Goal: Use online tool/utility: Utilize a website feature to perform a specific function

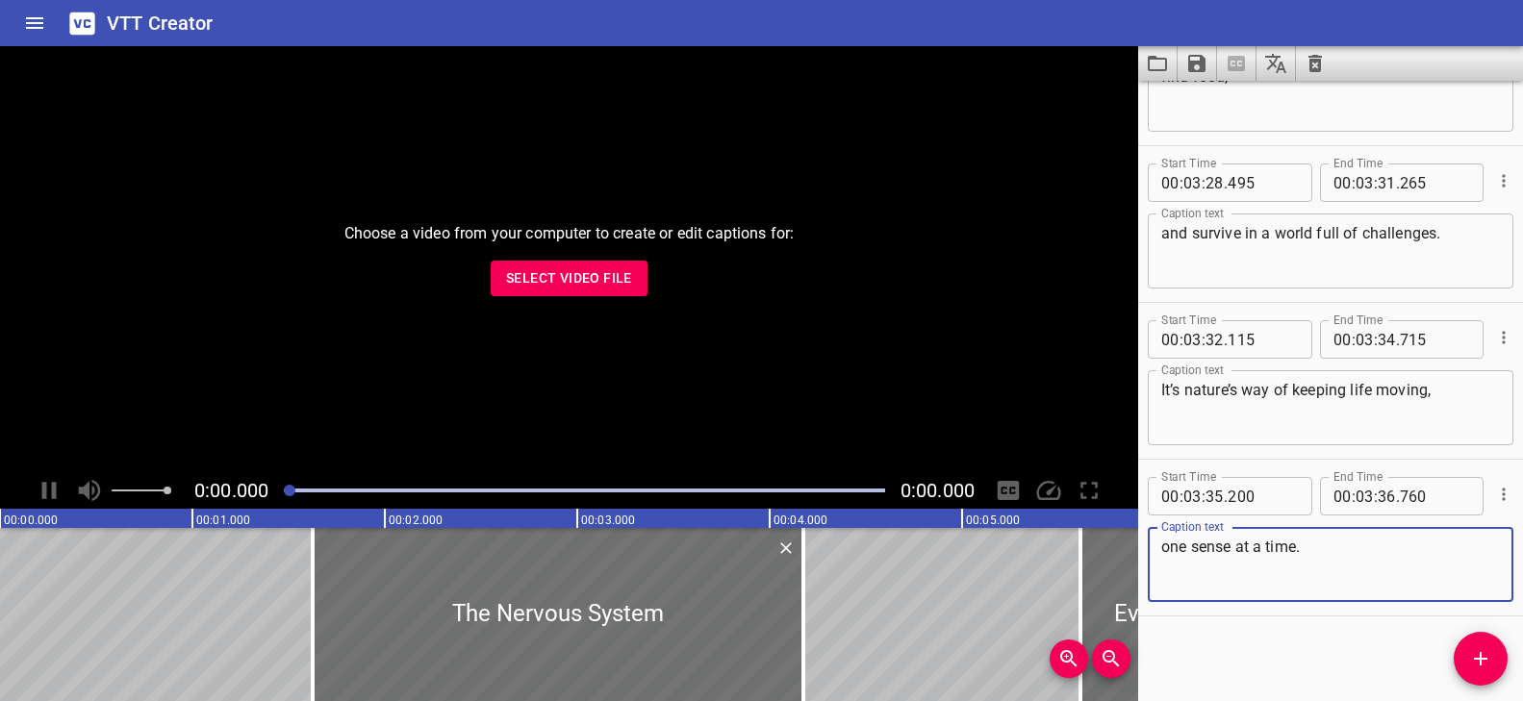
scroll to position [11231, 0]
click at [1319, 62] on icon "Clear captions" at bounding box center [1314, 63] width 13 height 17
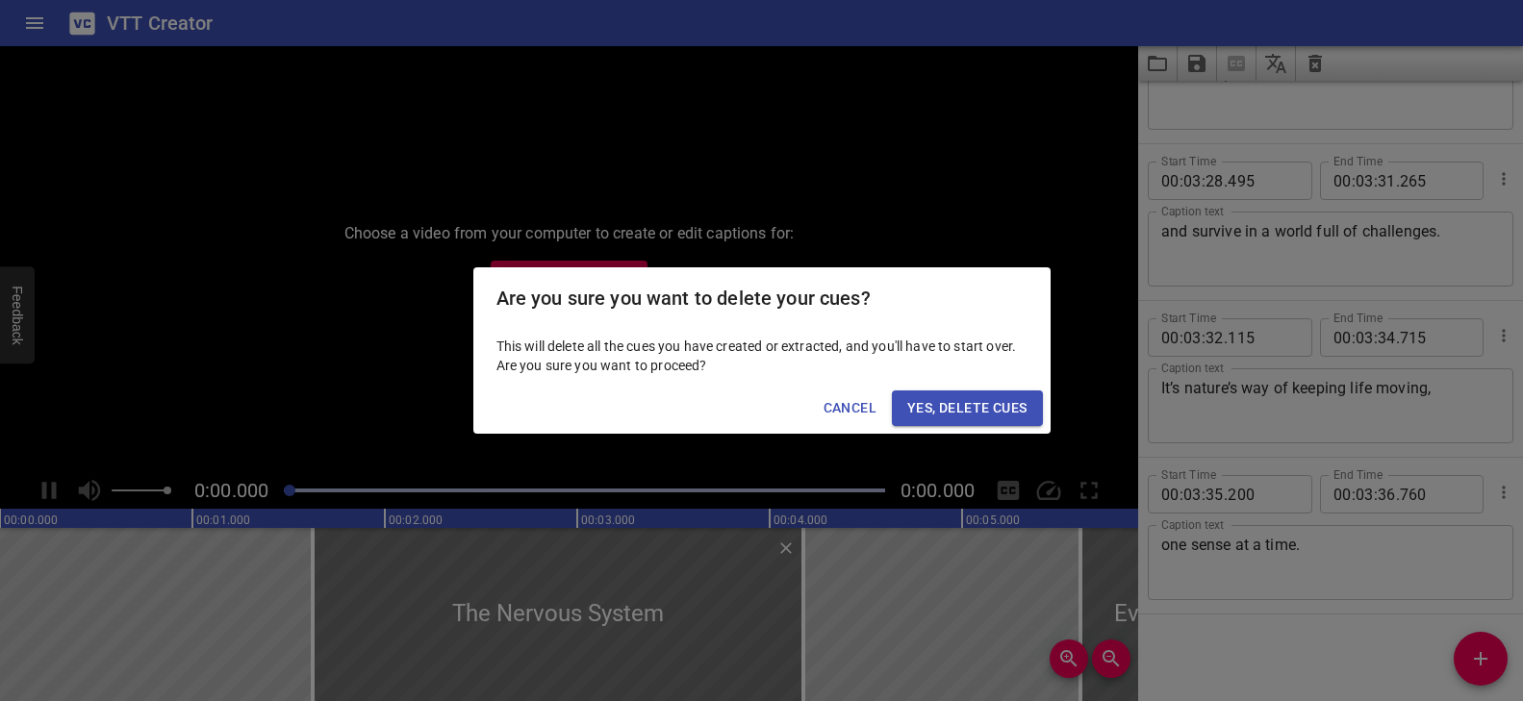
click at [986, 408] on span "Yes, Delete Cues" at bounding box center [966, 408] width 119 height 24
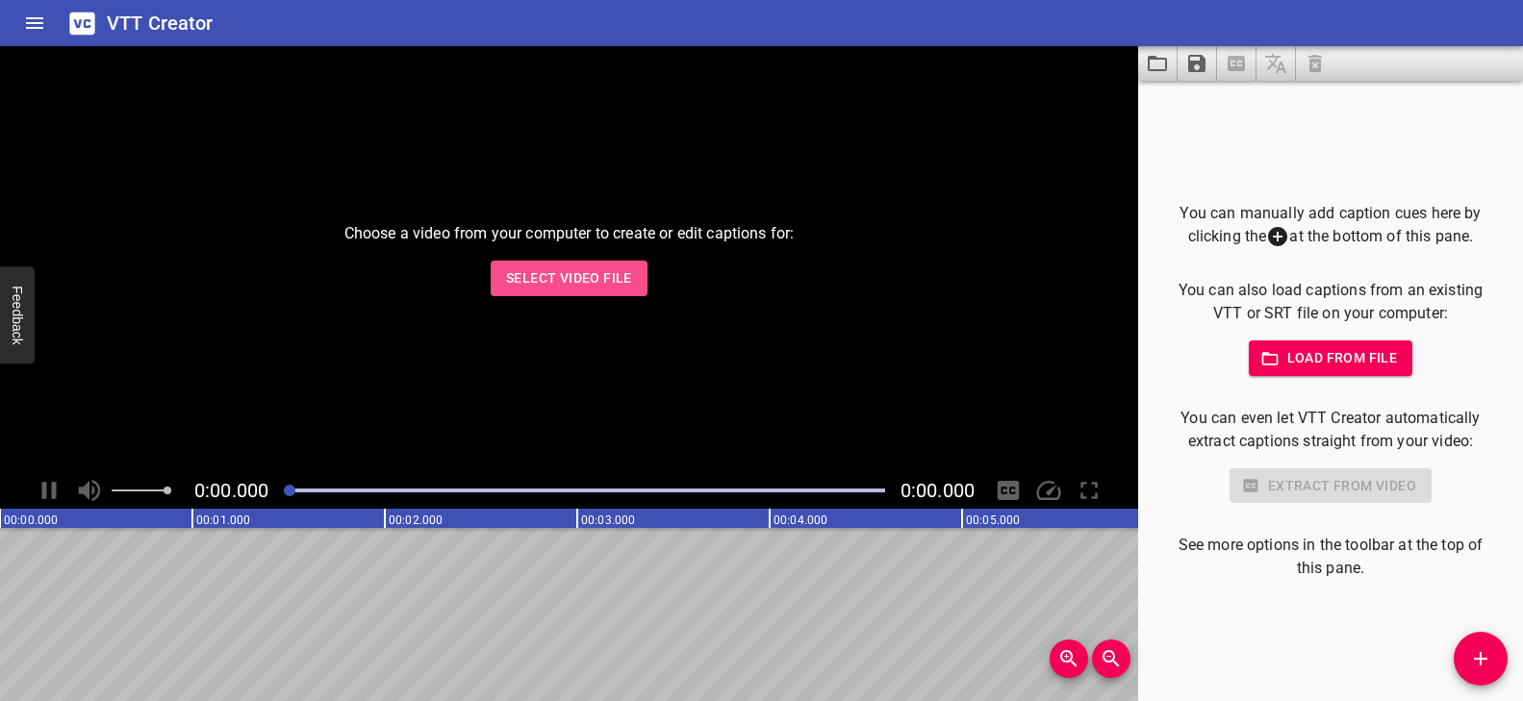
click at [586, 281] on span "Select Video File" at bounding box center [569, 278] width 126 height 24
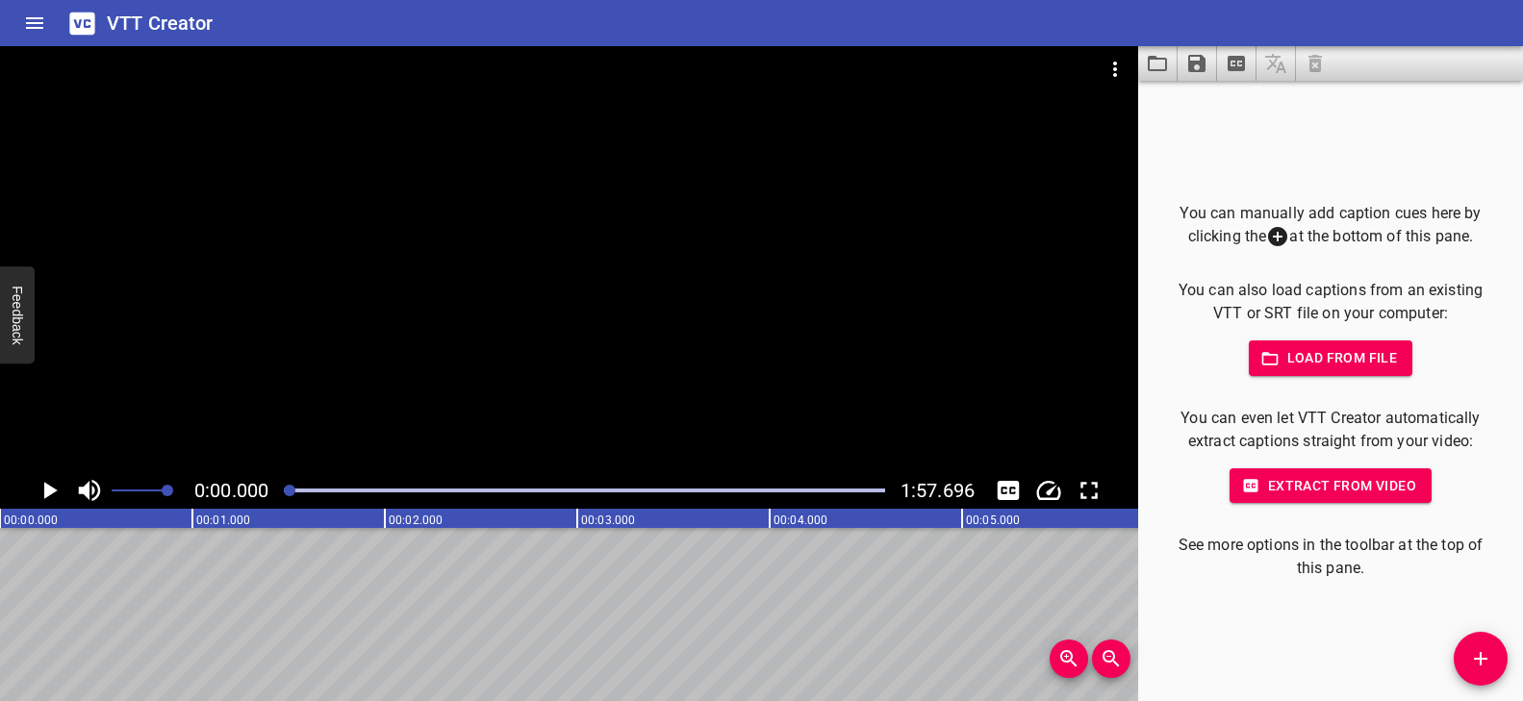
click at [520, 371] on div at bounding box center [569, 259] width 1138 height 426
drag, startPoint x: 298, startPoint y: 489, endPoint x: 279, endPoint y: 487, distance: 19.3
click at [282, 487] on div at bounding box center [288, 491] width 12 height 12
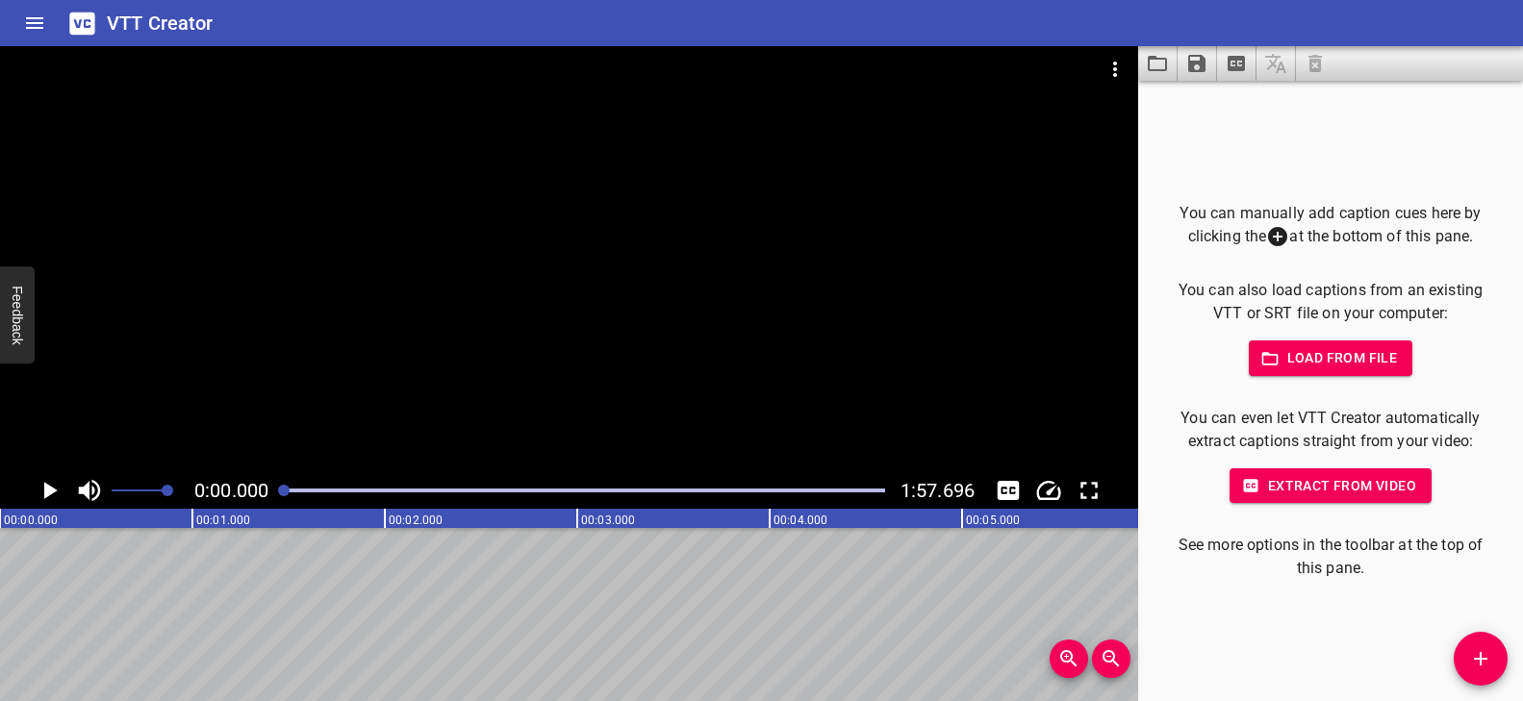
click at [1458, 669] on span "Add Cue" at bounding box center [1481, 658] width 54 height 23
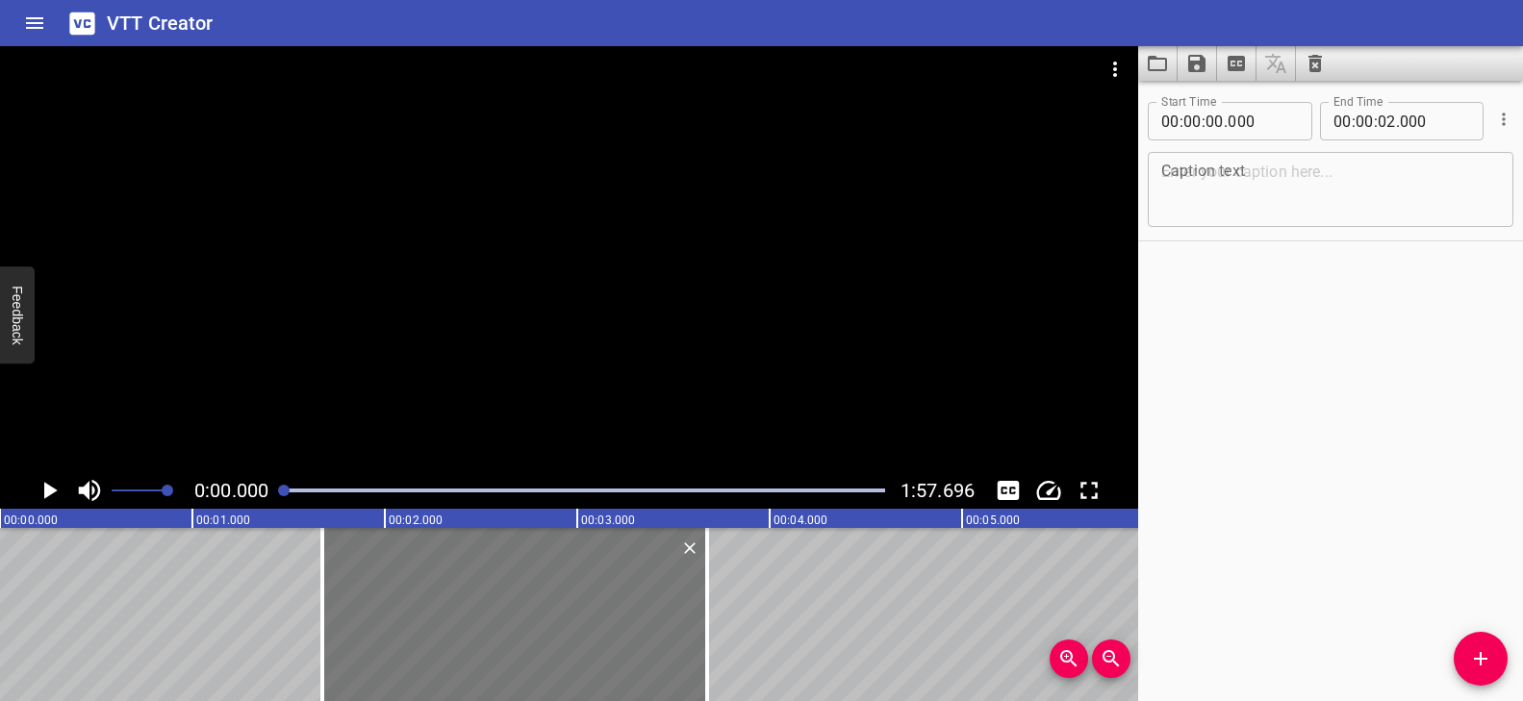
drag, startPoint x: 472, startPoint y: 627, endPoint x: 576, endPoint y: 625, distance: 103.9
click at [576, 625] on div at bounding box center [514, 614] width 385 height 173
type input "01"
type input "675"
type input "03"
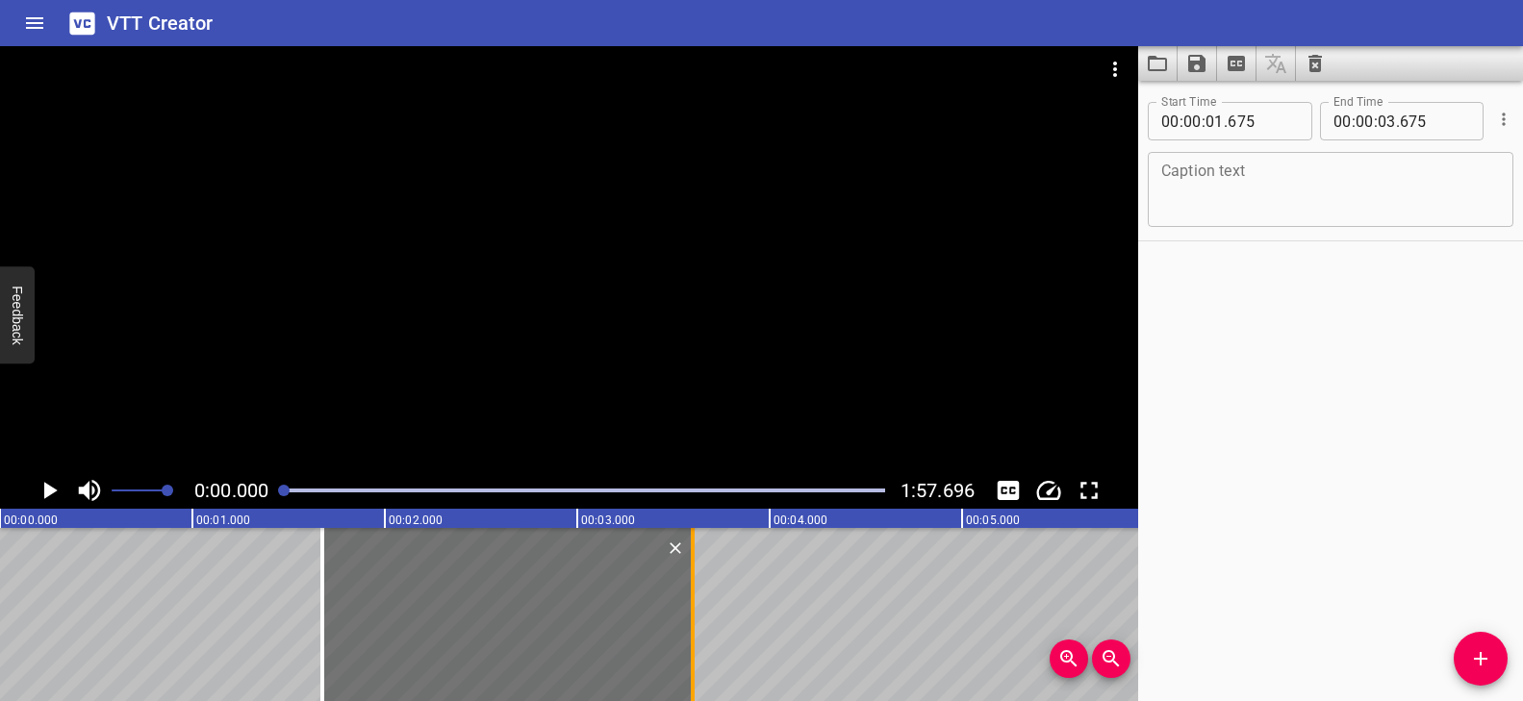
click at [689, 613] on div at bounding box center [692, 614] width 19 height 173
type input "600"
click at [1346, 154] on div "Caption text" at bounding box center [1331, 189] width 366 height 75
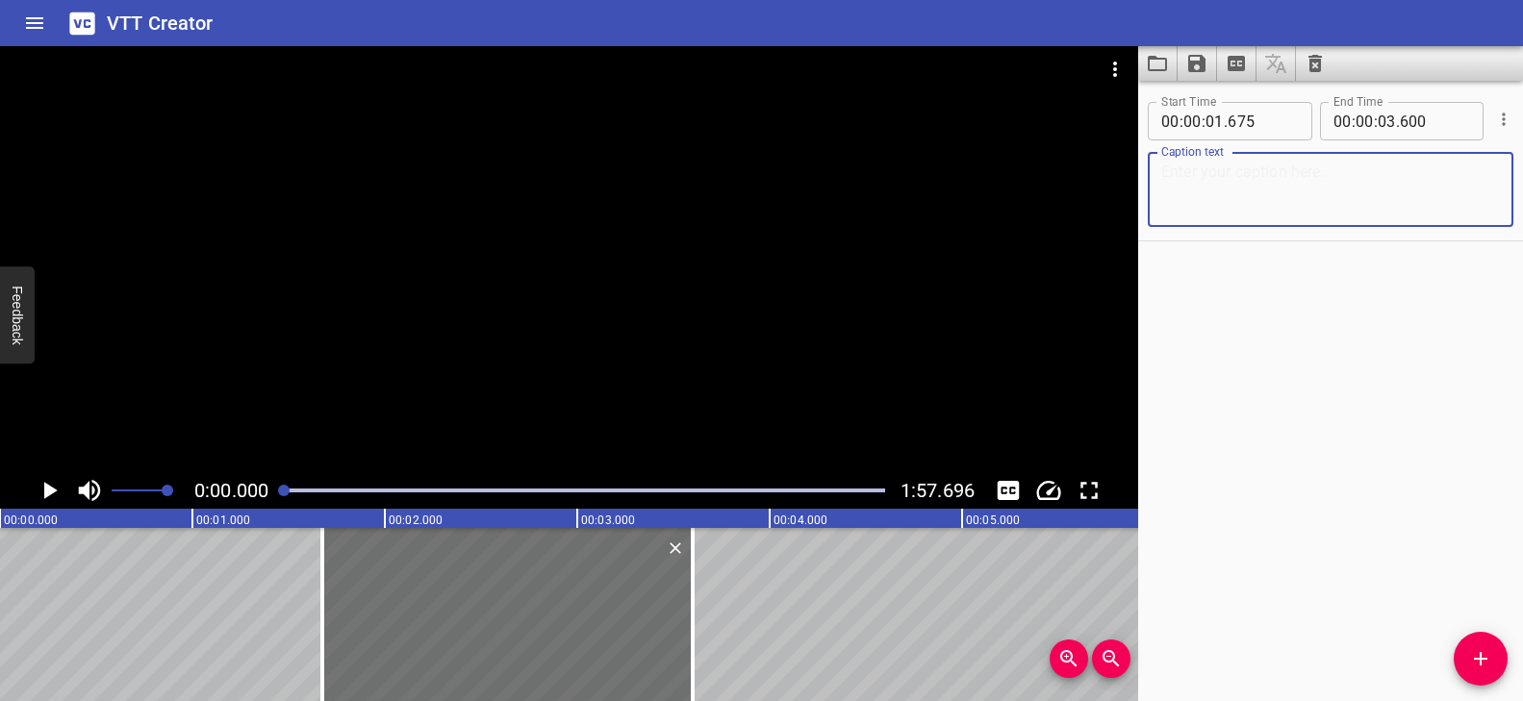
paste textarea "Mapping Earth’s Features"
type textarea "Mapping Earth’s Features"
click at [520, 381] on div at bounding box center [569, 259] width 1138 height 426
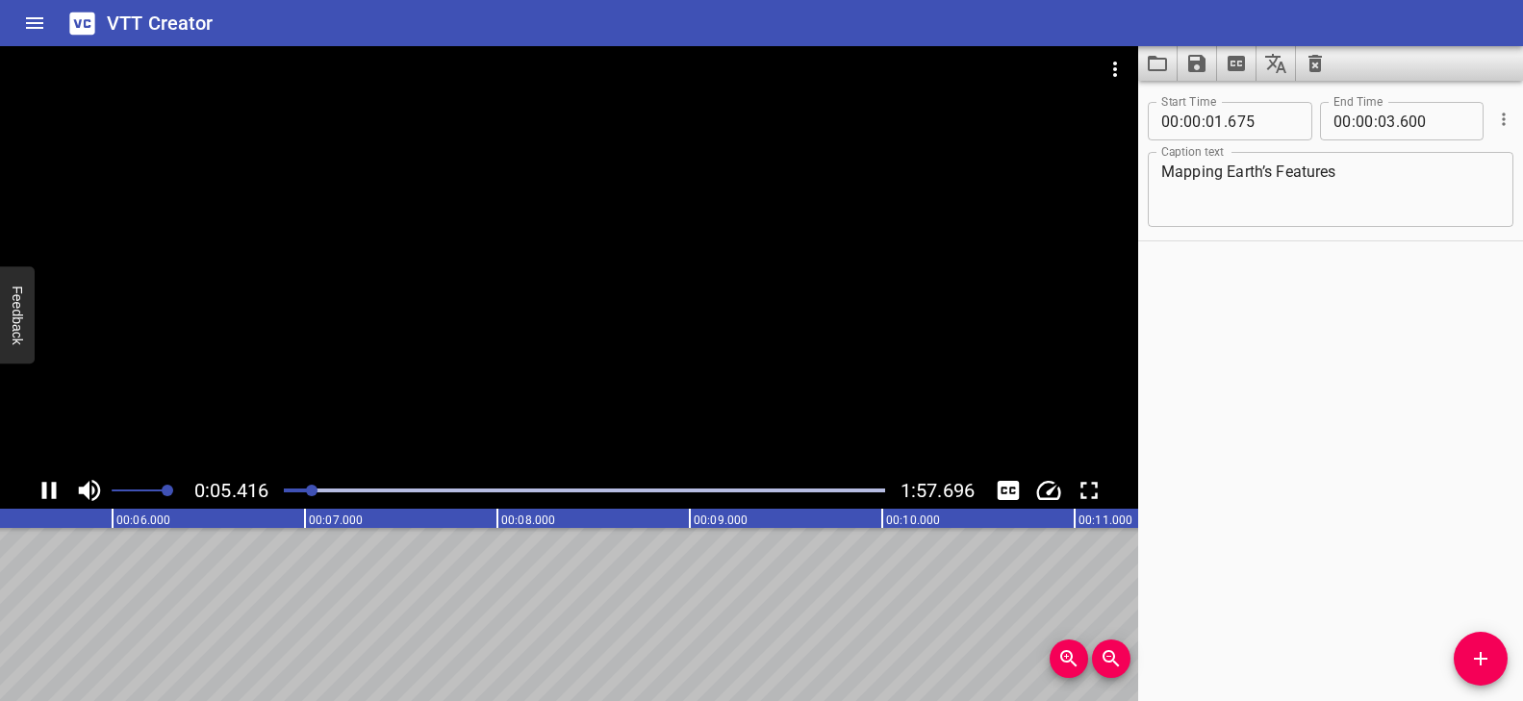
scroll to position [0, 1088]
click at [1488, 640] on button "Add Cue" at bounding box center [1481, 659] width 54 height 54
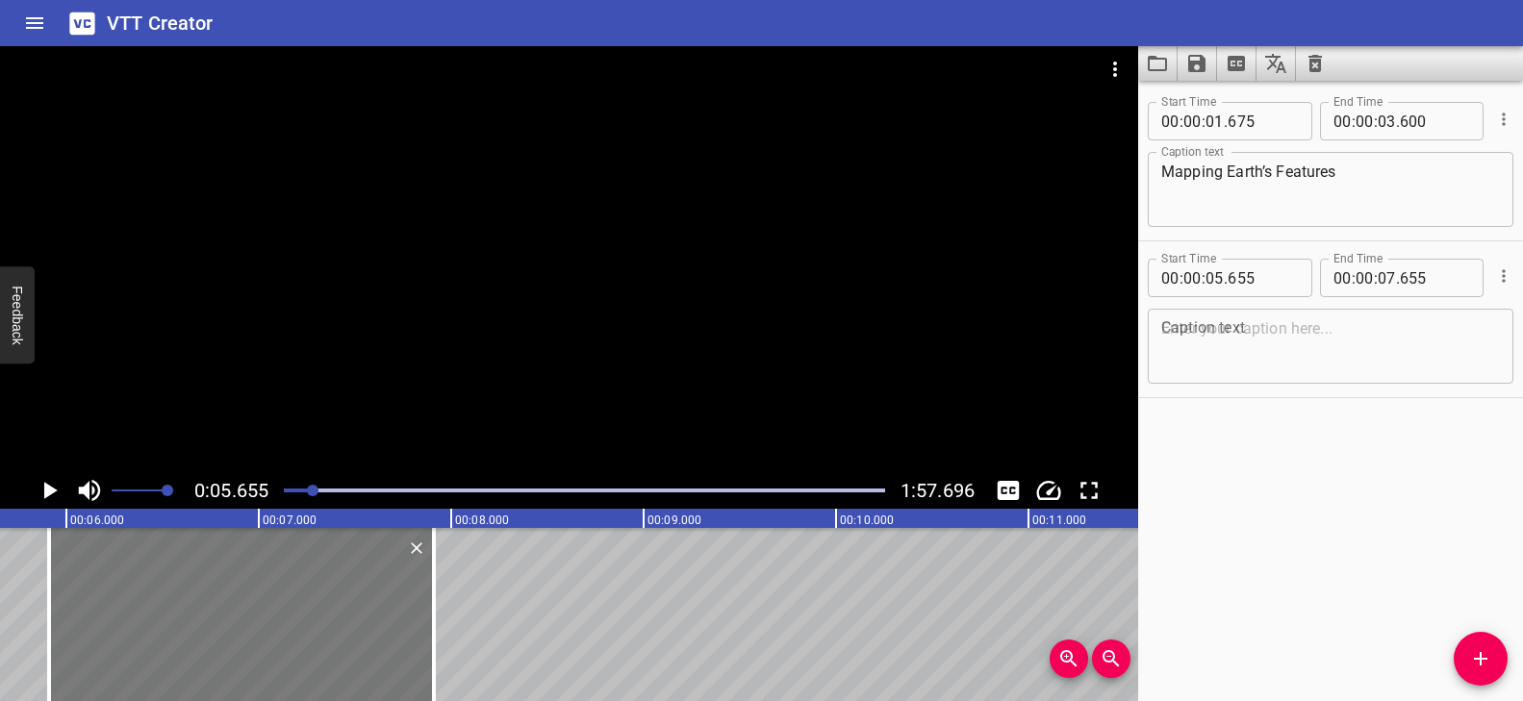
drag, startPoint x: 240, startPoint y: 620, endPoint x: 289, endPoint y: 619, distance: 49.1
click at [289, 619] on div at bounding box center [241, 614] width 385 height 173
type input "910"
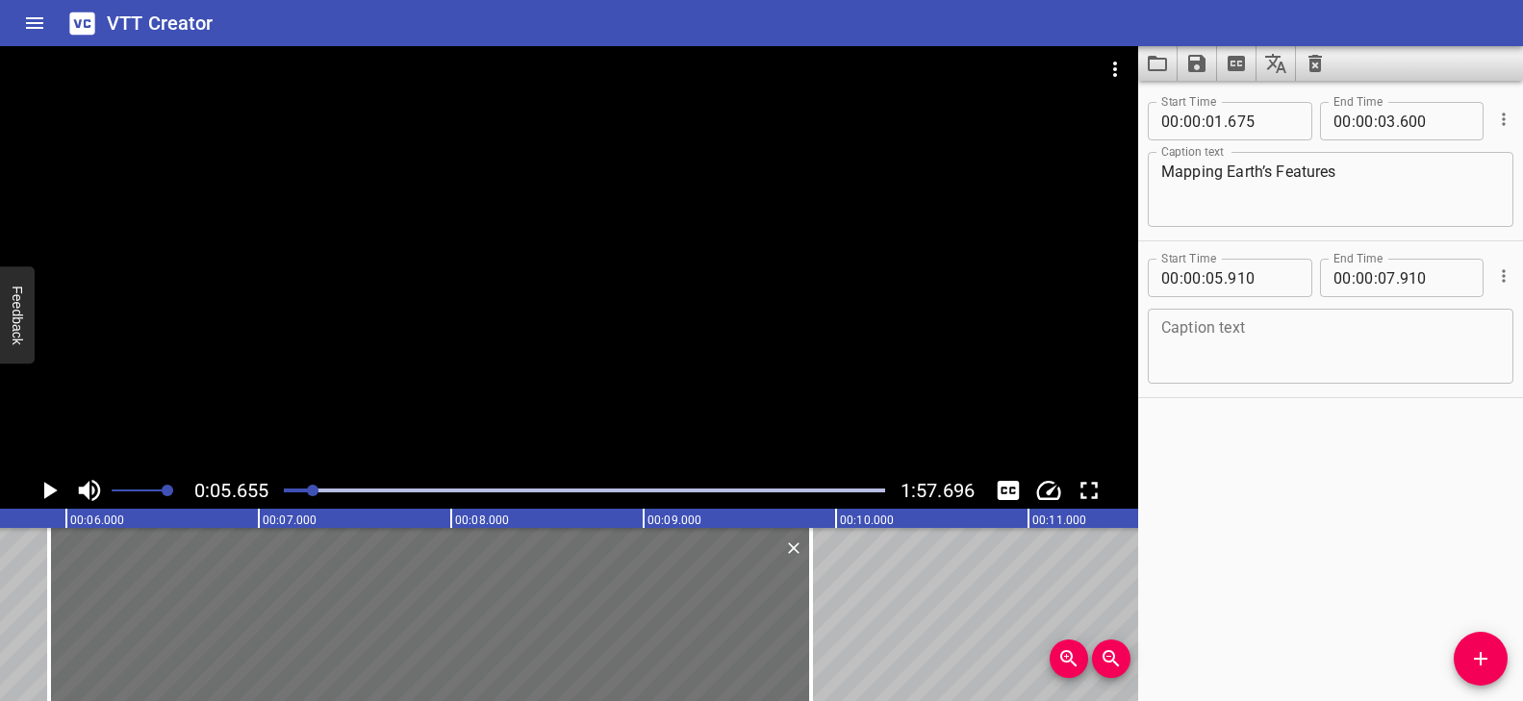
drag, startPoint x: 439, startPoint y: 612, endPoint x: 1057, endPoint y: 550, distance: 621.7
click at [819, 601] on div at bounding box center [810, 614] width 19 height 173
type input "09"
type input "885"
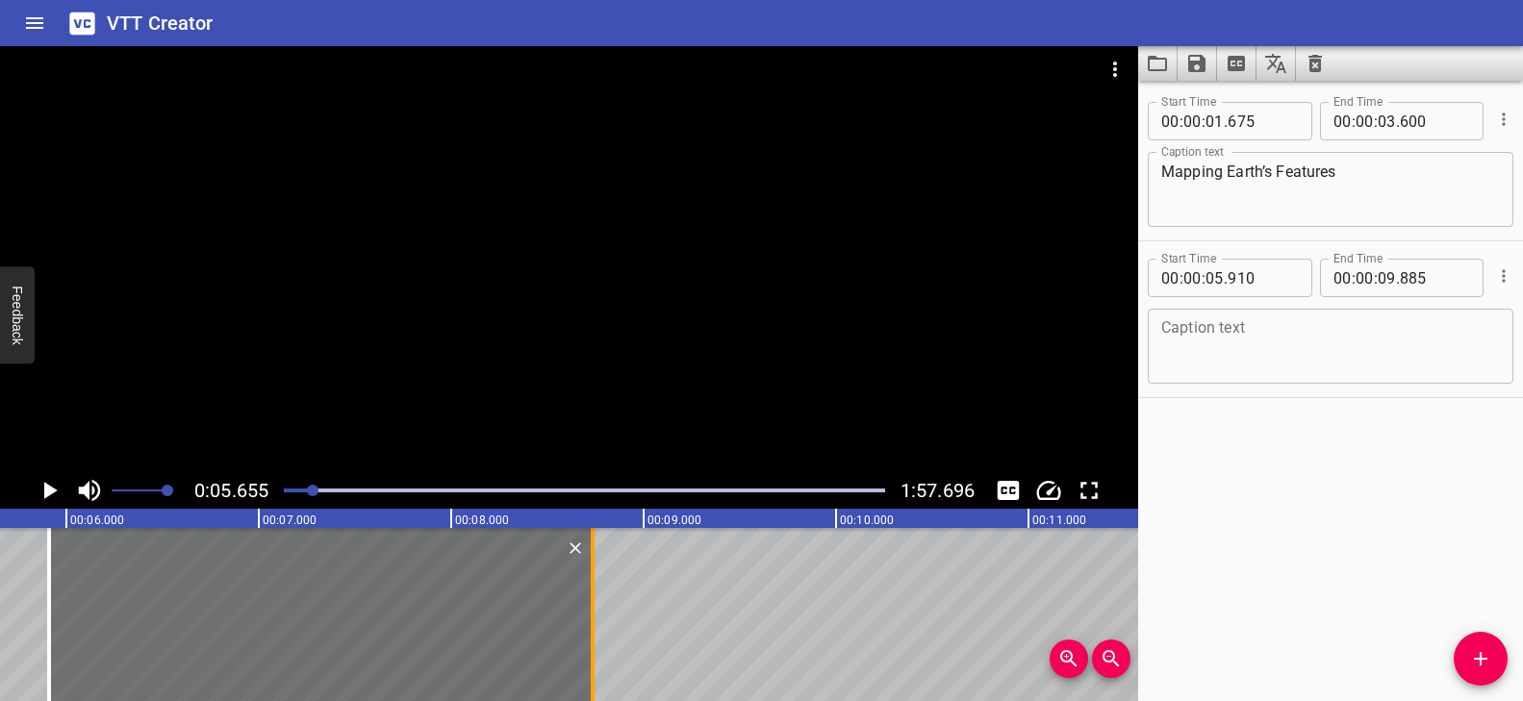
drag, startPoint x: 809, startPoint y: 575, endPoint x: 586, endPoint y: 595, distance: 224.0
click at [586, 595] on div at bounding box center [592, 614] width 19 height 173
type input "08"
type input "725"
click at [1230, 329] on textarea at bounding box center [1330, 346] width 339 height 55
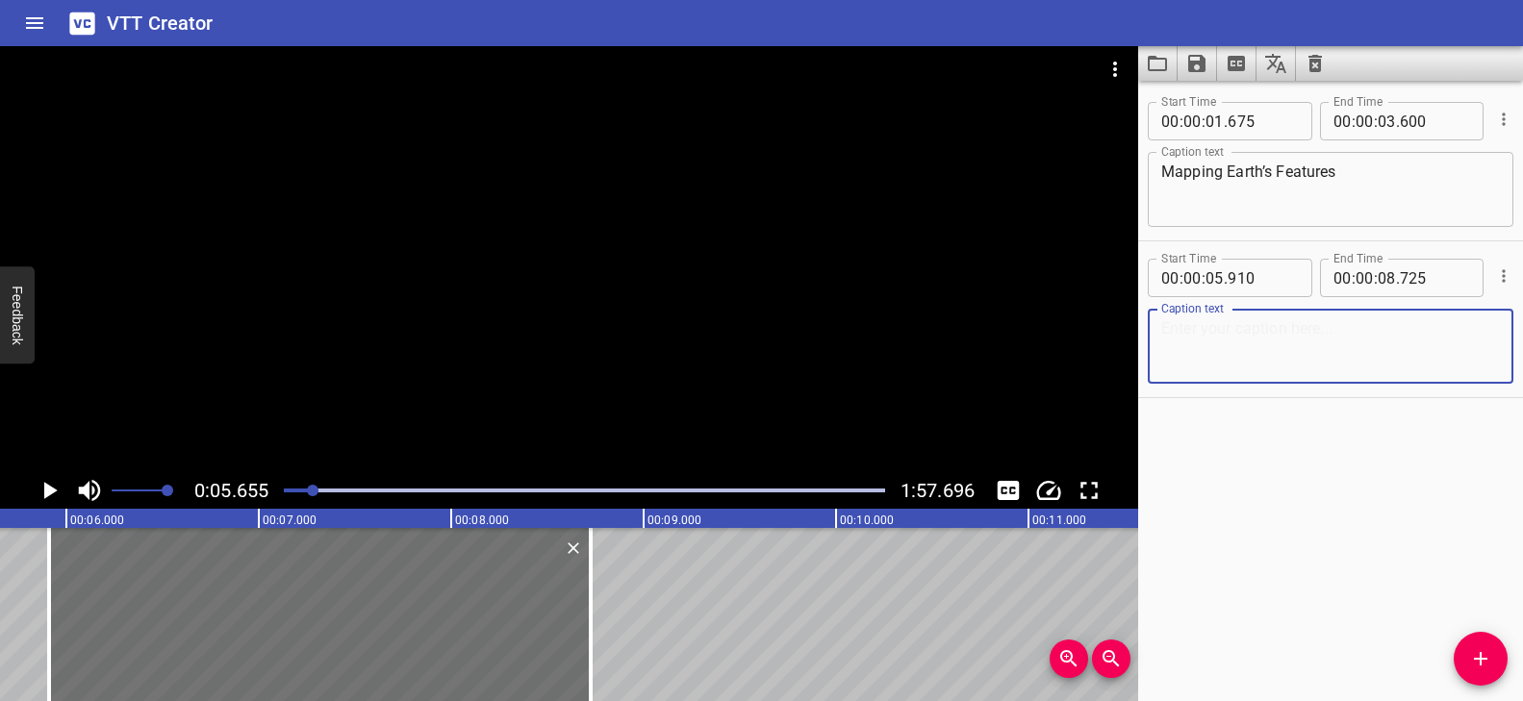
paste textarea "Sometimes, the Earth shakes…"
type textarea "Sometimes, the Earth shakes…"
click at [1466, 647] on span "Add Cue" at bounding box center [1481, 658] width 54 height 23
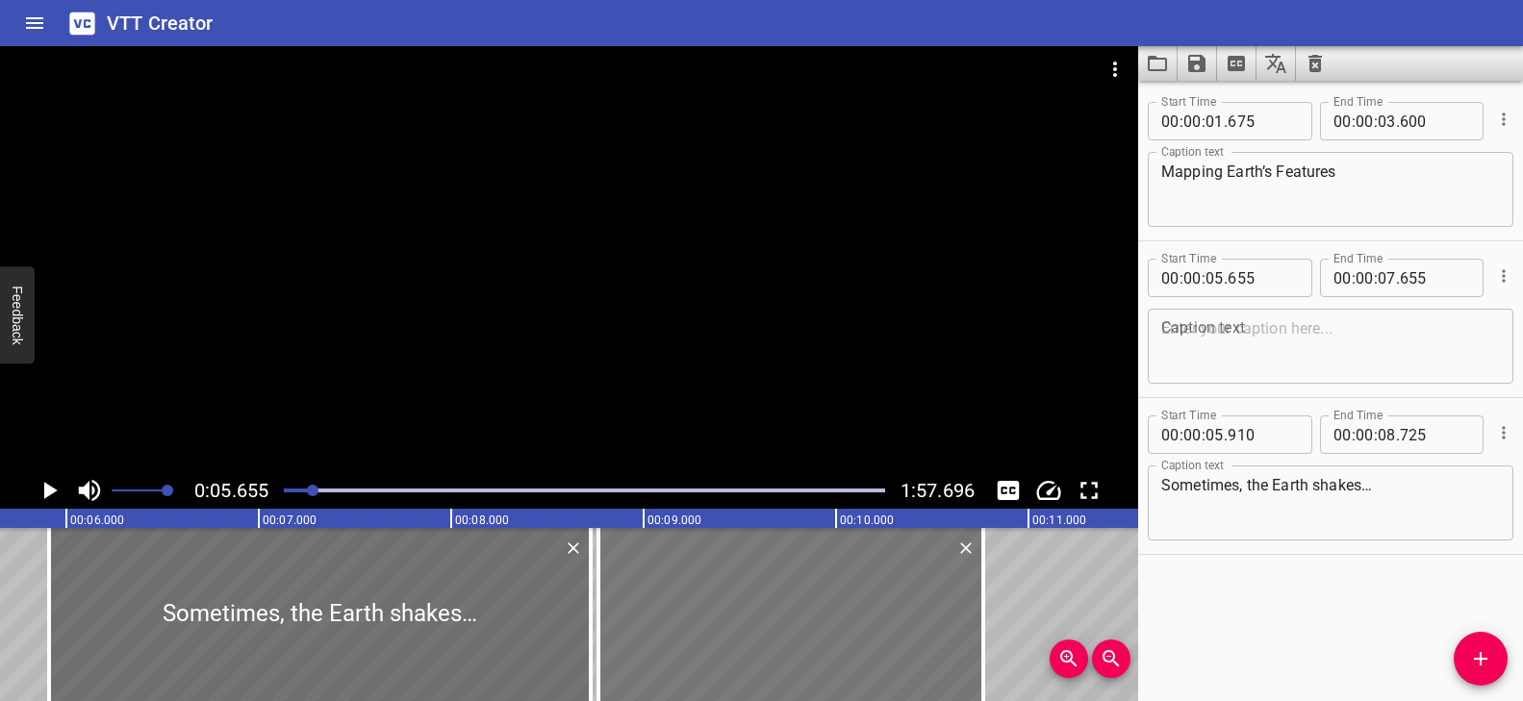
drag, startPoint x: 20, startPoint y: 622, endPoint x: 748, endPoint y: 602, distance: 728.6
type input "08"
type input "765"
type input "10"
type input "765"
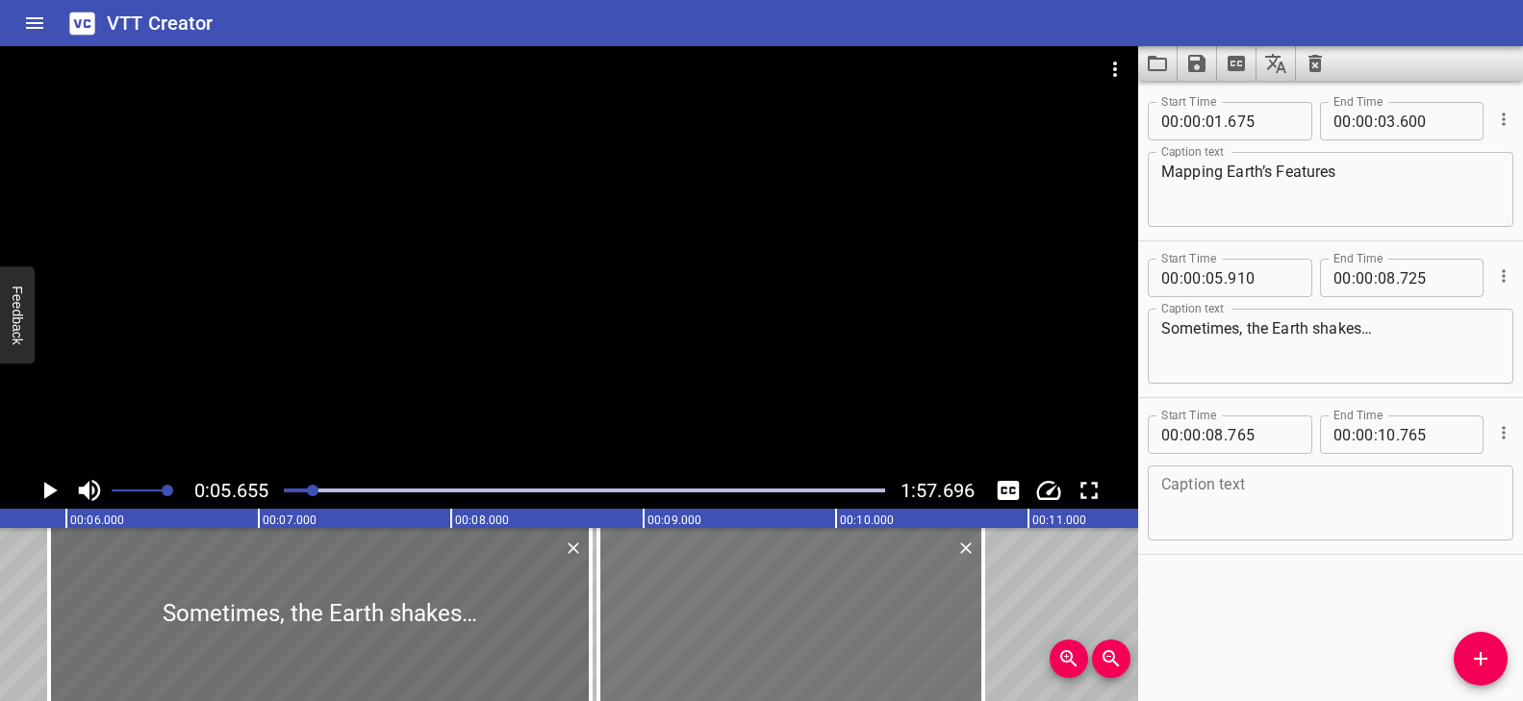
click at [900, 575] on div at bounding box center [790, 614] width 385 height 173
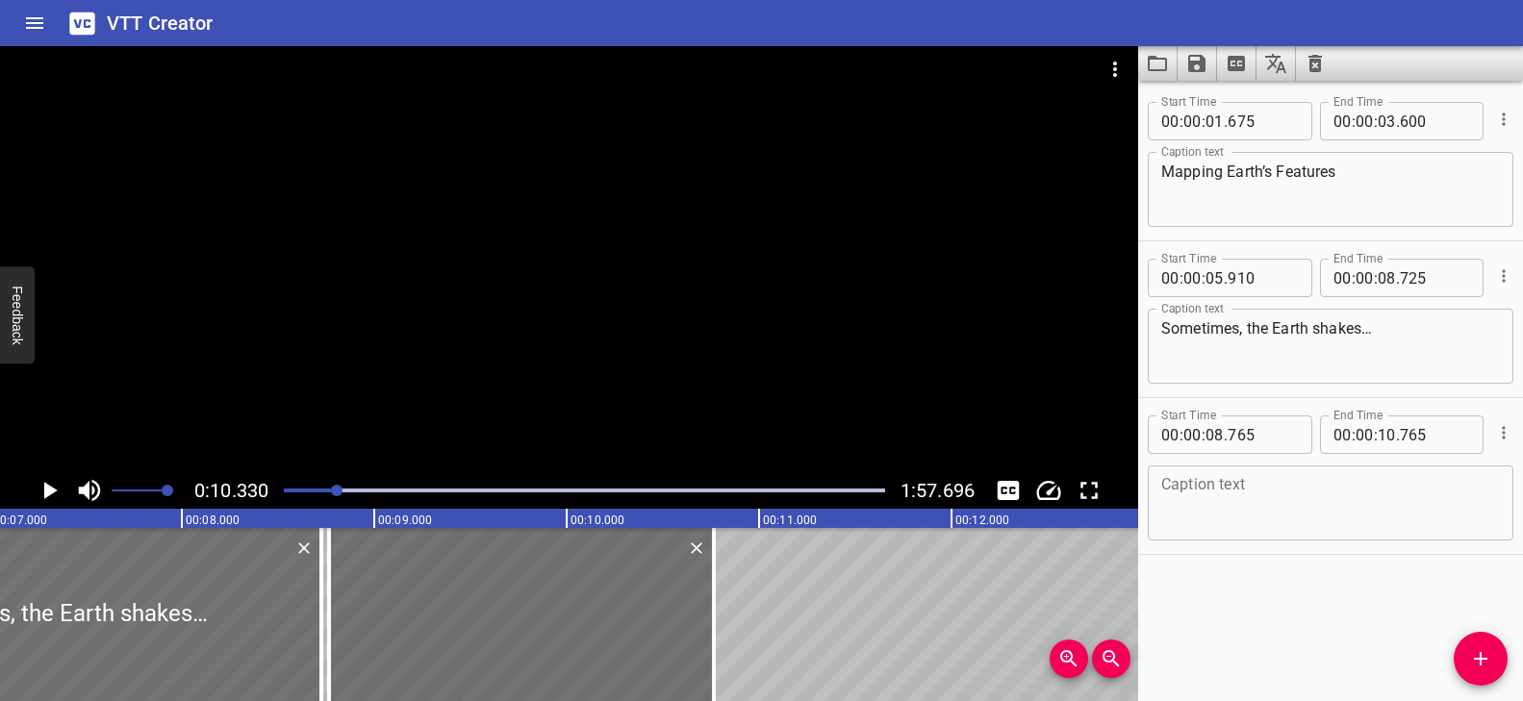
scroll to position [0, 1259]
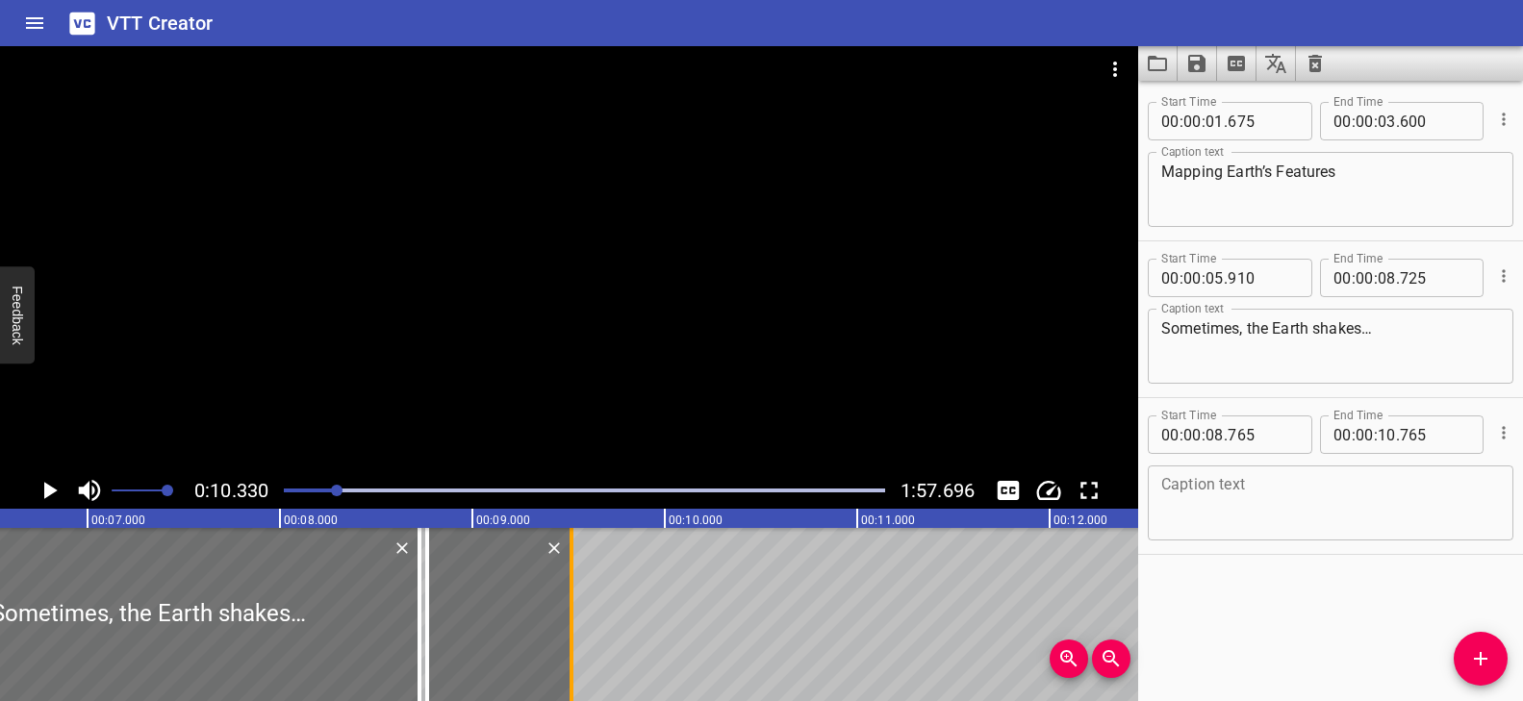
drag, startPoint x: 804, startPoint y: 592, endPoint x: 564, endPoint y: 604, distance: 240.8
click at [564, 604] on div at bounding box center [571, 614] width 19 height 173
type input "09"
type input "515"
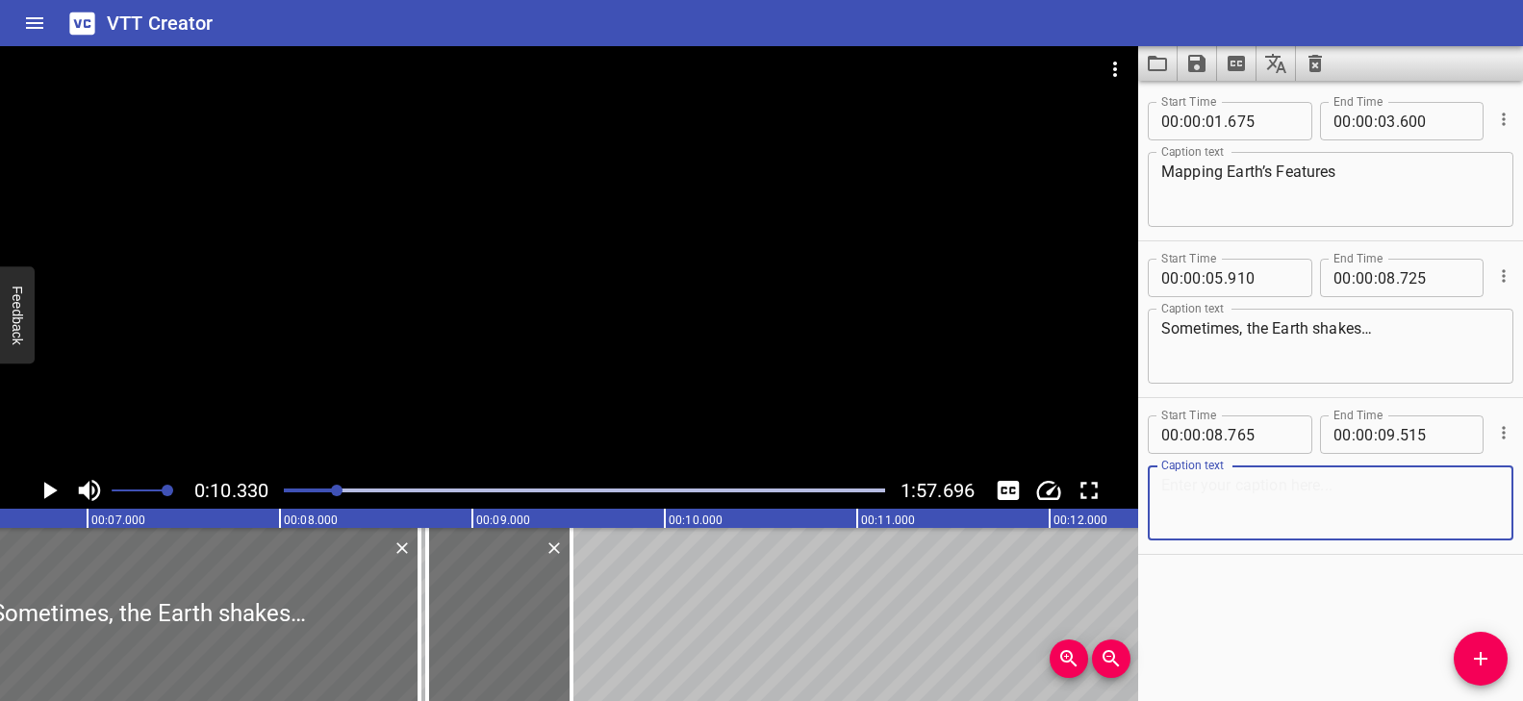
click at [1328, 500] on textarea at bounding box center [1330, 503] width 339 height 55
paste textarea "but why?"
type textarea "but why?"
click at [495, 422] on div at bounding box center [569, 259] width 1138 height 426
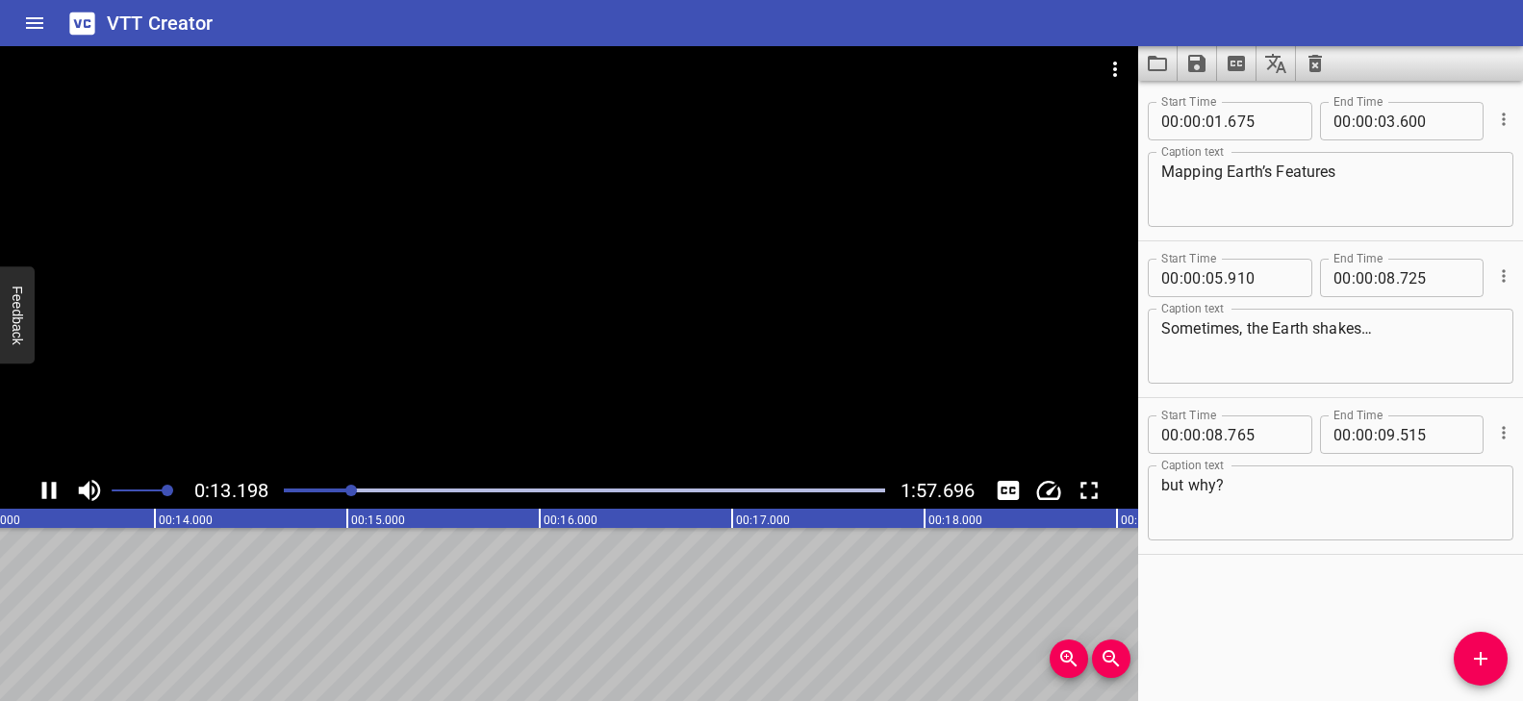
click at [302, 485] on div at bounding box center [584, 490] width 624 height 27
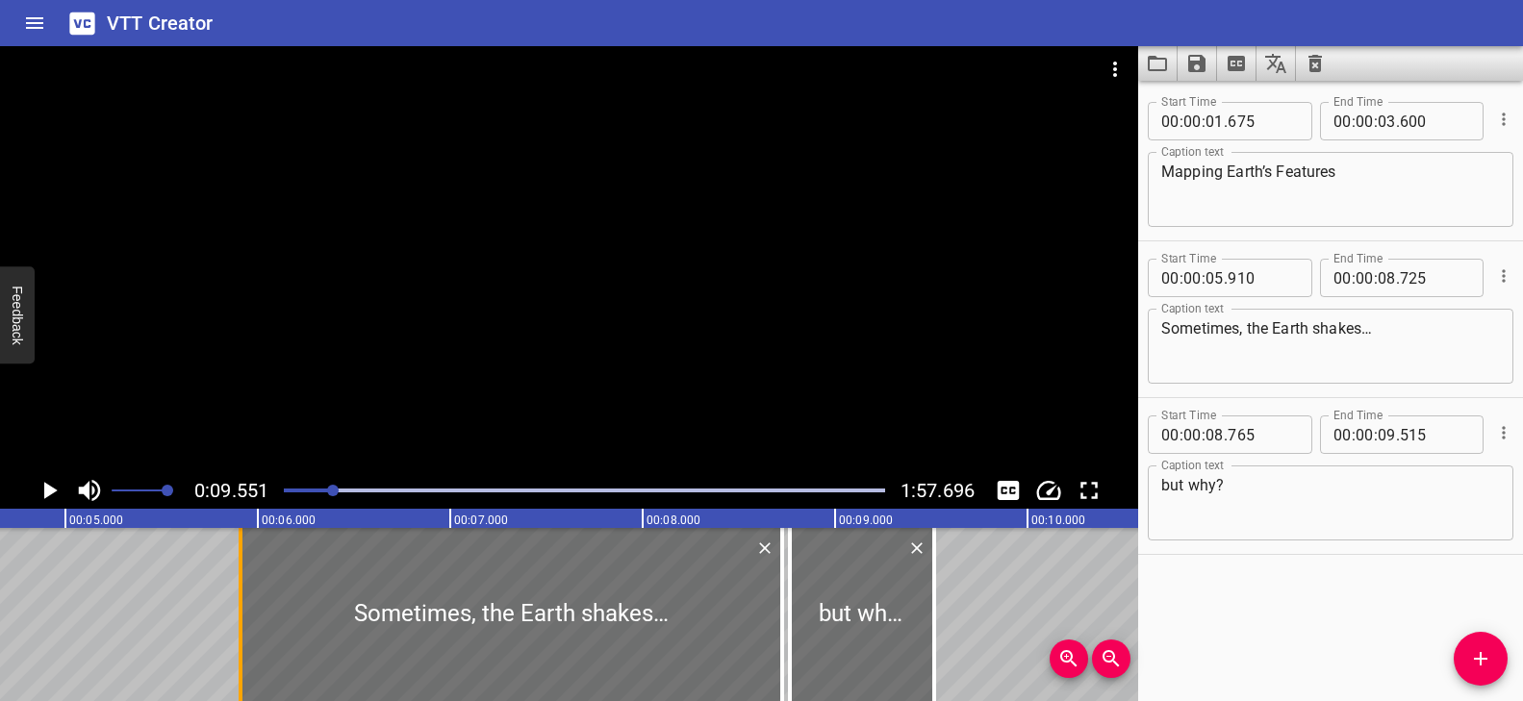
scroll to position [0, 916]
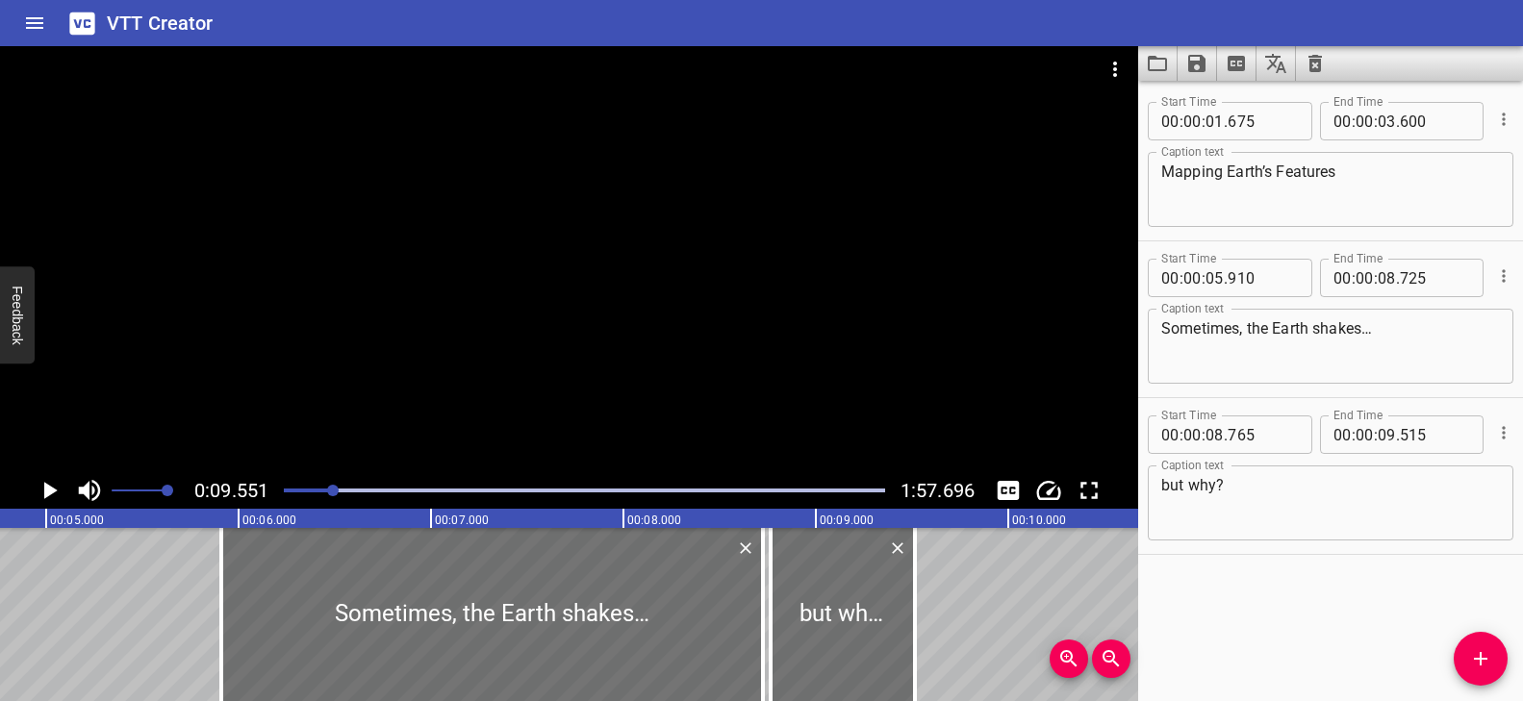
click at [292, 491] on div "Play progress" at bounding box center [32, 491] width 601 height 4
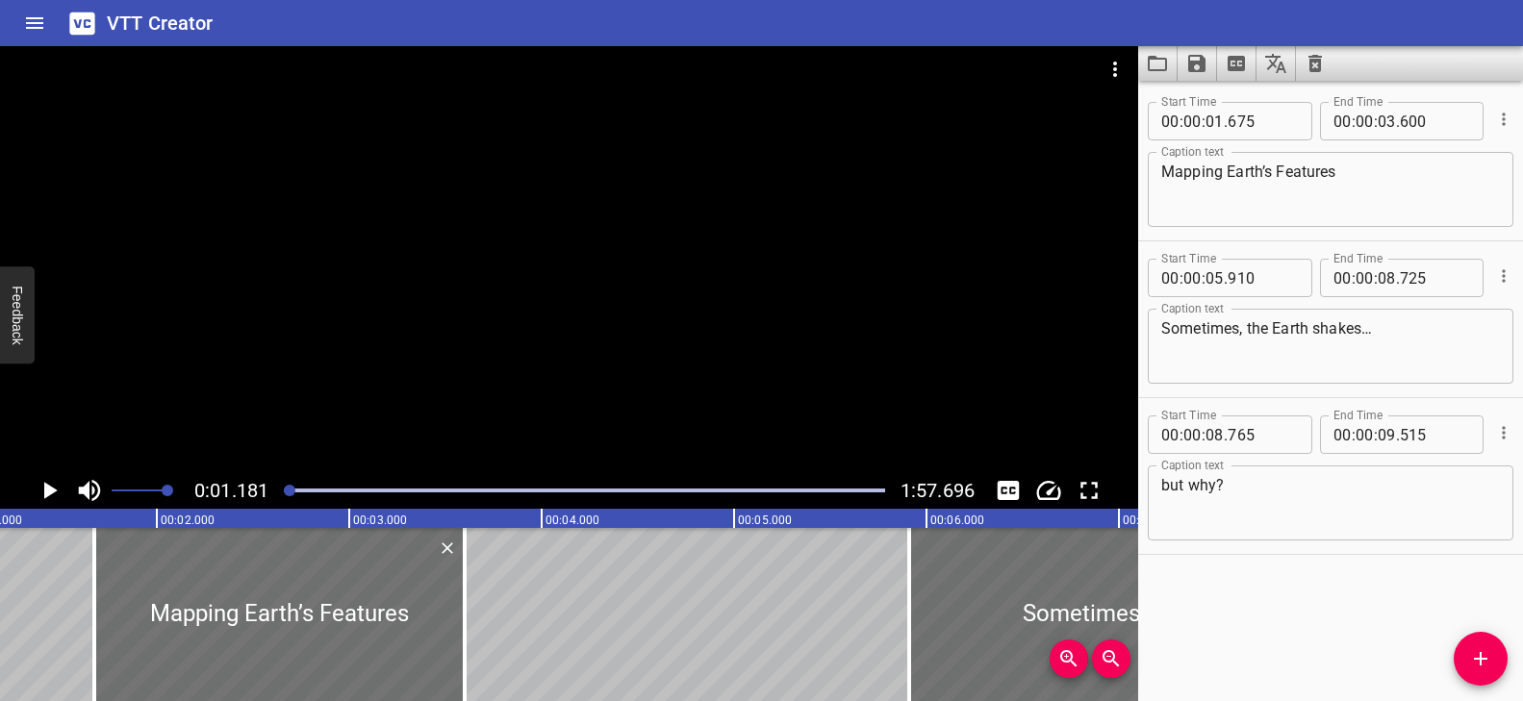
click at [582, 397] on div at bounding box center [569, 259] width 1138 height 426
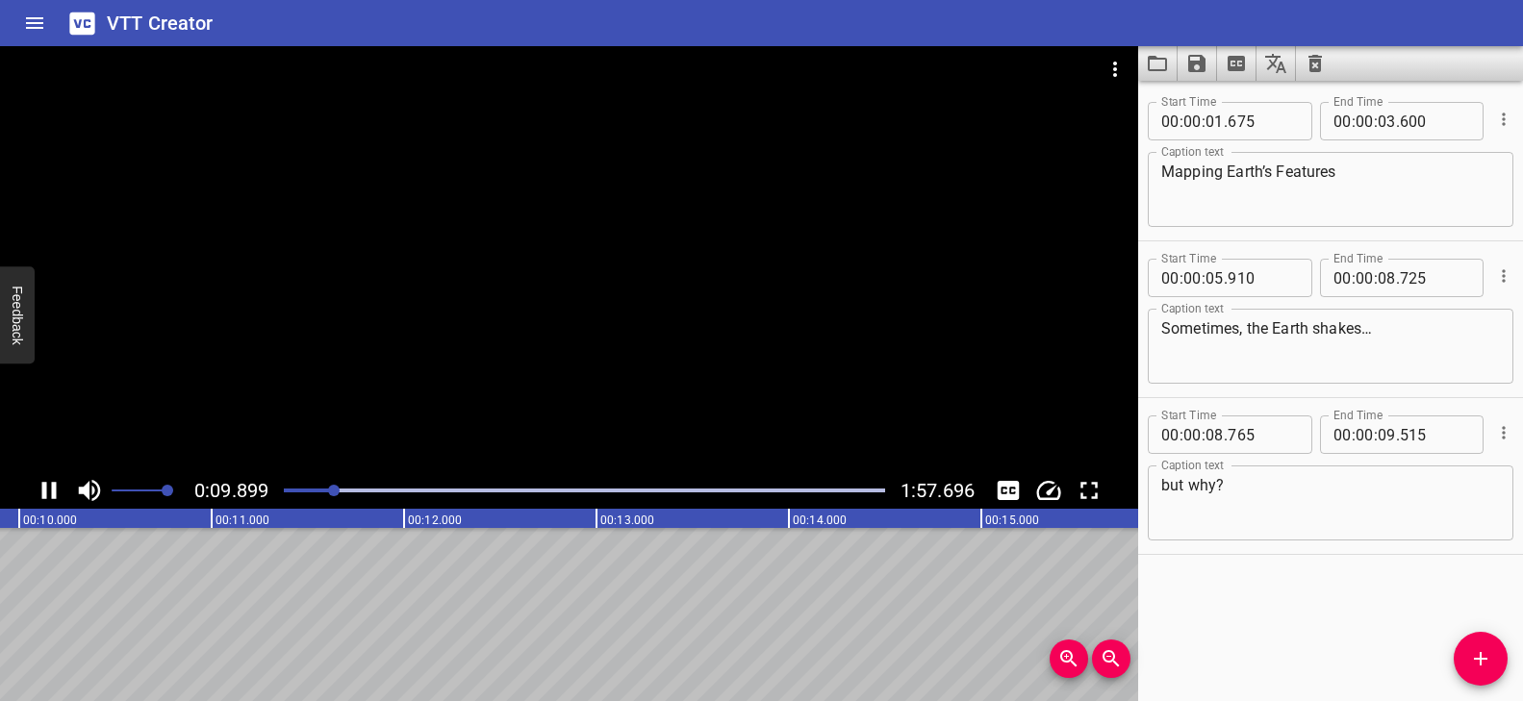
scroll to position [0, 1964]
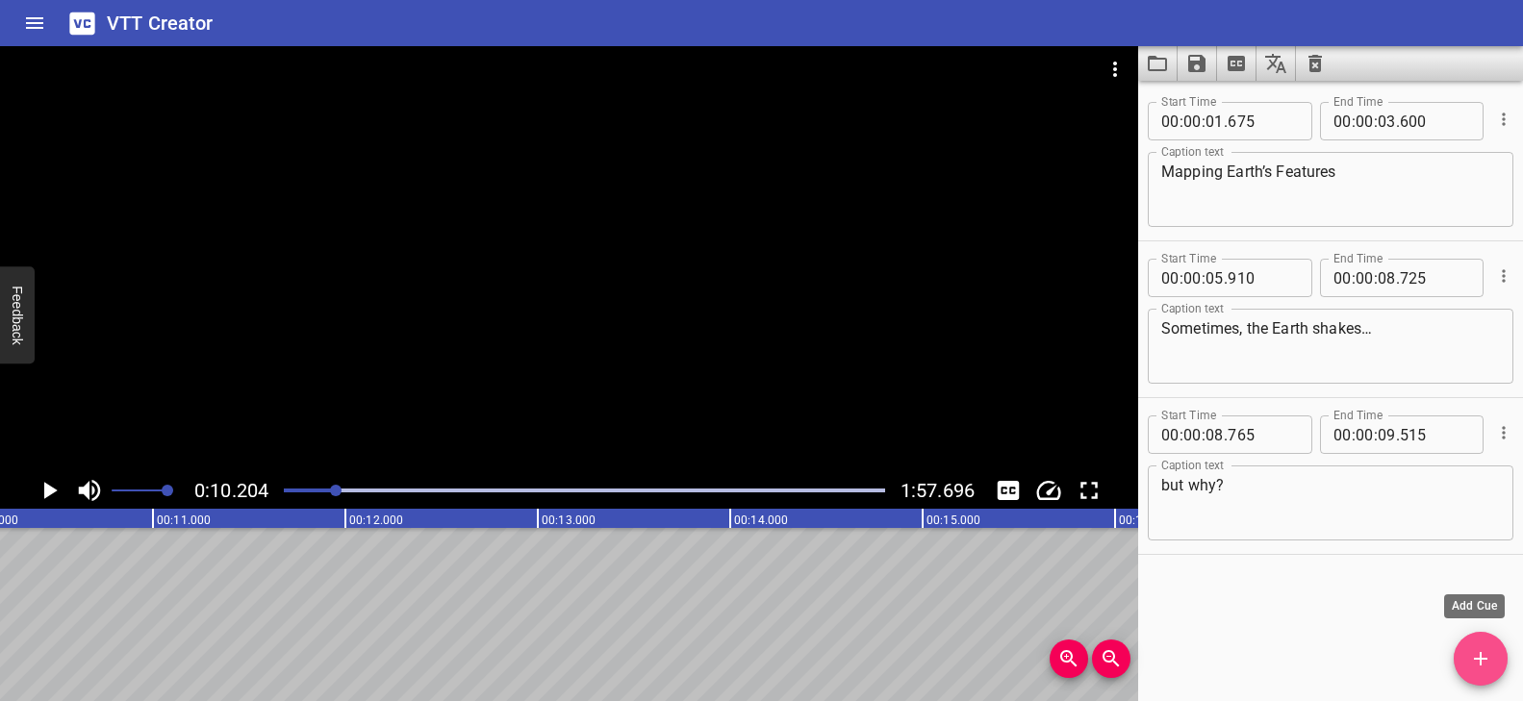
click at [1486, 656] on icon "Add Cue" at bounding box center [1480, 658] width 23 height 23
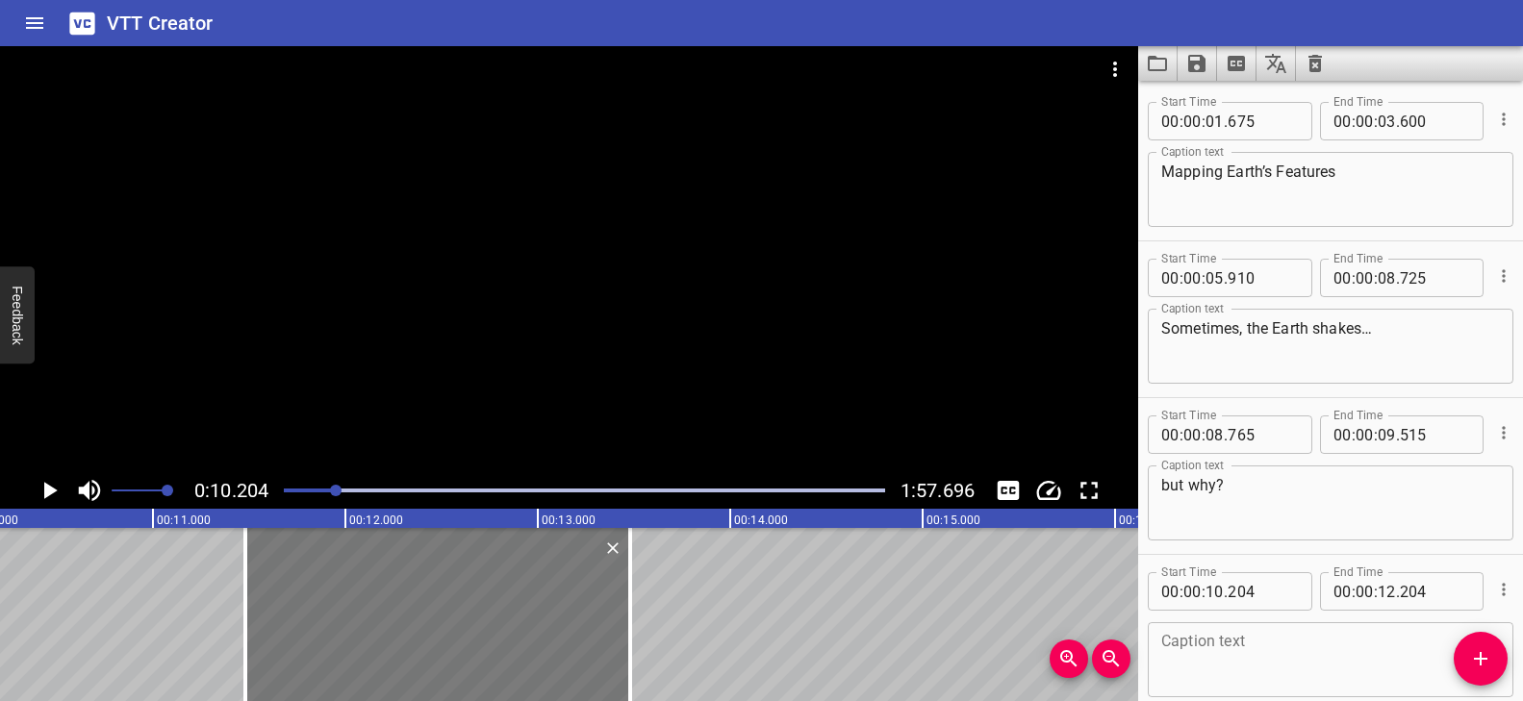
drag, startPoint x: 336, startPoint y: 610, endPoint x: 517, endPoint y: 616, distance: 181.0
click at [517, 616] on div at bounding box center [437, 614] width 385 height 173
type input "11"
type input "479"
type input "13"
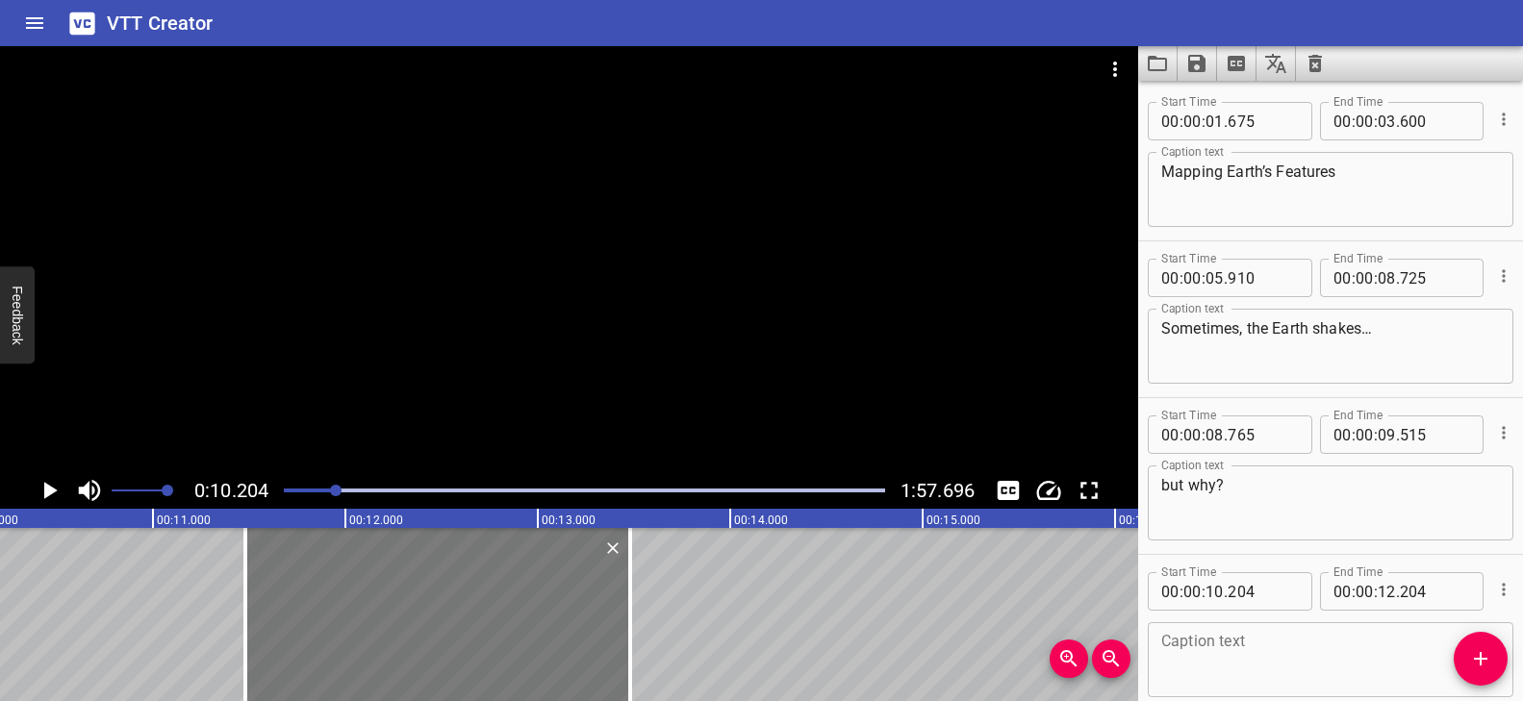
type input "479"
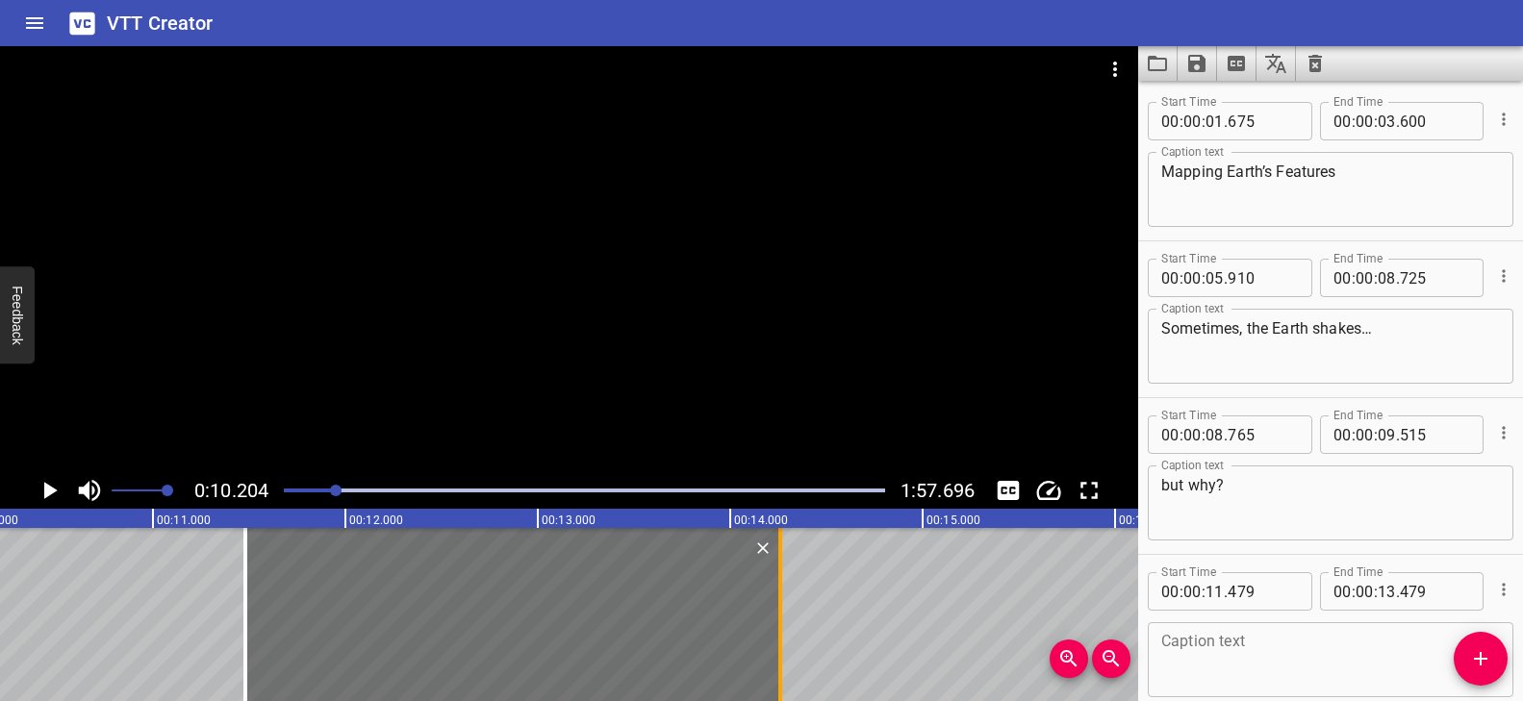
drag, startPoint x: 623, startPoint y: 593, endPoint x: 773, endPoint y: 596, distance: 150.1
click at [773, 596] on div at bounding box center [780, 614] width 19 height 173
type input "14"
type input "259"
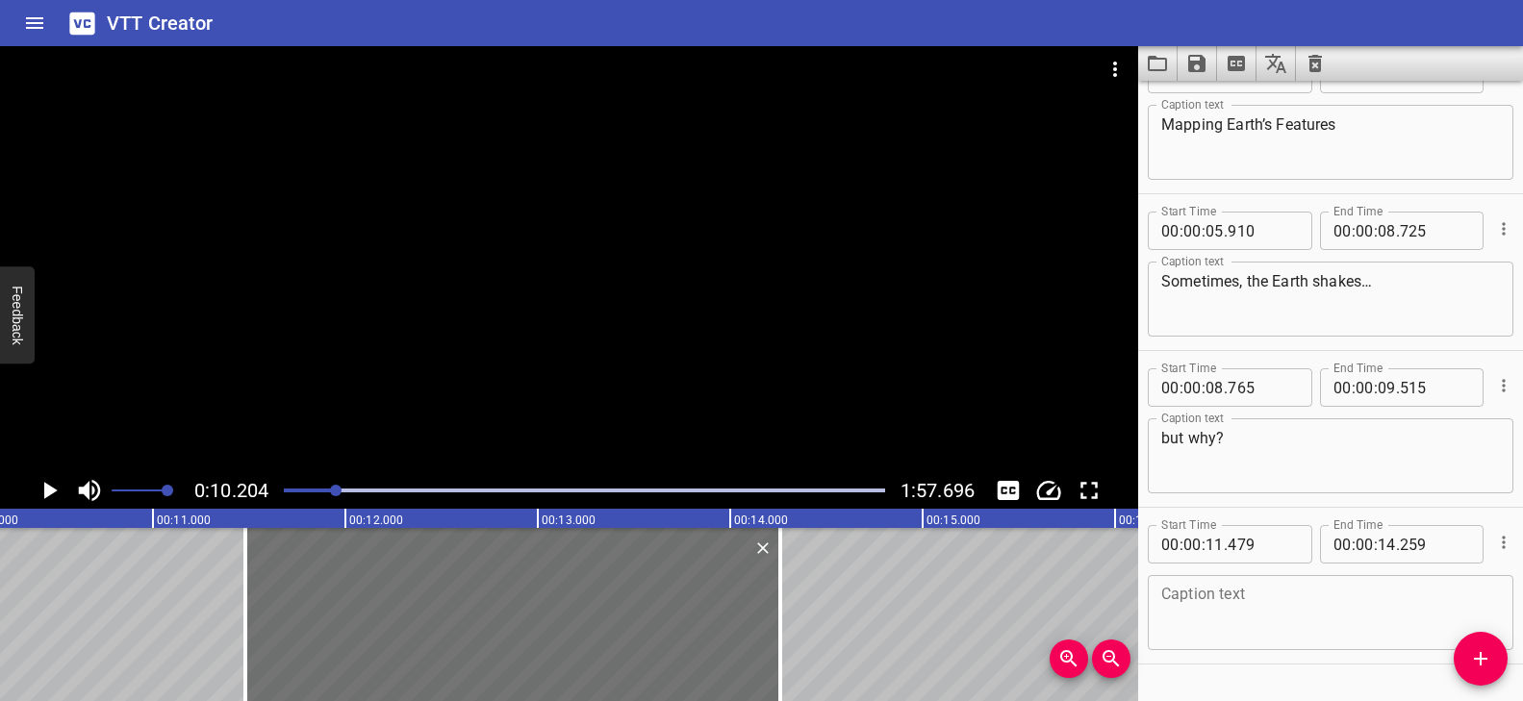
scroll to position [97, 0]
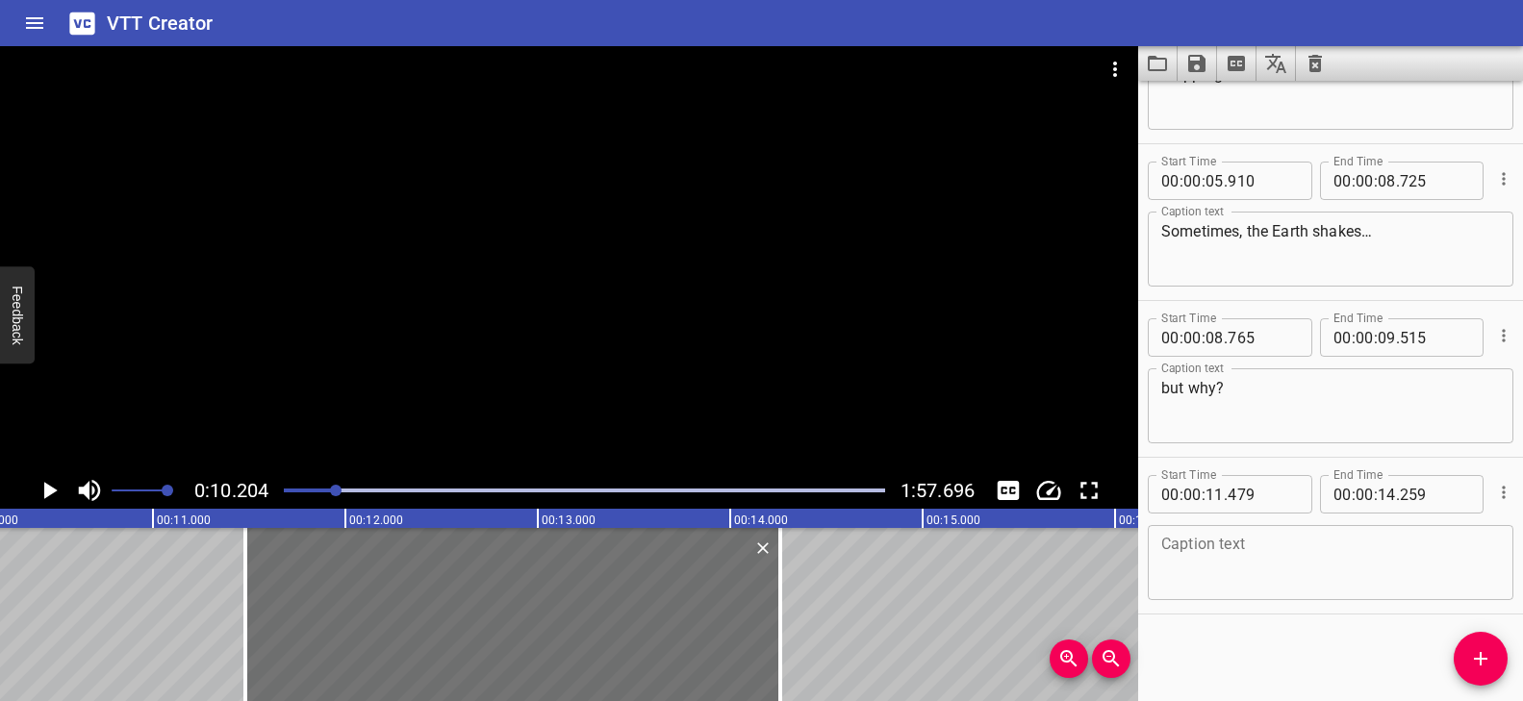
click at [1266, 583] on textarea at bounding box center [1330, 563] width 339 height 55
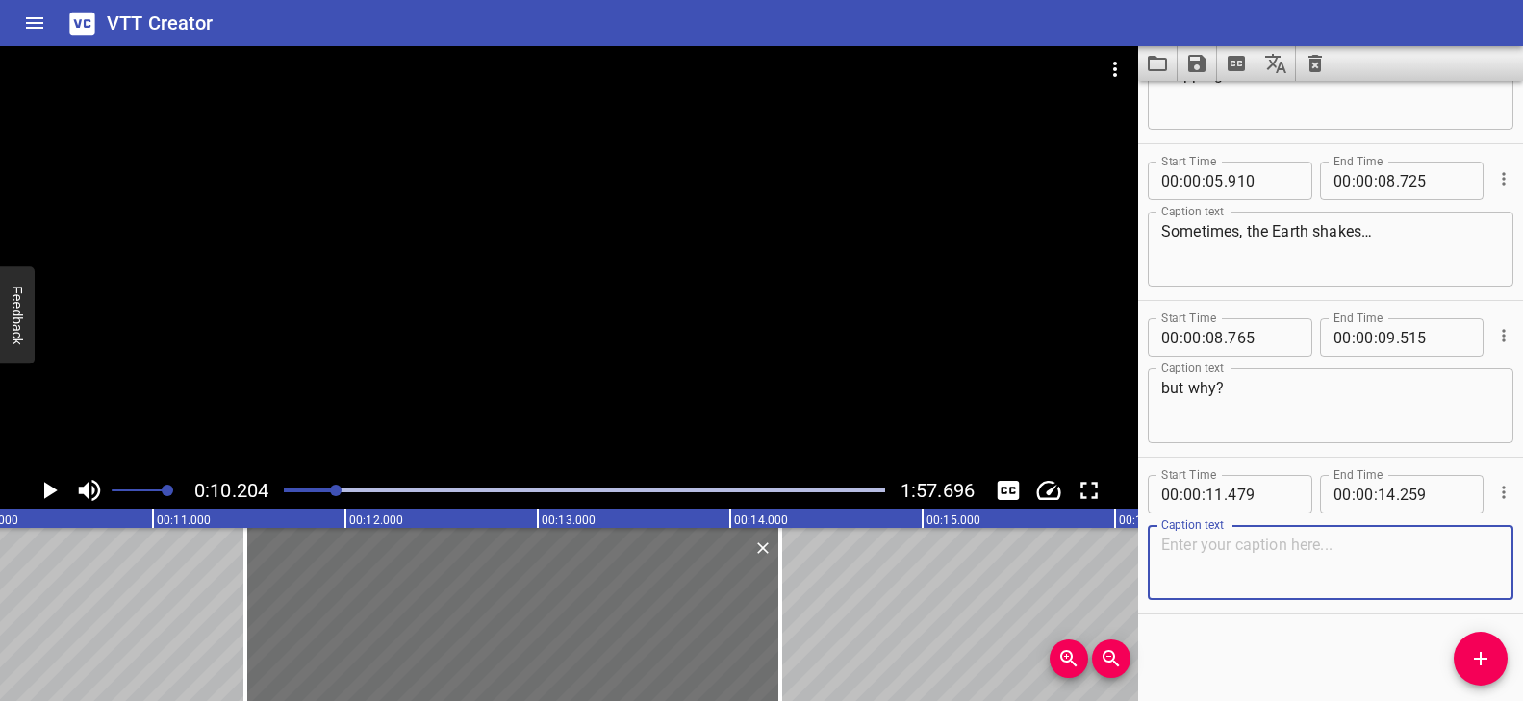
paste textarea "Our planet is divided into continents and oceans,"
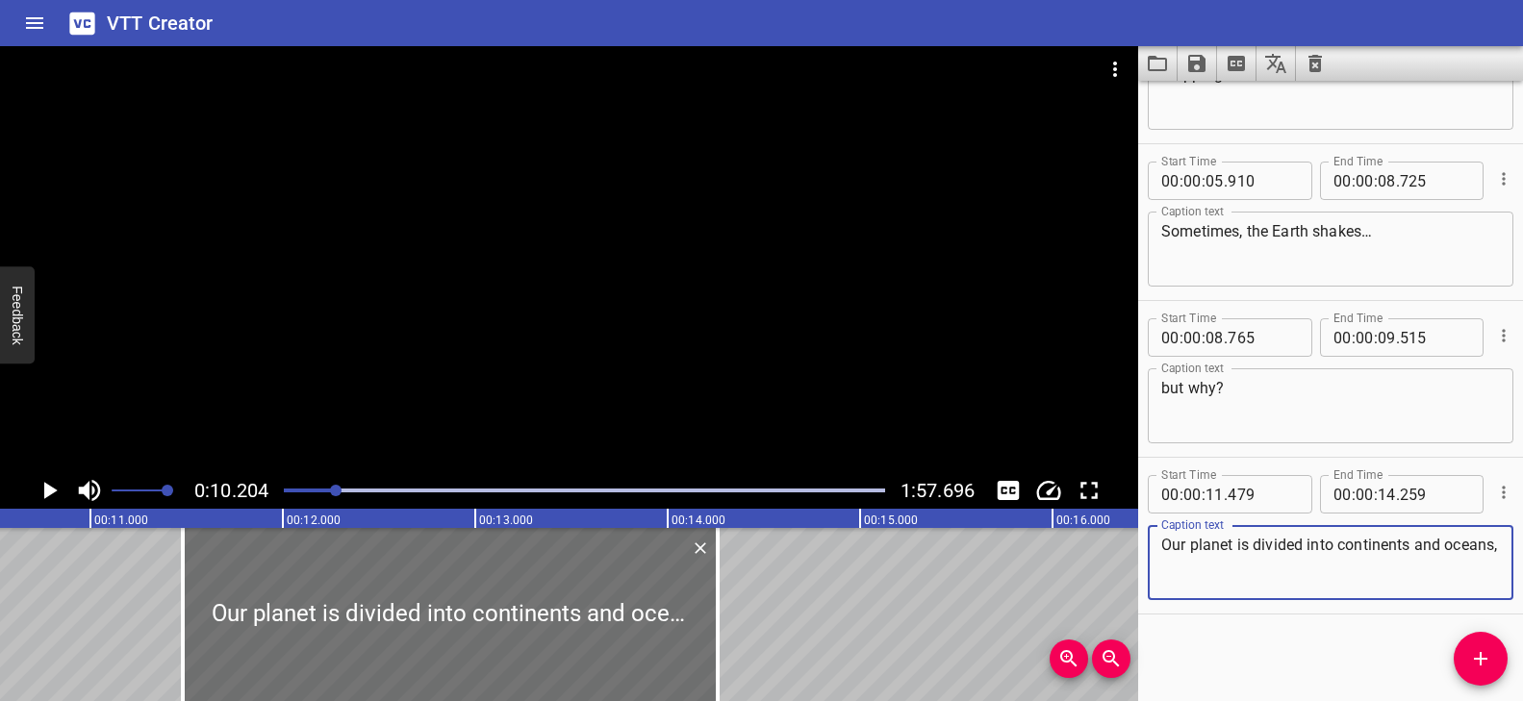
scroll to position [0, 2007]
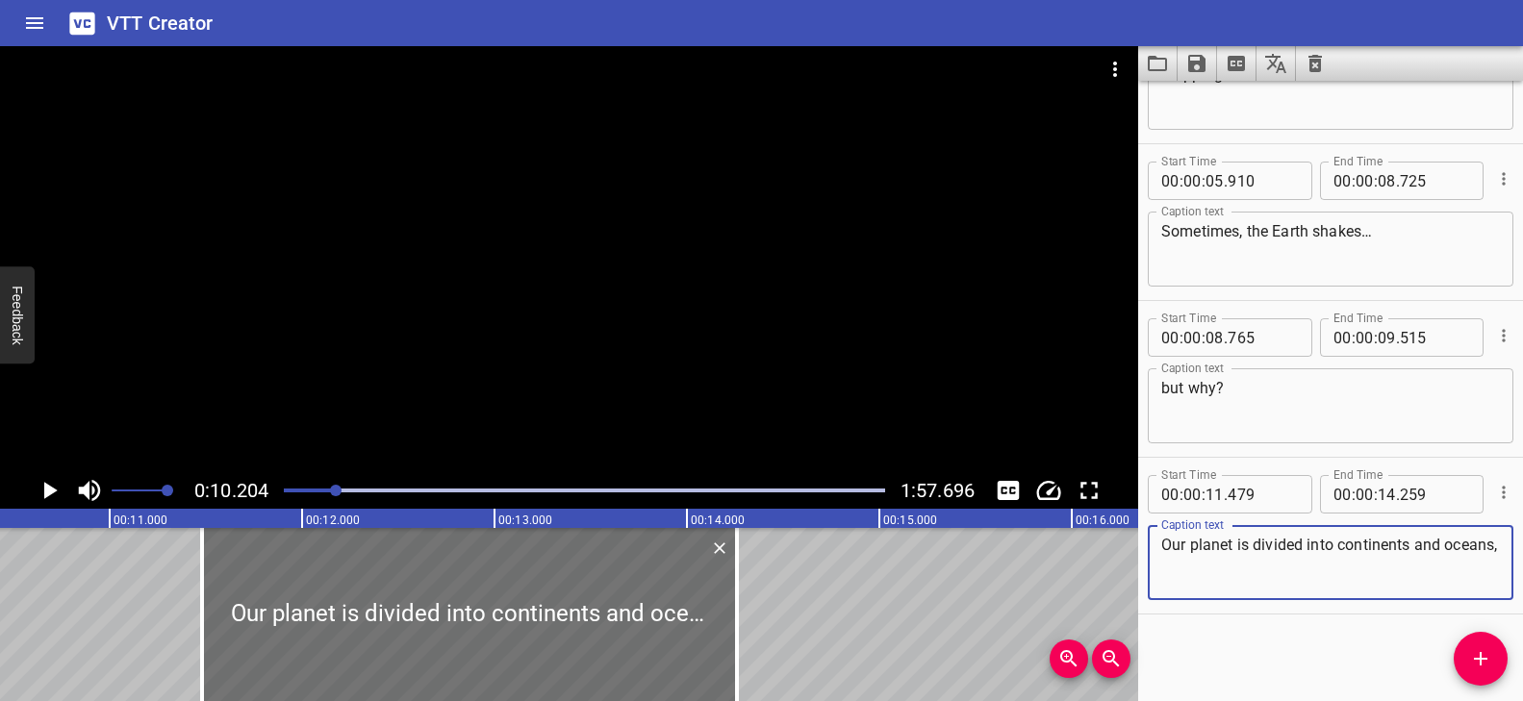
click at [432, 344] on div at bounding box center [569, 259] width 1138 height 426
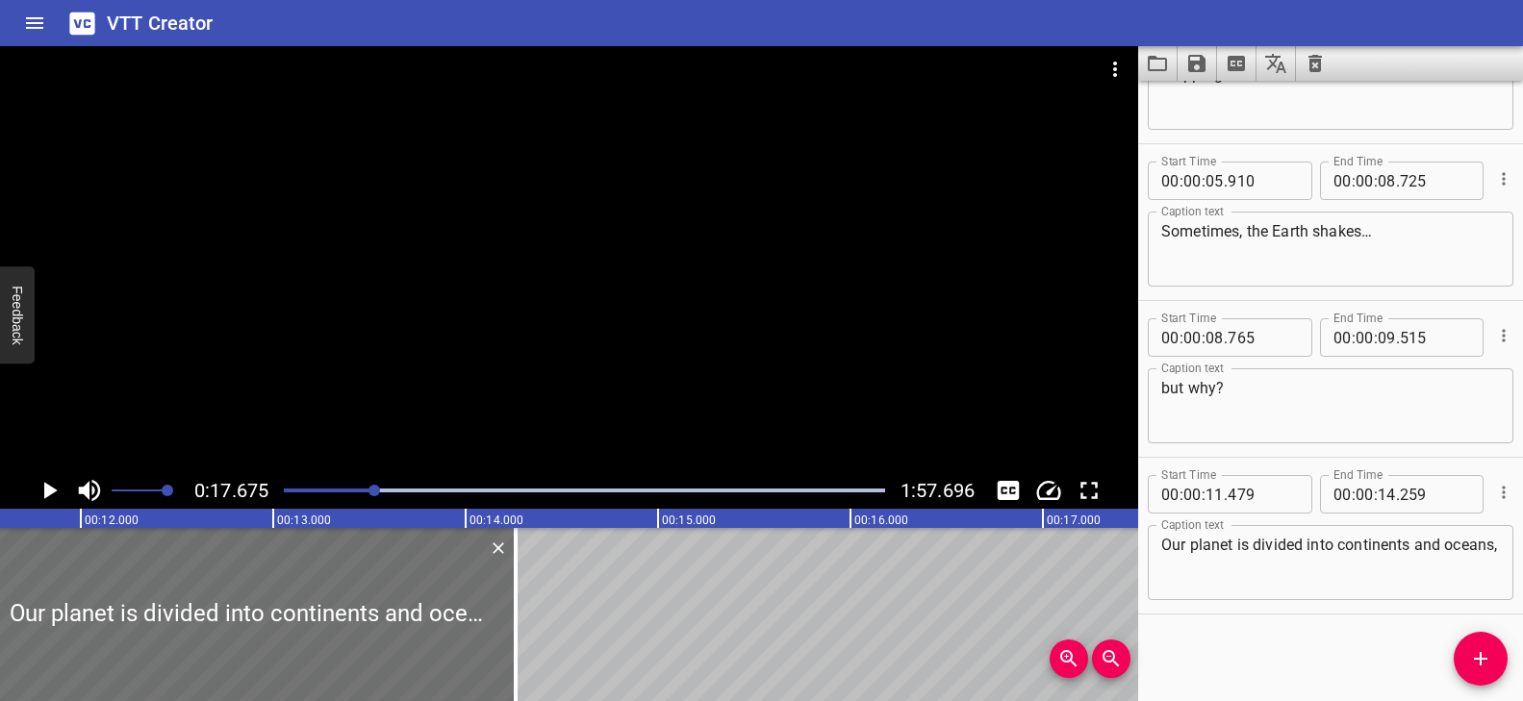
scroll to position [0, 2247]
click at [1230, 569] on textarea "Our planet is divided into continents and oceans," at bounding box center [1330, 563] width 339 height 55
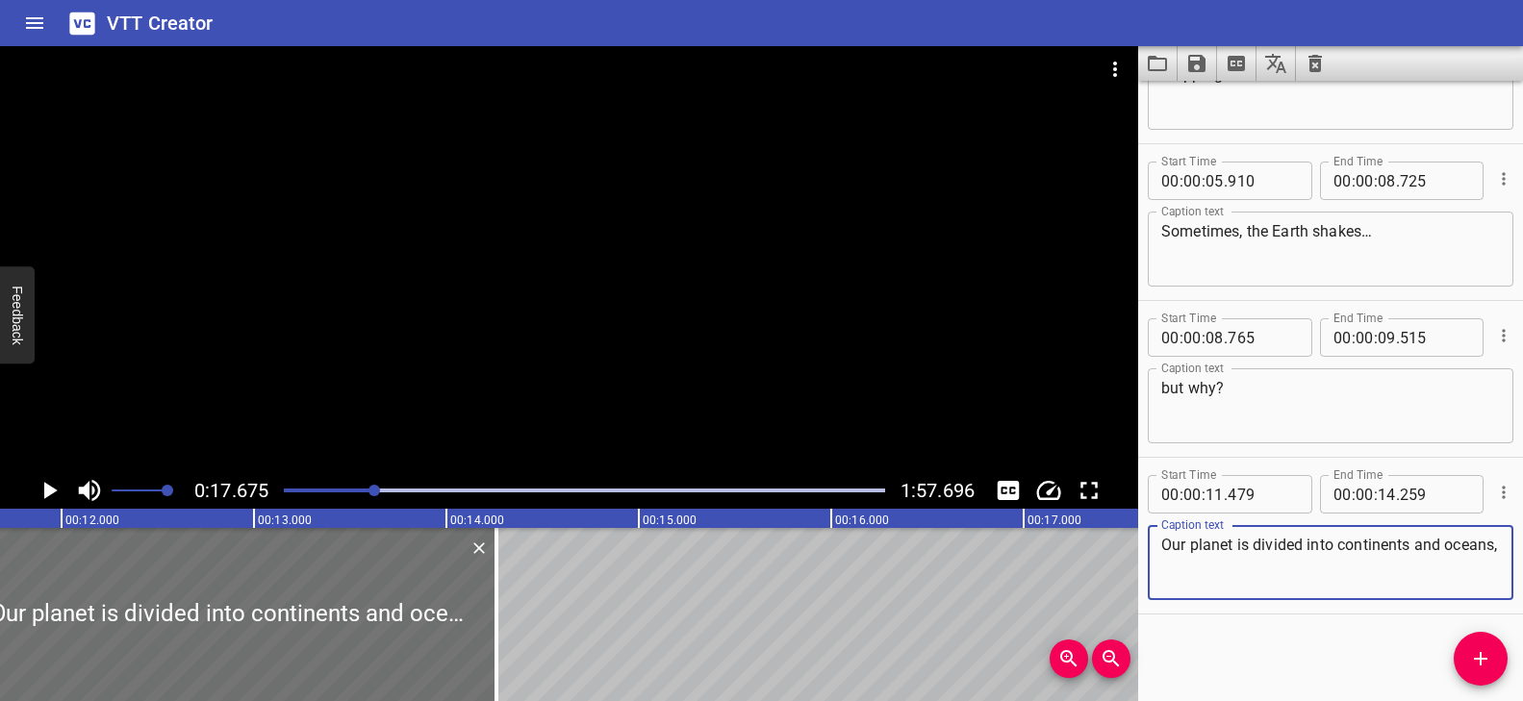
paste textarea "as this world map shows."
click at [1208, 566] on textarea "Our planet is divided into continents and oceans,as this world map shows." at bounding box center [1330, 563] width 339 height 55
click at [1216, 567] on textarea "Our planet is divided into continents and oceans,as this world map shows." at bounding box center [1330, 563] width 339 height 55
drag, startPoint x: 1410, startPoint y: 563, endPoint x: 1157, endPoint y: 568, distance: 253.1
click at [1157, 568] on div "Our planet is divided into continents and oceans, as this world map shows. Capt…" at bounding box center [1331, 562] width 366 height 75
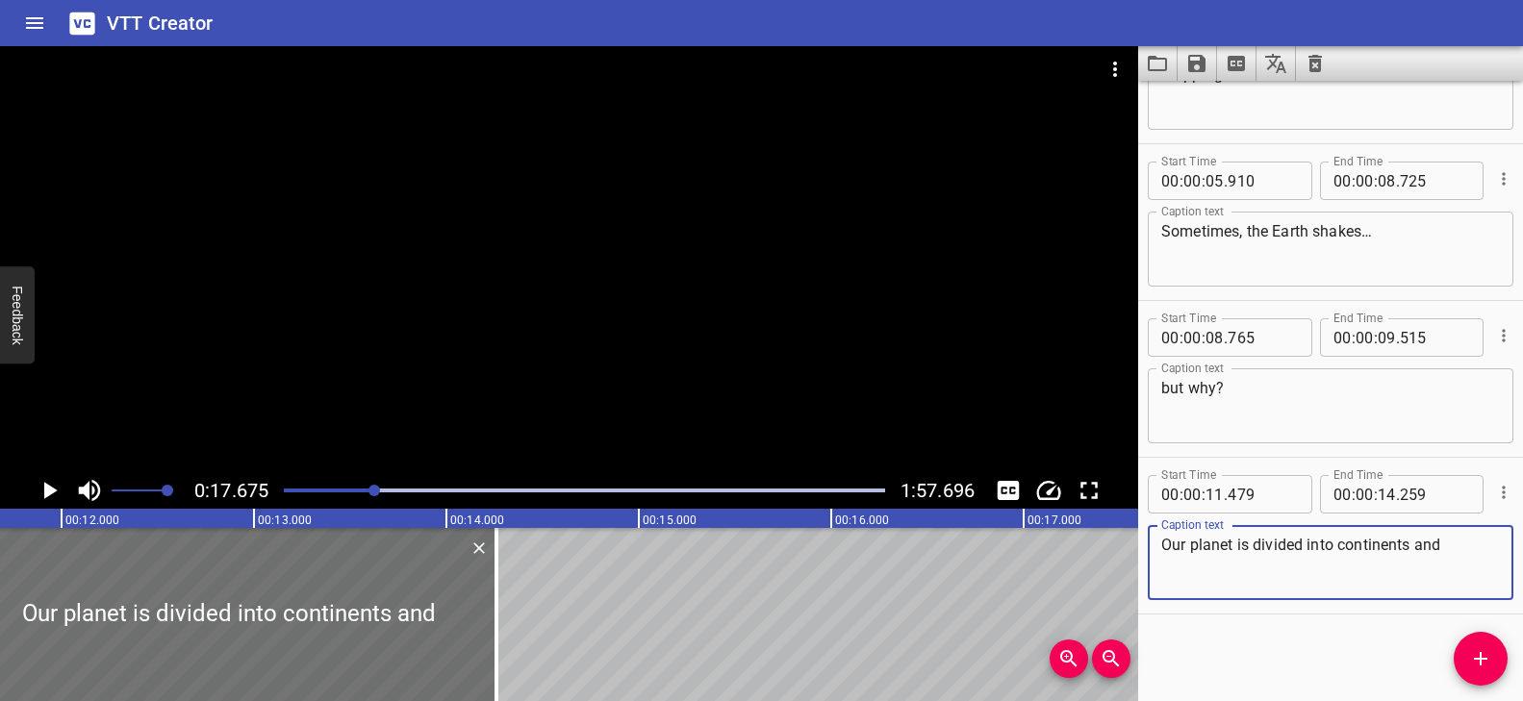
click at [357, 490] on div "Play progress" at bounding box center [73, 491] width 601 height 4
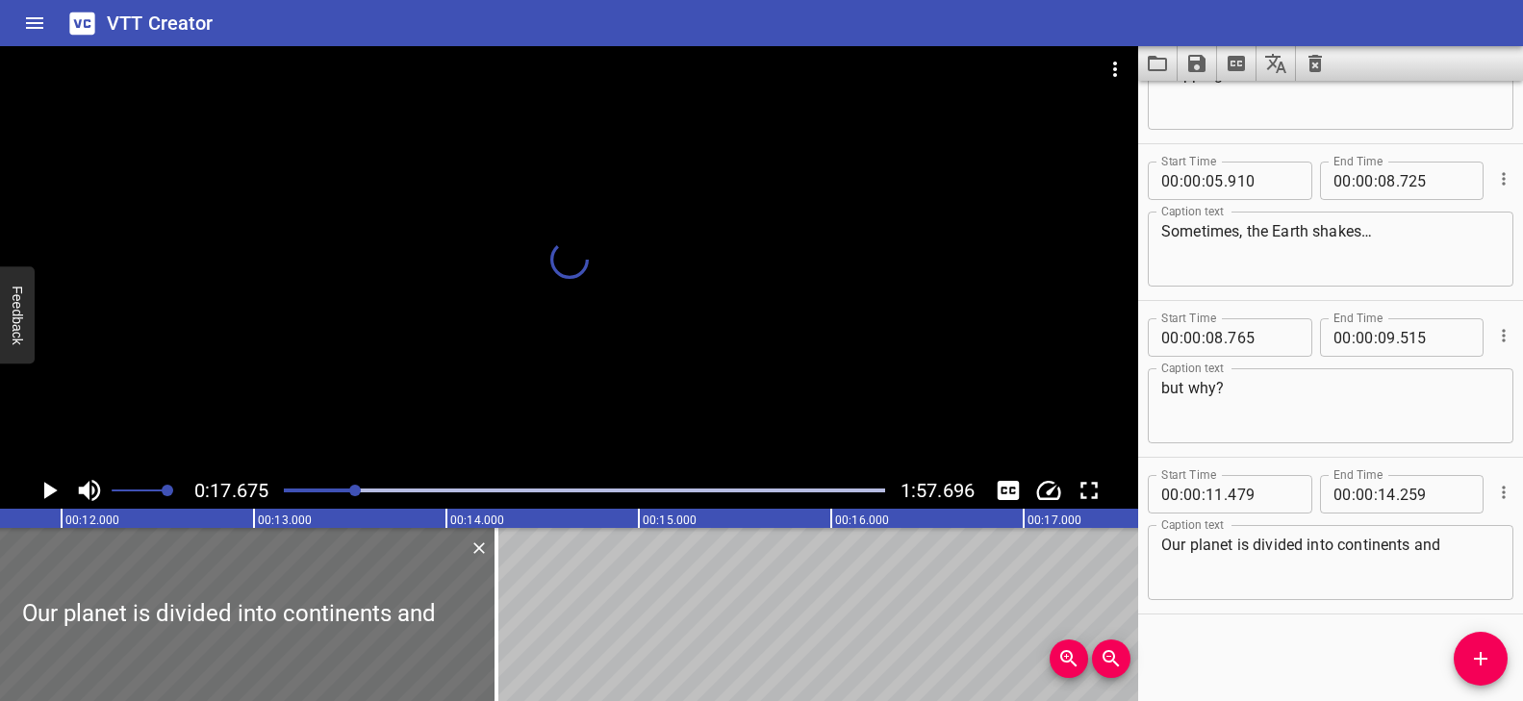
click at [464, 393] on div at bounding box center [569, 259] width 1138 height 426
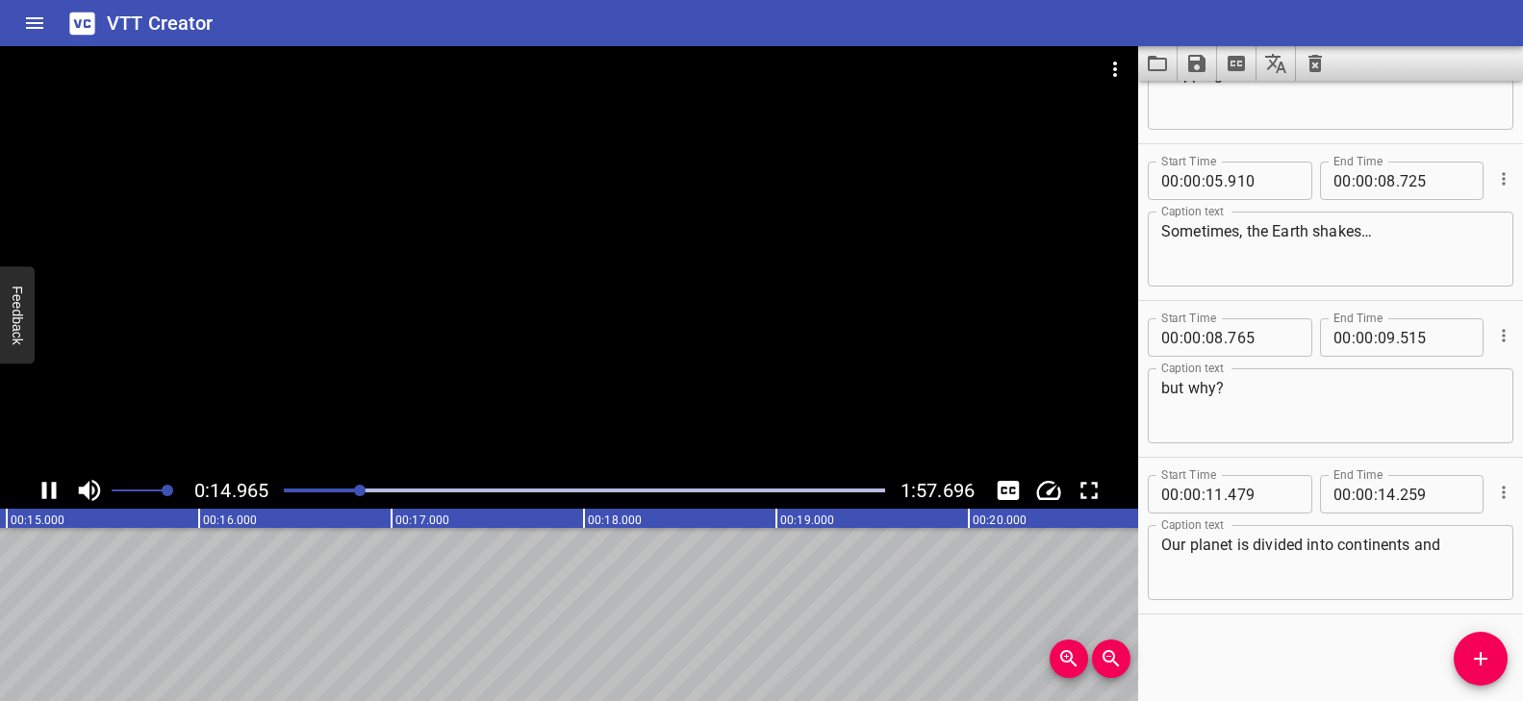
click at [334, 484] on div at bounding box center [584, 490] width 624 height 27
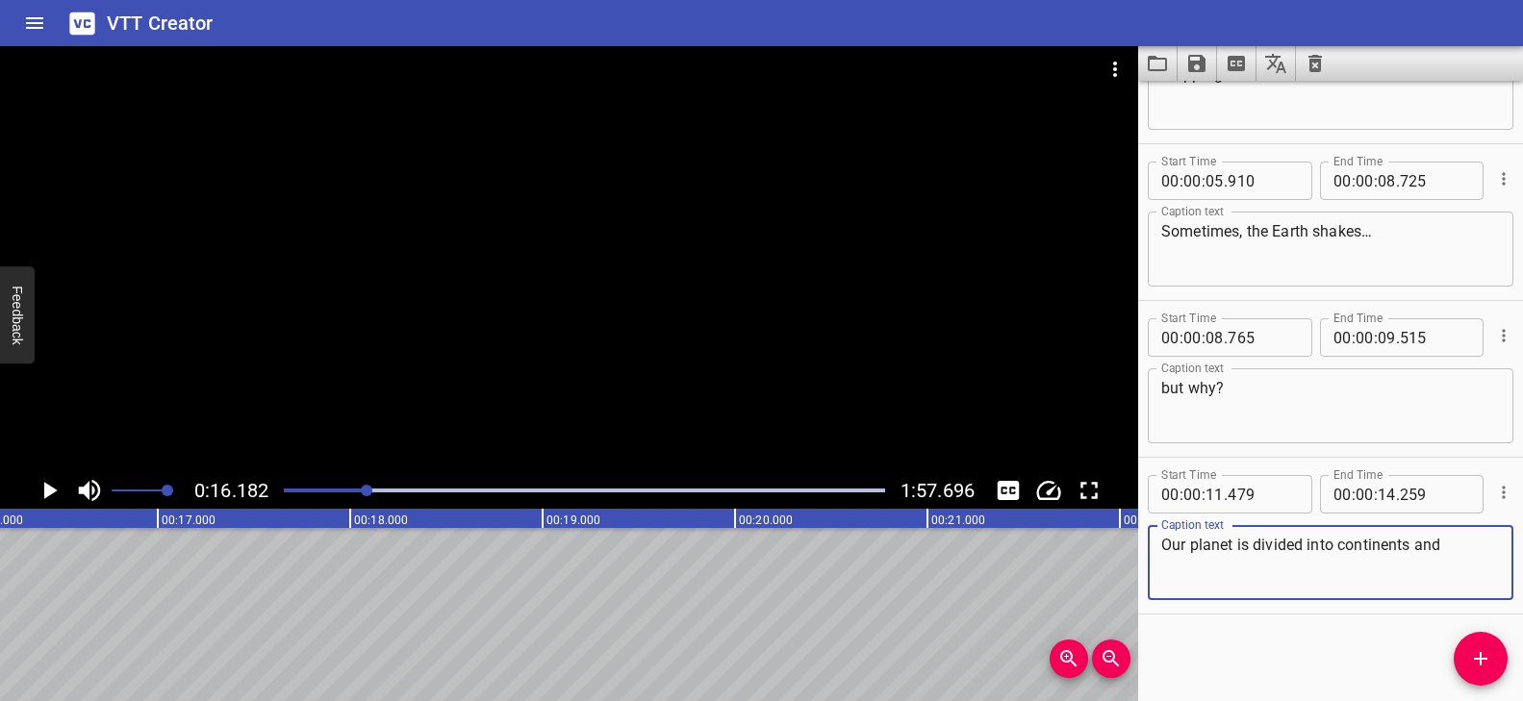
click at [1217, 577] on textarea "Our planet is divided into continents and" at bounding box center [1330, 563] width 339 height 55
paste textarea "oceans, as this world map shows."
drag, startPoint x: 1402, startPoint y: 562, endPoint x: 1417, endPoint y: 550, distance: 19.2
click at [1417, 550] on textarea "Our planet is divided into continents and oceans, as this world map shows." at bounding box center [1330, 563] width 339 height 55
type textarea "Our planet is divided into continents"
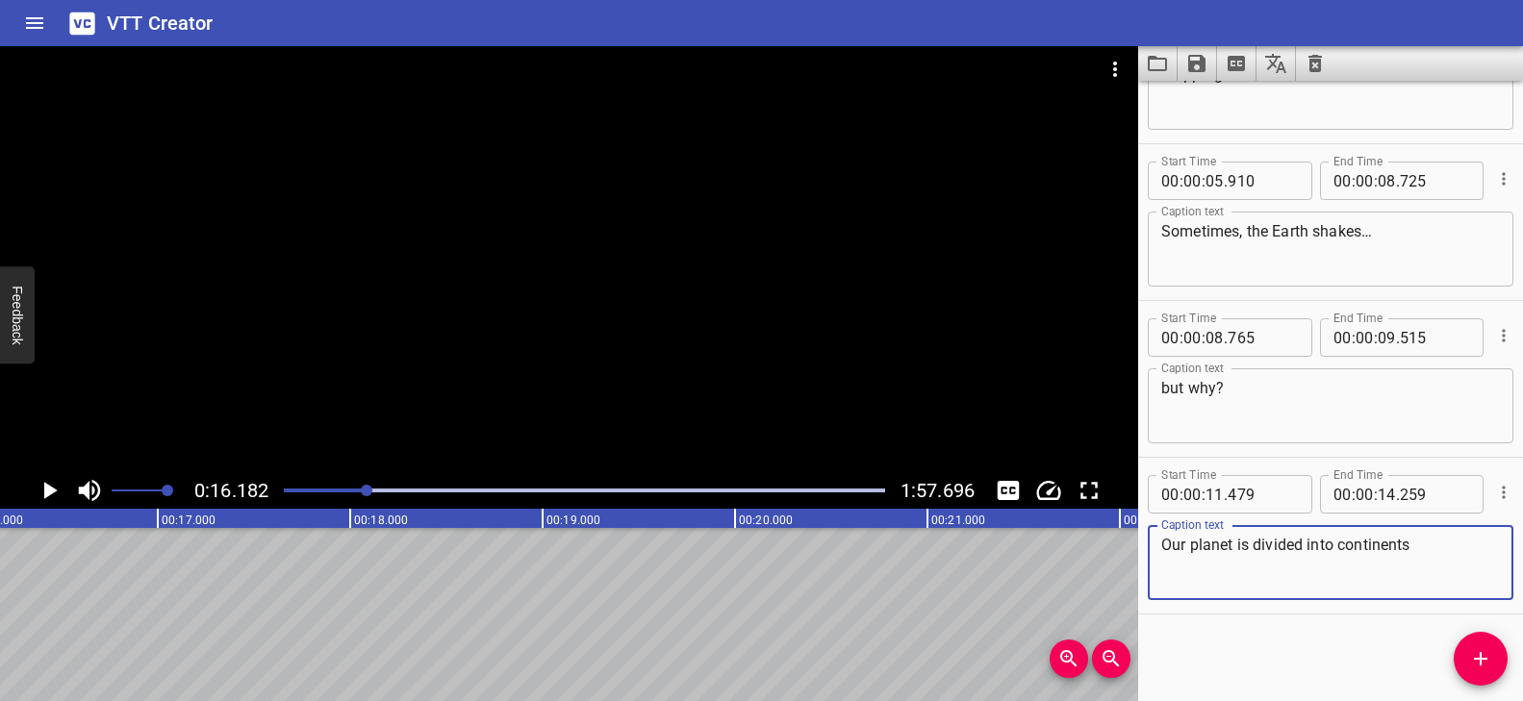
click at [347, 489] on div "Play progress" at bounding box center [65, 491] width 601 height 4
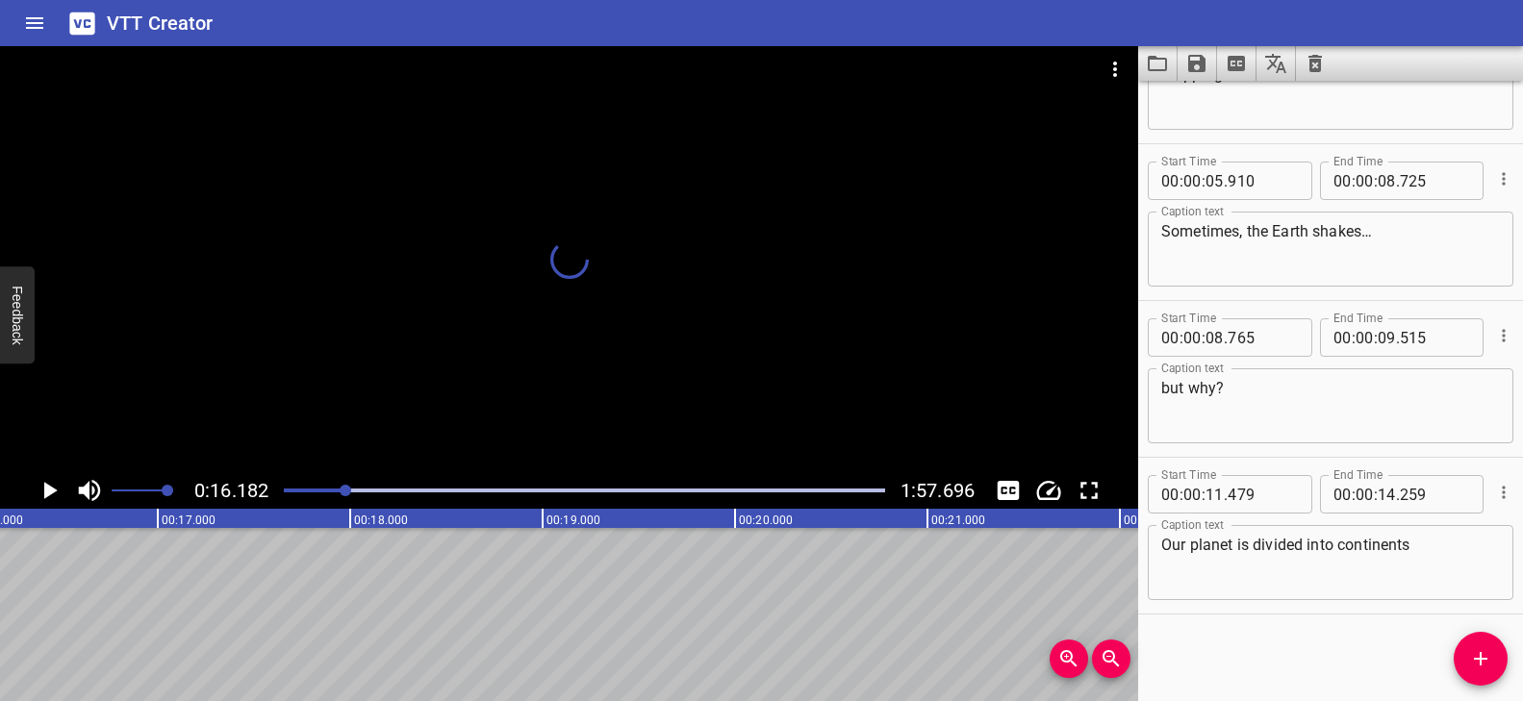
click at [424, 420] on div at bounding box center [569, 259] width 1138 height 426
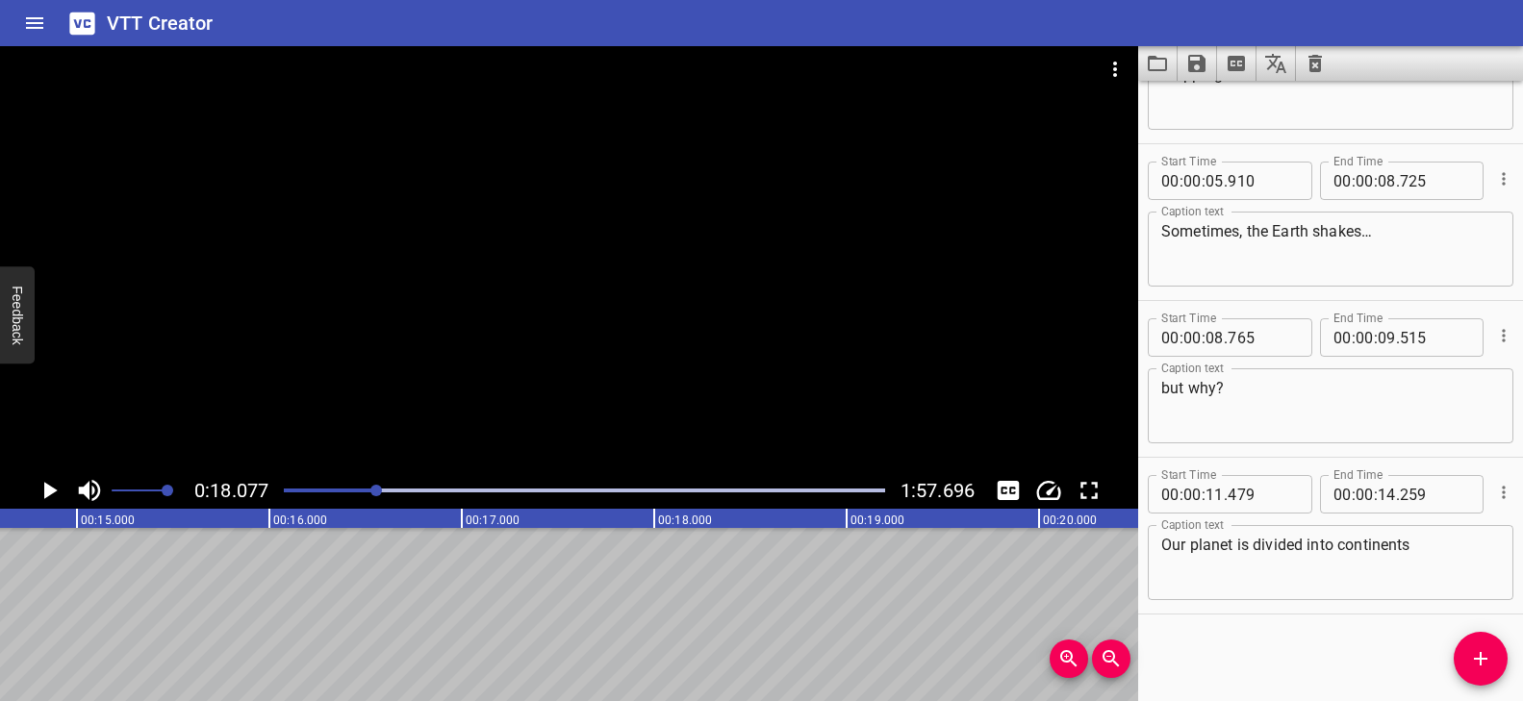
scroll to position [0, 2771]
click at [1473, 659] on icon "Add Cue" at bounding box center [1480, 658] width 23 height 23
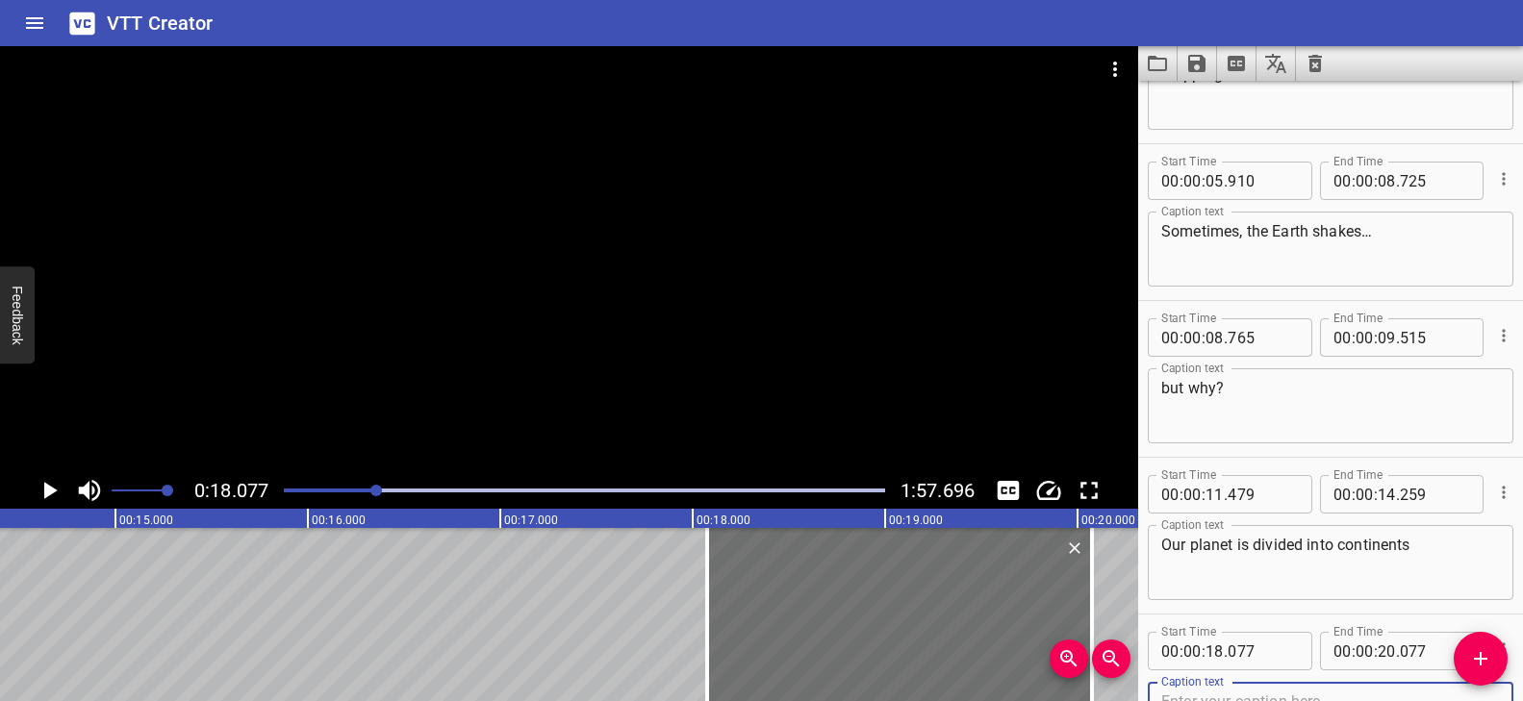
scroll to position [107, 0]
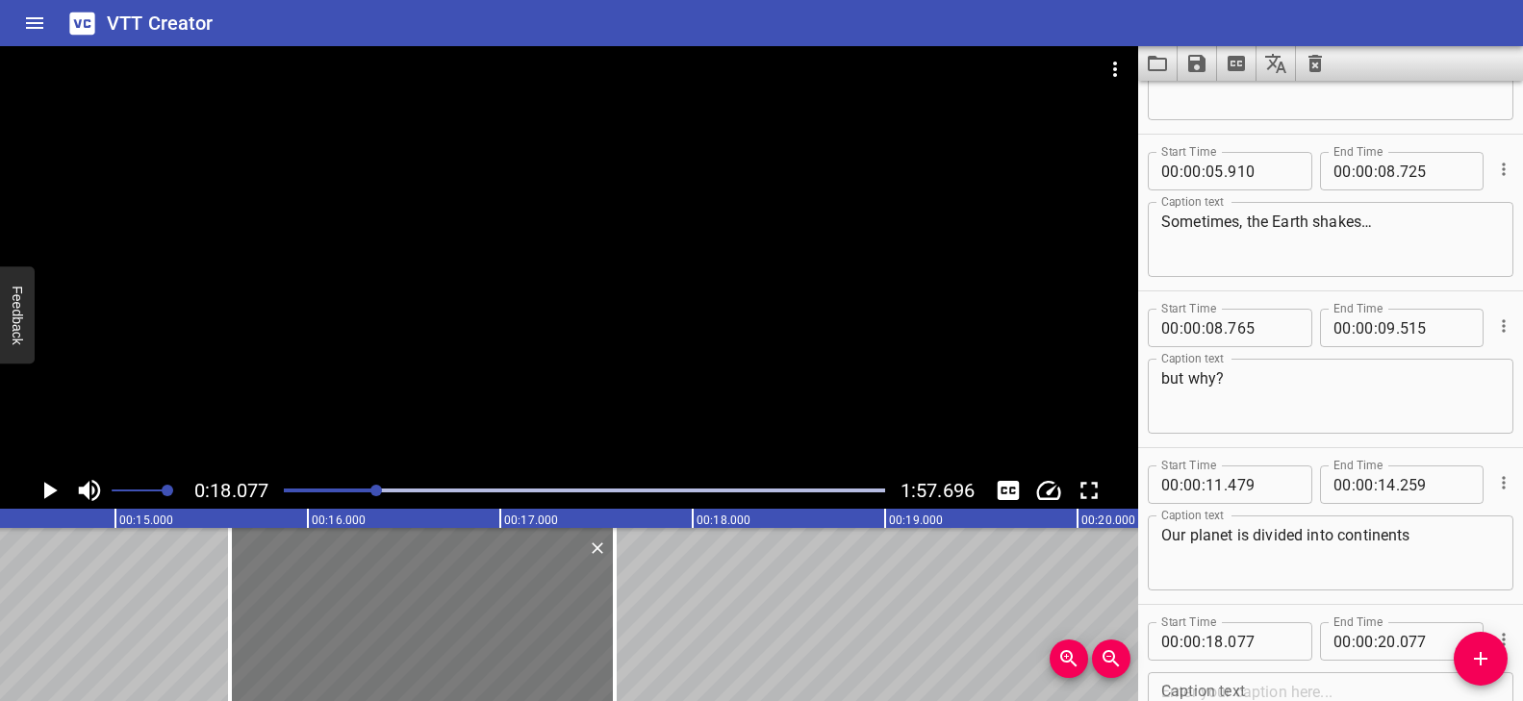
drag, startPoint x: 999, startPoint y: 623, endPoint x: 522, endPoint y: 615, distance: 476.3
click at [522, 615] on div at bounding box center [422, 614] width 385 height 173
type input "15"
type input "602"
type input "17"
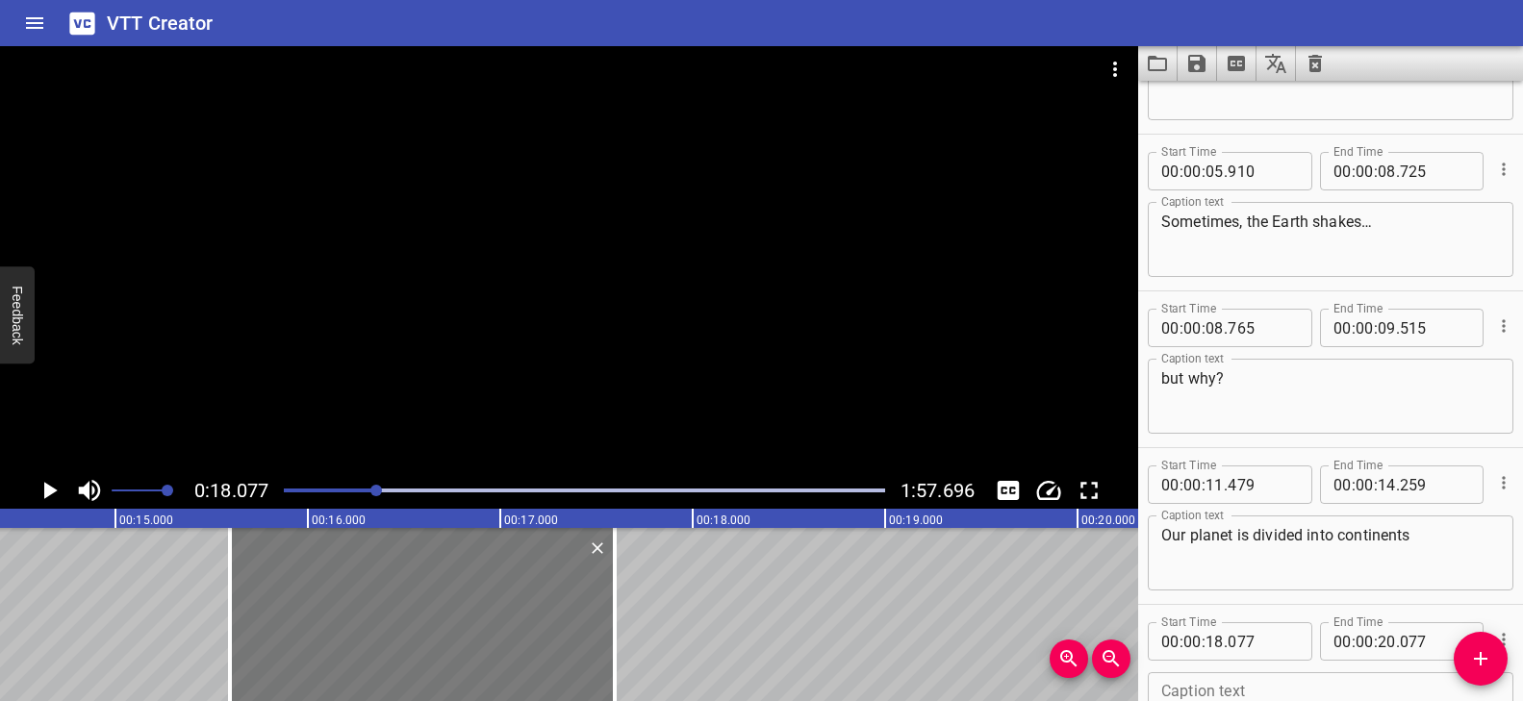
type input "602"
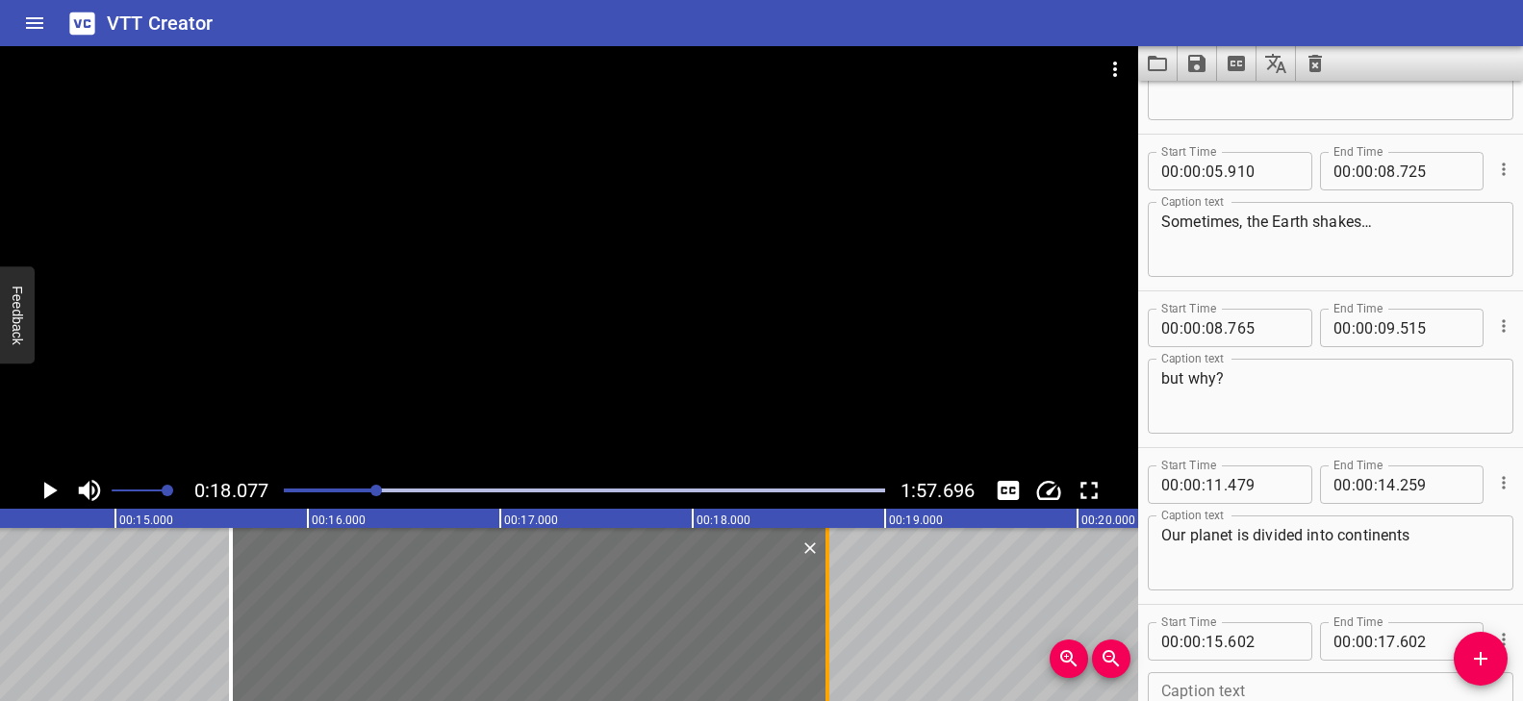
drag, startPoint x: 618, startPoint y: 585, endPoint x: 825, endPoint y: 596, distance: 208.1
click at [825, 596] on div at bounding box center [827, 614] width 19 height 173
type input "18"
type input "682"
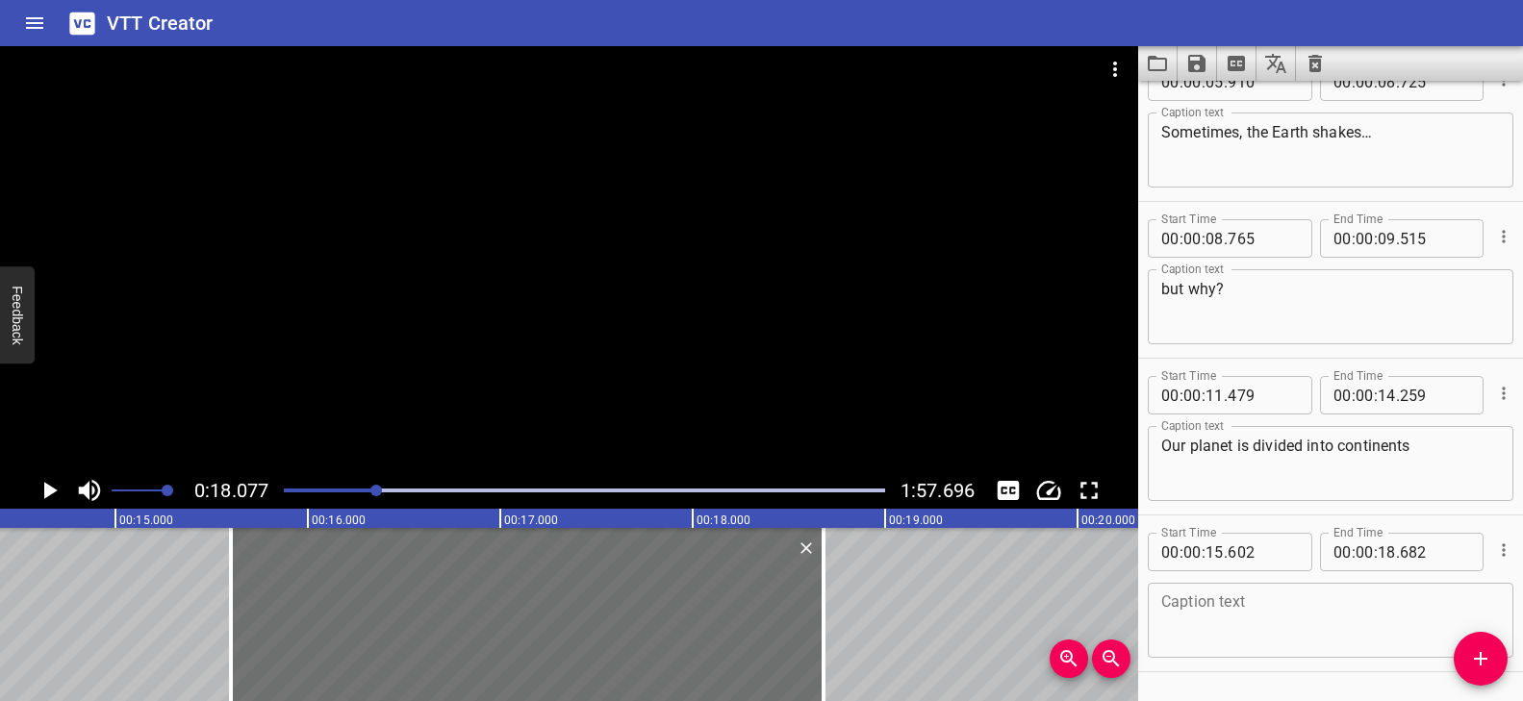
scroll to position [254, 0]
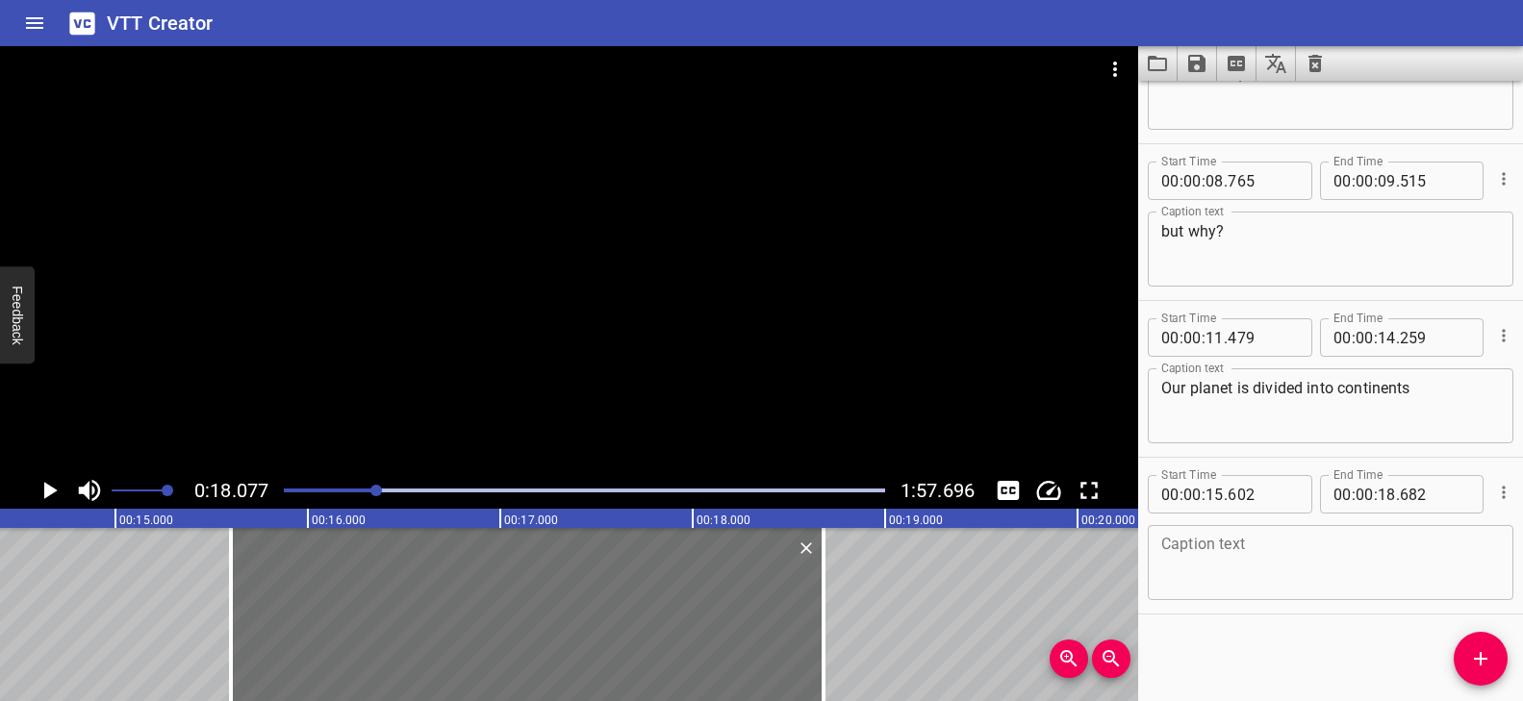
click at [1246, 571] on textarea at bounding box center [1330, 563] width 339 height 55
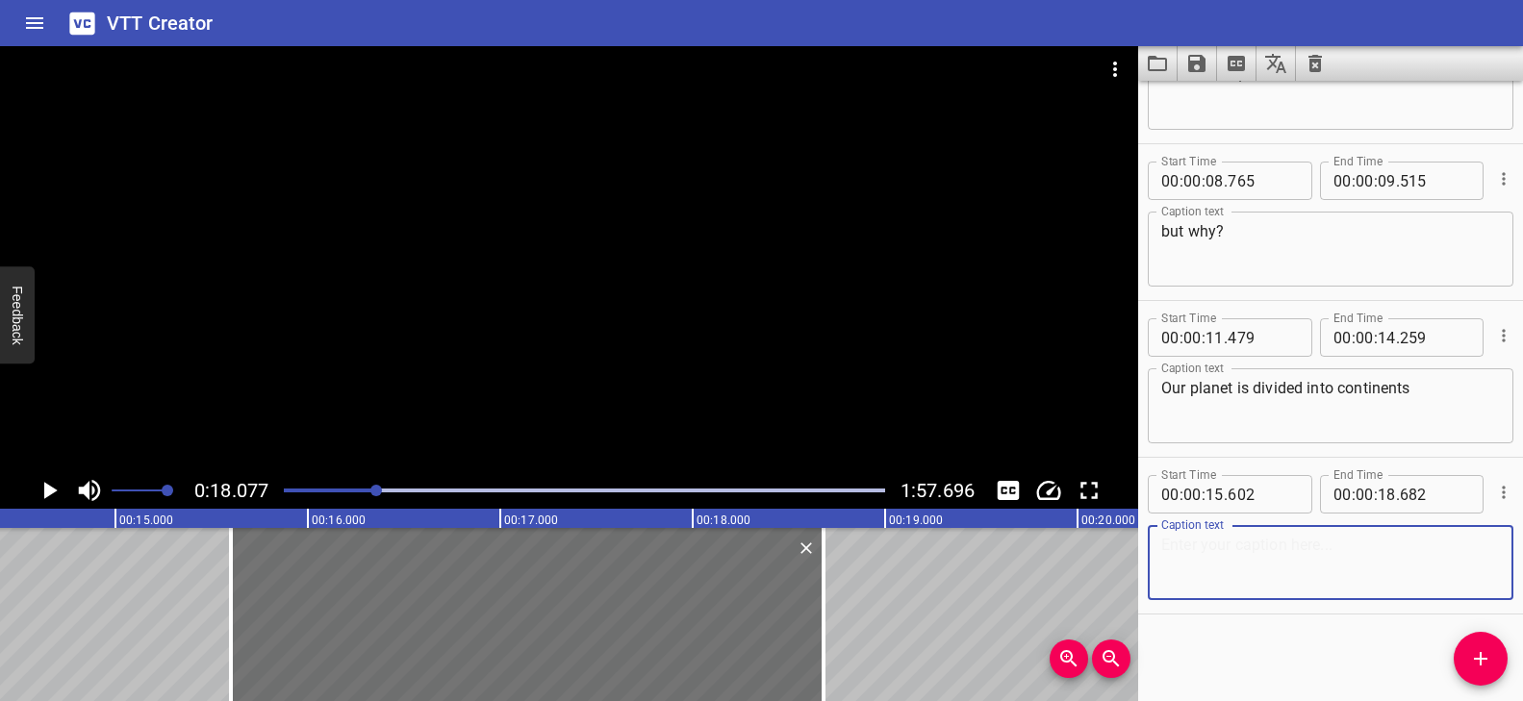
paste textarea "and oceans, as this world map shows."
click at [1161, 568] on textarea "and oceans, as this world map shows." at bounding box center [1330, 563] width 339 height 55
type textarea "and oceans, as this world map shows."
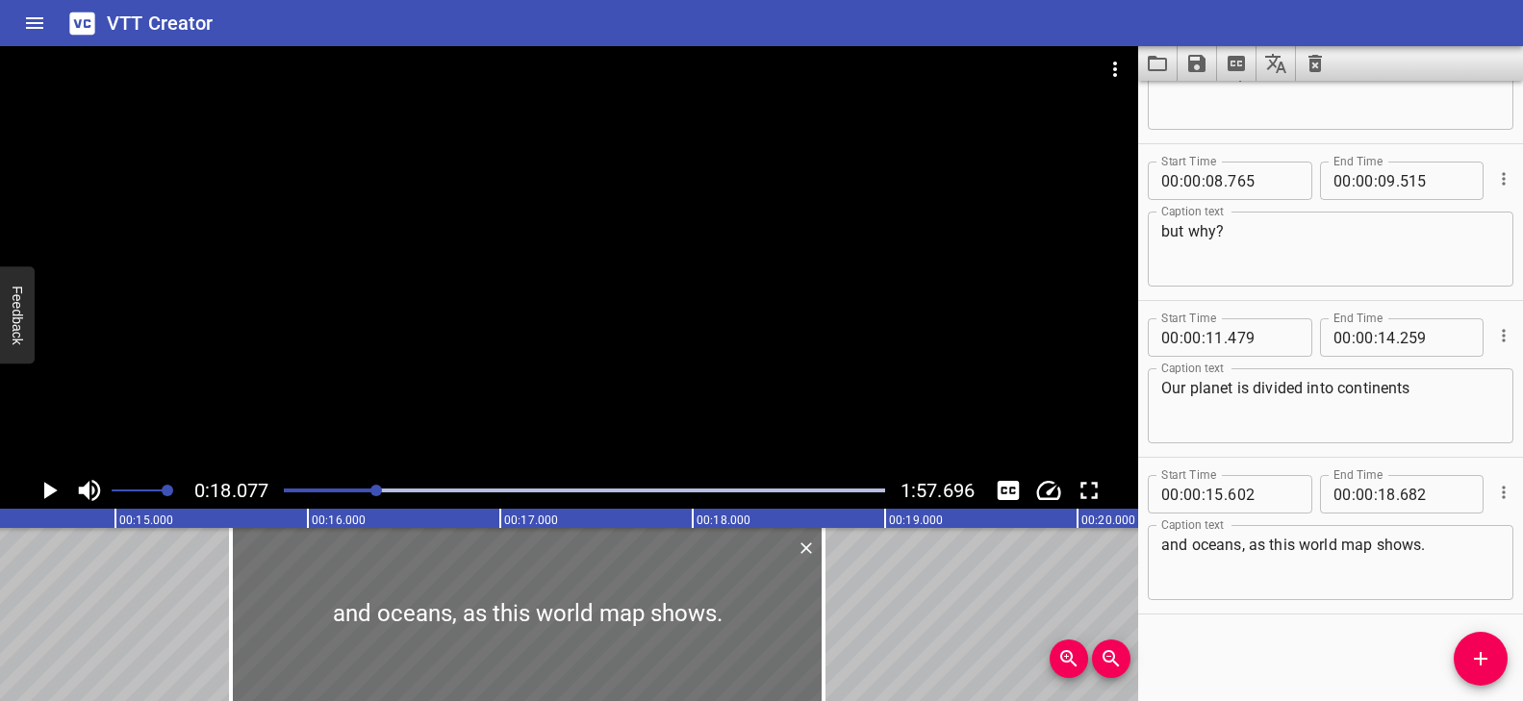
click at [368, 487] on div at bounding box center [584, 490] width 624 height 27
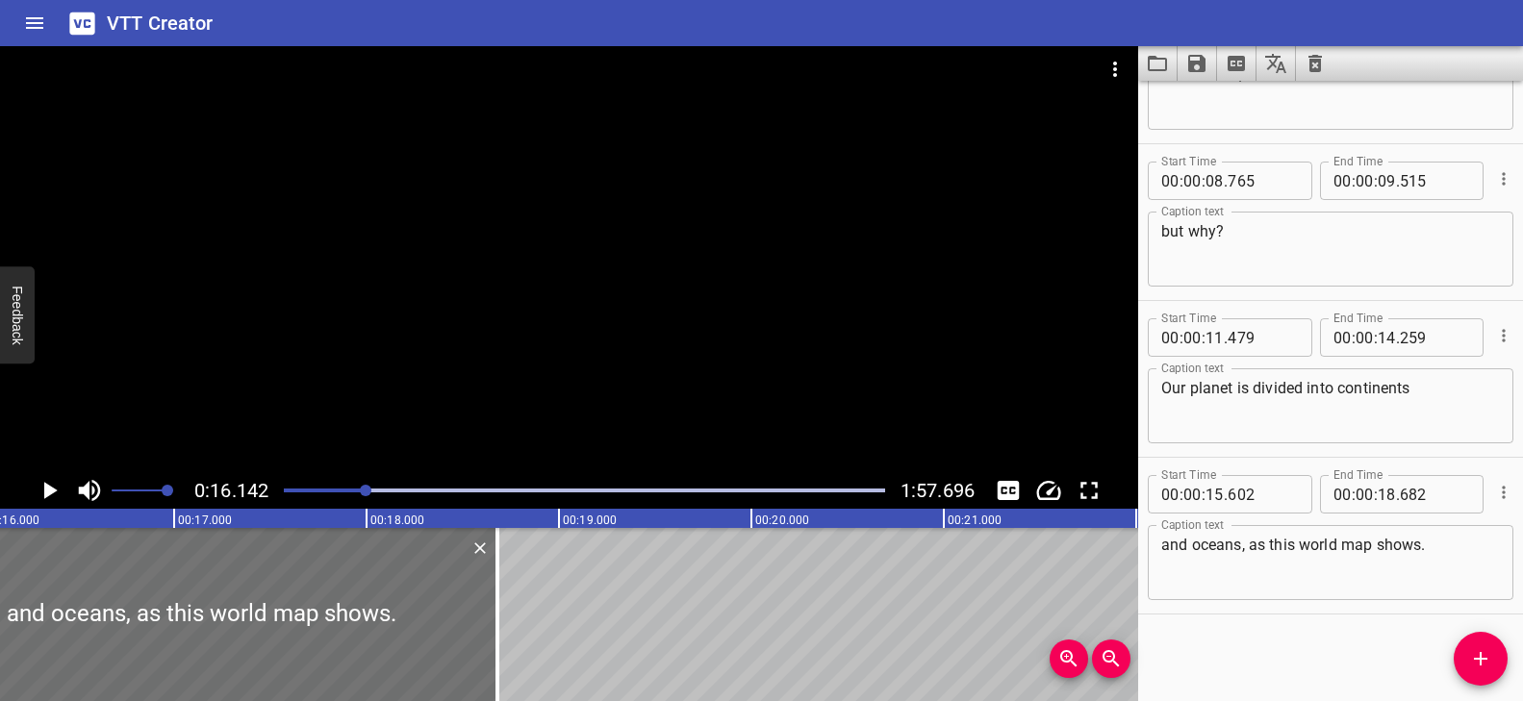
click at [545, 348] on div at bounding box center [569, 259] width 1138 height 426
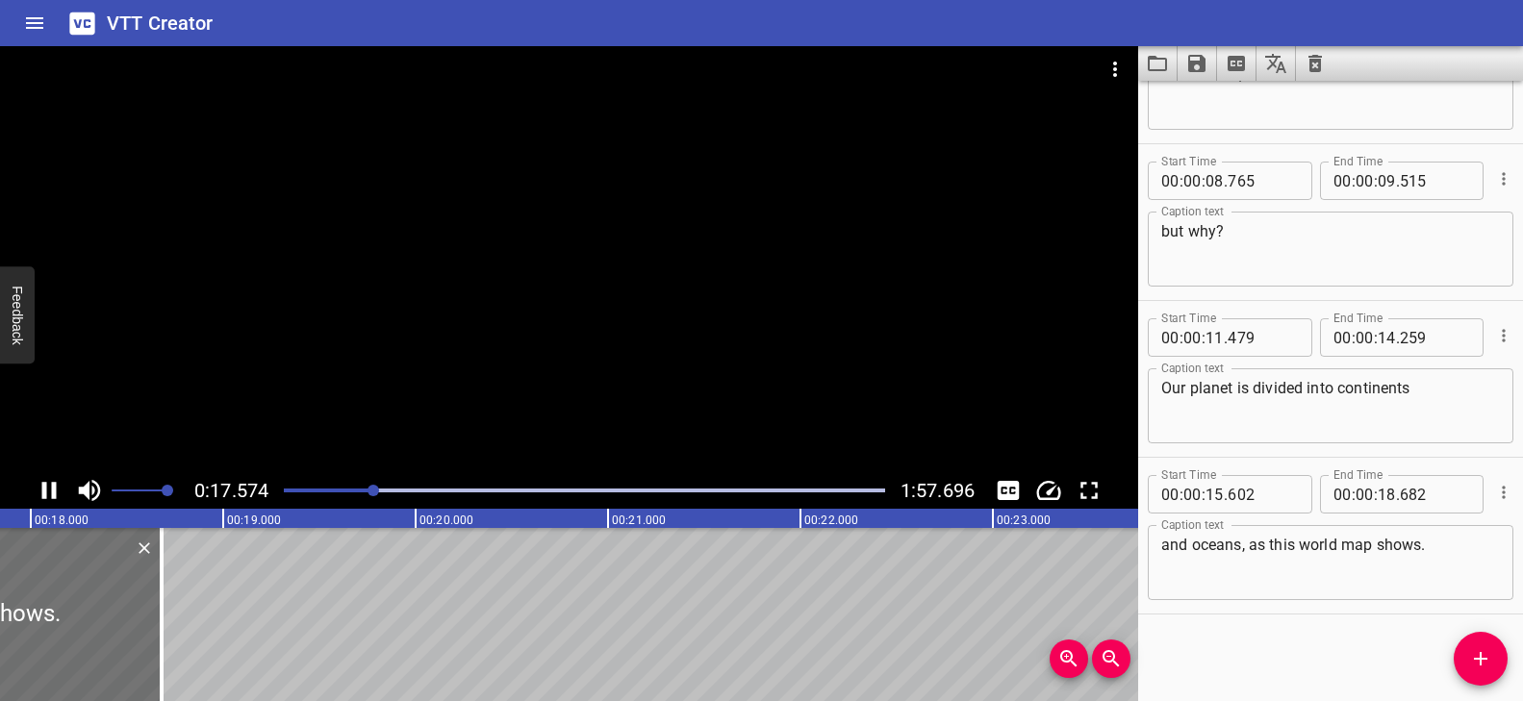
click at [358, 487] on div at bounding box center [584, 490] width 624 height 27
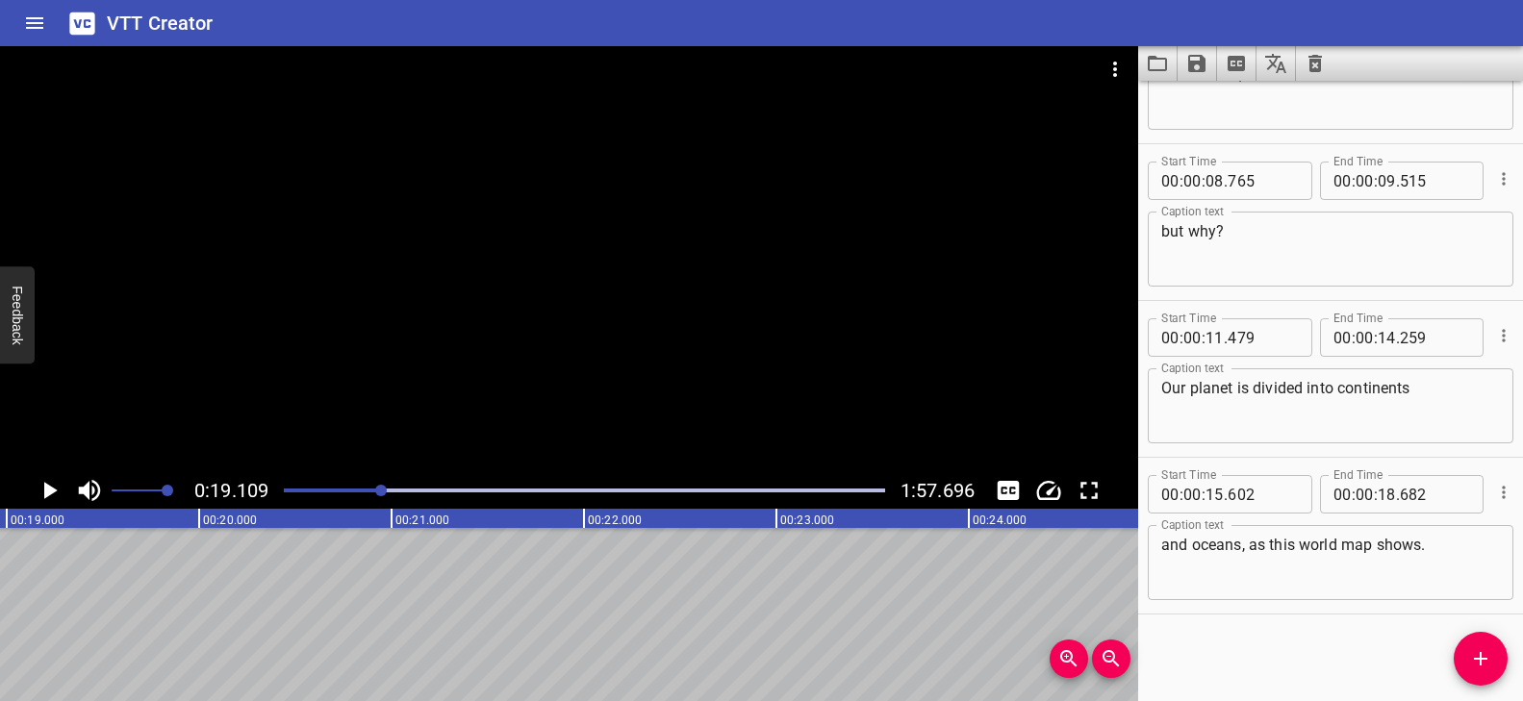
scroll to position [0, 3677]
click at [1470, 659] on icon "Add Cue" at bounding box center [1480, 658] width 23 height 23
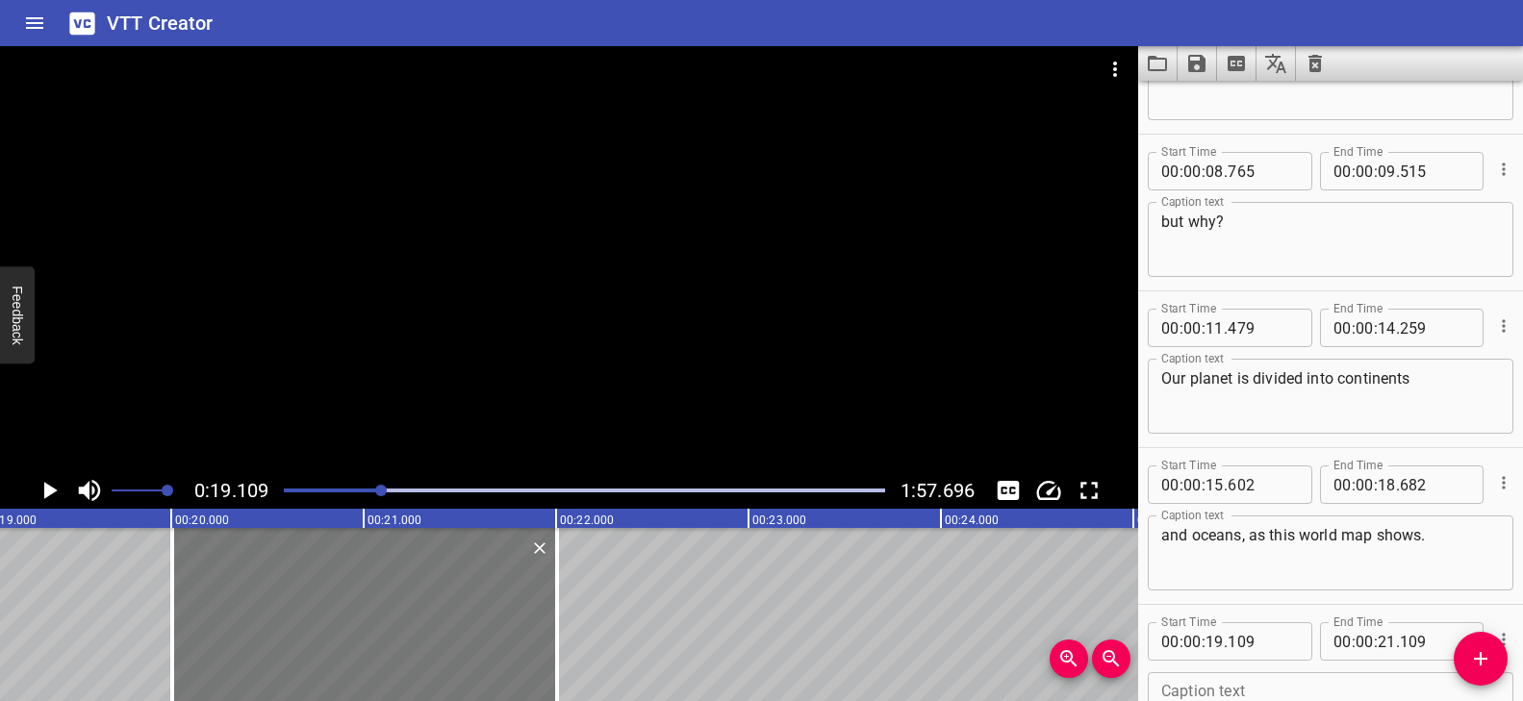
drag, startPoint x: 290, startPoint y: 617, endPoint x: 462, endPoint y: 616, distance: 172.2
click at [462, 616] on div at bounding box center [364, 614] width 385 height 173
type input "20"
type input "004"
type input "22"
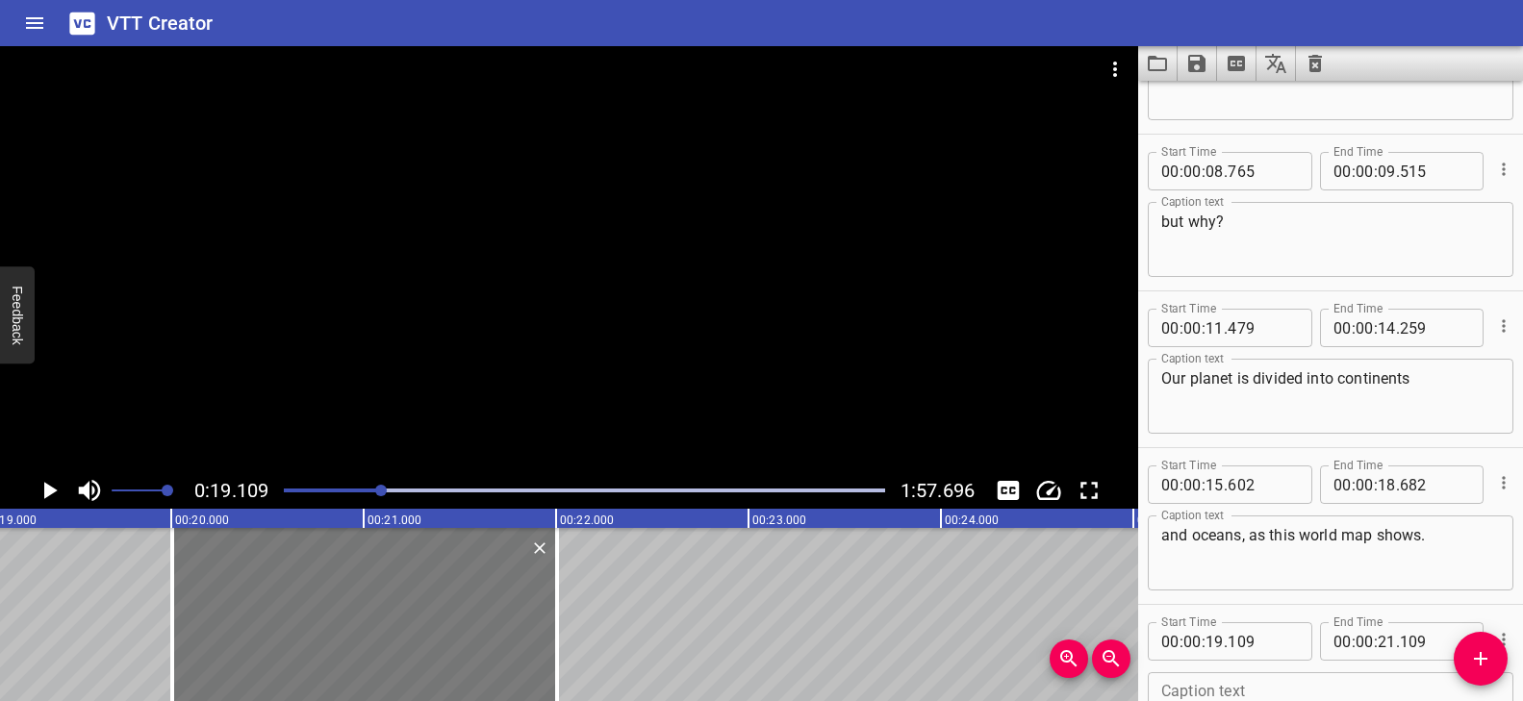
type input "004"
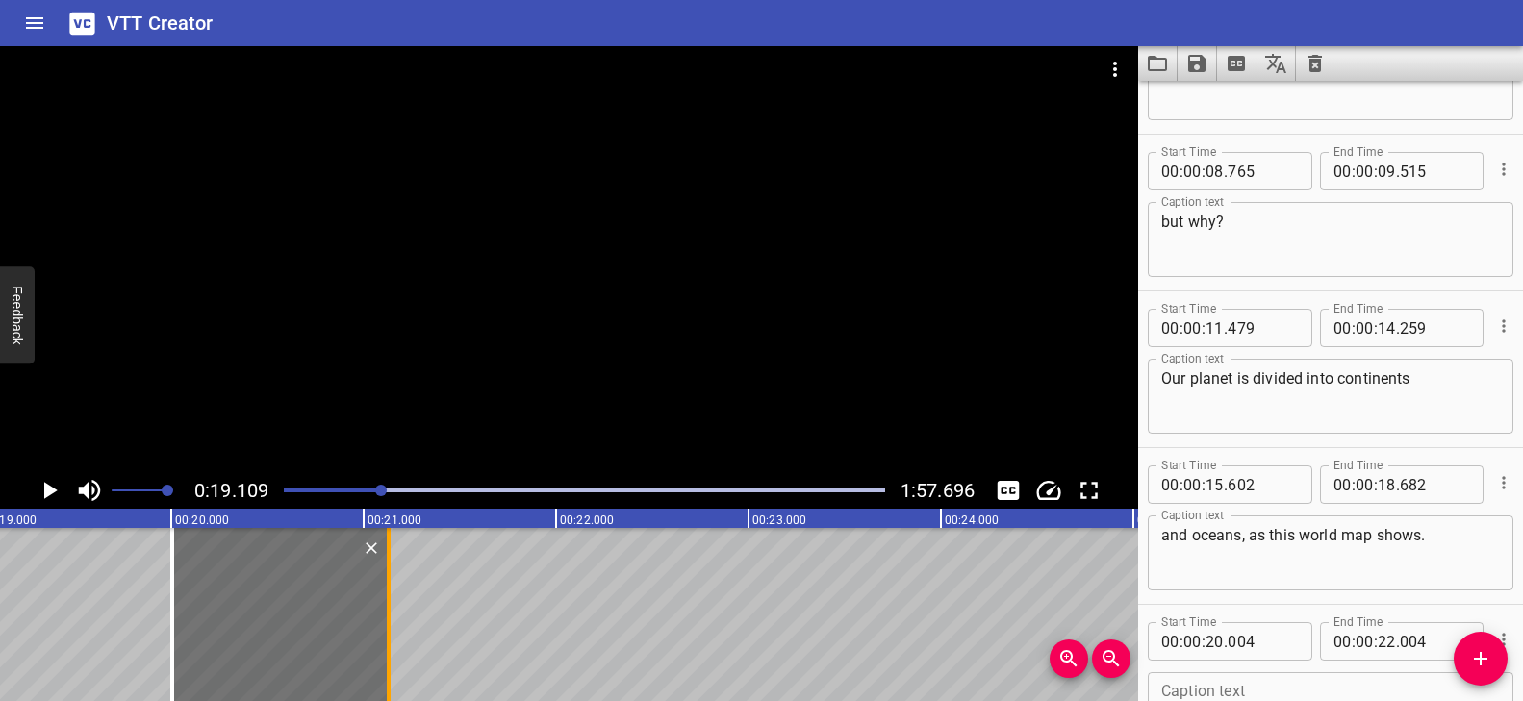
drag, startPoint x: 559, startPoint y: 592, endPoint x: 391, endPoint y: 592, distance: 168.4
click at [391, 592] on div at bounding box center [388, 614] width 19 height 173
type input "21"
type input "129"
click at [391, 592] on div at bounding box center [388, 614] width 19 height 173
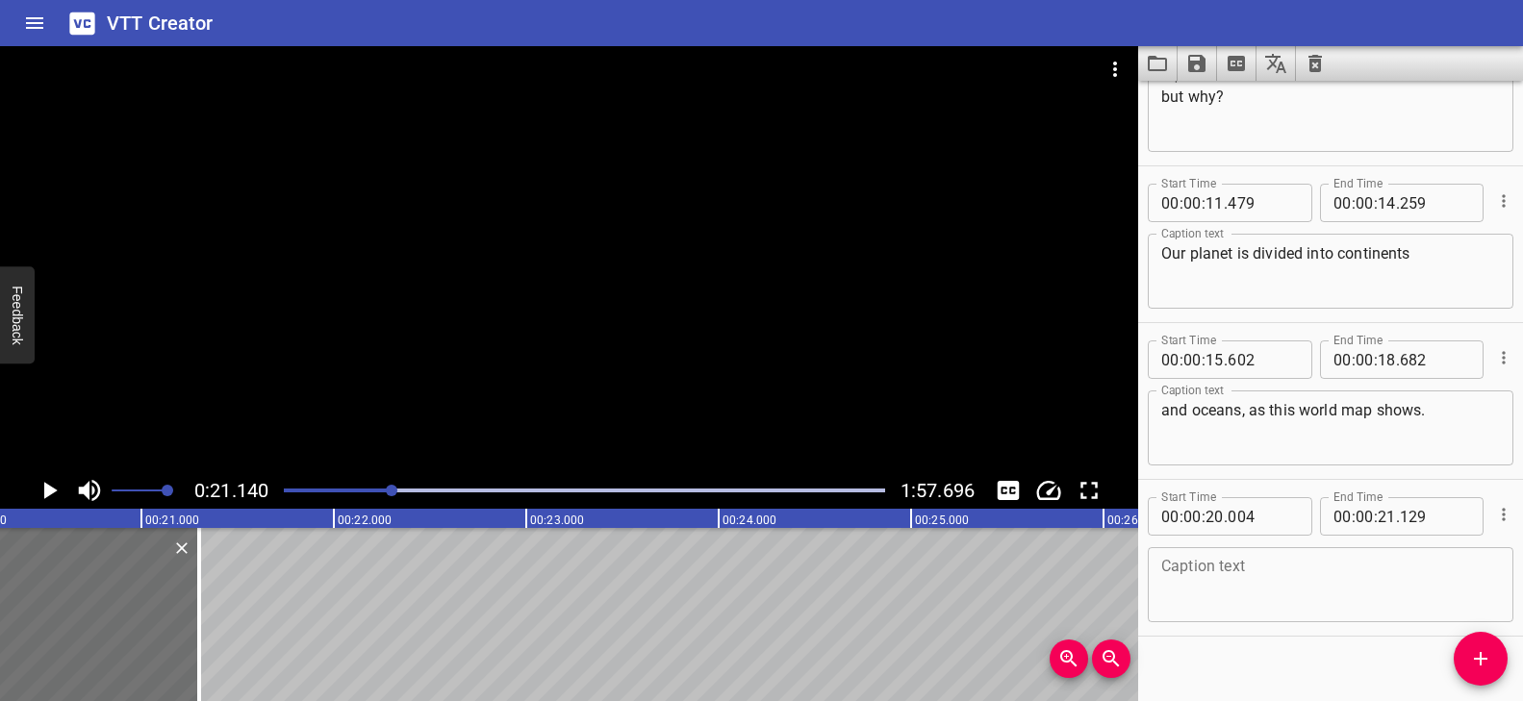
scroll to position [411, 0]
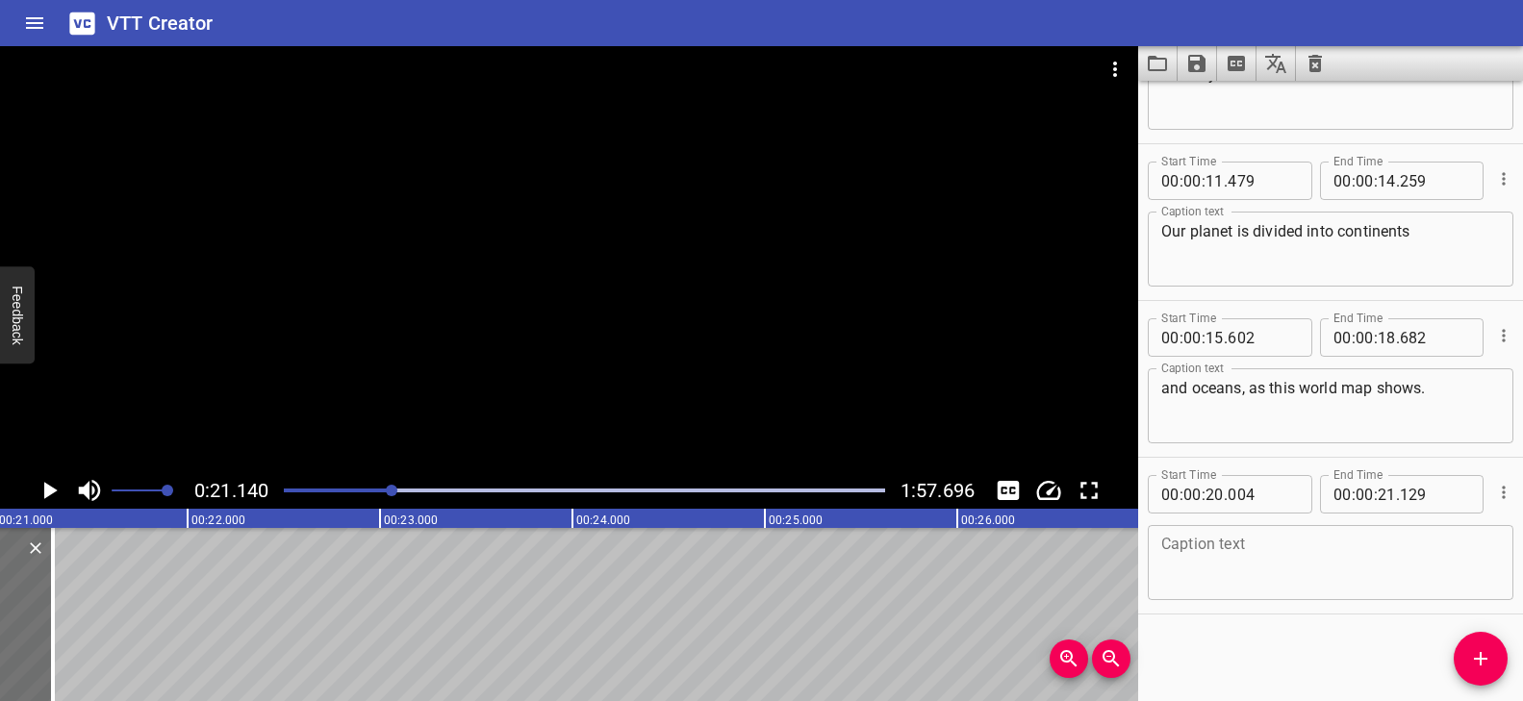
type input "23"
type input "134"
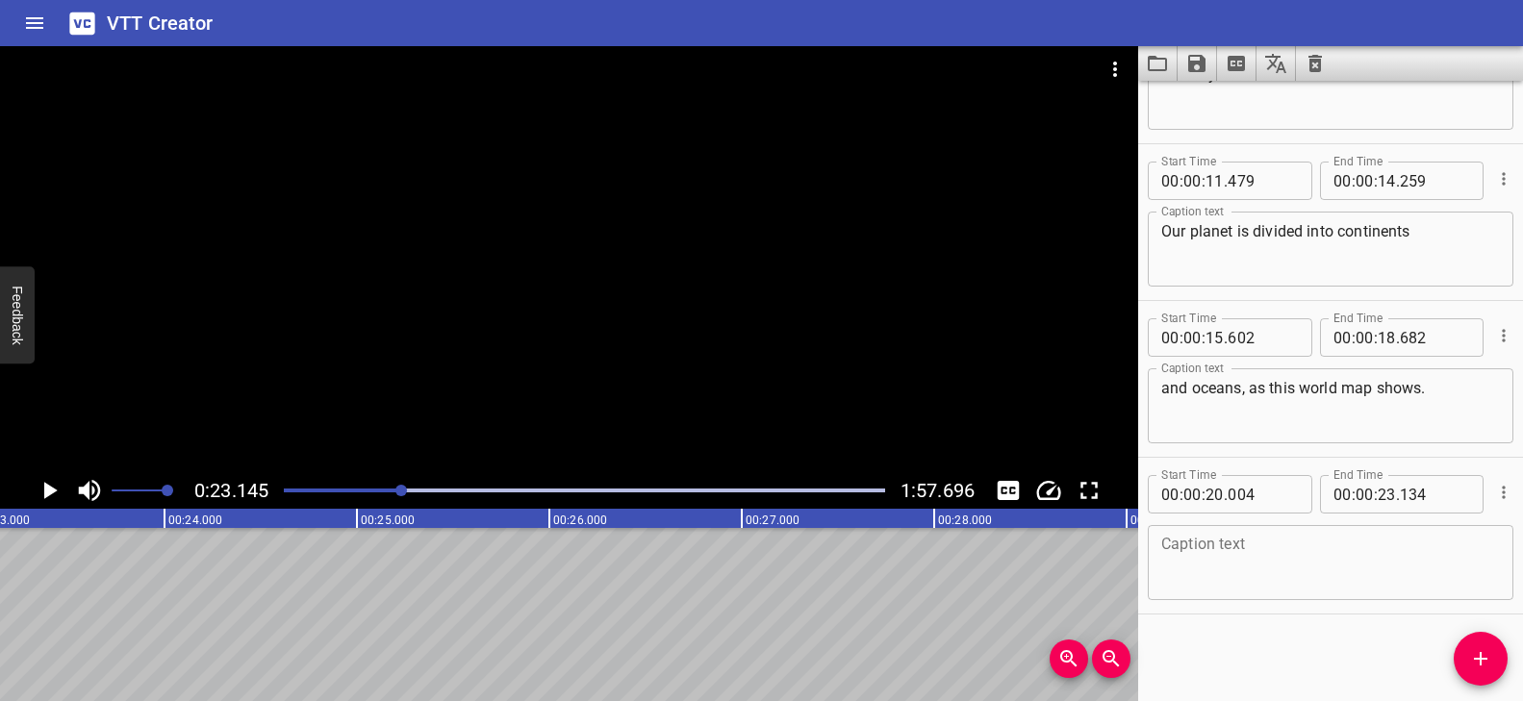
drag, startPoint x: 388, startPoint y: 592, endPoint x: 218, endPoint y: 604, distance: 169.8
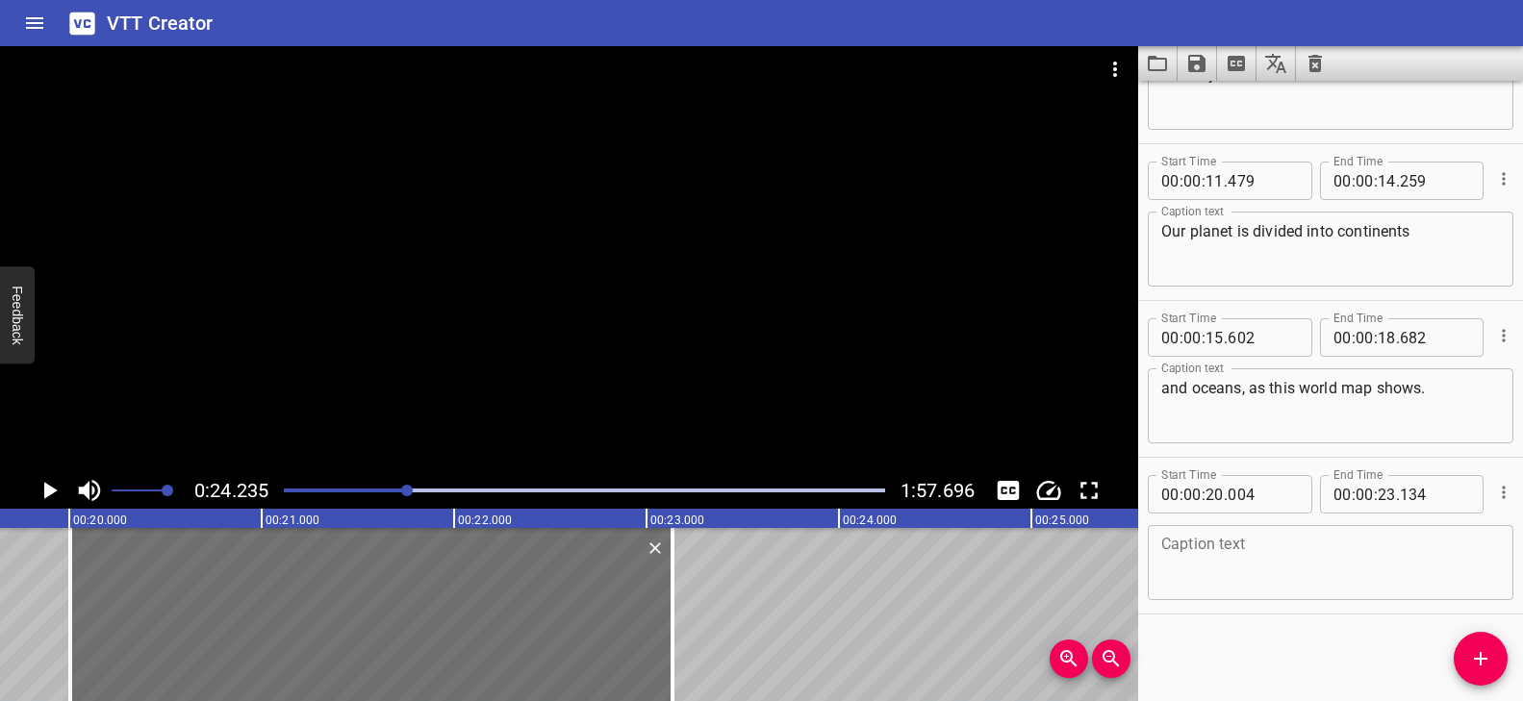
scroll to position [0, 3701]
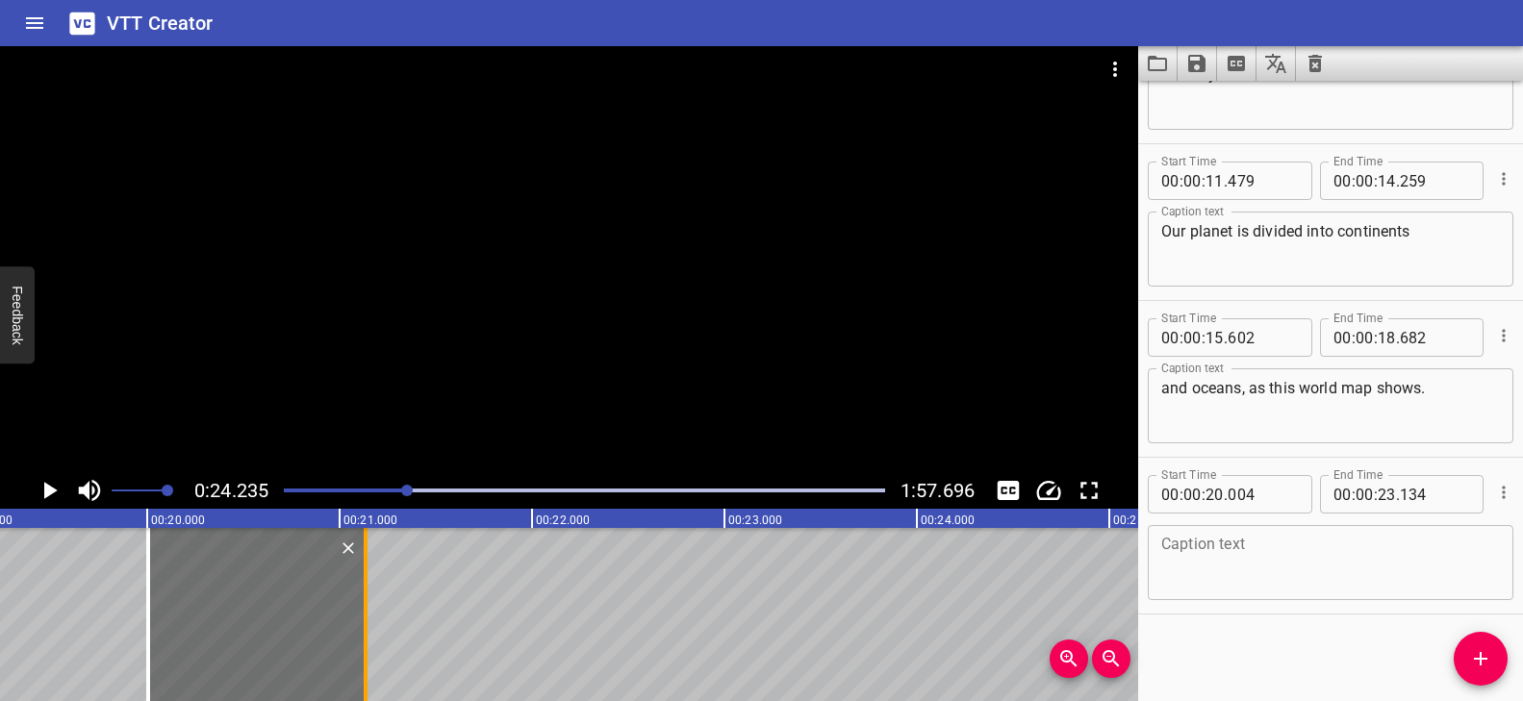
drag, startPoint x: 668, startPoint y: 584, endPoint x: 364, endPoint y: 599, distance: 304.4
click at [364, 599] on div at bounding box center [366, 614] width 4 height 173
type input "21"
click at [1238, 547] on textarea at bounding box center [1330, 563] width 339 height 55
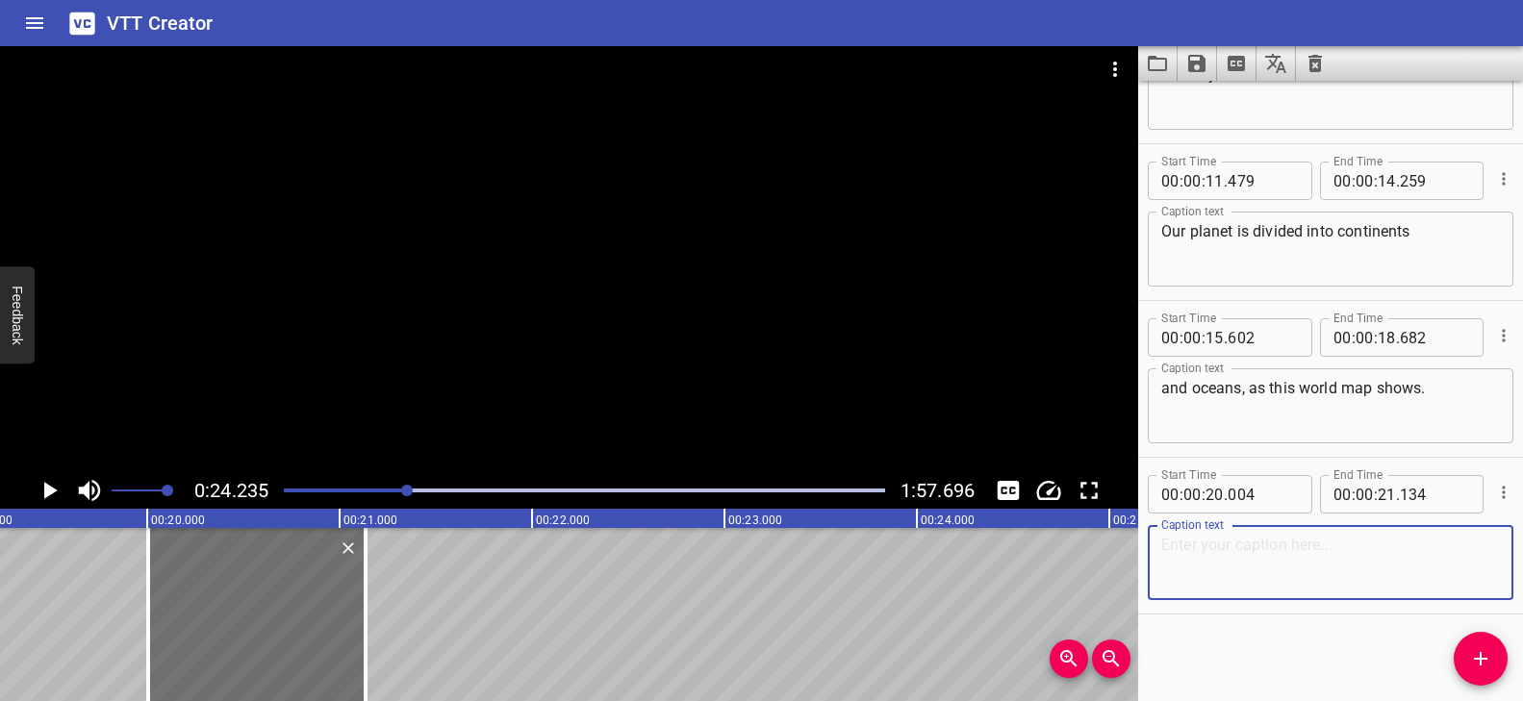
paste textarea "But beneath them,"
type textarea "But beneath them,"
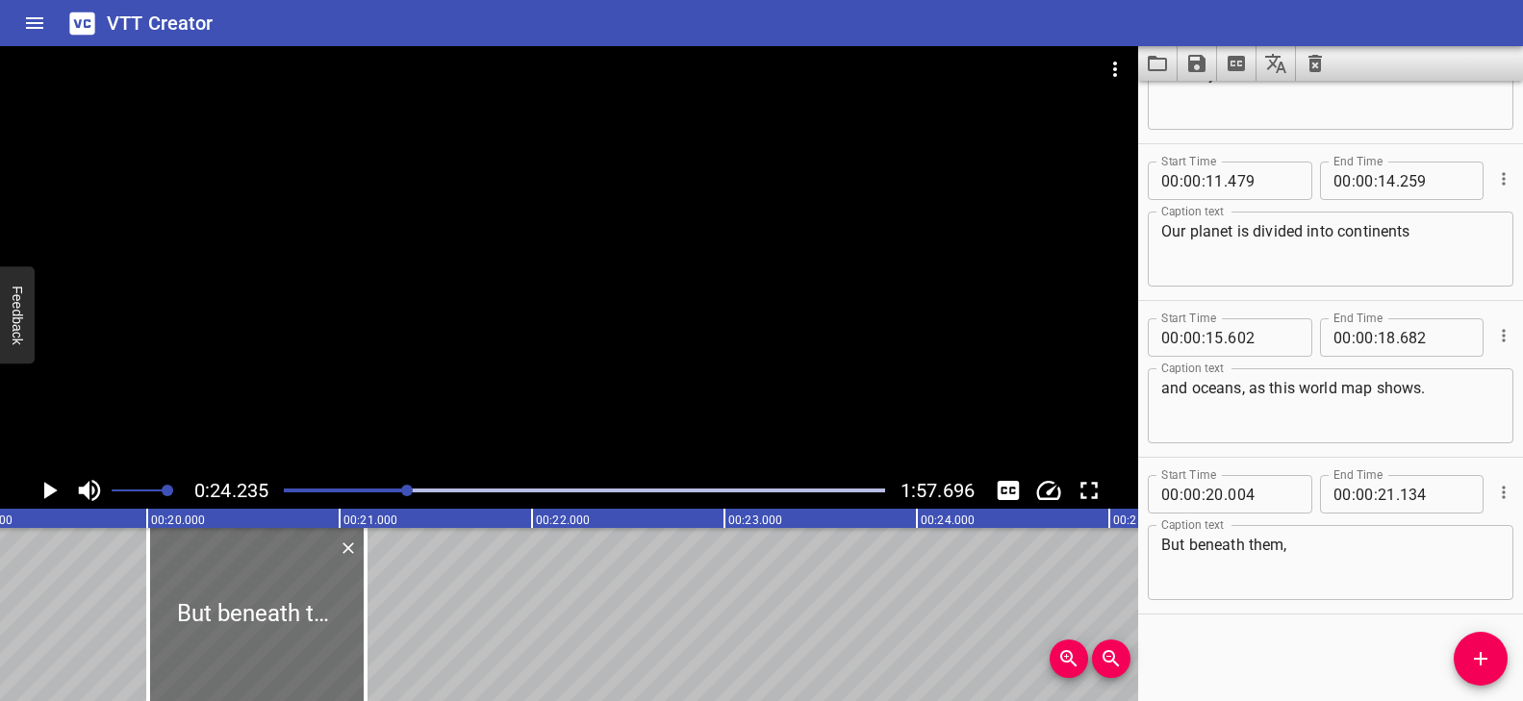
click at [673, 371] on div at bounding box center [569, 259] width 1138 height 426
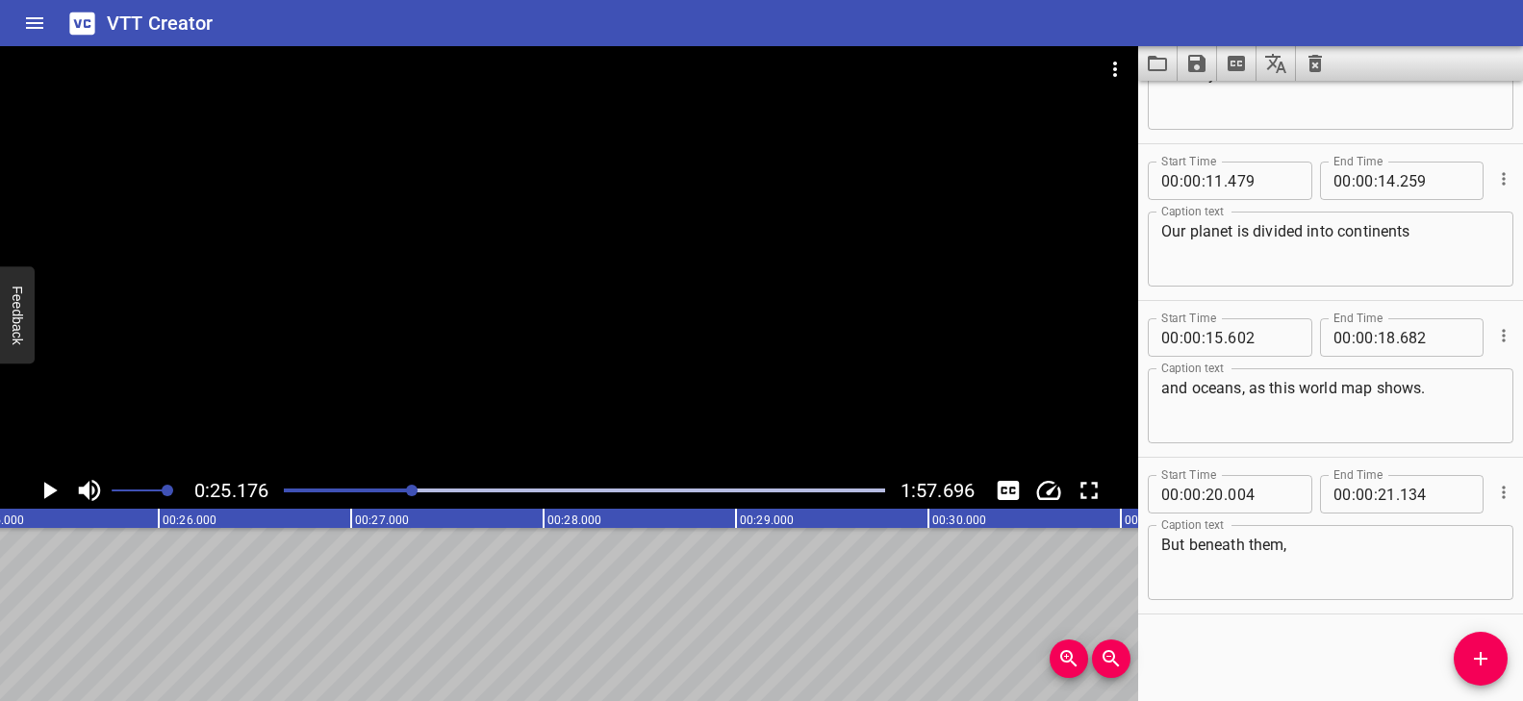
click at [392, 489] on div "Play progress" at bounding box center [111, 491] width 601 height 4
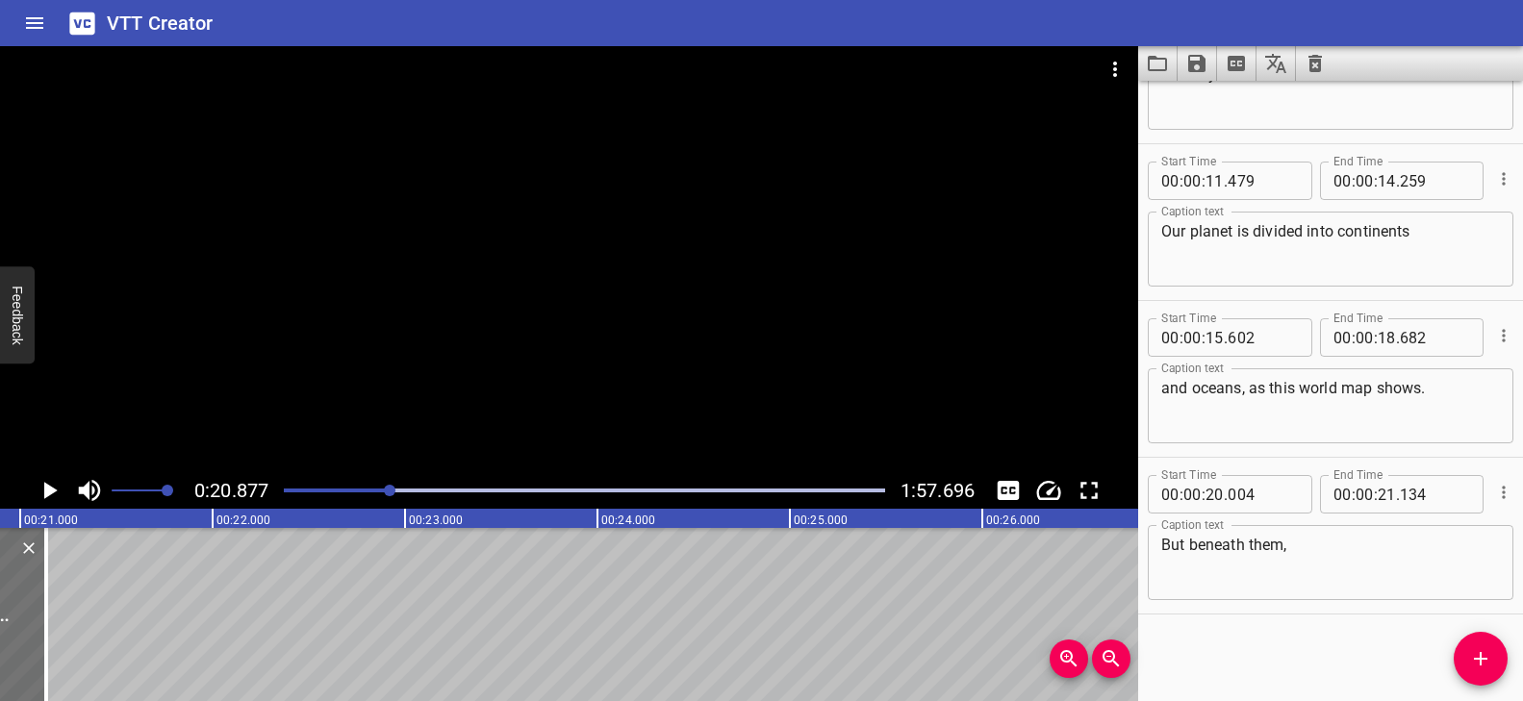
scroll to position [0, 4017]
click at [1487, 661] on icon "Add Cue" at bounding box center [1480, 658] width 23 height 23
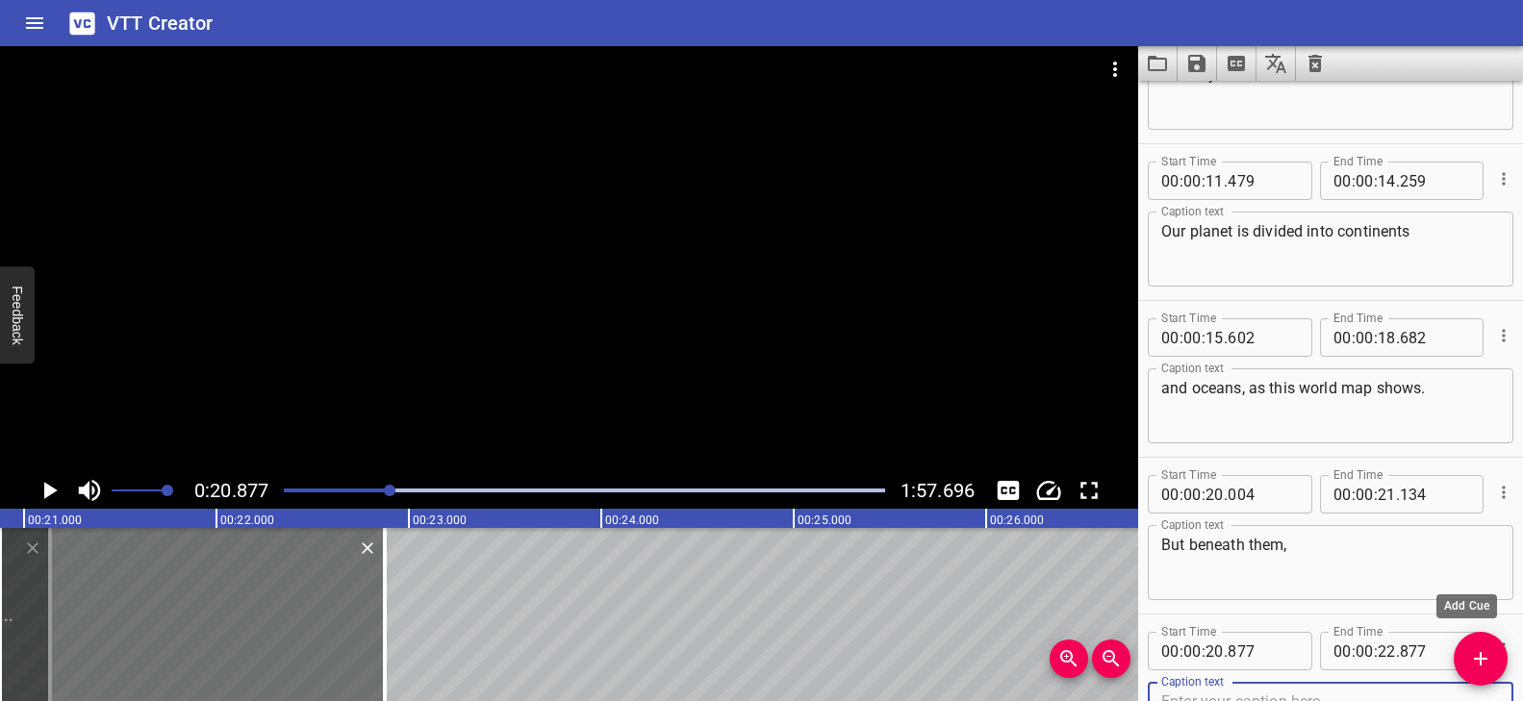
scroll to position [420, 0]
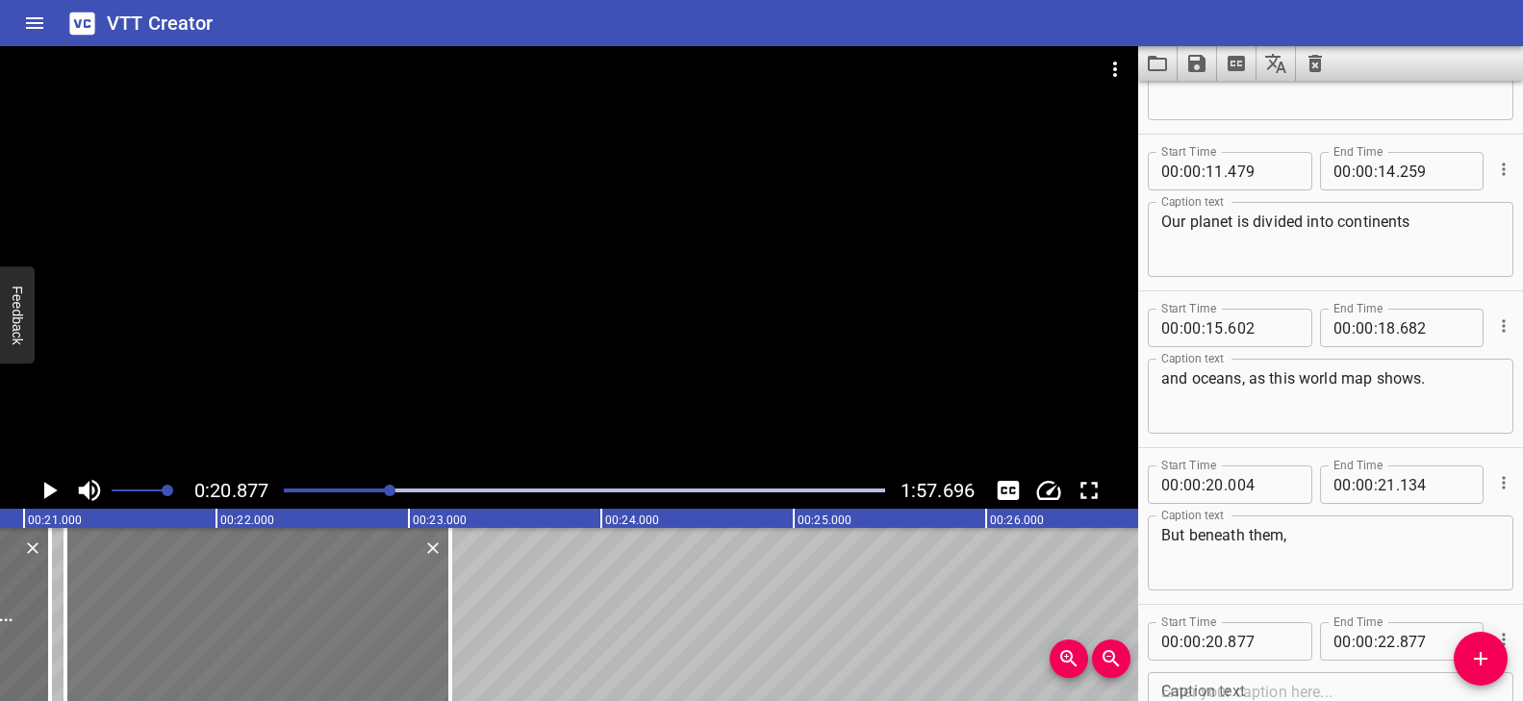
drag, startPoint x: 307, startPoint y: 639, endPoint x: 428, endPoint y: 628, distance: 121.7
click at [373, 646] on div at bounding box center [257, 614] width 385 height 173
type input "21"
type input "222"
type input "23"
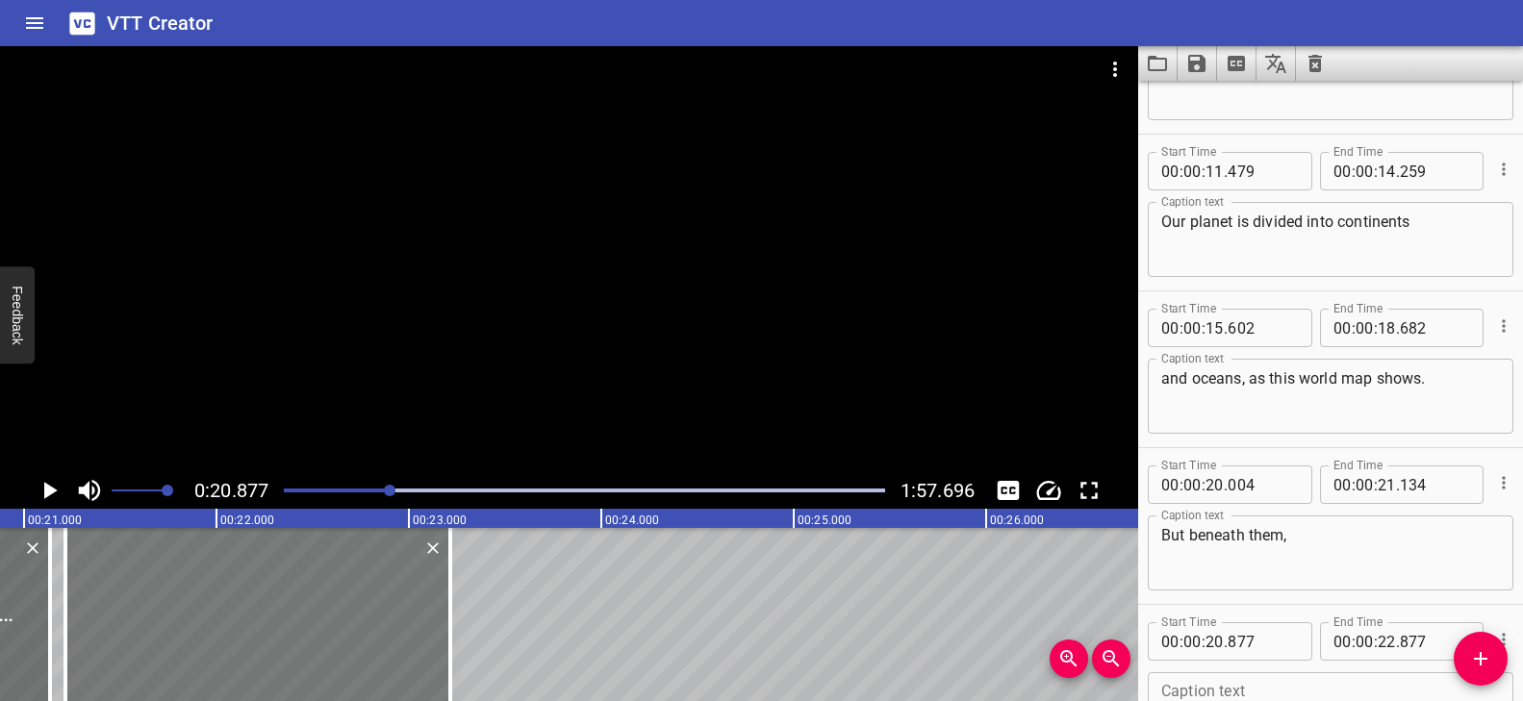
type input "222"
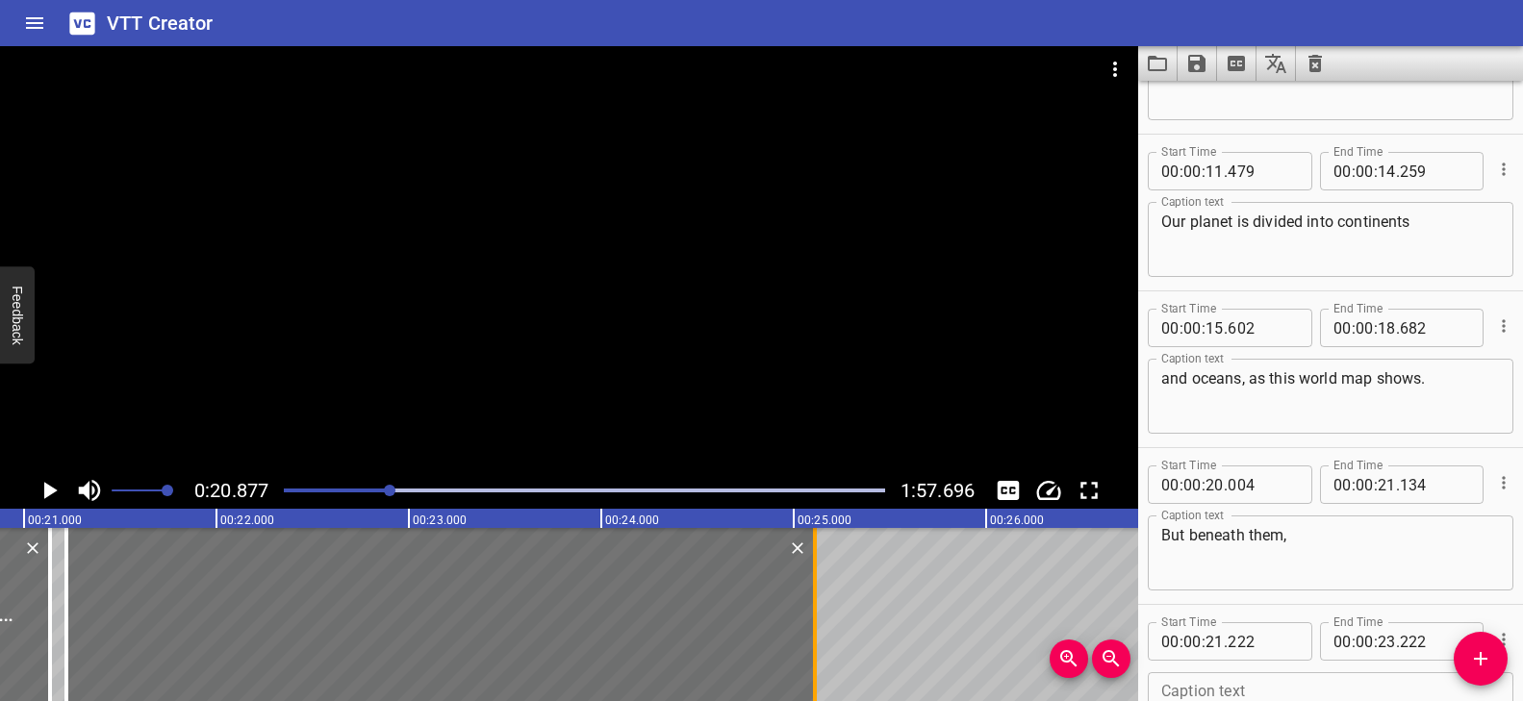
drag, startPoint x: 447, startPoint y: 622, endPoint x: 811, endPoint y: 615, distance: 363.7
click at [811, 615] on div at bounding box center [814, 614] width 19 height 173
type input "25"
type input "117"
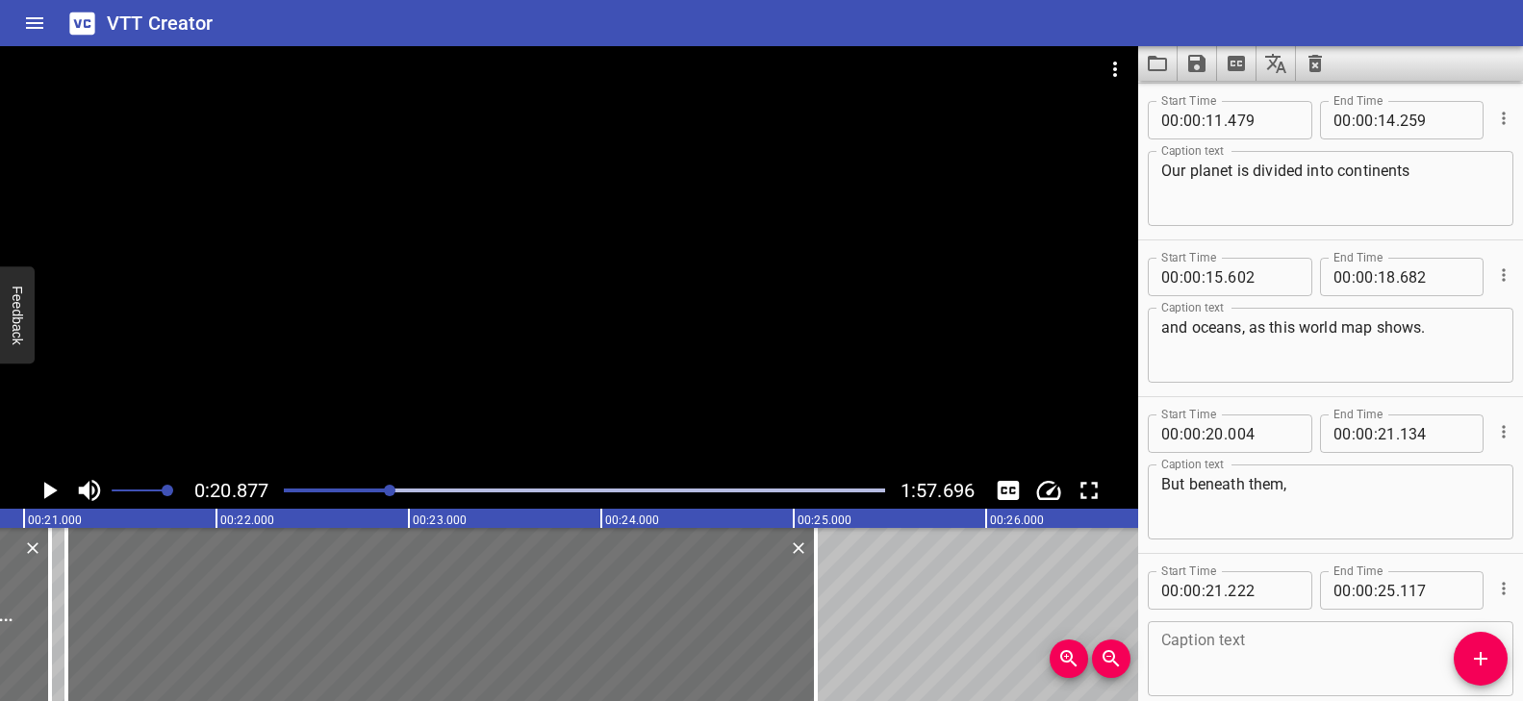
scroll to position [568, 0]
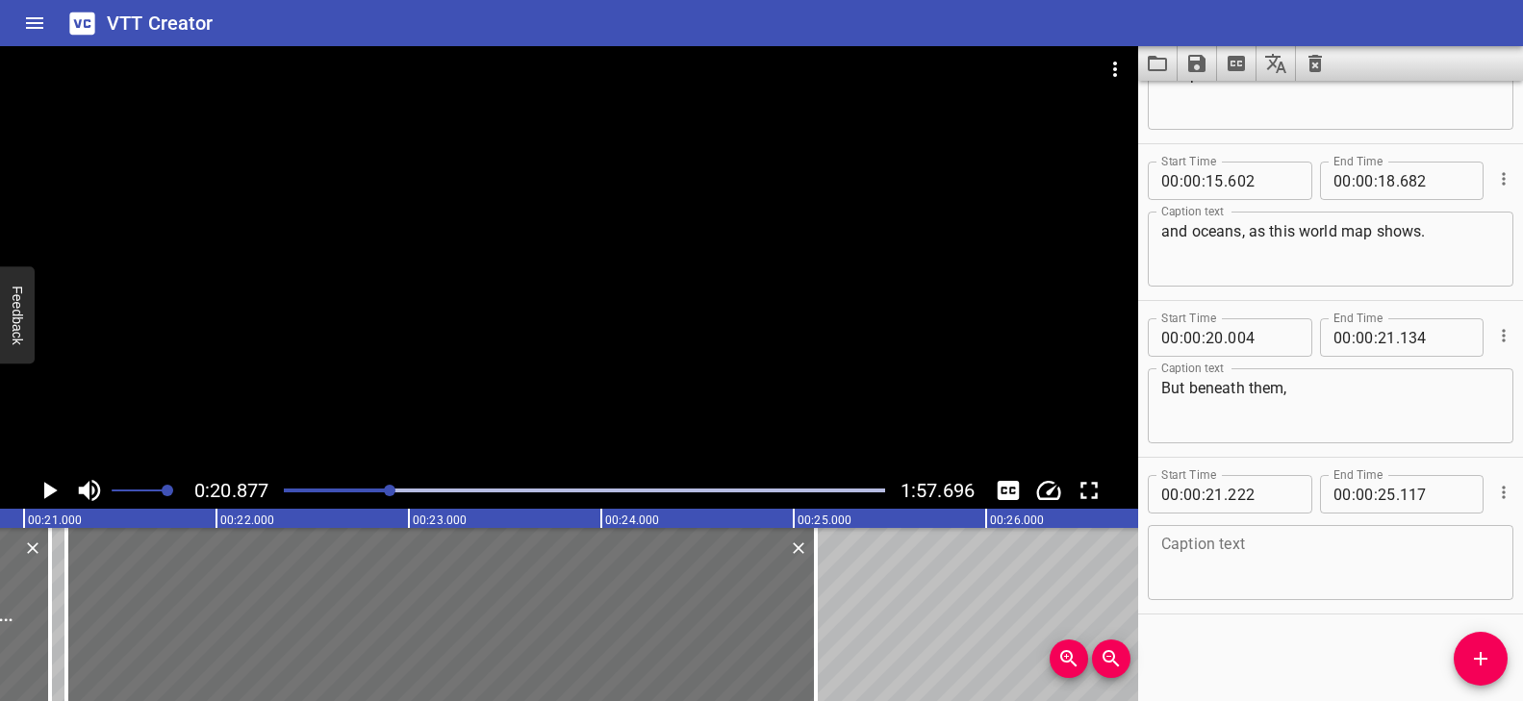
click at [1238, 579] on textarea at bounding box center [1330, 563] width 339 height 55
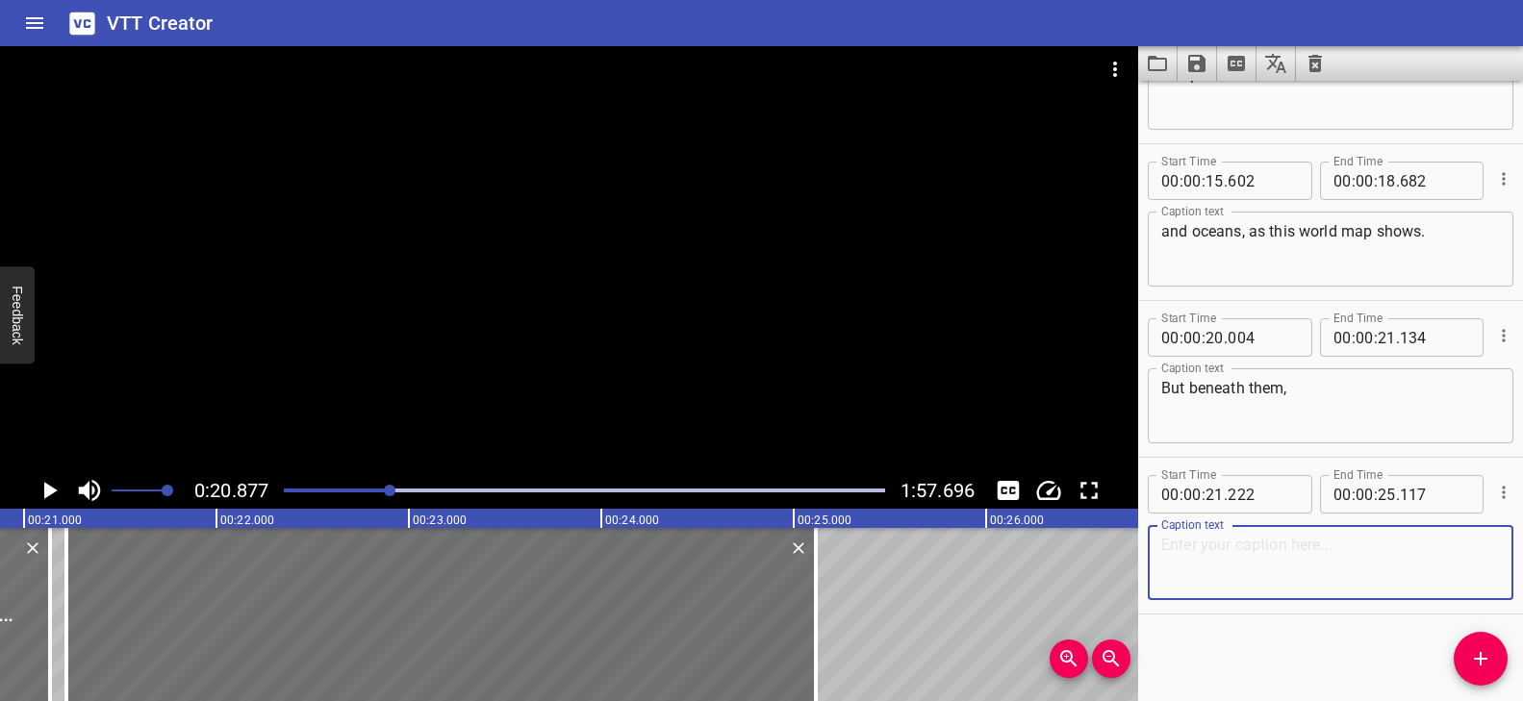
paste textarea "there are giant slabs of rock called tectonic plates."
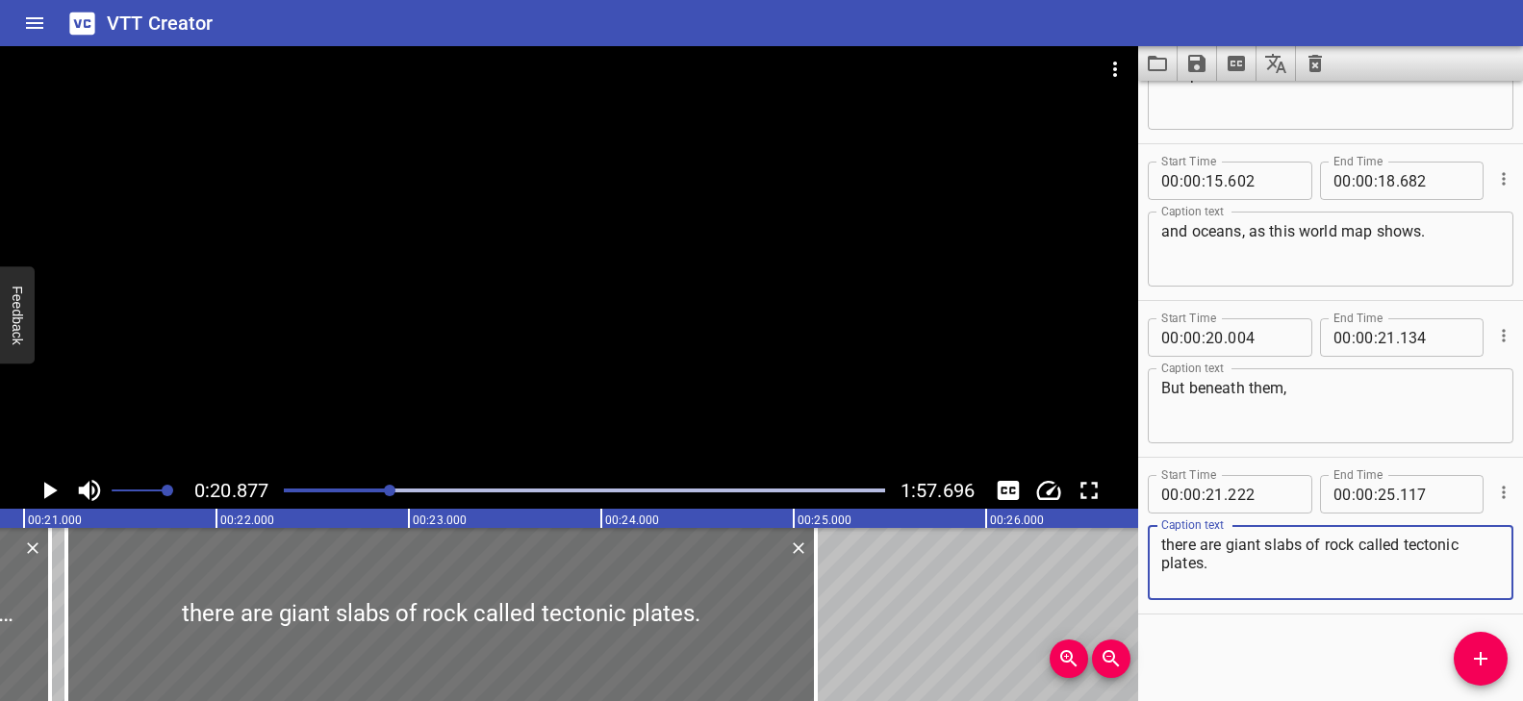
type textarea "there are giant slabs of rock called tectonic plates."
click at [394, 404] on div at bounding box center [569, 259] width 1138 height 426
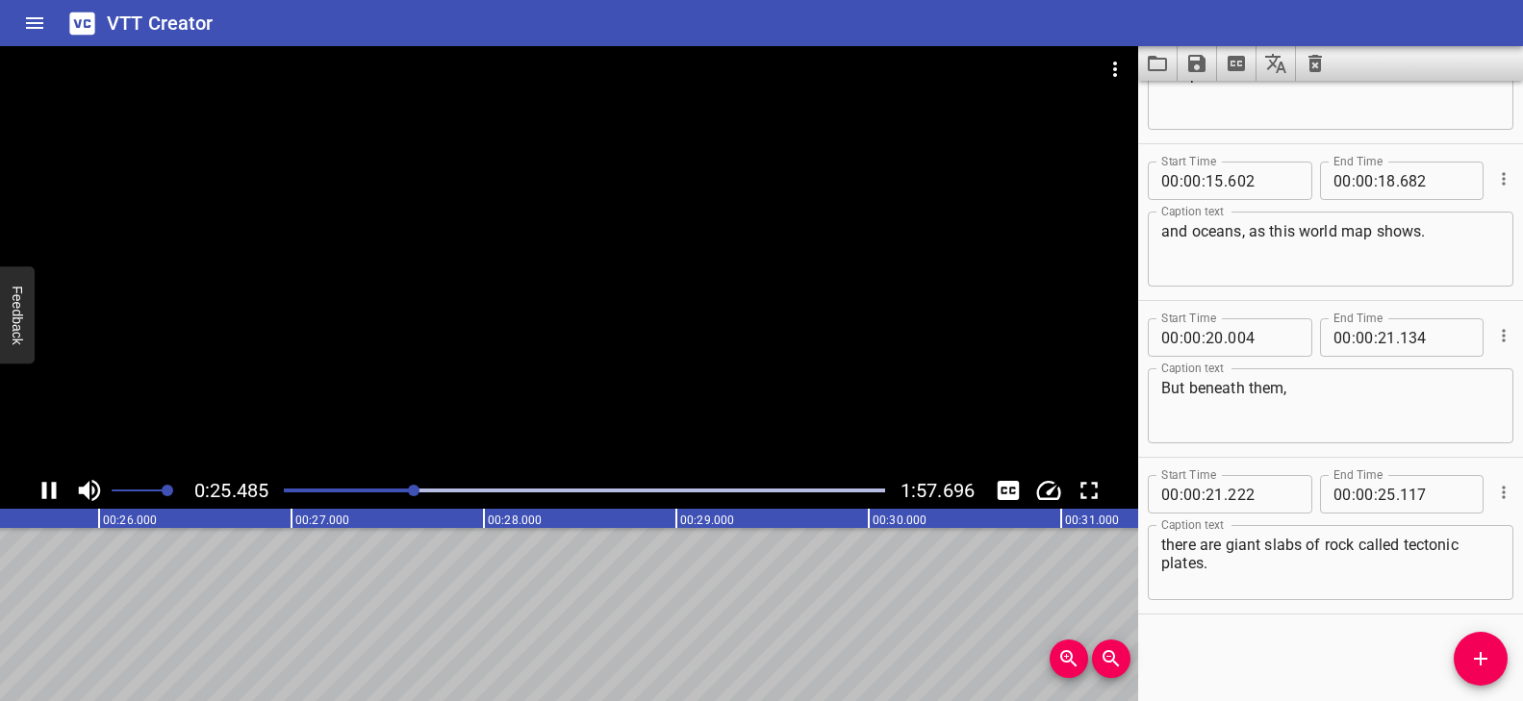
scroll to position [0, 4936]
click at [1486, 659] on icon "Add Cue" at bounding box center [1480, 658] width 13 height 13
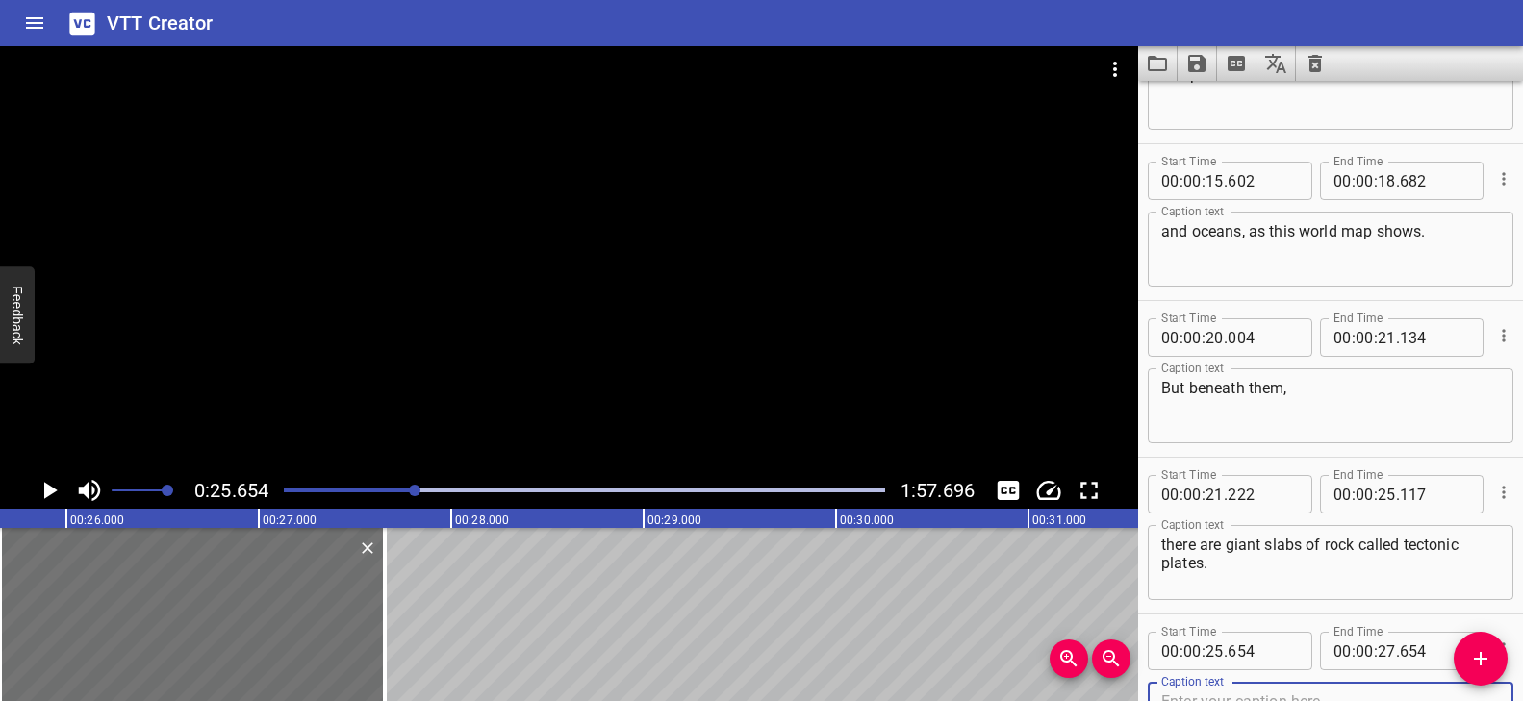
scroll to position [577, 0]
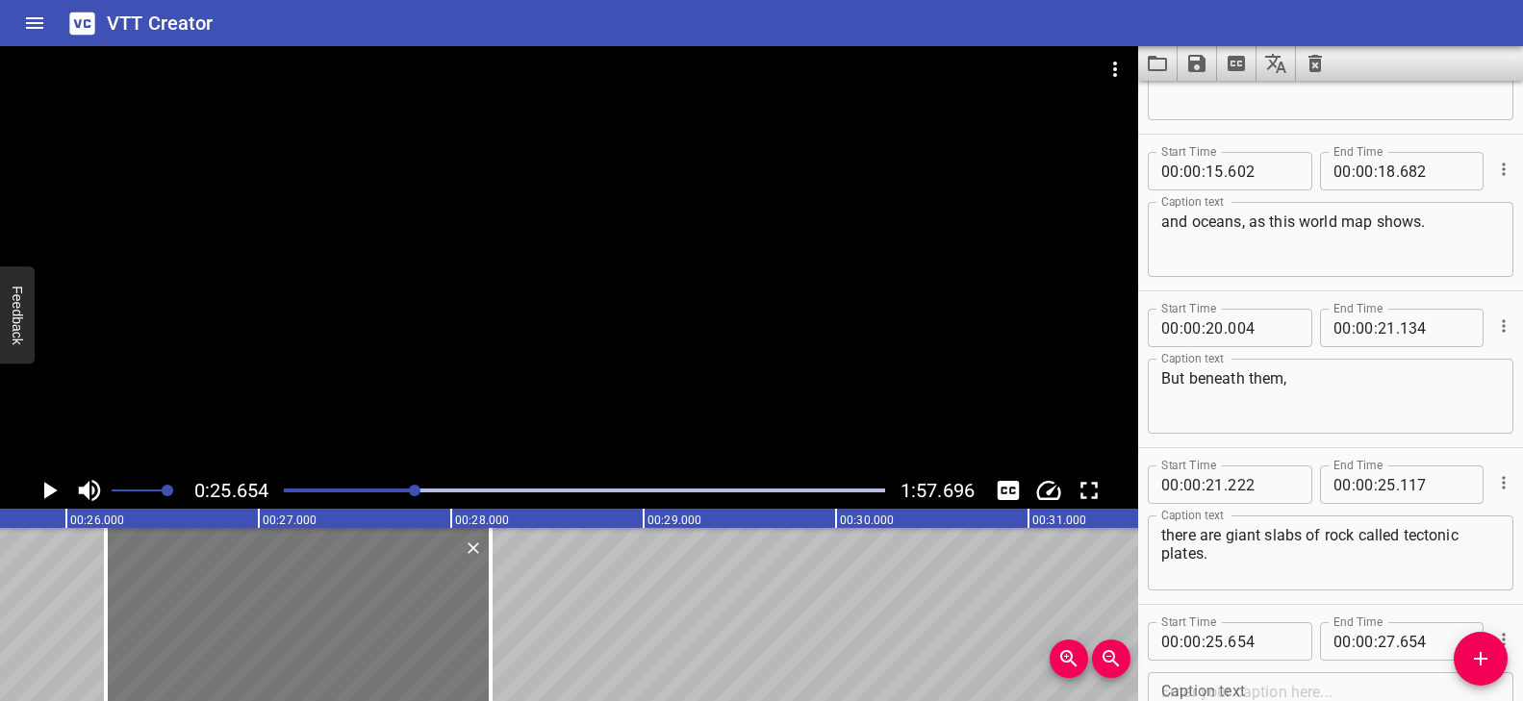
drag, startPoint x: 154, startPoint y: 595, endPoint x: 267, endPoint y: 602, distance: 113.8
click at [257, 602] on div at bounding box center [298, 614] width 385 height 173
type input "26"
type input "199"
type input "28"
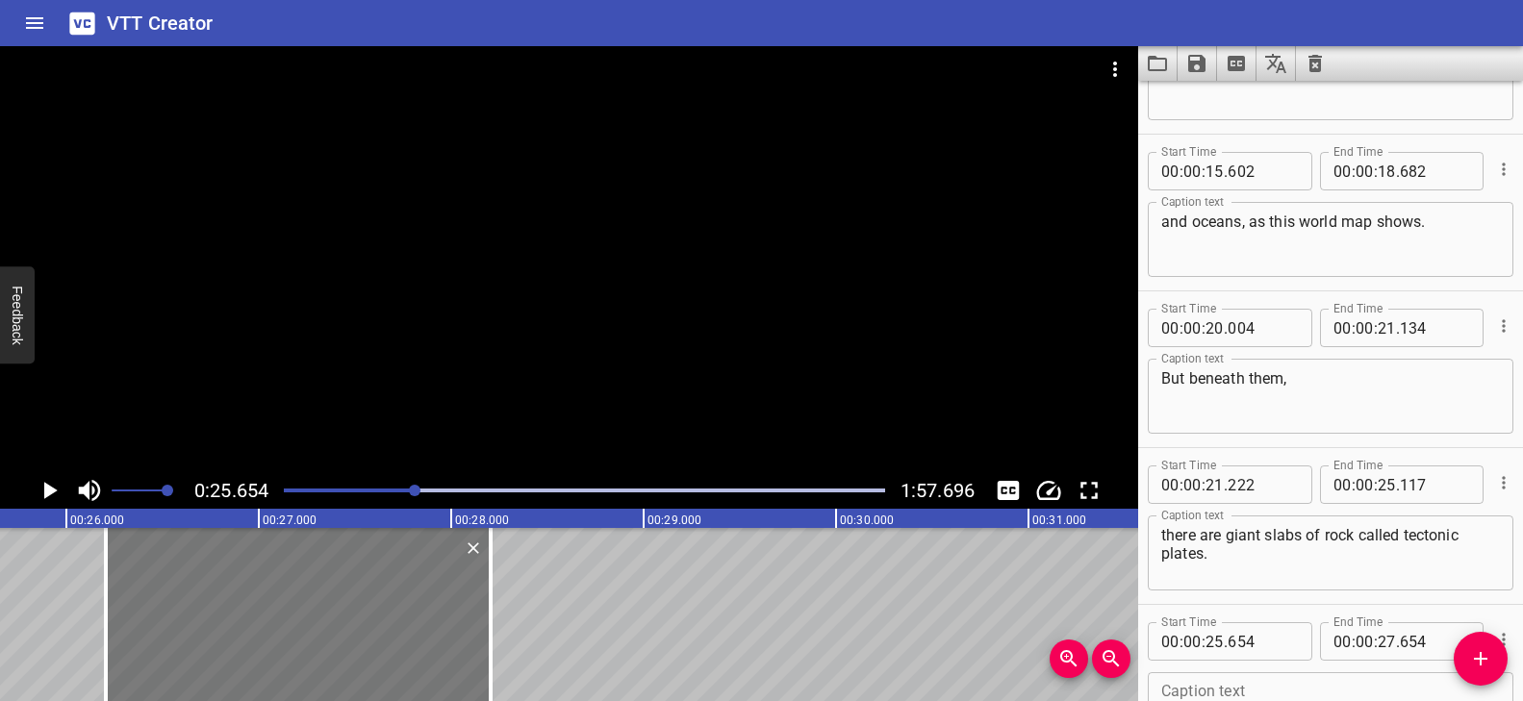
type input "199"
click at [321, 596] on div at bounding box center [294, 614] width 385 height 173
type input "184"
click at [327, 597] on div at bounding box center [298, 614] width 385 height 173
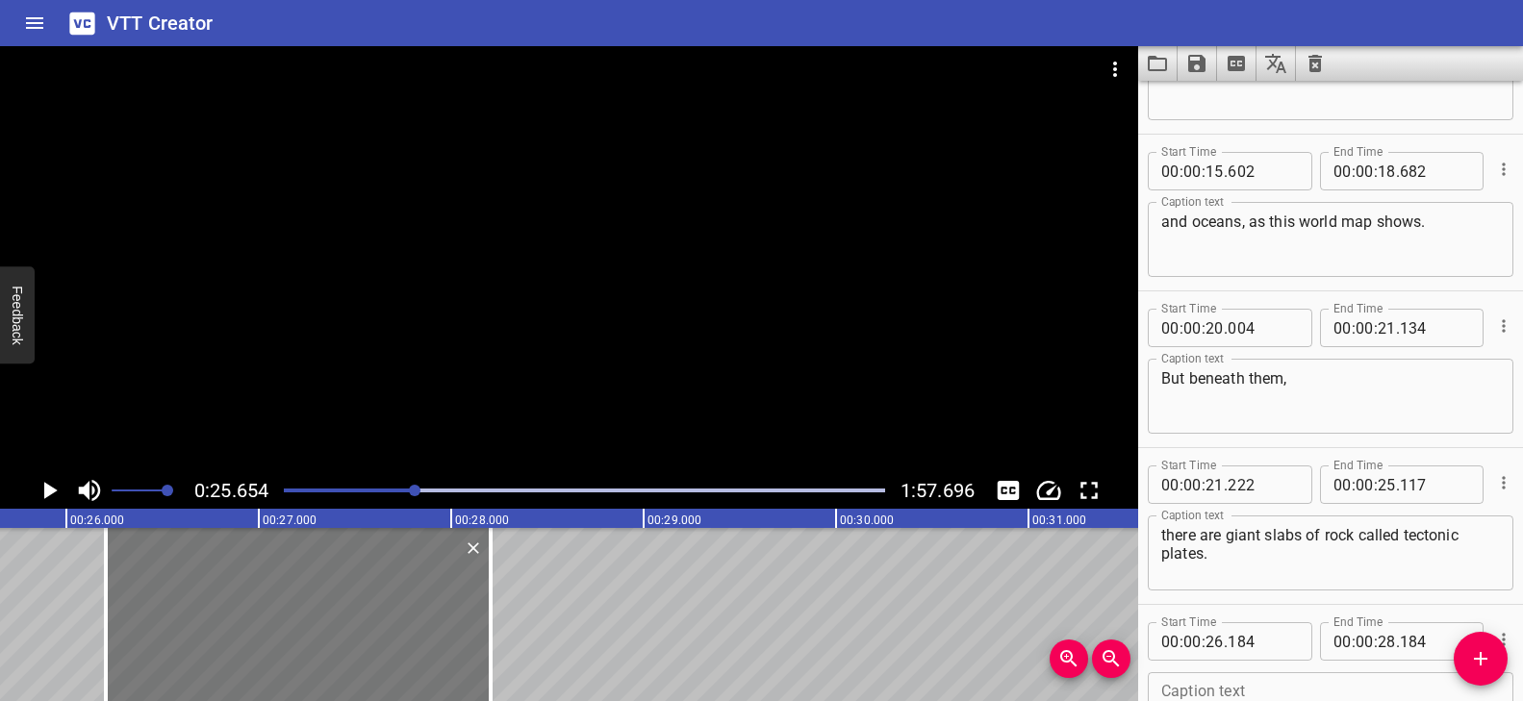
type input "199"
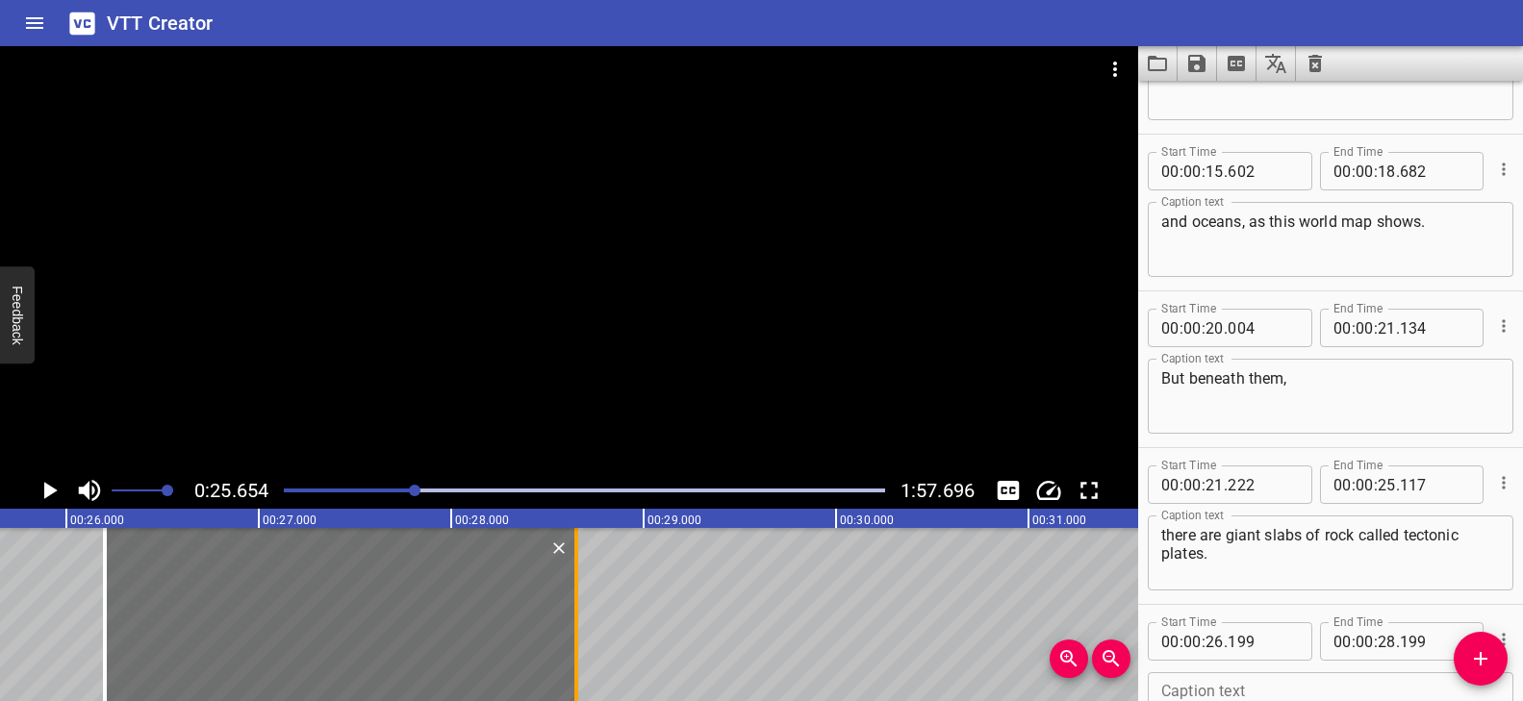
drag, startPoint x: 491, startPoint y: 590, endPoint x: 574, endPoint y: 593, distance: 83.7
click at [574, 593] on div at bounding box center [576, 614] width 4 height 173
type input "649"
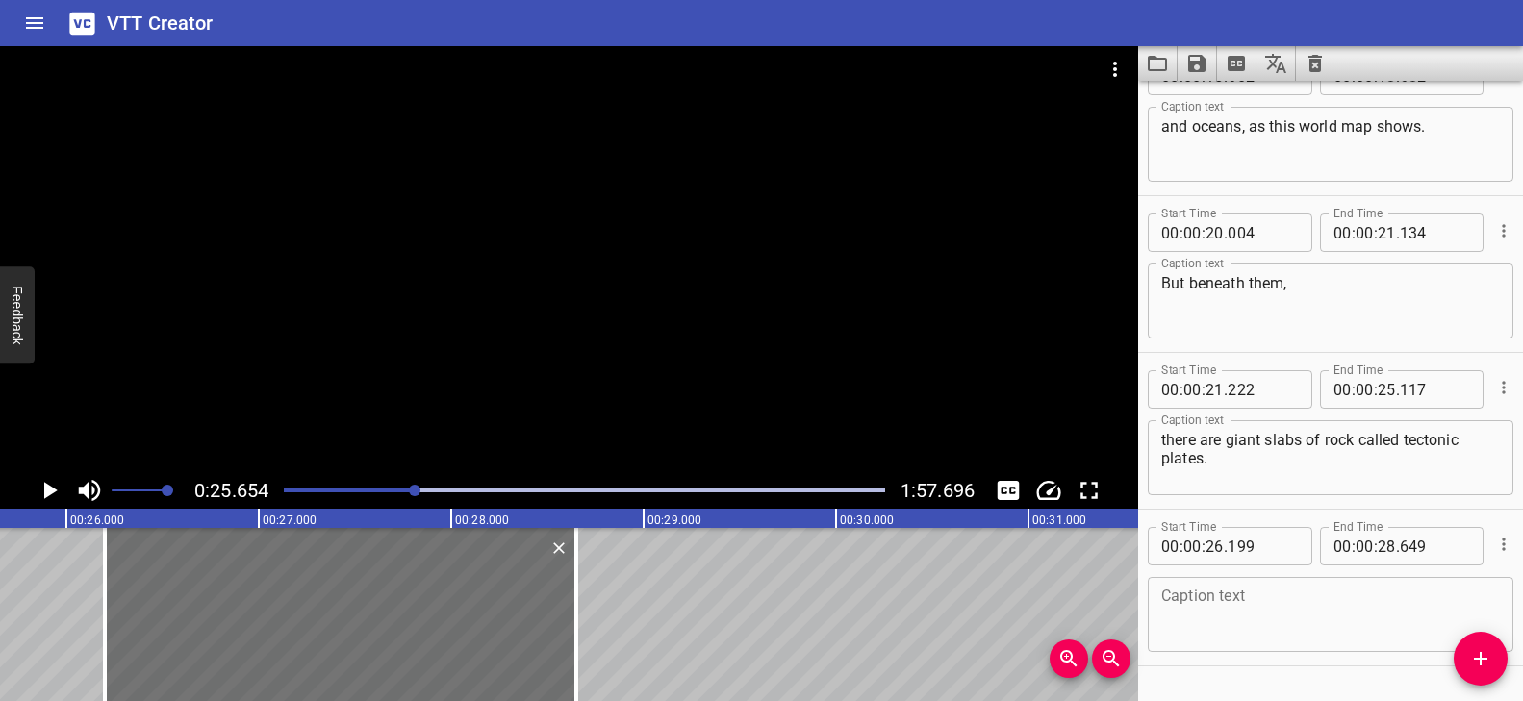
scroll to position [724, 0]
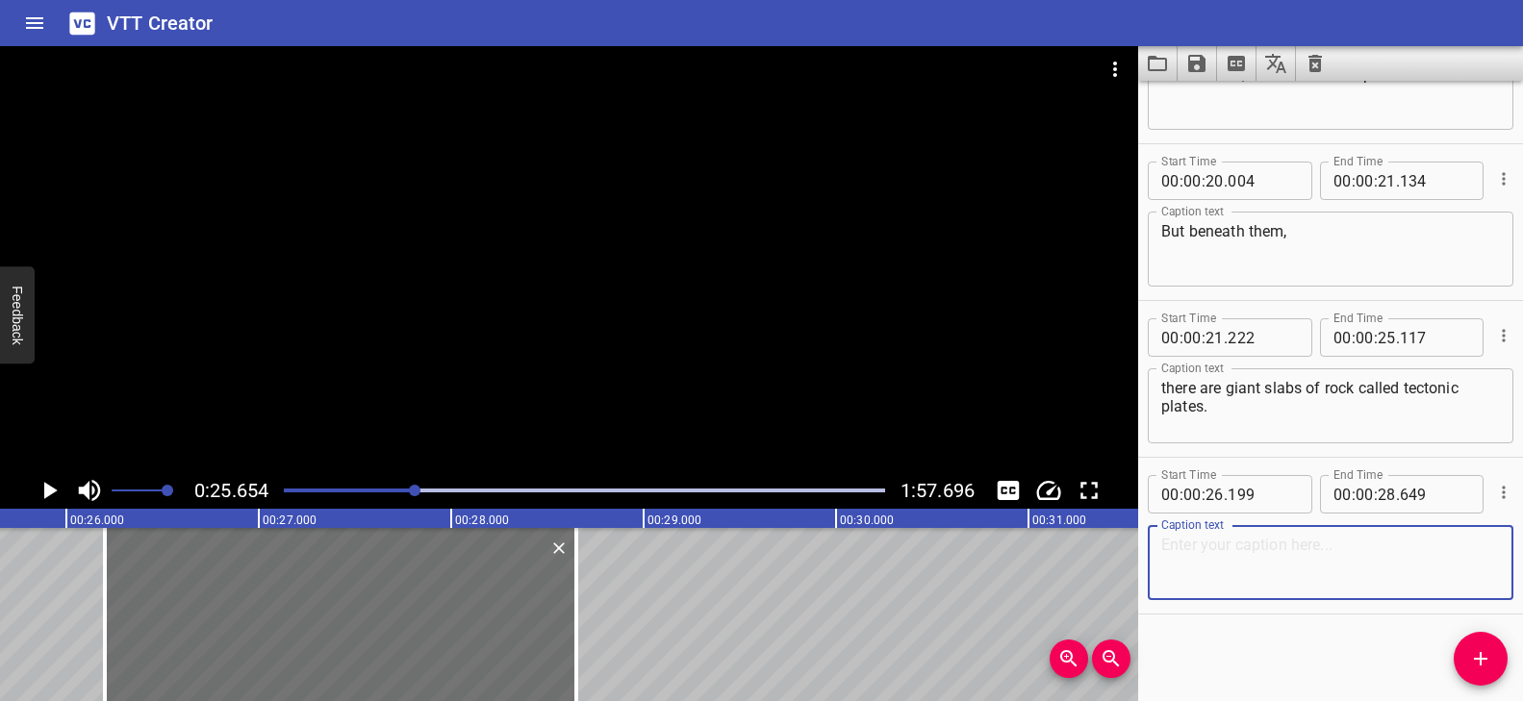
click at [1248, 547] on textarea at bounding box center [1330, 563] width 339 height 55
paste textarea "Tectonic plates are always moving,"
type textarea "Tectonic plates are always moving,"
click at [398, 345] on div at bounding box center [569, 259] width 1138 height 426
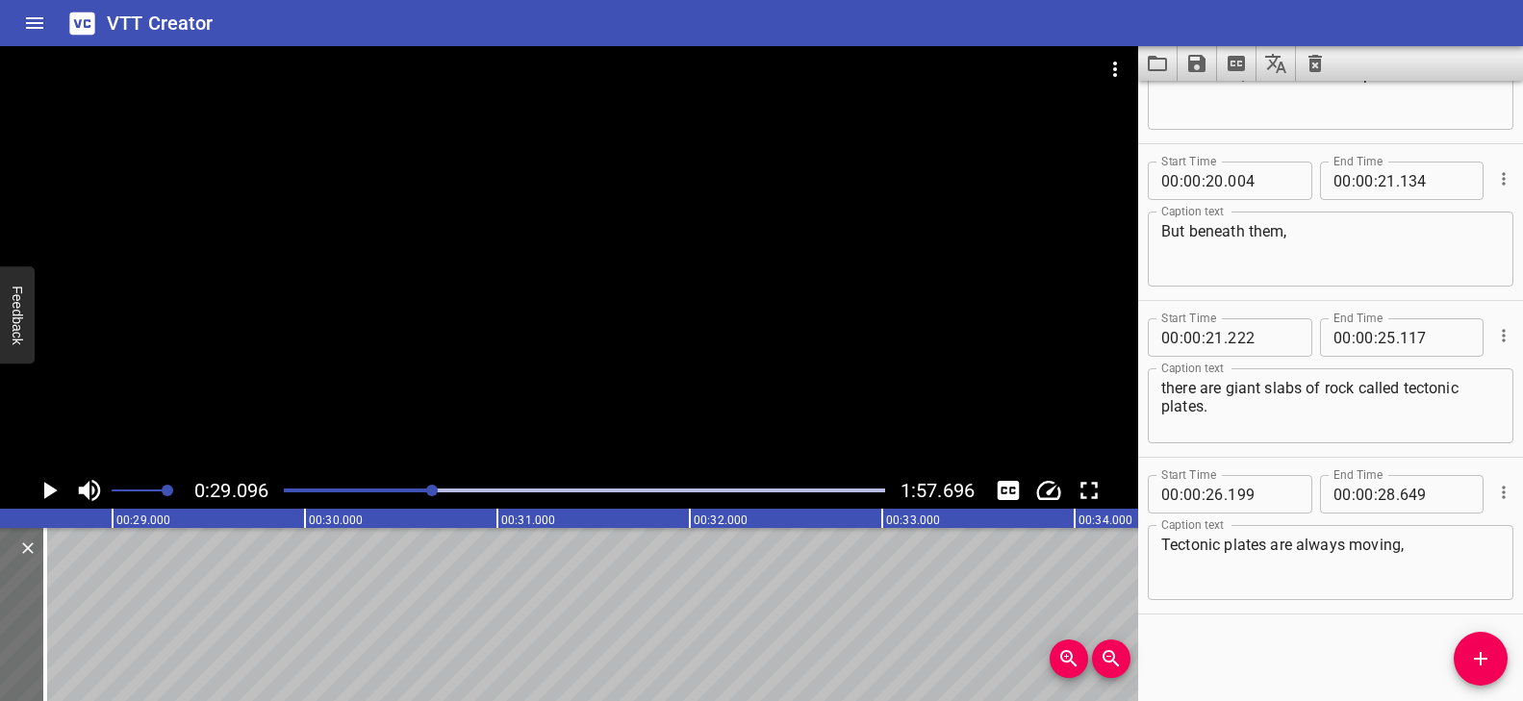
scroll to position [0, 5409]
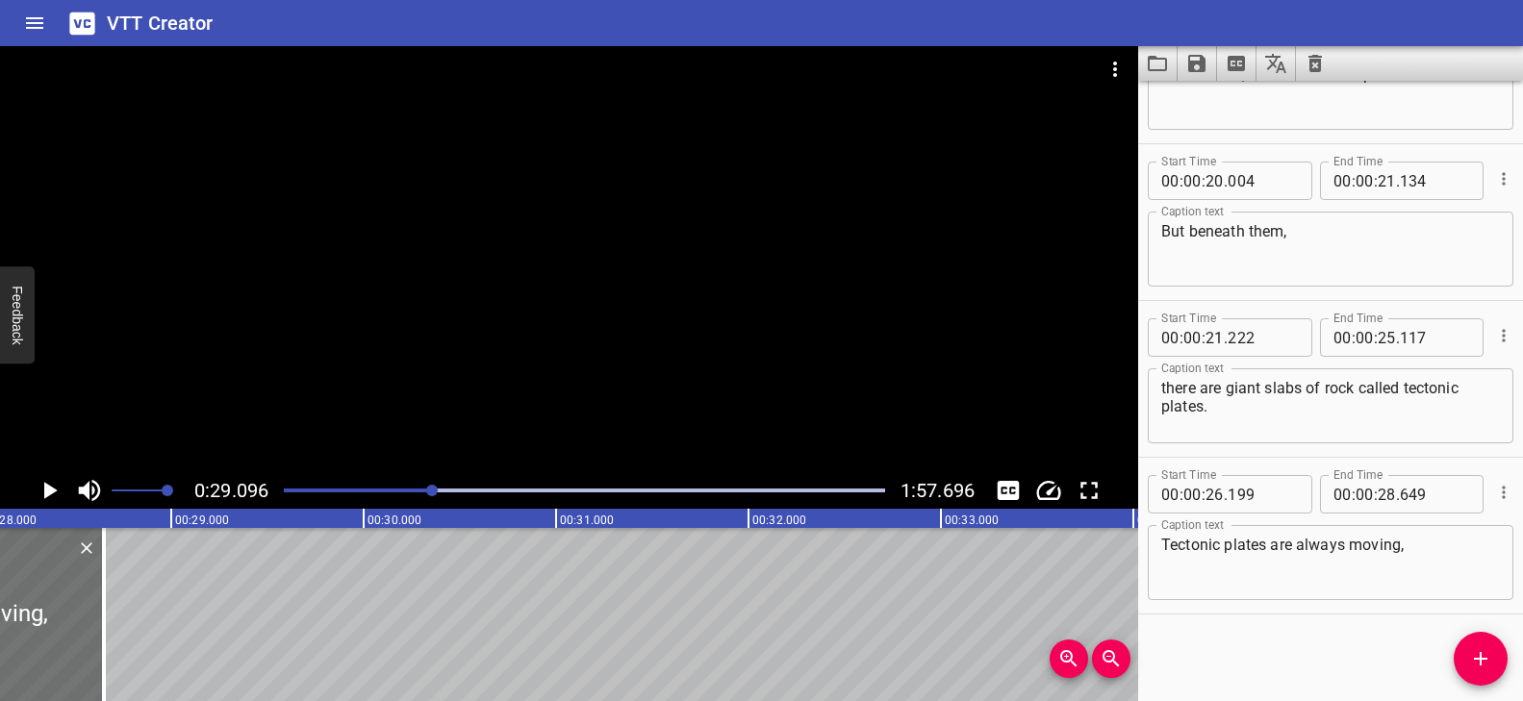
drag, startPoint x: 1477, startPoint y: 647, endPoint x: 1461, endPoint y: 643, distance: 16.1
click at [1477, 647] on icon "Add Cue" at bounding box center [1480, 658] width 23 height 23
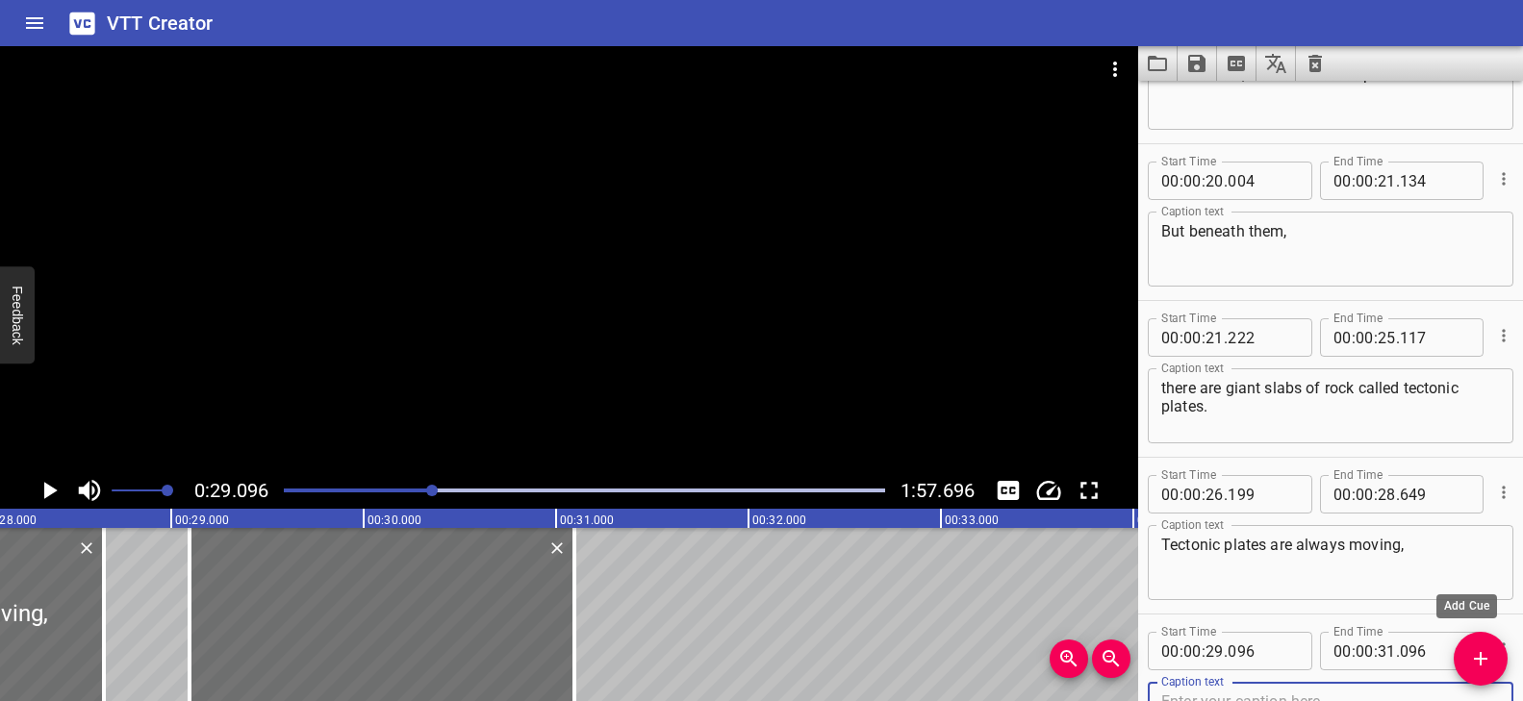
scroll to position [734, 0]
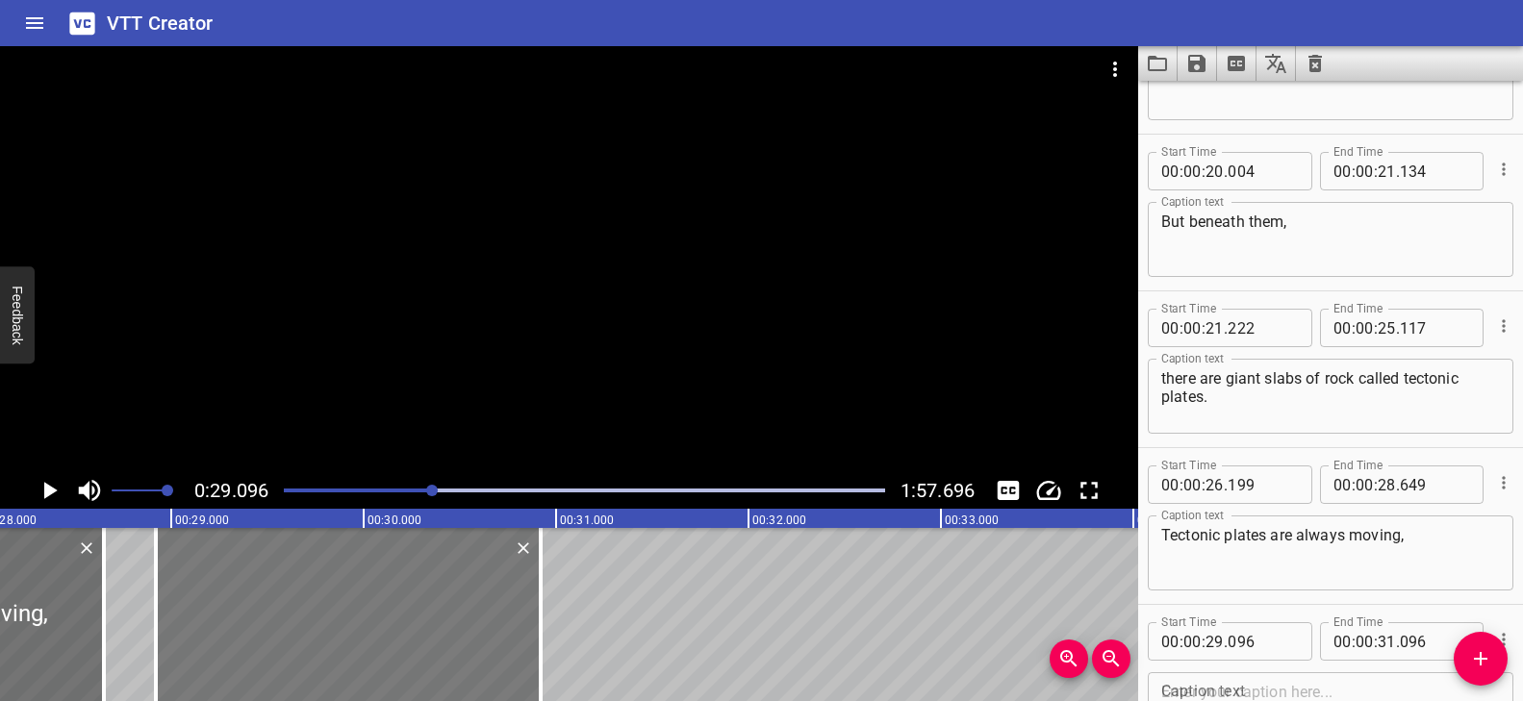
drag, startPoint x: 393, startPoint y: 609, endPoint x: 363, endPoint y: 610, distance: 29.8
click at [363, 610] on div at bounding box center [348, 614] width 385 height 173
type input "28"
type input "921"
type input "30"
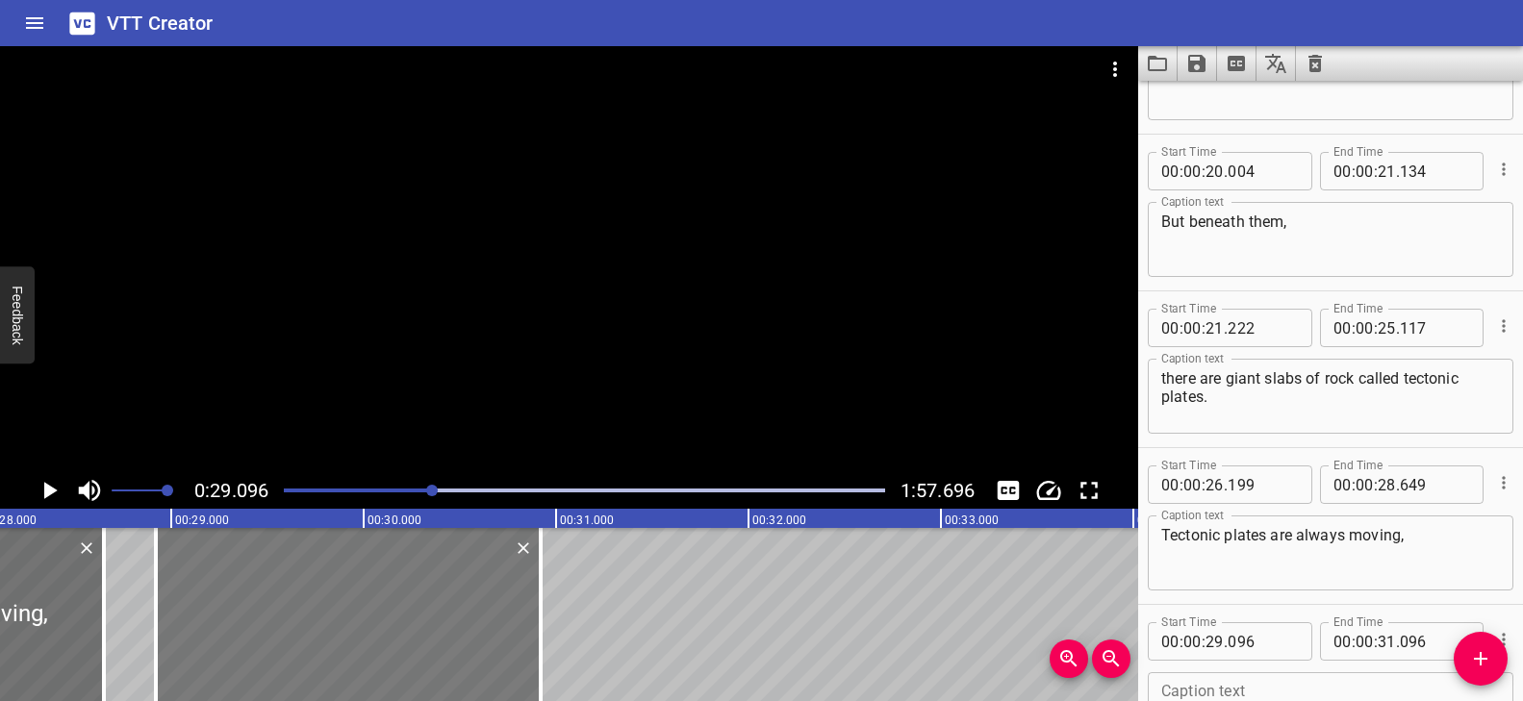
type input "921"
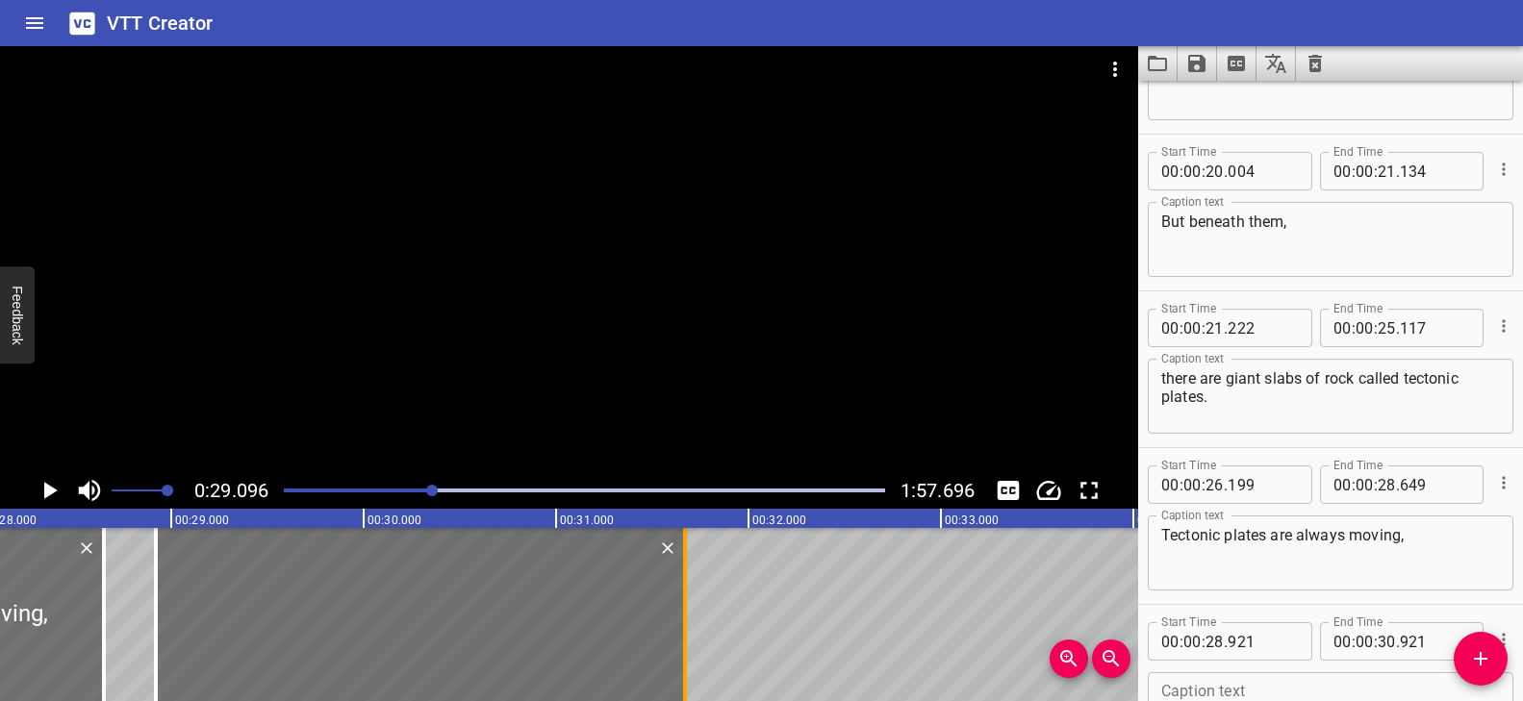
drag, startPoint x: 597, startPoint y: 583, endPoint x: 675, endPoint y: 581, distance: 78.0
click at [675, 581] on div at bounding box center [684, 614] width 19 height 173
type input "31"
click at [684, 582] on div at bounding box center [687, 614] width 19 height 173
type input "691"
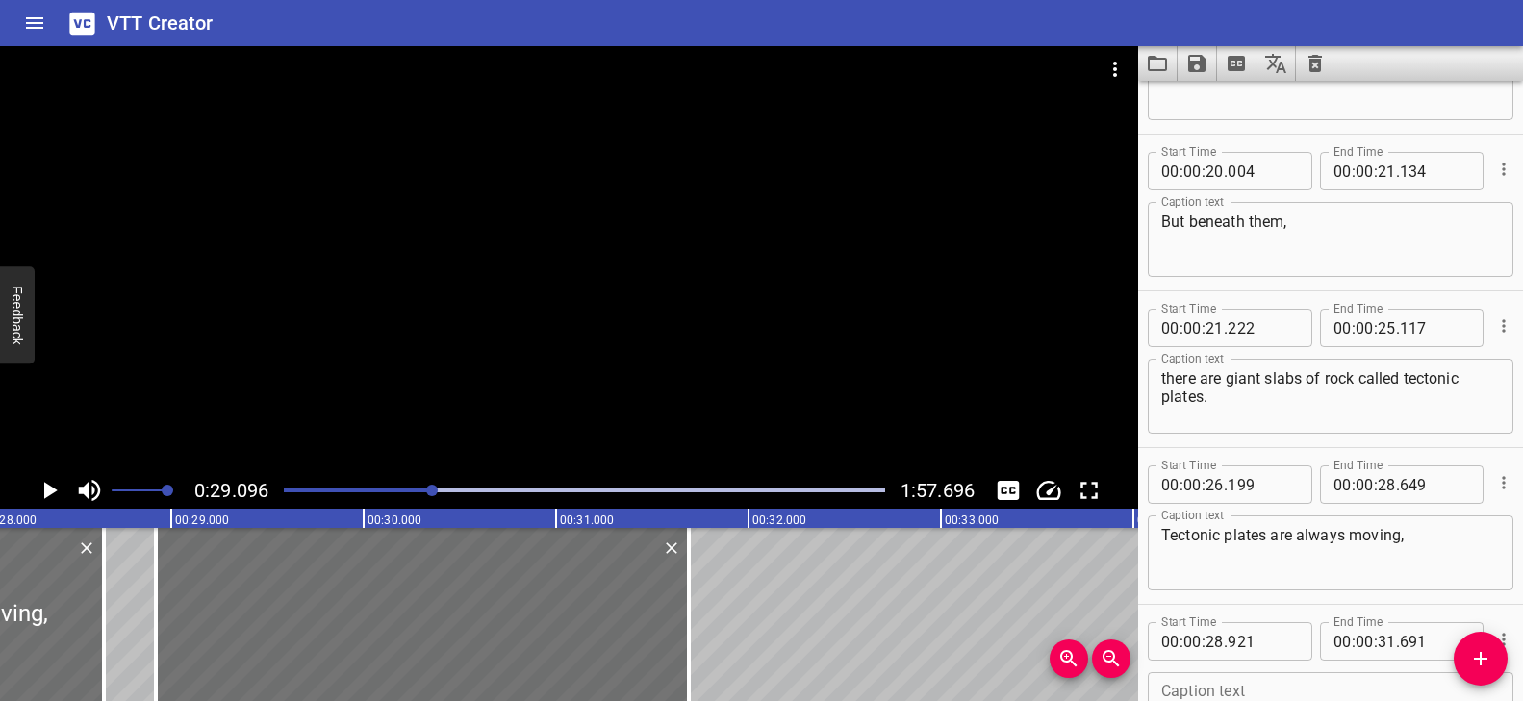
drag, startPoint x: 1468, startPoint y: 497, endPoint x: 1450, endPoint y: 490, distance: 19.8
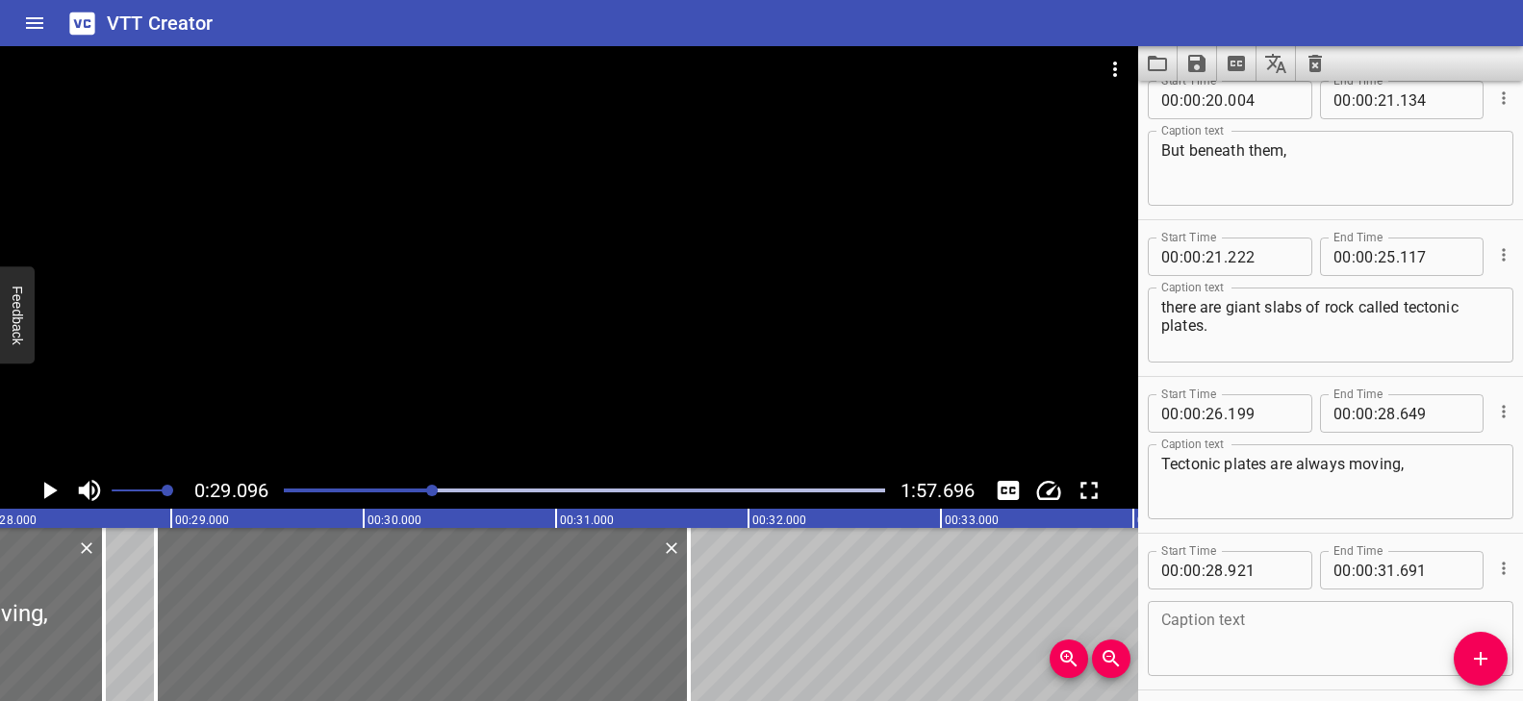
scroll to position [881, 0]
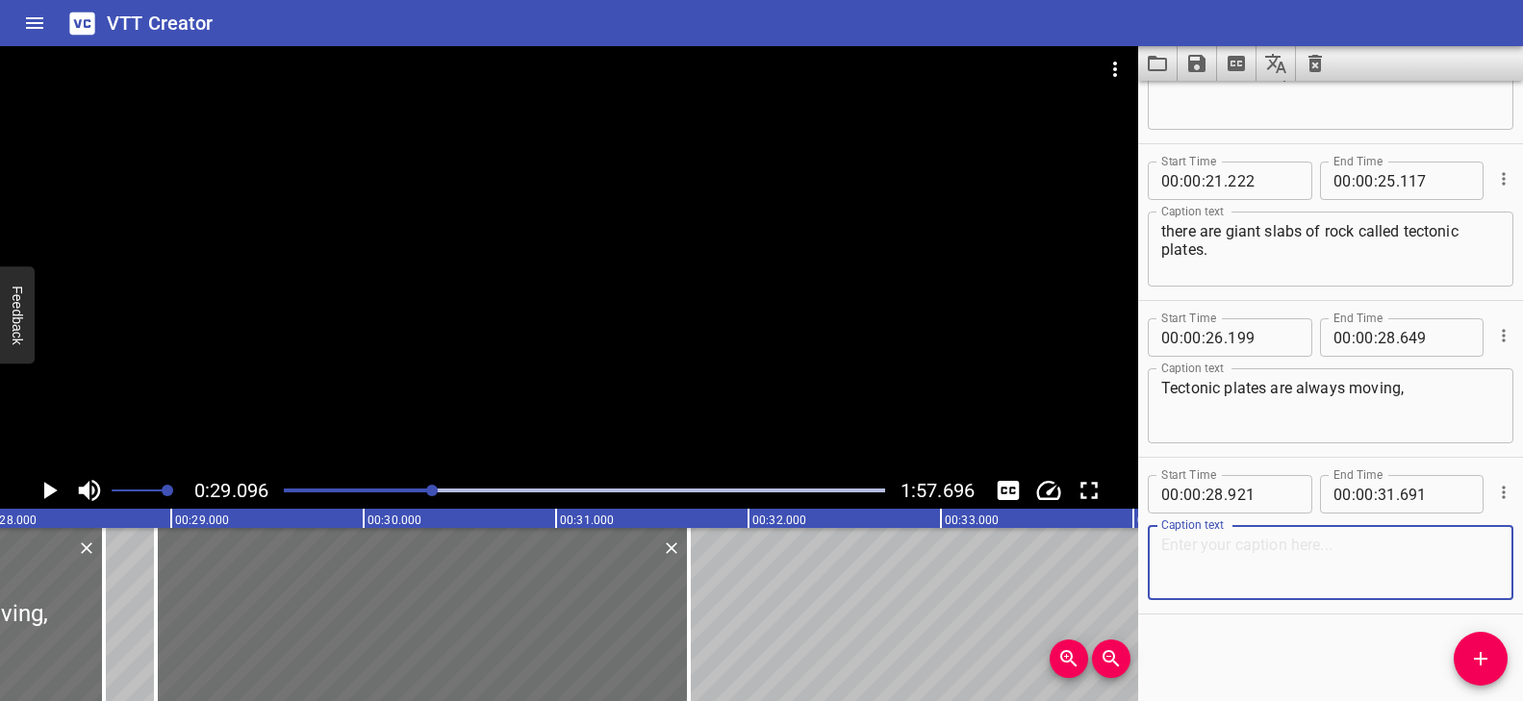
click at [1265, 551] on textarea at bounding box center [1330, 563] width 339 height 55
paste textarea "but so slowly that we can’t feel it."
type textarea "but so slowly that we can’t feel it."
click at [574, 324] on div at bounding box center [569, 259] width 1138 height 426
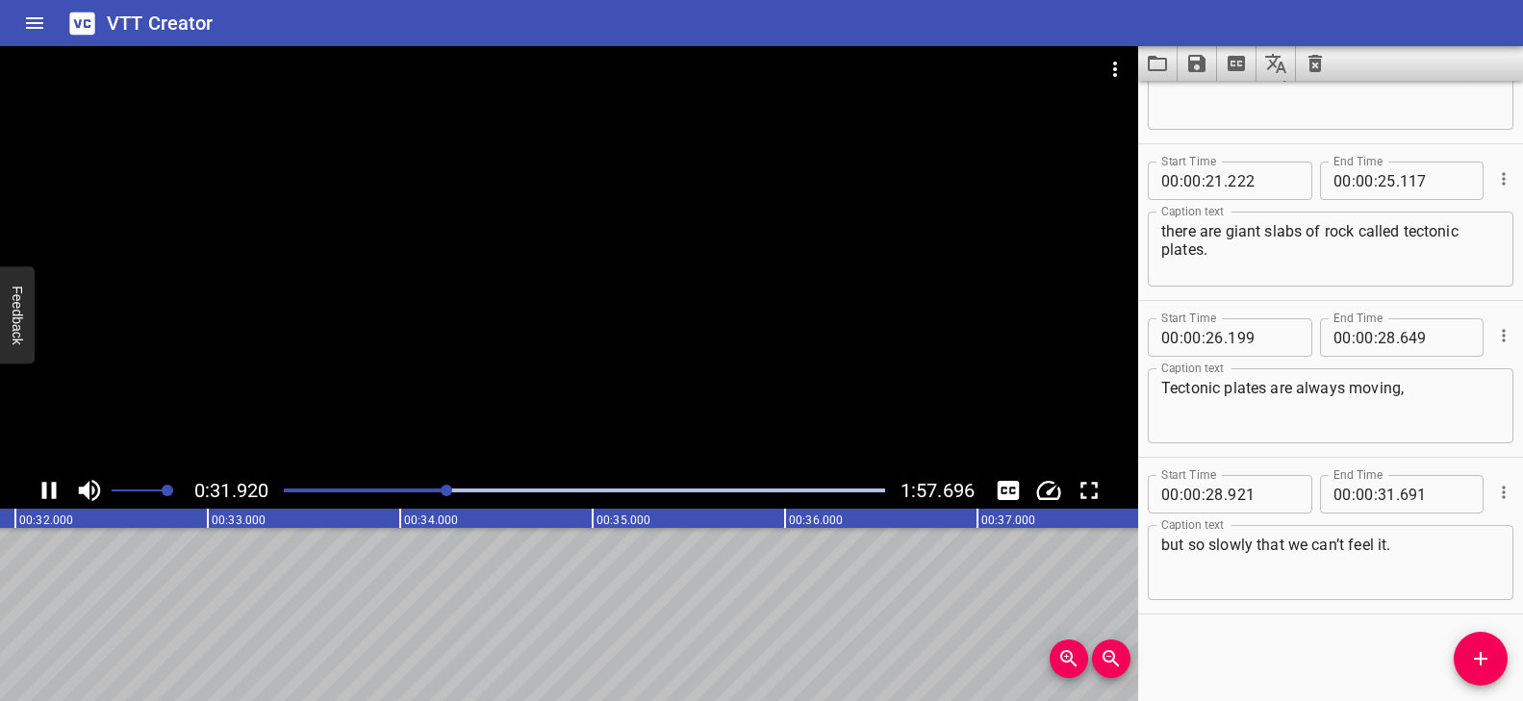
scroll to position [0, 6174]
click at [1482, 660] on icon "Add Cue" at bounding box center [1480, 658] width 23 height 23
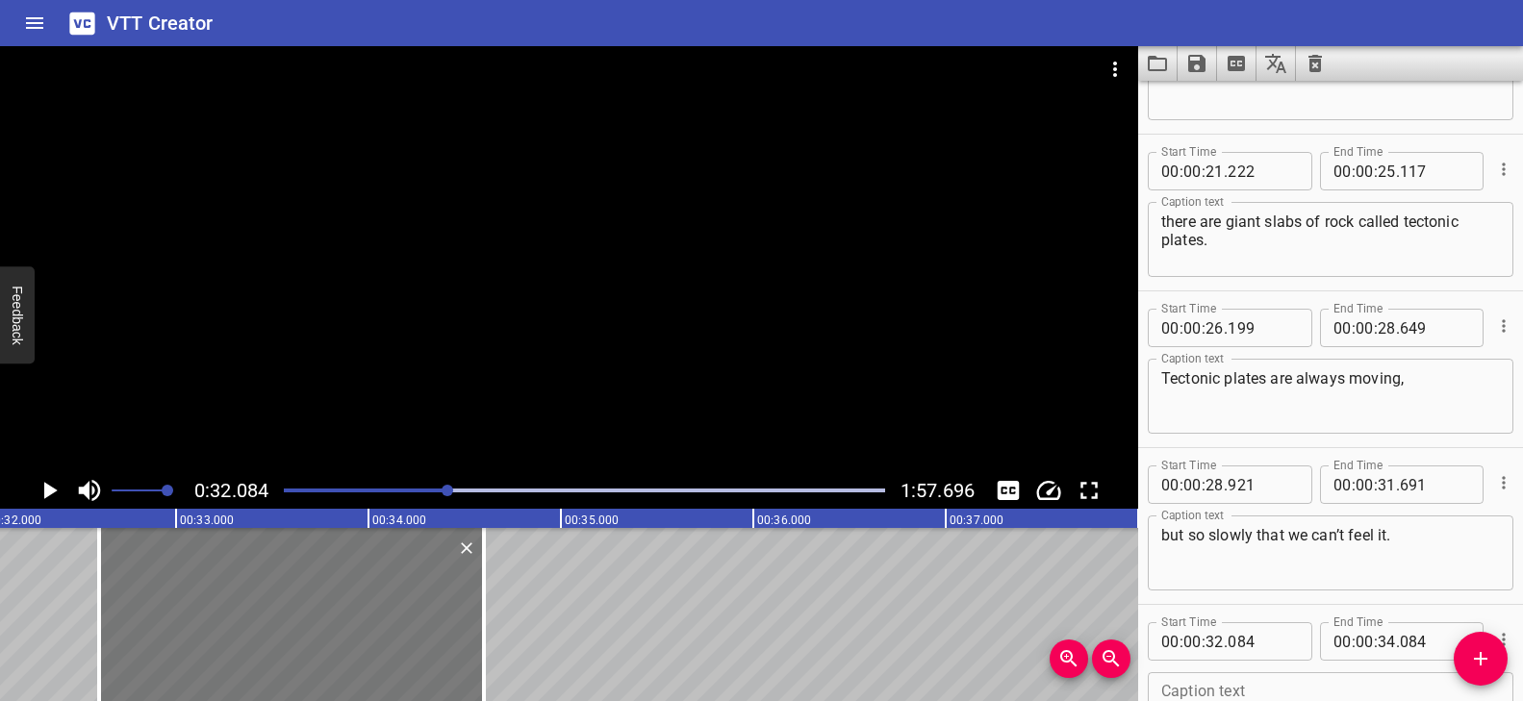
drag, startPoint x: 191, startPoint y: 559, endPoint x: 289, endPoint y: 582, distance: 99.9
click at [290, 582] on div at bounding box center [291, 614] width 385 height 173
type input "594"
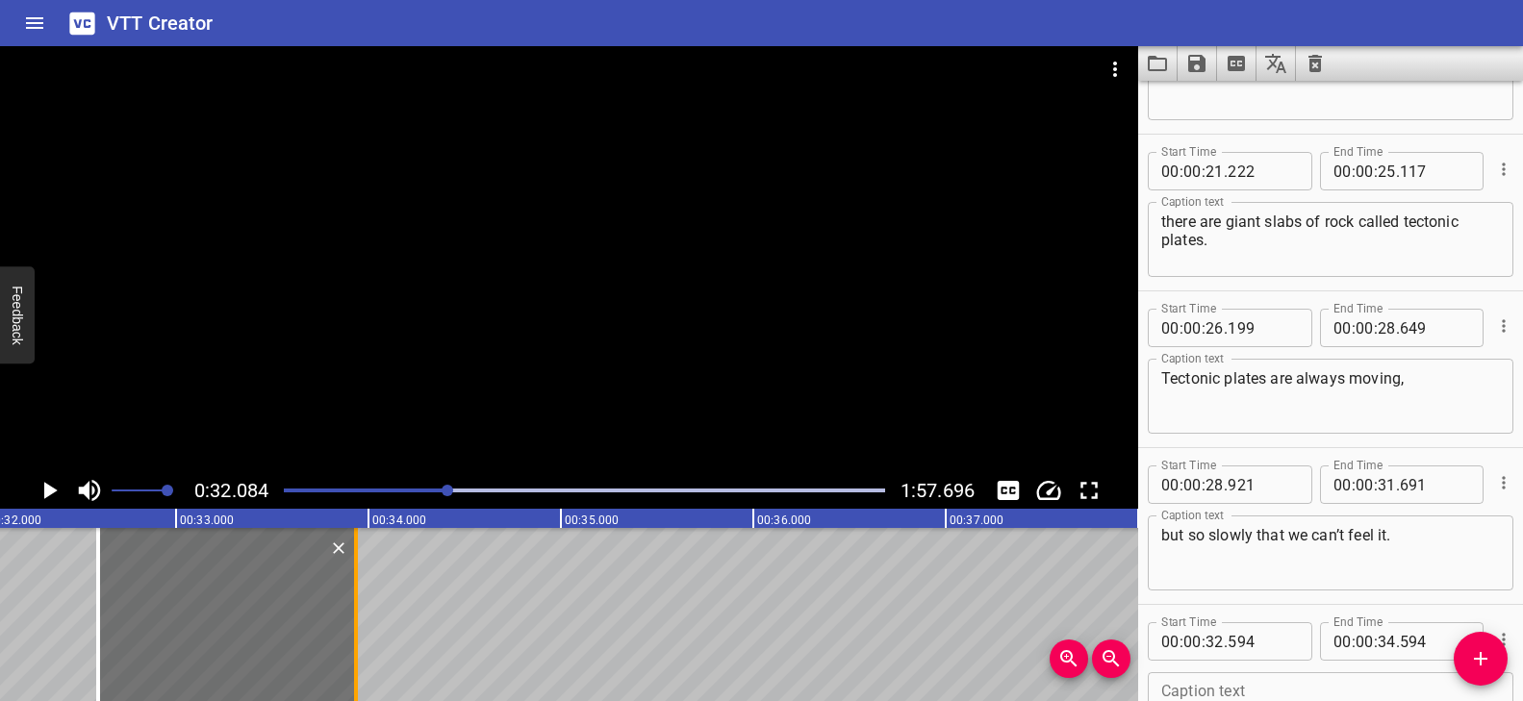
drag, startPoint x: 482, startPoint y: 577, endPoint x: 355, endPoint y: 576, distance: 127.0
click at [355, 576] on div at bounding box center [356, 614] width 4 height 173
type input "33"
type input "934"
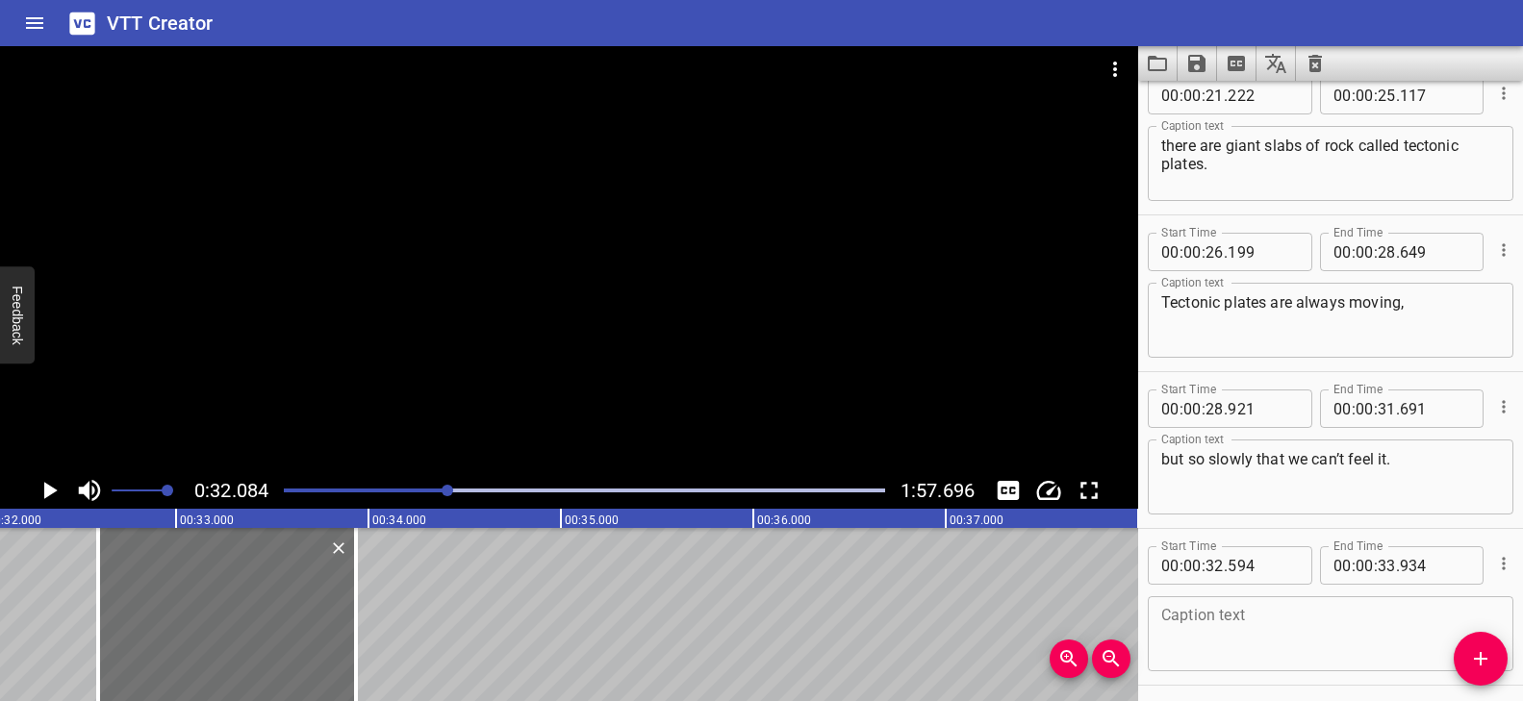
scroll to position [1038, 0]
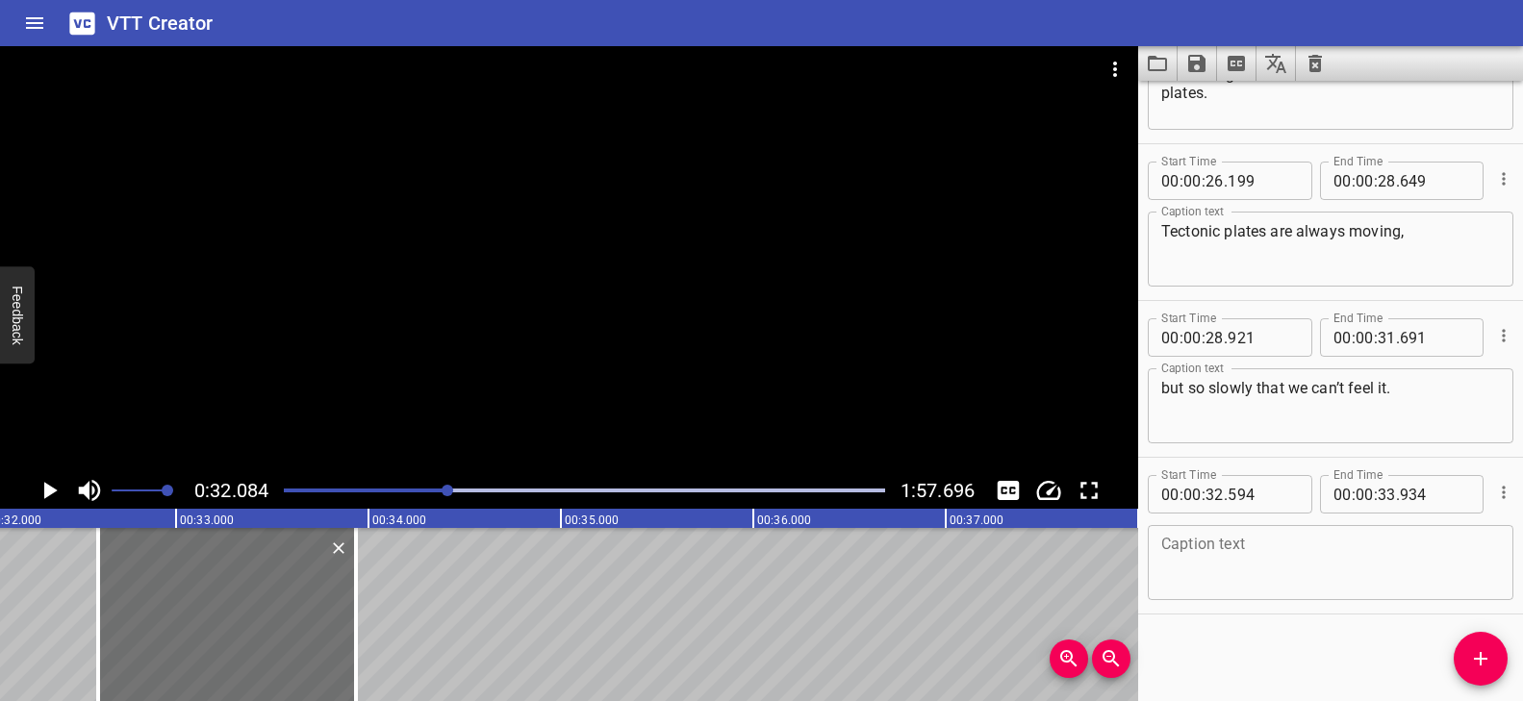
click at [1202, 541] on textarea at bounding box center [1330, 563] width 339 height 55
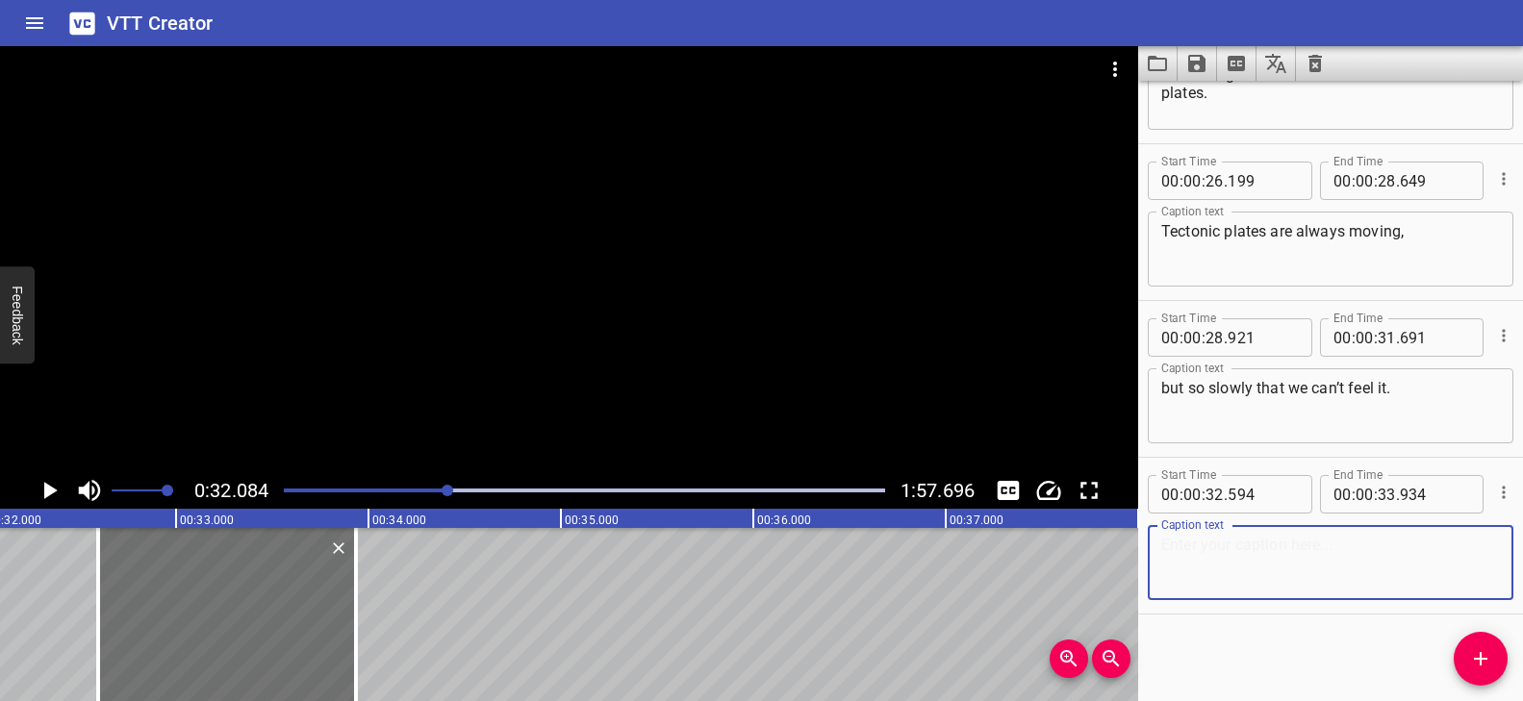
paste textarea "When these plates move,"
type textarea "When these plates move,"
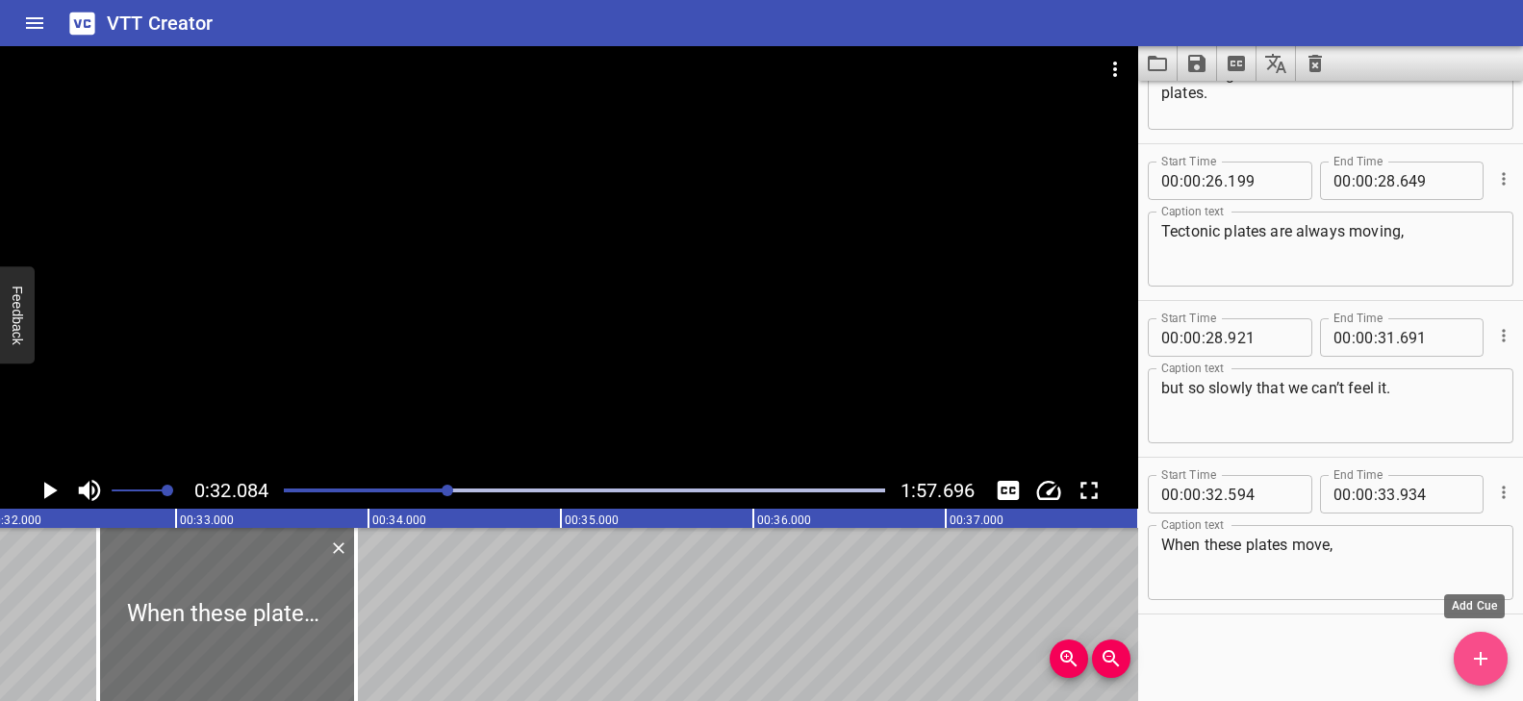
click at [1484, 651] on icon "Add Cue" at bounding box center [1480, 658] width 23 height 23
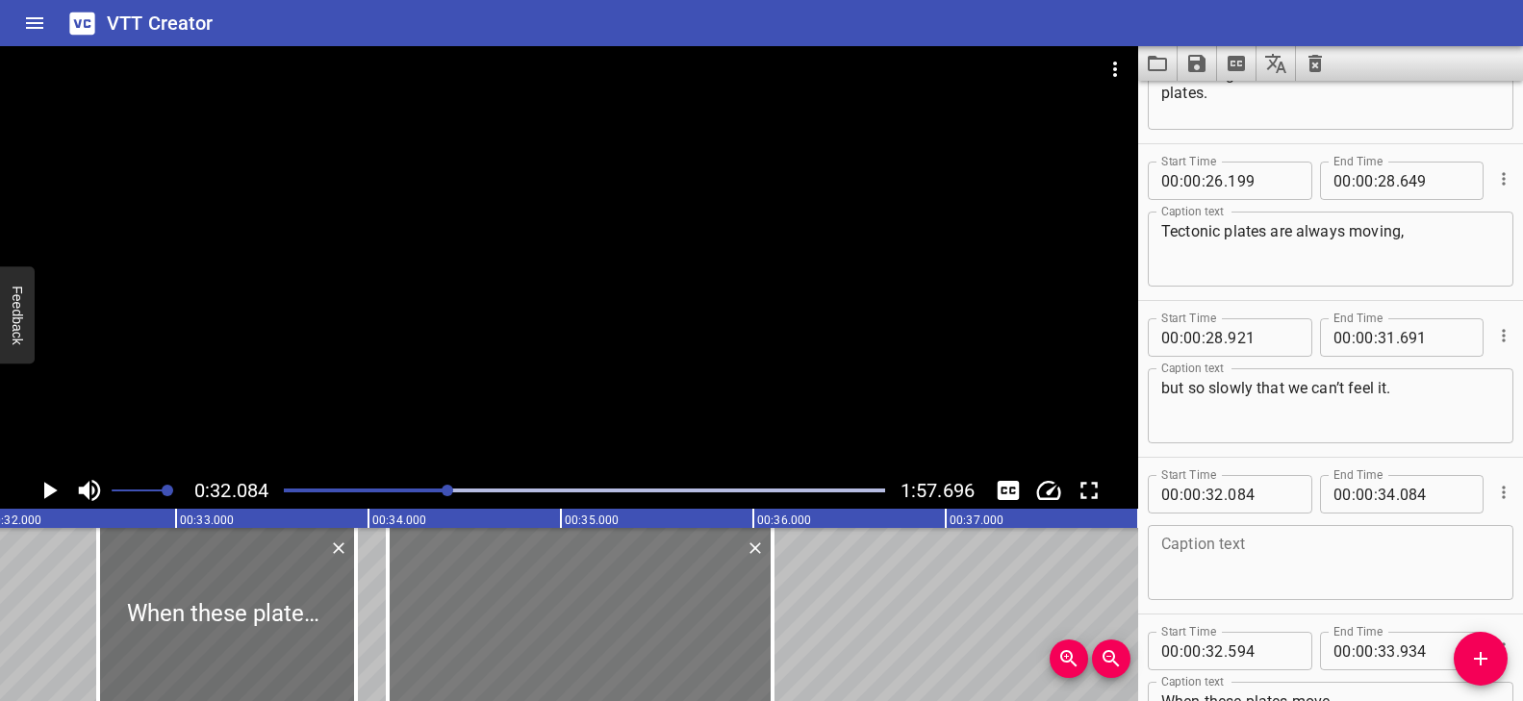
drag, startPoint x: 69, startPoint y: 583, endPoint x: 458, endPoint y: 614, distance: 389.9
type input "34"
type input "104"
type input "36"
type input "104"
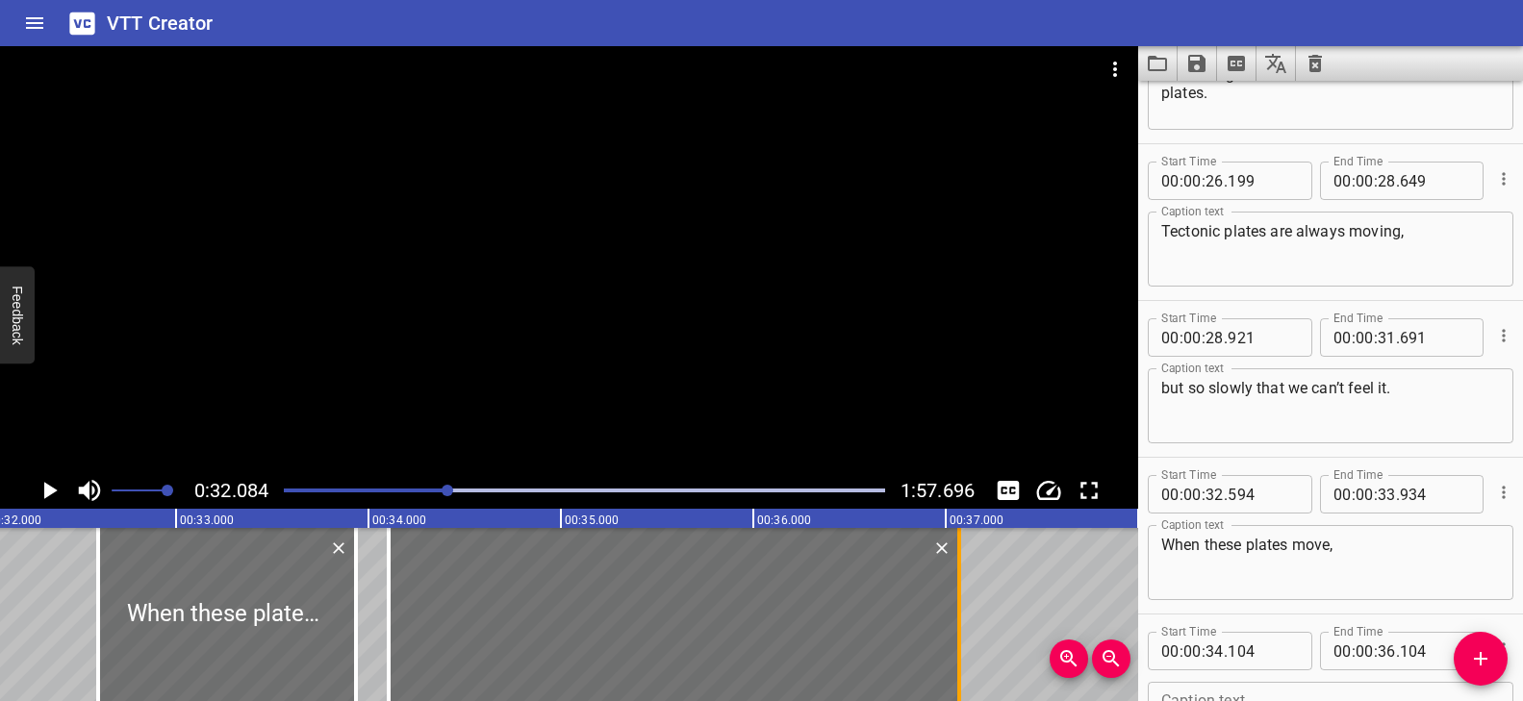
drag, startPoint x: 773, startPoint y: 592, endPoint x: 968, endPoint y: 596, distance: 194.4
click at [959, 596] on div at bounding box center [959, 614] width 4 height 173
type input "37"
type input "069"
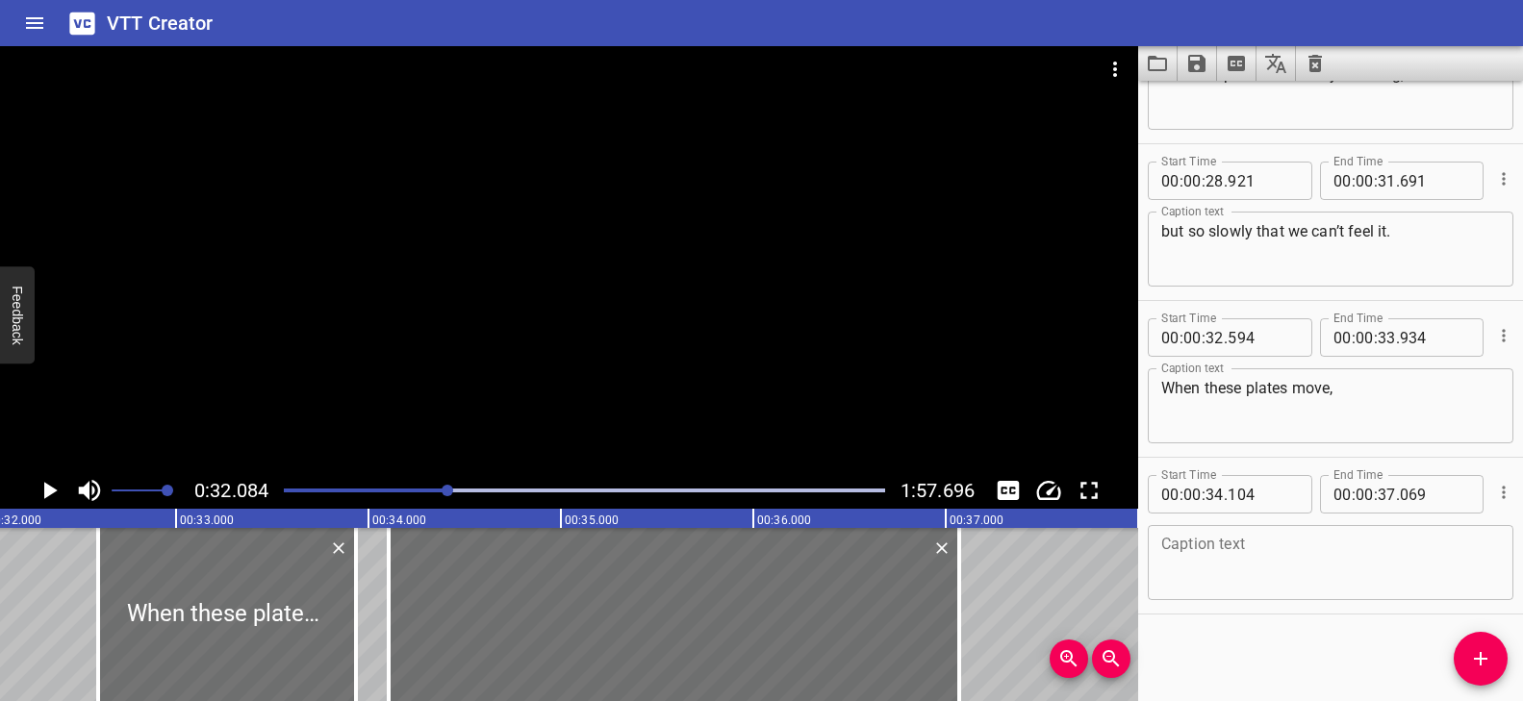
click at [1218, 567] on textarea at bounding box center [1330, 563] width 339 height 55
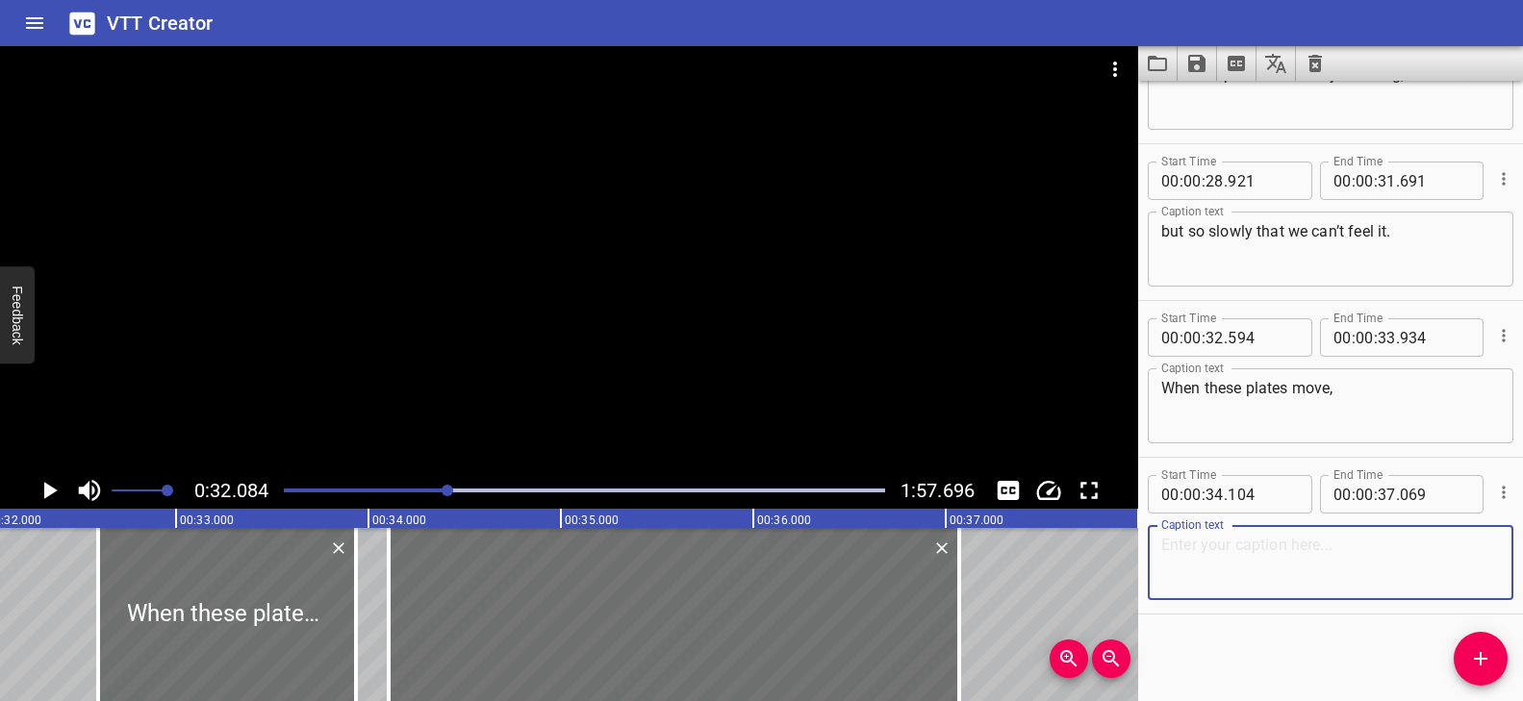
paste textarea "they can cause earthquakes and volcanoes."
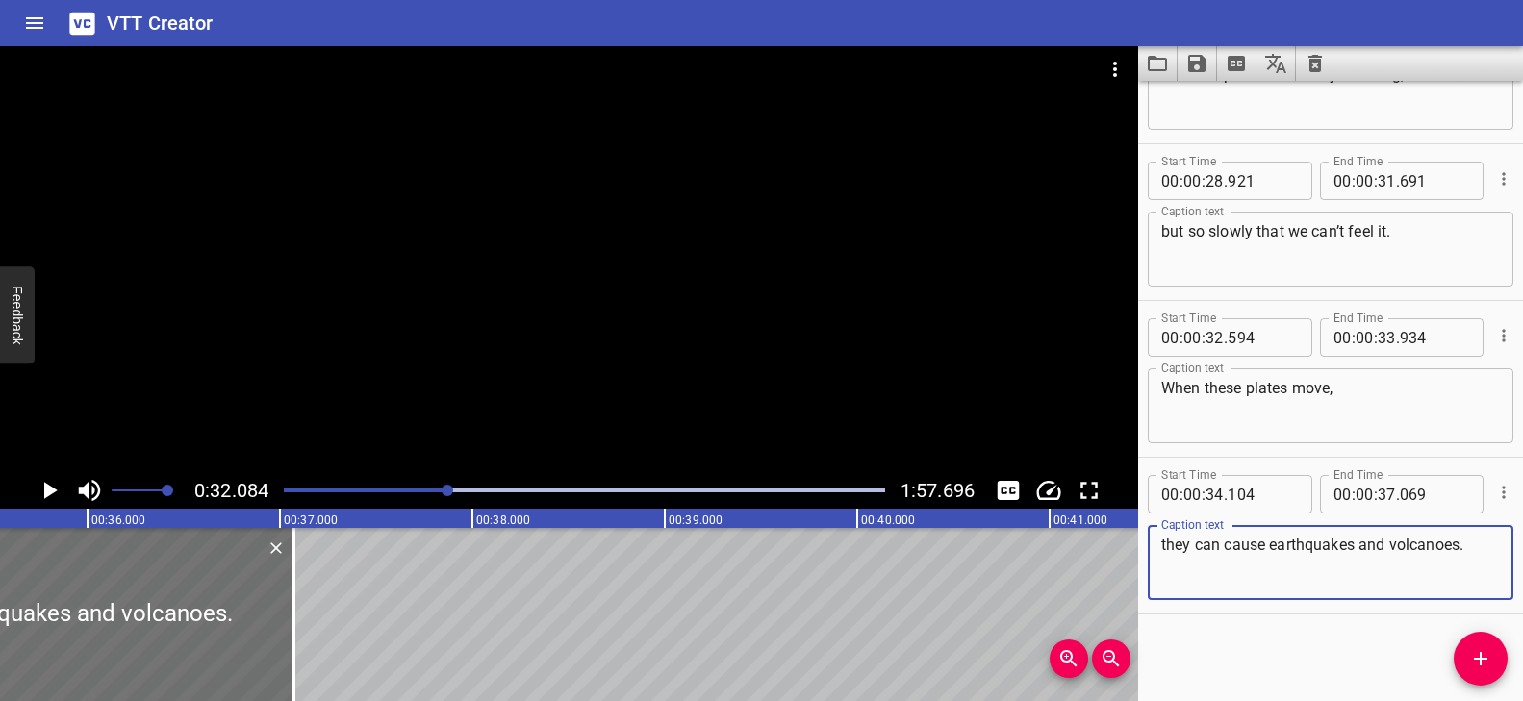
scroll to position [0, 6820]
type textarea "they can cause earthquakes and volcanoes."
click at [1489, 647] on icon "Add Cue" at bounding box center [1480, 658] width 23 height 23
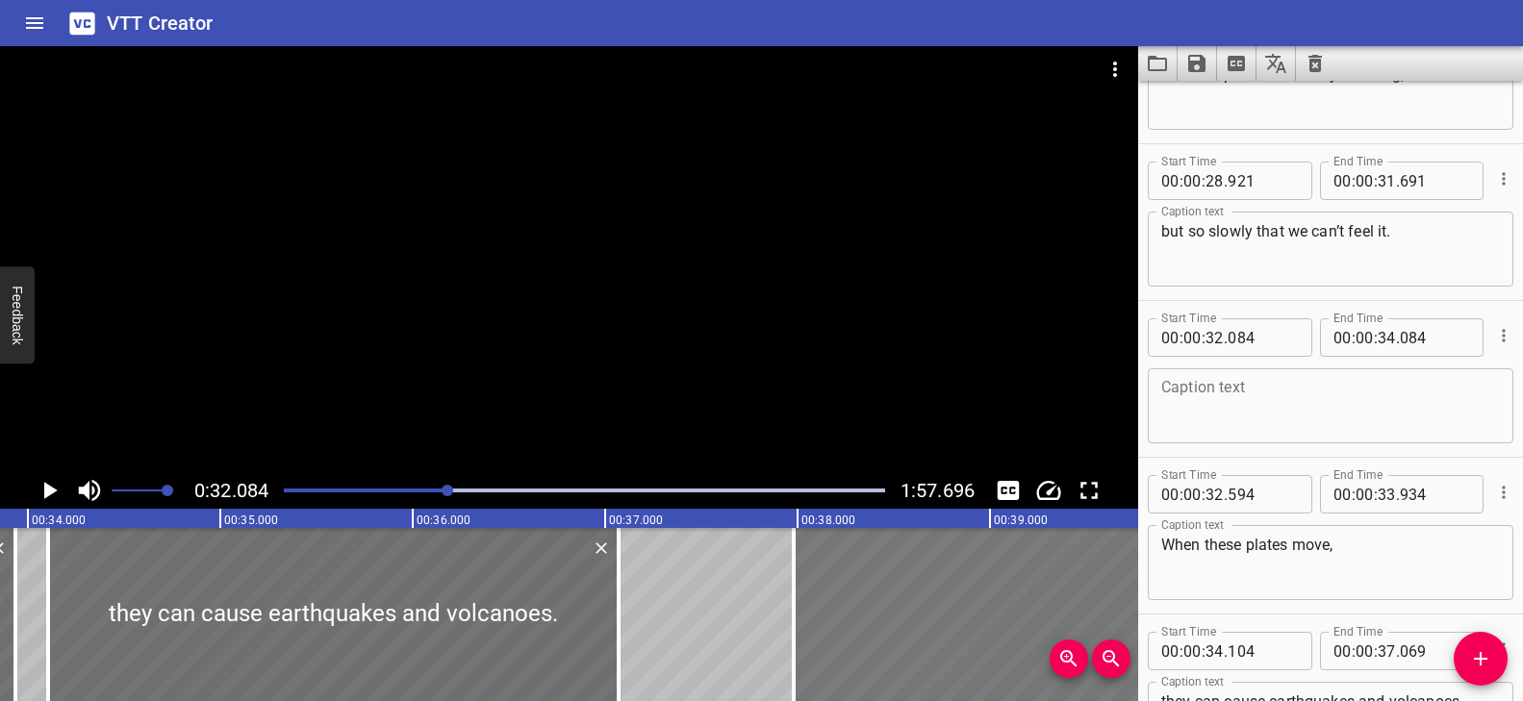
scroll to position [0, 6568]
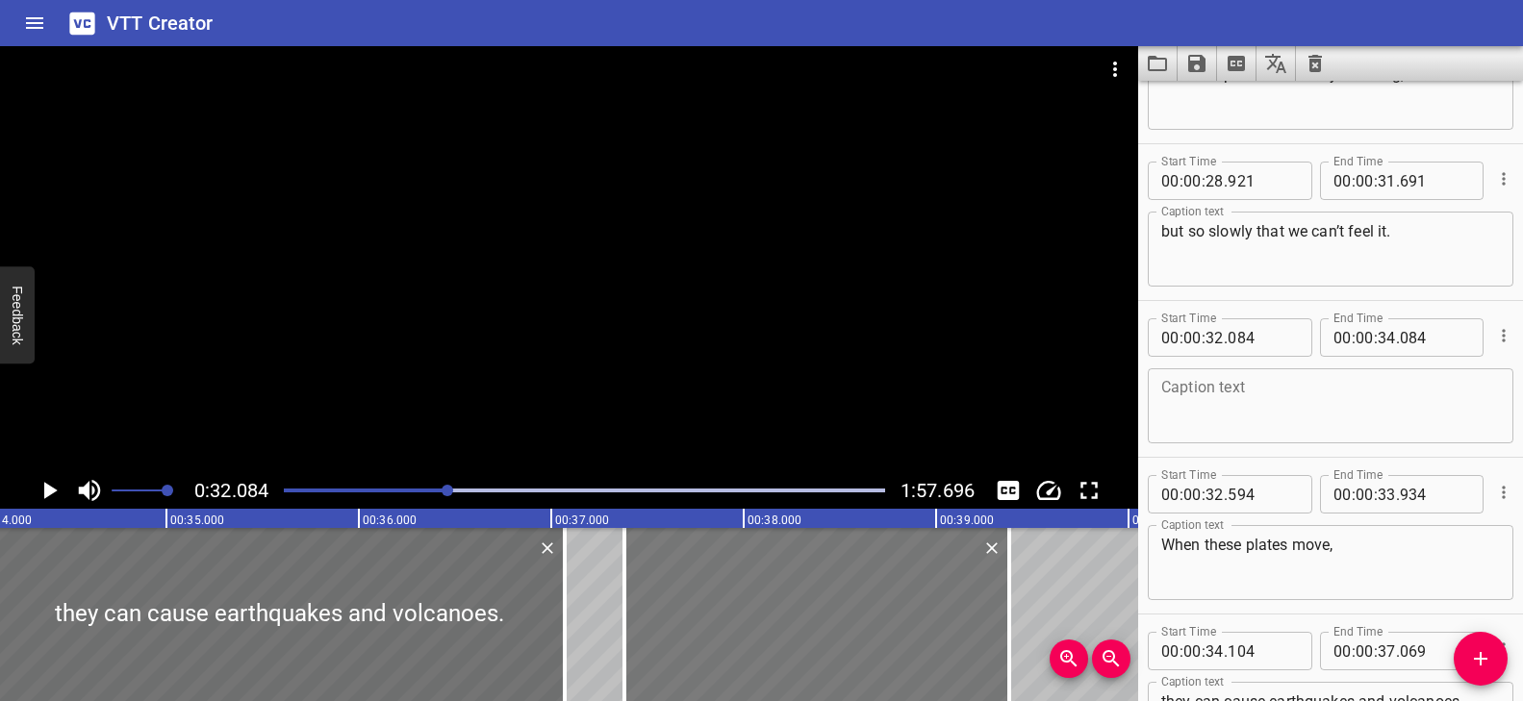
drag, startPoint x: 122, startPoint y: 635, endPoint x: 993, endPoint y: 632, distance: 870.7
type input "37"
type input "379"
type input "39"
type input "379"
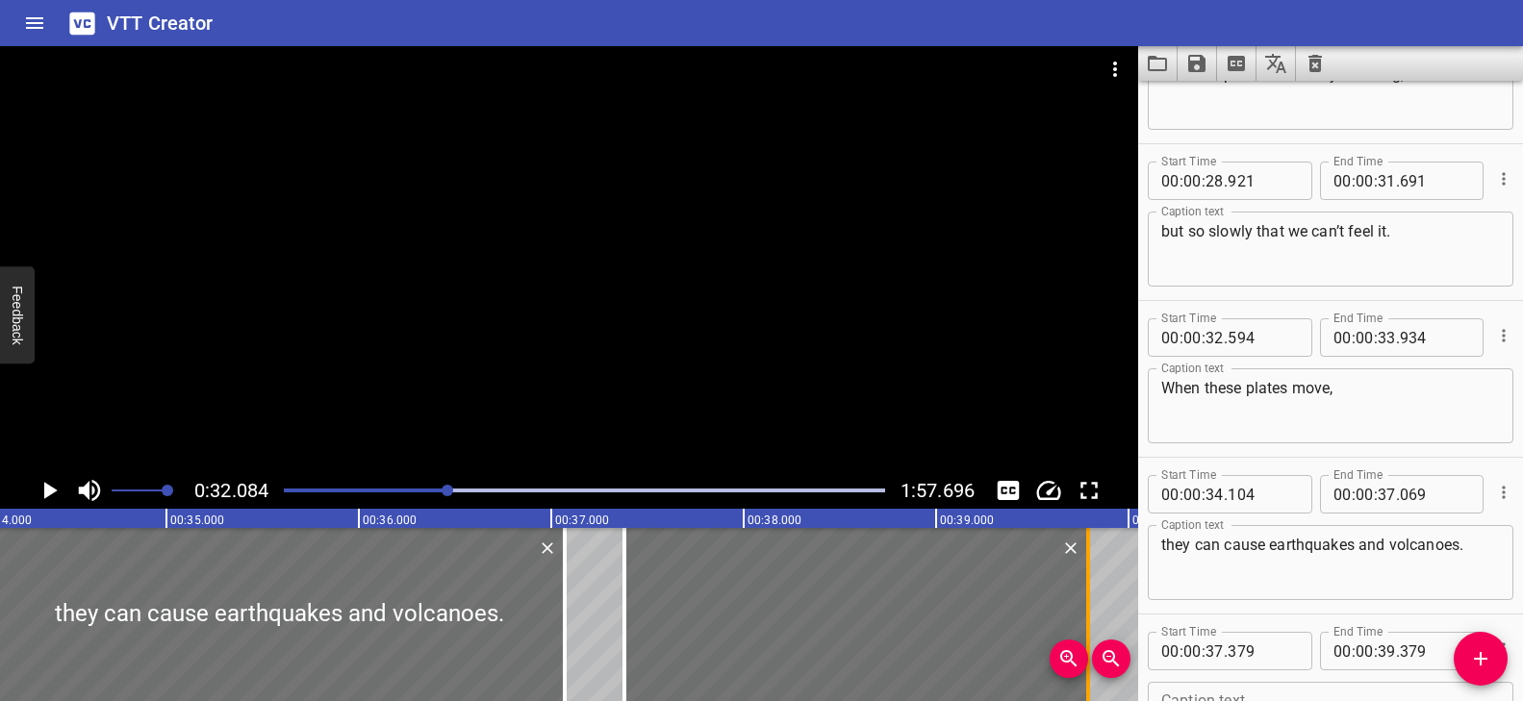
drag, startPoint x: 1013, startPoint y: 613, endPoint x: 1085, endPoint y: 613, distance: 72.2
click at [1086, 613] on div at bounding box center [1088, 614] width 4 height 173
type input "784"
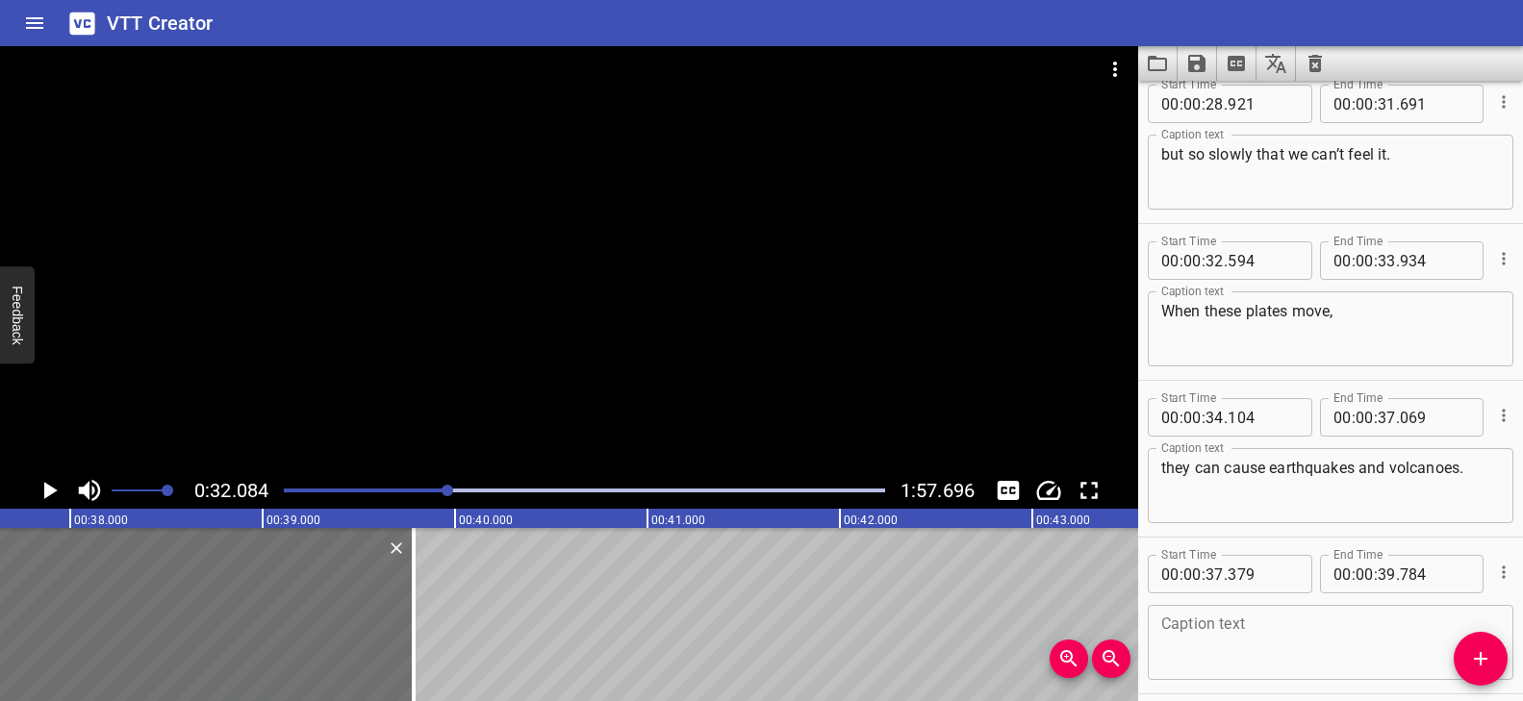
scroll to position [1352, 0]
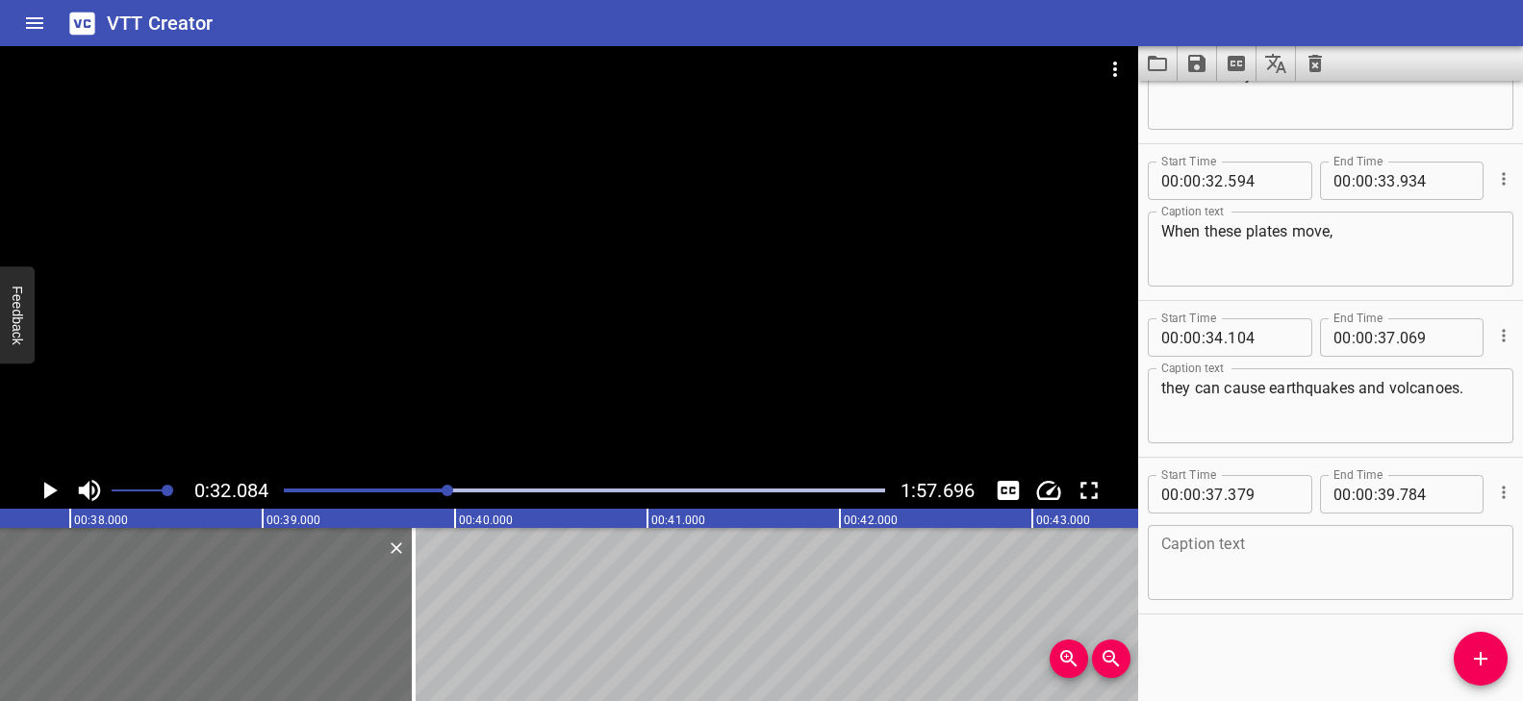
click at [1217, 596] on div "Caption text" at bounding box center [1331, 562] width 366 height 75
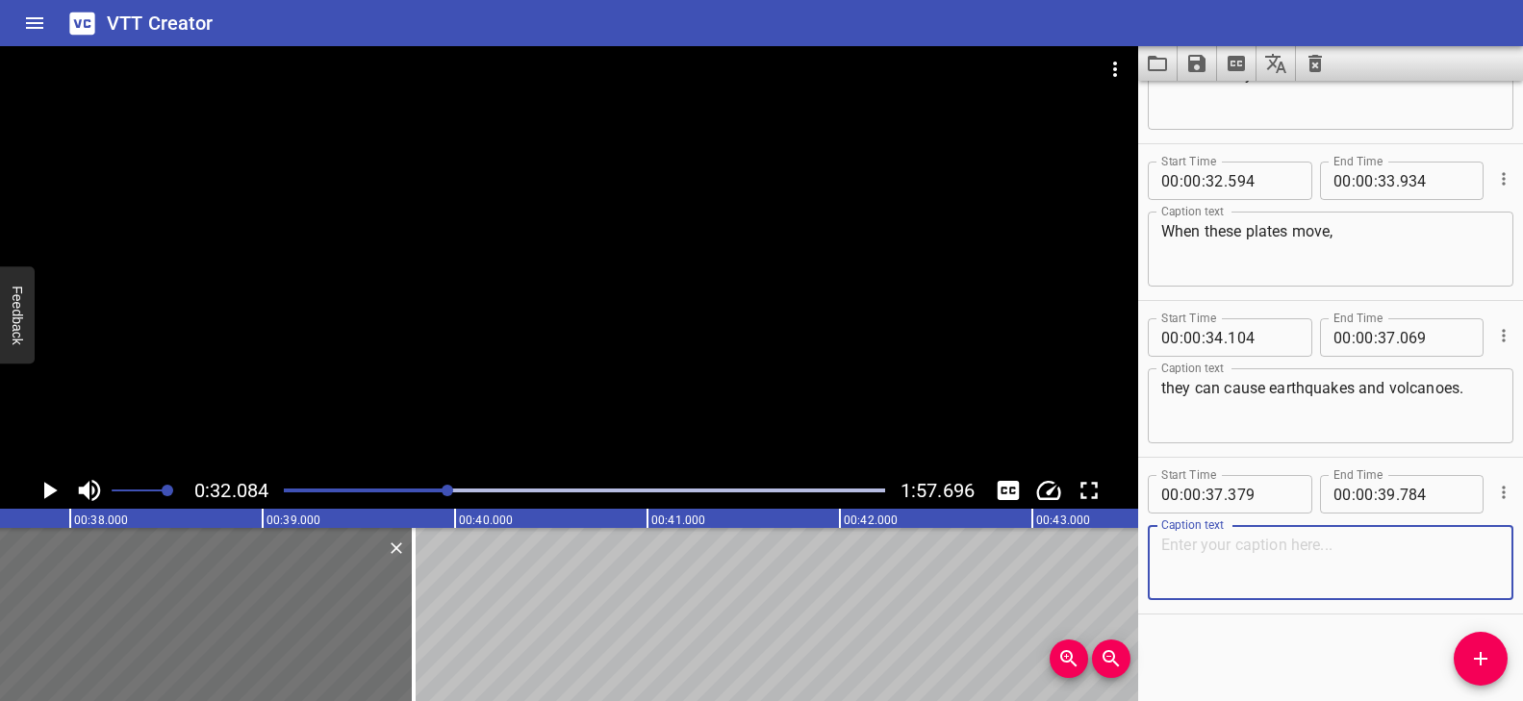
paste textarea "These events don’t happen randomly."
type textarea "These events don’t happen randomly."
click at [529, 366] on div at bounding box center [569, 259] width 1138 height 426
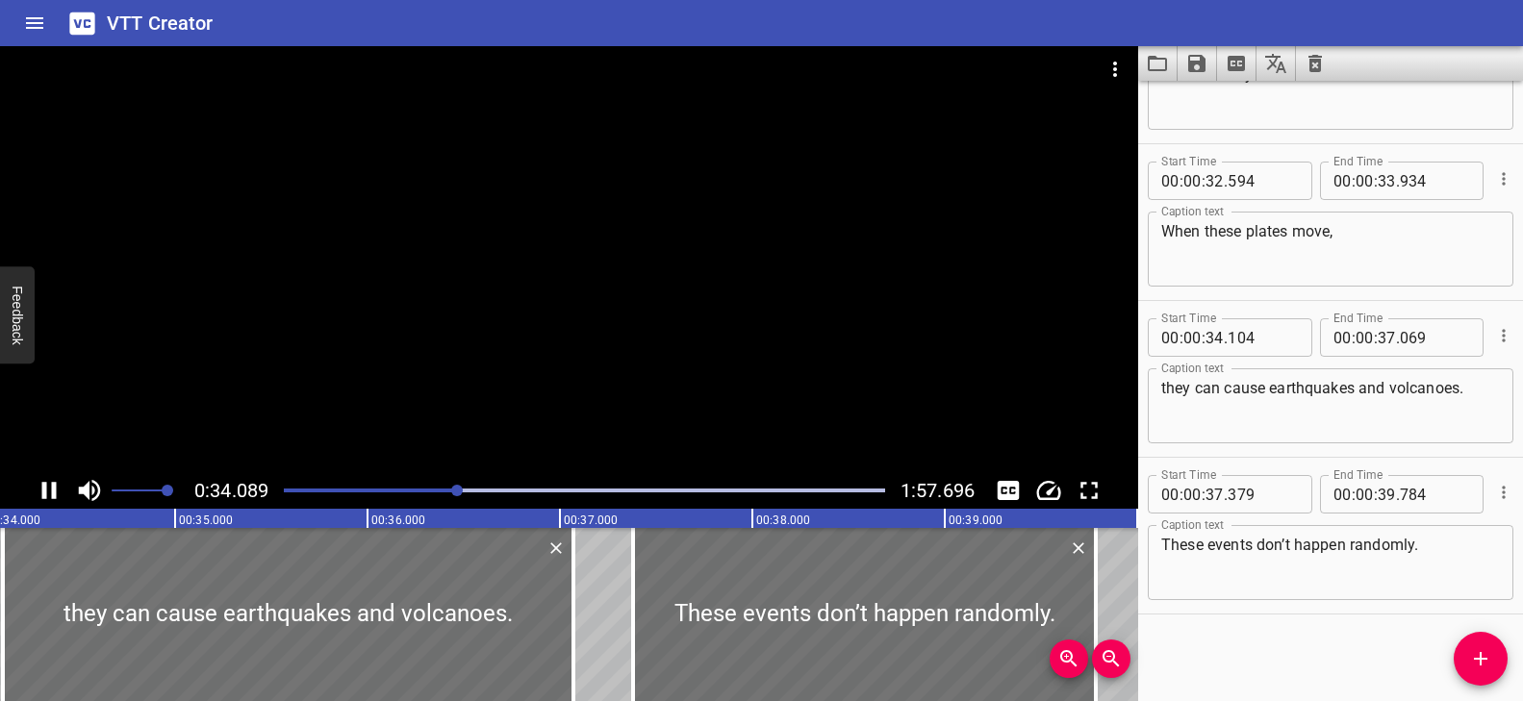
click at [442, 491] on div "Play progress" at bounding box center [158, 491] width 601 height 4
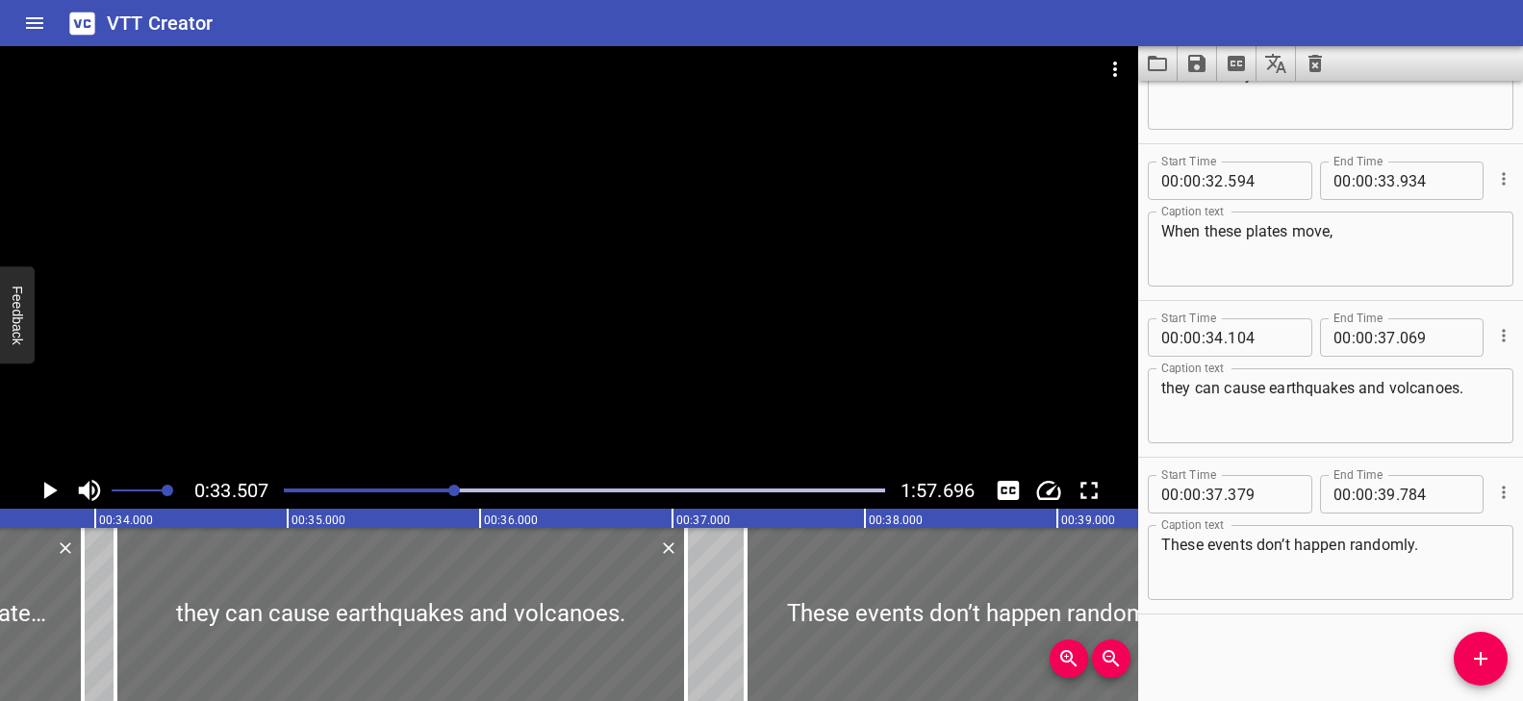
scroll to position [1348, 0]
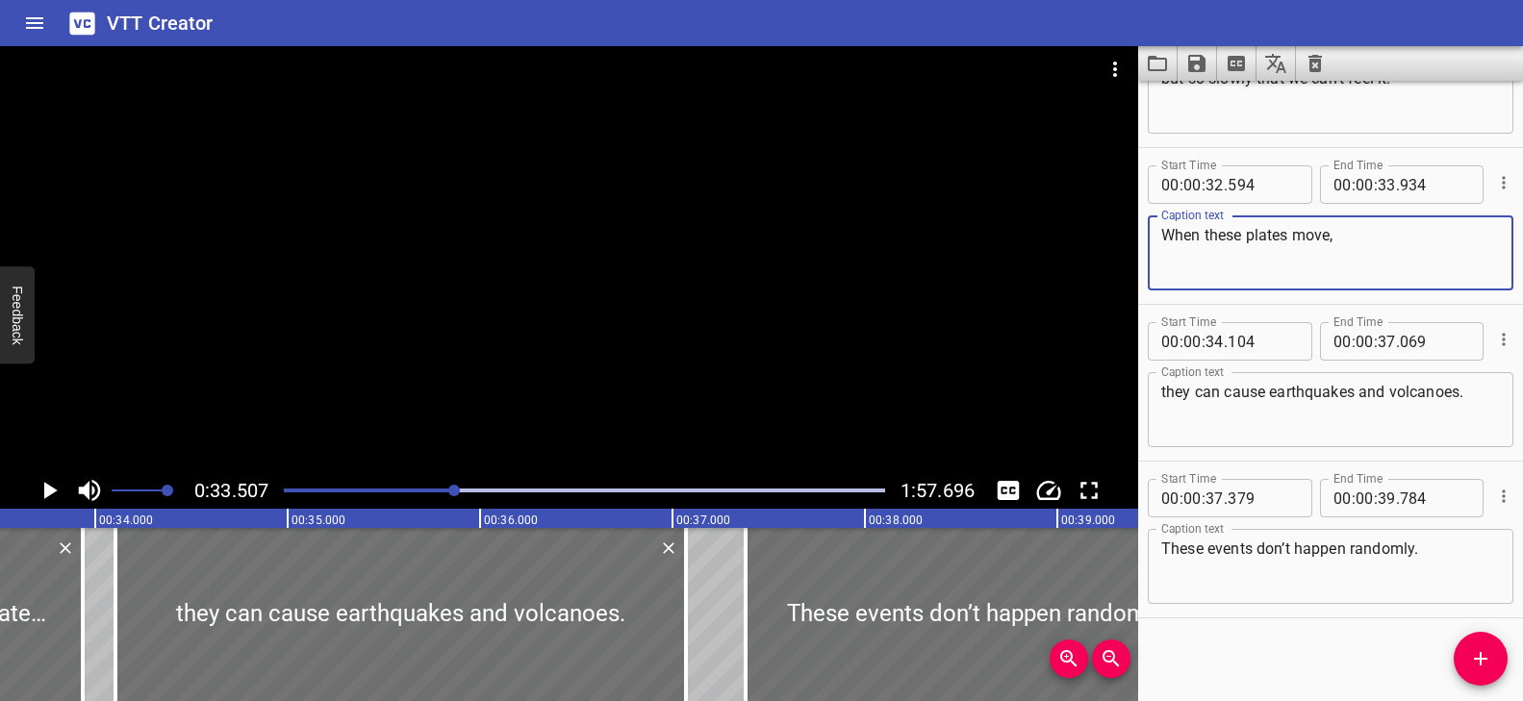
drag, startPoint x: 1204, startPoint y: 239, endPoint x: 1104, endPoint y: 238, distance: 99.1
click at [1104, 238] on main "0:33.507 1:57.696 00:00.000 00:01.000 00:02.000 00:03.000 00:04.000 00:05.000 0…" at bounding box center [761, 373] width 1523 height 655
click at [450, 492] on div at bounding box center [454, 491] width 12 height 12
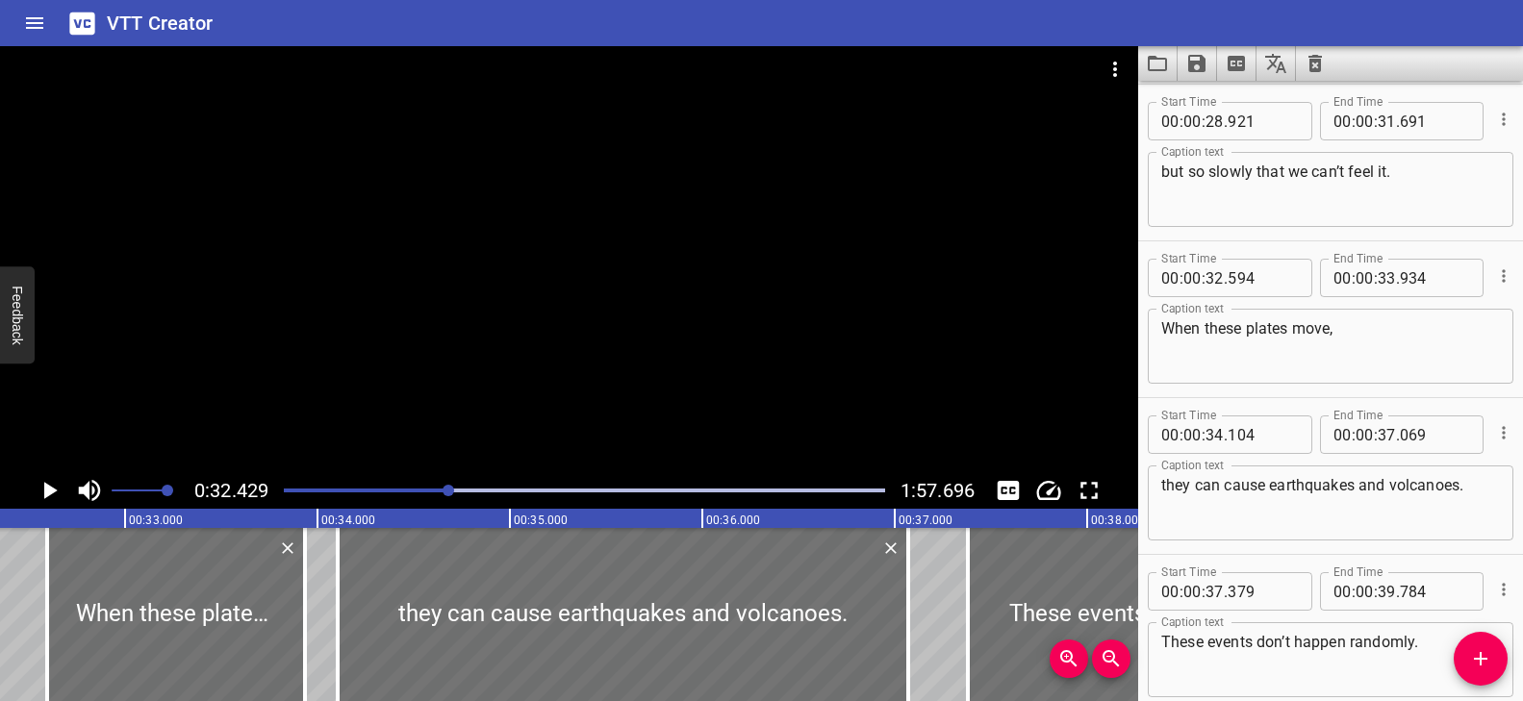
scroll to position [0, 6240]
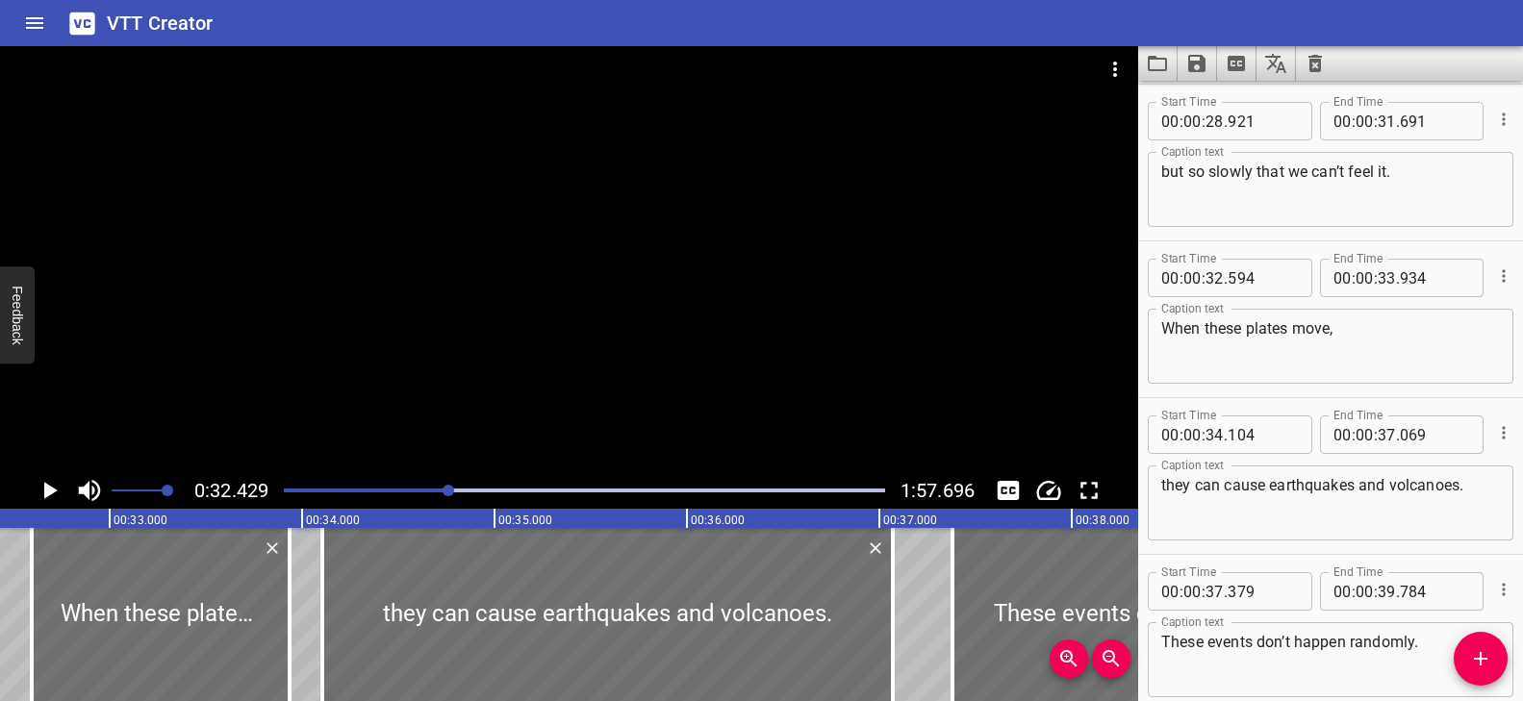
click at [495, 393] on div at bounding box center [569, 259] width 1138 height 426
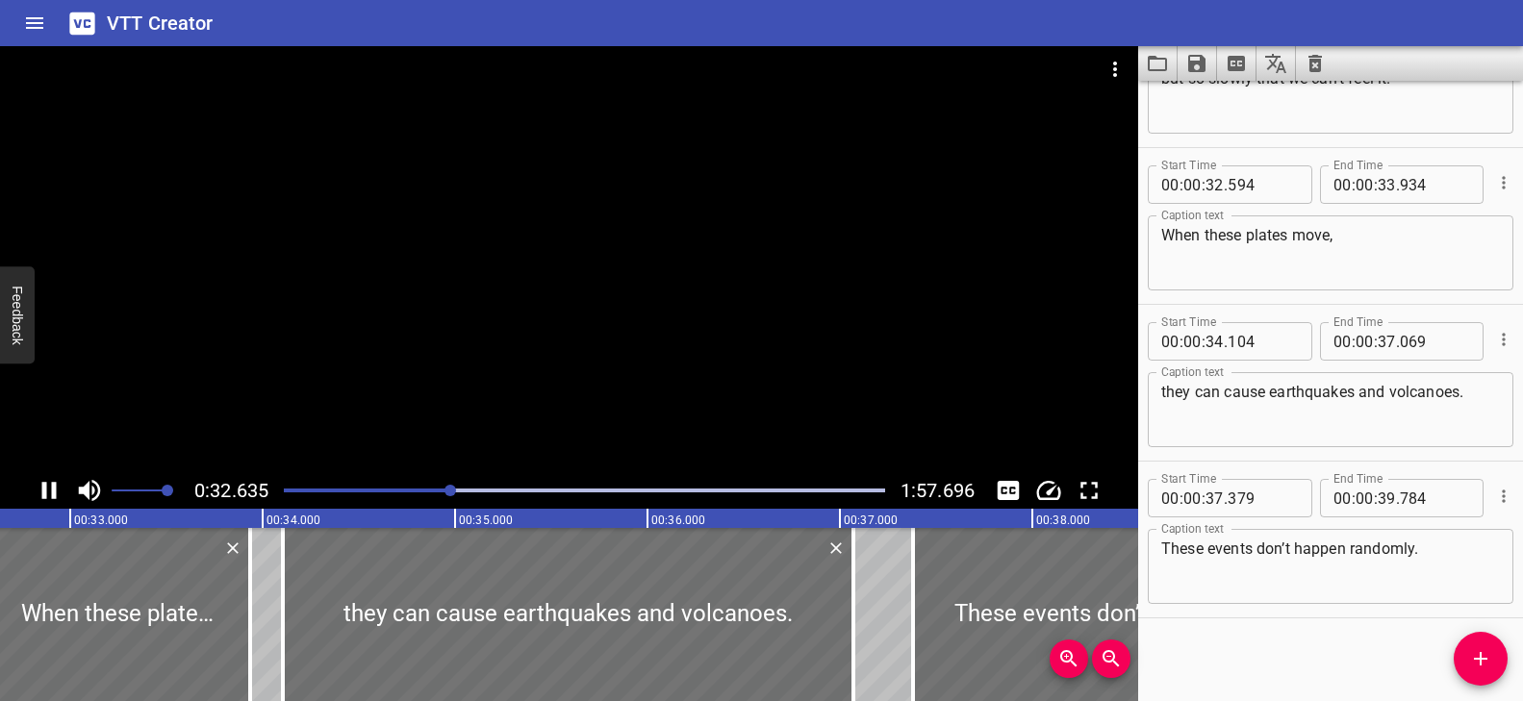
scroll to position [1352, 0]
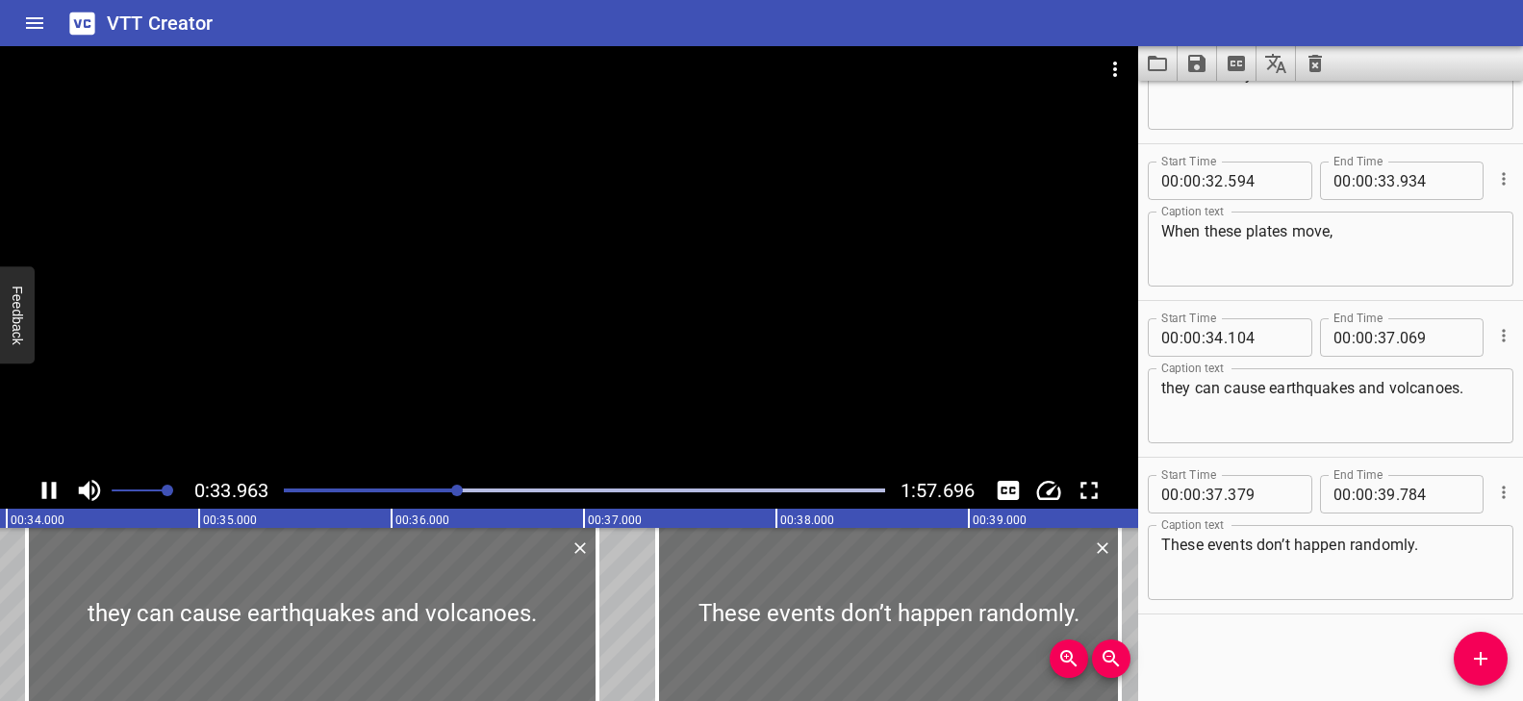
click at [411, 486] on div at bounding box center [584, 490] width 624 height 27
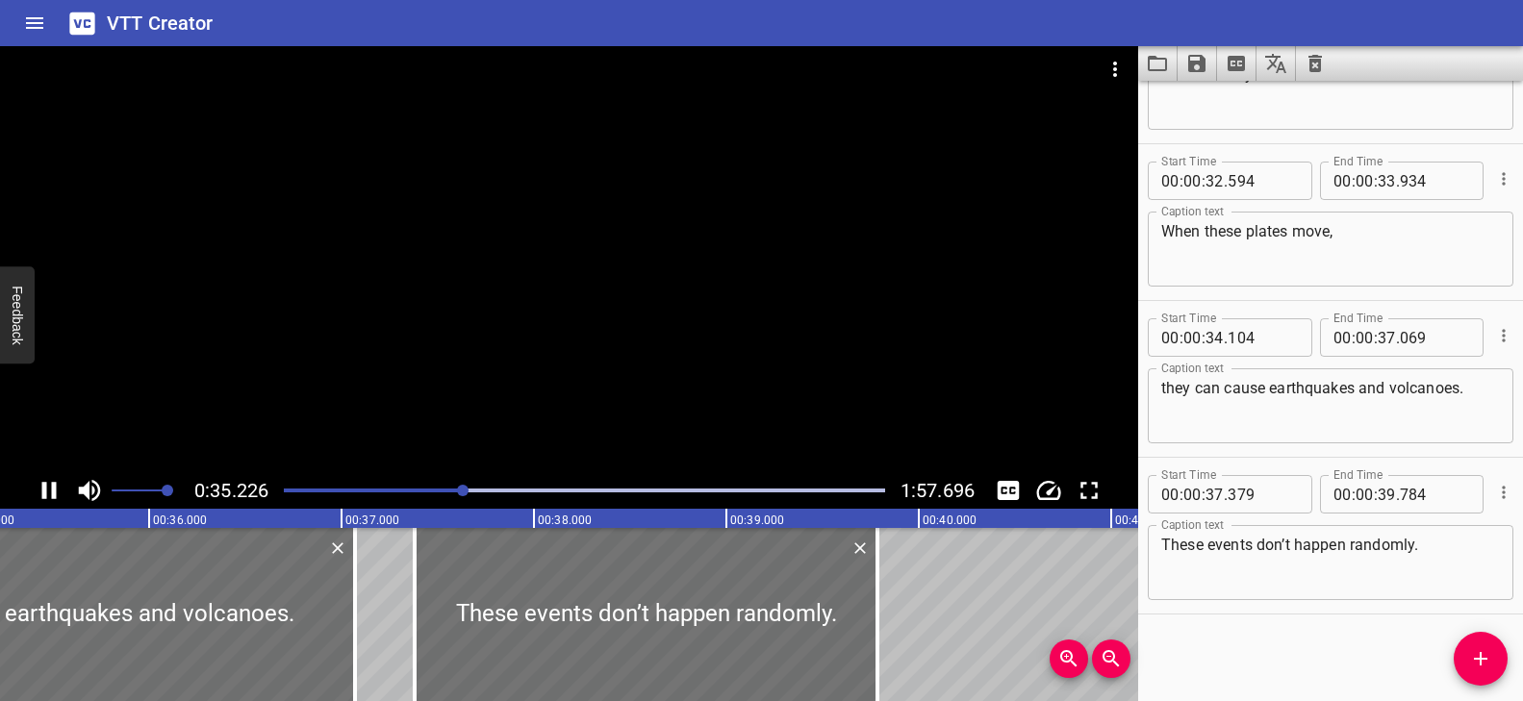
click at [524, 354] on div at bounding box center [569, 259] width 1138 height 426
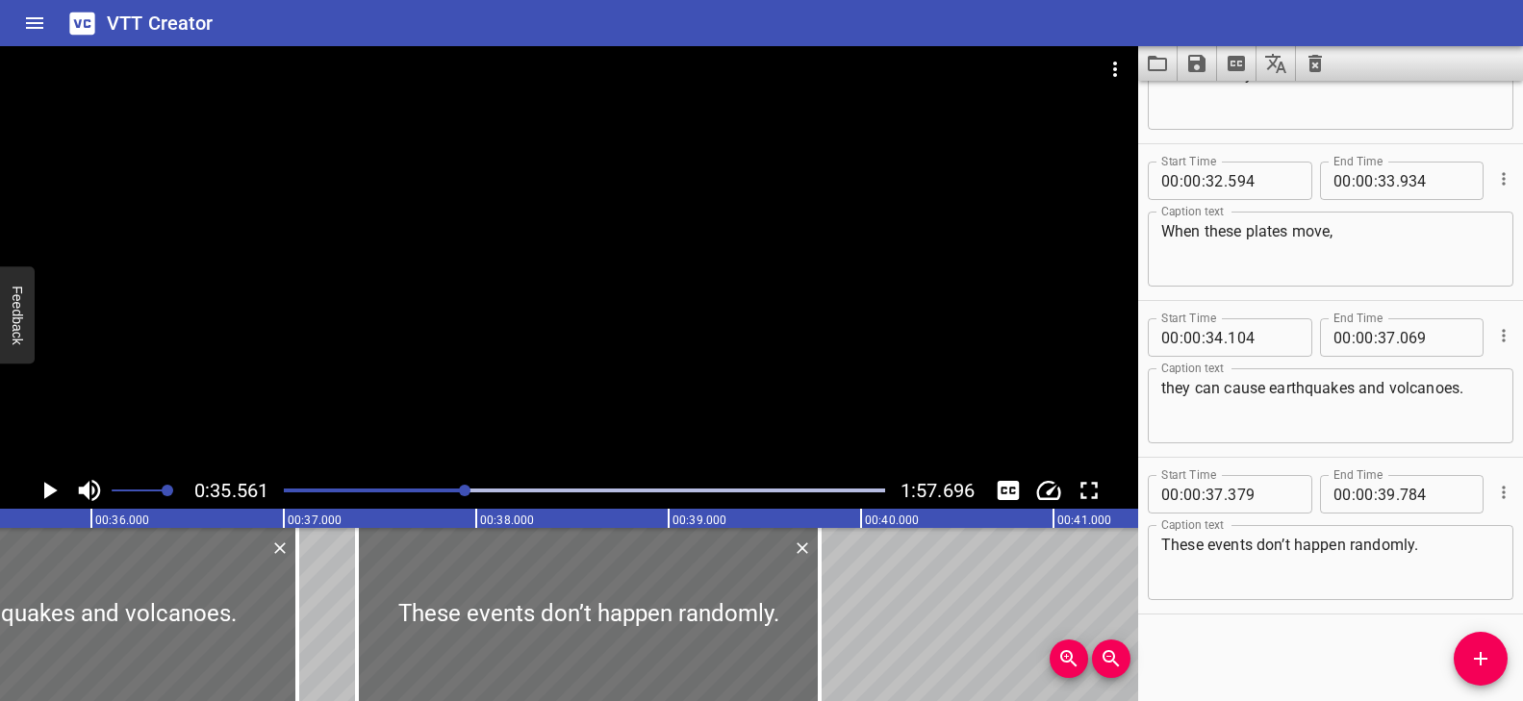
scroll to position [0, 6842]
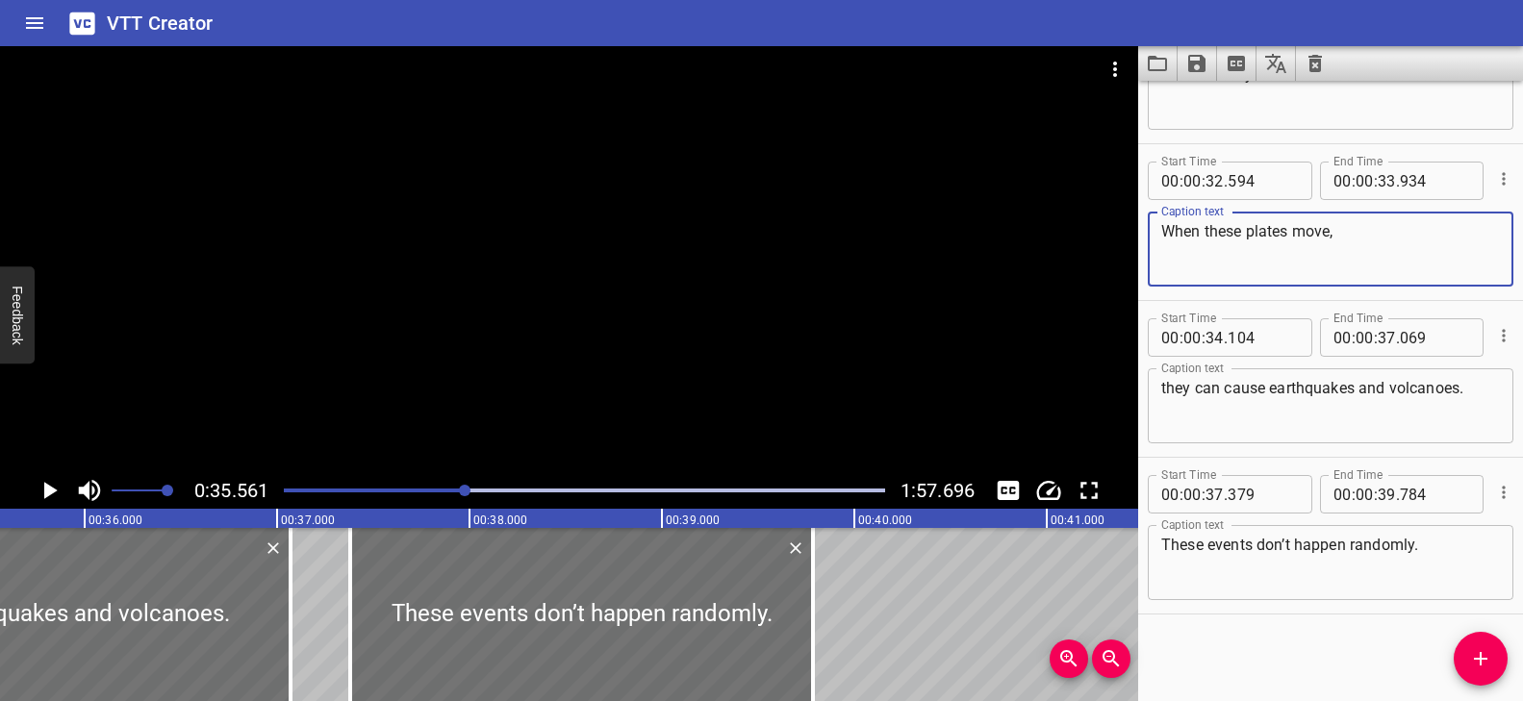
drag, startPoint x: 1205, startPoint y: 230, endPoint x: 1132, endPoint y: 228, distance: 72.2
click at [1132, 228] on main "0:35.561 1:57.696 00:00.000 00:01.000 00:02.000 00:03.000 00:04.000 00:05.000 0…" at bounding box center [761, 373] width 1523 height 655
type textarea "these plates move,"
click at [591, 357] on div at bounding box center [569, 259] width 1138 height 426
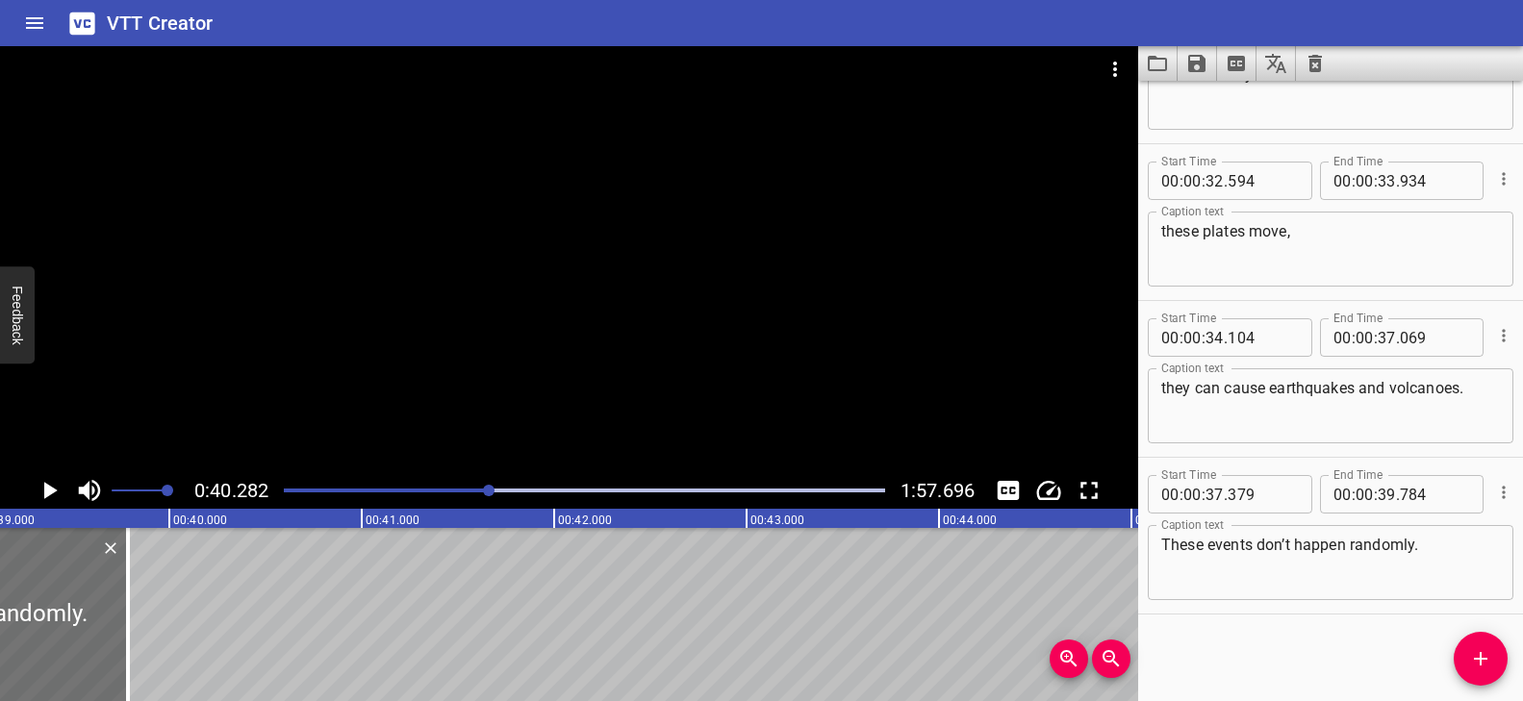
scroll to position [0, 7488]
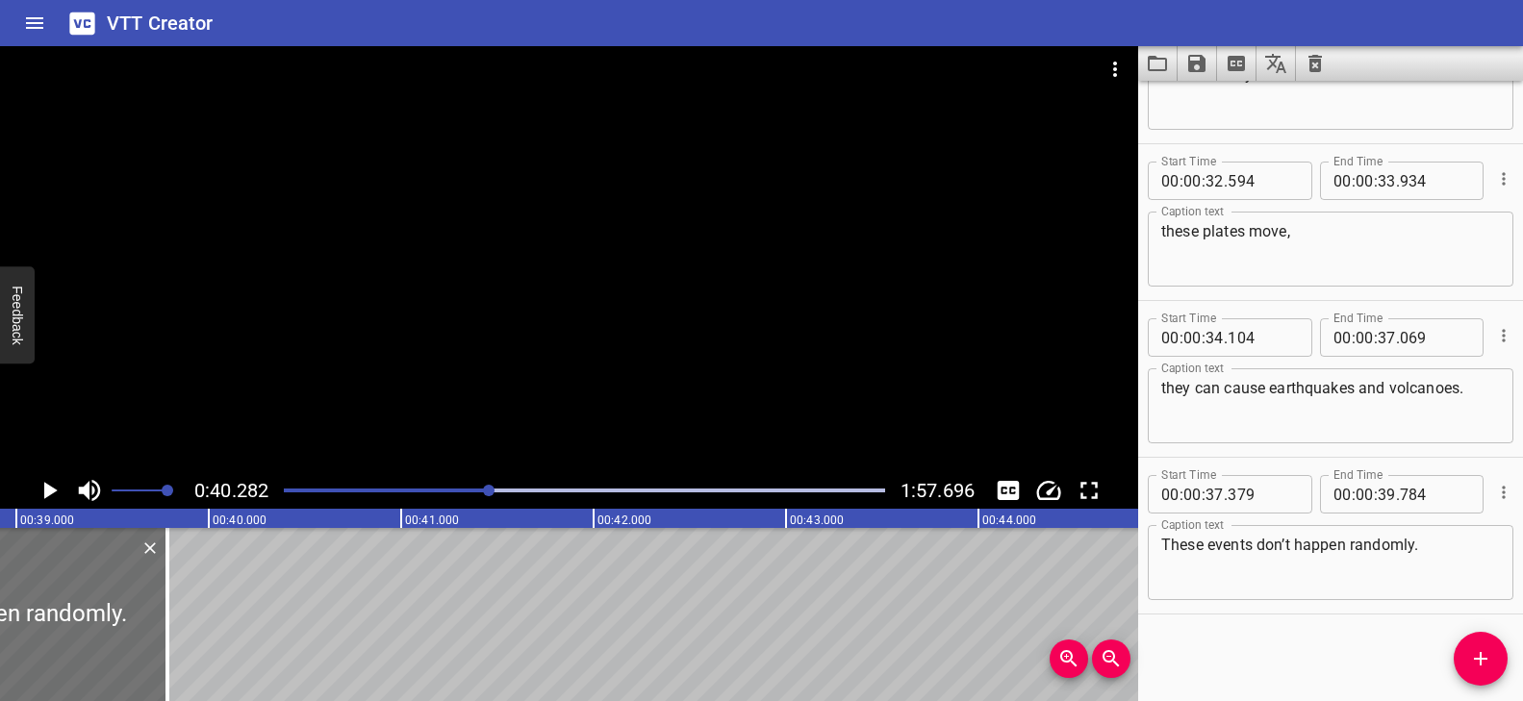
click at [1484, 648] on icon "Add Cue" at bounding box center [1480, 658] width 23 height 23
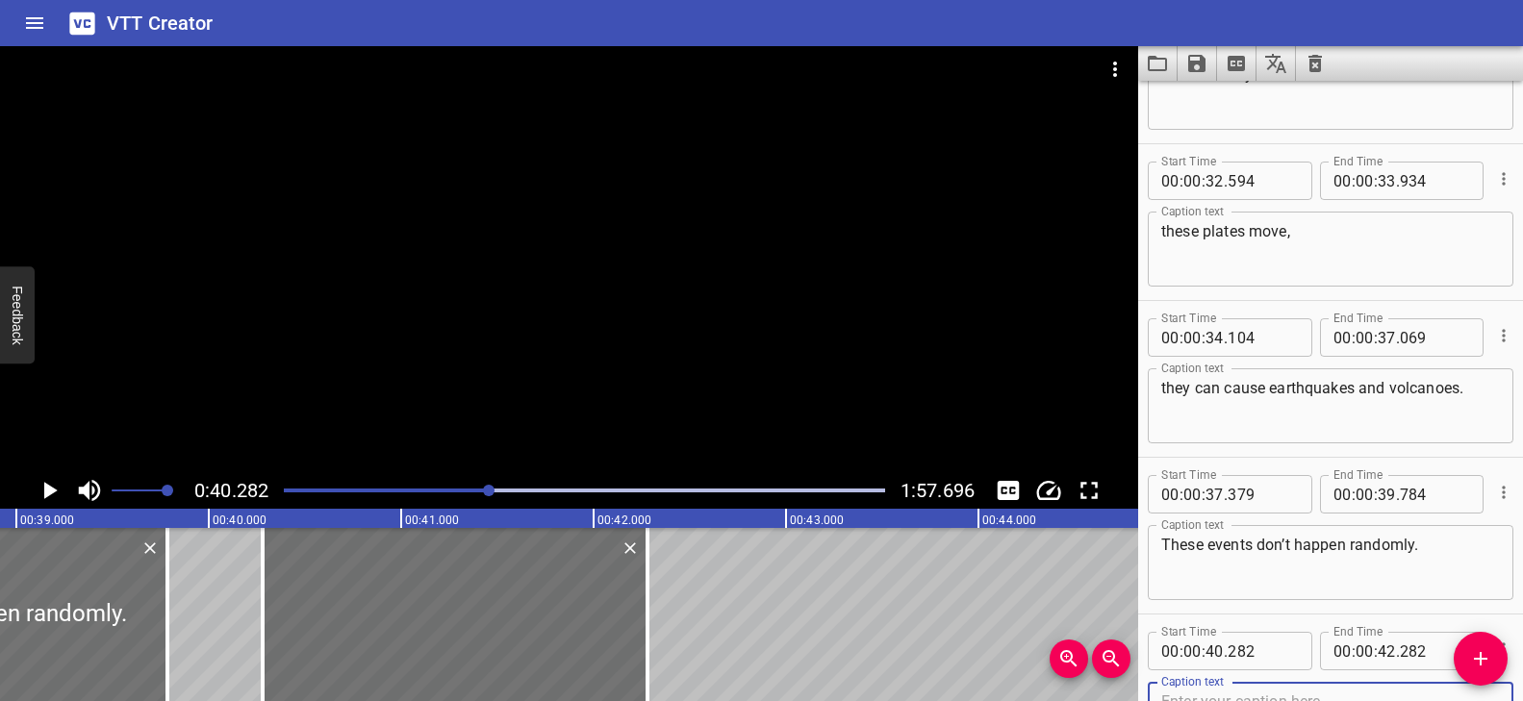
scroll to position [1361, 0]
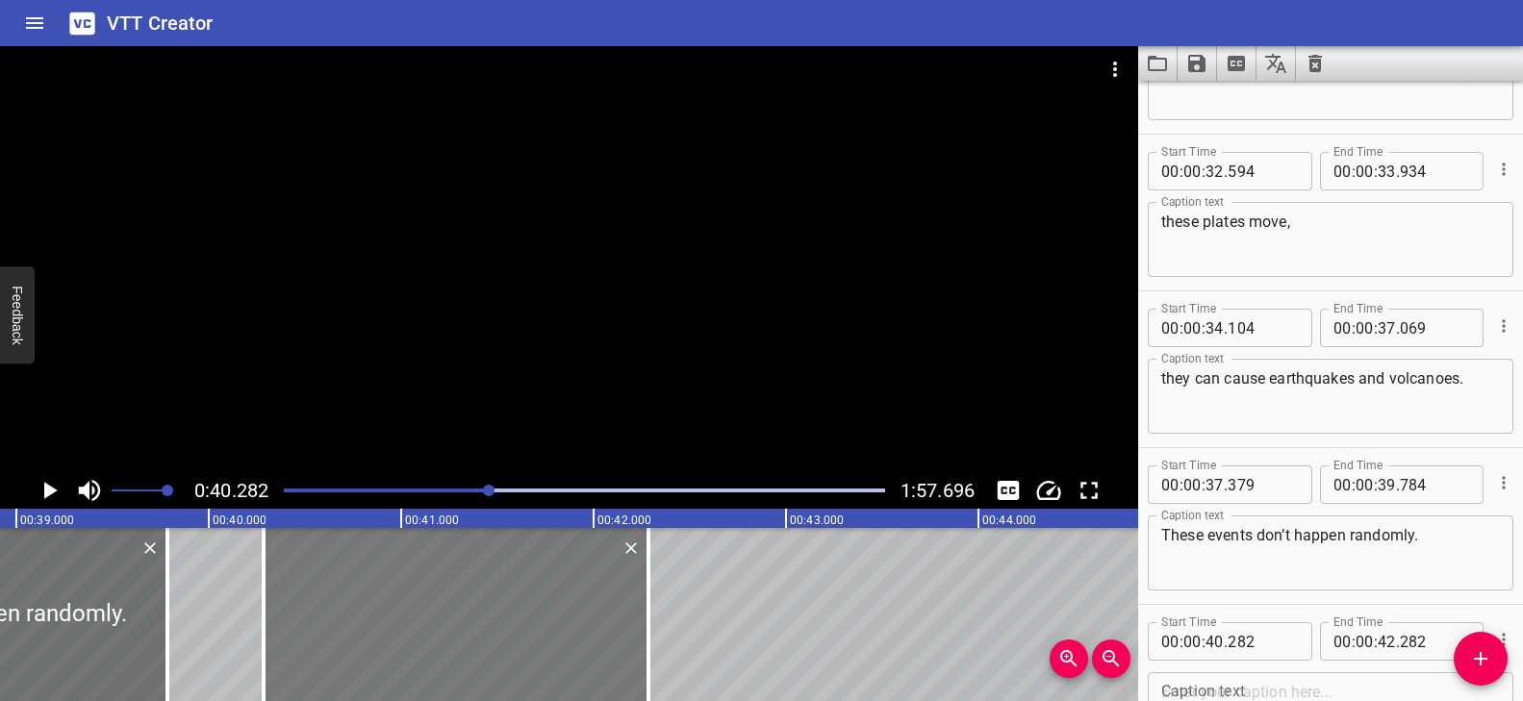
click at [490, 590] on div at bounding box center [456, 614] width 385 height 173
type input "287"
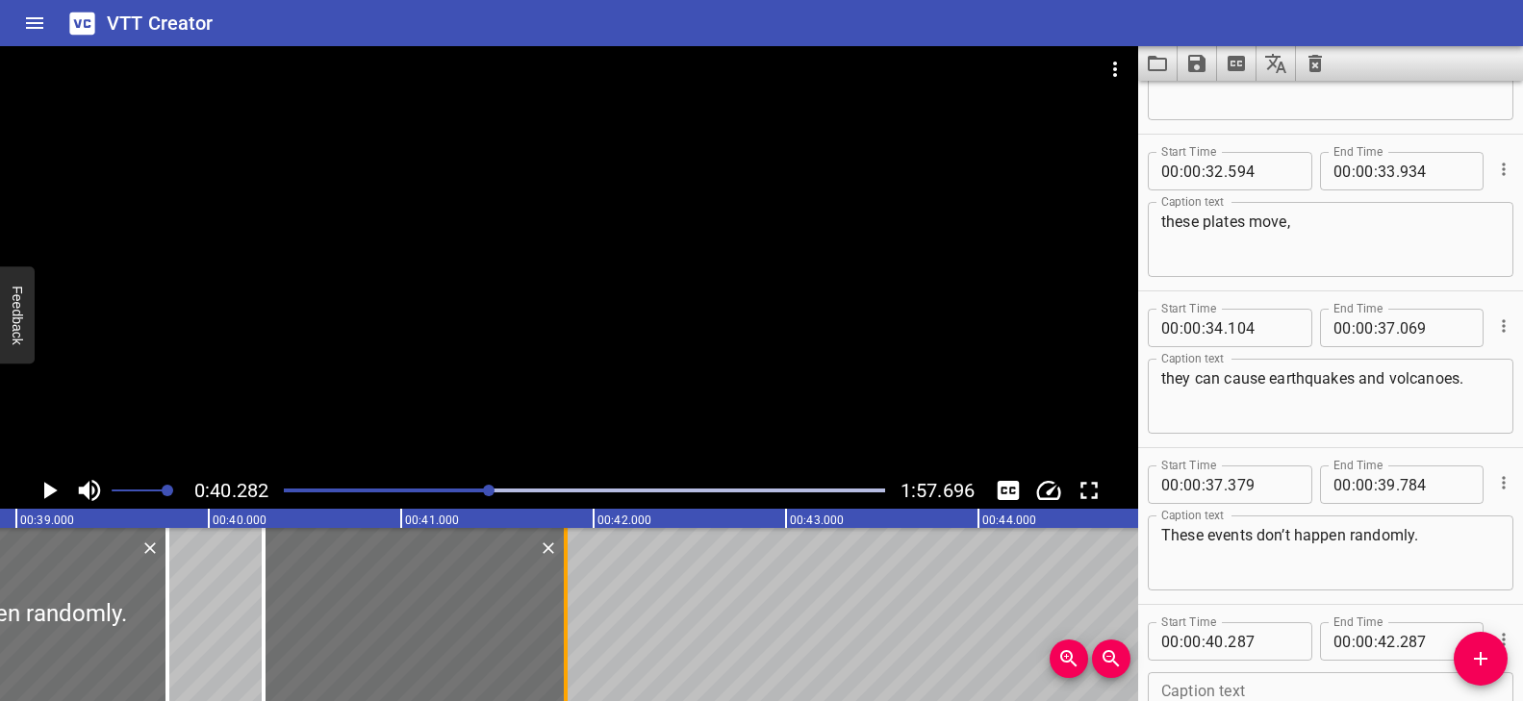
drag, startPoint x: 648, startPoint y: 576, endPoint x: 568, endPoint y: 581, distance: 81.0
click at [568, 581] on div at bounding box center [566, 614] width 4 height 173
type input "41"
type input "862"
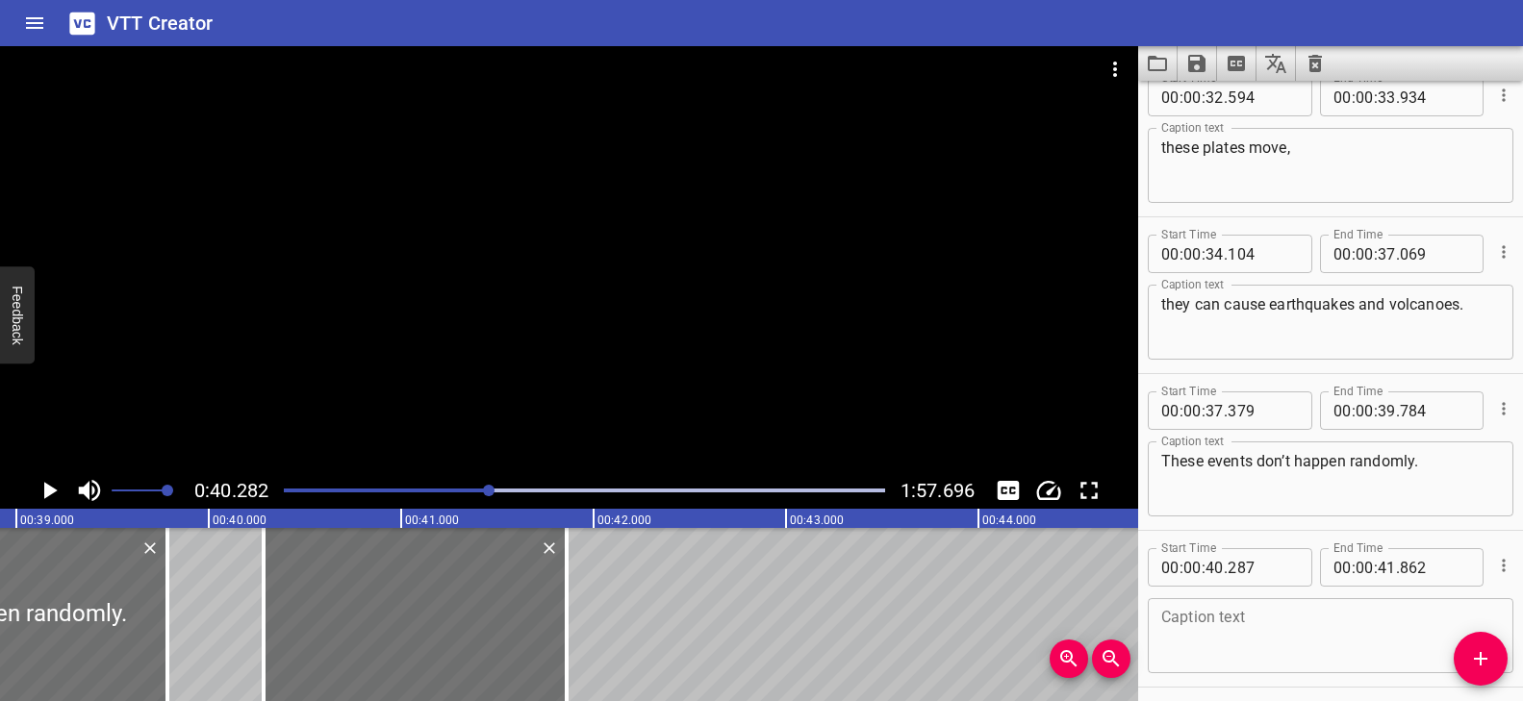
scroll to position [1509, 0]
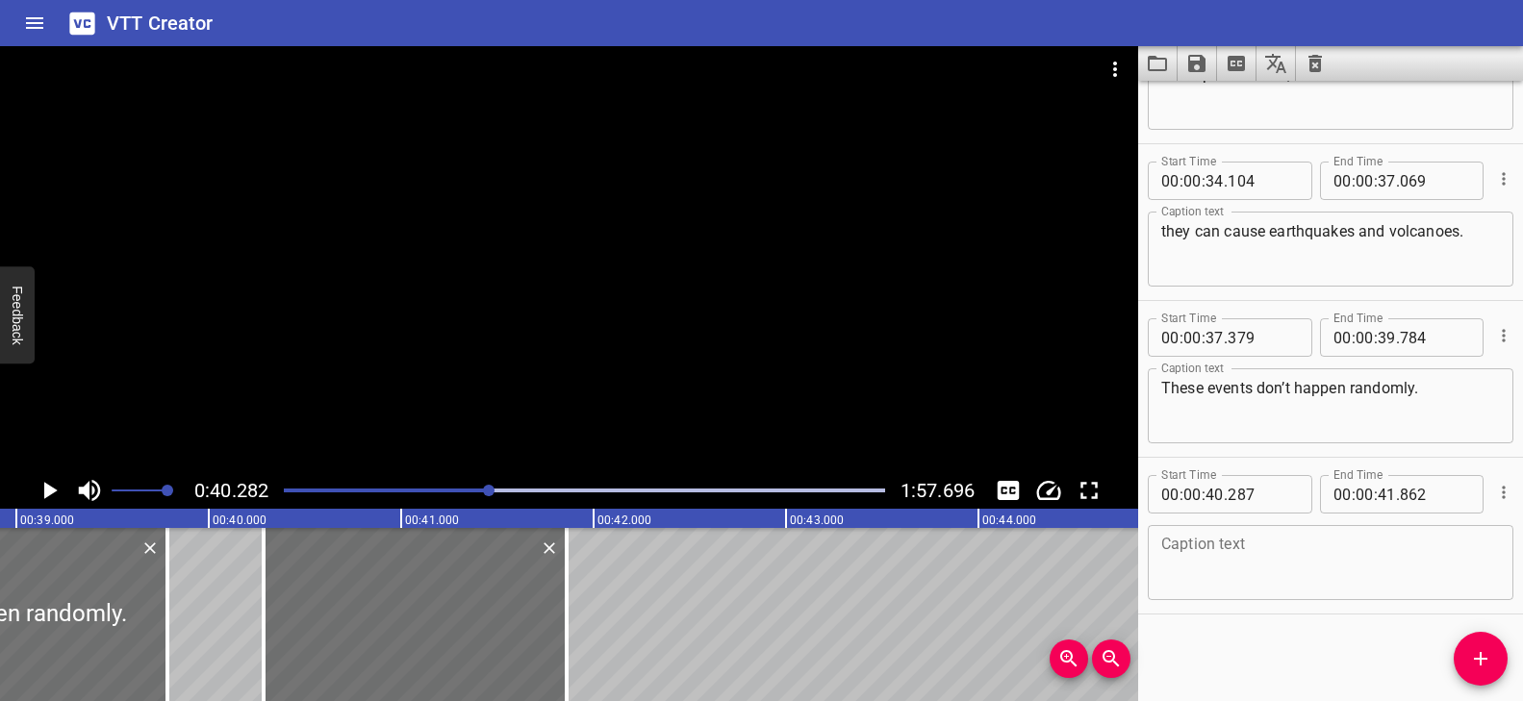
click at [1240, 549] on textarea at bounding box center [1330, 563] width 339 height 55
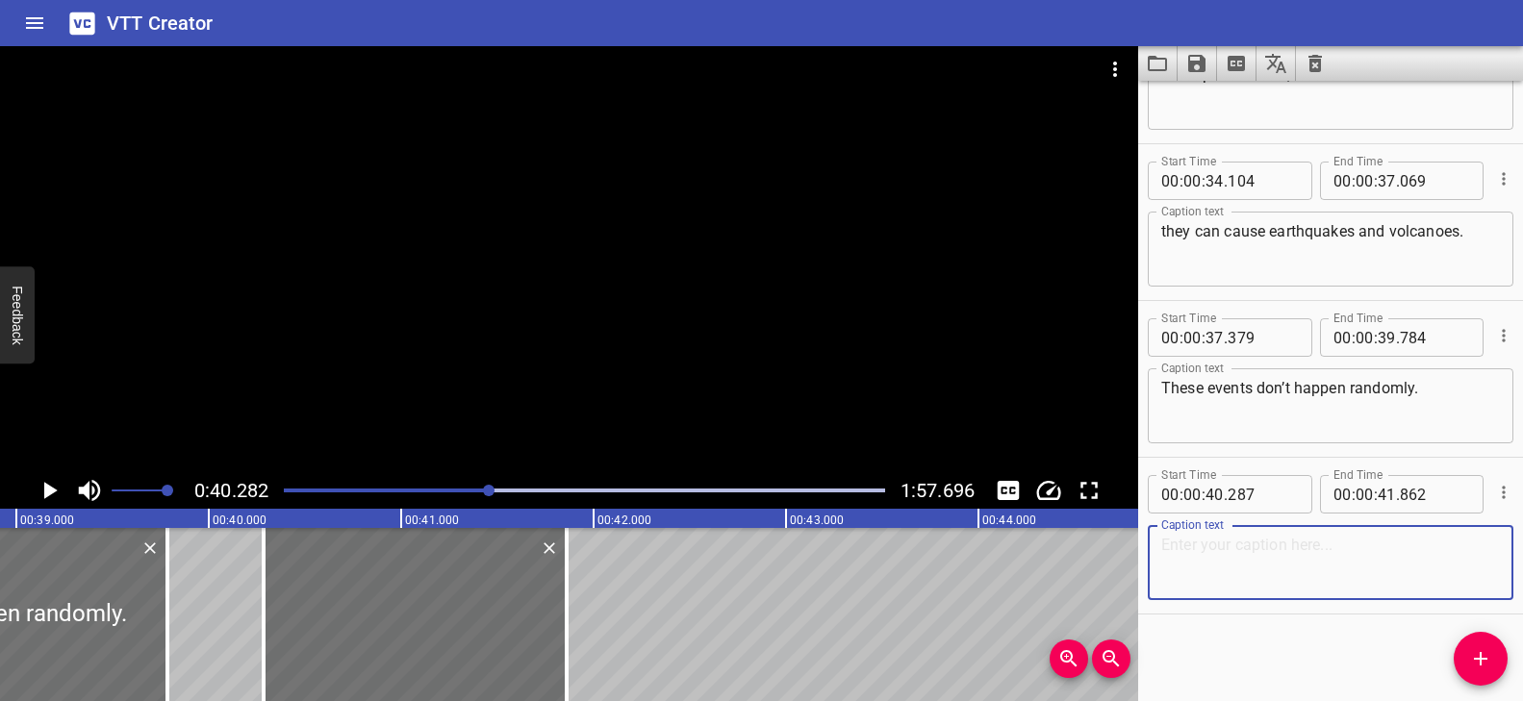
paste textarea "They follow patterns,"
type textarea "They follow patterns,"
click at [482, 336] on div at bounding box center [569, 259] width 1138 height 426
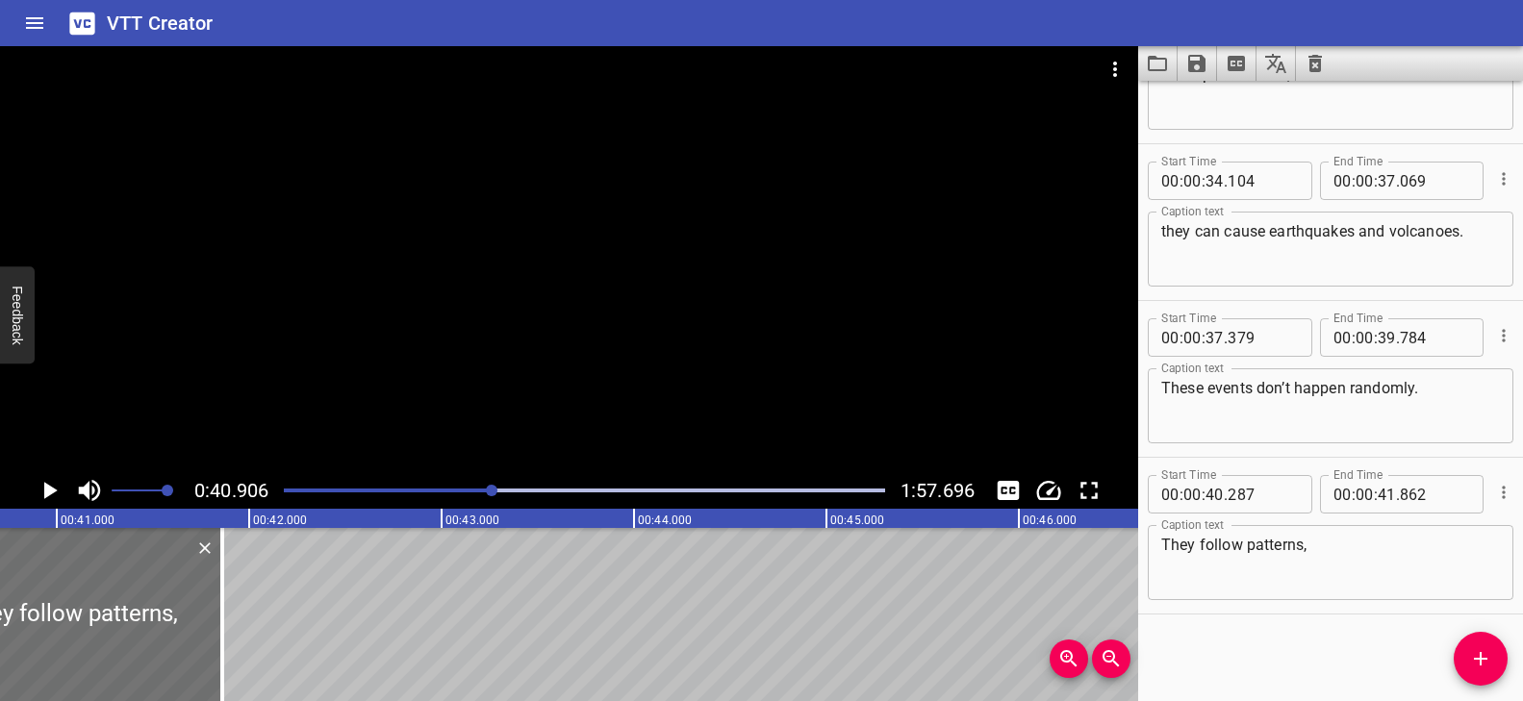
scroll to position [0, 7871]
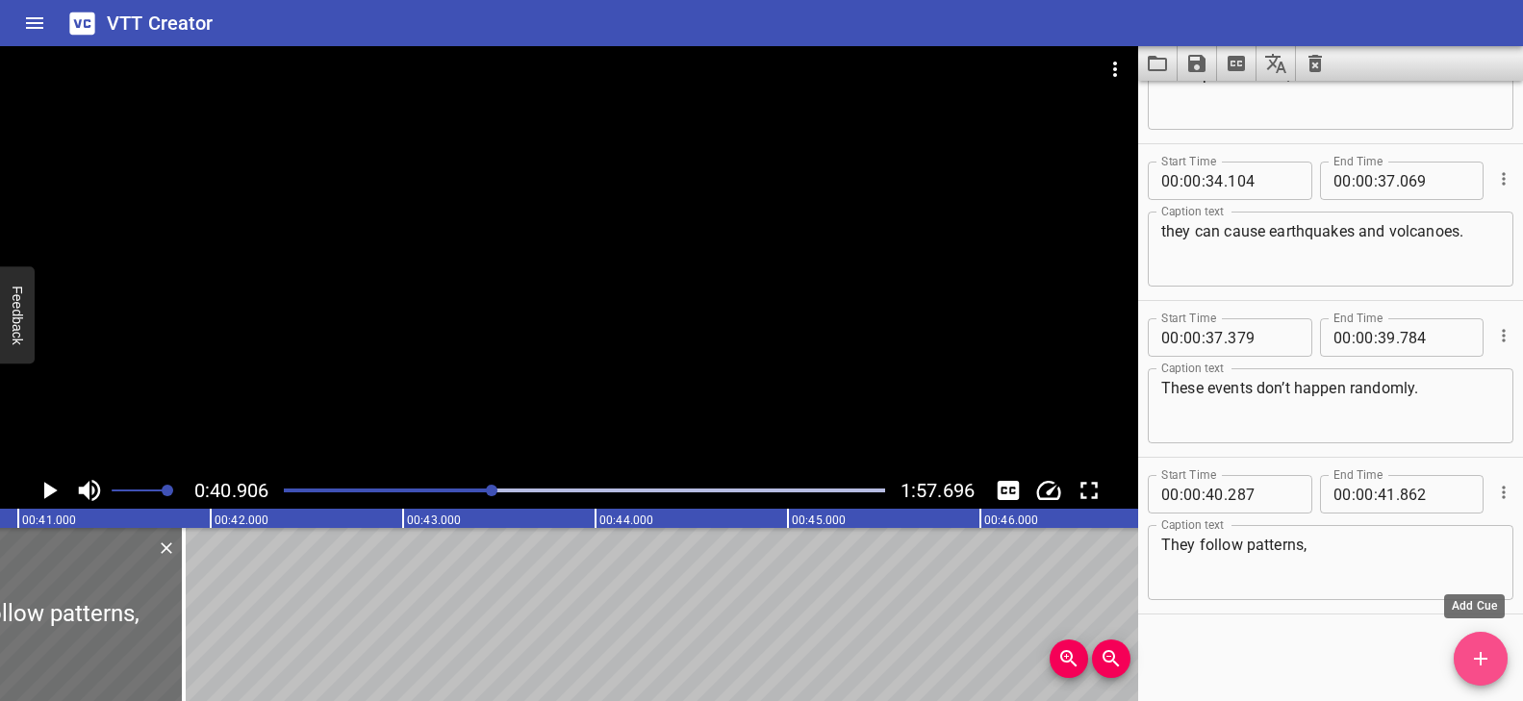
click at [1487, 661] on icon "Add Cue" at bounding box center [1480, 658] width 23 height 23
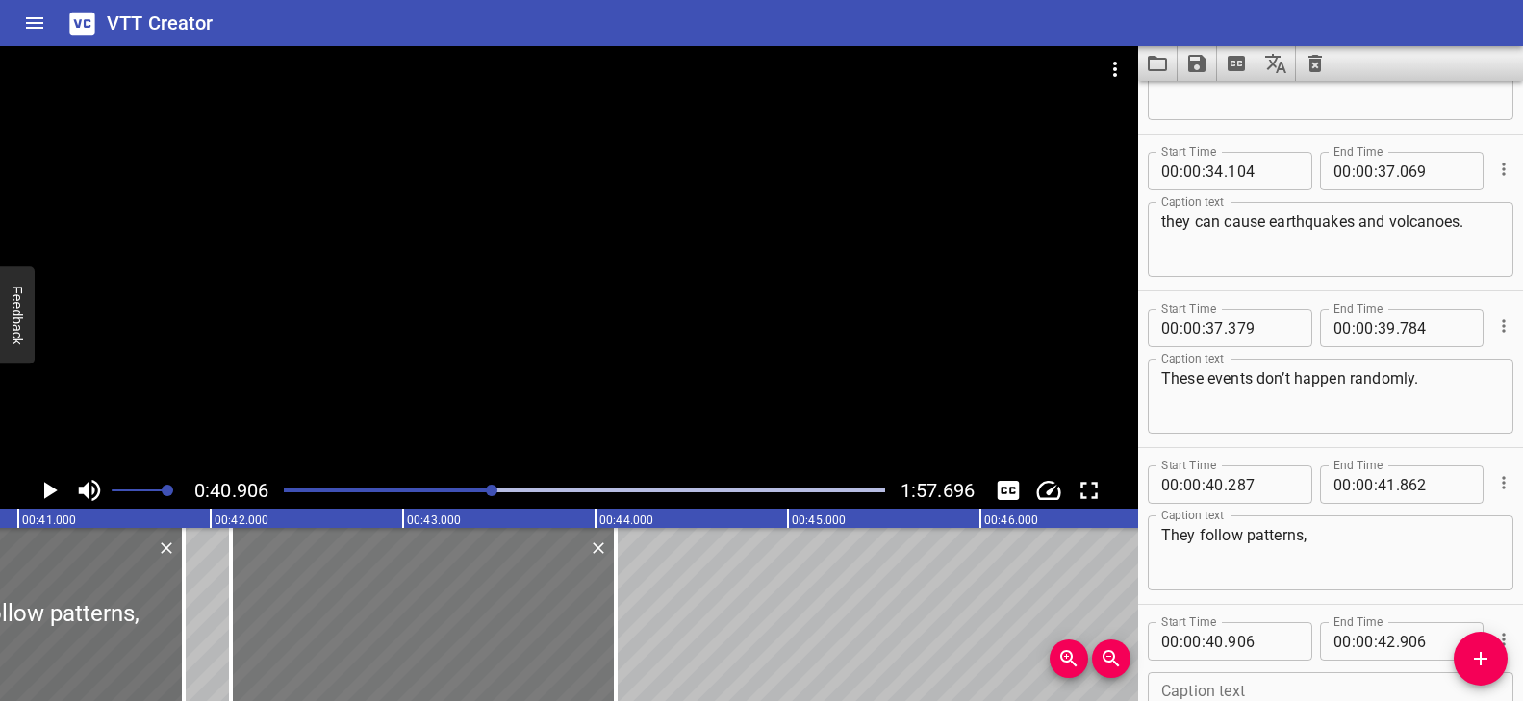
drag, startPoint x: 265, startPoint y: 621, endPoint x: 495, endPoint y: 644, distance: 232.0
click at [495, 644] on div at bounding box center [423, 614] width 385 height 173
type input "42"
type input "106"
type input "44"
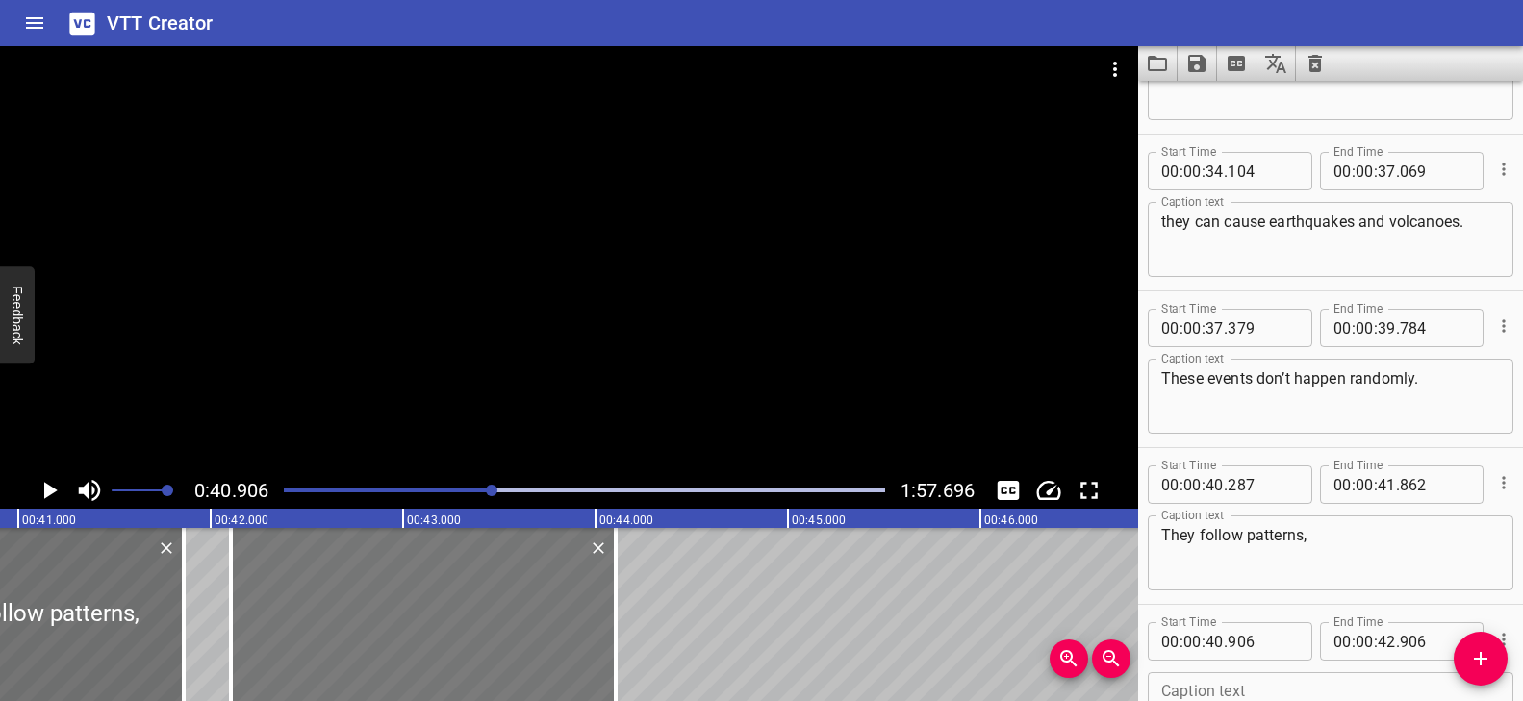
type input "106"
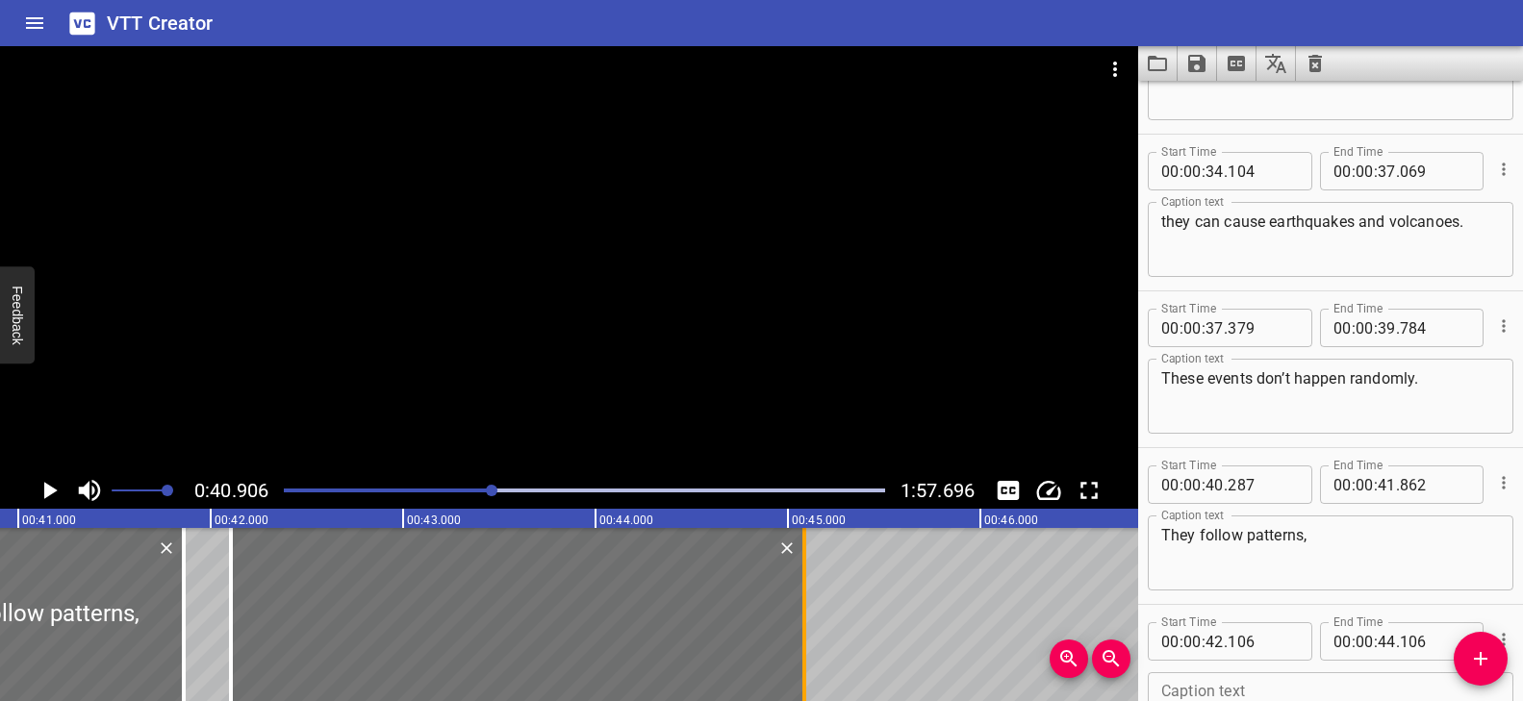
drag, startPoint x: 614, startPoint y: 592, endPoint x: 802, endPoint y: 609, distance: 189.4
click at [802, 609] on div at bounding box center [804, 614] width 4 height 173
type input "45"
type input "086"
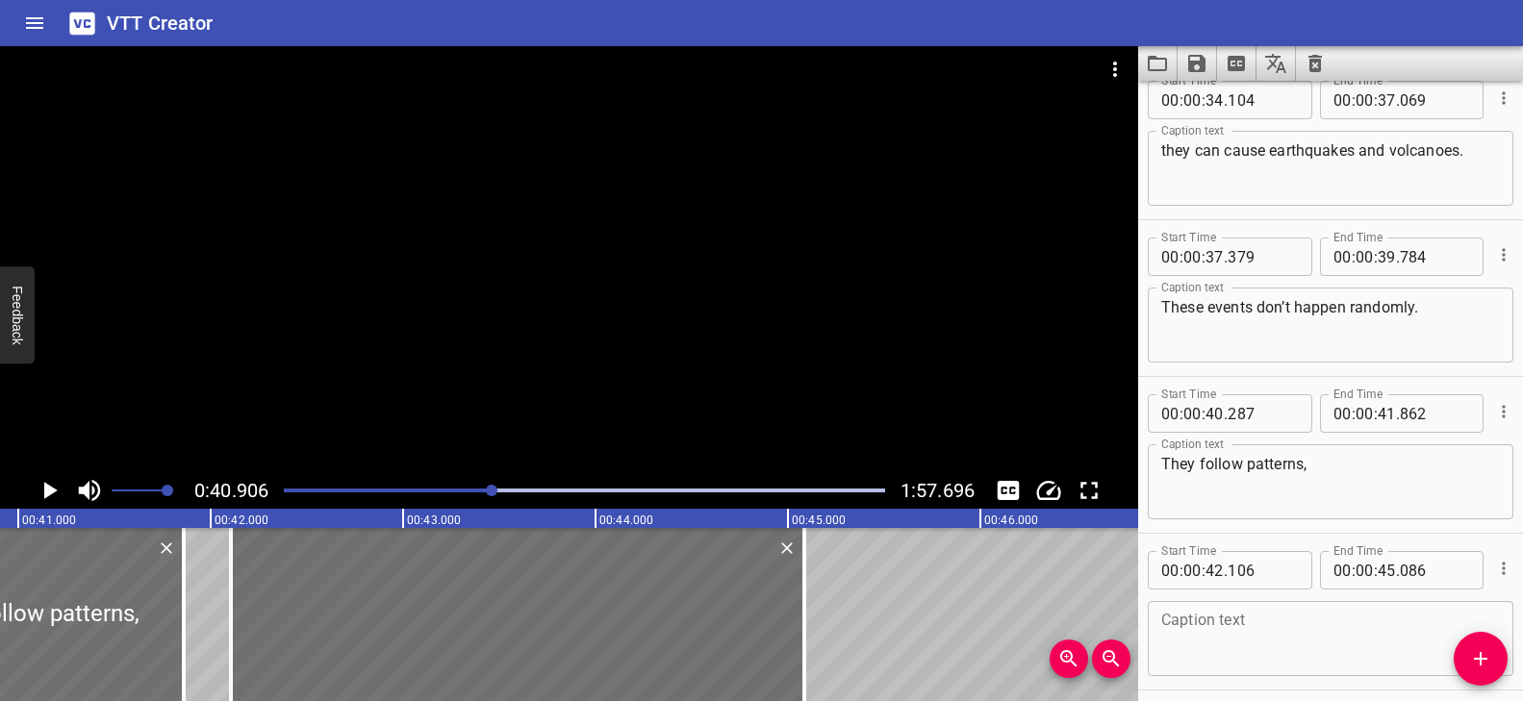
scroll to position [1665, 0]
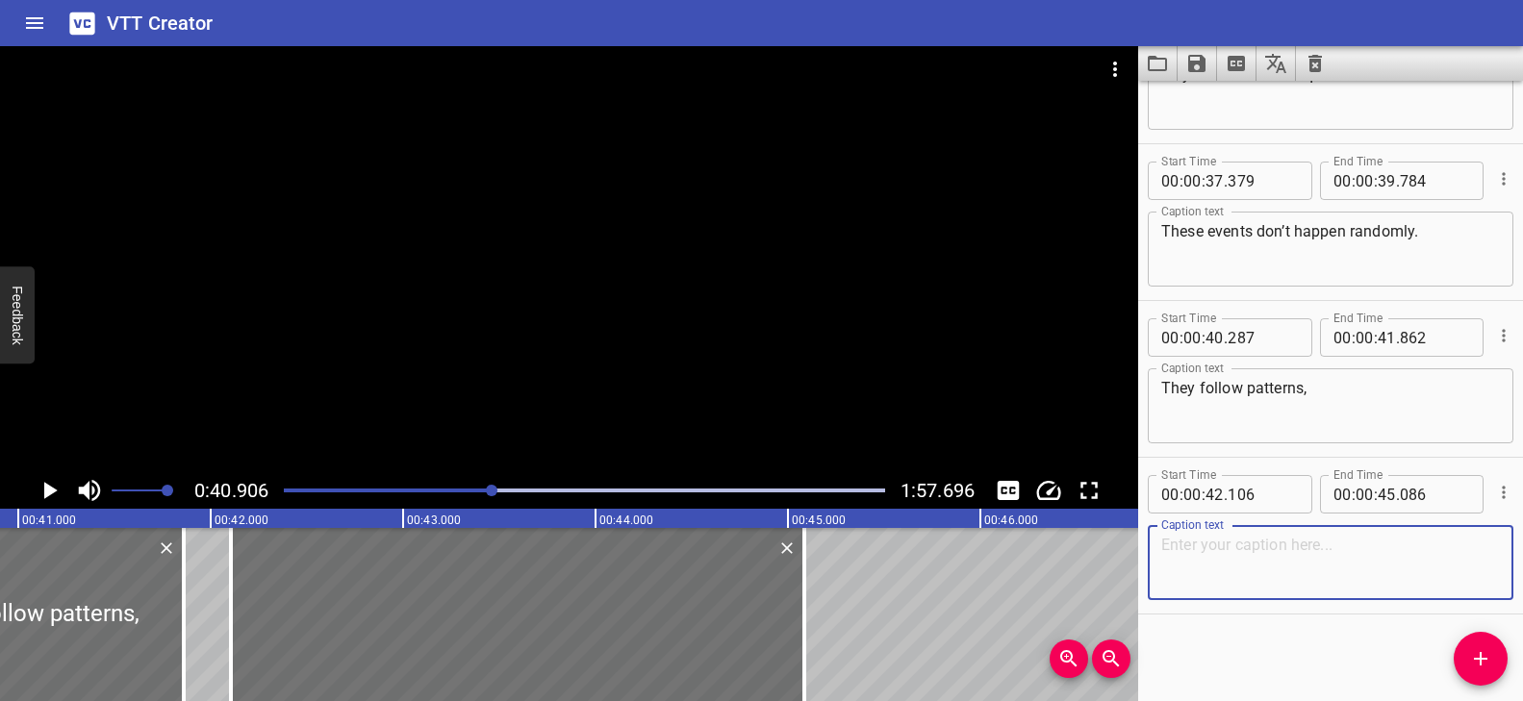
click at [1279, 568] on textarea at bounding box center [1330, 563] width 339 height 55
paste textarea "and those patterns can be shown on maps."
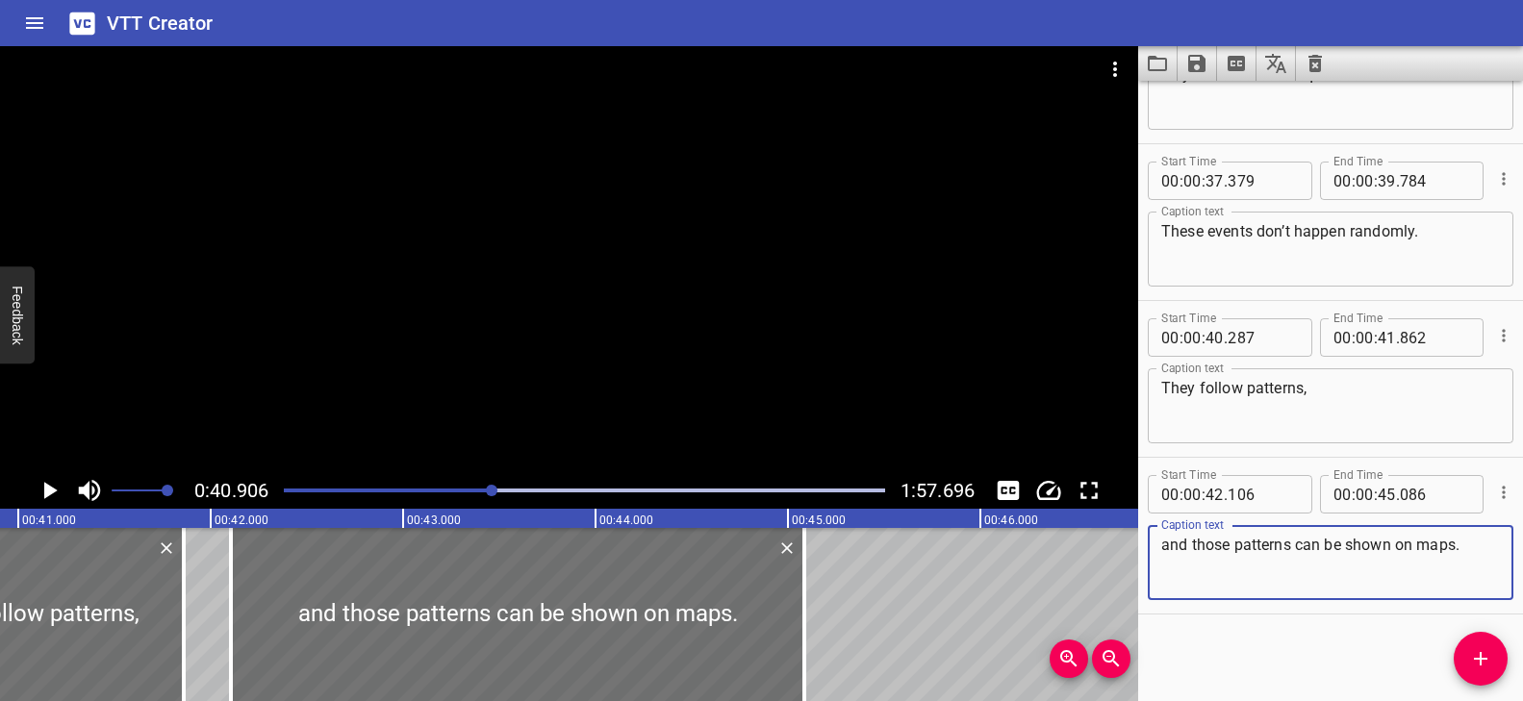
type textarea "and those patterns can be shown on maps."
click at [335, 298] on div at bounding box center [569, 259] width 1138 height 426
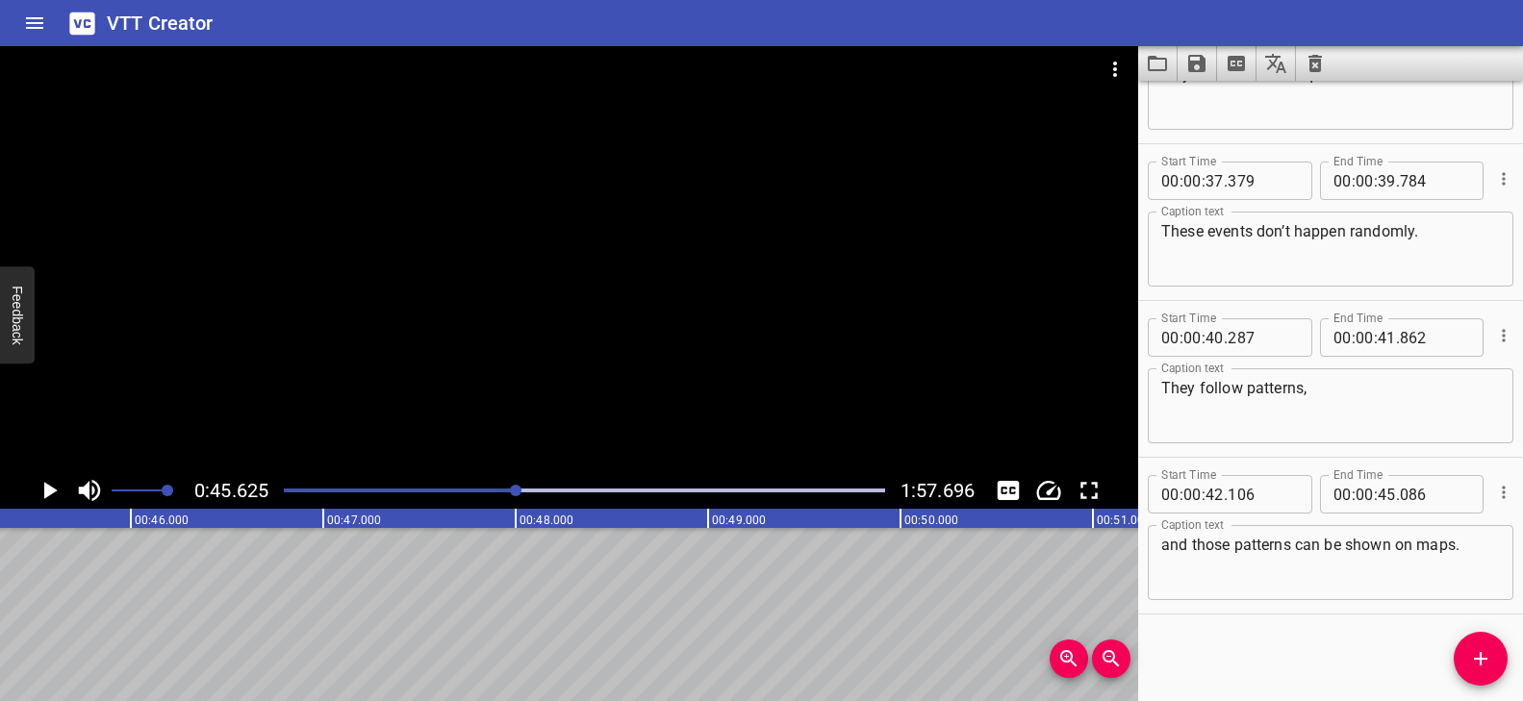
scroll to position [0, 8779]
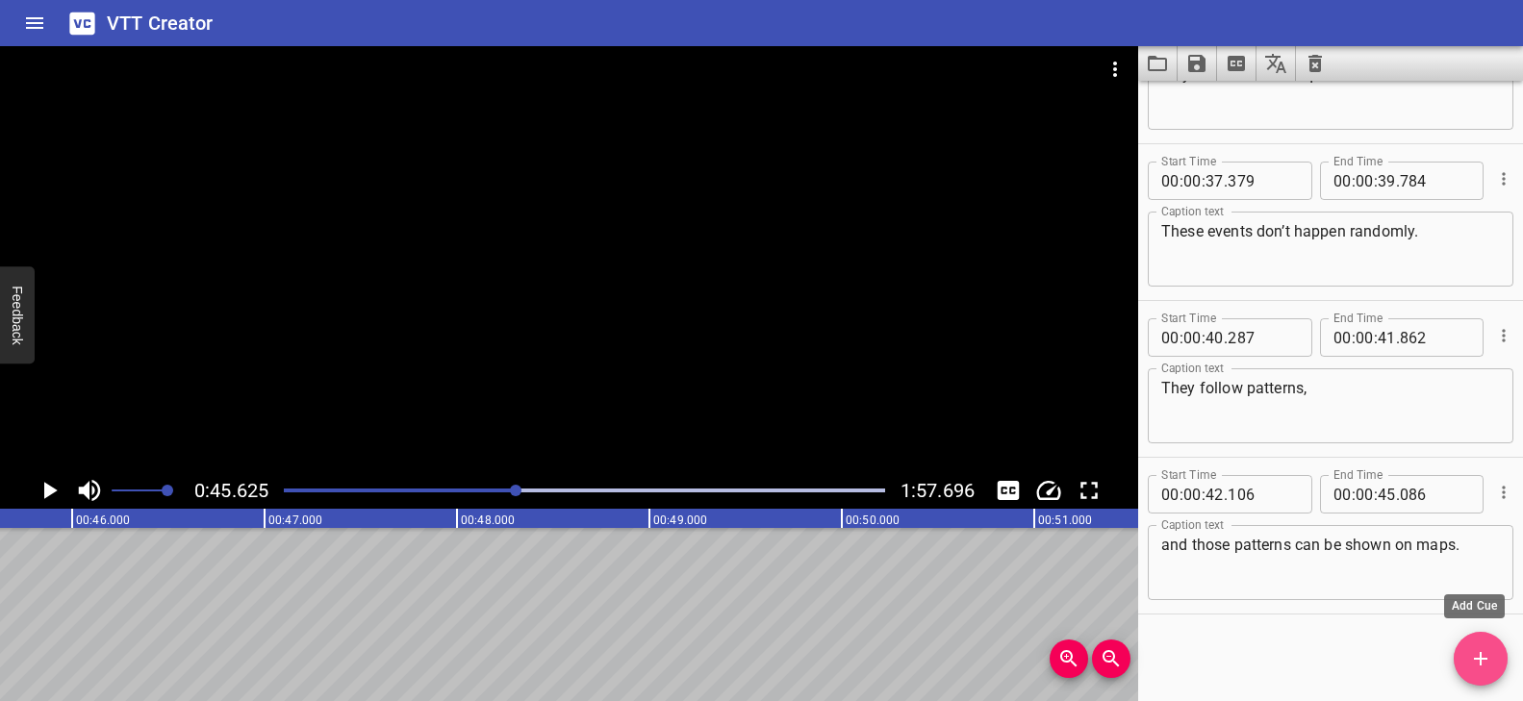
click at [1466, 646] on button "Add Cue" at bounding box center [1481, 659] width 54 height 54
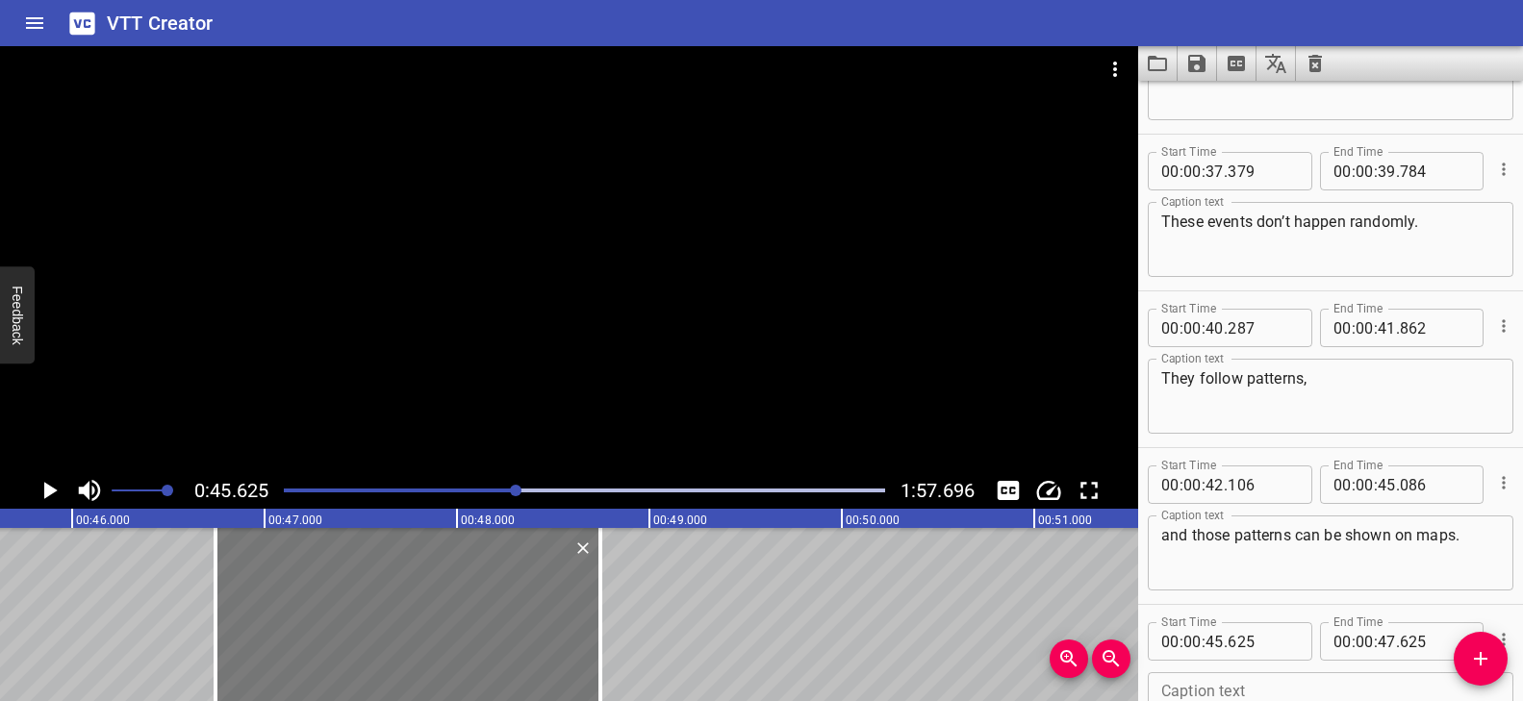
drag, startPoint x: 215, startPoint y: 592, endPoint x: 427, endPoint y: 613, distance: 213.7
click at [427, 613] on div at bounding box center [408, 614] width 385 height 173
type input "46"
type input "730"
type input "48"
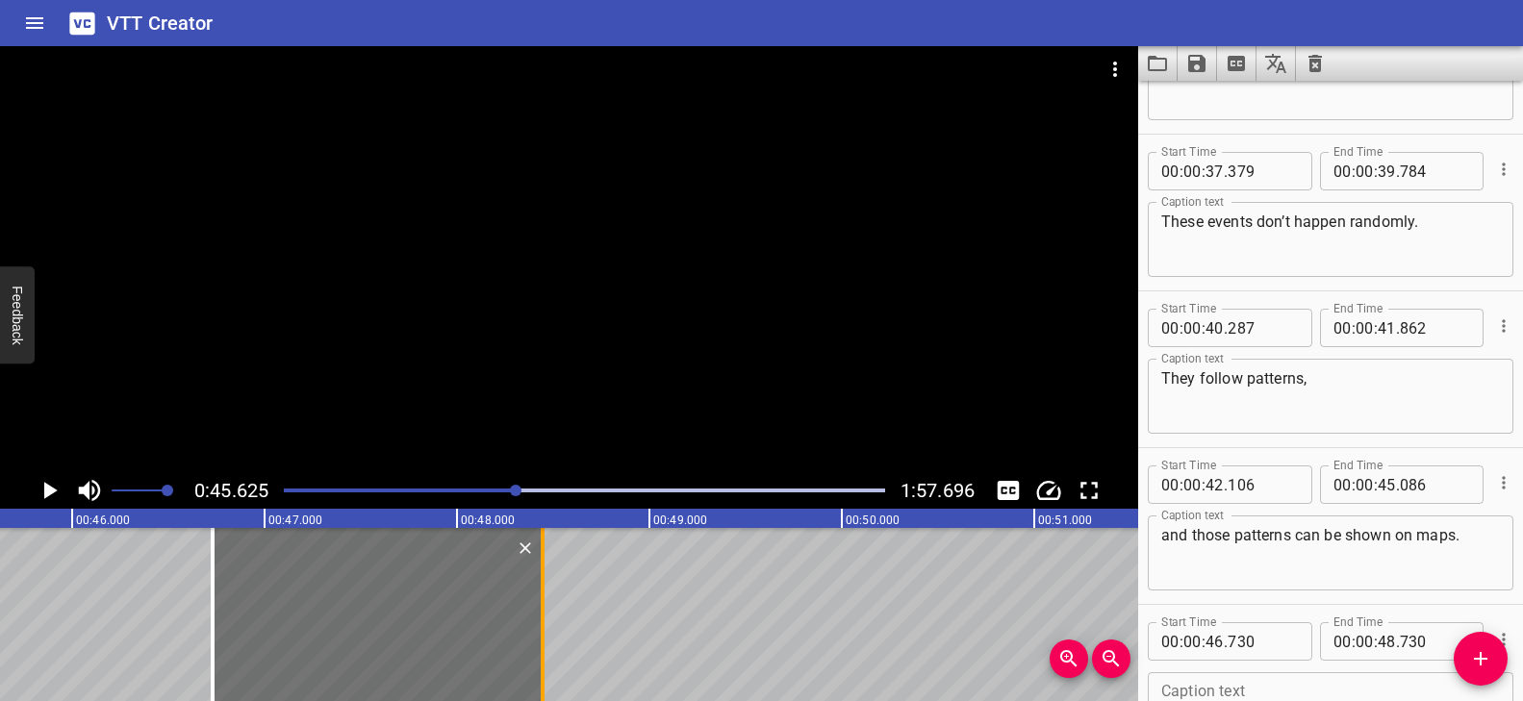
drag, startPoint x: 596, startPoint y: 596, endPoint x: 542, endPoint y: 592, distance: 55.0
click at [542, 592] on div at bounding box center [543, 614] width 4 height 173
type input "445"
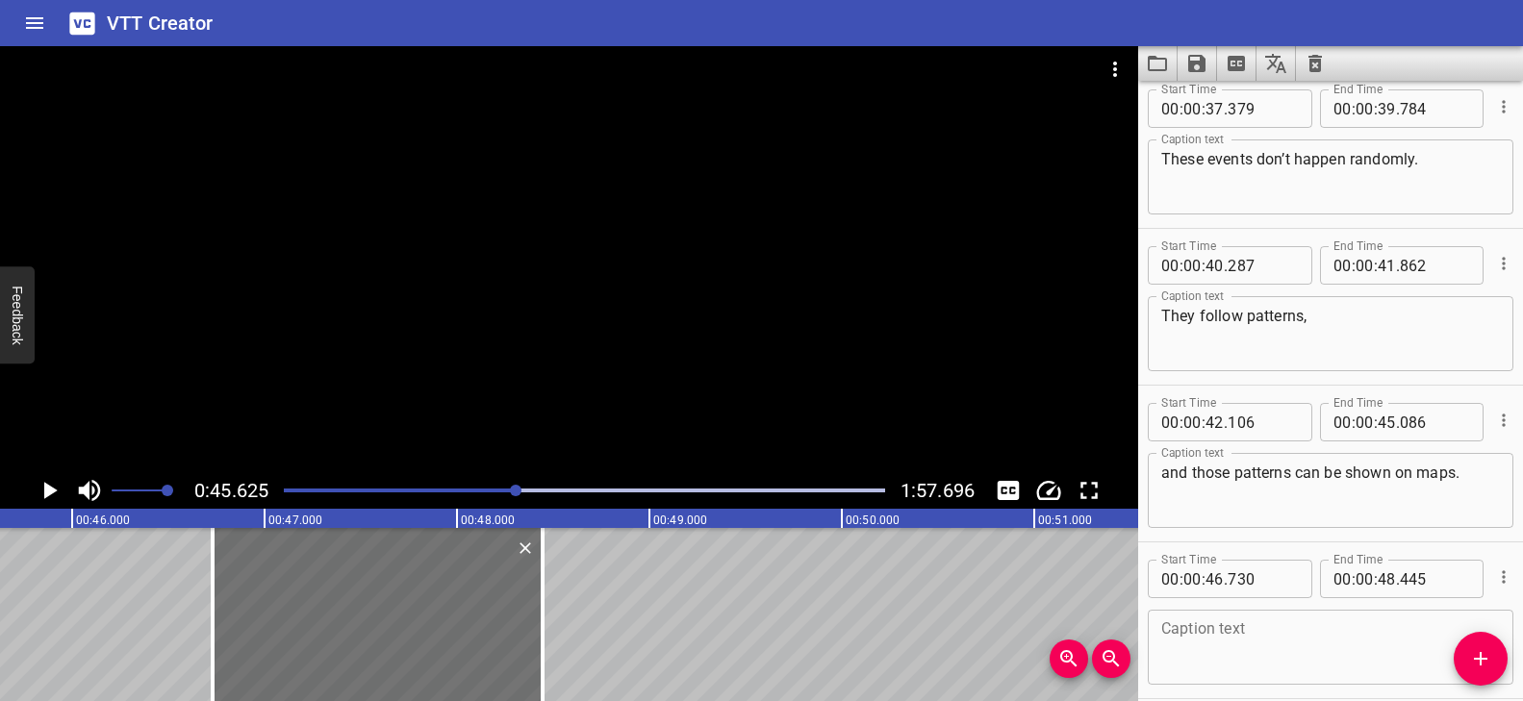
scroll to position [1822, 0]
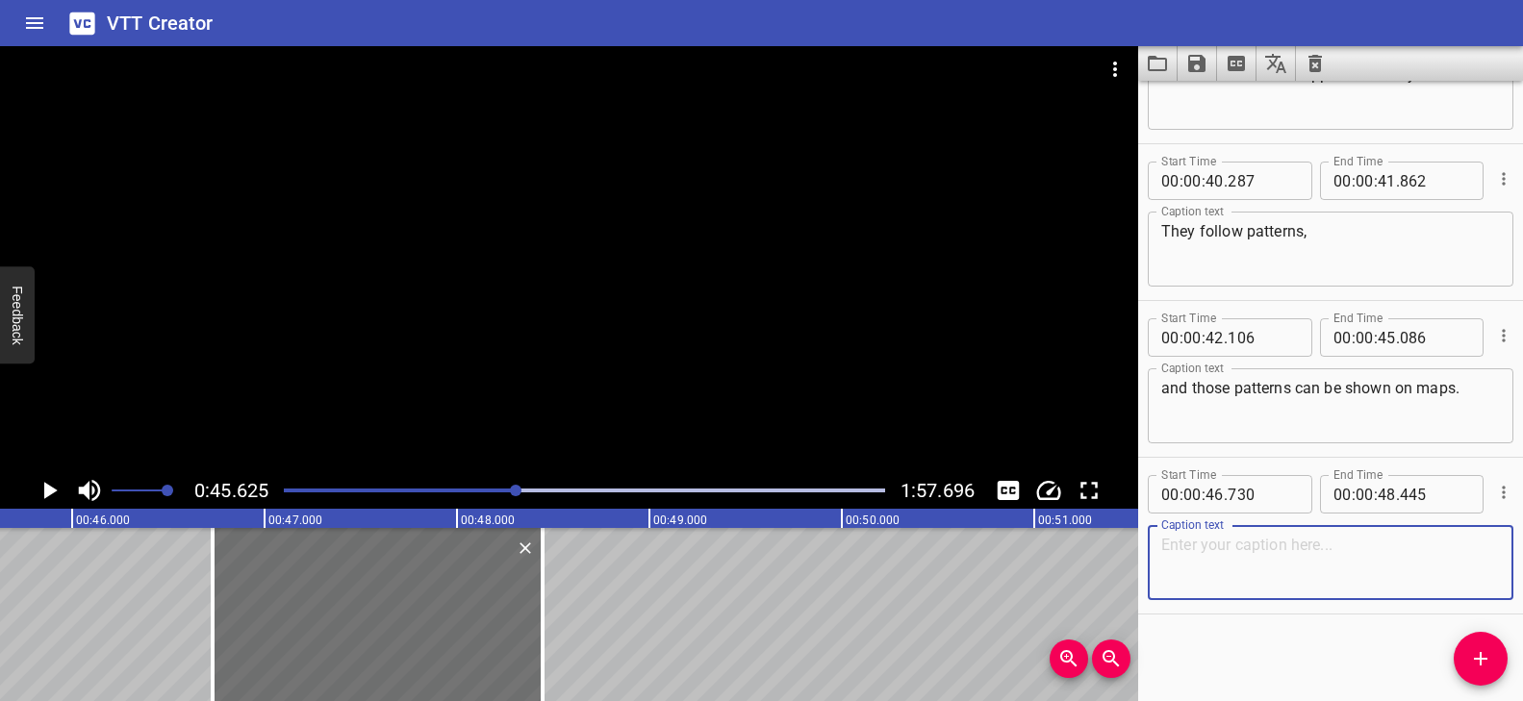
click at [1260, 543] on textarea at bounding box center [1330, 563] width 339 height 55
paste textarea "There are many types of maps."
type textarea "There are many types of maps."
click at [471, 297] on div at bounding box center [569, 259] width 1138 height 426
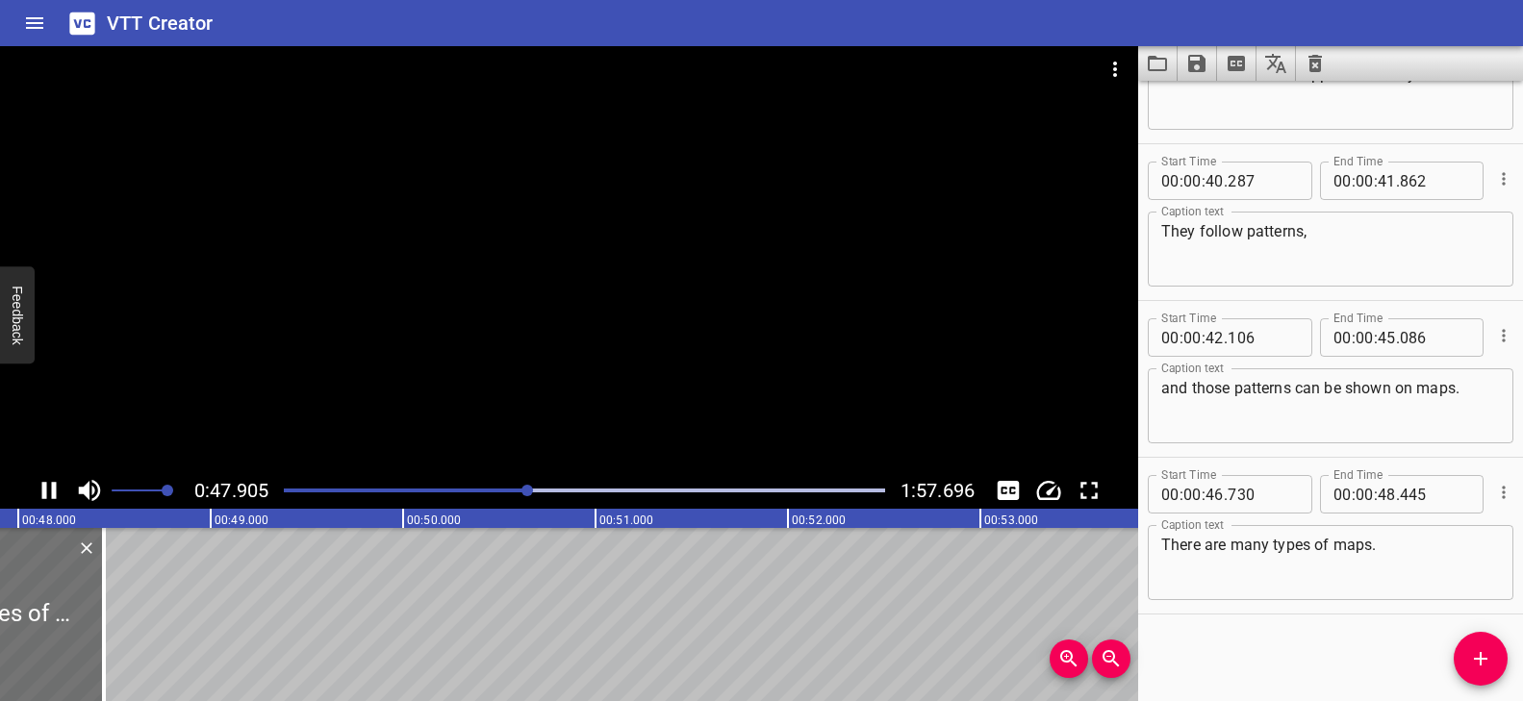
scroll to position [0, 9255]
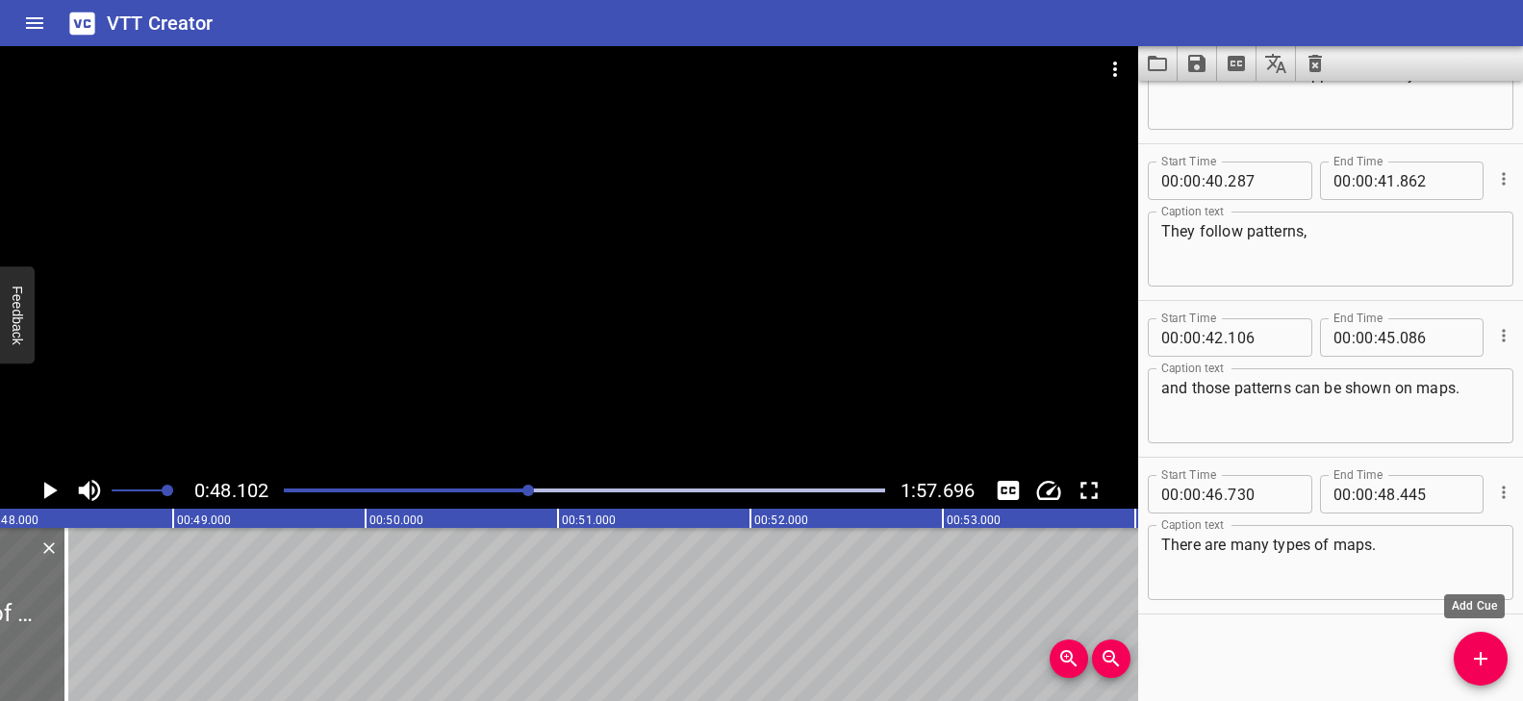
click at [1472, 659] on icon "Add Cue" at bounding box center [1480, 658] width 23 height 23
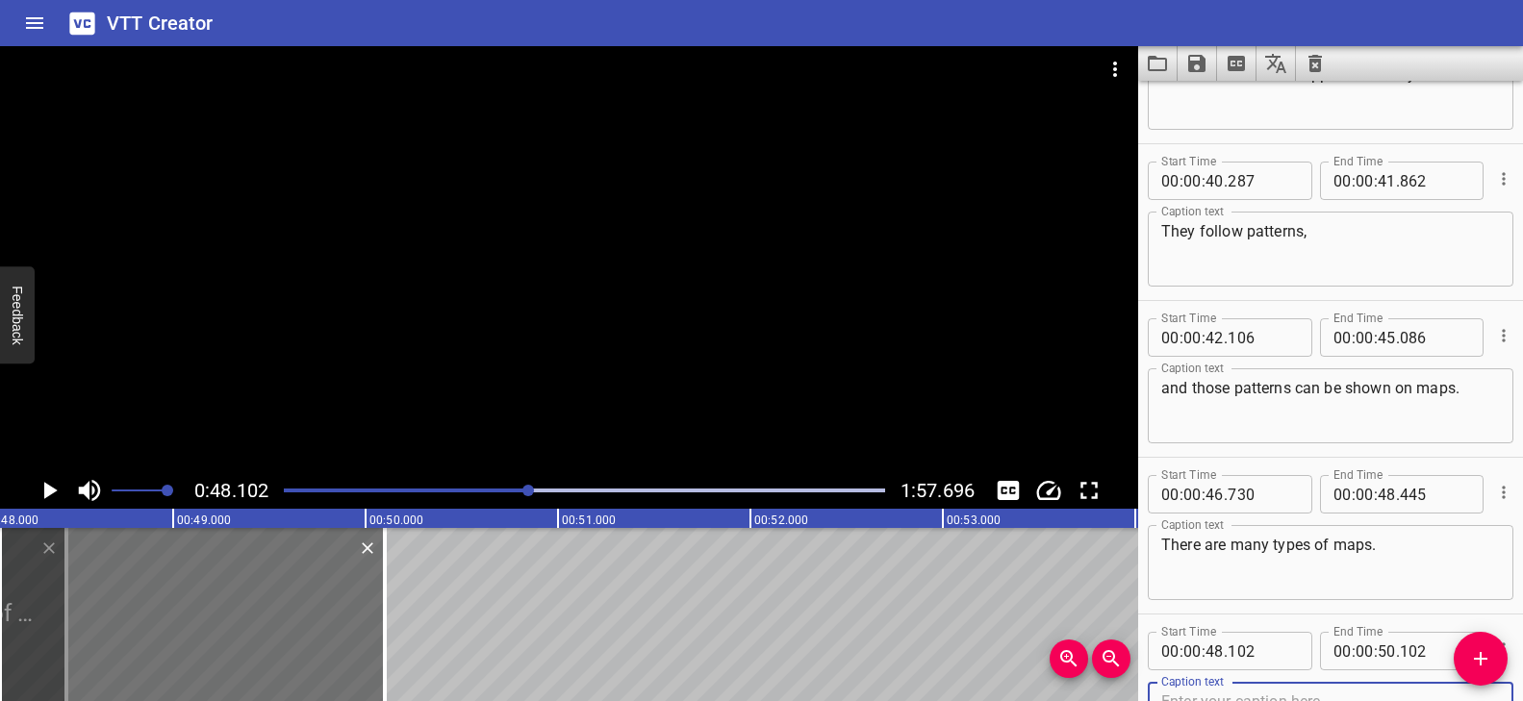
scroll to position [1832, 0]
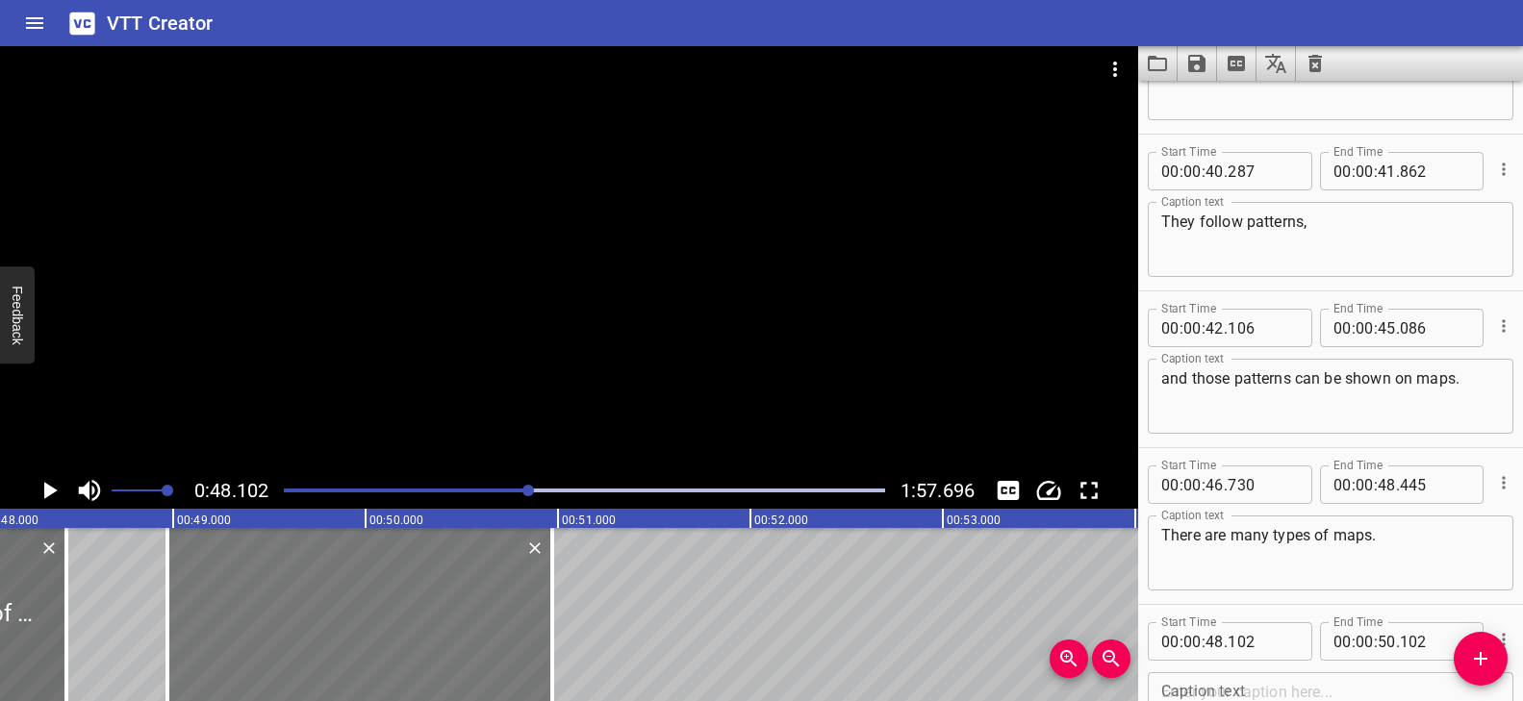
drag, startPoint x: 174, startPoint y: 599, endPoint x: 342, endPoint y: 620, distance: 169.6
click at [342, 620] on div at bounding box center [359, 614] width 385 height 173
type input "977"
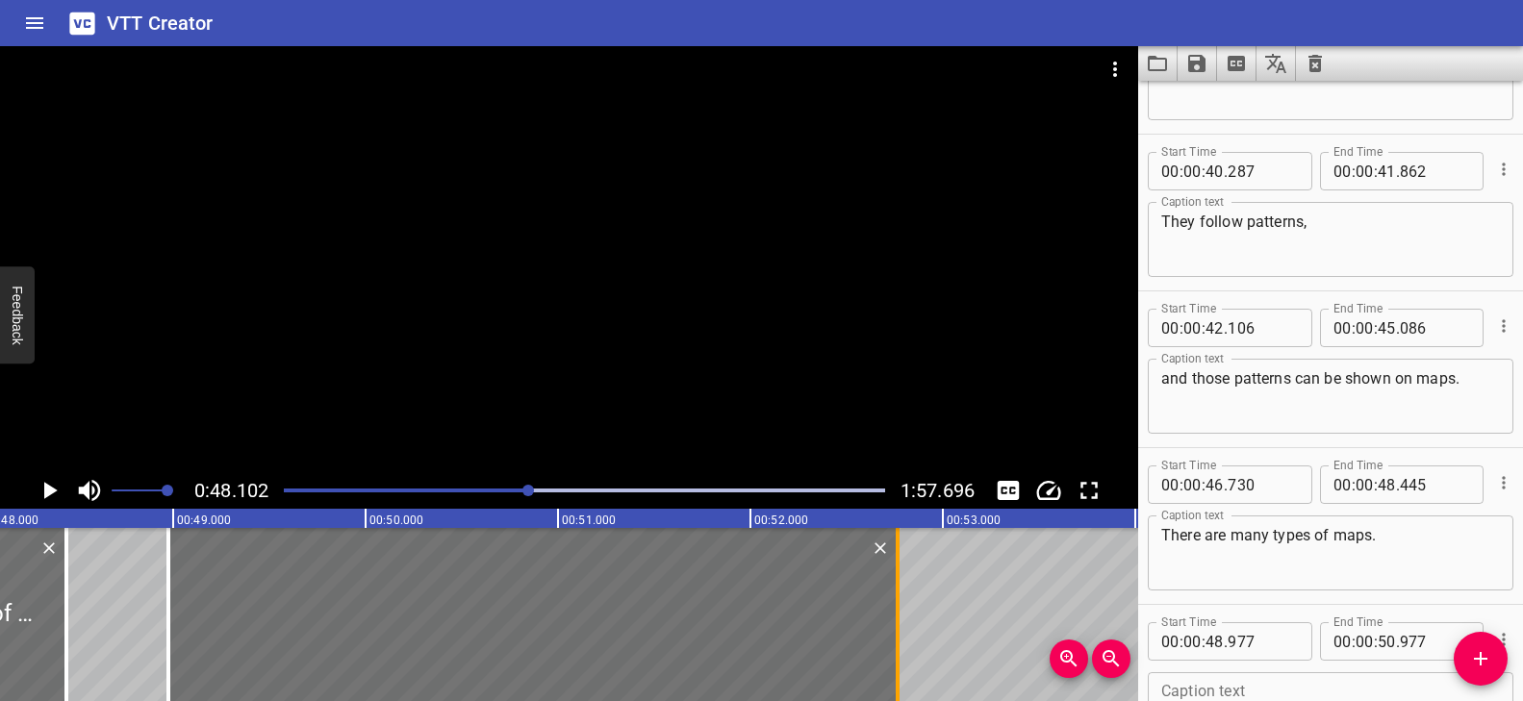
drag, startPoint x: 555, startPoint y: 599, endPoint x: 900, endPoint y: 613, distance: 344.7
click at [900, 613] on div at bounding box center [897, 614] width 19 height 173
type input "52"
type input "767"
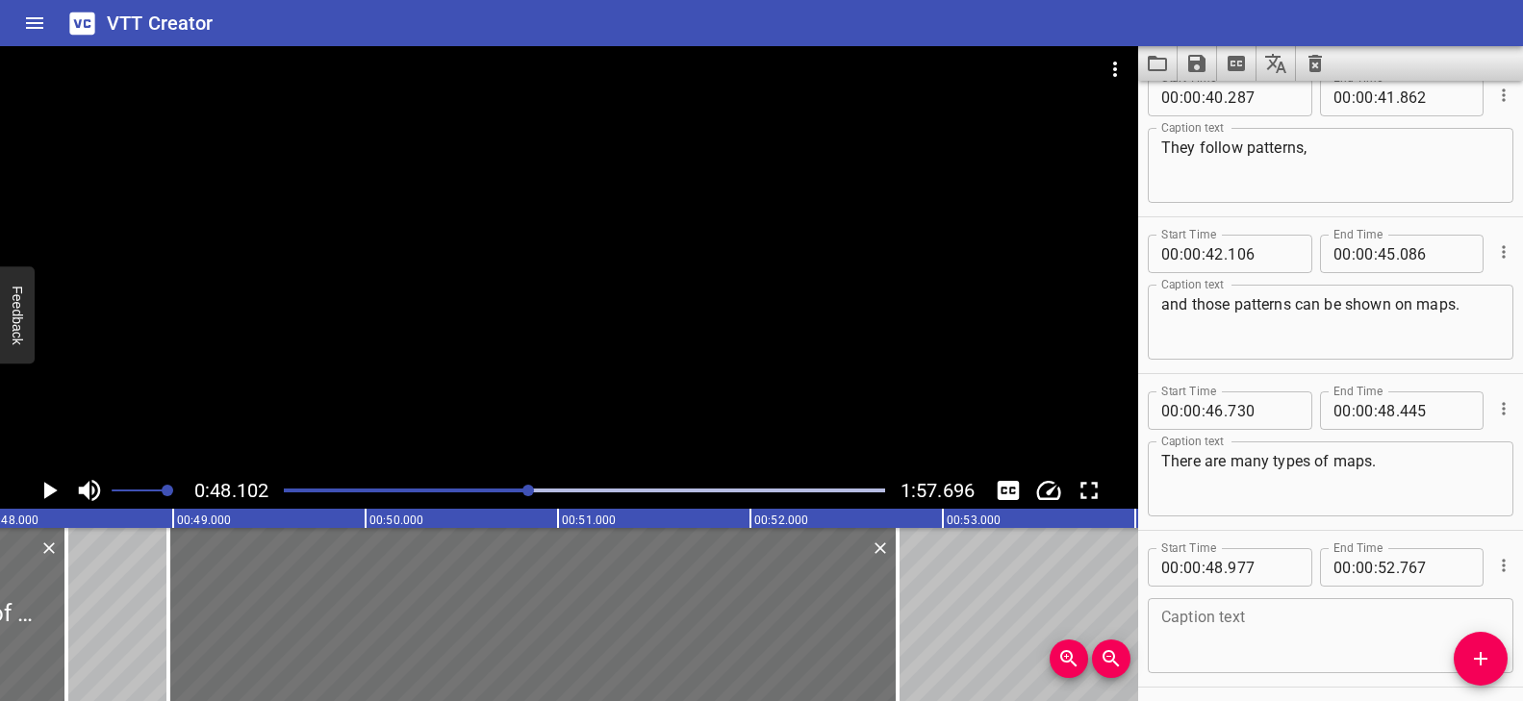
scroll to position [1979, 0]
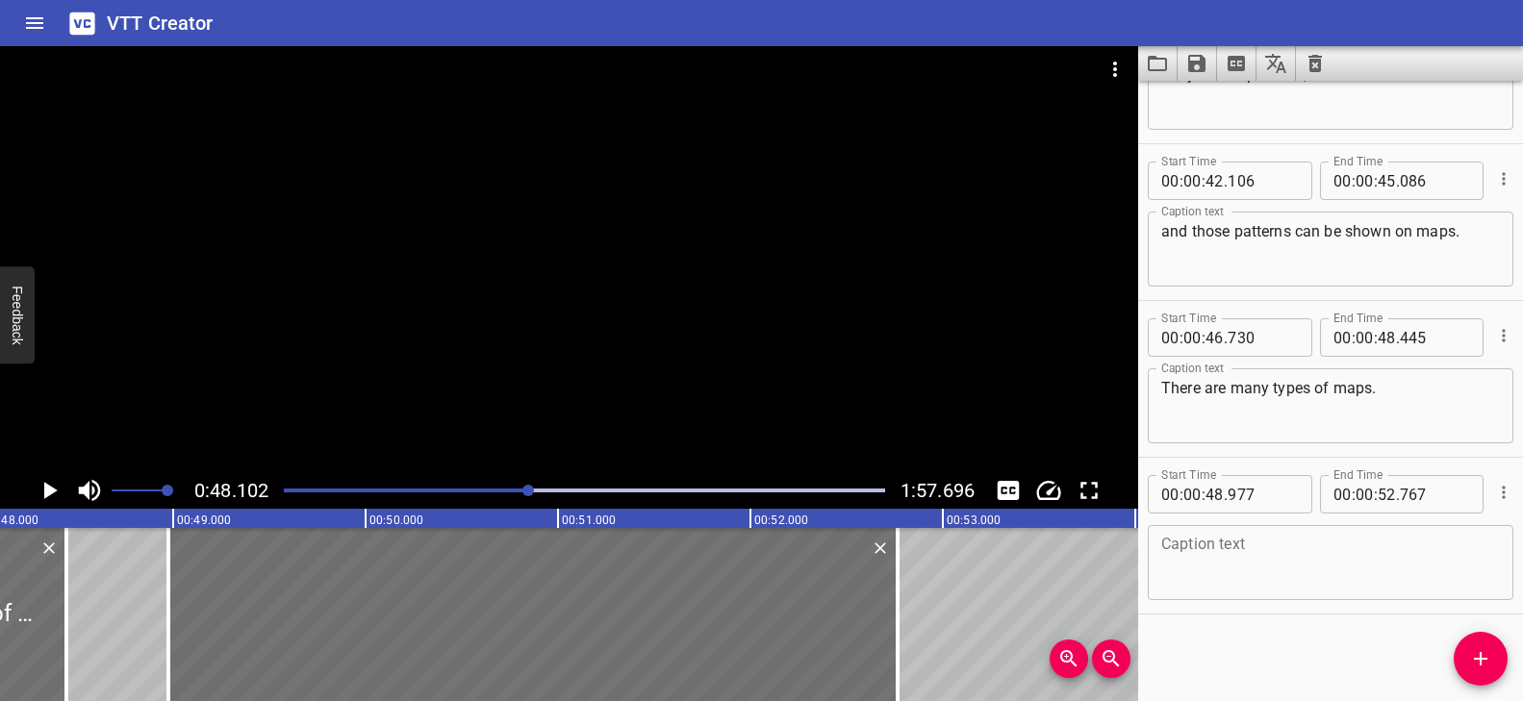
click at [1196, 548] on textarea at bounding box center [1330, 563] width 339 height 55
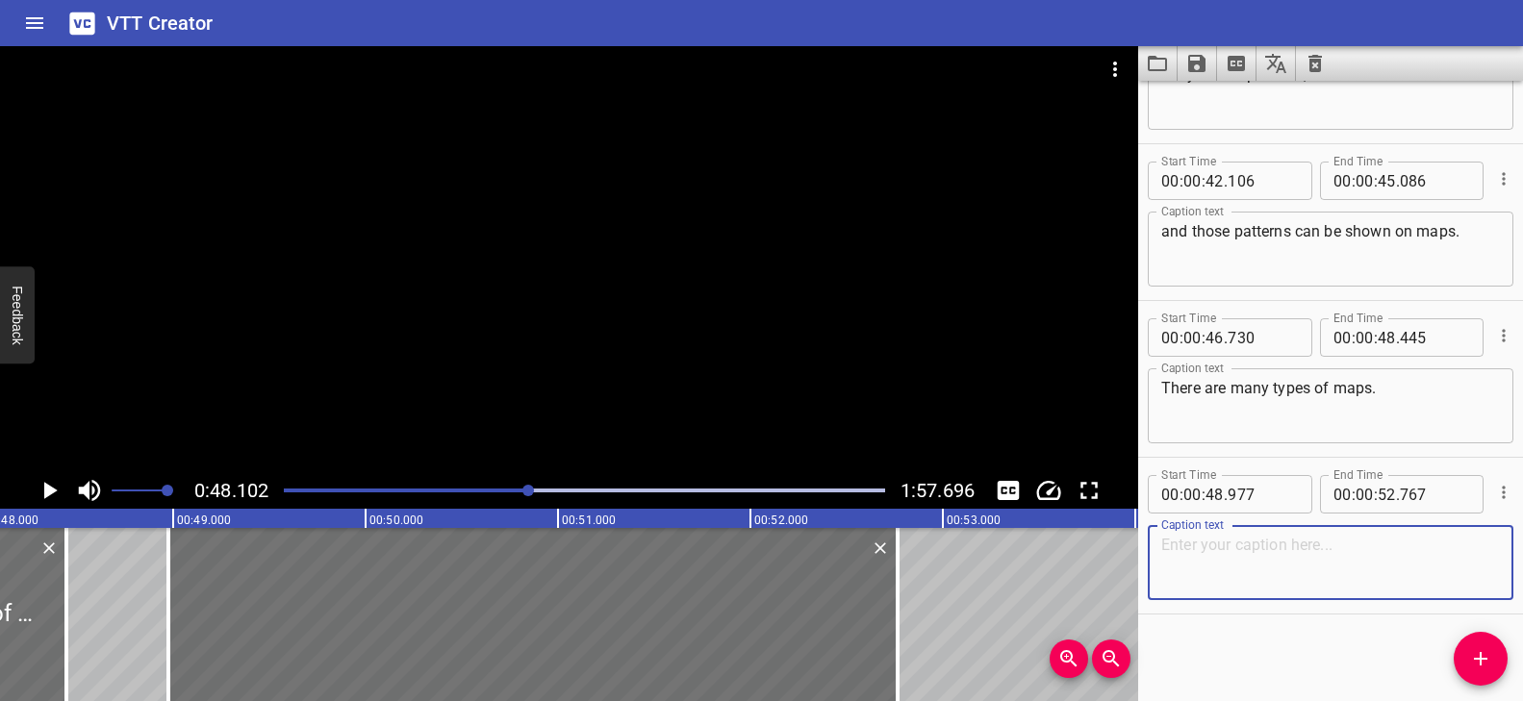
paste textarea "Physical maps can help us understand land features."
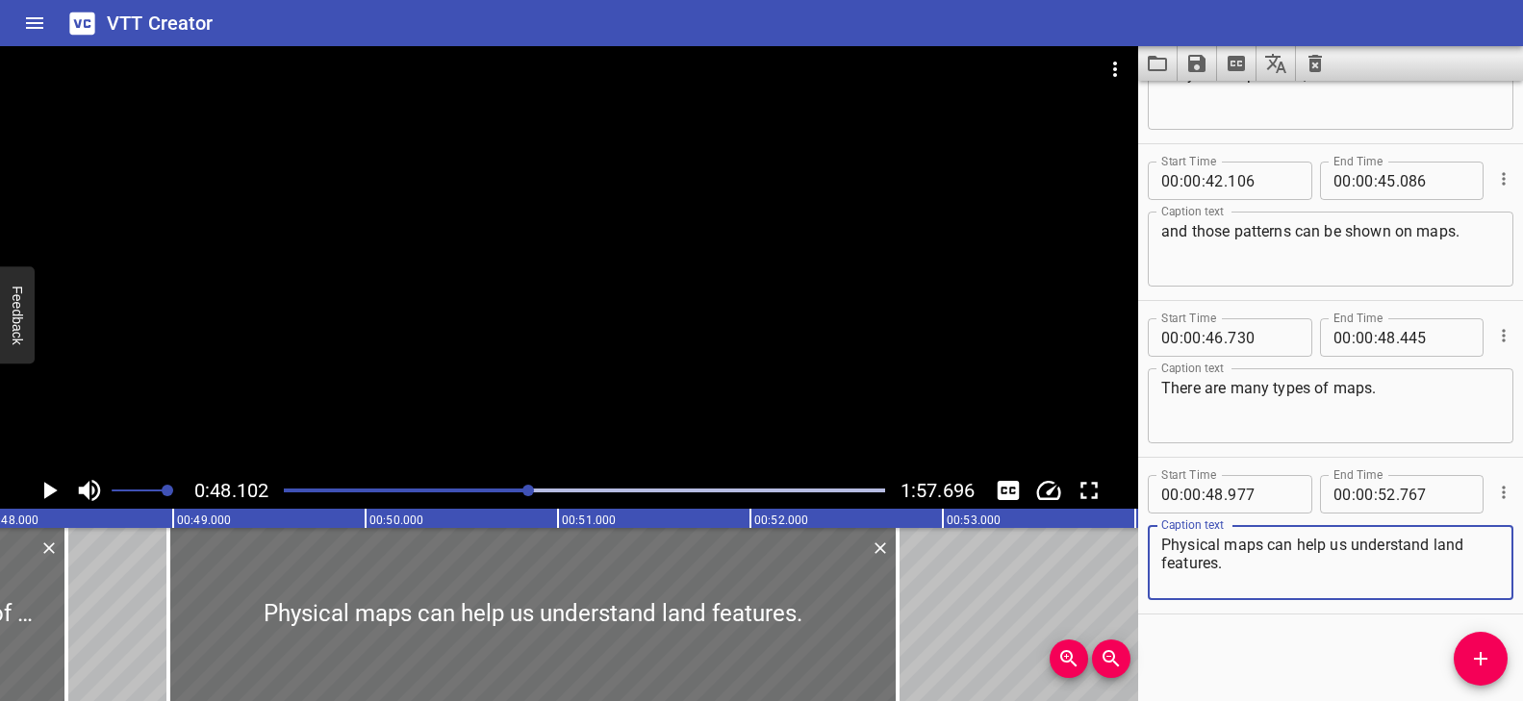
type textarea "Physical maps can help us understand land features."
click at [552, 382] on div at bounding box center [569, 259] width 1138 height 426
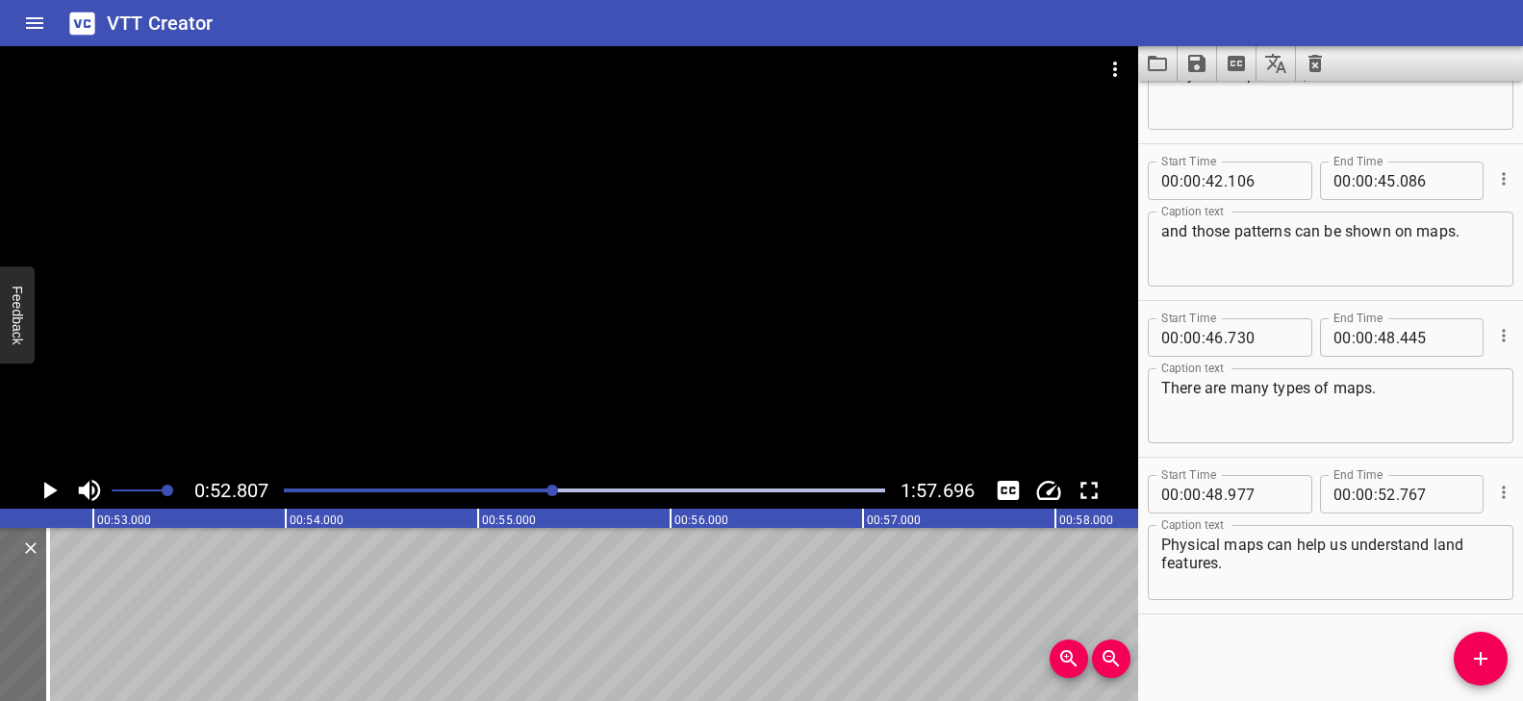
scroll to position [0, 10160]
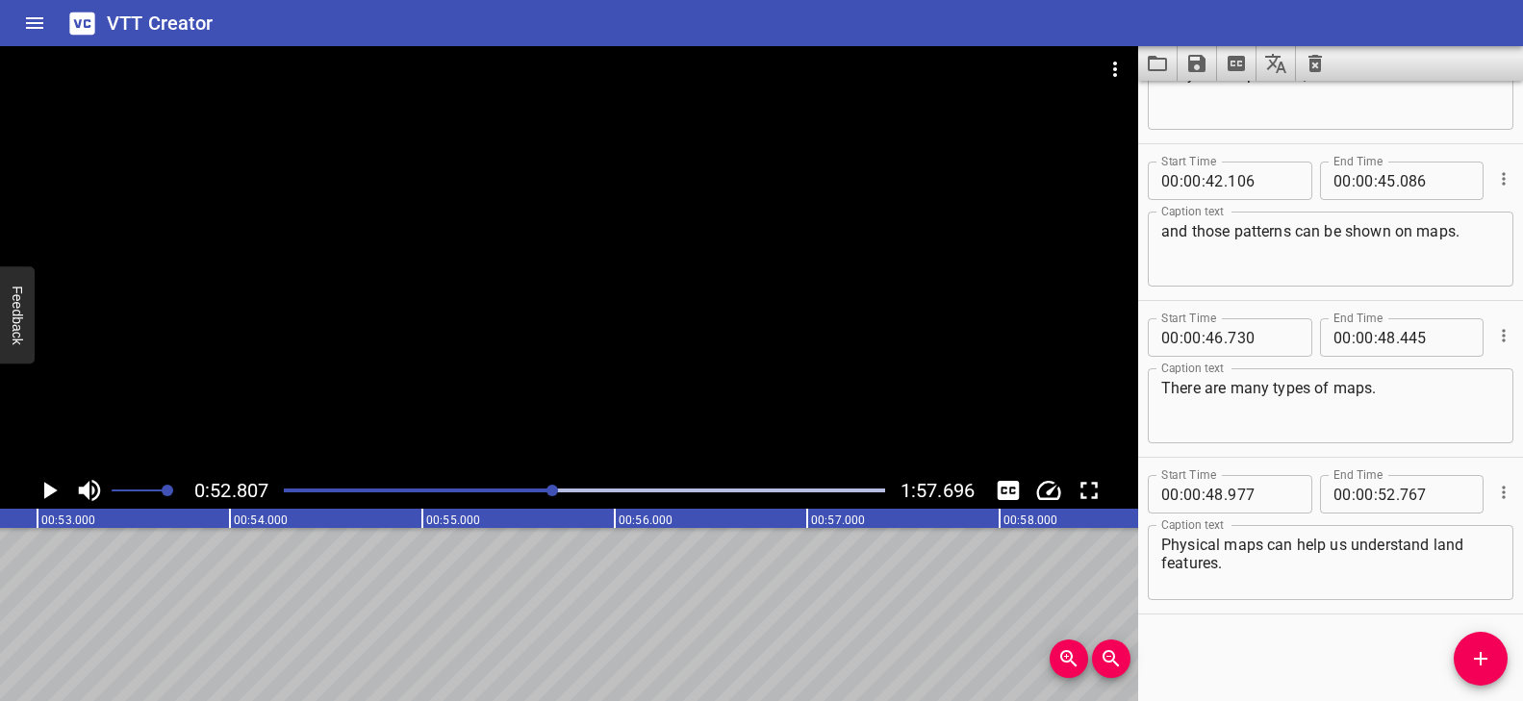
click at [1469, 672] on button "Add Cue" at bounding box center [1481, 659] width 54 height 54
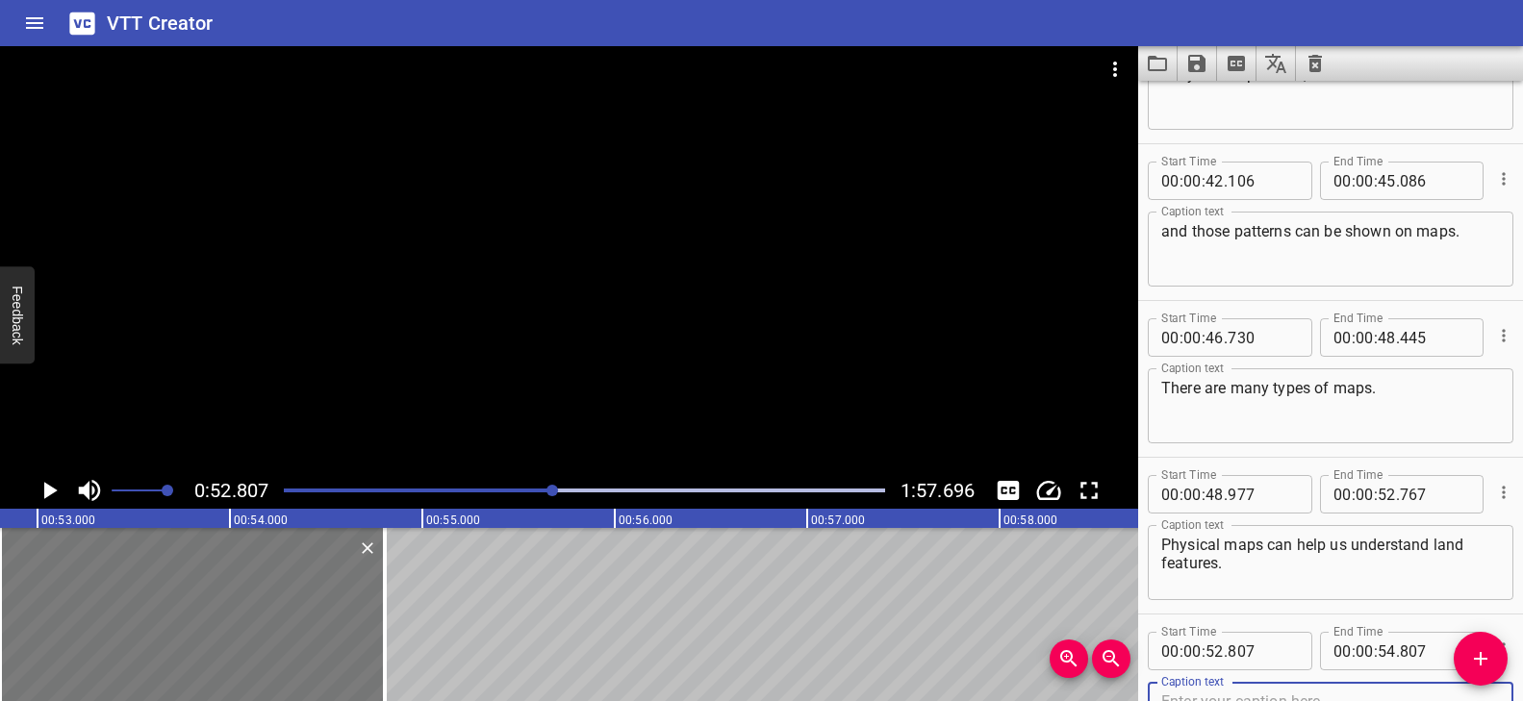
scroll to position [1989, 0]
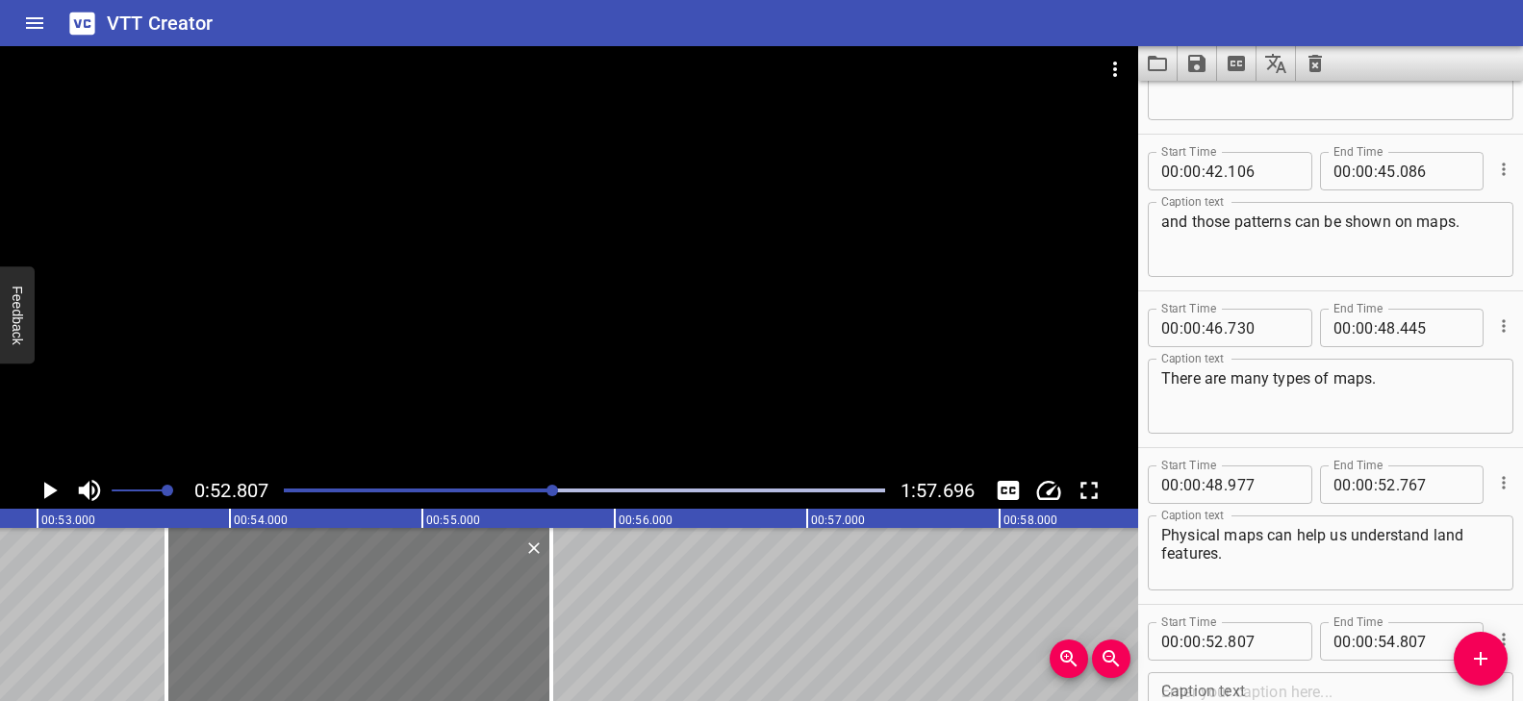
drag, startPoint x: 143, startPoint y: 592, endPoint x: 302, endPoint y: 610, distance: 159.8
click at [302, 610] on div at bounding box center [358, 614] width 385 height 173
type input "53"
type input "672"
type input "55"
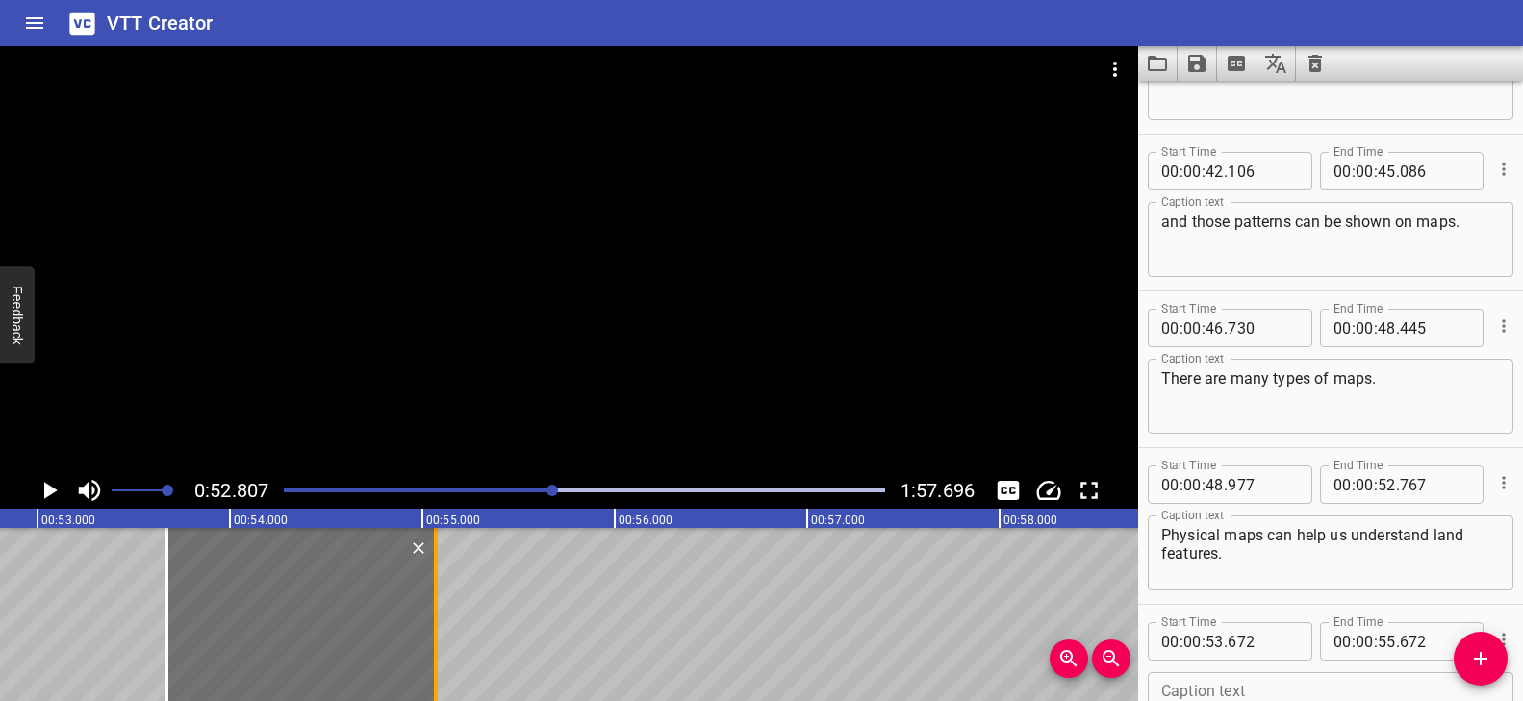
drag, startPoint x: 553, startPoint y: 585, endPoint x: 438, endPoint y: 596, distance: 115.9
click at [438, 596] on div at bounding box center [435, 614] width 19 height 173
type input "072"
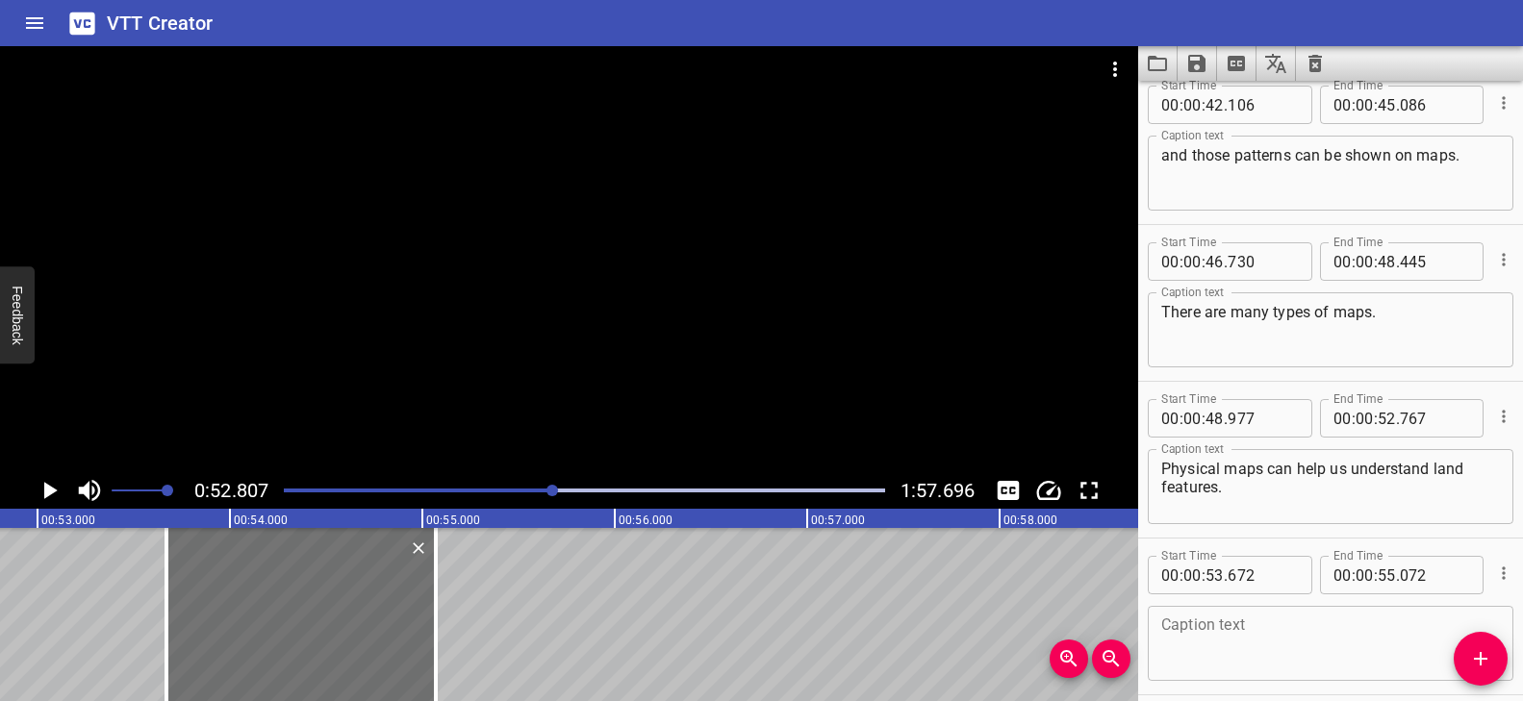
scroll to position [2136, 0]
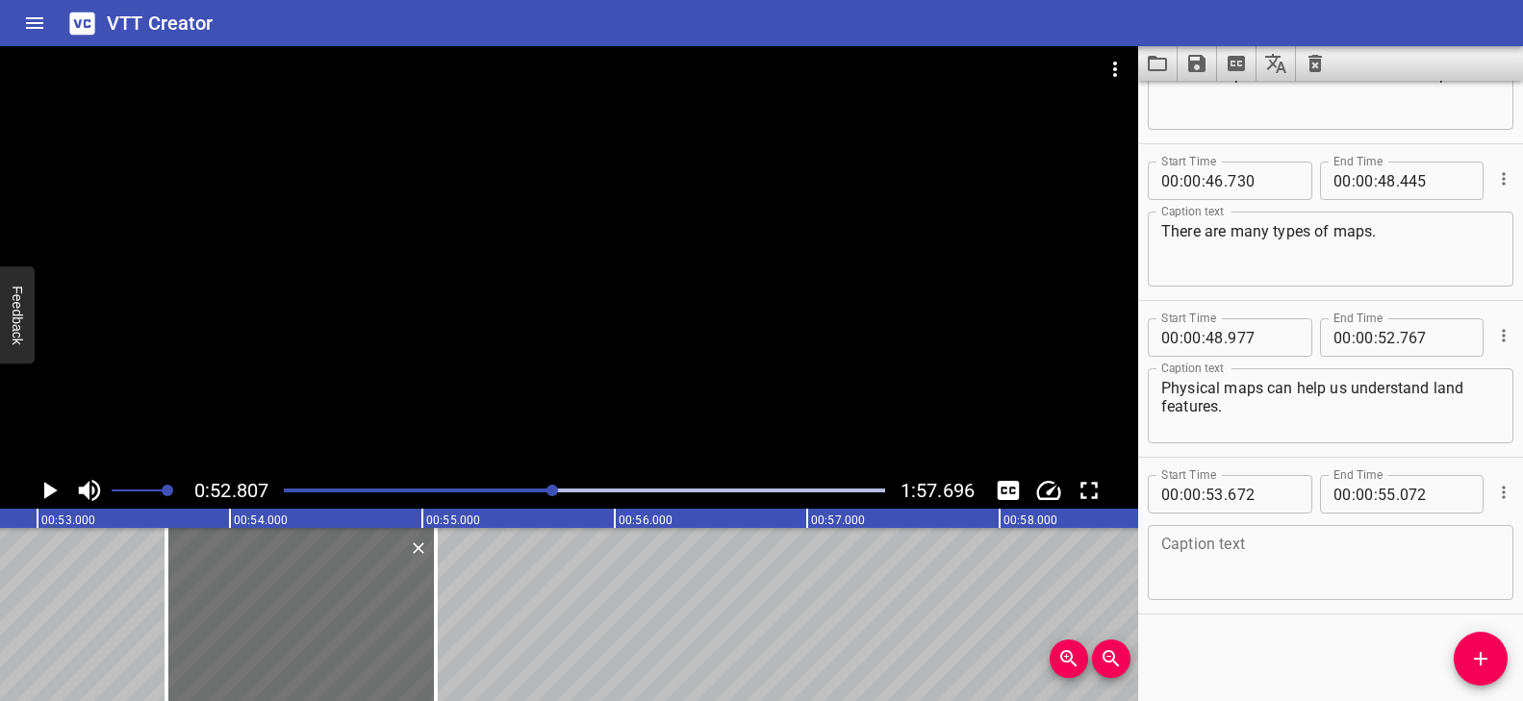
click at [1197, 568] on textarea at bounding box center [1330, 563] width 339 height 55
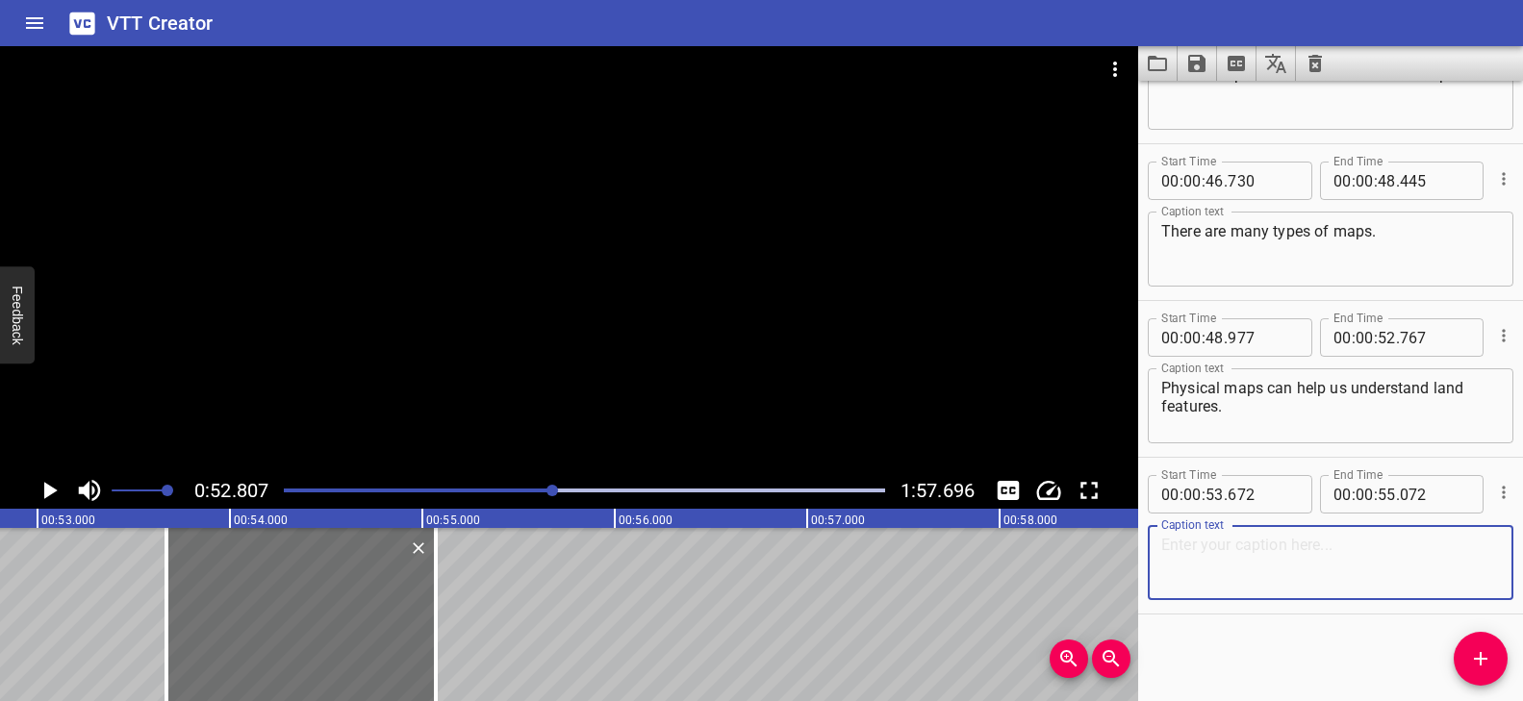
paste textarea "Some physical maps,"
type textarea "Some physical maps,"
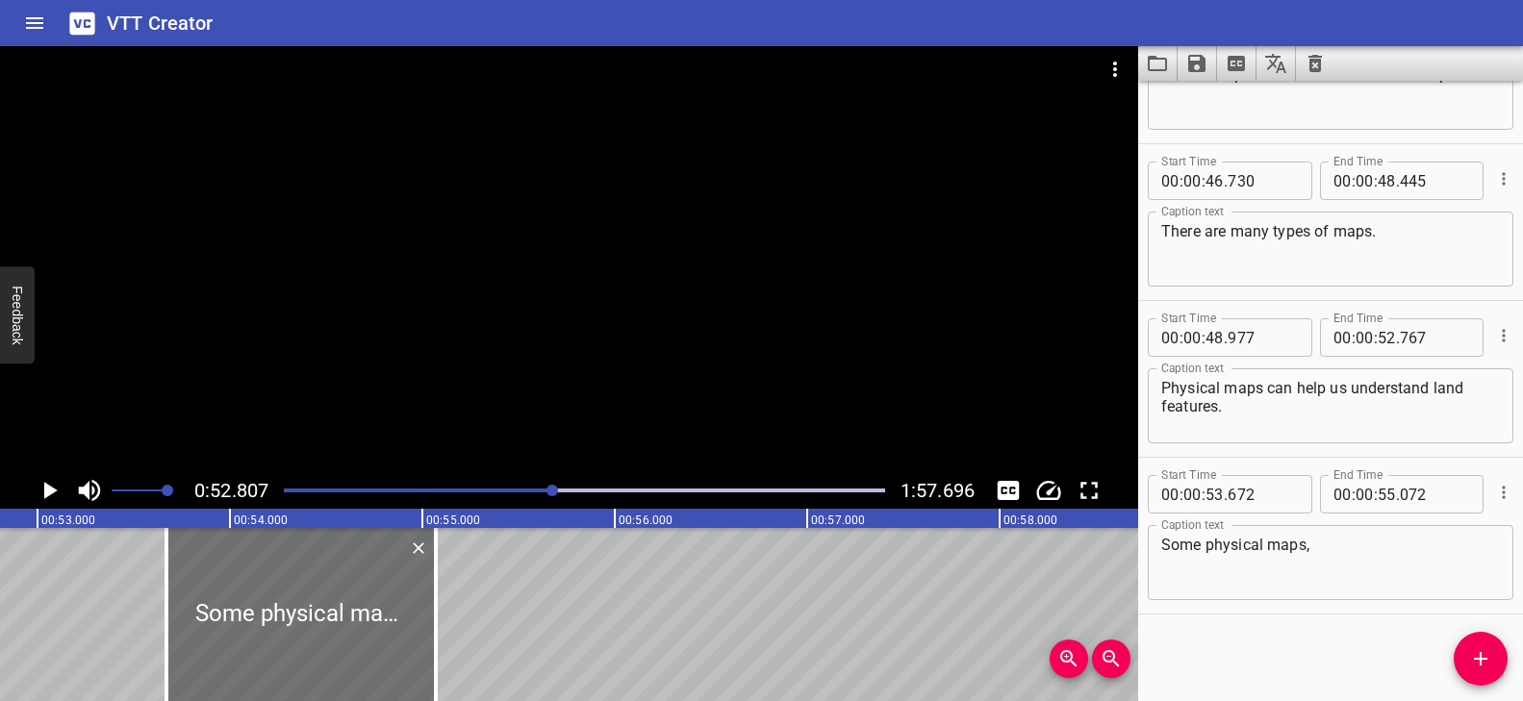
click at [599, 334] on div at bounding box center [569, 259] width 1138 height 426
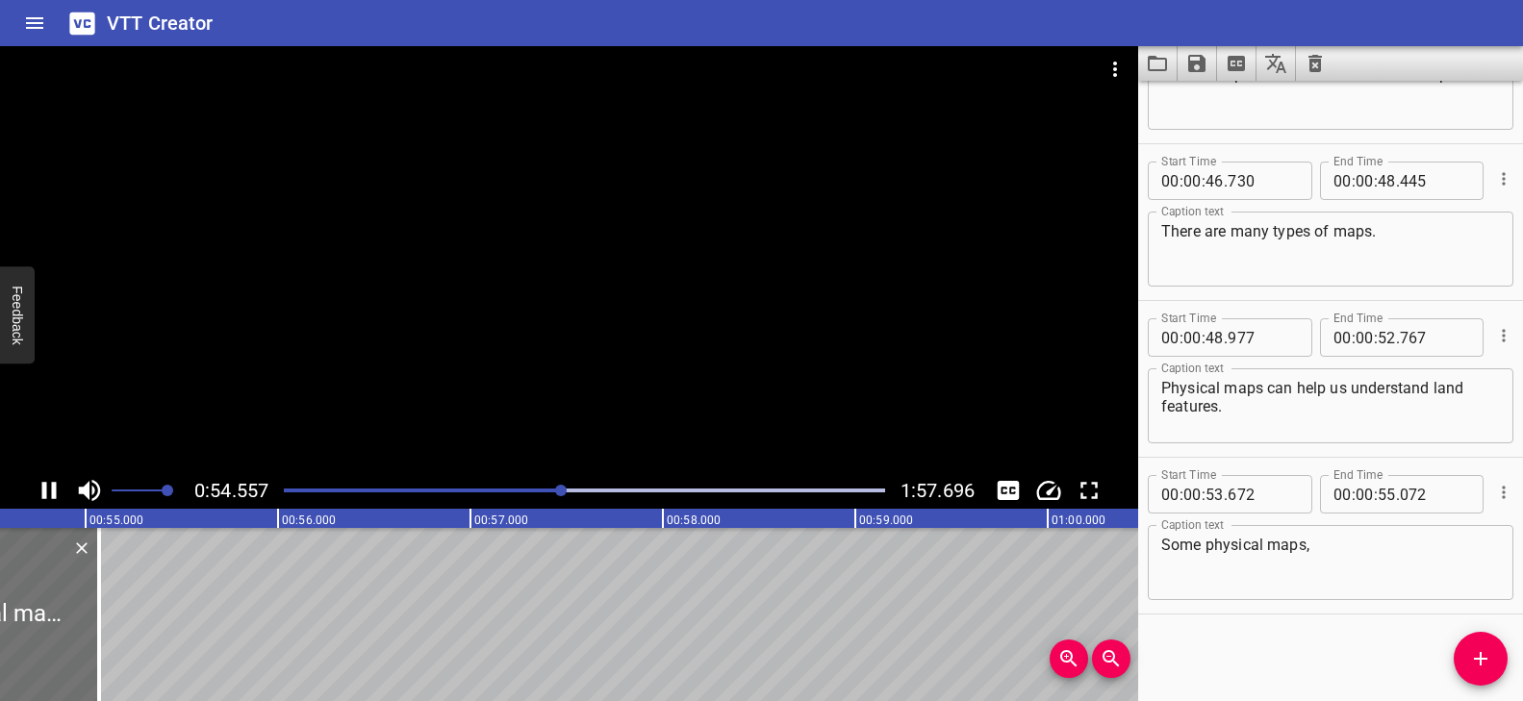
scroll to position [0, 10550]
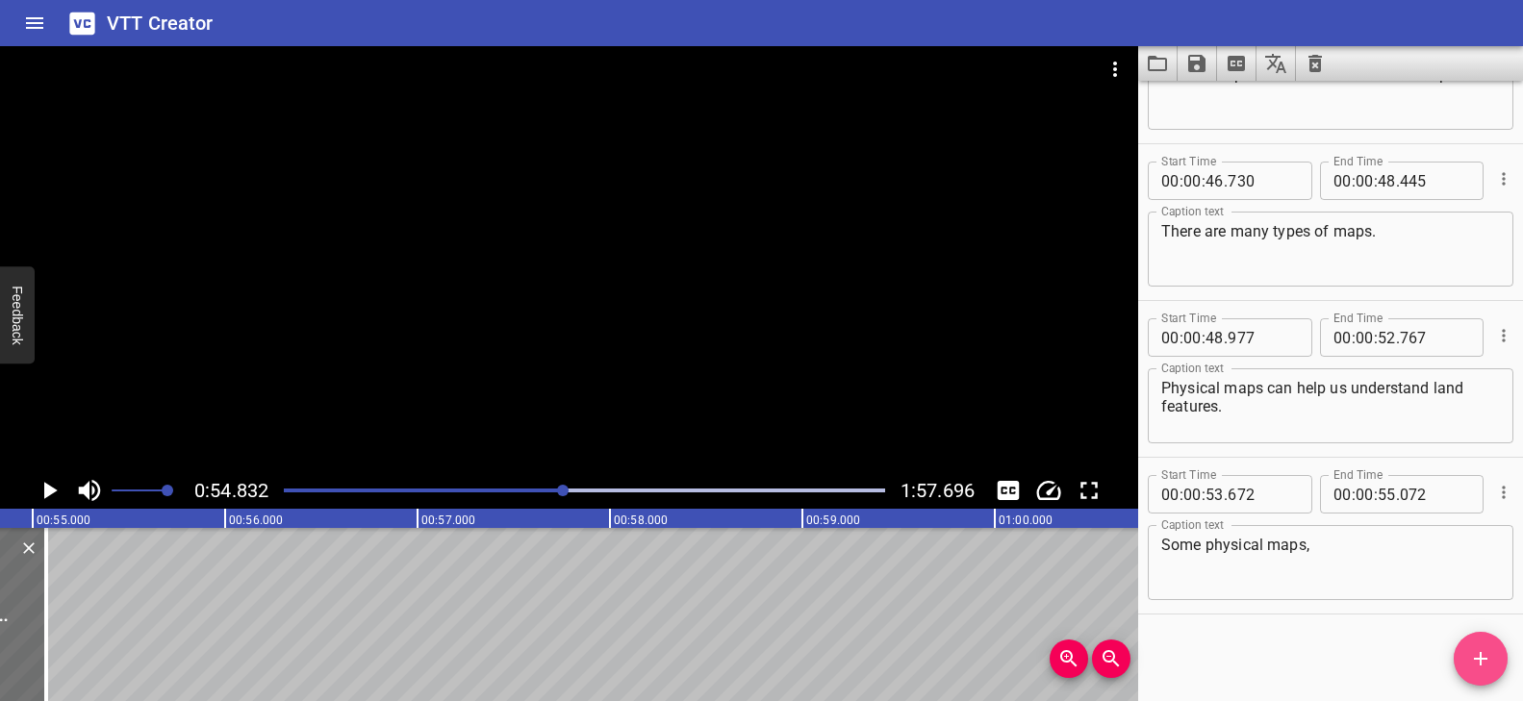
click at [1479, 663] on icon "Add Cue" at bounding box center [1480, 658] width 23 height 23
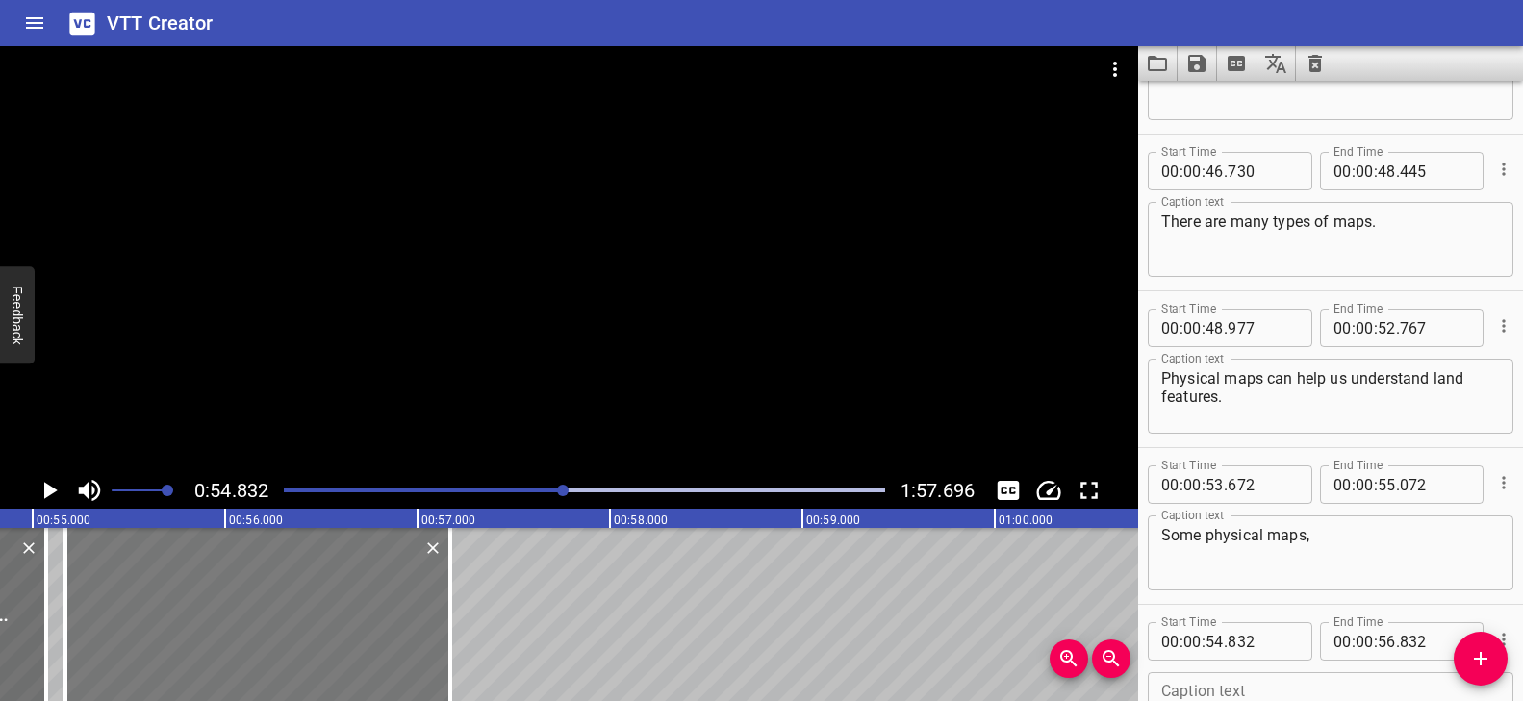
drag, startPoint x: 386, startPoint y: 615, endPoint x: 403, endPoint y: 618, distance: 17.6
click at [403, 618] on div at bounding box center [257, 614] width 385 height 173
type input "55"
type input "172"
type input "57"
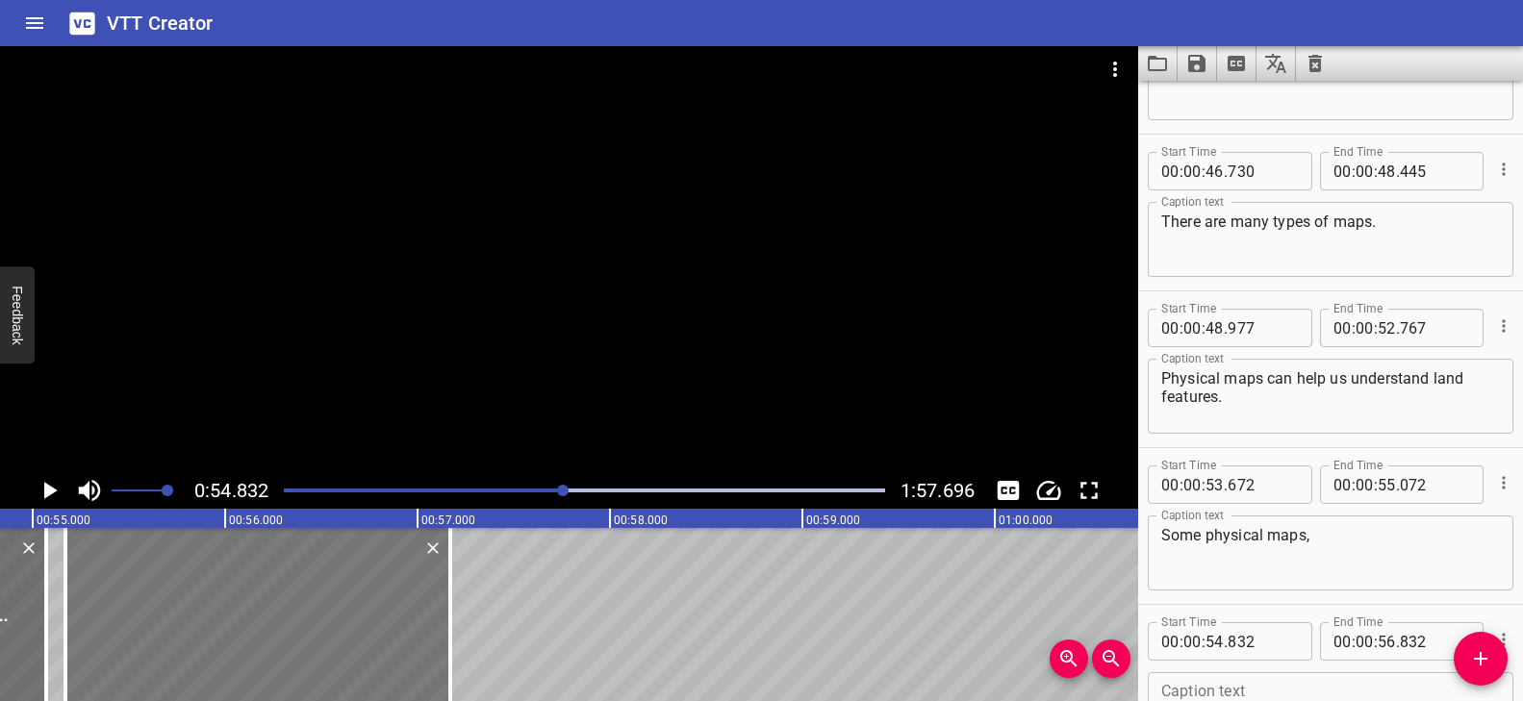
type input "172"
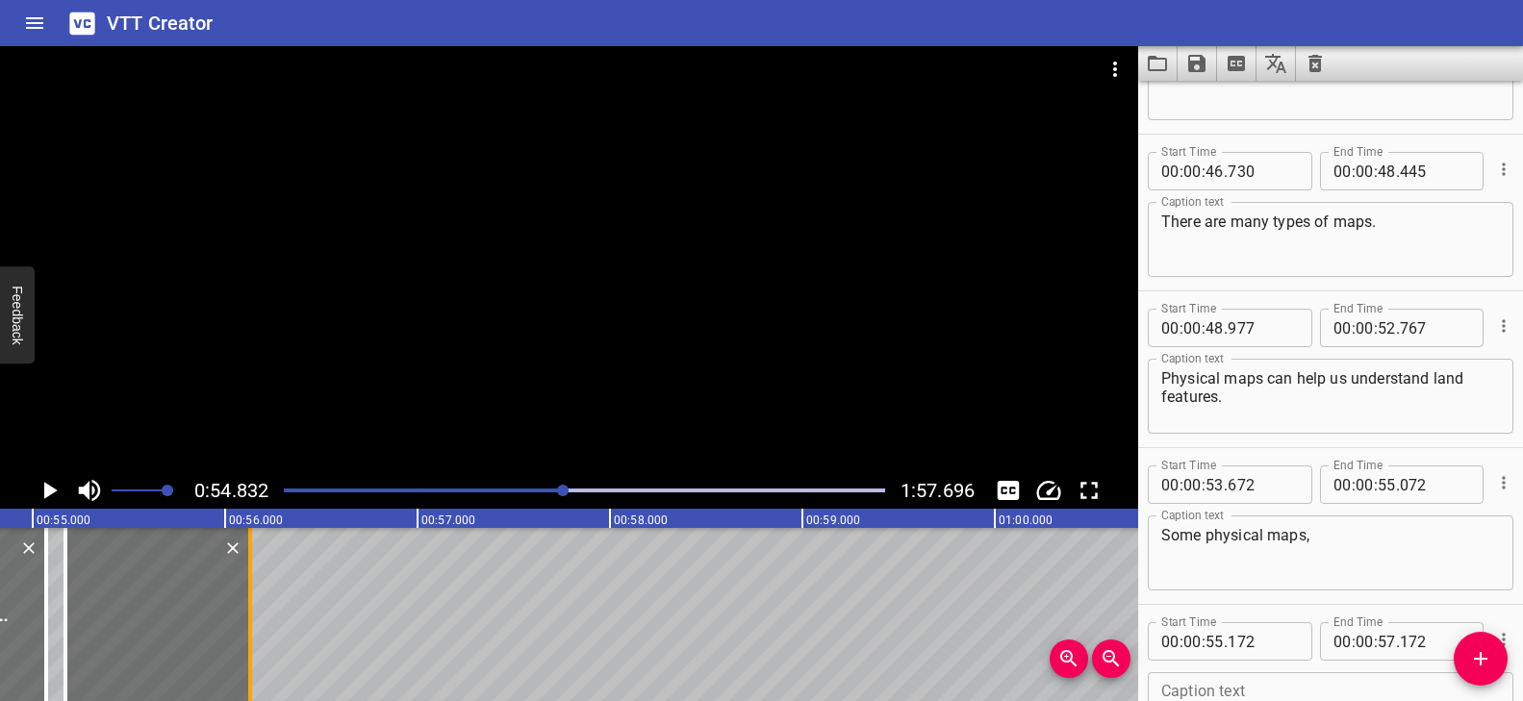
drag, startPoint x: 453, startPoint y: 591, endPoint x: 835, endPoint y: 604, distance: 382.2
click at [253, 621] on div at bounding box center [250, 614] width 19 height 173
type input "56"
type input "132"
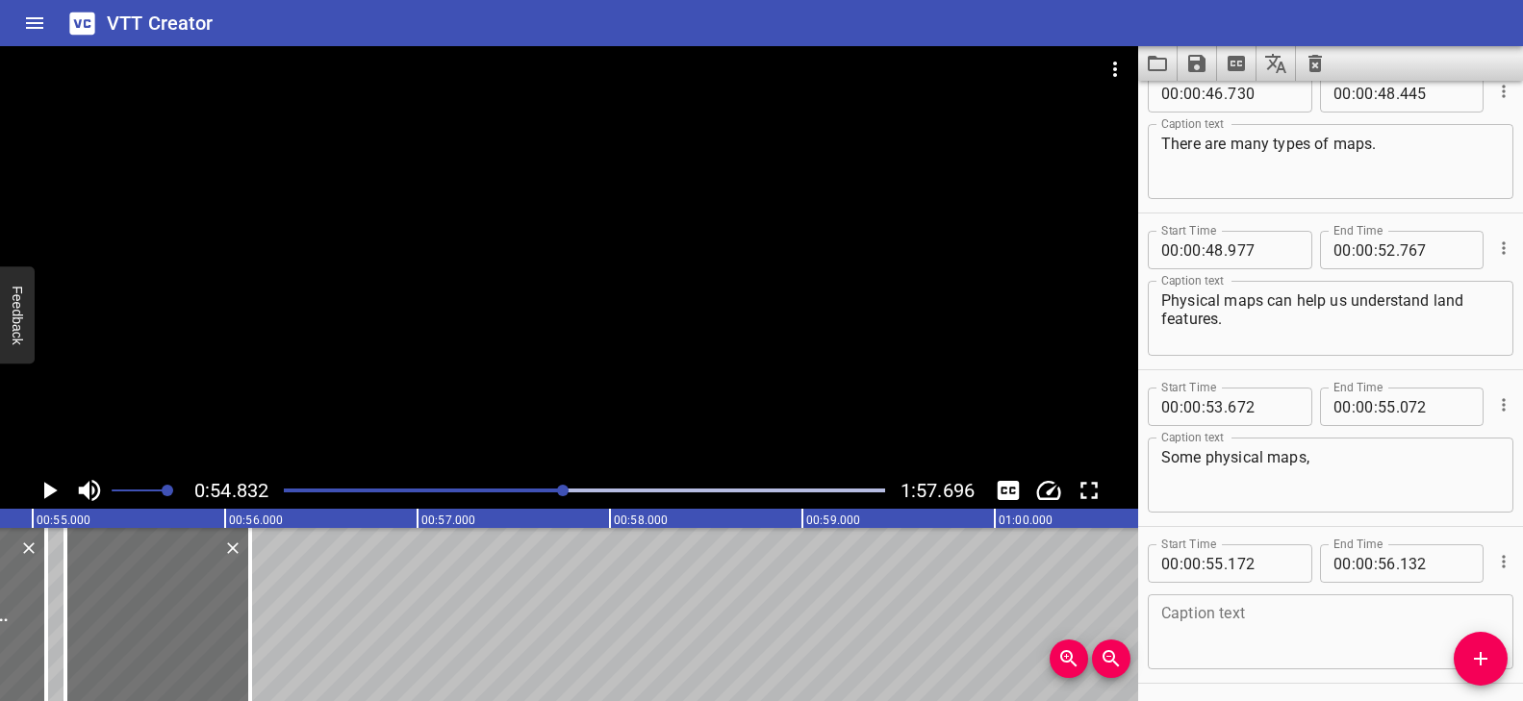
scroll to position [2293, 0]
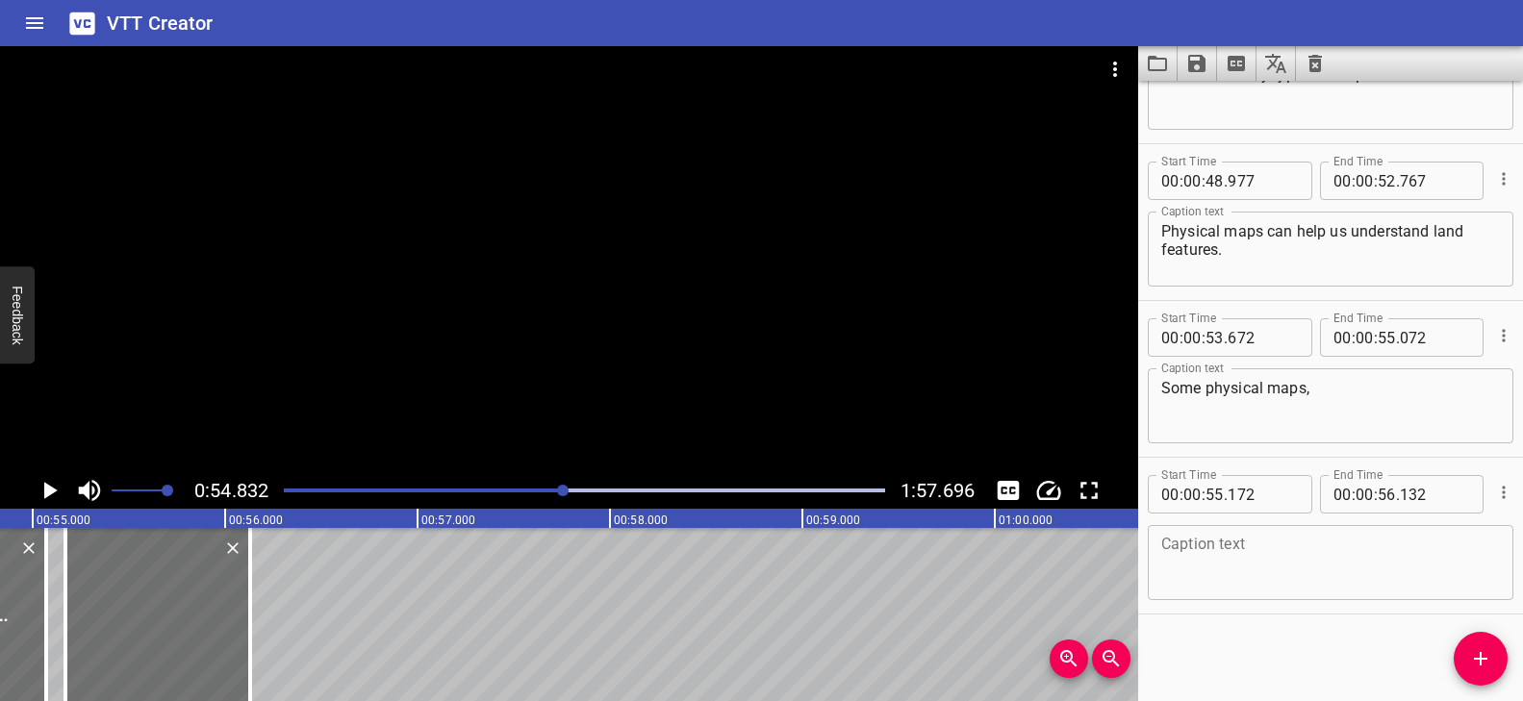
click at [1200, 580] on textarea at bounding box center [1330, 563] width 339 height 55
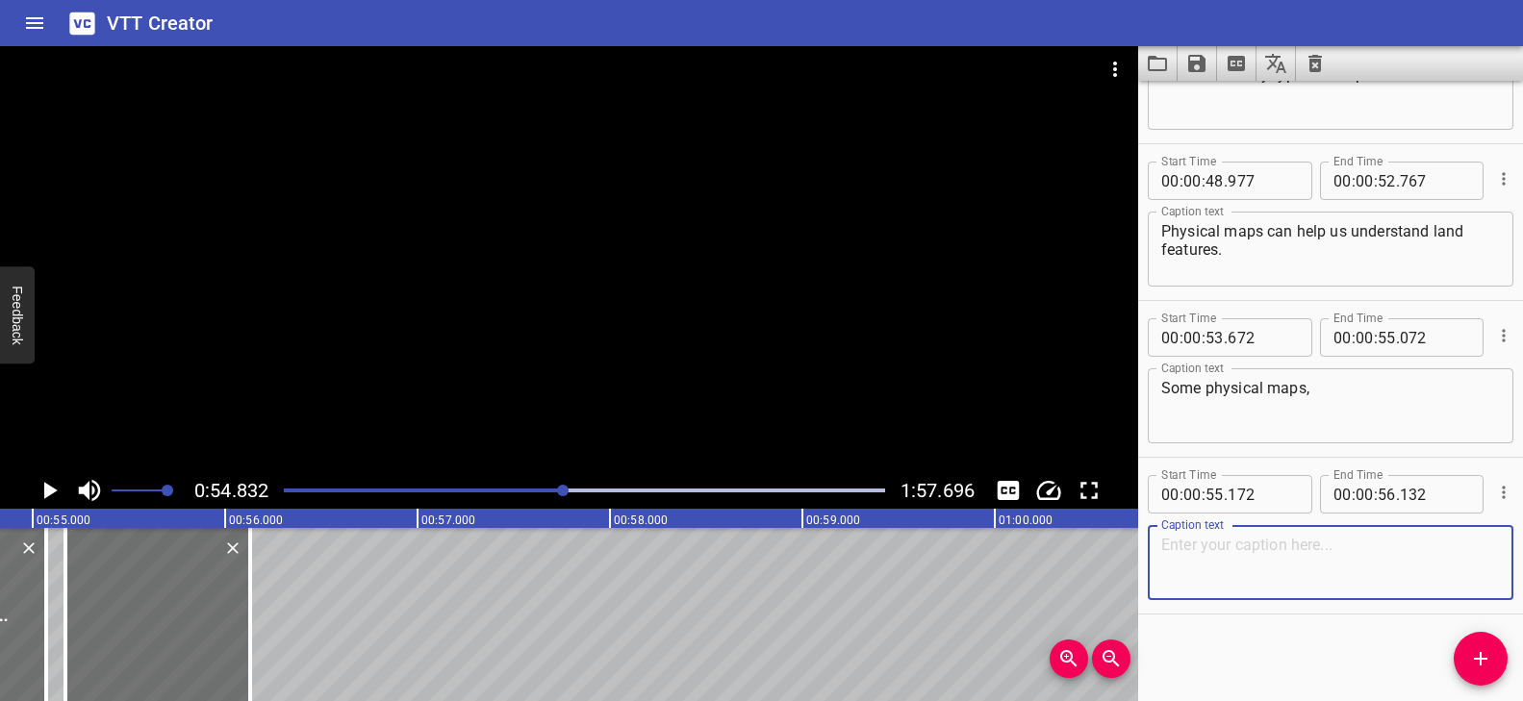
paste textarea "like this one,"
type textarea "like this one,"
click at [1483, 647] on icon "Add Cue" at bounding box center [1480, 658] width 23 height 23
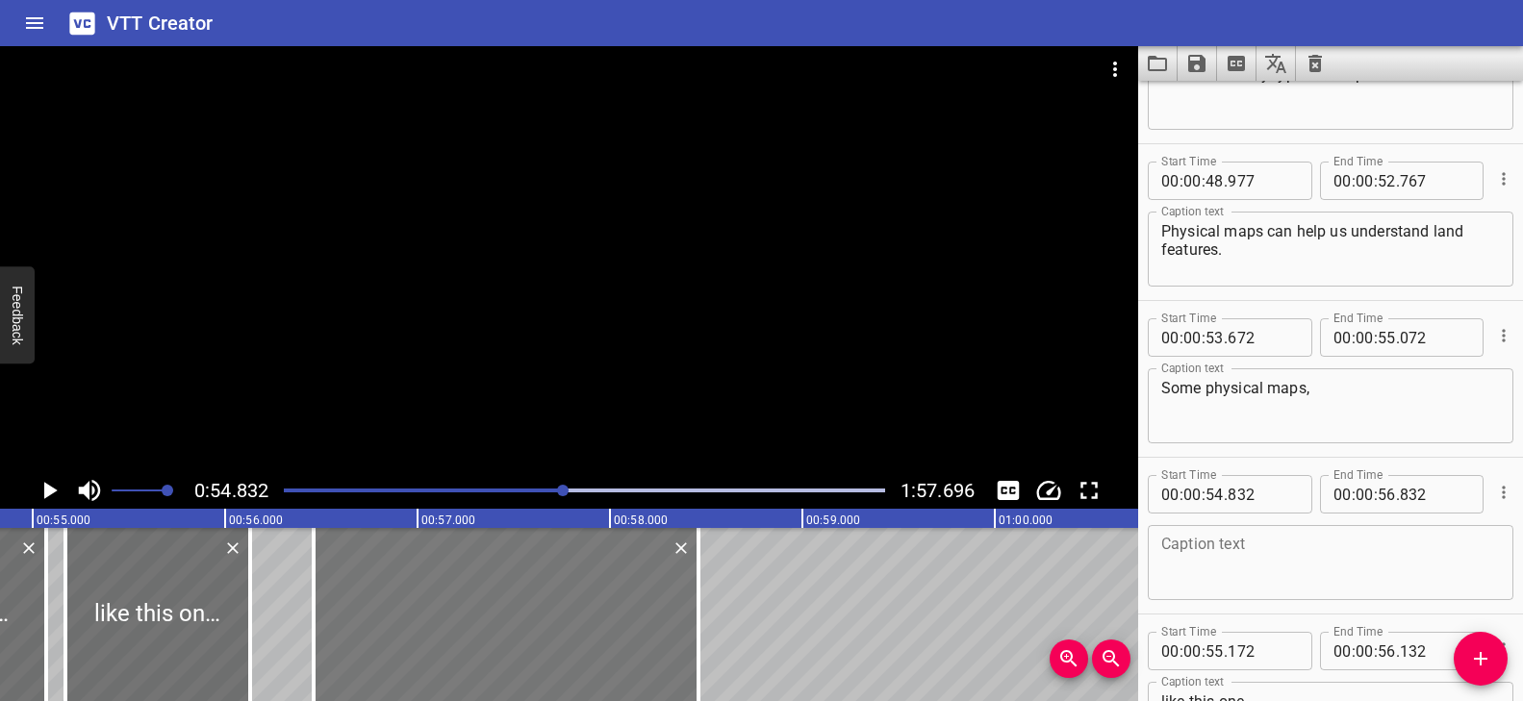
drag, startPoint x: 317, startPoint y: 607, endPoint x: 631, endPoint y: 613, distance: 313.7
type input "56"
type input "462"
type input "58"
type input "462"
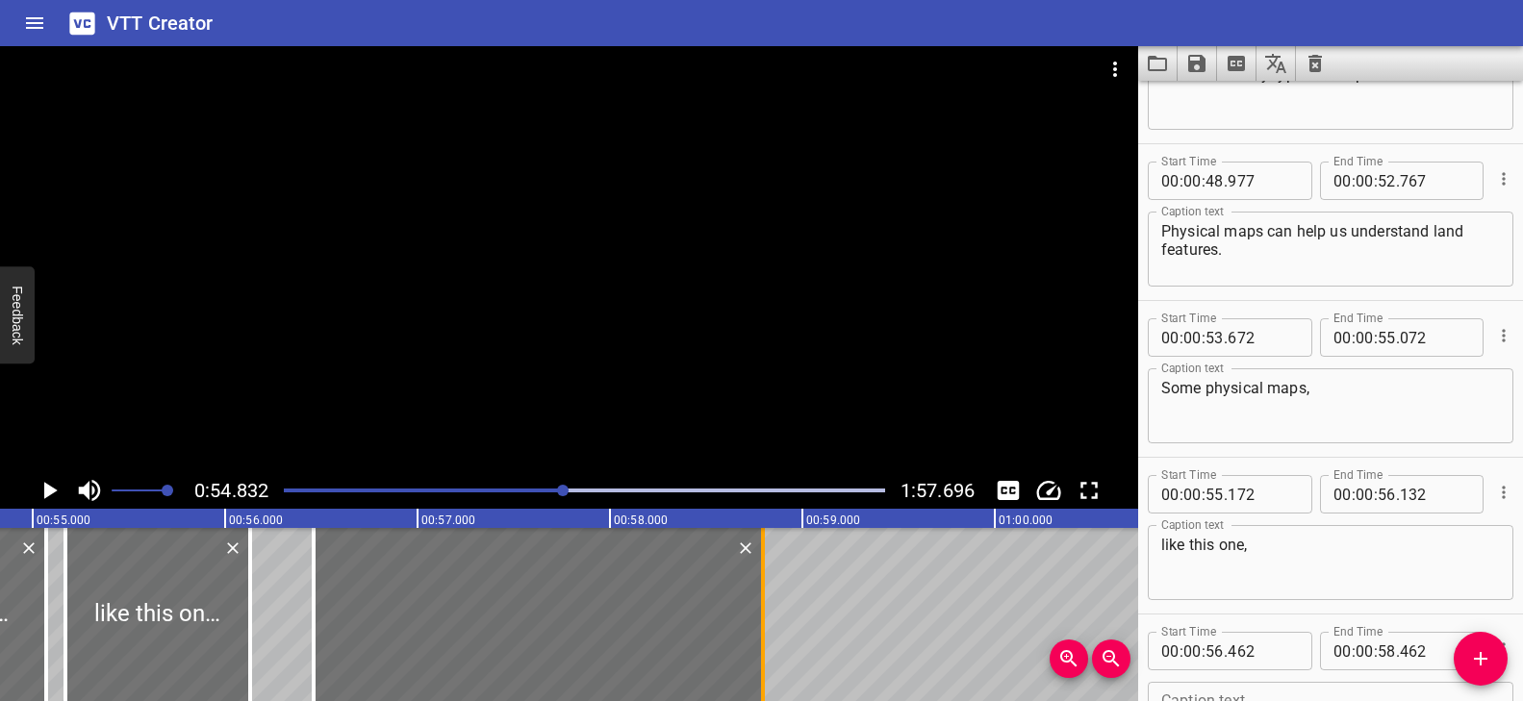
drag, startPoint x: 694, startPoint y: 594, endPoint x: 757, endPoint y: 593, distance: 63.5
click at [757, 593] on div at bounding box center [762, 614] width 19 height 173
type input "792"
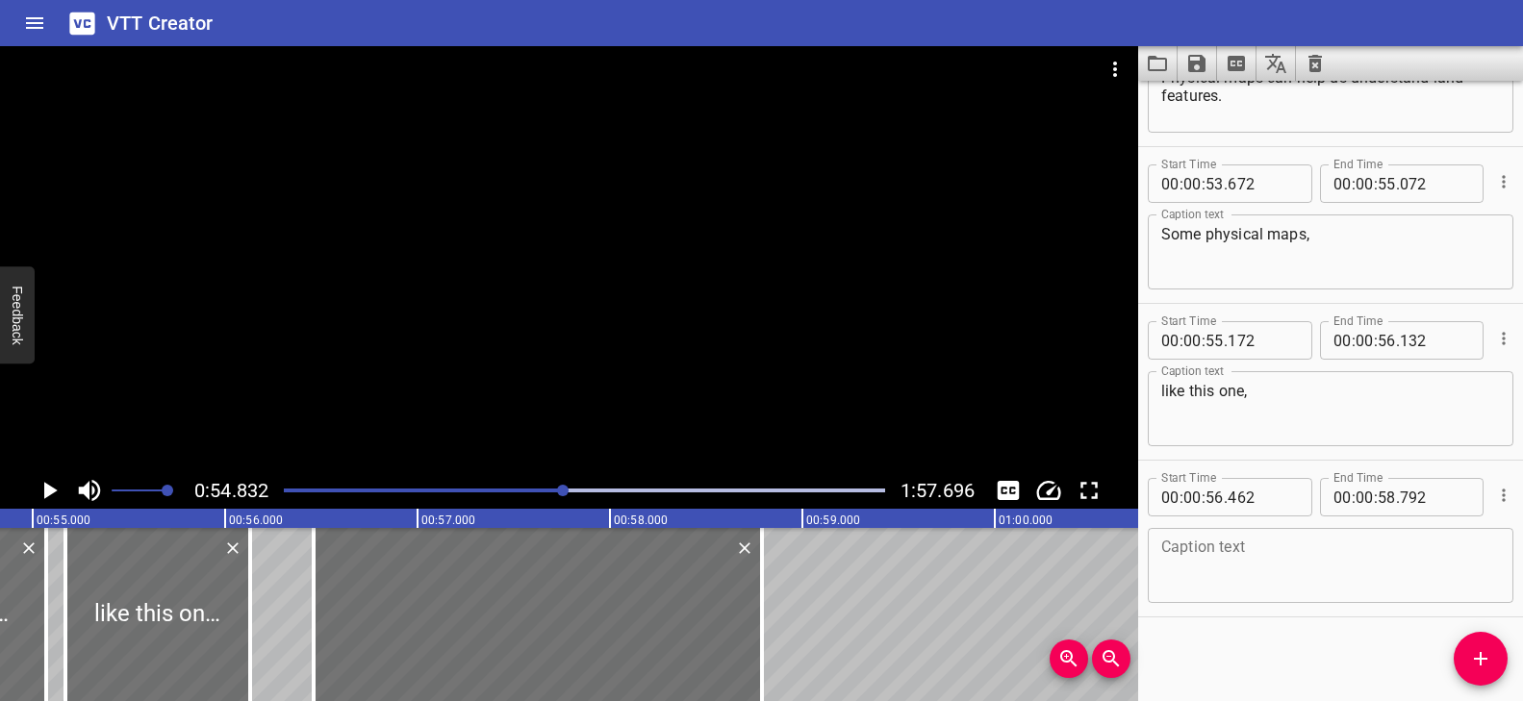
scroll to position [2449, 0]
click at [1310, 553] on textarea at bounding box center [1330, 563] width 339 height 55
paste textarea "show elevation using colors."
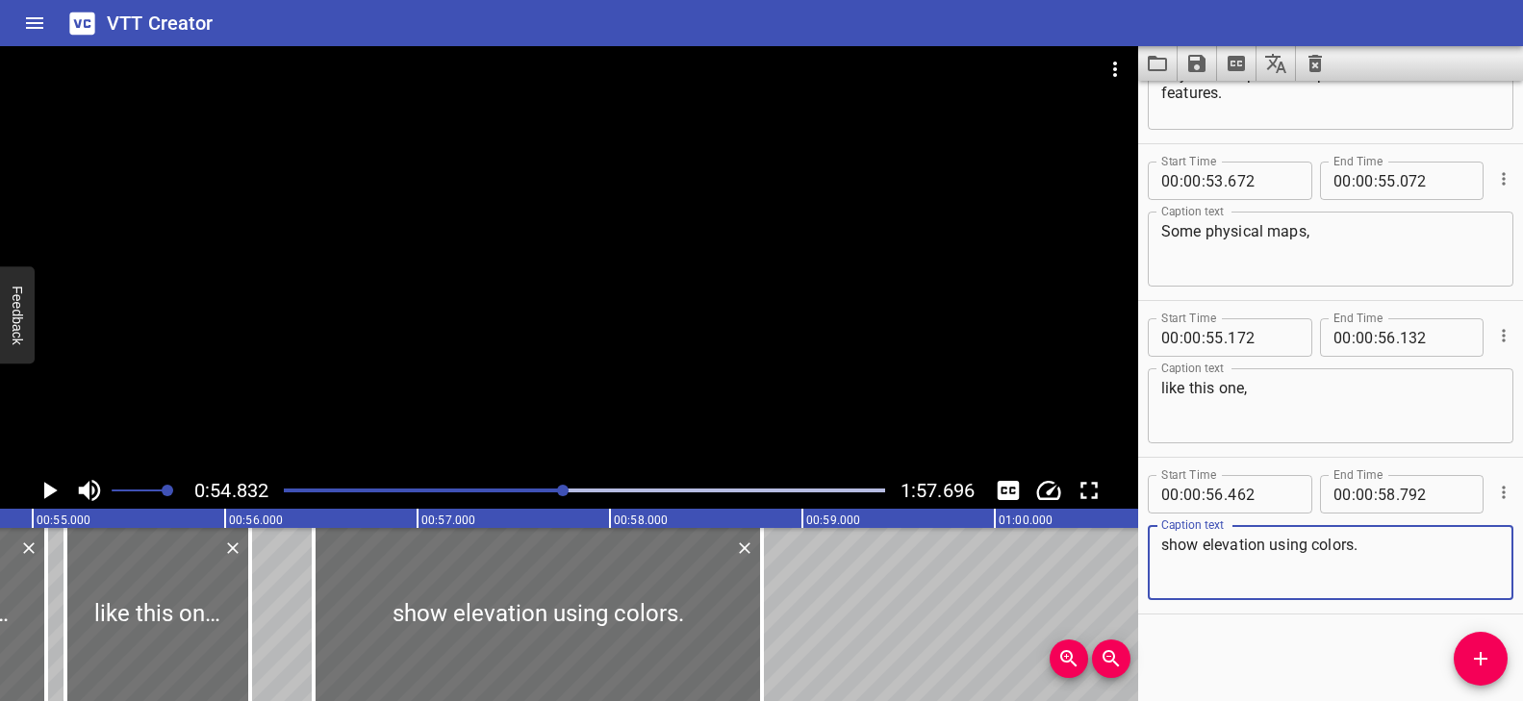
type textarea "show elevation using colors."
click at [556, 364] on div at bounding box center [569, 259] width 1138 height 426
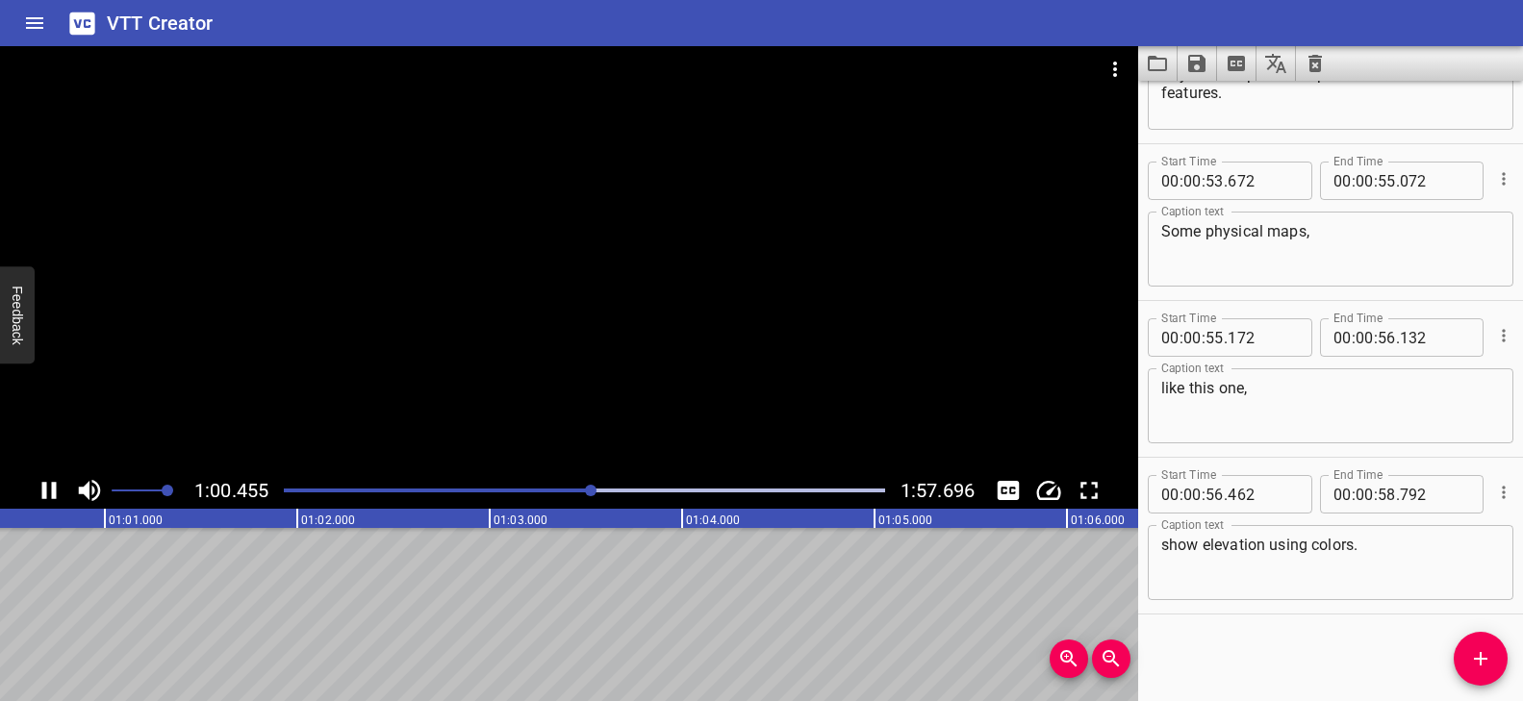
scroll to position [0, 11672]
click at [1484, 651] on icon "Add Cue" at bounding box center [1480, 658] width 23 height 23
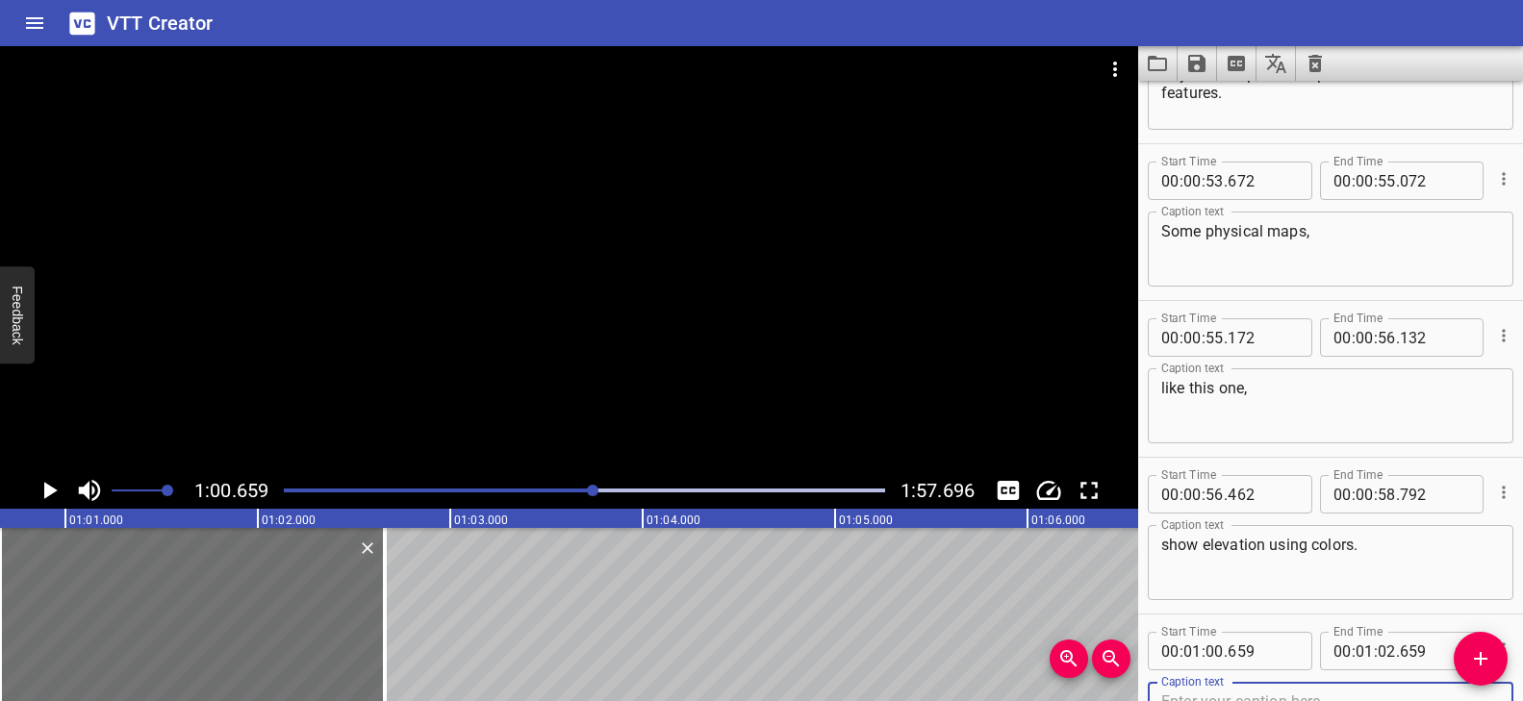
scroll to position [2459, 0]
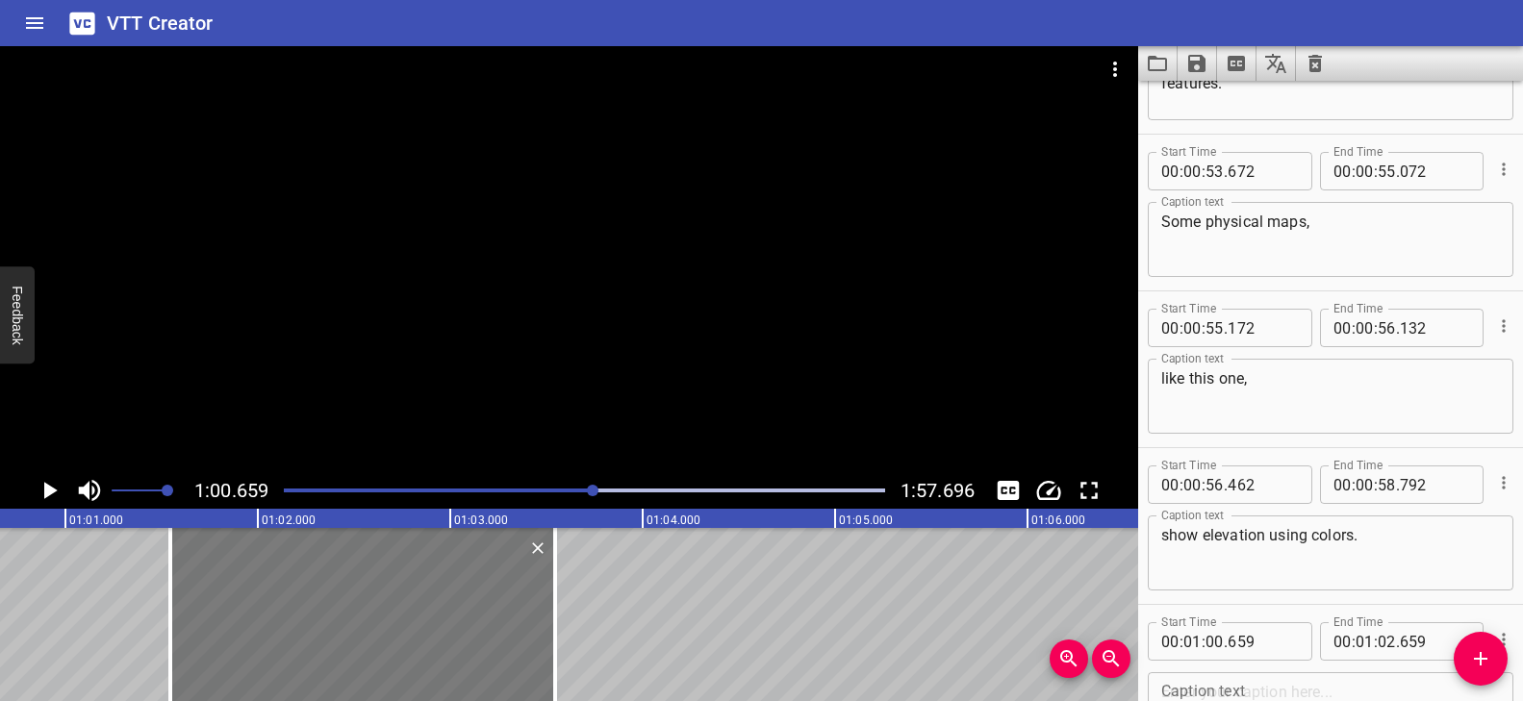
drag, startPoint x: 232, startPoint y: 636, endPoint x: 403, endPoint y: 654, distance: 172.2
click at [402, 655] on div at bounding box center [362, 614] width 385 height 173
type input "01"
type input "544"
type input "03"
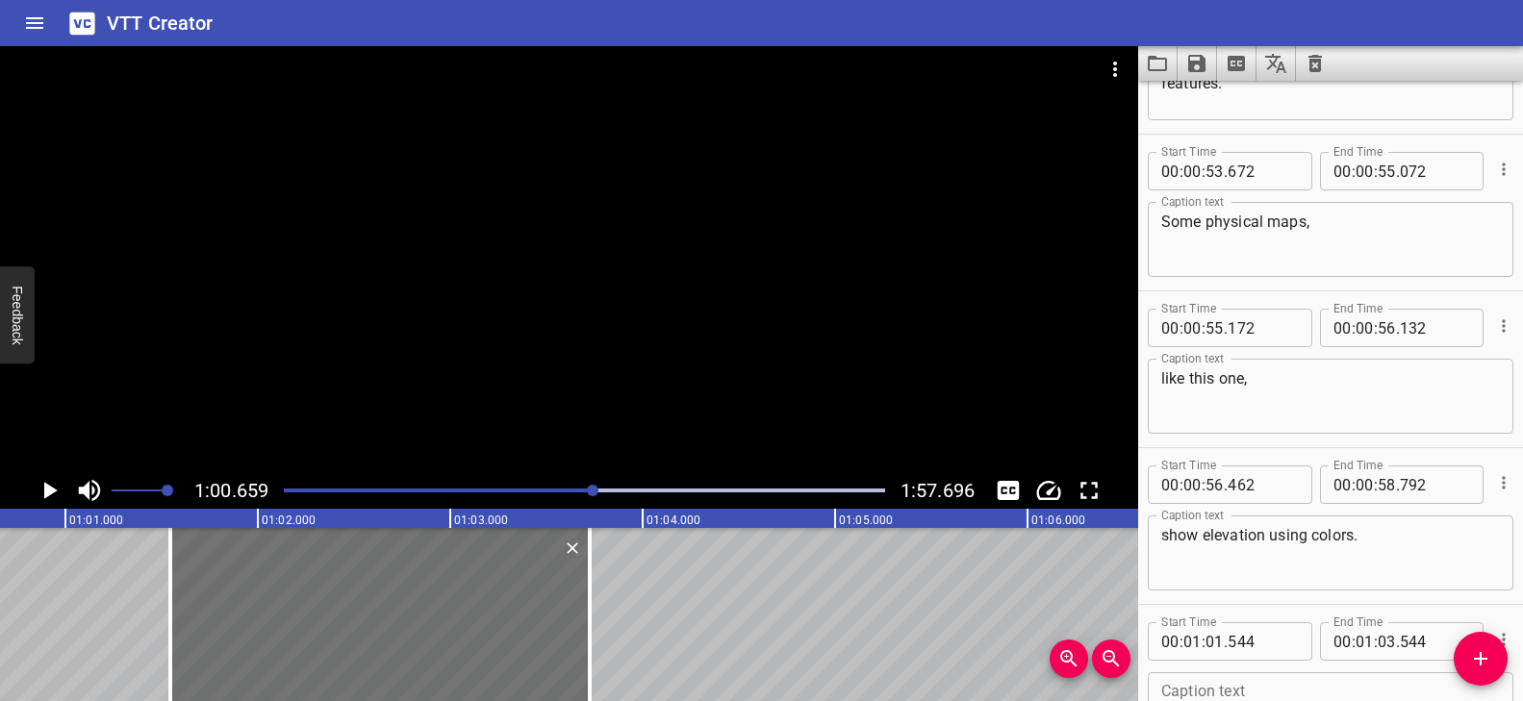
drag, startPoint x: 557, startPoint y: 621, endPoint x: 662, endPoint y: 619, distance: 104.9
click at [591, 625] on div at bounding box center [589, 614] width 19 height 173
type input "719"
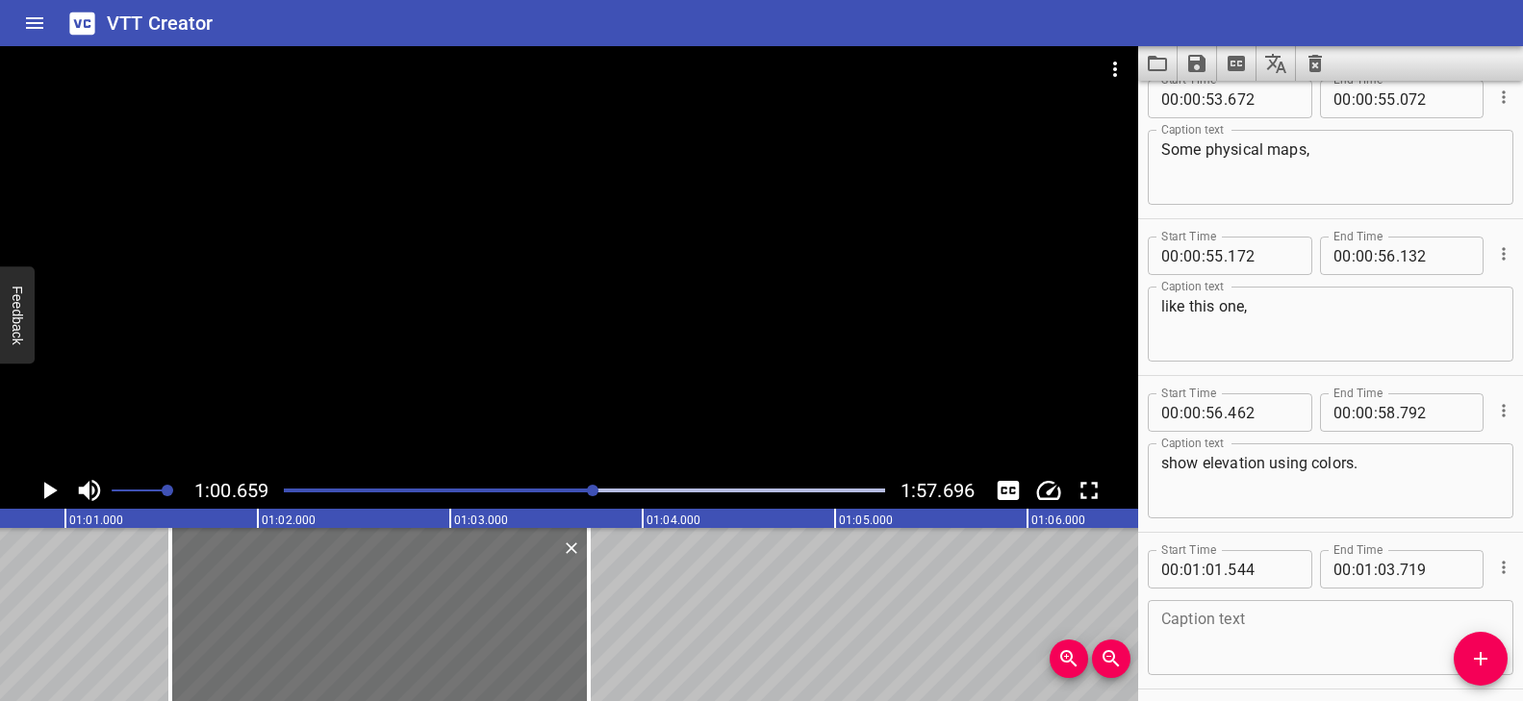
scroll to position [2606, 0]
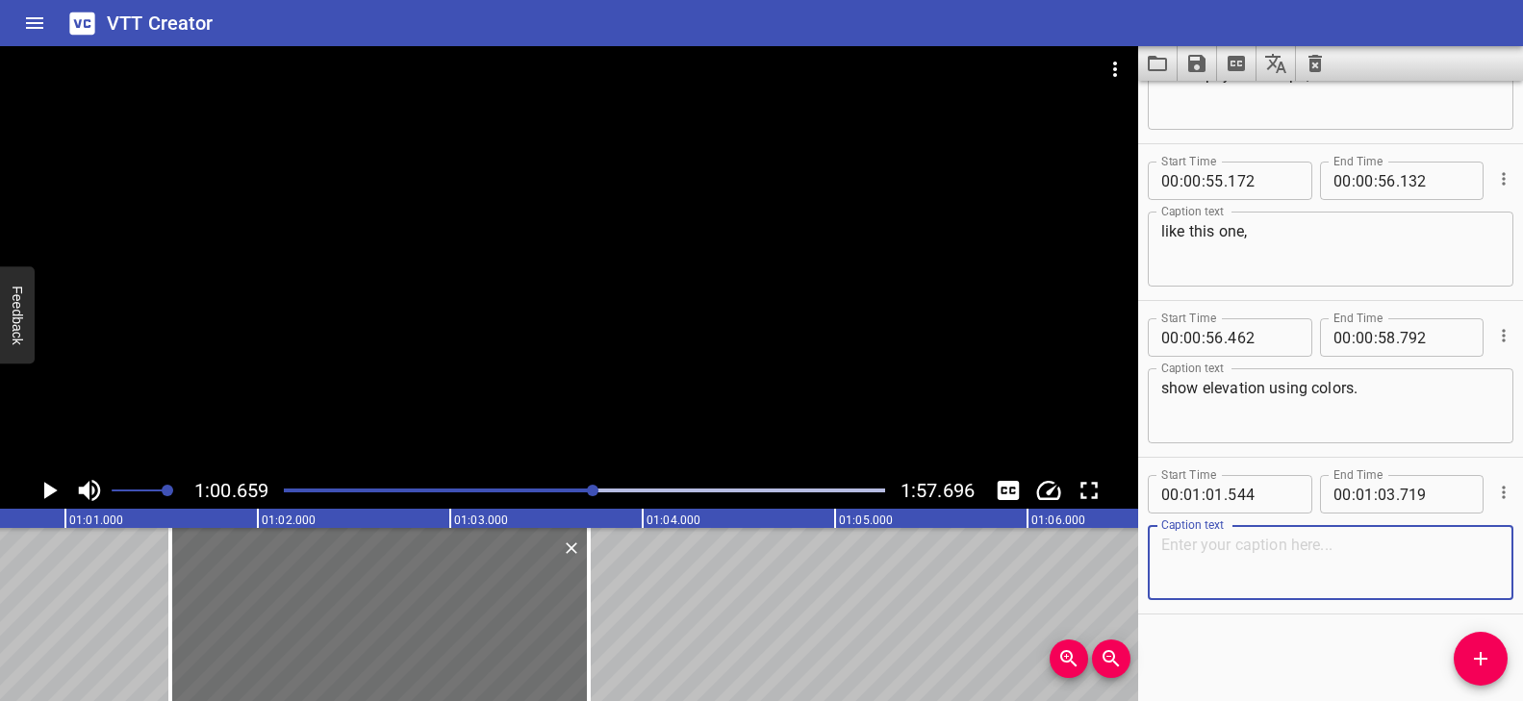
click at [1219, 571] on textarea at bounding box center [1330, 563] width 339 height 55
paste textarea "Elevation is the height above,"
type textarea "Elevation is the height above,"
click at [299, 303] on div at bounding box center [569, 259] width 1138 height 426
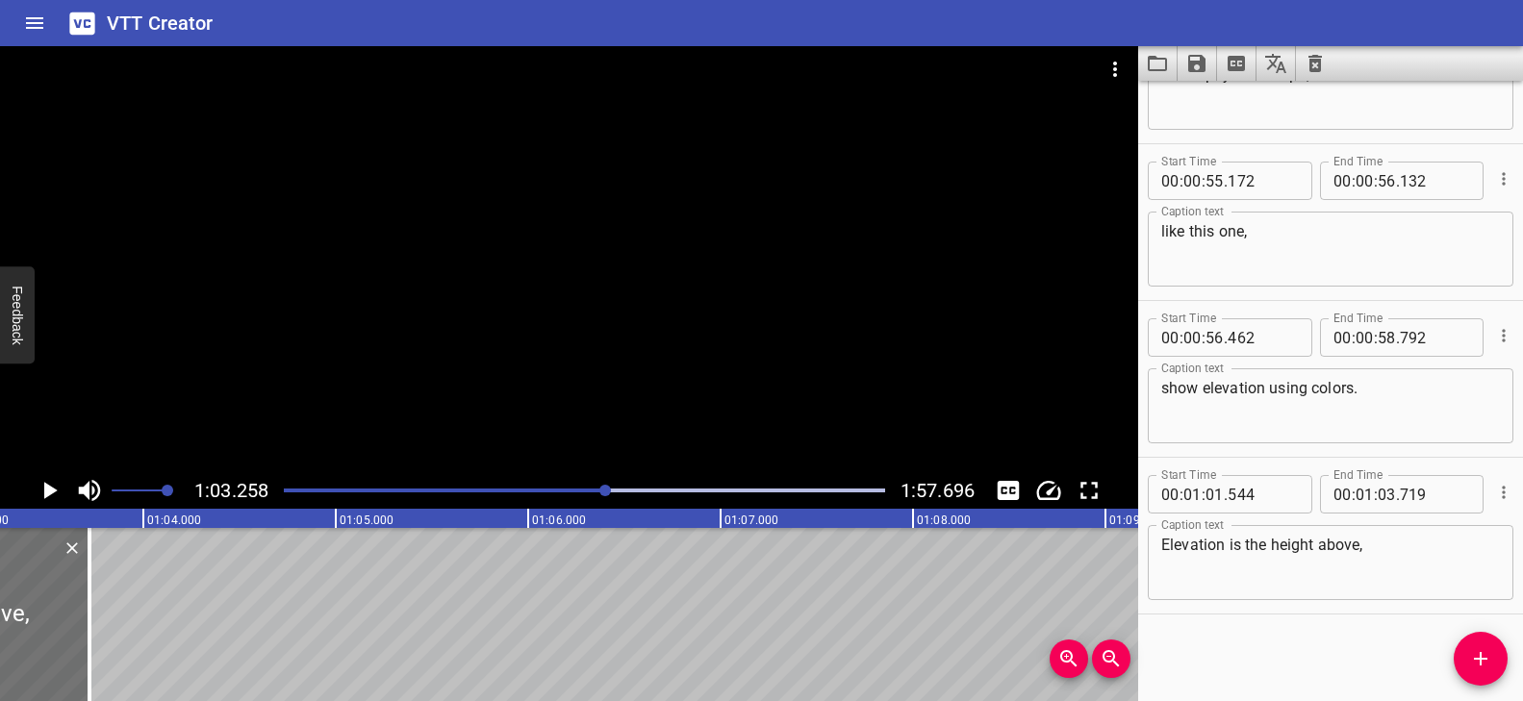
scroll to position [0, 12172]
click at [1464, 649] on span "Add Cue" at bounding box center [1481, 658] width 54 height 23
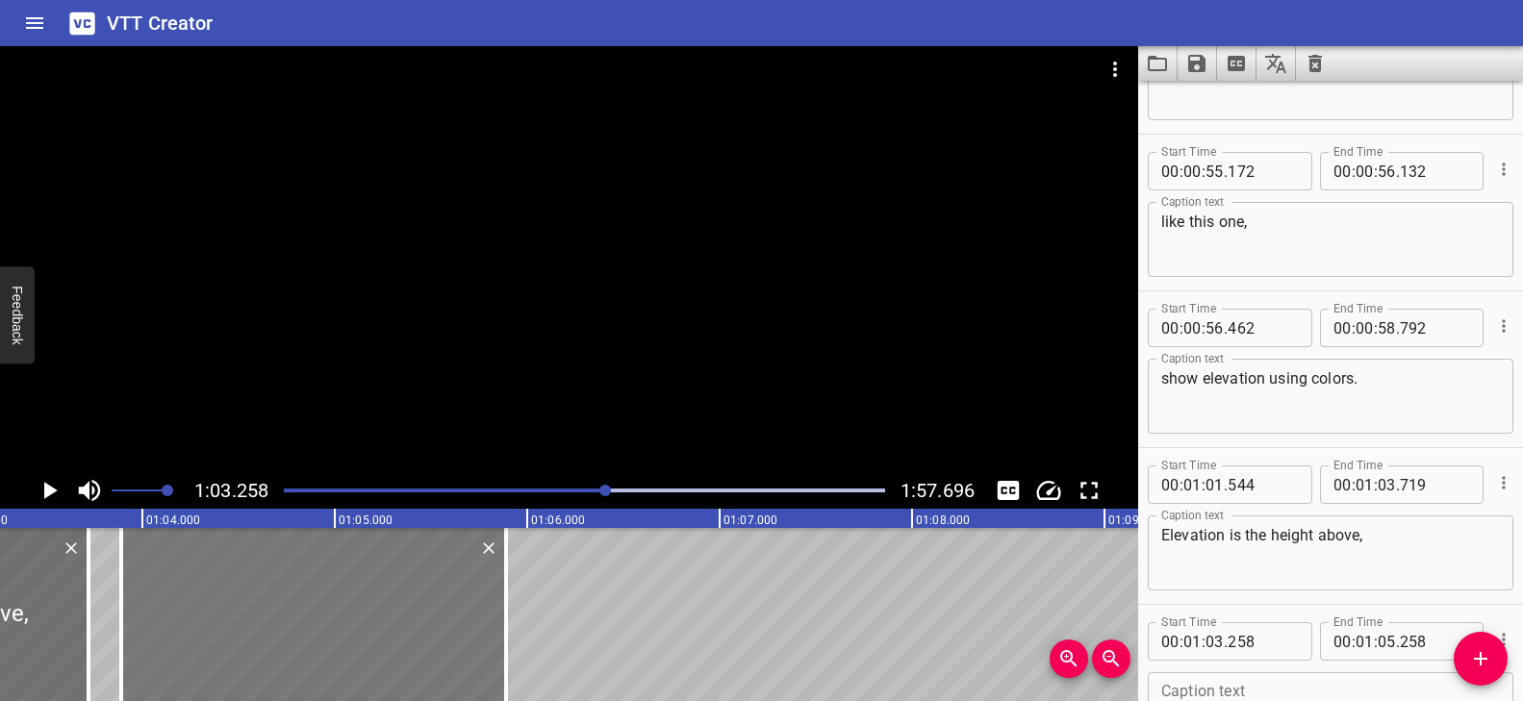
drag, startPoint x: 351, startPoint y: 637, endPoint x: 385, endPoint y: 638, distance: 33.7
click at [385, 639] on div at bounding box center [313, 614] width 385 height 173
type input "888"
click at [388, 637] on div at bounding box center [317, 614] width 385 height 173
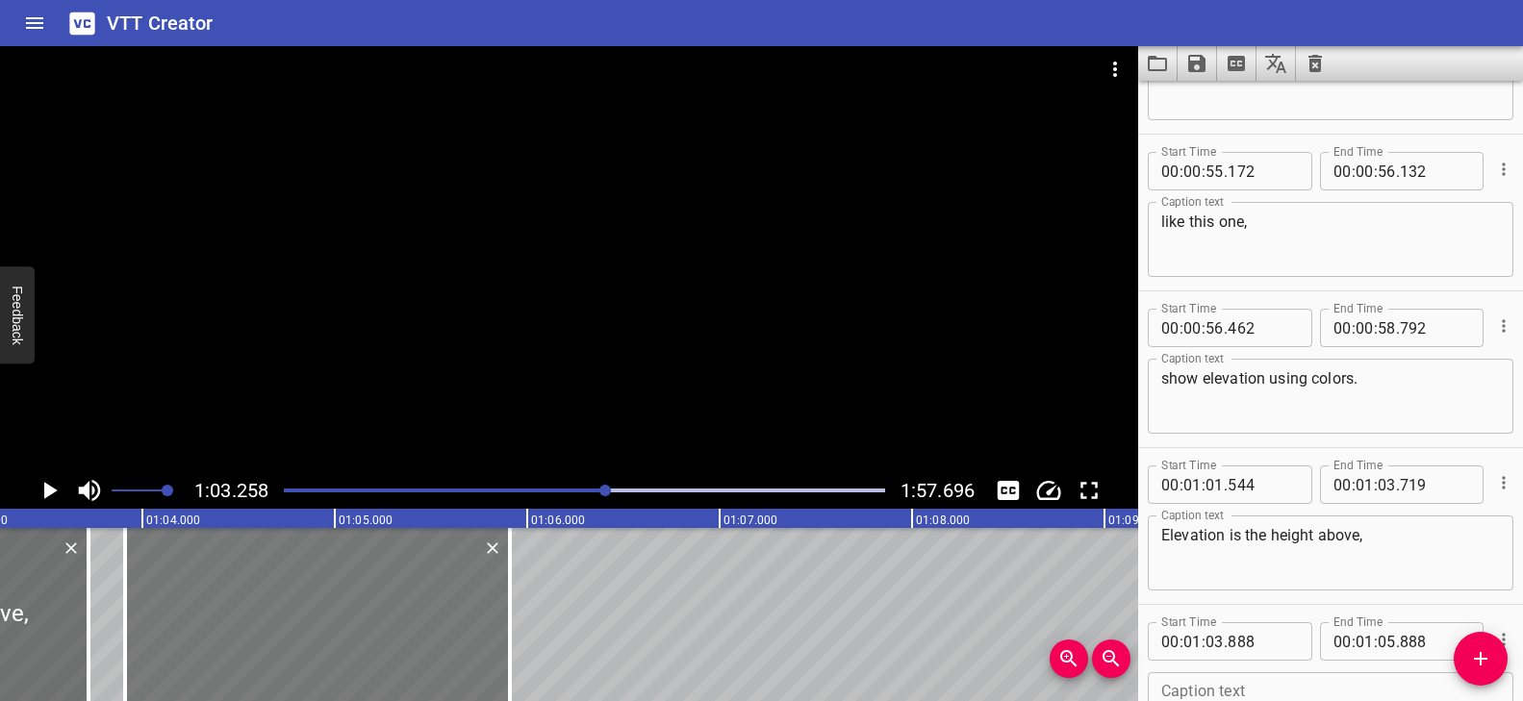
type input "903"
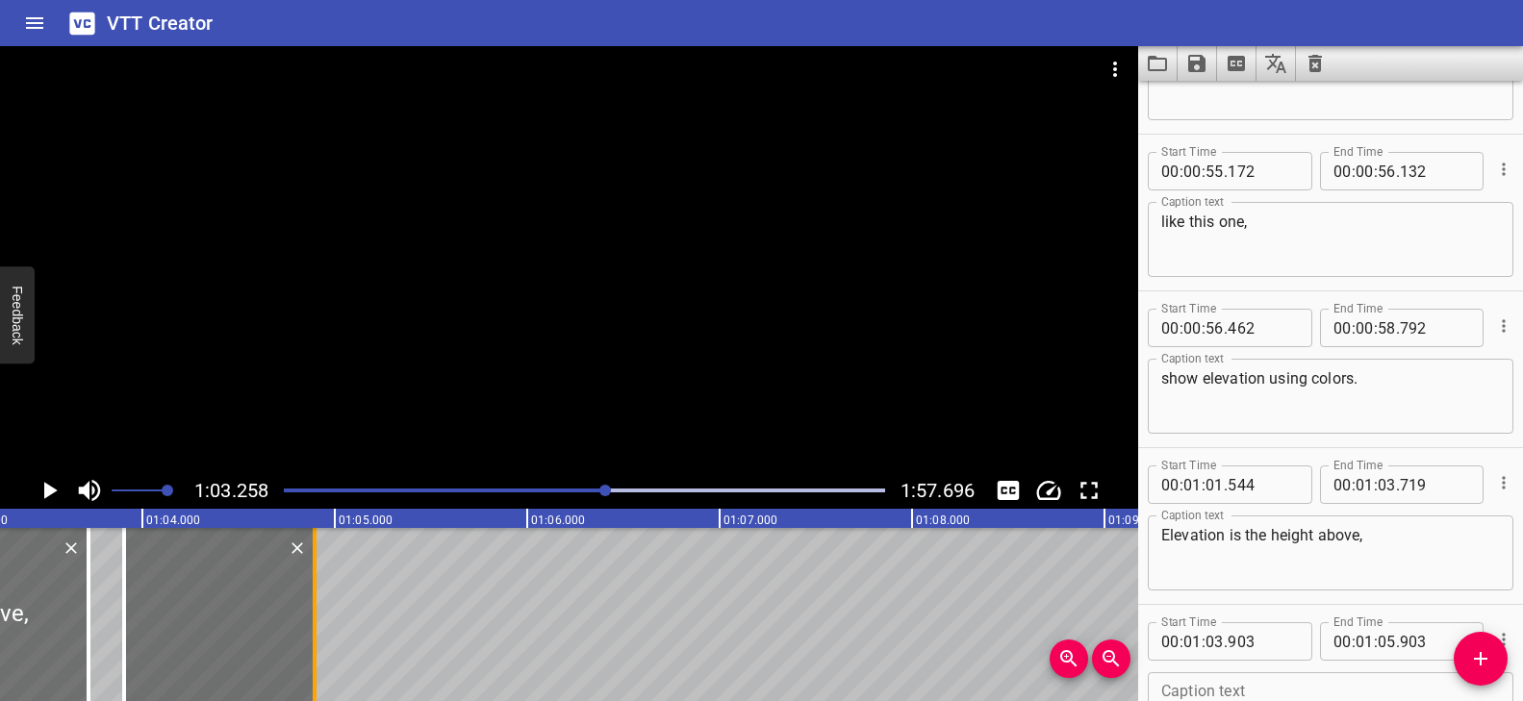
drag, startPoint x: 502, startPoint y: 621, endPoint x: 308, endPoint y: 603, distance: 195.2
click at [308, 603] on div at bounding box center [314, 614] width 19 height 173
type input "04"
click at [311, 593] on div at bounding box center [313, 614] width 4 height 173
type input "873"
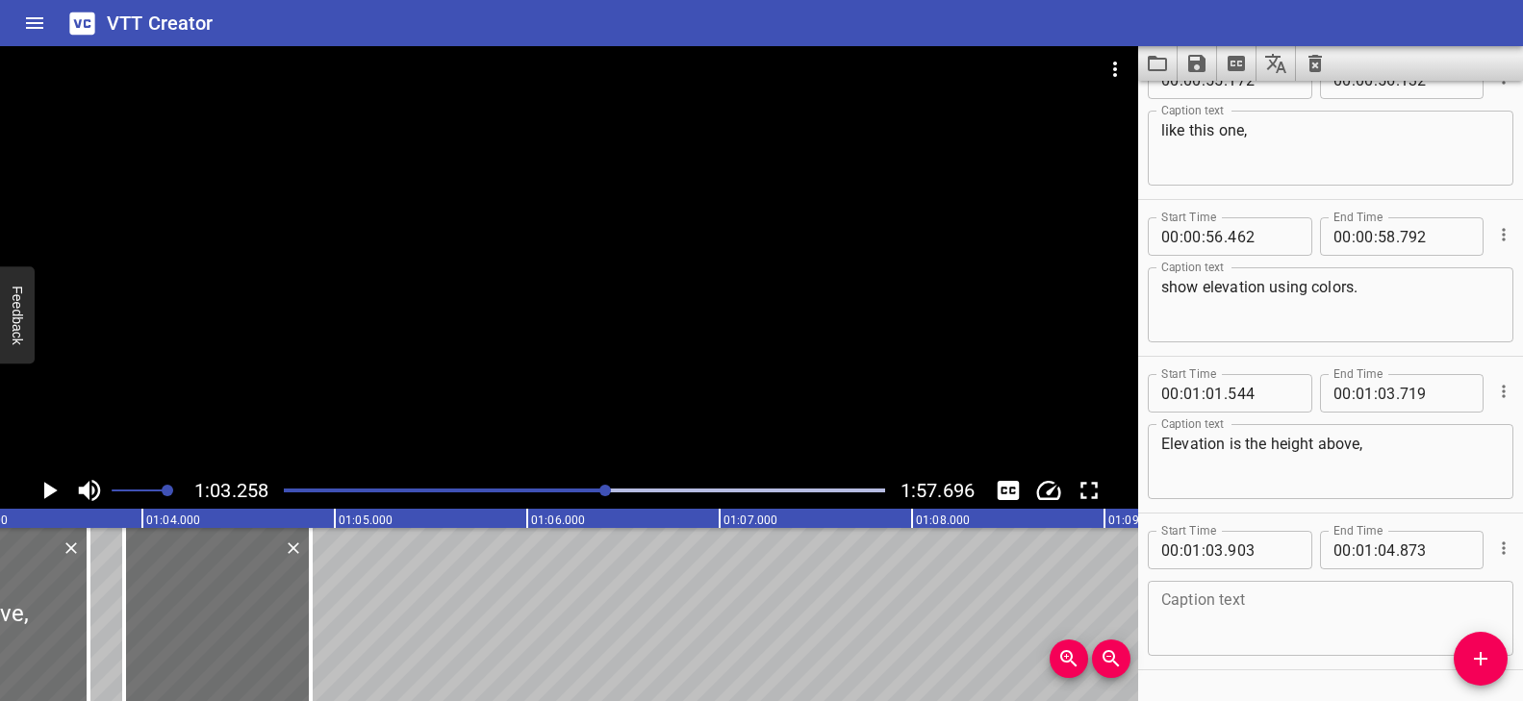
scroll to position [2763, 0]
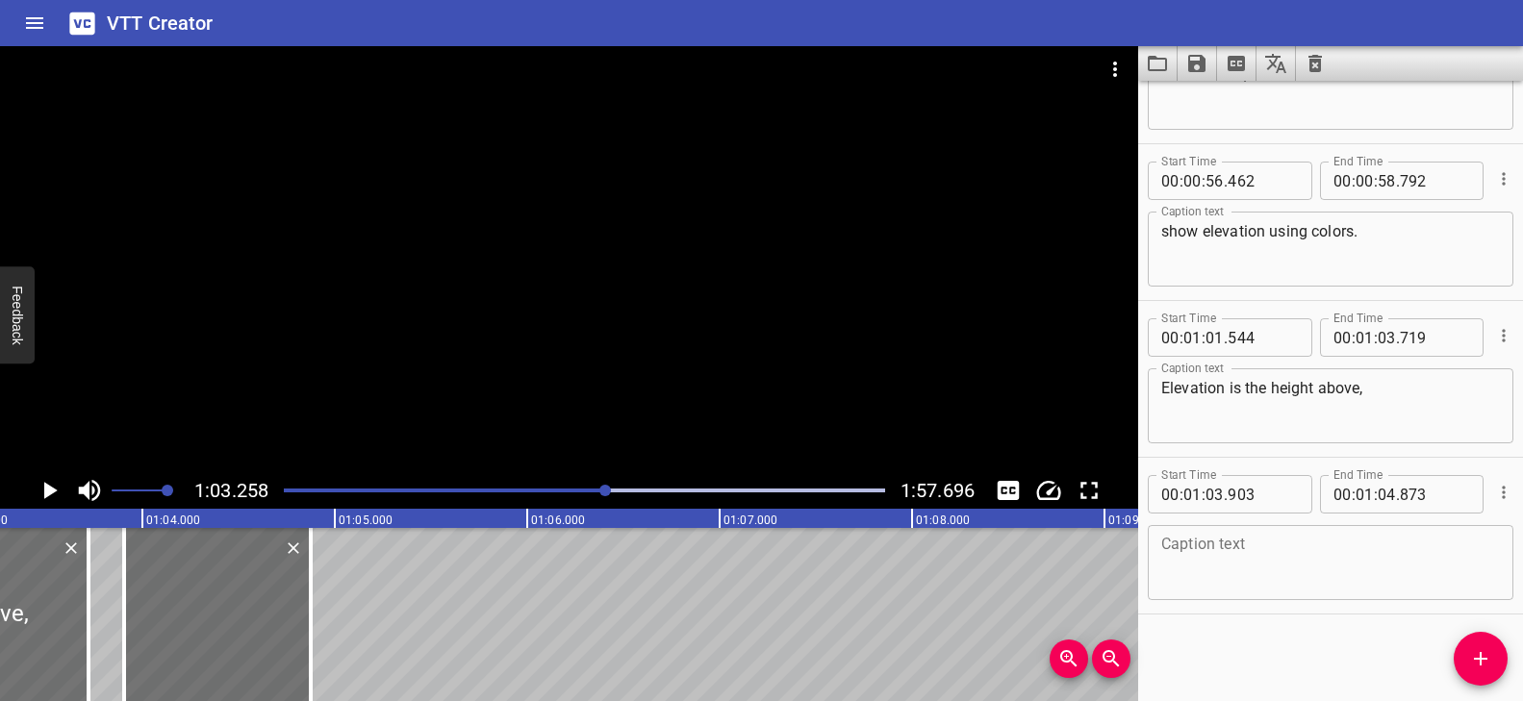
click at [1297, 545] on textarea at bounding box center [1330, 563] width 339 height 55
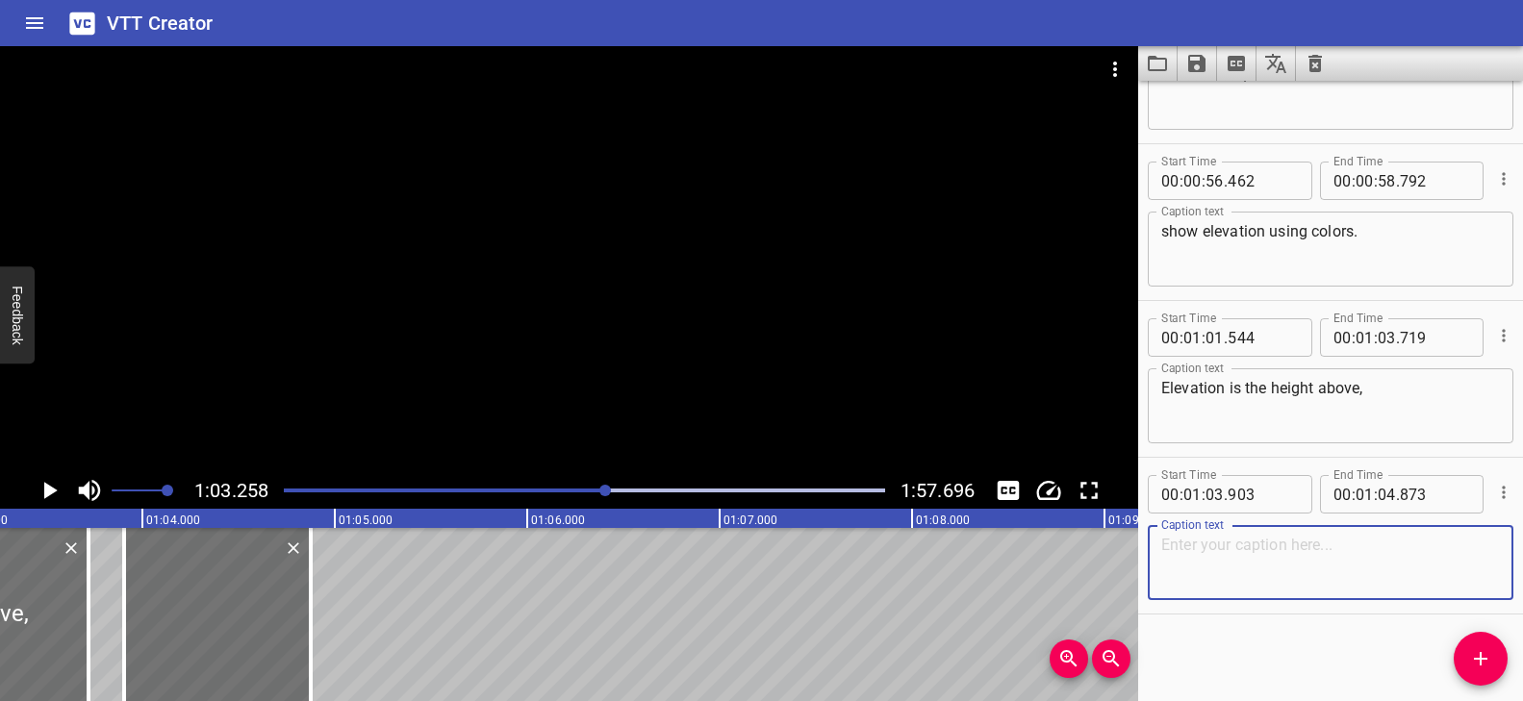
paste textarea "or below,"
type textarea "or below,"
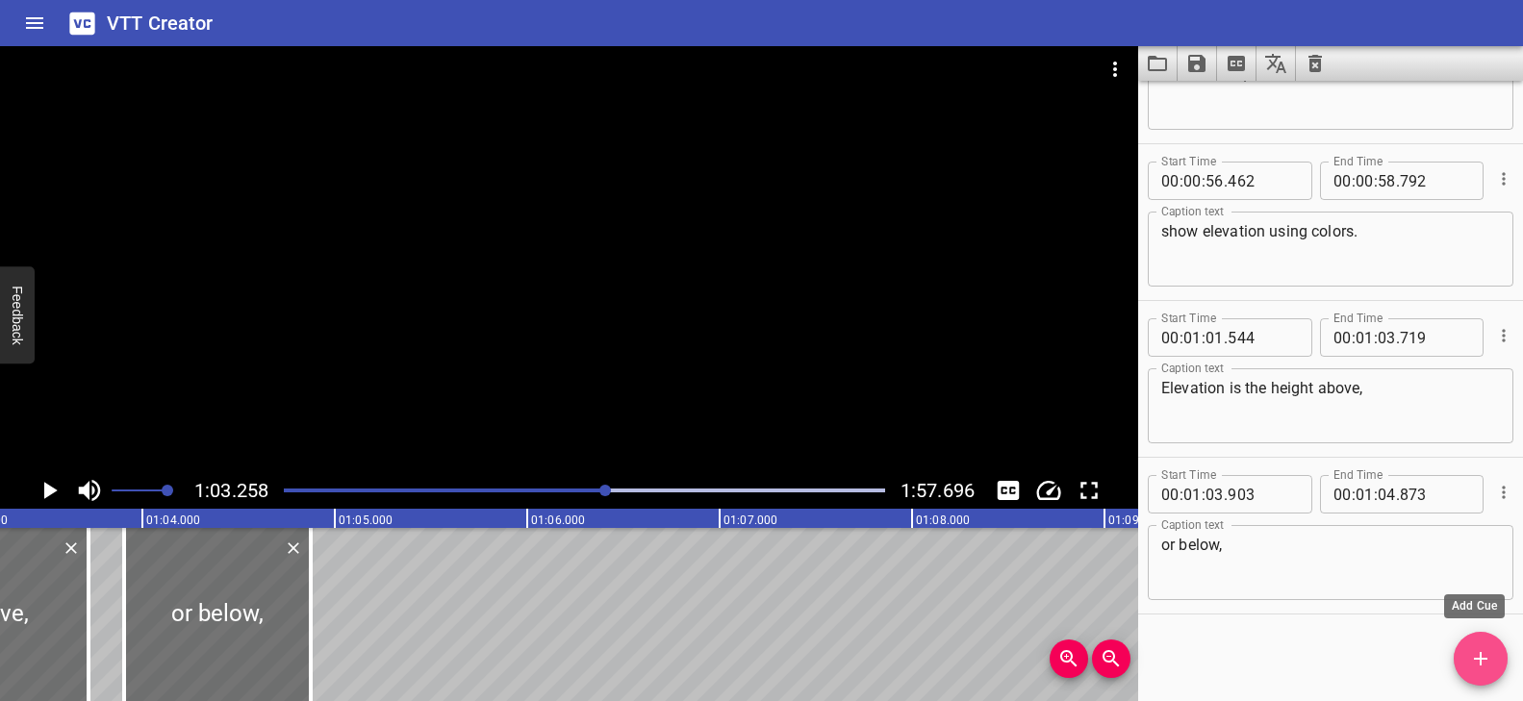
click at [1496, 666] on span "Add Cue" at bounding box center [1481, 658] width 54 height 23
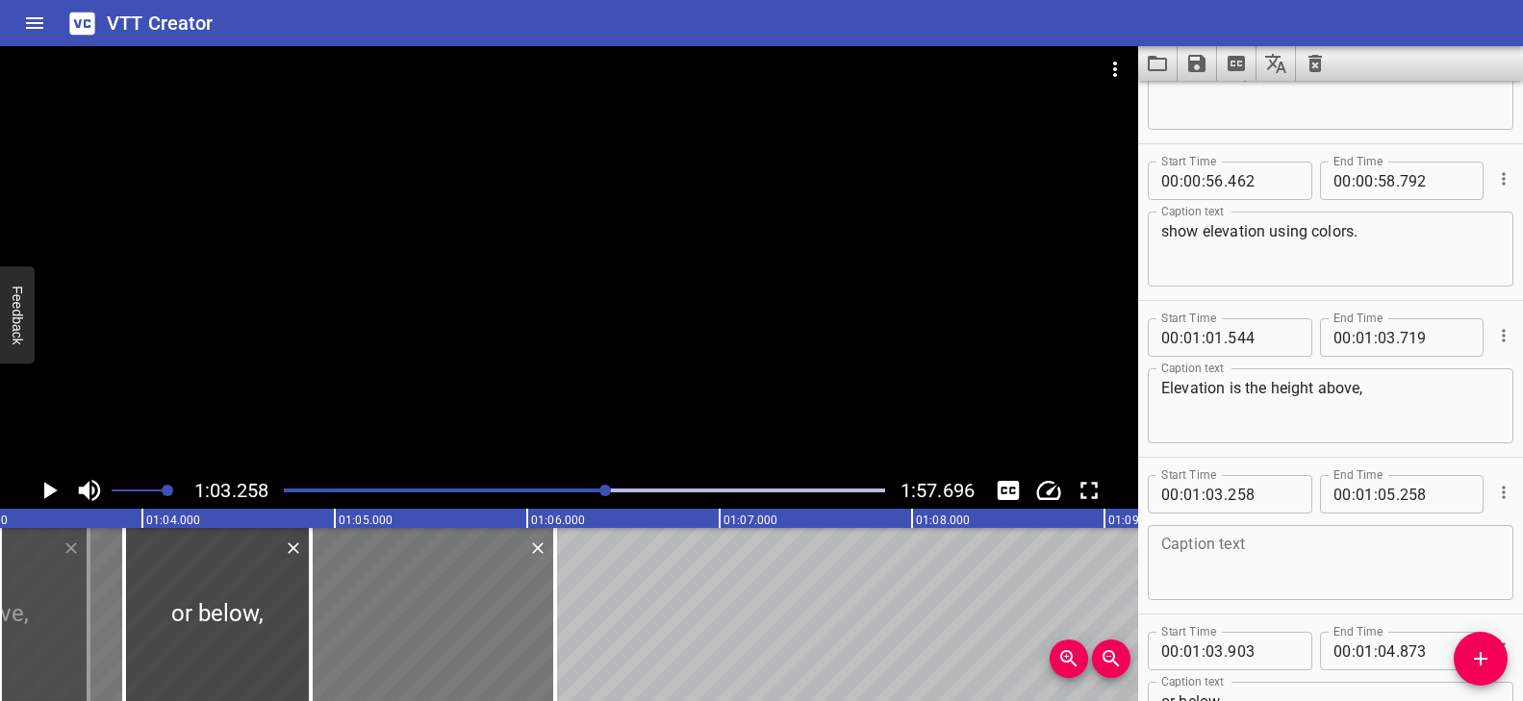
drag, startPoint x: 383, startPoint y: 604, endPoint x: 497, endPoint y: 615, distance: 115.0
click at [553, 612] on div at bounding box center [555, 614] width 4 height 173
type input "06"
type input "143"
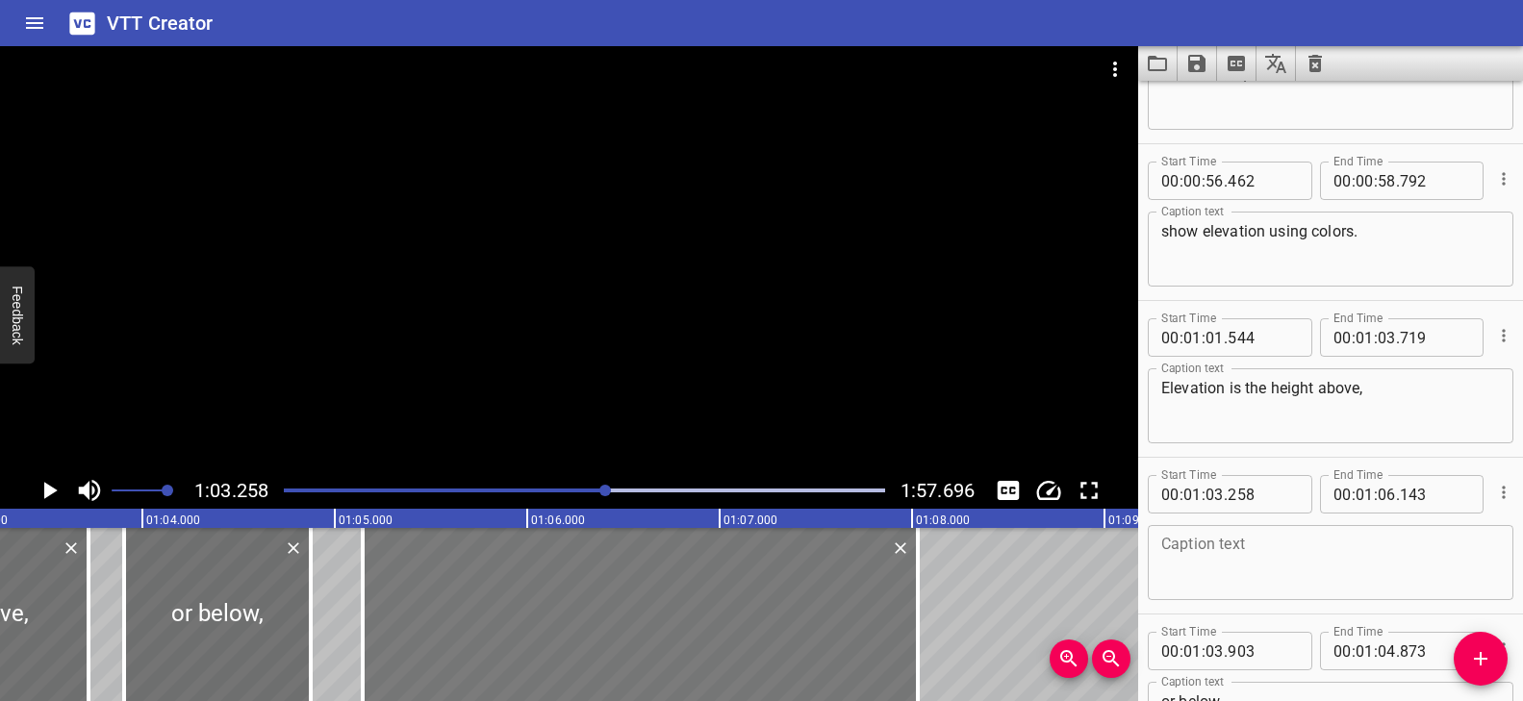
drag, startPoint x: 466, startPoint y: 612, endPoint x: 784, endPoint y: 611, distance: 318.4
type input "05"
type input "143"
type input "08"
type input "028"
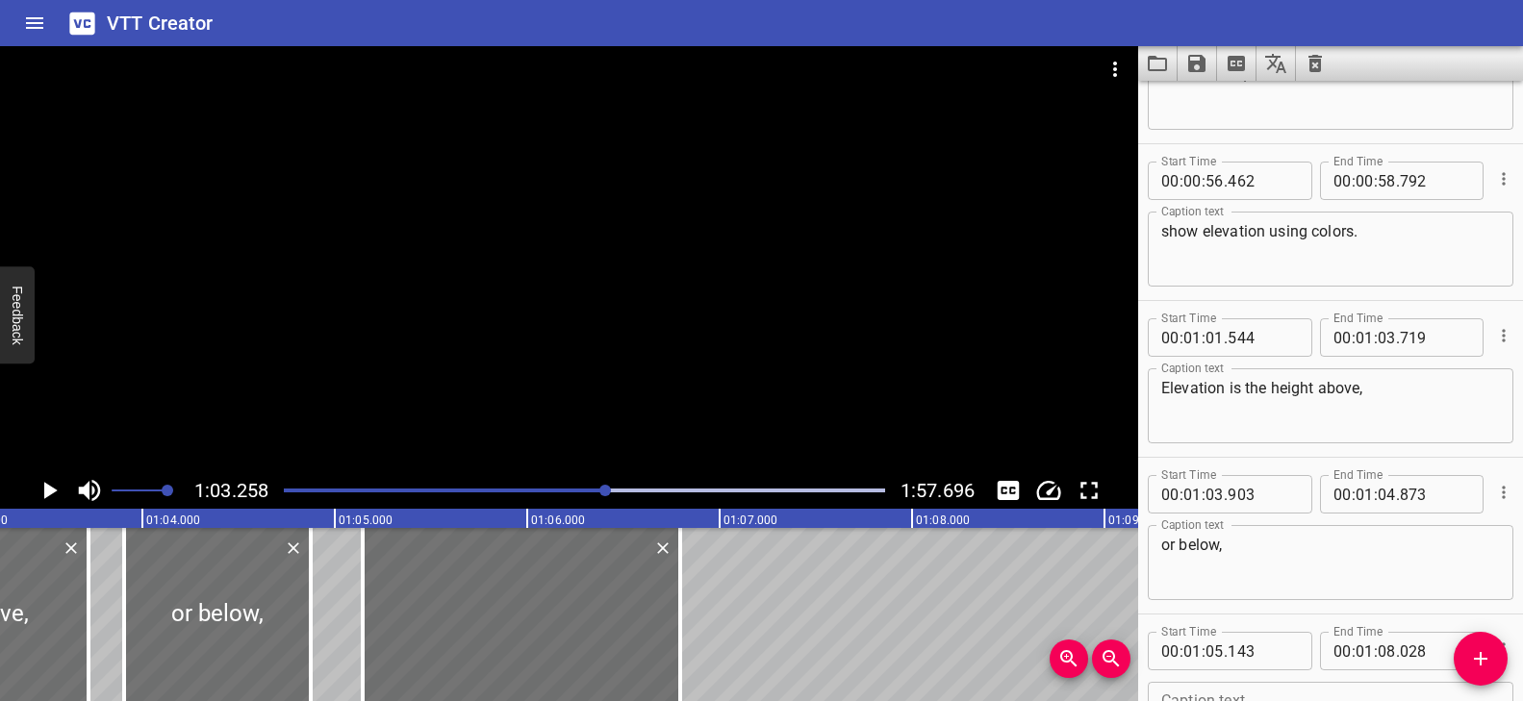
drag, startPoint x: 916, startPoint y: 572, endPoint x: 714, endPoint y: 581, distance: 202.2
click at [682, 581] on div at bounding box center [680, 614] width 19 height 173
type input "06"
type input "793"
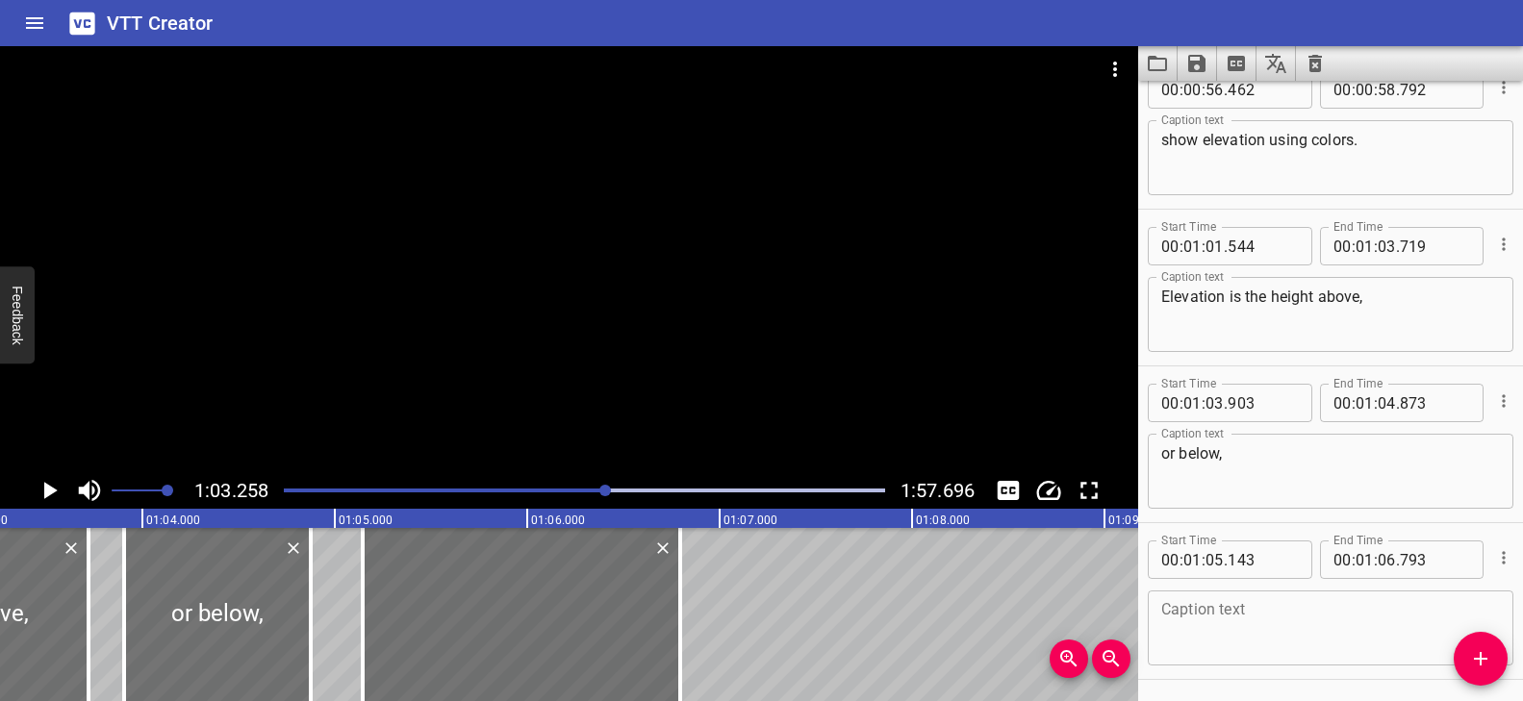
scroll to position [2920, 0]
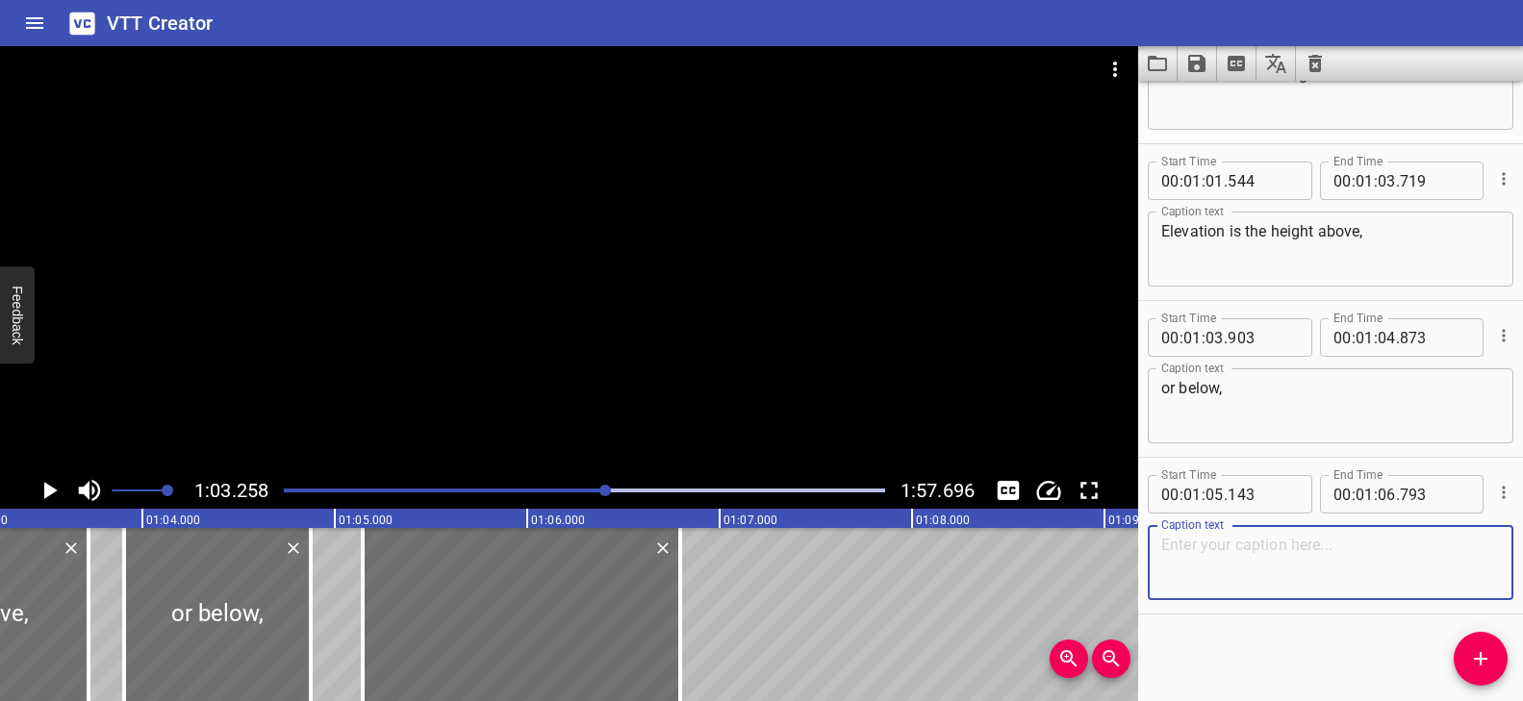
click at [1233, 554] on textarea at bounding box center [1330, 563] width 339 height 55
paste textarea "the level of the sea."
type textarea "the level of the sea."
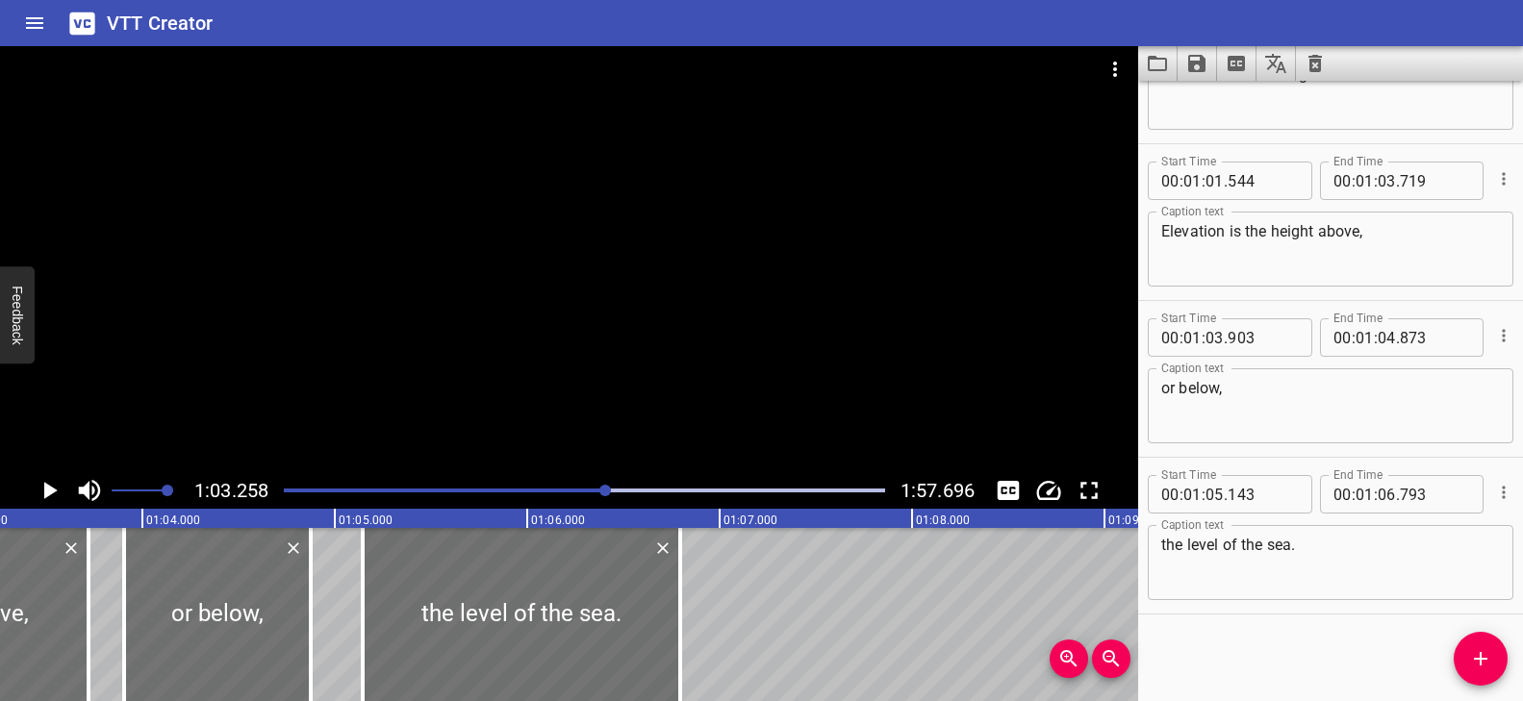
click at [520, 390] on div at bounding box center [569, 259] width 1138 height 426
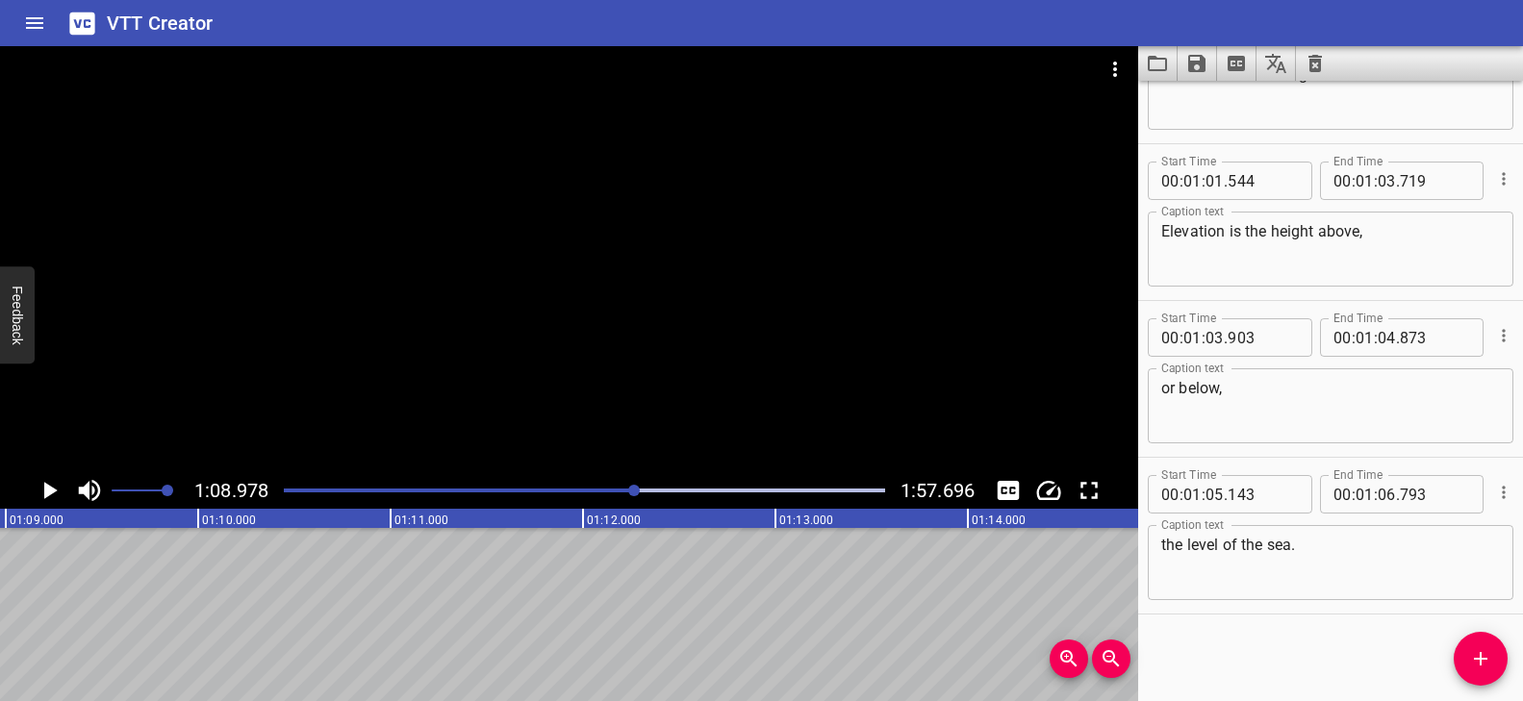
scroll to position [0, 13273]
click at [1484, 655] on icon "Add Cue" at bounding box center [1480, 658] width 23 height 23
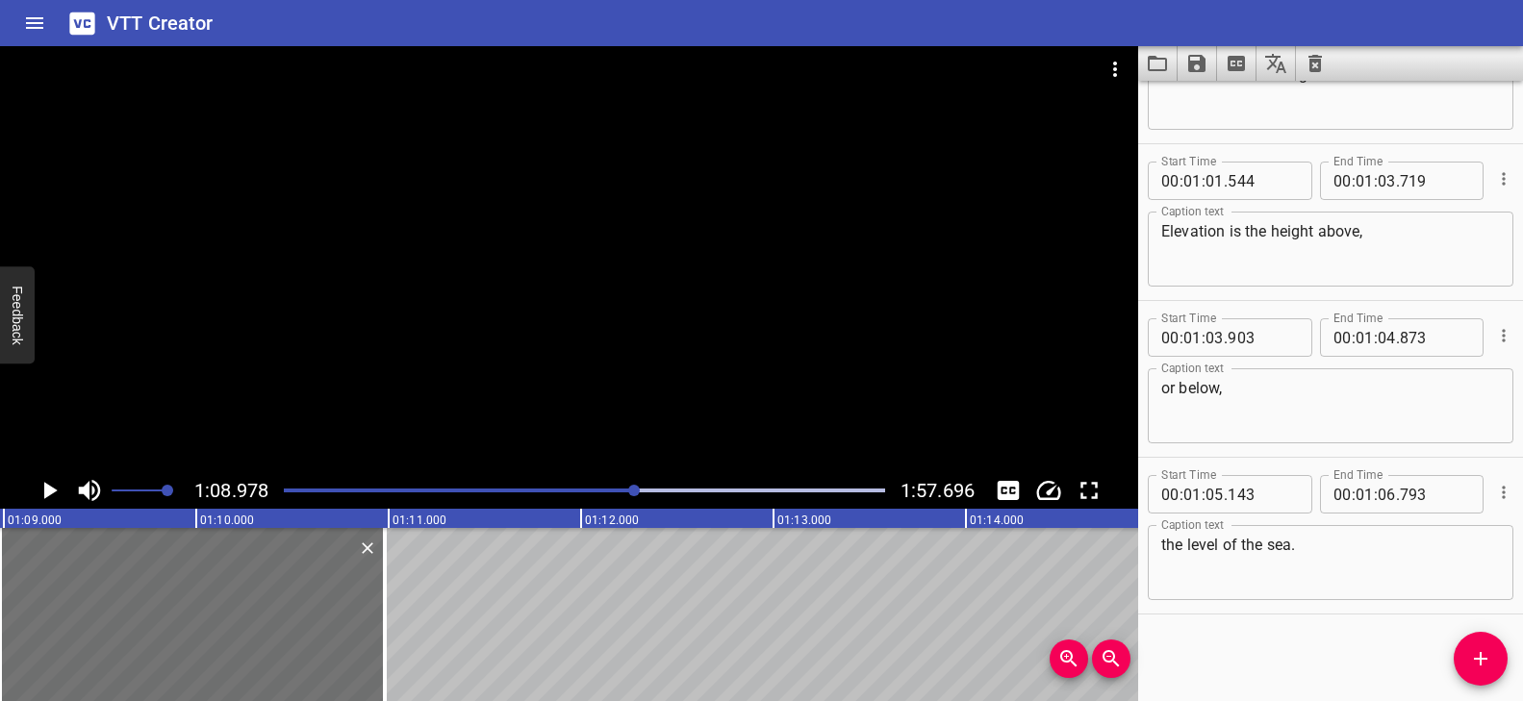
scroll to position [2929, 0]
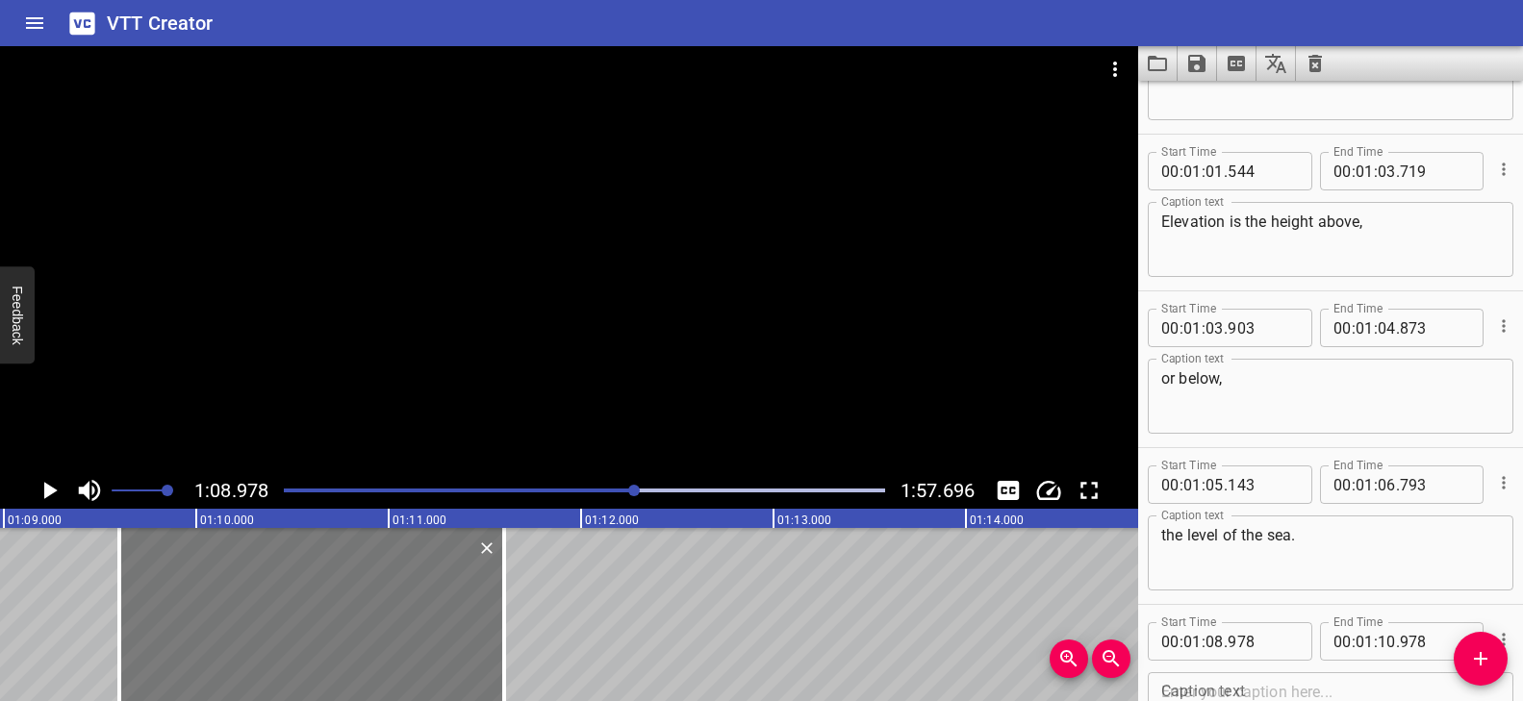
drag, startPoint x: 224, startPoint y: 620, endPoint x: 342, endPoint y: 620, distance: 118.3
click at [342, 620] on div at bounding box center [311, 614] width 385 height 173
type input "09"
type input "593"
type input "11"
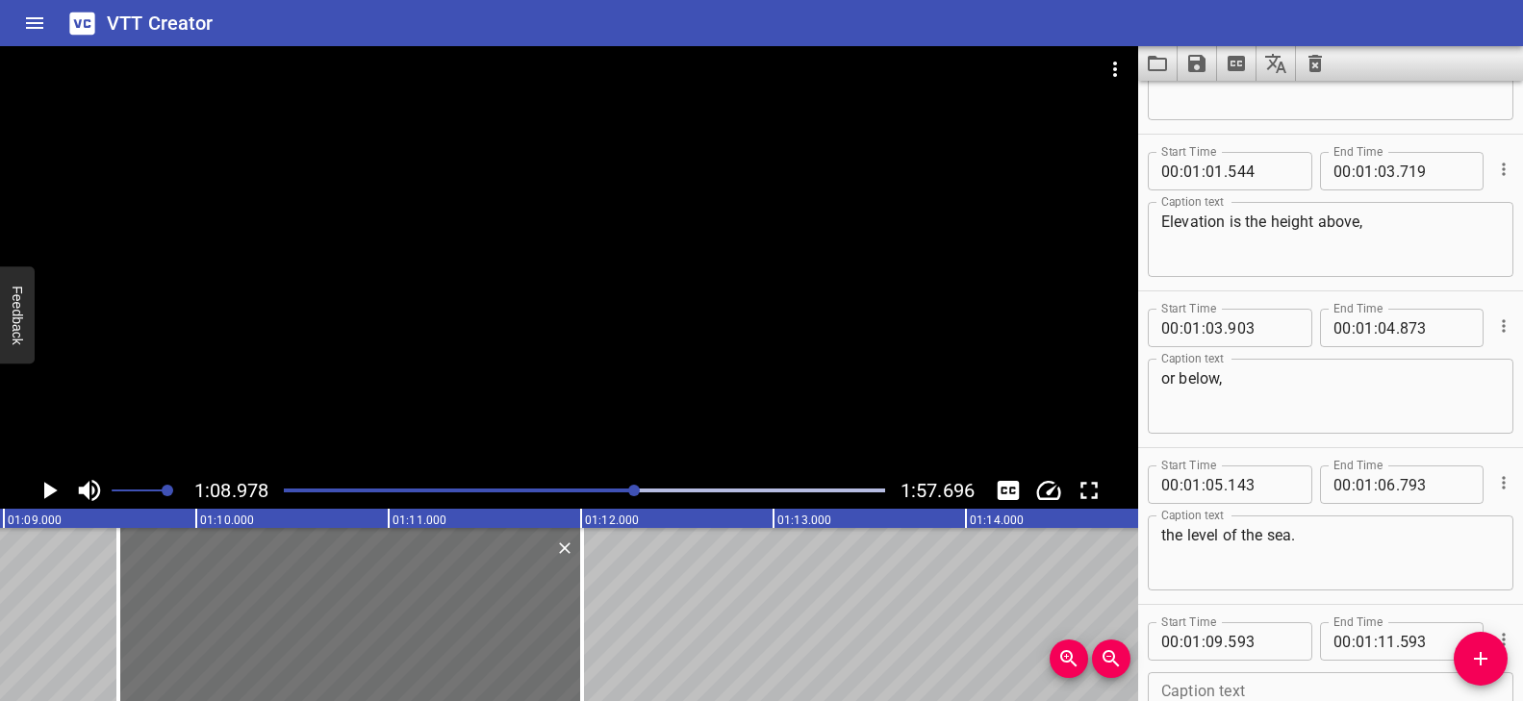
drag, startPoint x: 504, startPoint y: 598, endPoint x: 620, endPoint y: 612, distance: 116.2
click at [580, 609] on div at bounding box center [582, 614] width 4 height 173
type input "998"
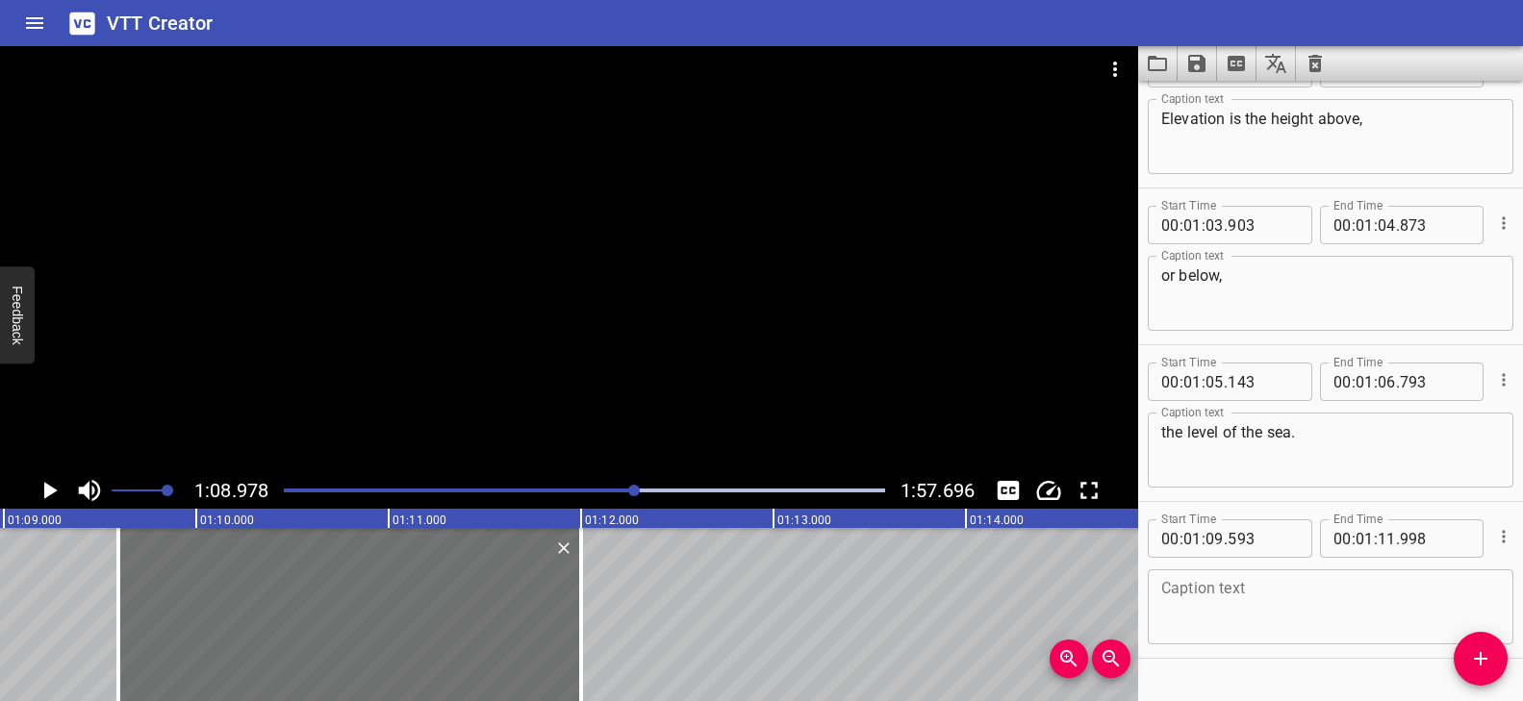
scroll to position [3077, 0]
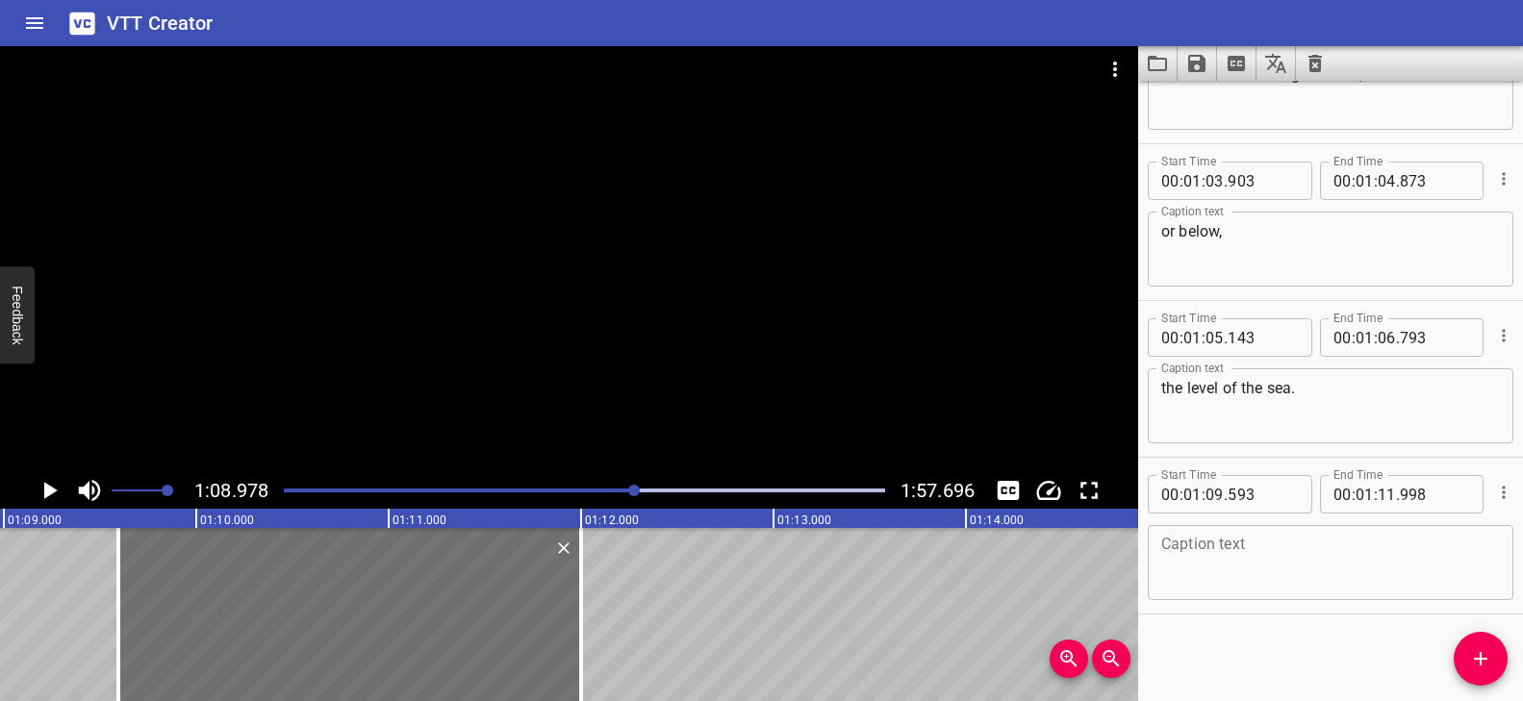
click at [1228, 562] on textarea at bounding box center [1330, 563] width 339 height 55
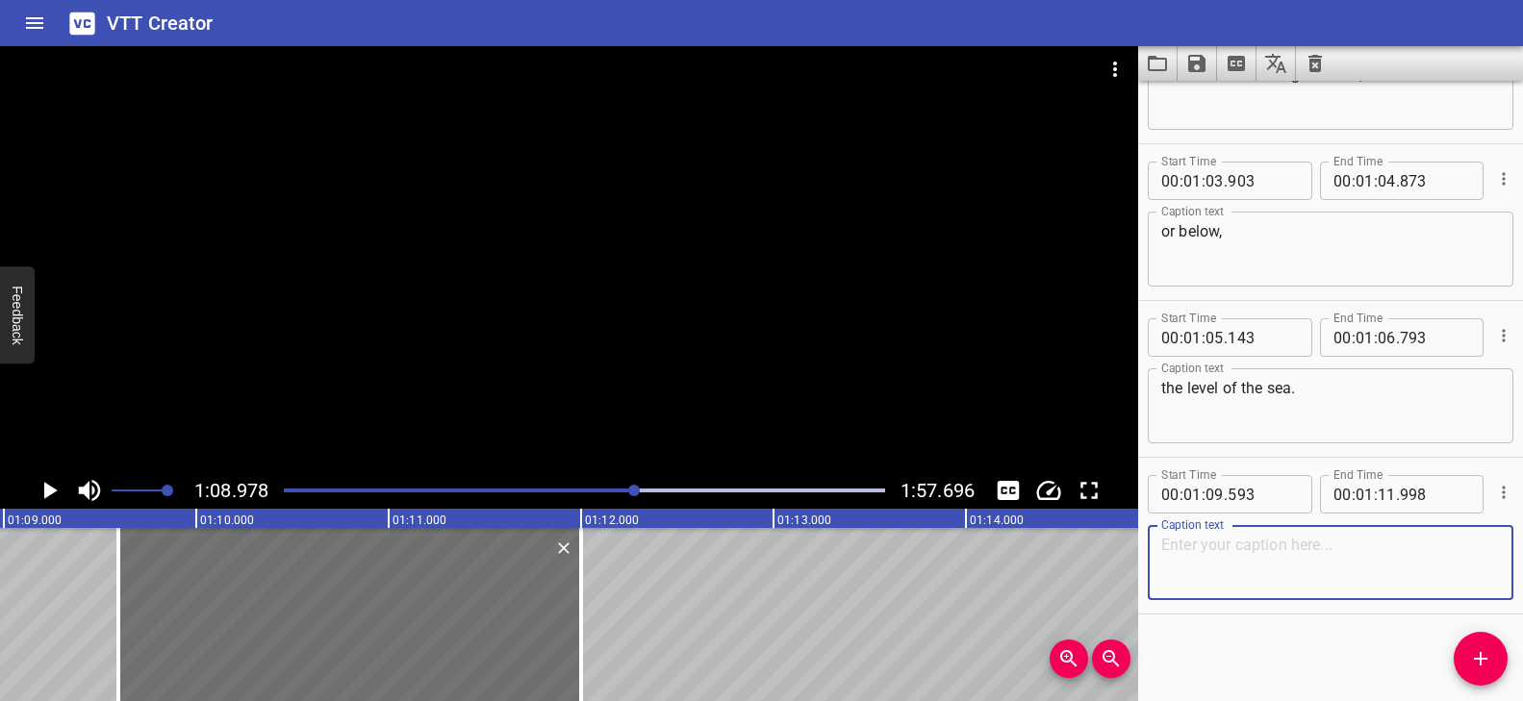
paste textarea "Whereas a topographic map shows elevation using contour lines."
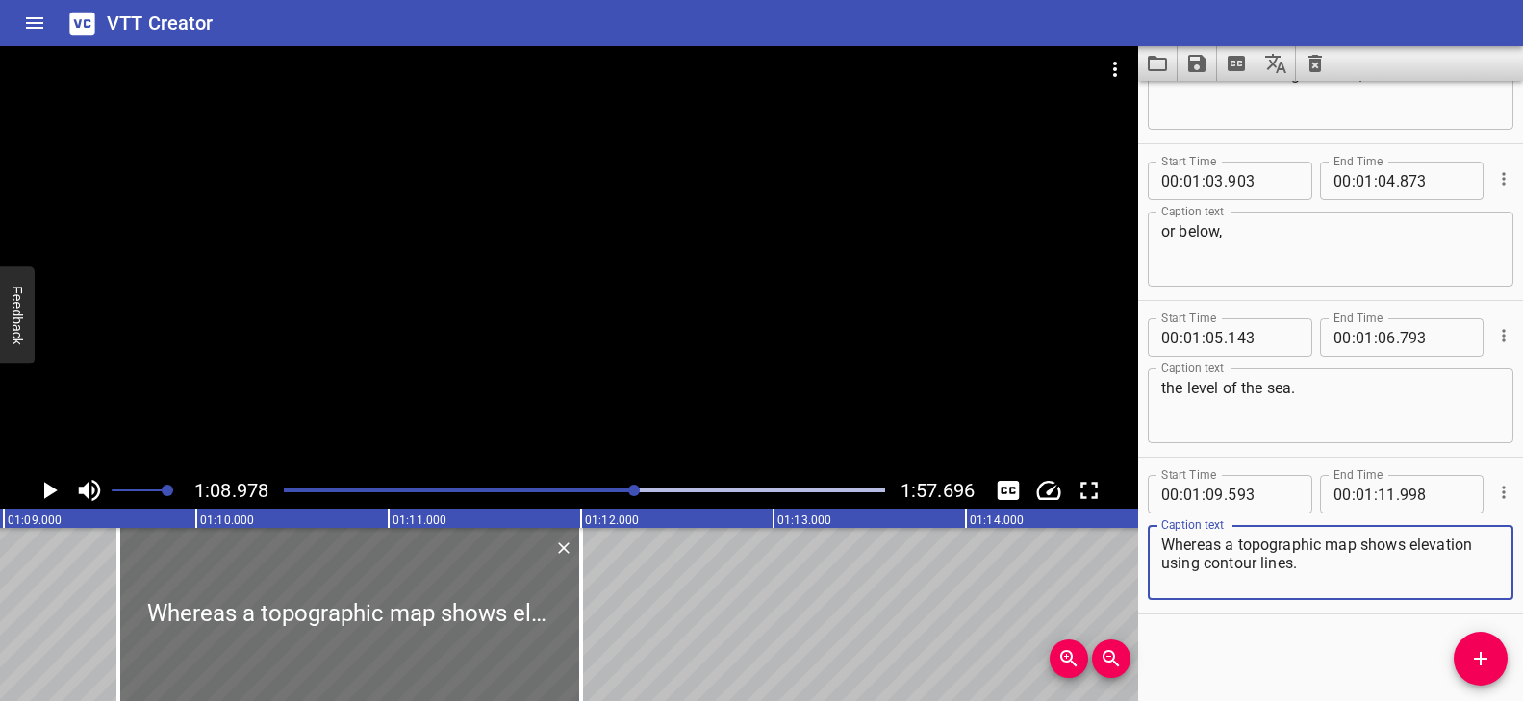
type textarea "Whereas a topographic map shows elevation using contour lines."
click at [363, 354] on div at bounding box center [569, 259] width 1138 height 426
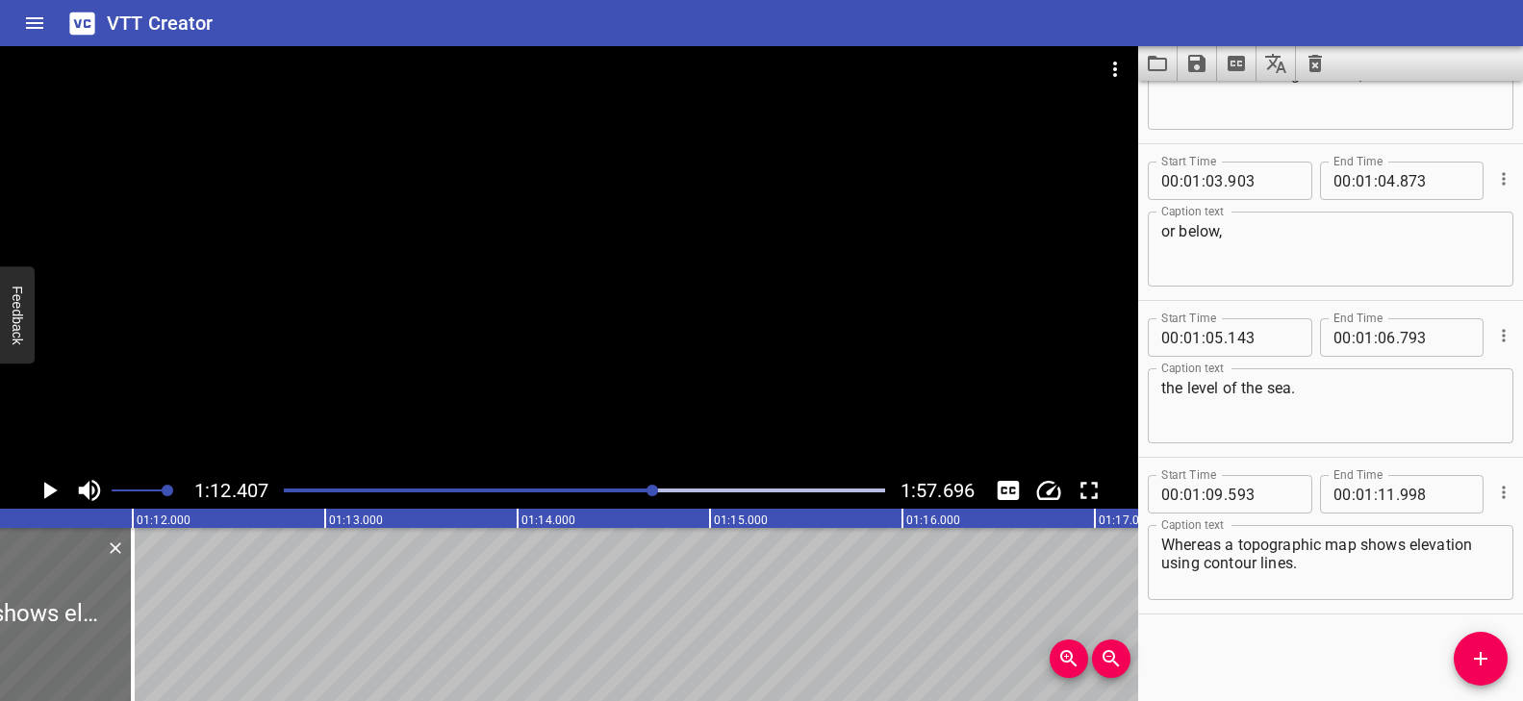
scroll to position [0, 13701]
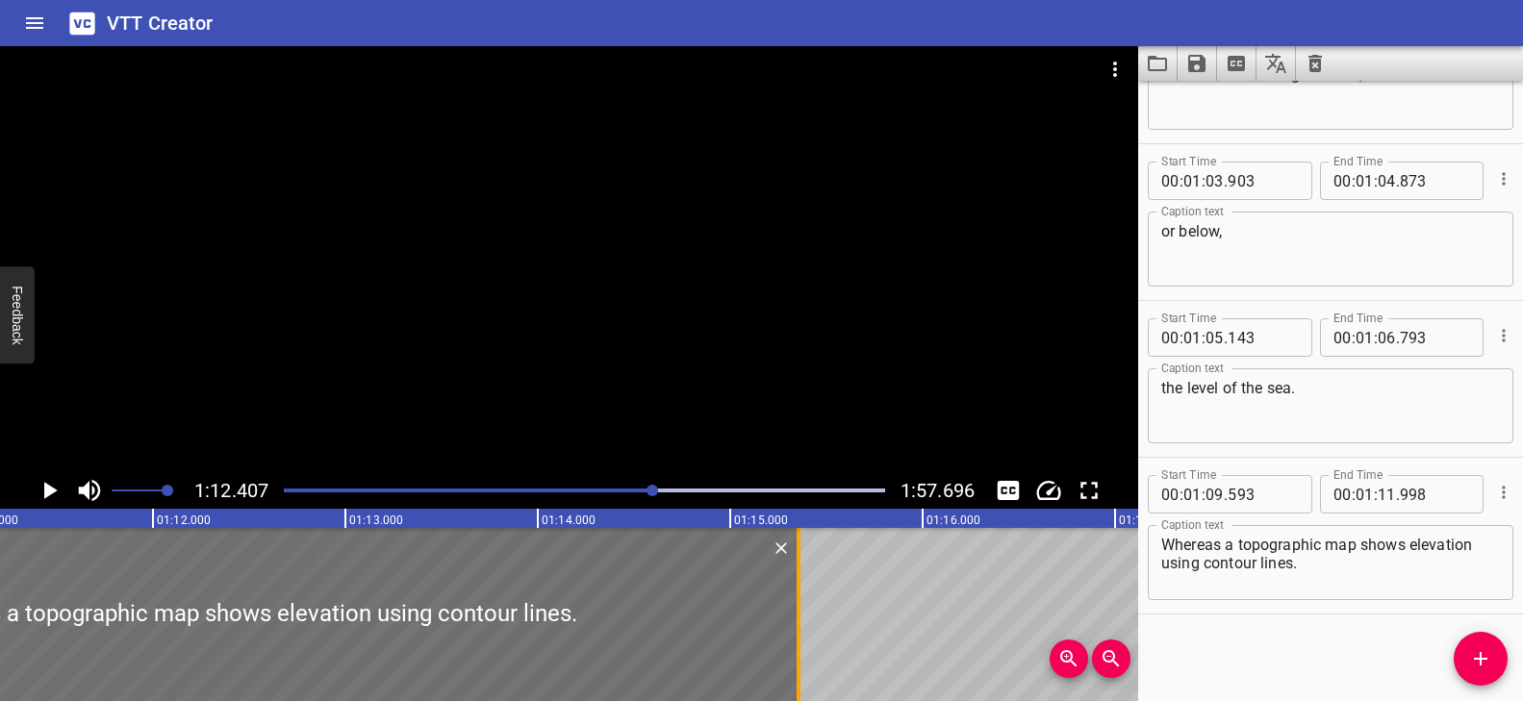
drag, startPoint x: 151, startPoint y: 601, endPoint x: 796, endPoint y: 609, distance: 644.6
click at [797, 609] on div at bounding box center [799, 614] width 4 height 173
type input "15"
type input "348"
click at [643, 489] on div "Play progress" at bounding box center [353, 491] width 601 height 4
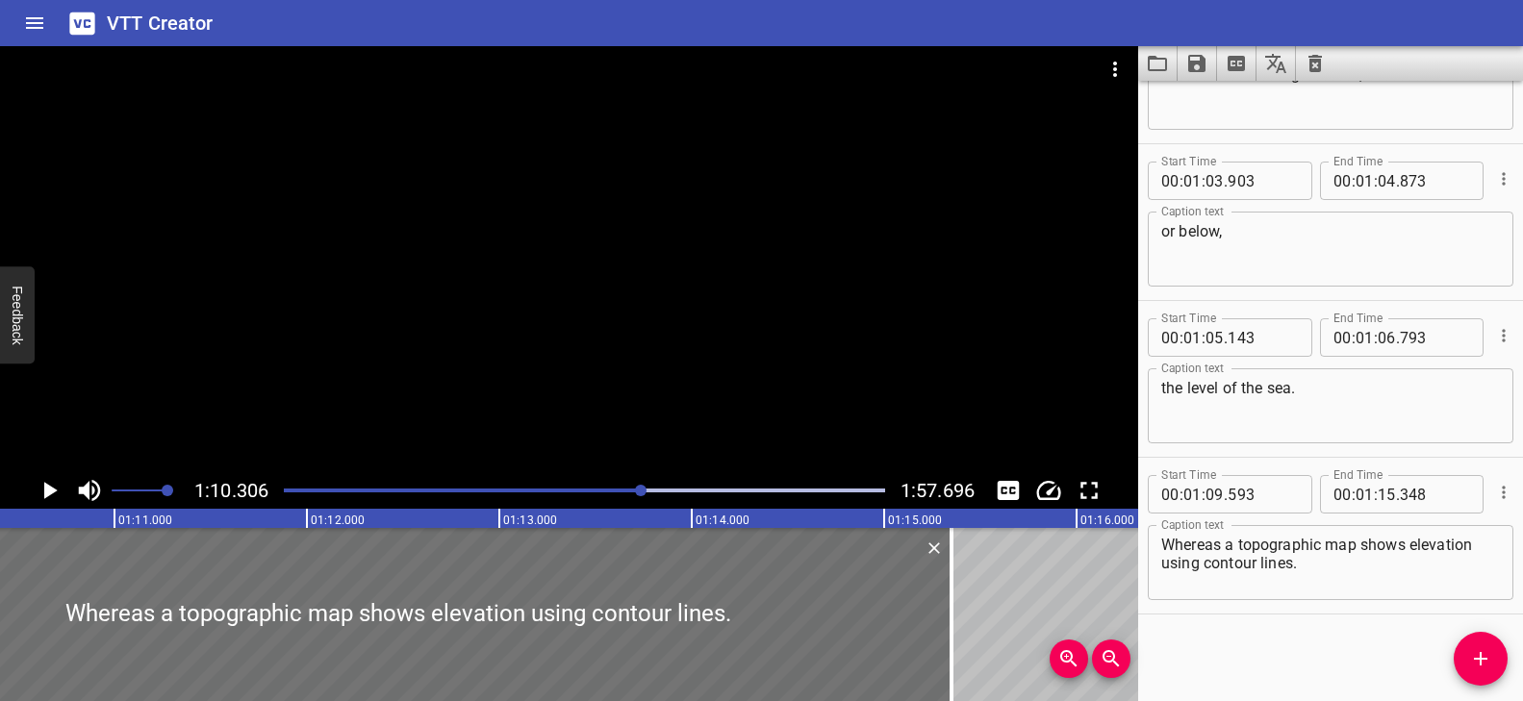
click at [617, 393] on div at bounding box center [569, 259] width 1138 height 426
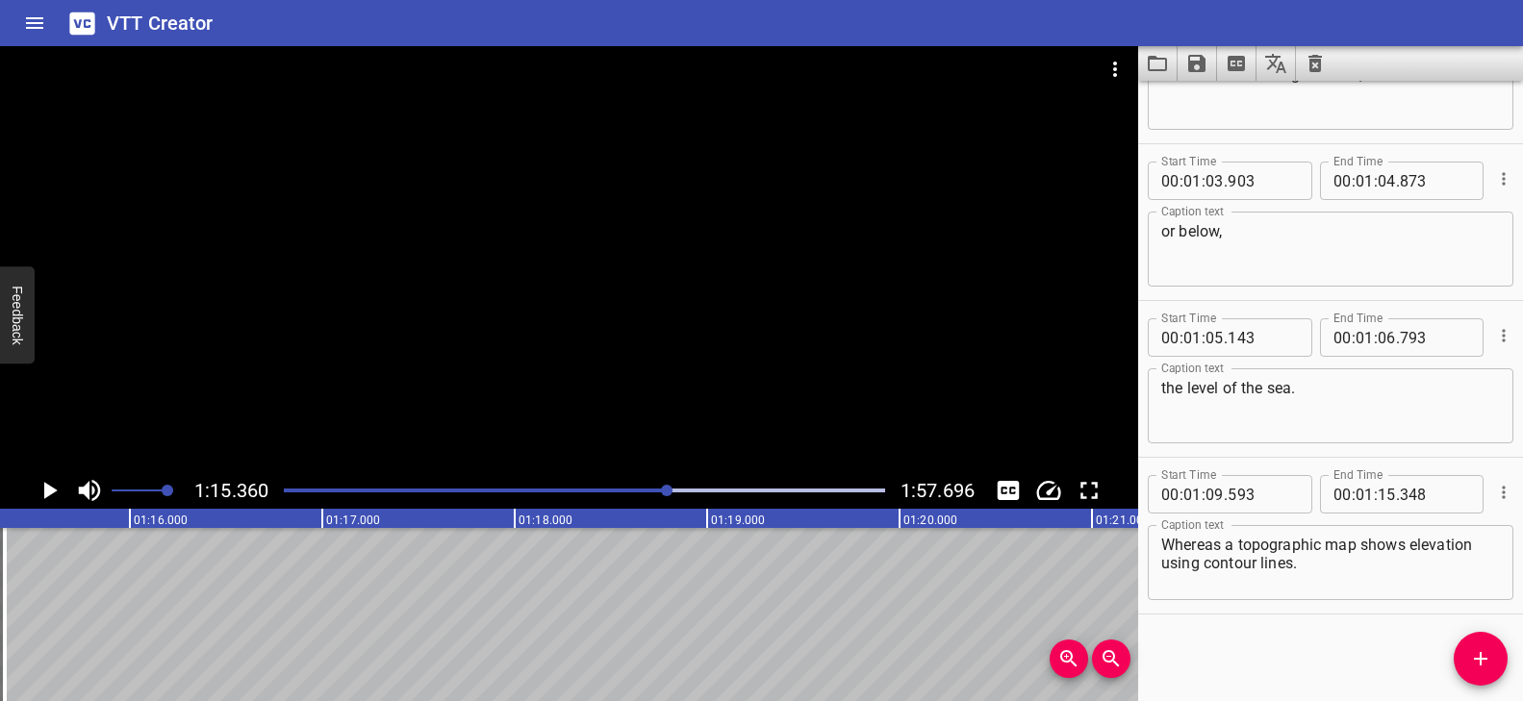
scroll to position [0, 14500]
click at [1470, 658] on icon "Add Cue" at bounding box center [1480, 658] width 23 height 23
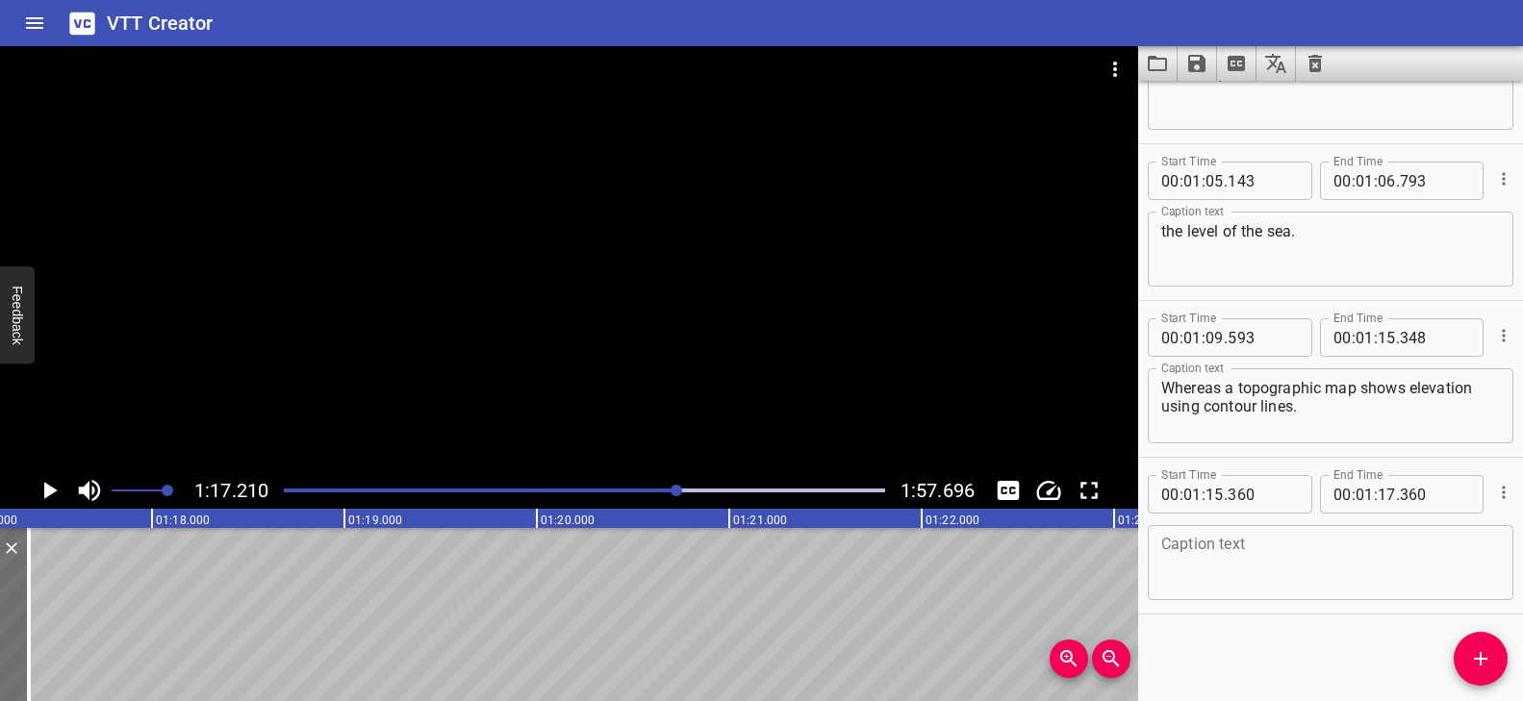
scroll to position [0, 14547]
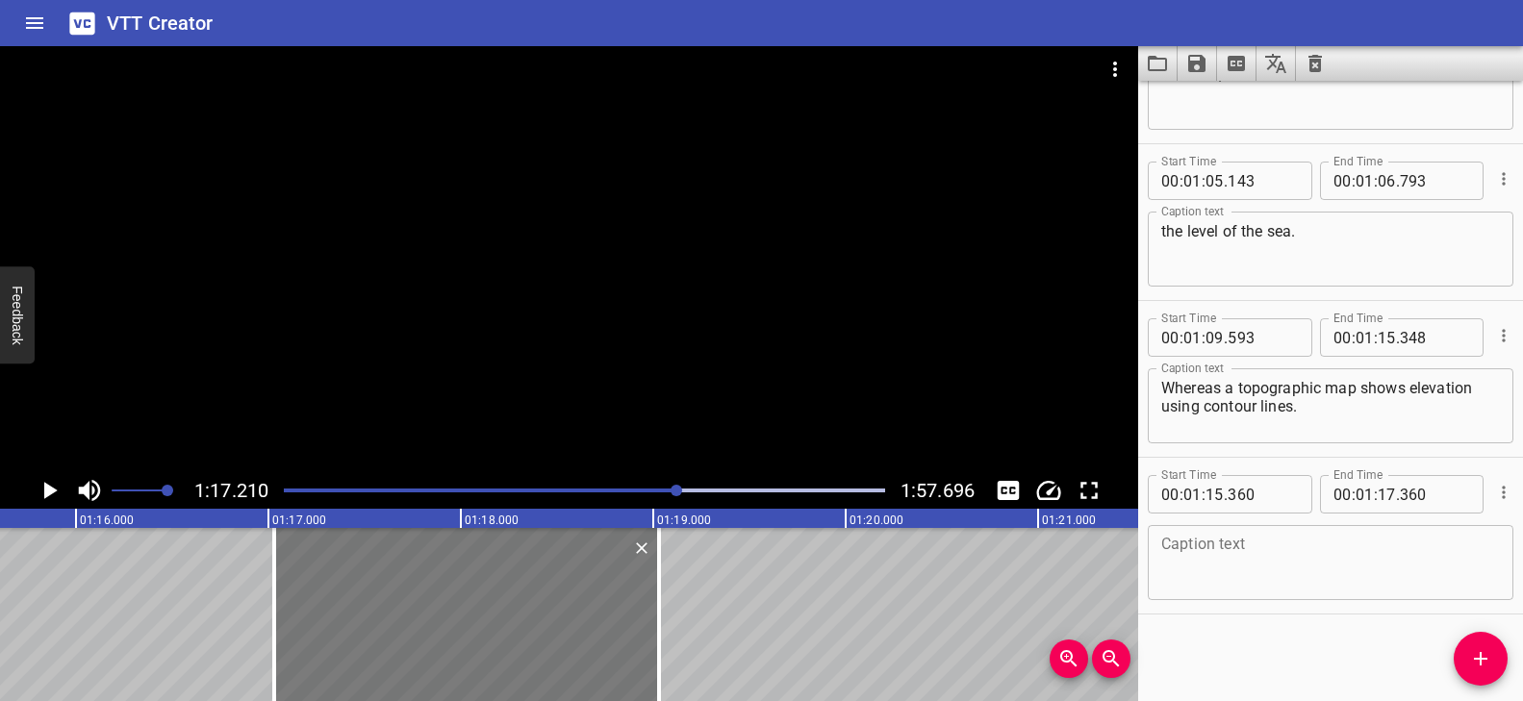
drag, startPoint x: 229, startPoint y: 602, endPoint x: 541, endPoint y: 618, distance: 312.1
click at [541, 618] on div at bounding box center [466, 614] width 385 height 173
type input "17"
type input "025"
type input "19"
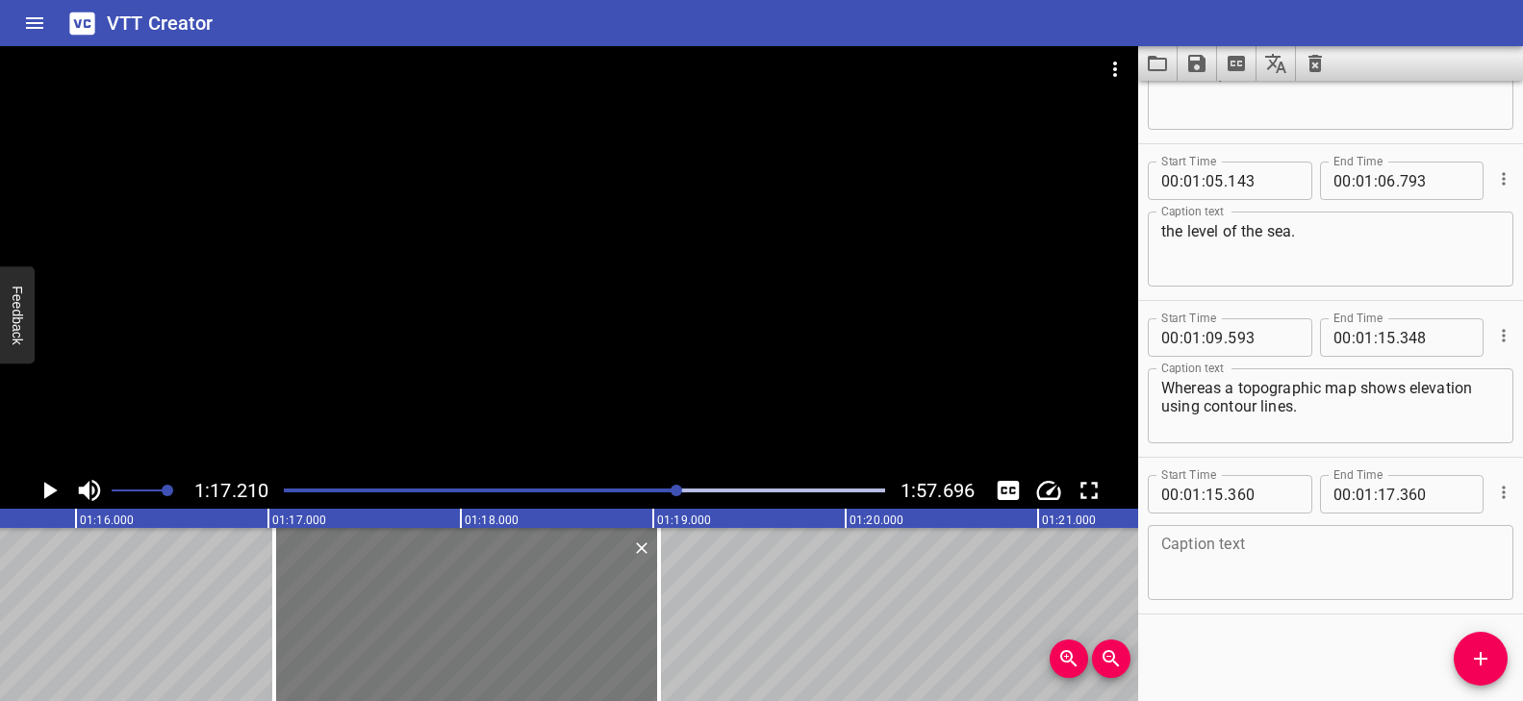
type input "025"
drag, startPoint x: 669, startPoint y: 590, endPoint x: 738, endPoint y: 598, distance: 69.8
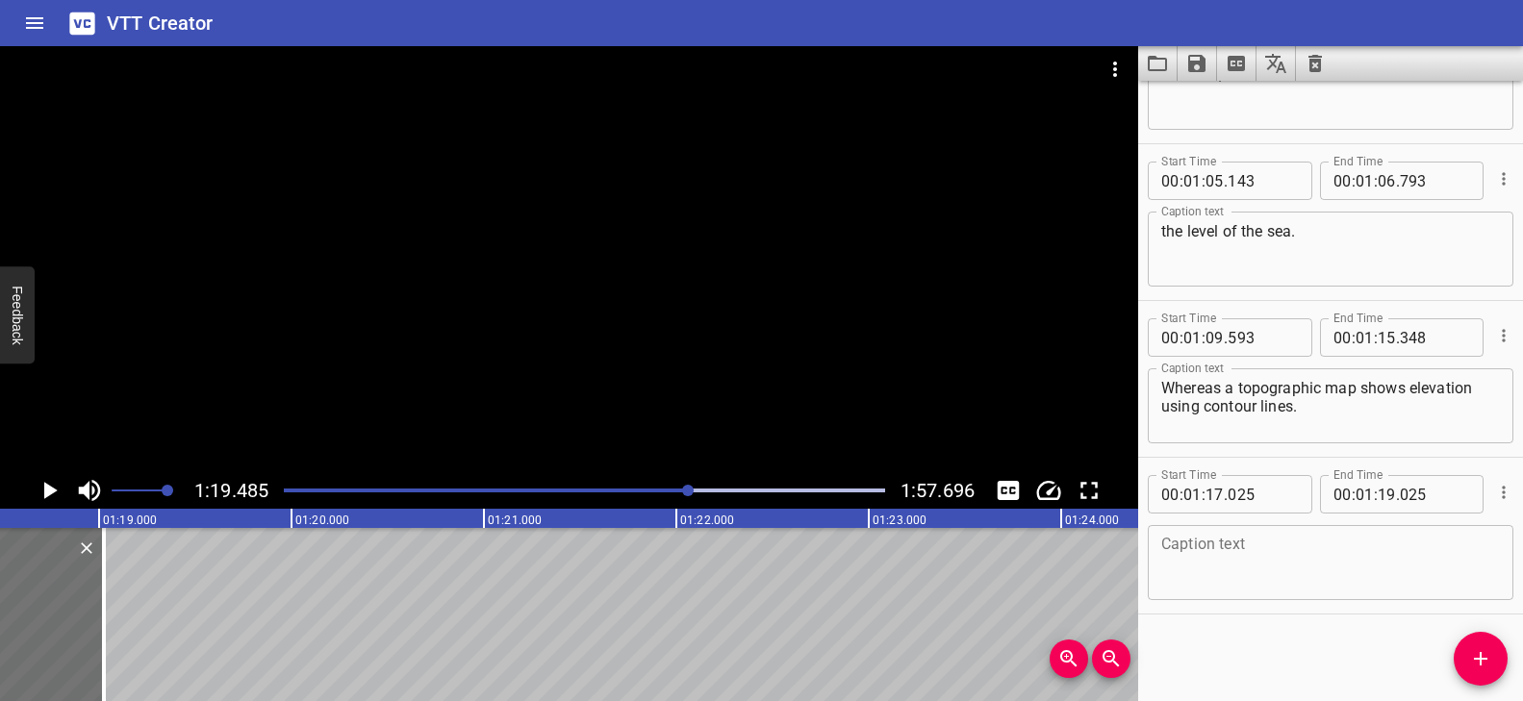
scroll to position [0, 14711]
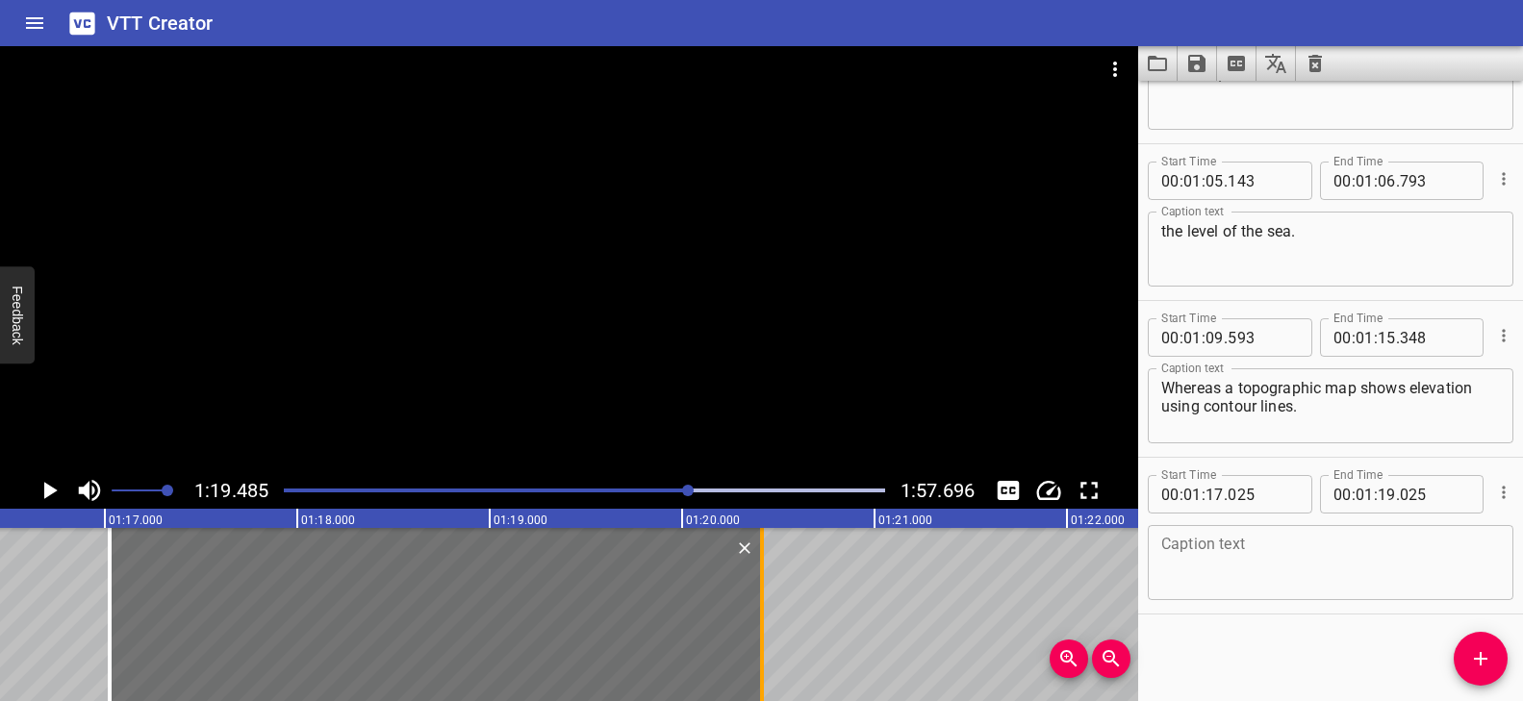
drag, startPoint x: 485, startPoint y: 572, endPoint x: 751, endPoint y: 597, distance: 267.7
click at [752, 597] on div at bounding box center [761, 614] width 19 height 173
type input "20"
type input "410"
click at [1244, 553] on textarea at bounding box center [1330, 563] width 339 height 55
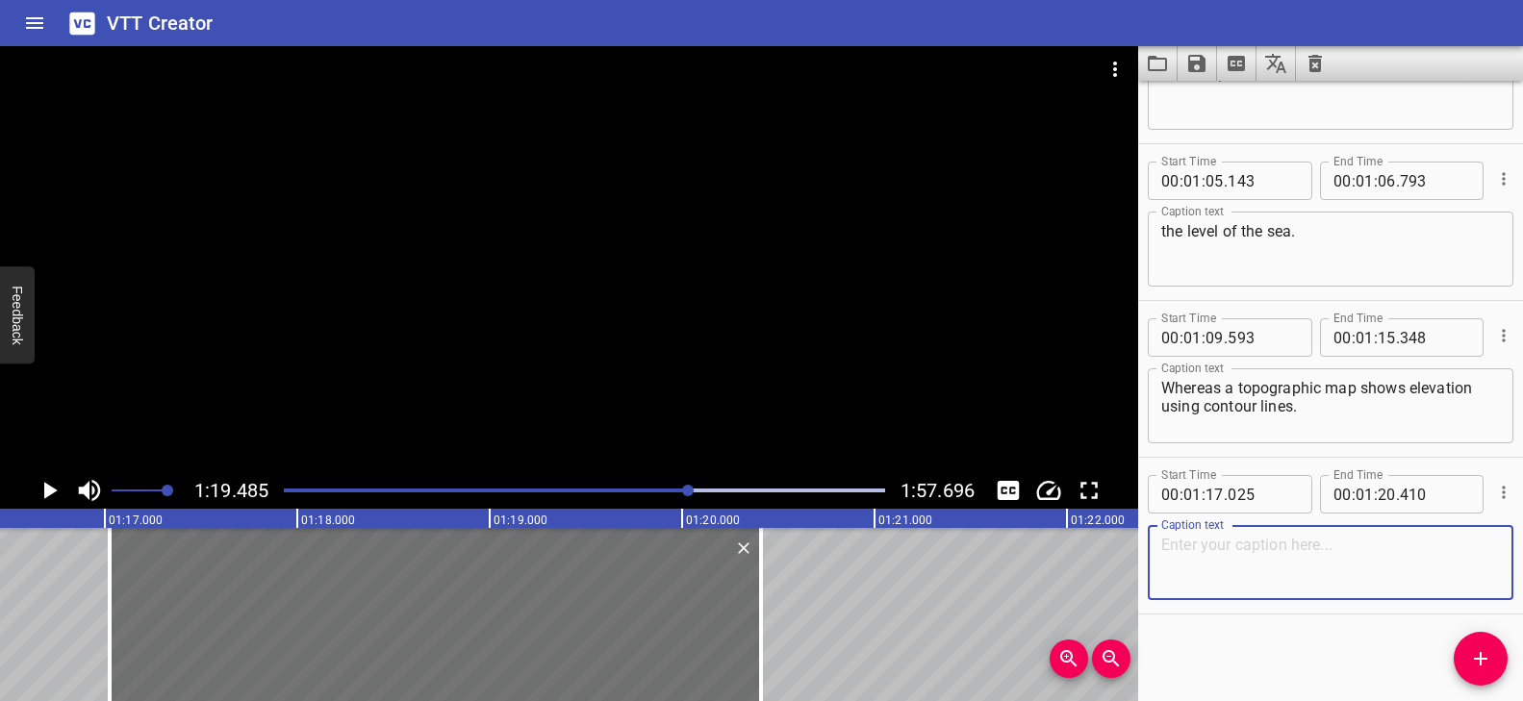
paste textarea "Which can be useful if you are planning a hike up a mountain."
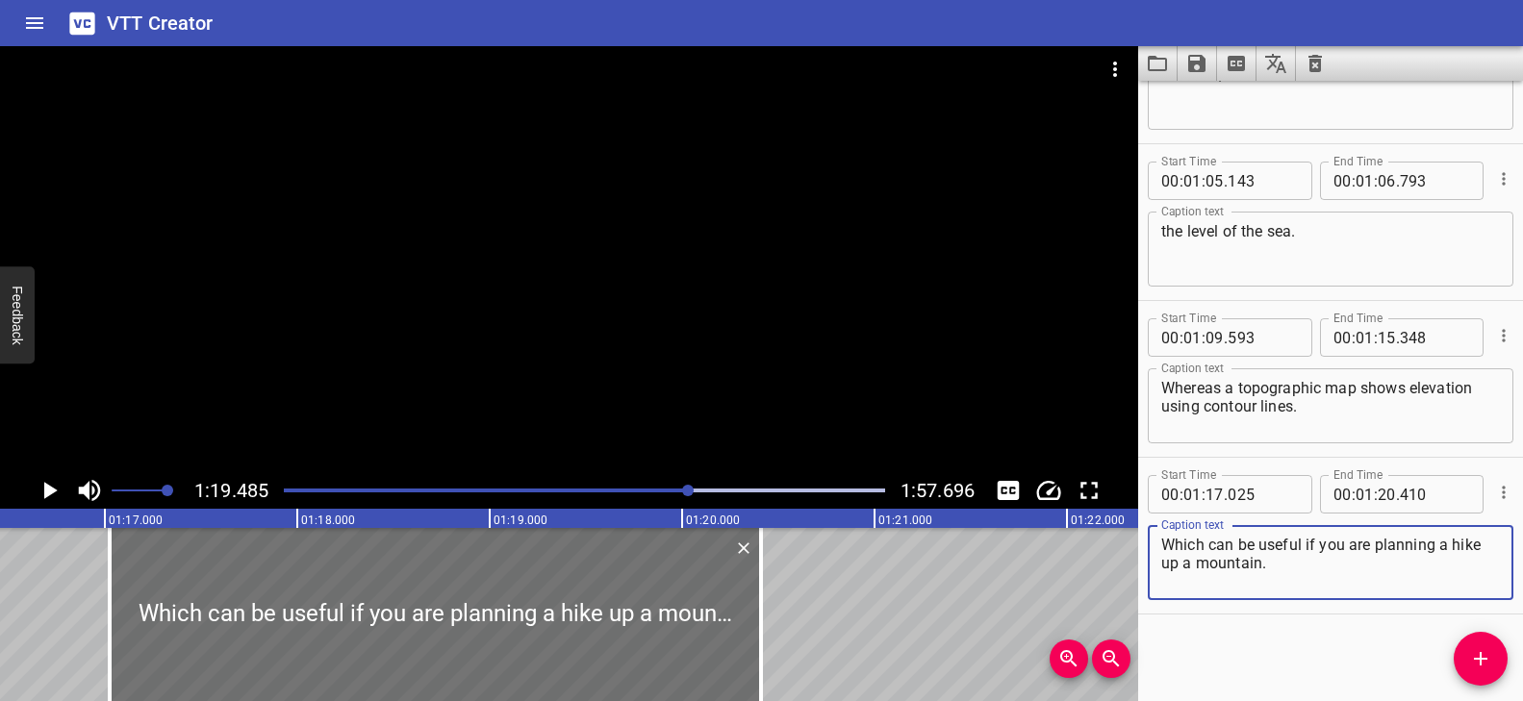
type textarea "Which can be useful if you are planning a hike up a mountain."
click at [501, 328] on div at bounding box center [569, 259] width 1138 height 426
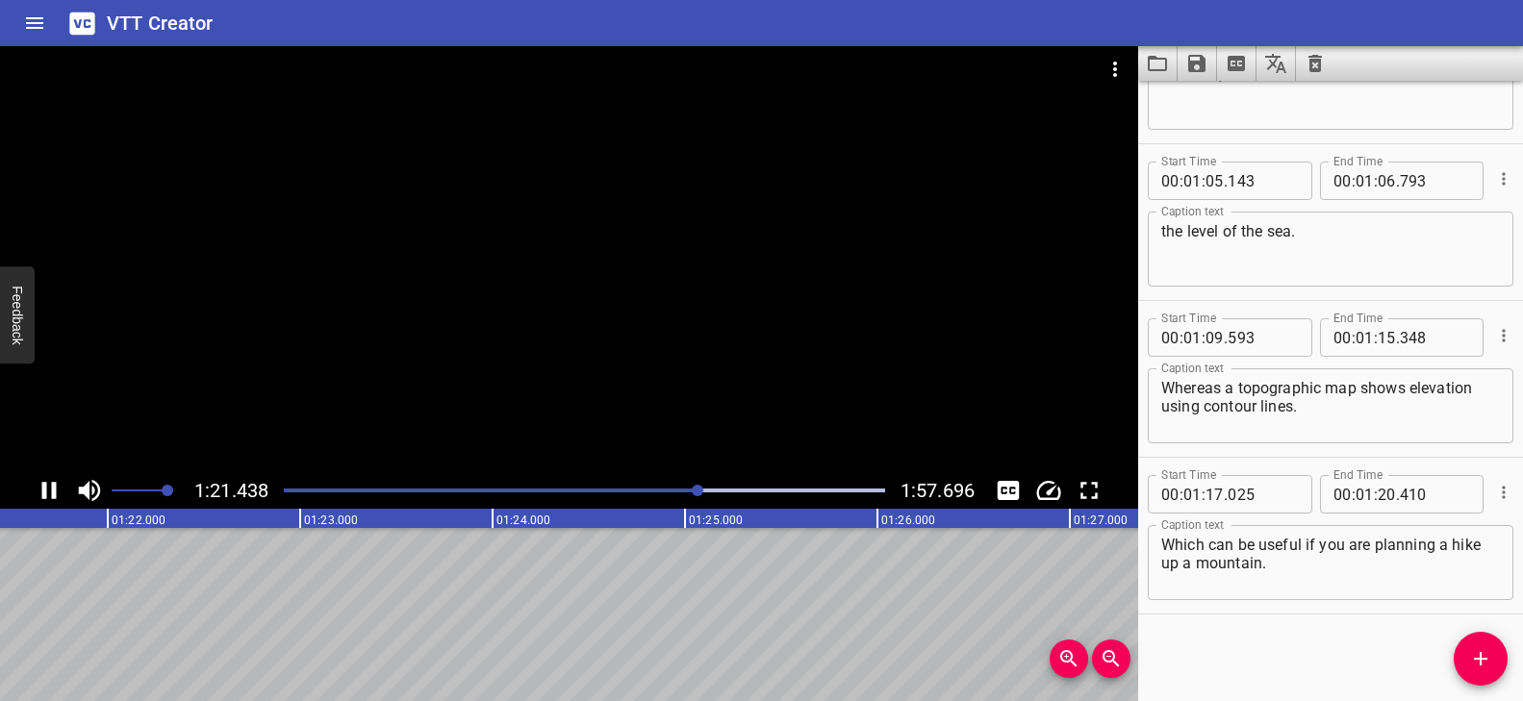
click at [684, 486] on div at bounding box center [584, 490] width 624 height 27
click at [1482, 669] on icon "Add Cue" at bounding box center [1480, 658] width 23 height 23
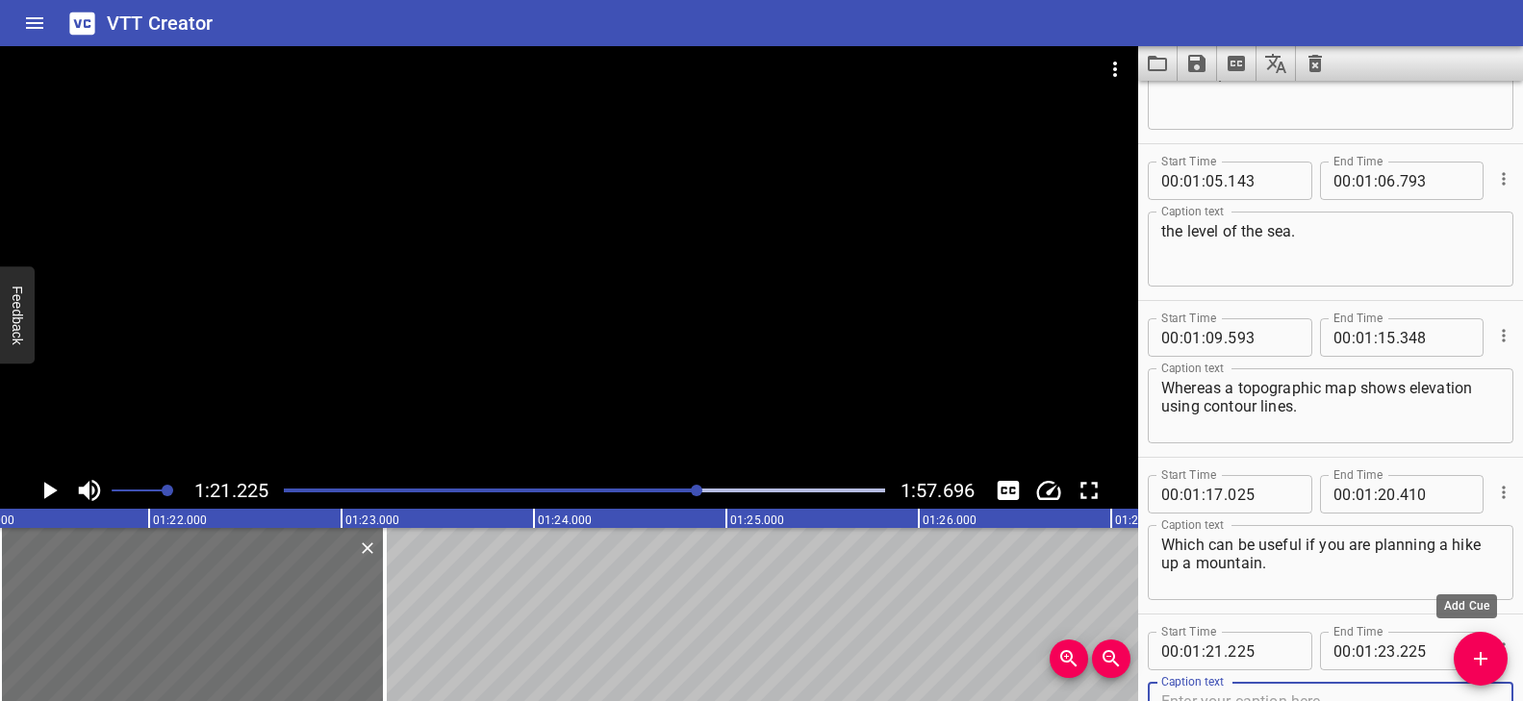
scroll to position [3243, 0]
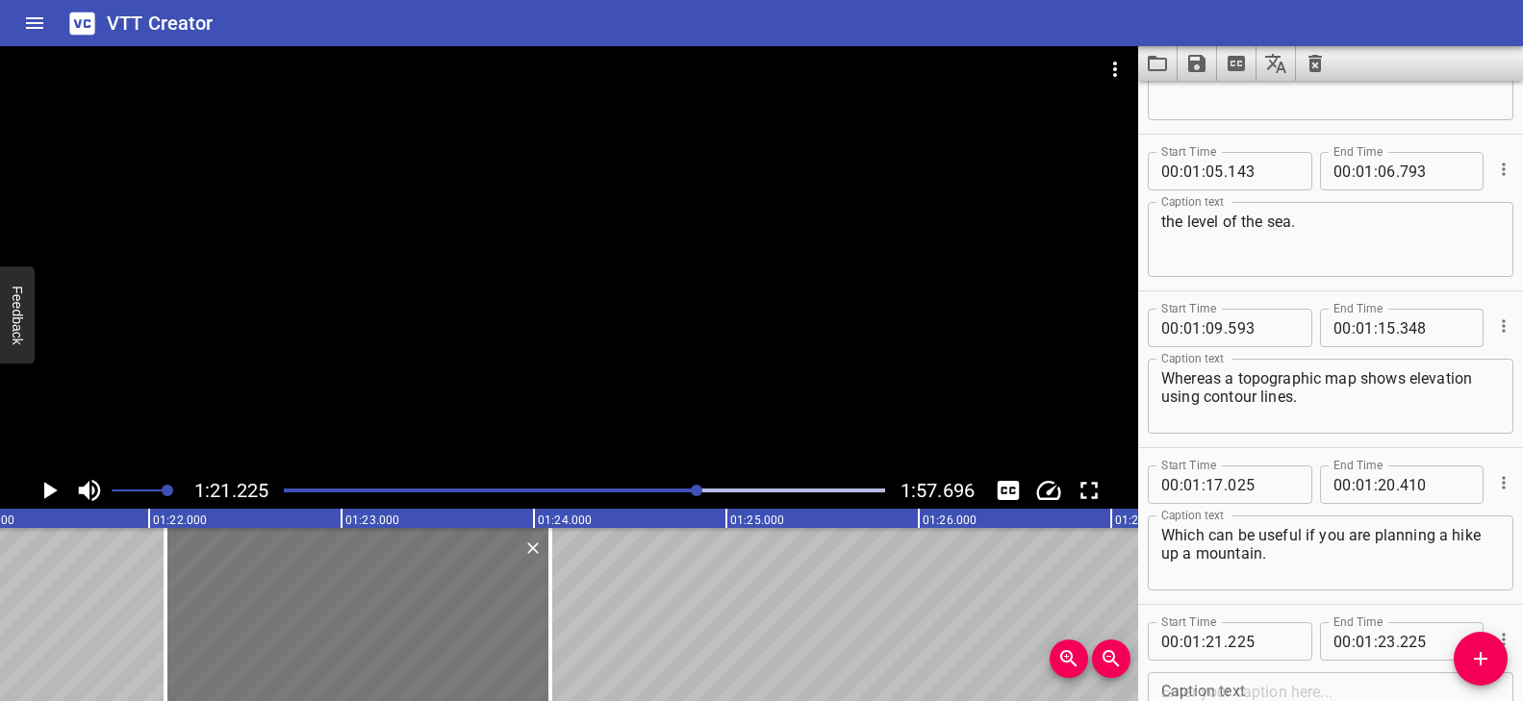
drag, startPoint x: 222, startPoint y: 621, endPoint x: 433, endPoint y: 637, distance: 211.3
click at [388, 636] on div at bounding box center [357, 614] width 385 height 173
type input "22"
type input "085"
type input "24"
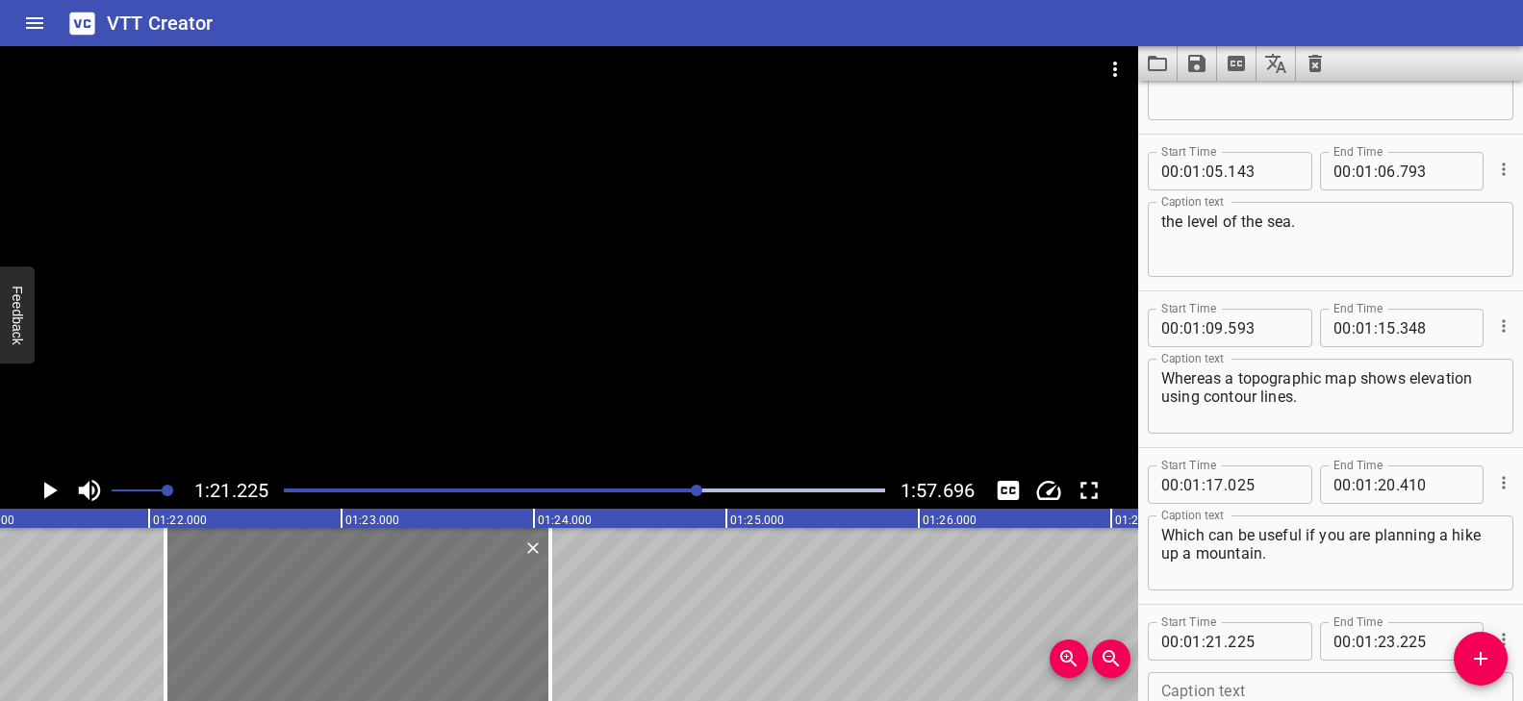
type input "085"
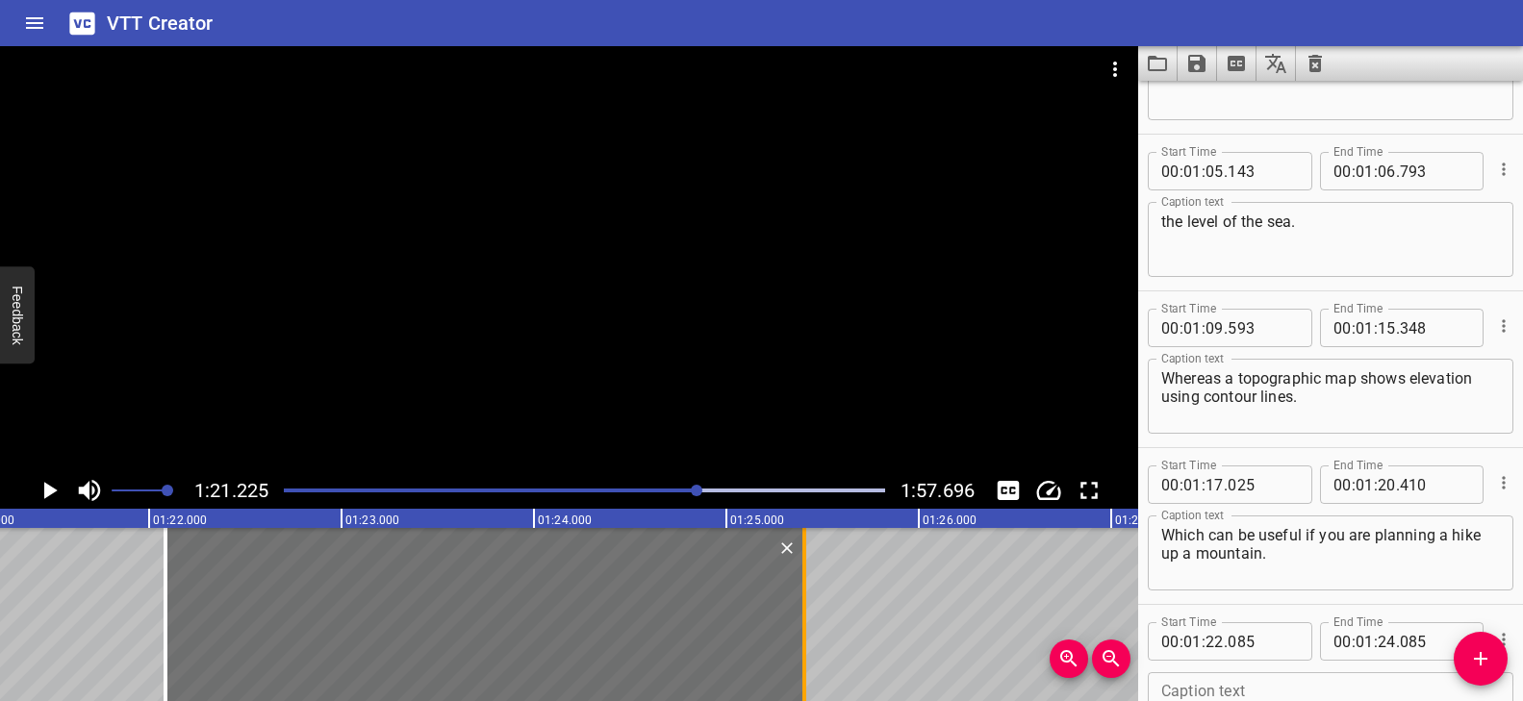
drag, startPoint x: 631, startPoint y: 603, endPoint x: 794, endPoint y: 600, distance: 162.6
click at [795, 600] on div at bounding box center [804, 614] width 19 height 173
type input "25"
type input "405"
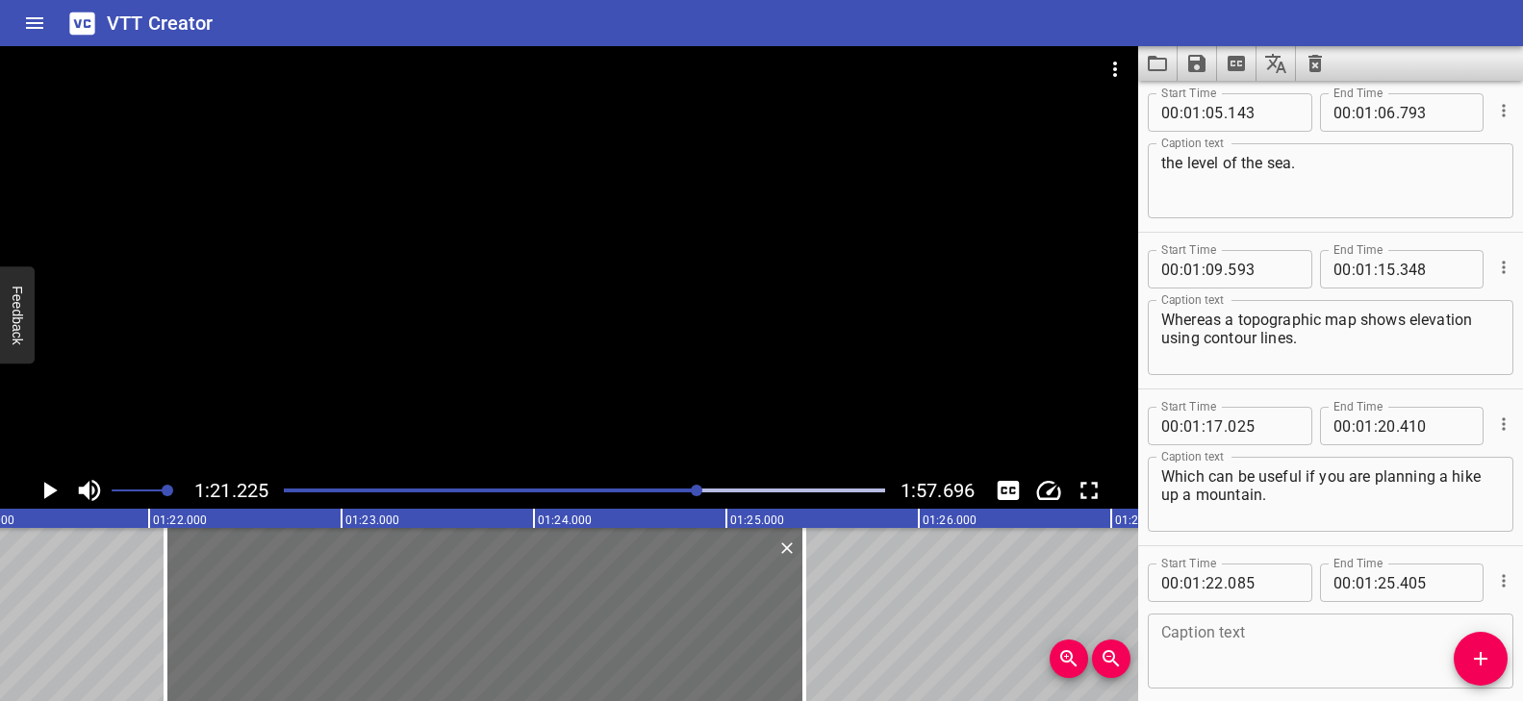
scroll to position [3390, 0]
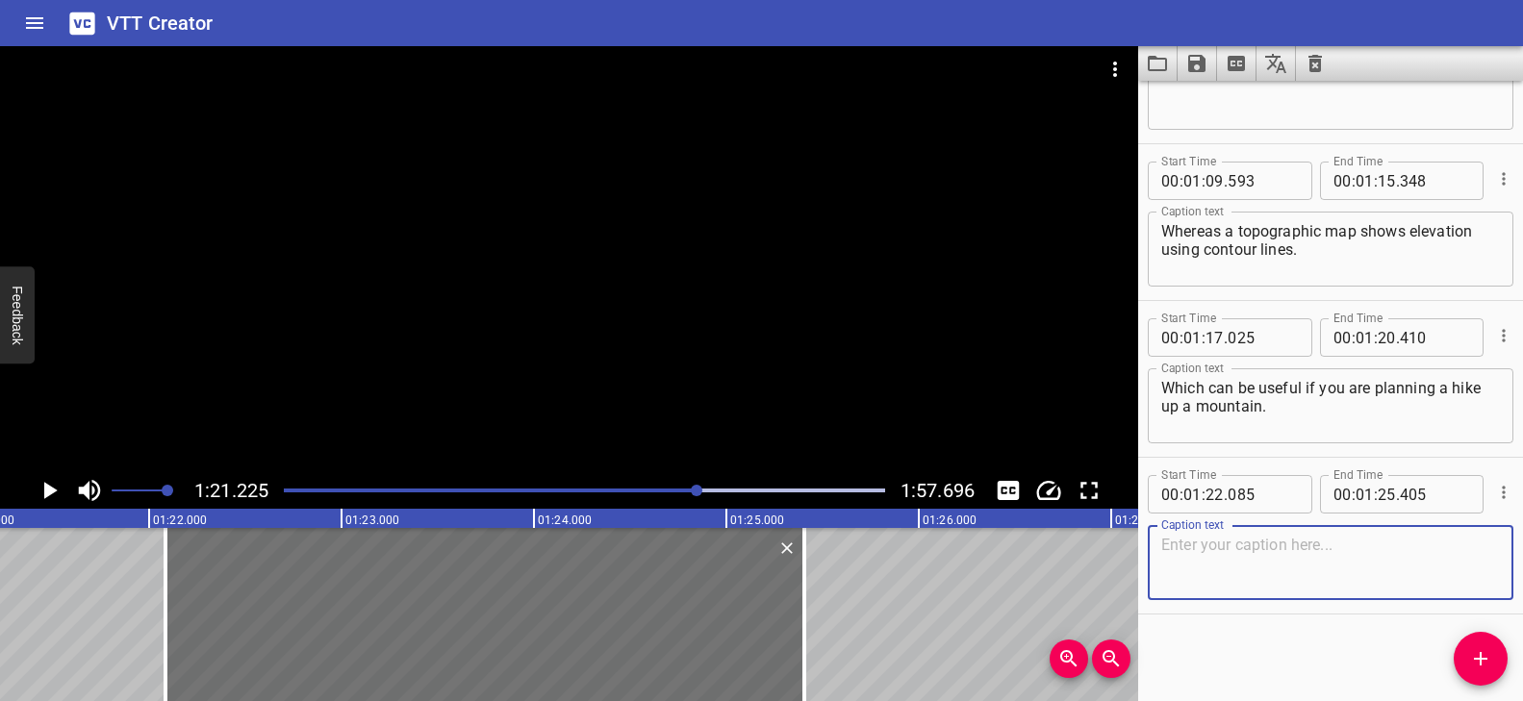
click at [1235, 575] on textarea at bounding box center [1330, 563] width 339 height 55
paste textarea "Maps are not only useful for planning trips."
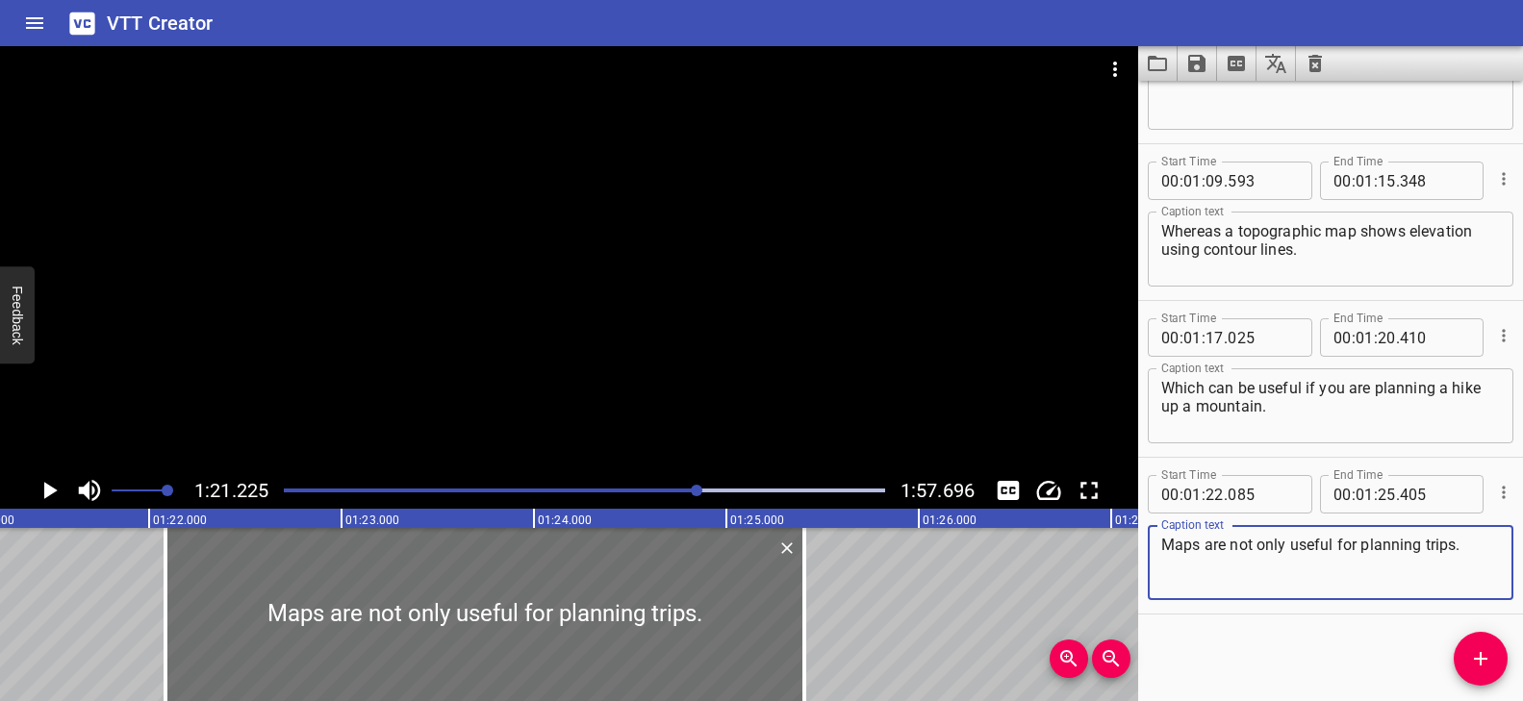
type textarea "Maps are not only useful for planning trips."
click at [400, 376] on div at bounding box center [569, 259] width 1138 height 426
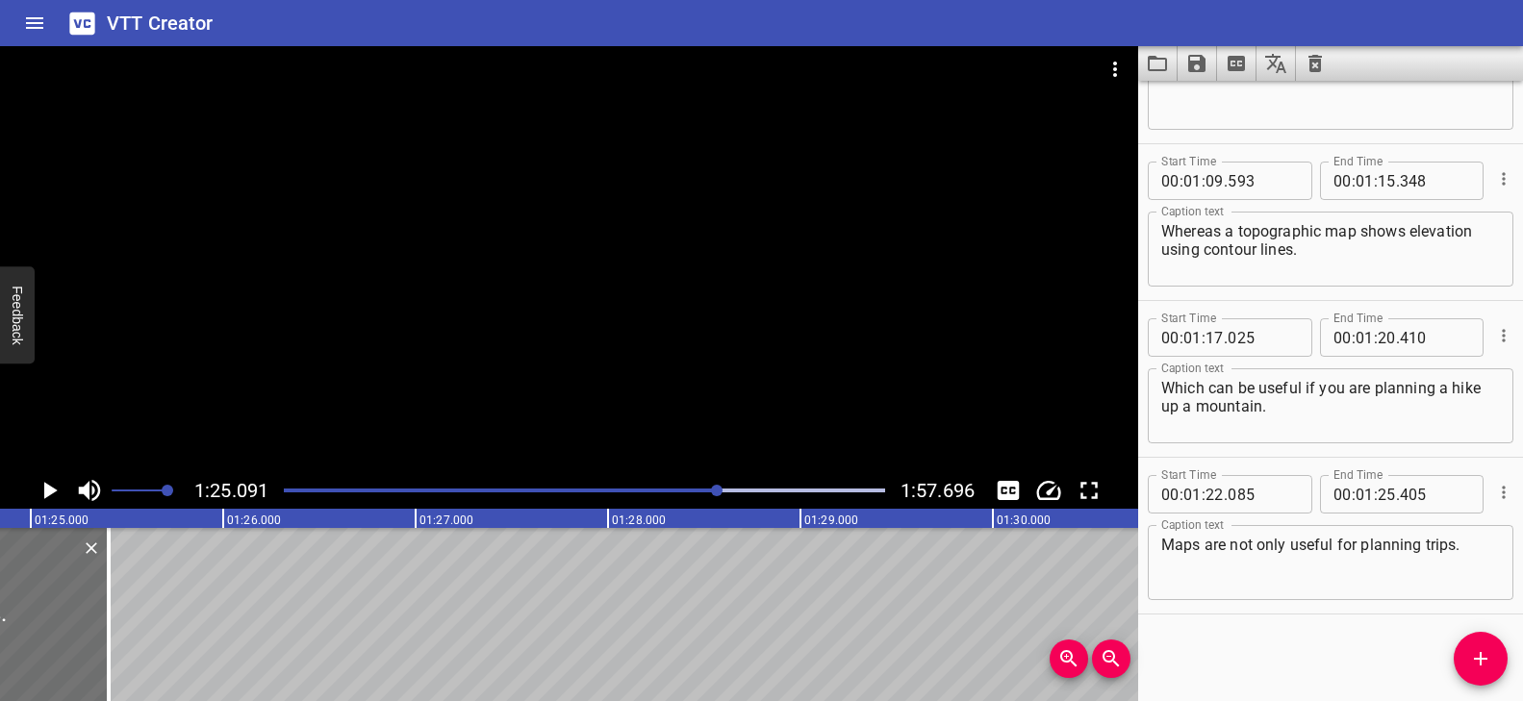
scroll to position [0, 16372]
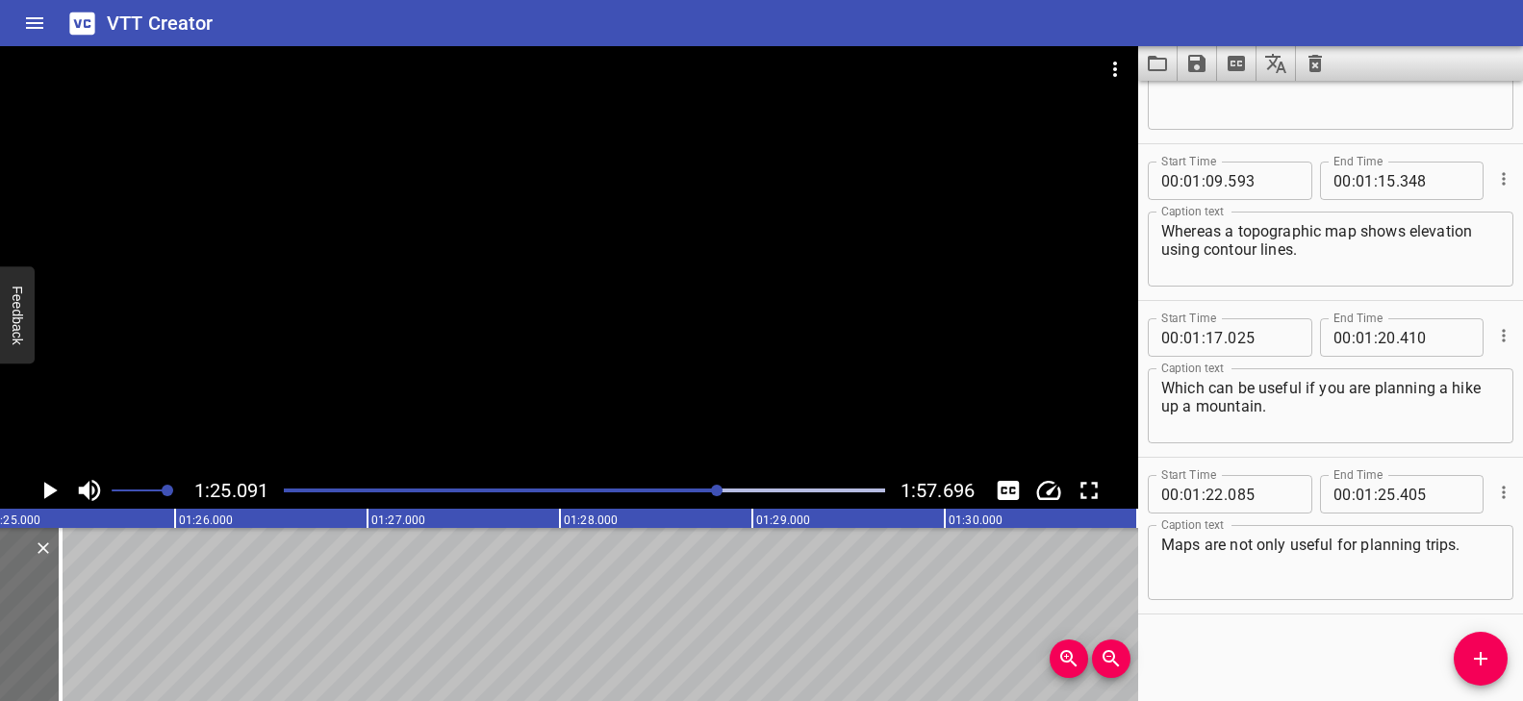
click at [1482, 654] on icon "Add Cue" at bounding box center [1480, 658] width 23 height 23
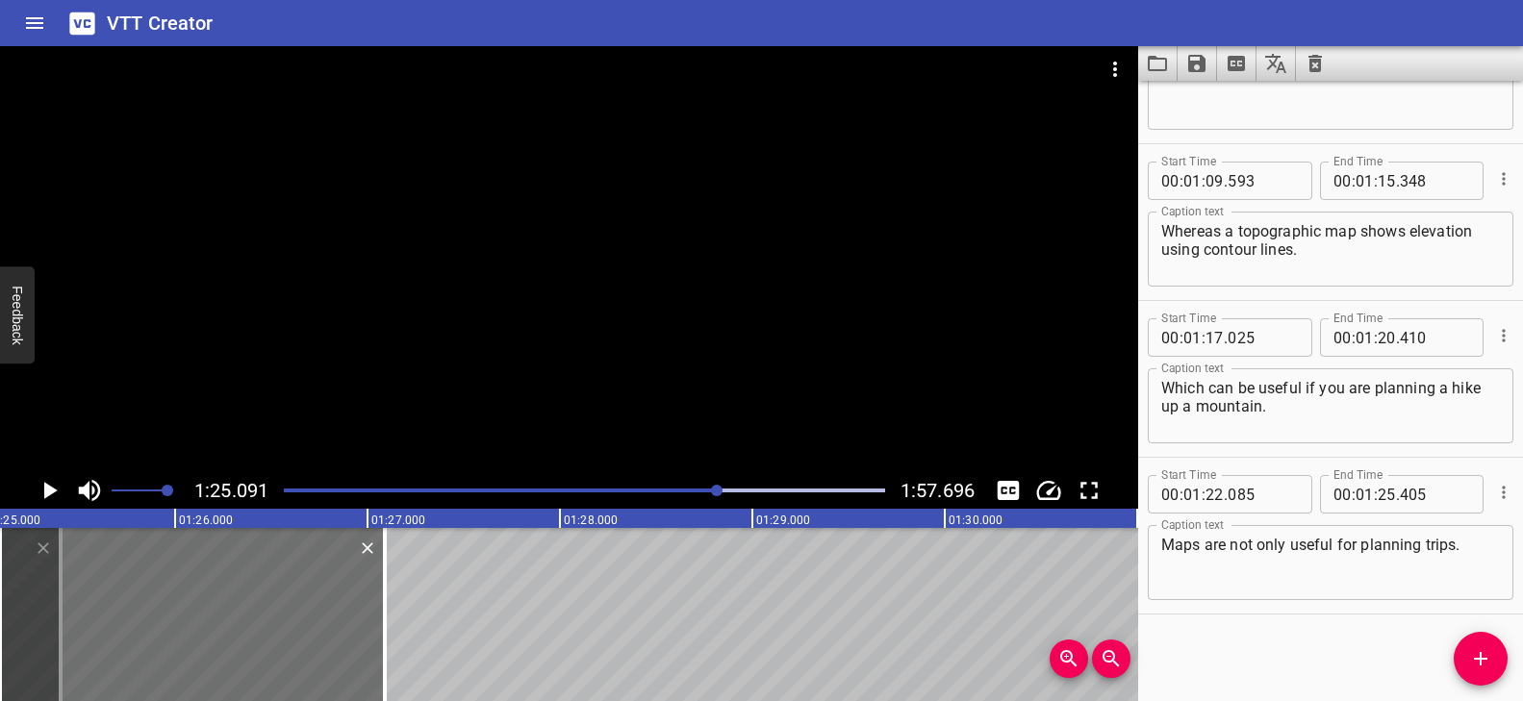
scroll to position [3400, 0]
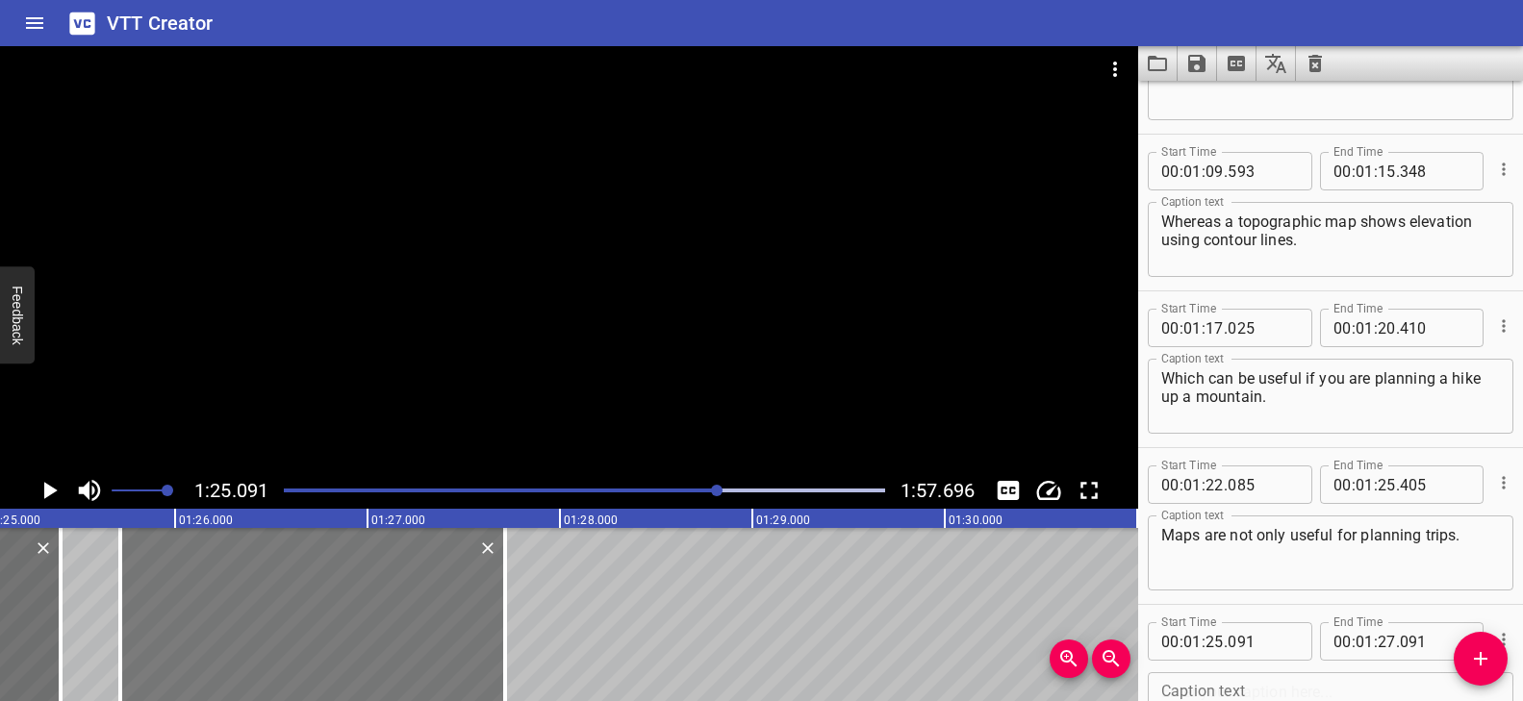
drag, startPoint x: 258, startPoint y: 580, endPoint x: 377, endPoint y: 590, distance: 119.7
click at [377, 590] on div at bounding box center [312, 614] width 385 height 173
type input "716"
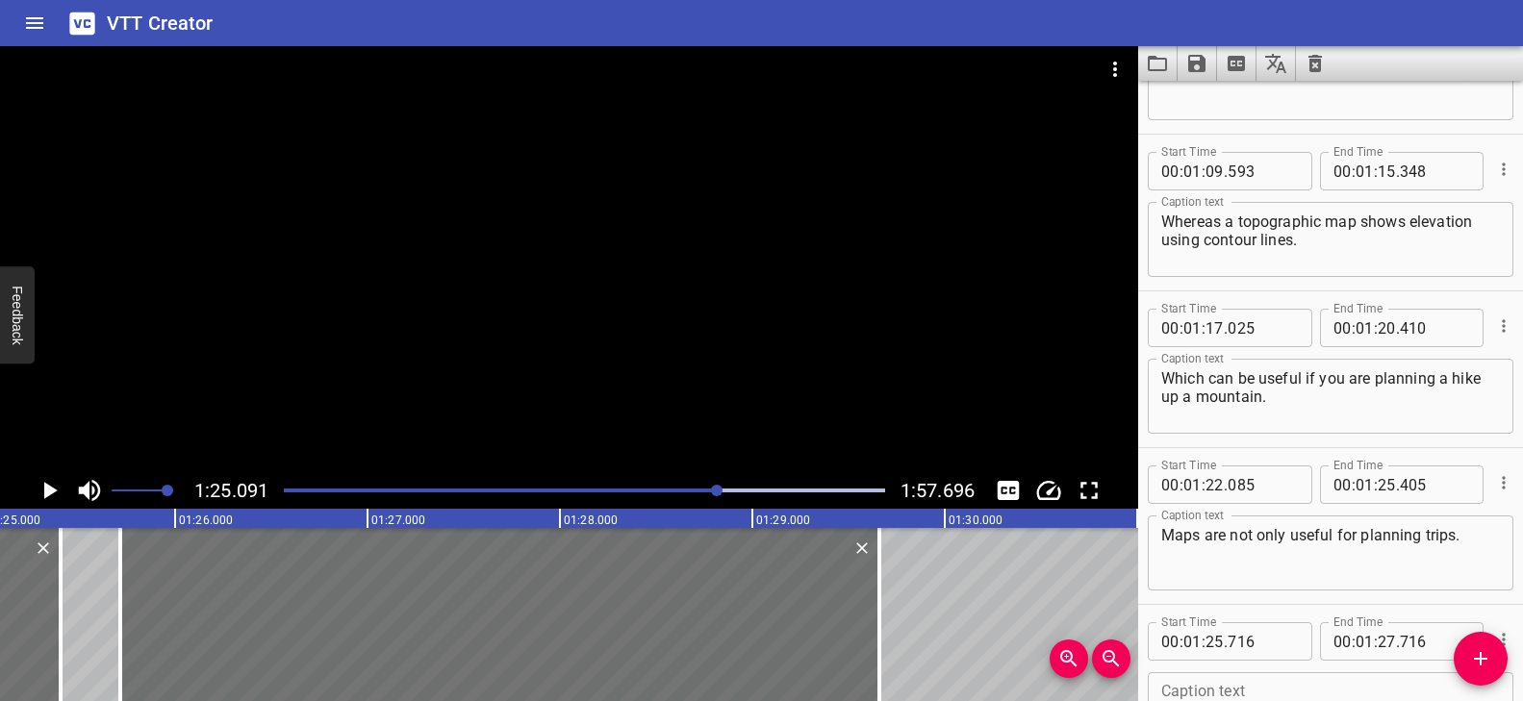
drag, startPoint x: 527, startPoint y: 588, endPoint x: 1071, endPoint y: 621, distance: 544.5
click at [872, 596] on div at bounding box center [879, 614] width 19 height 173
type input "29"
type input "661"
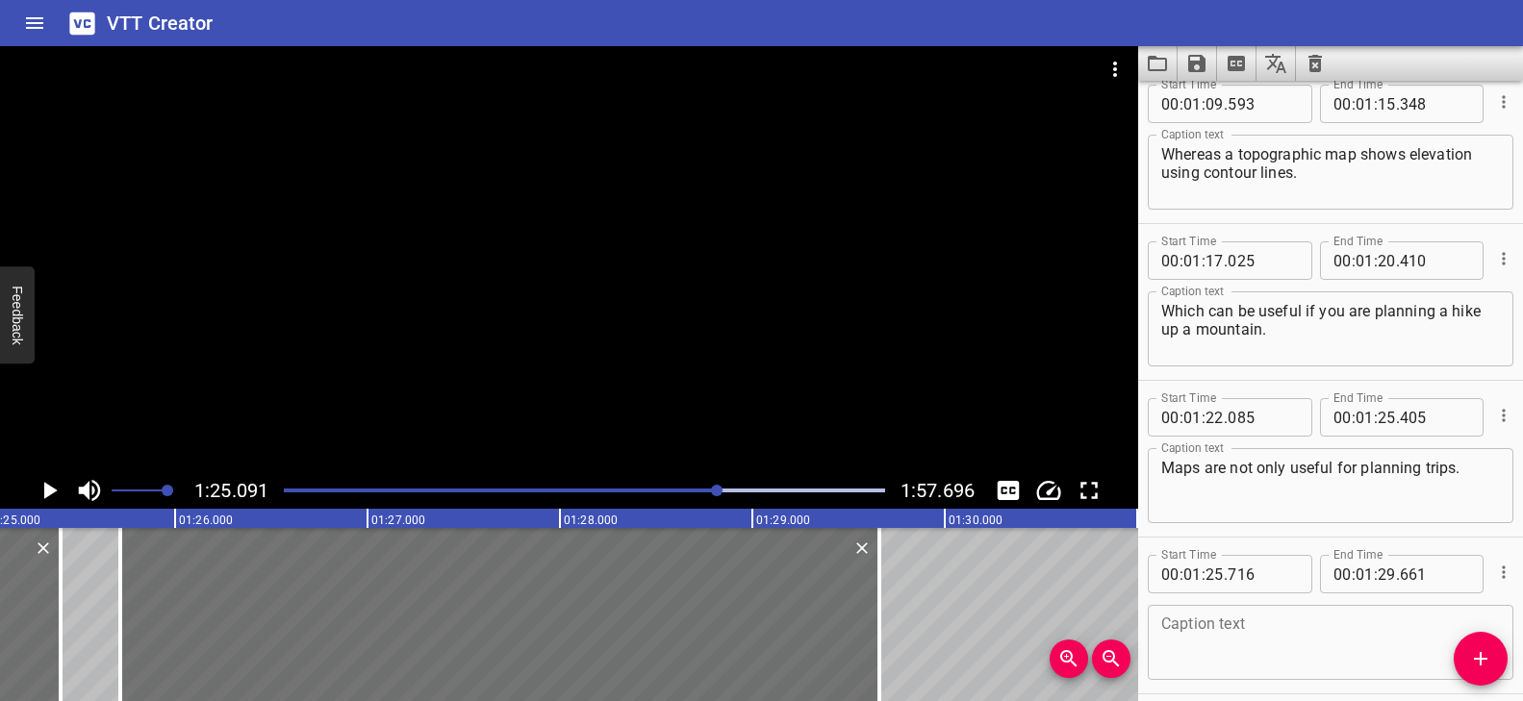
scroll to position [3547, 0]
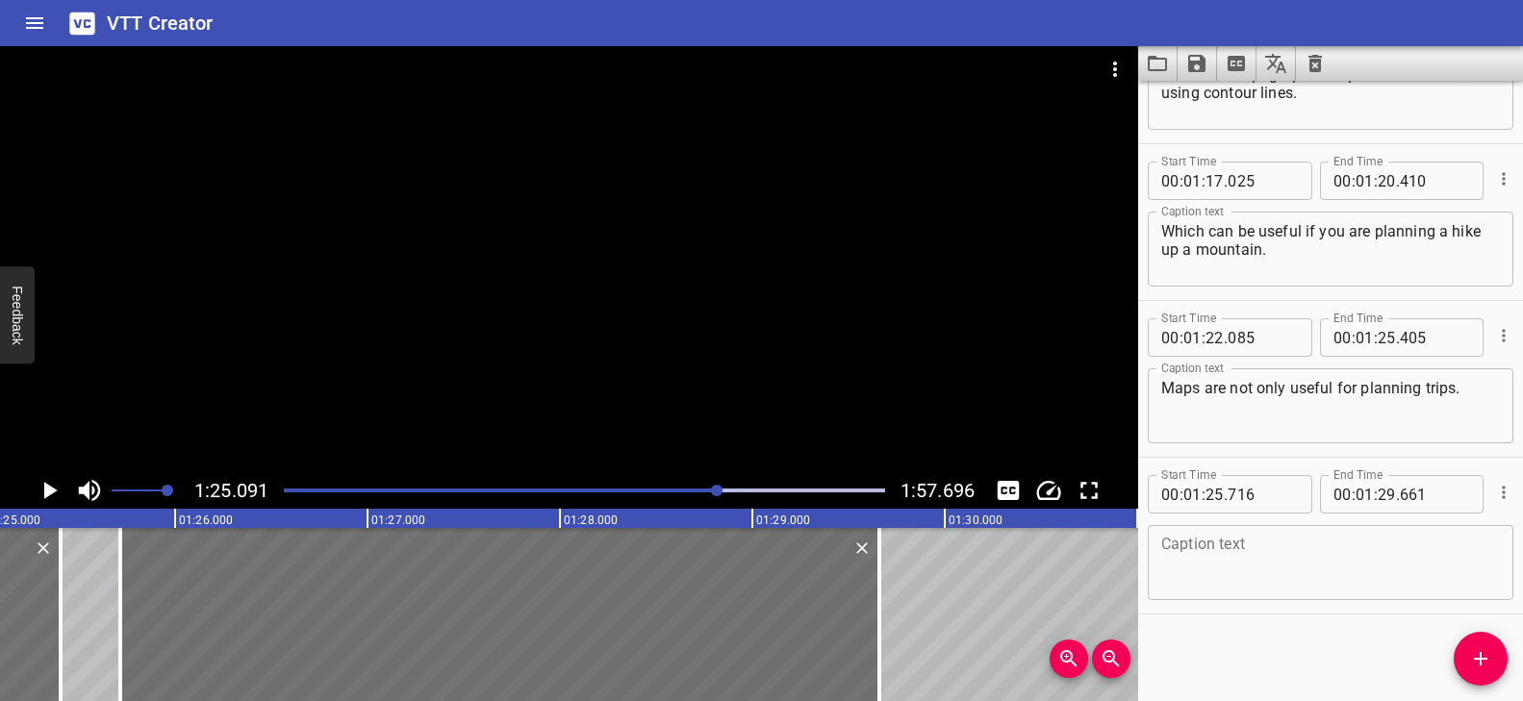
click at [1281, 577] on textarea at bounding box center [1330, 563] width 339 height 55
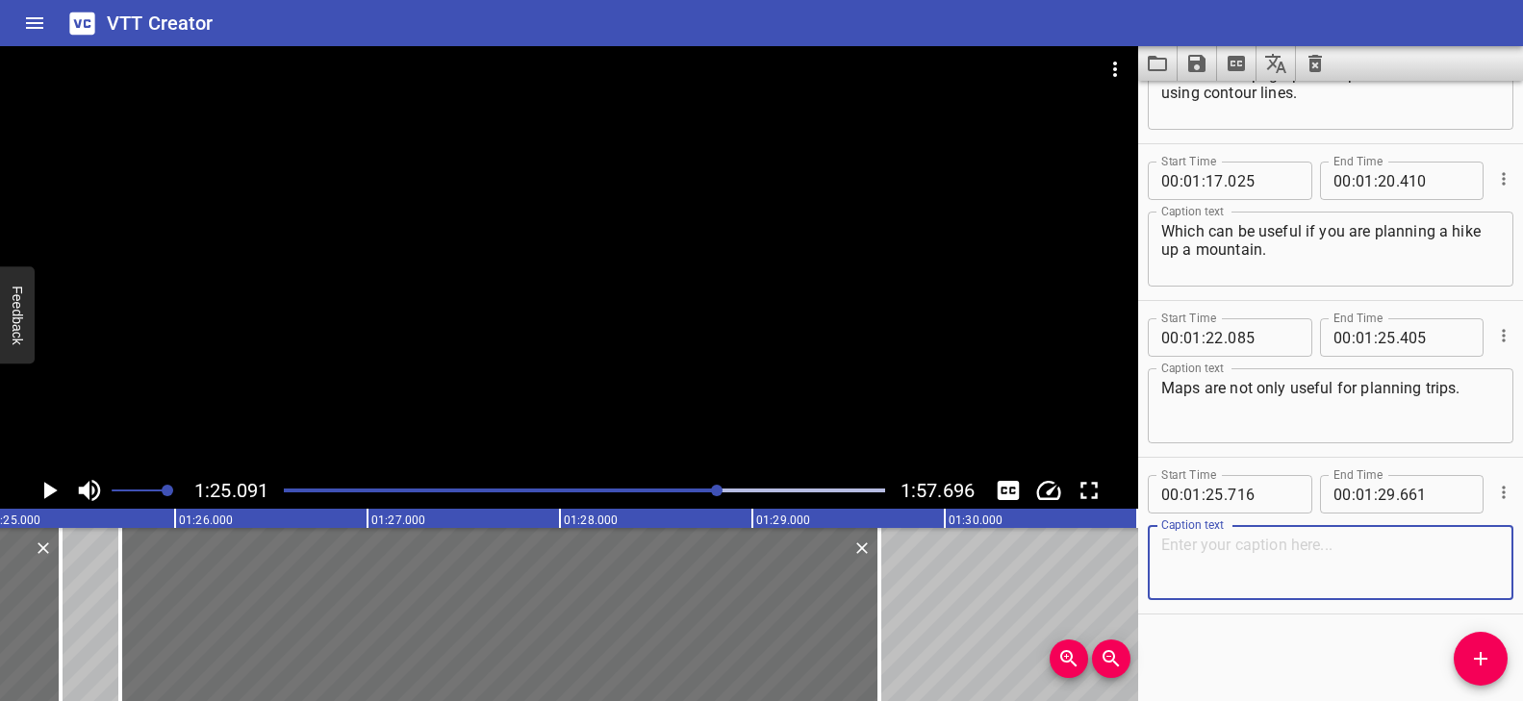
paste textarea "Scientists use maps to find patterns around the world."
click at [632, 390] on div at bounding box center [569, 259] width 1138 height 426
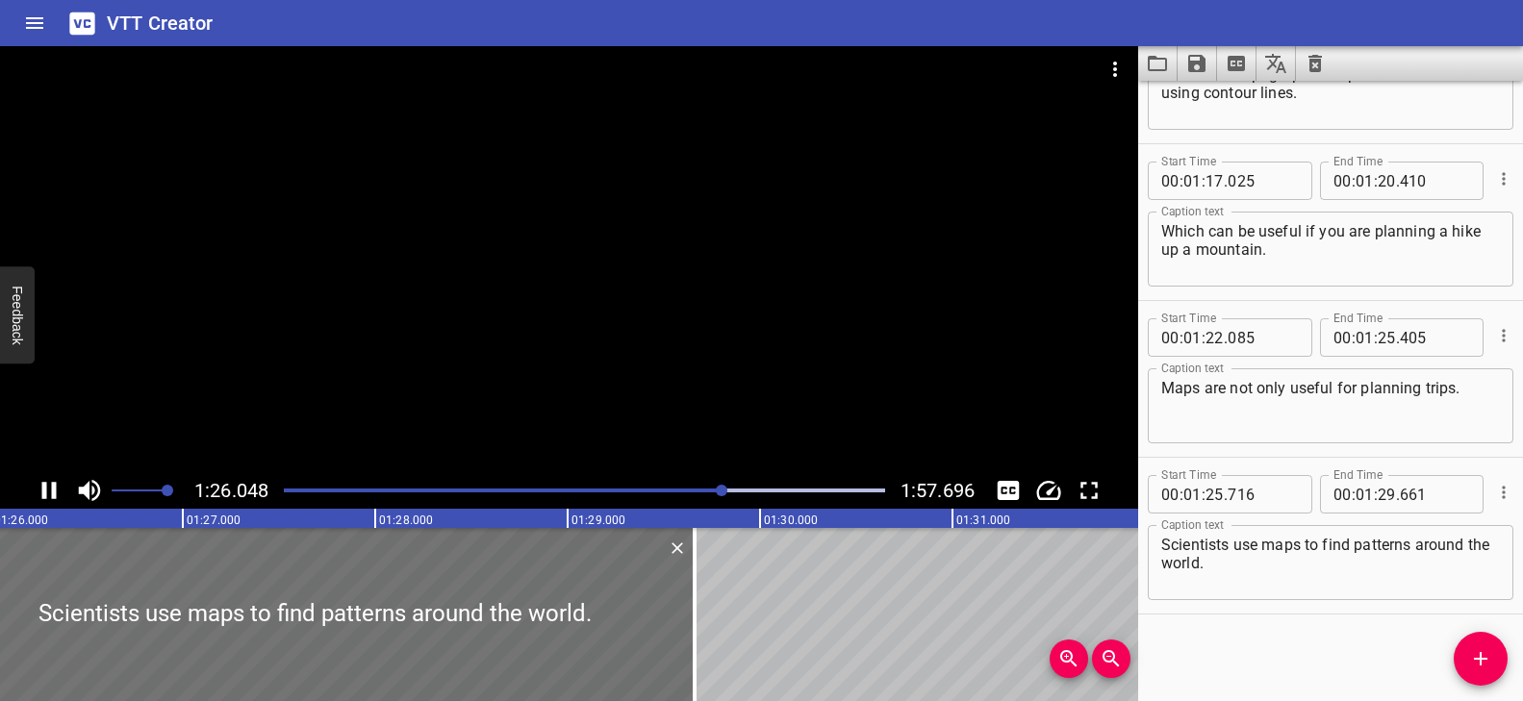
click at [1179, 576] on textarea "Scientists use maps to find patterns around the world." at bounding box center [1330, 563] width 339 height 55
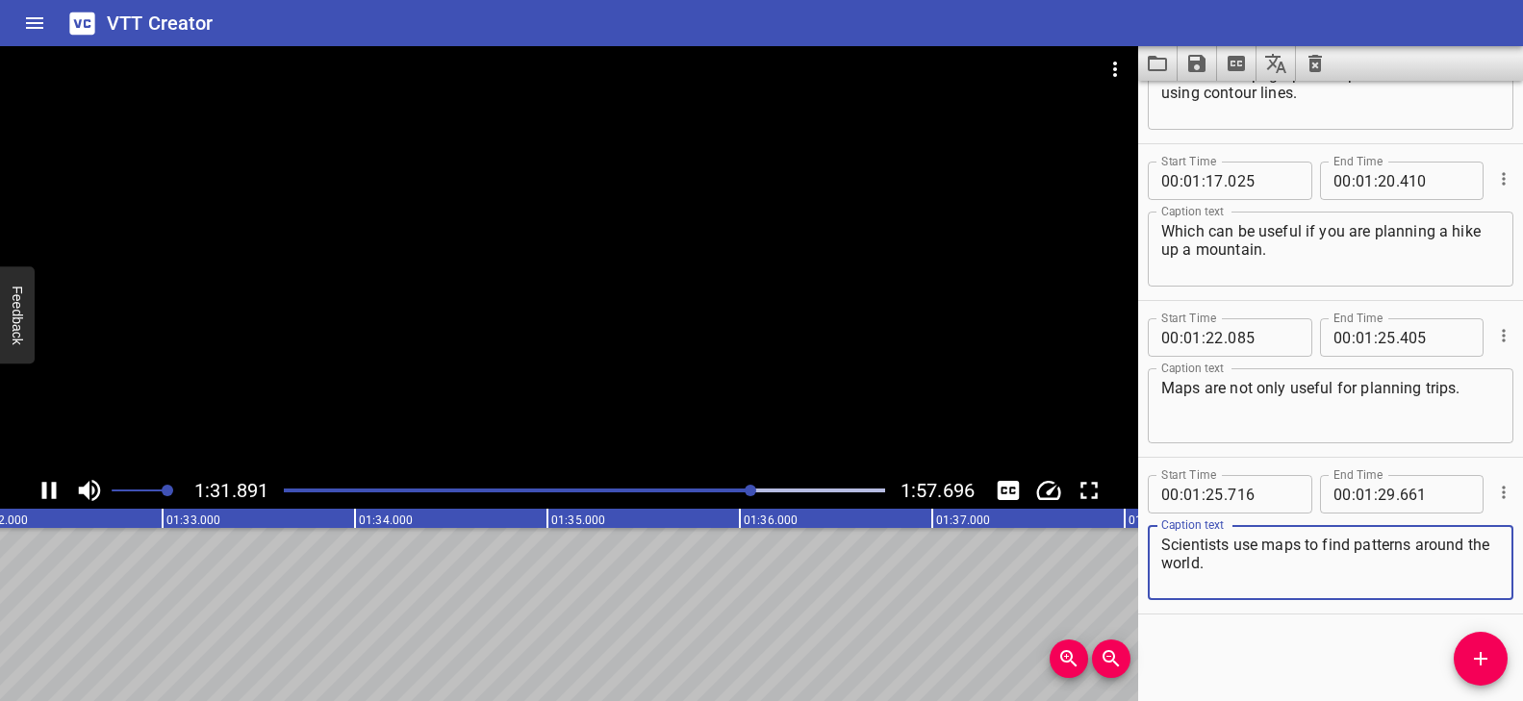
type textarea "Scientists use maps to find patterns around the world."
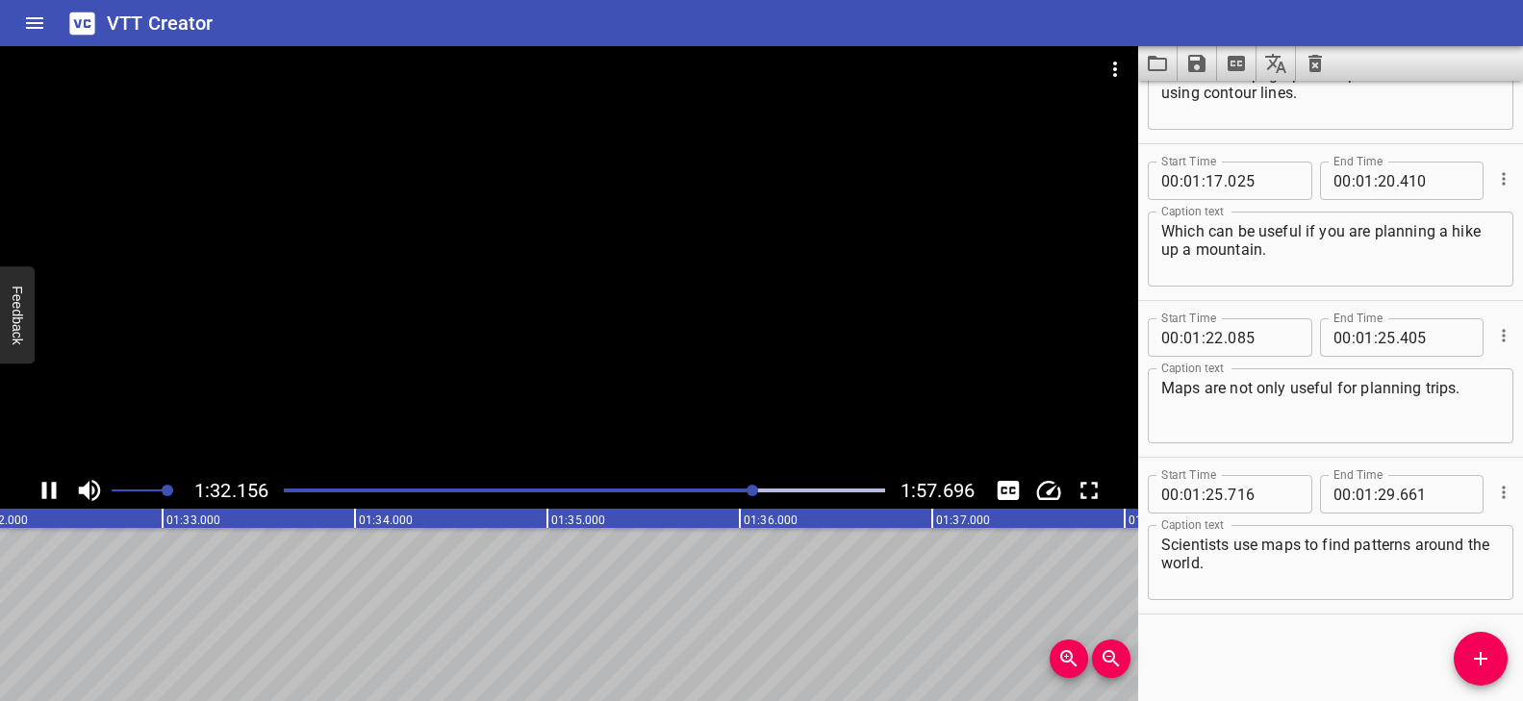
click at [707, 422] on div at bounding box center [569, 259] width 1138 height 426
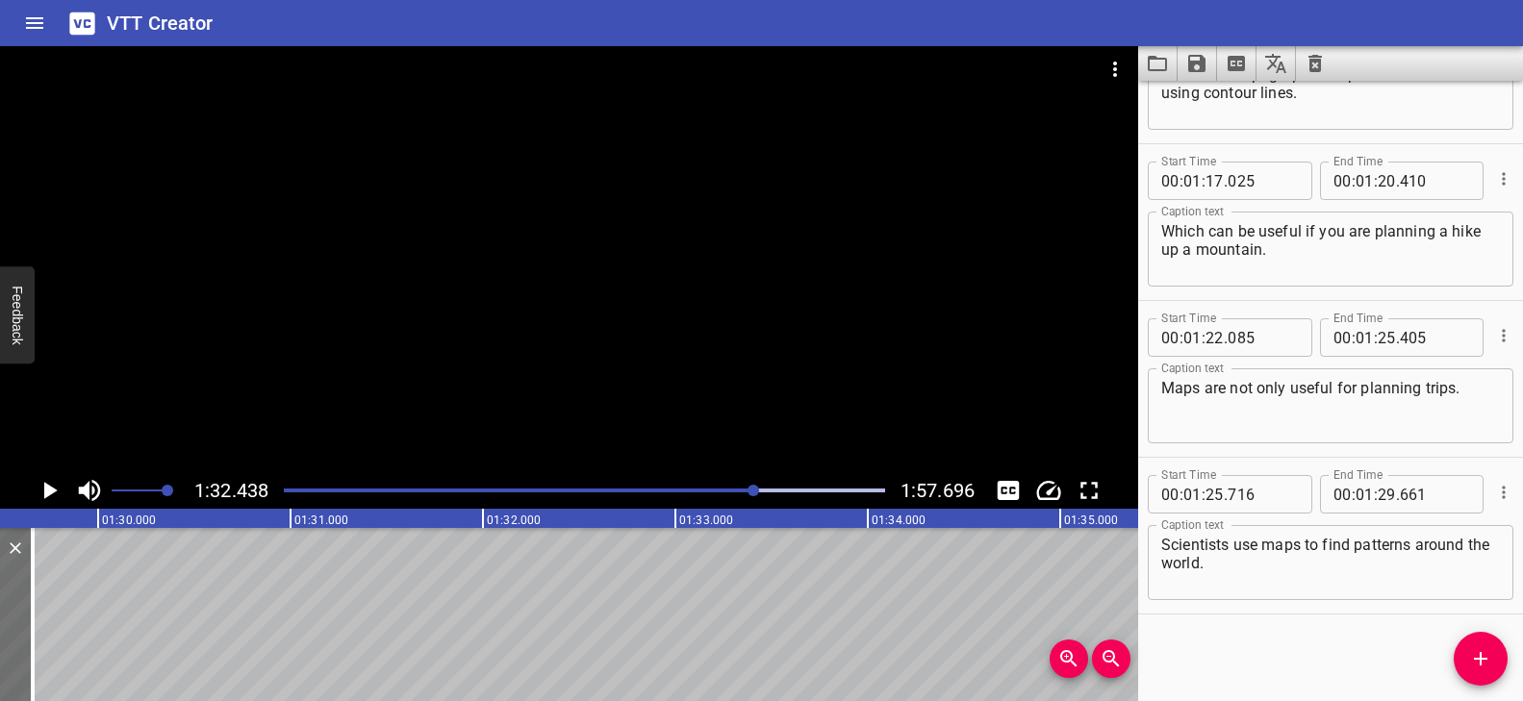
click at [730, 491] on div "Play progress" at bounding box center [455, 491] width 601 height 4
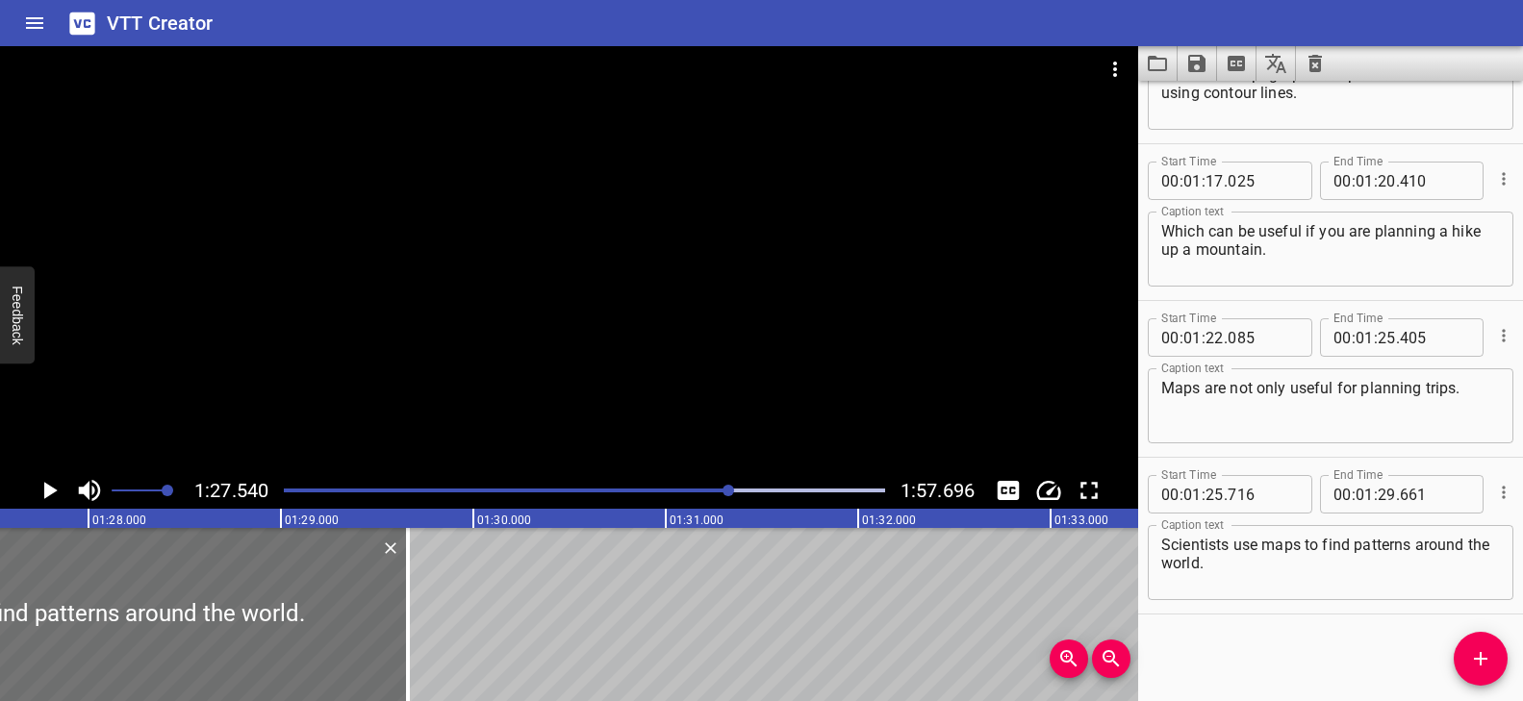
click at [667, 360] on div at bounding box center [569, 259] width 1138 height 426
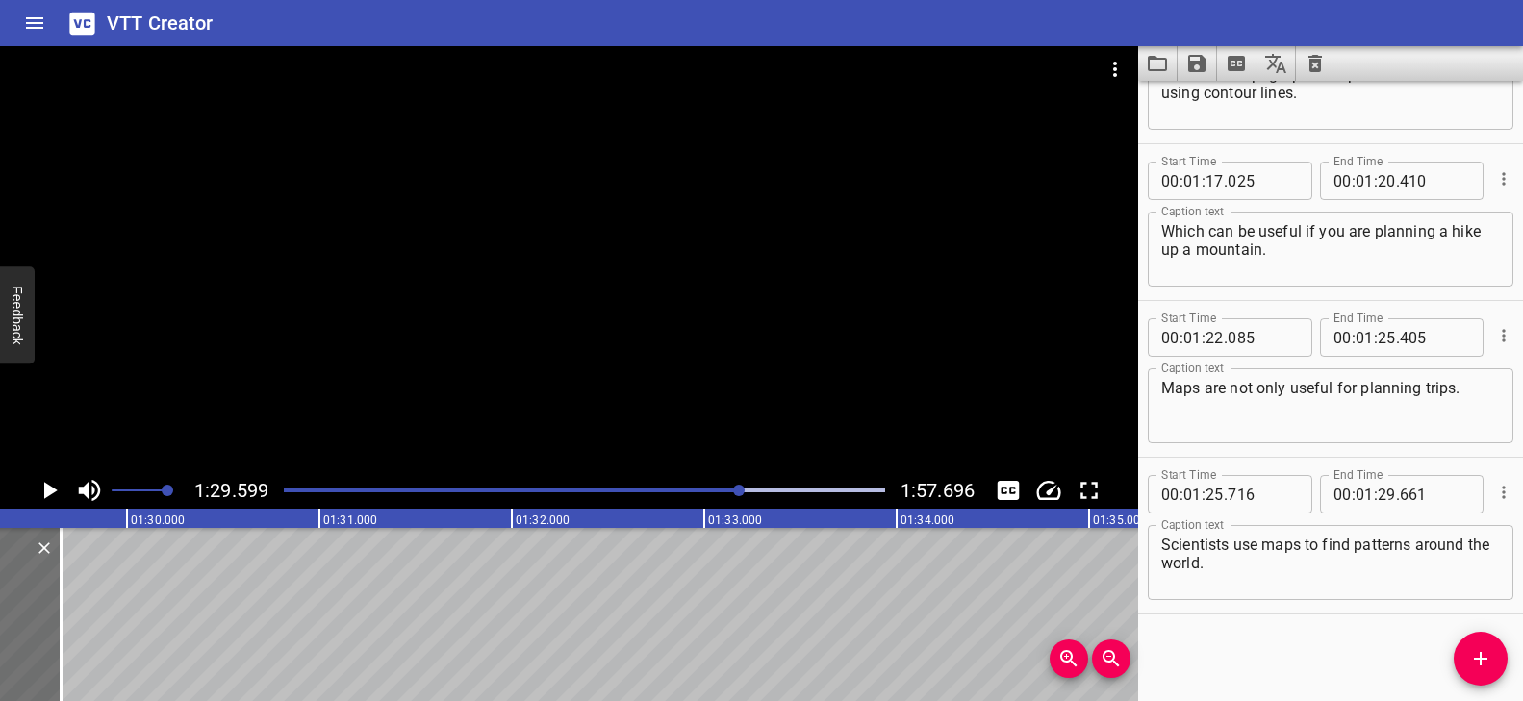
scroll to position [0, 17240]
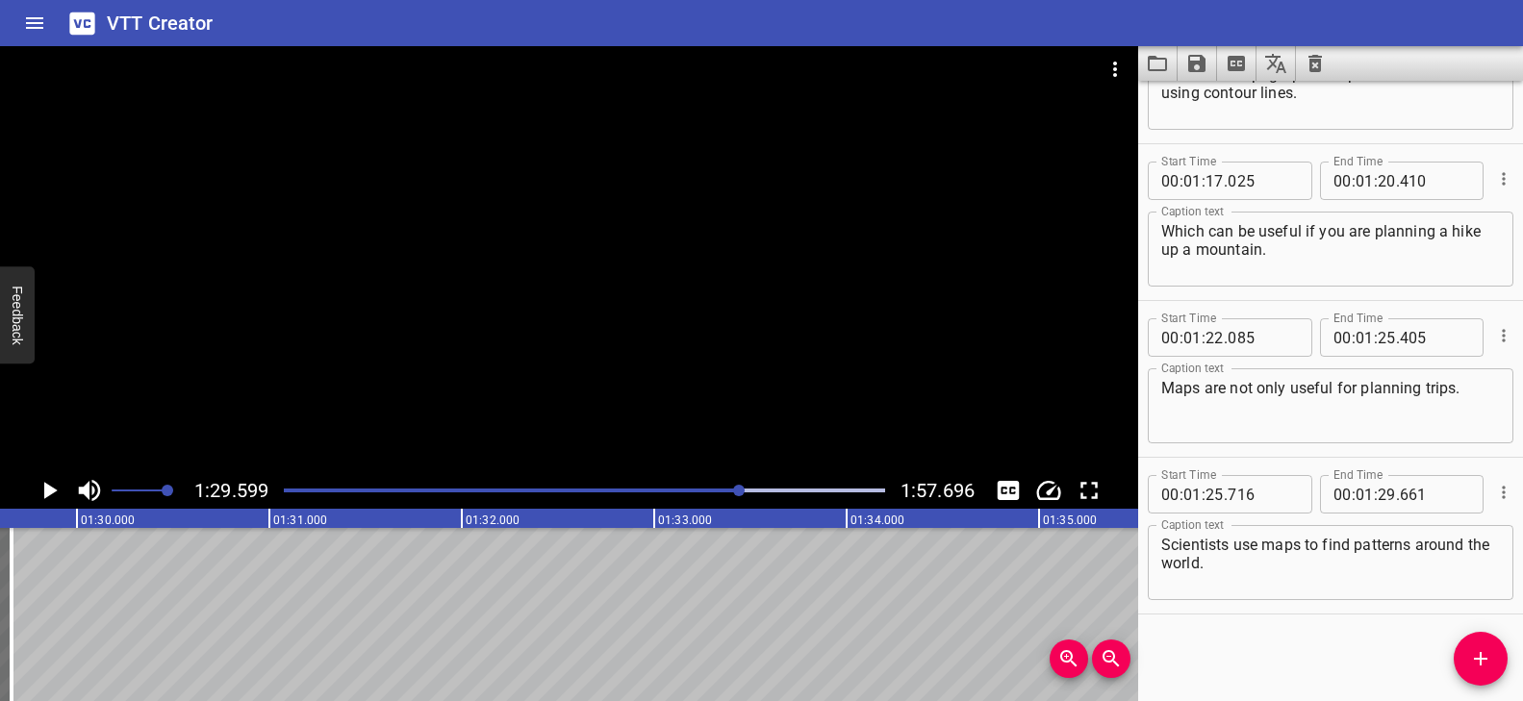
click at [1478, 664] on icon "Add Cue" at bounding box center [1480, 658] width 23 height 23
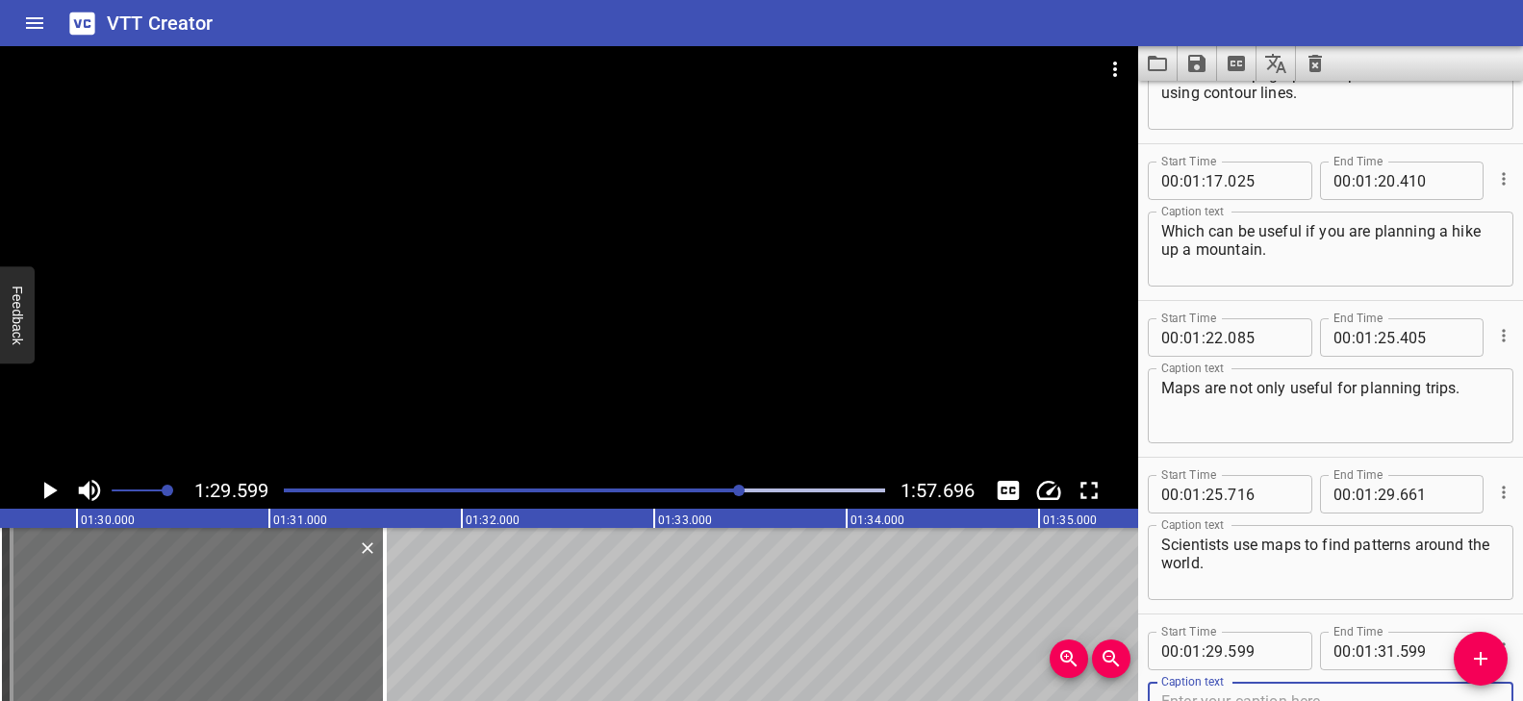
scroll to position [3557, 0]
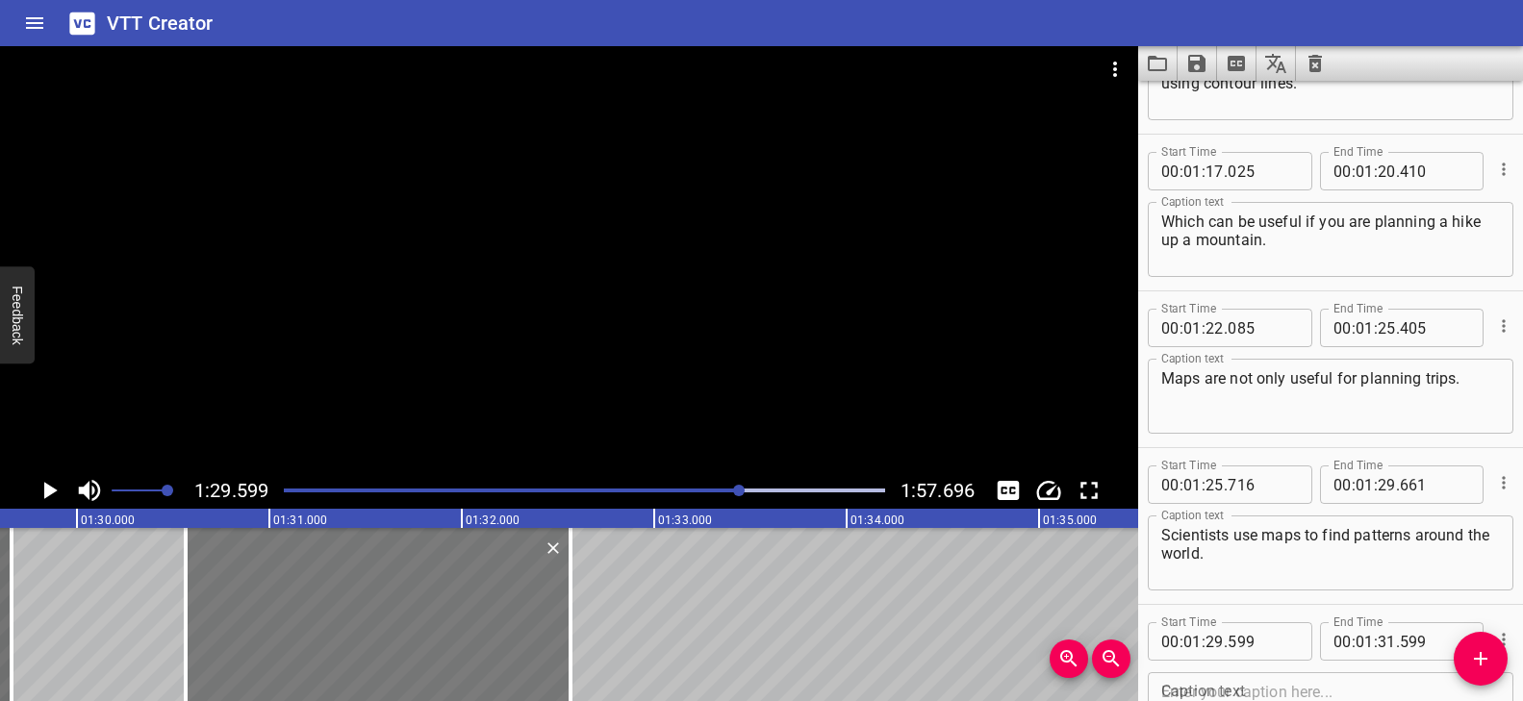
drag, startPoint x: 281, startPoint y: 616, endPoint x: 466, endPoint y: 597, distance: 185.6
click at [467, 598] on div at bounding box center [378, 614] width 385 height 173
type input "30"
type input "564"
type input "32"
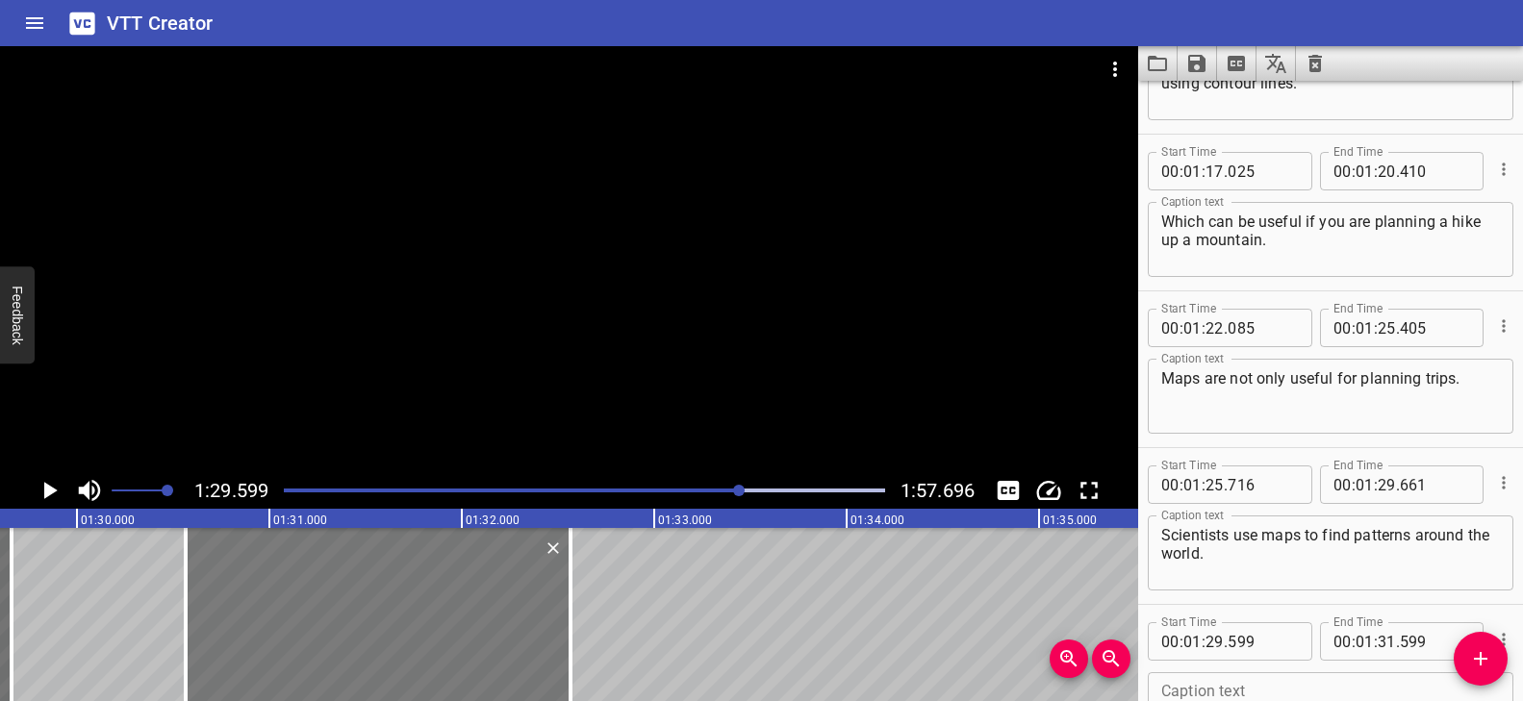
type input "564"
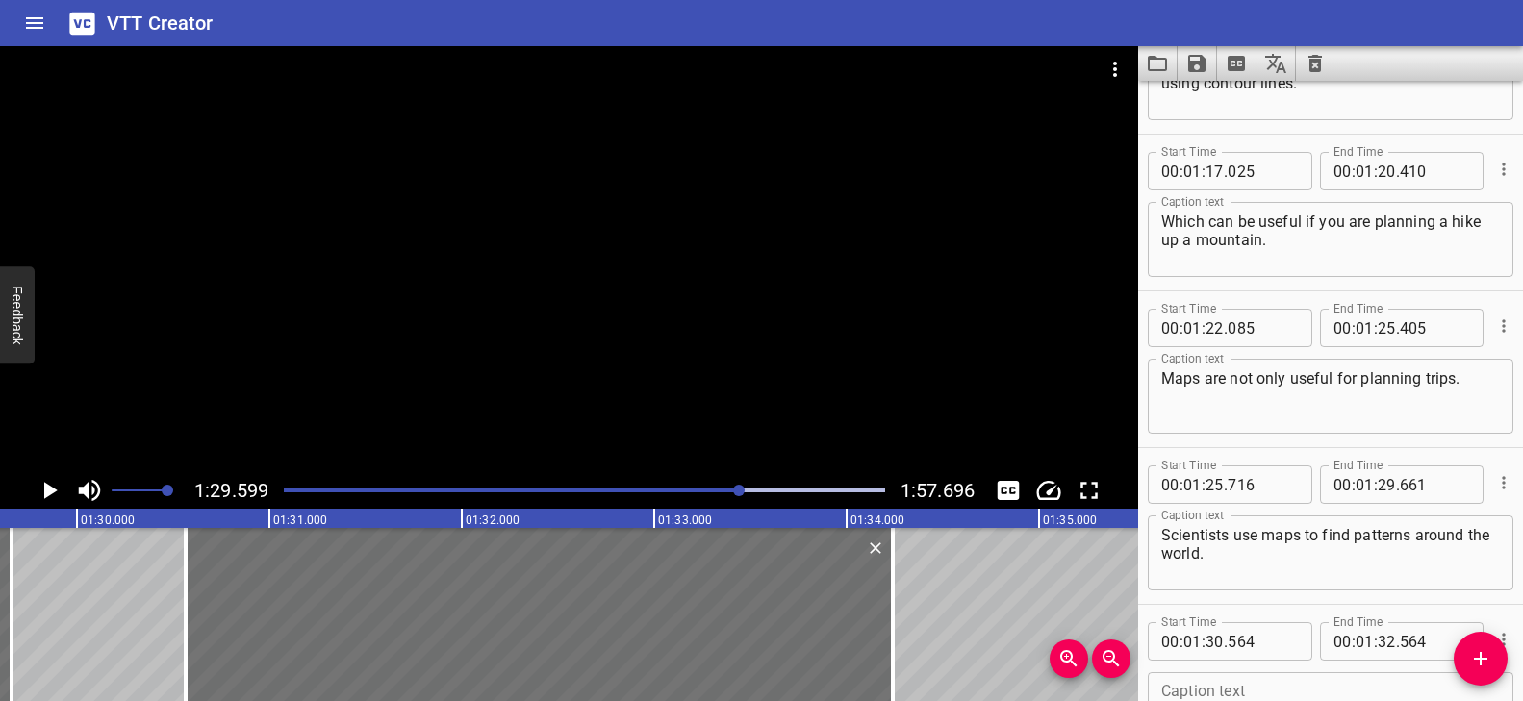
drag, startPoint x: 573, startPoint y: 565, endPoint x: 1002, endPoint y: 571, distance: 428.2
click at [897, 575] on div at bounding box center [892, 614] width 19 height 173
type input "34"
type input "244"
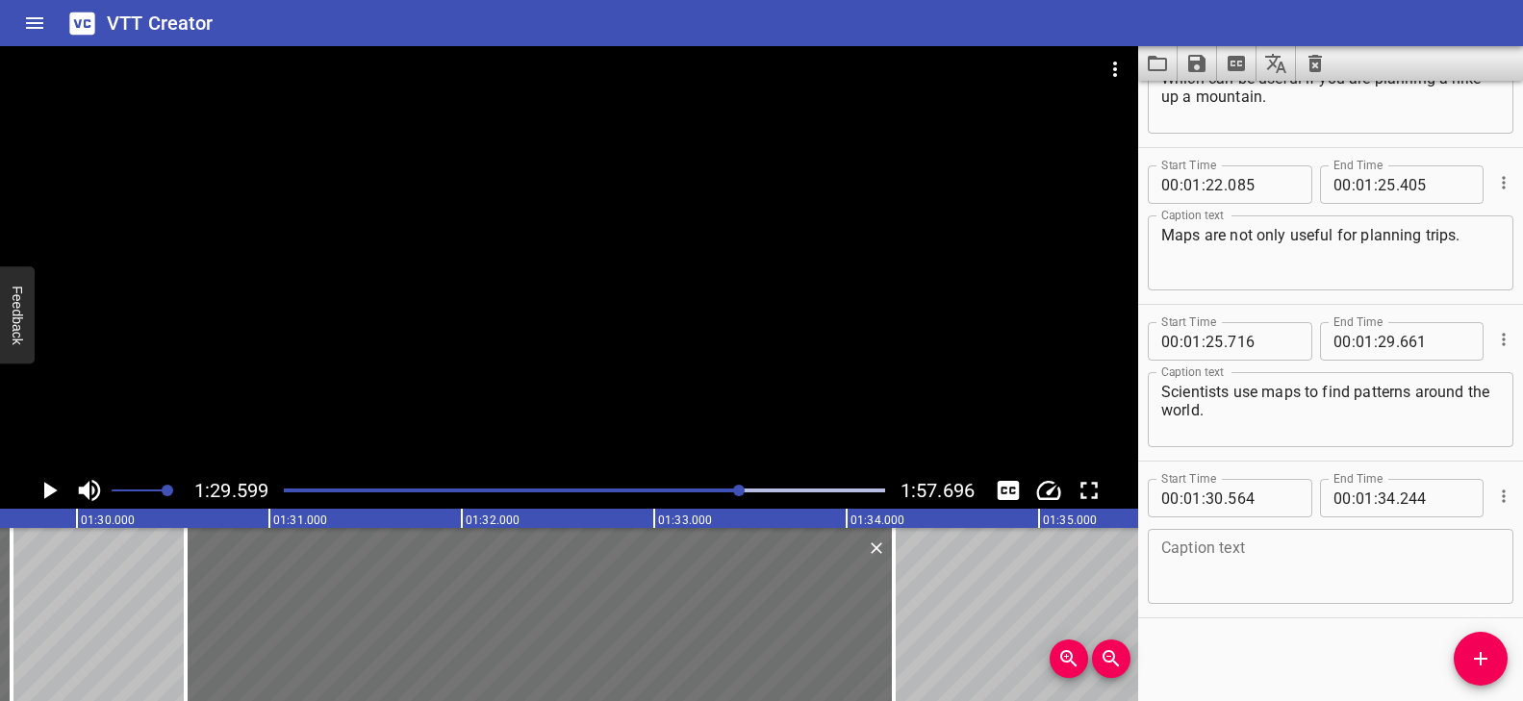
scroll to position [3704, 0]
click at [1228, 571] on textarea at bounding box center [1330, 563] width 339 height 55
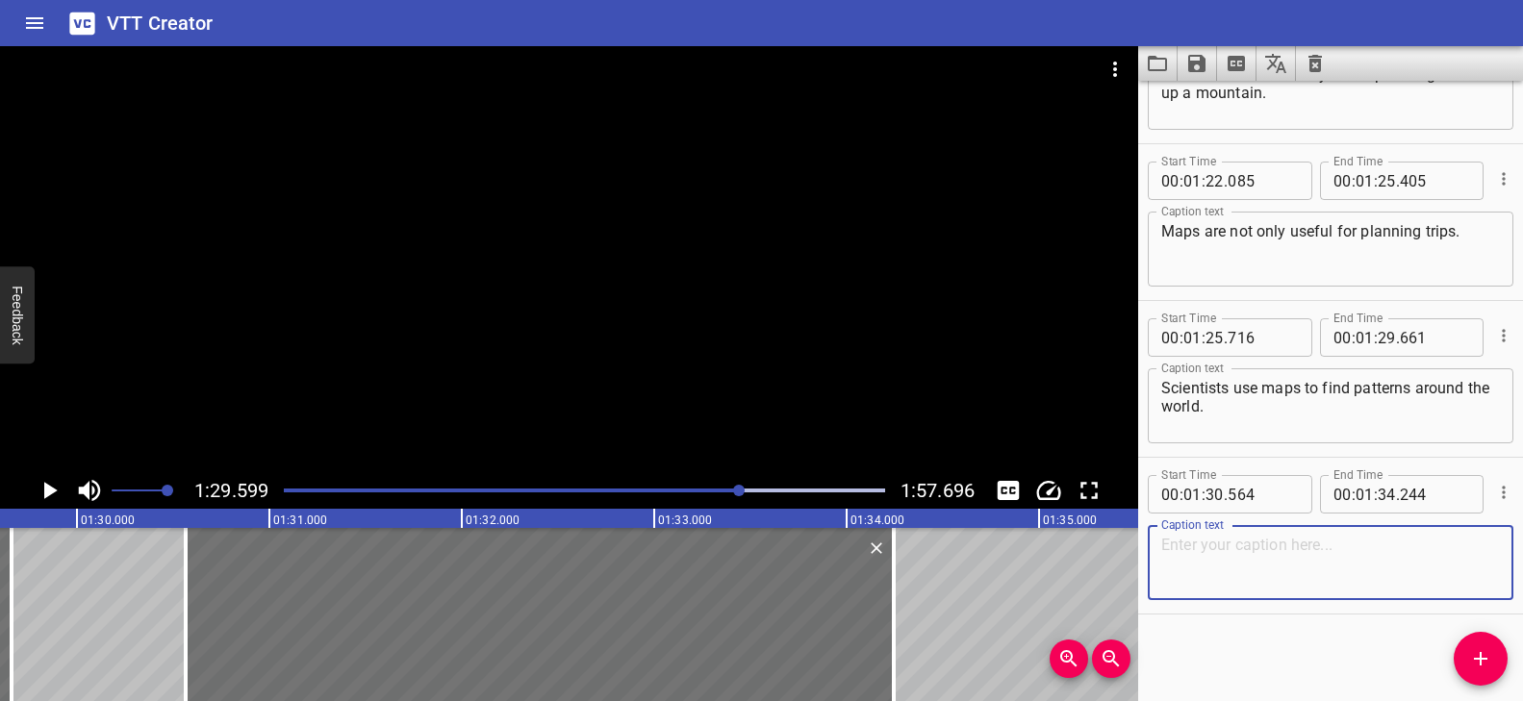
paste textarea "Both volcanoes and earthquakes can happen inland or in the ocean."
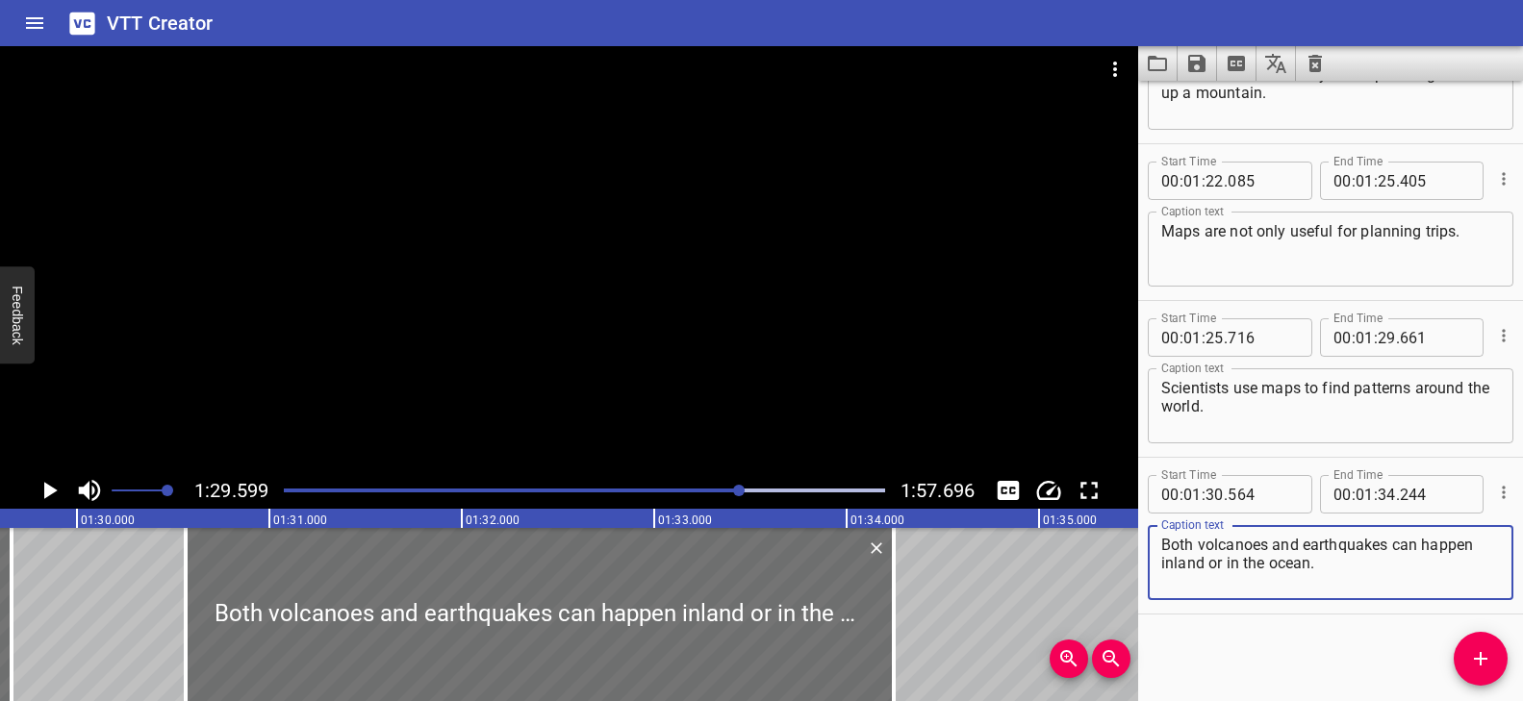
type textarea "Both volcanoes and earthquakes can happen inland or in the ocean."
click at [600, 399] on div at bounding box center [569, 259] width 1138 height 426
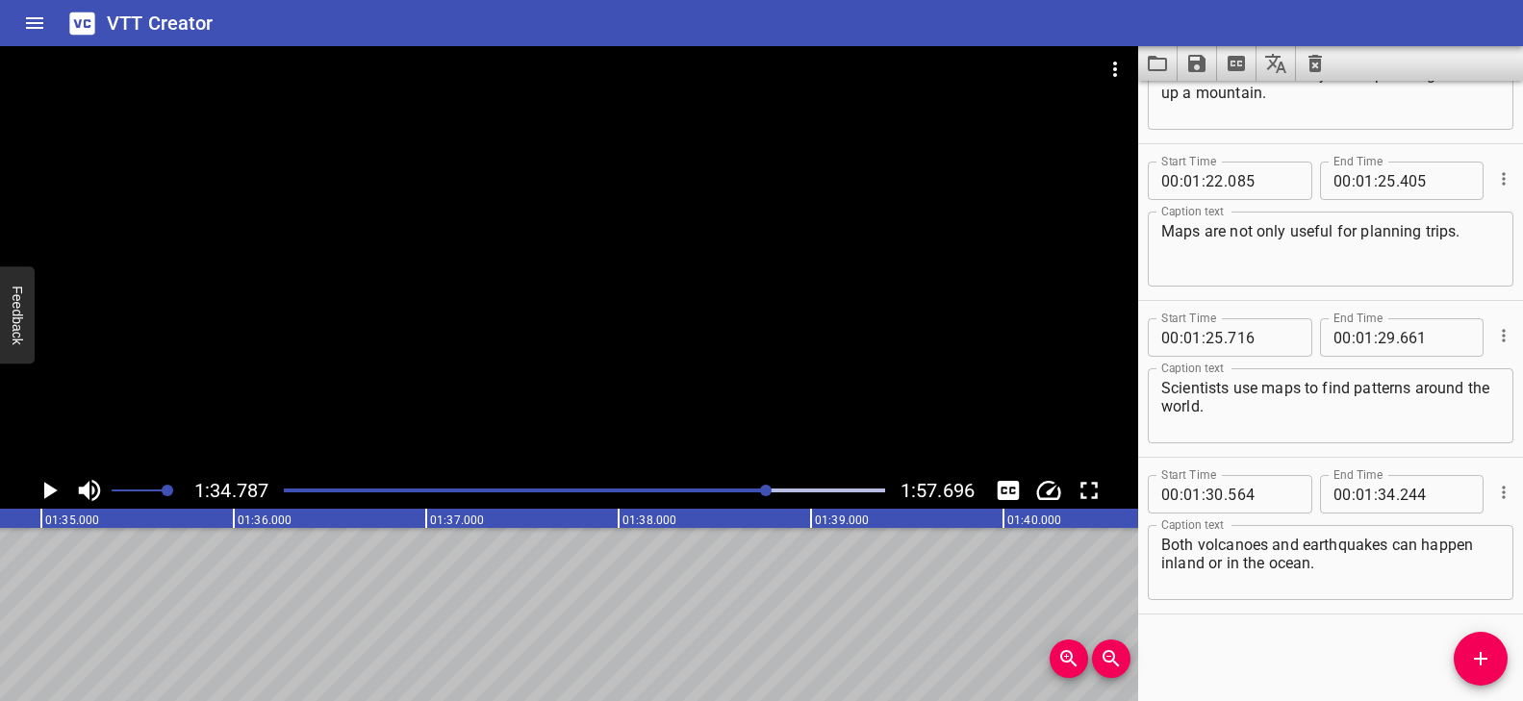
scroll to position [0, 17539]
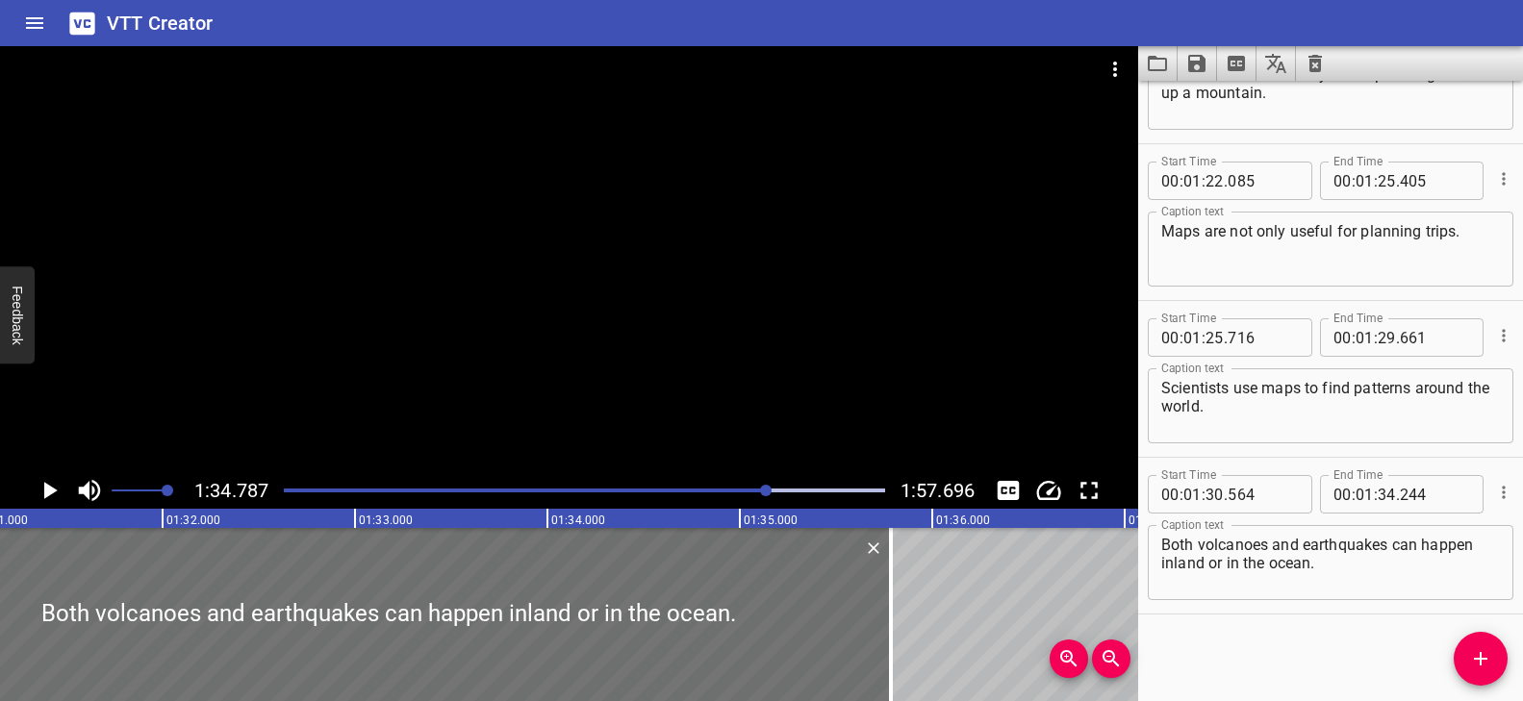
drag, startPoint x: 592, startPoint y: 582, endPoint x: 905, endPoint y: 610, distance: 314.9
click at [889, 595] on div at bounding box center [891, 614] width 4 height 173
type input "35"
type input "784"
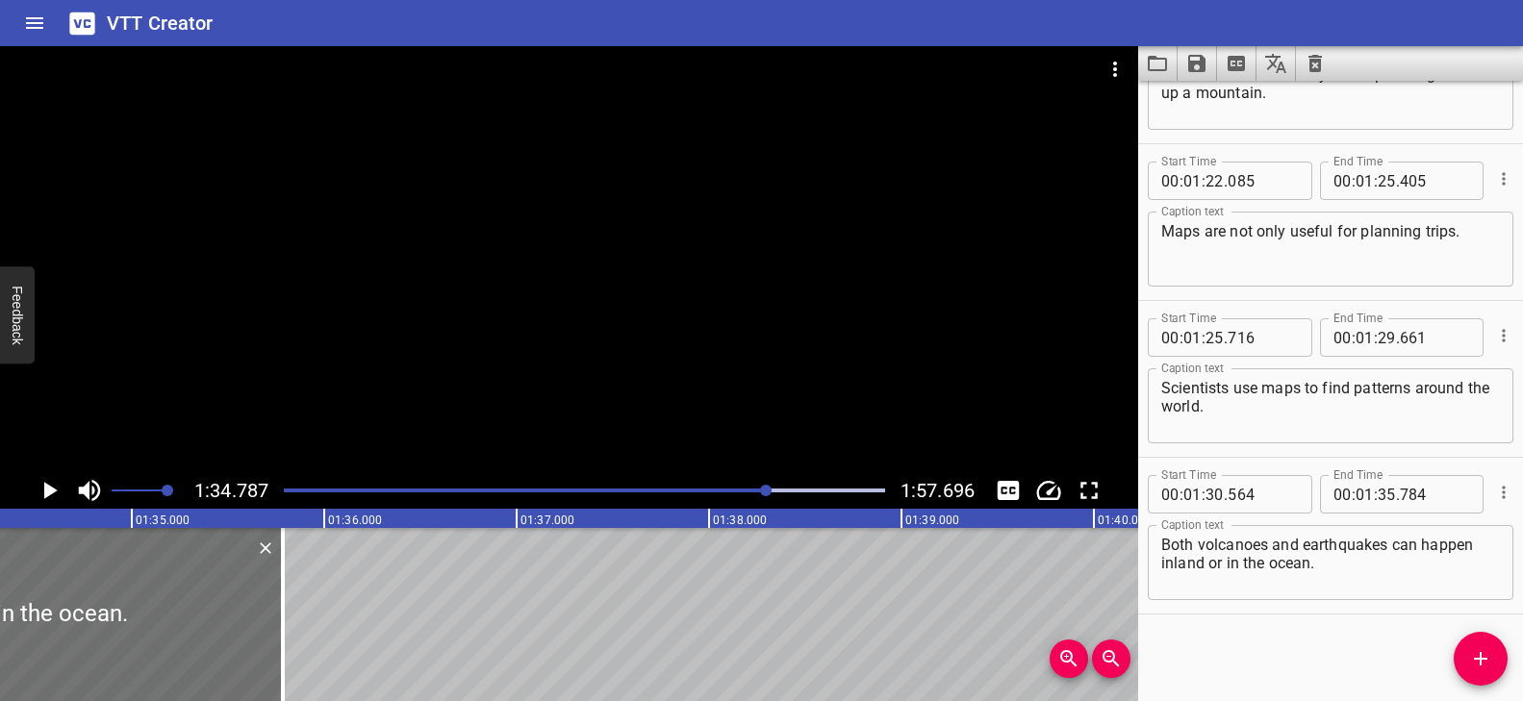
scroll to position [0, 18168]
click at [735, 321] on div at bounding box center [569, 259] width 1138 height 426
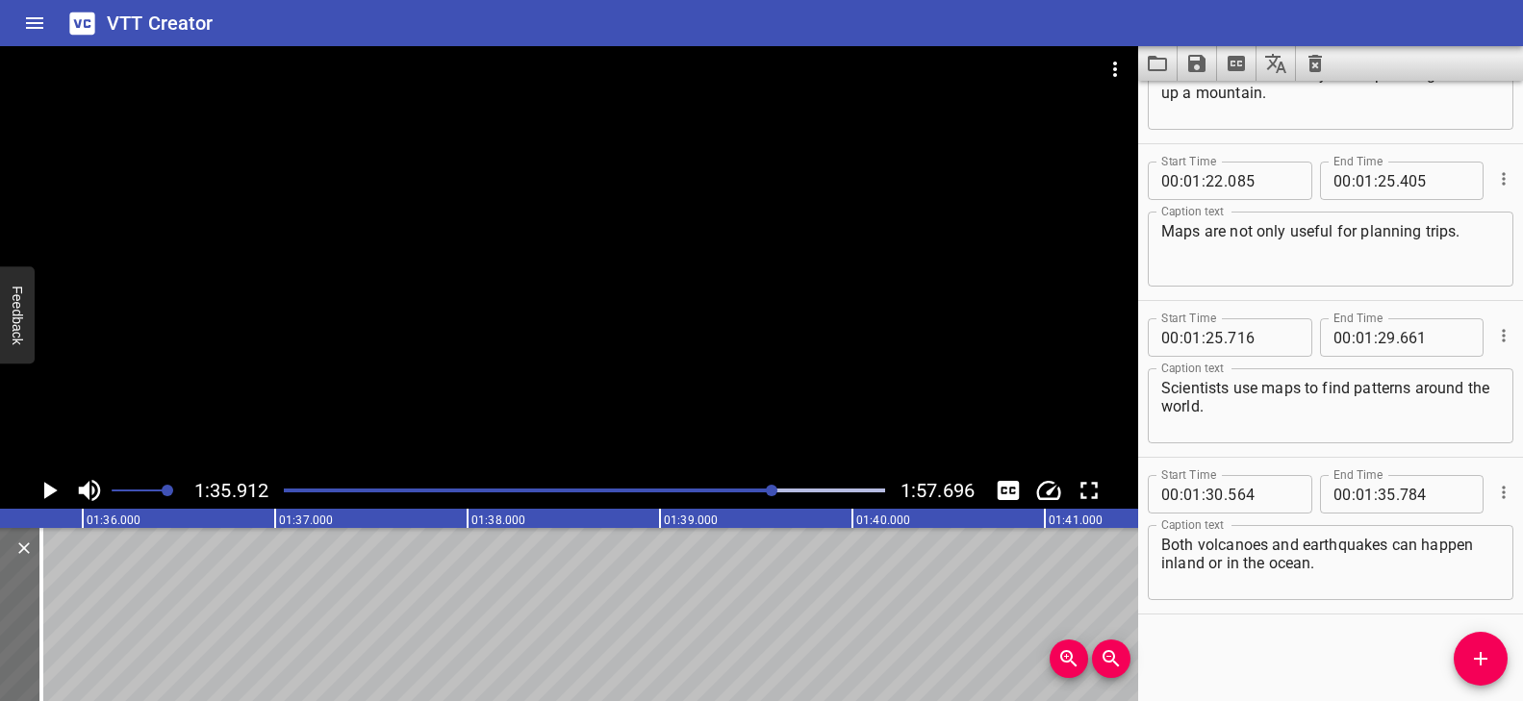
scroll to position [0, 18454]
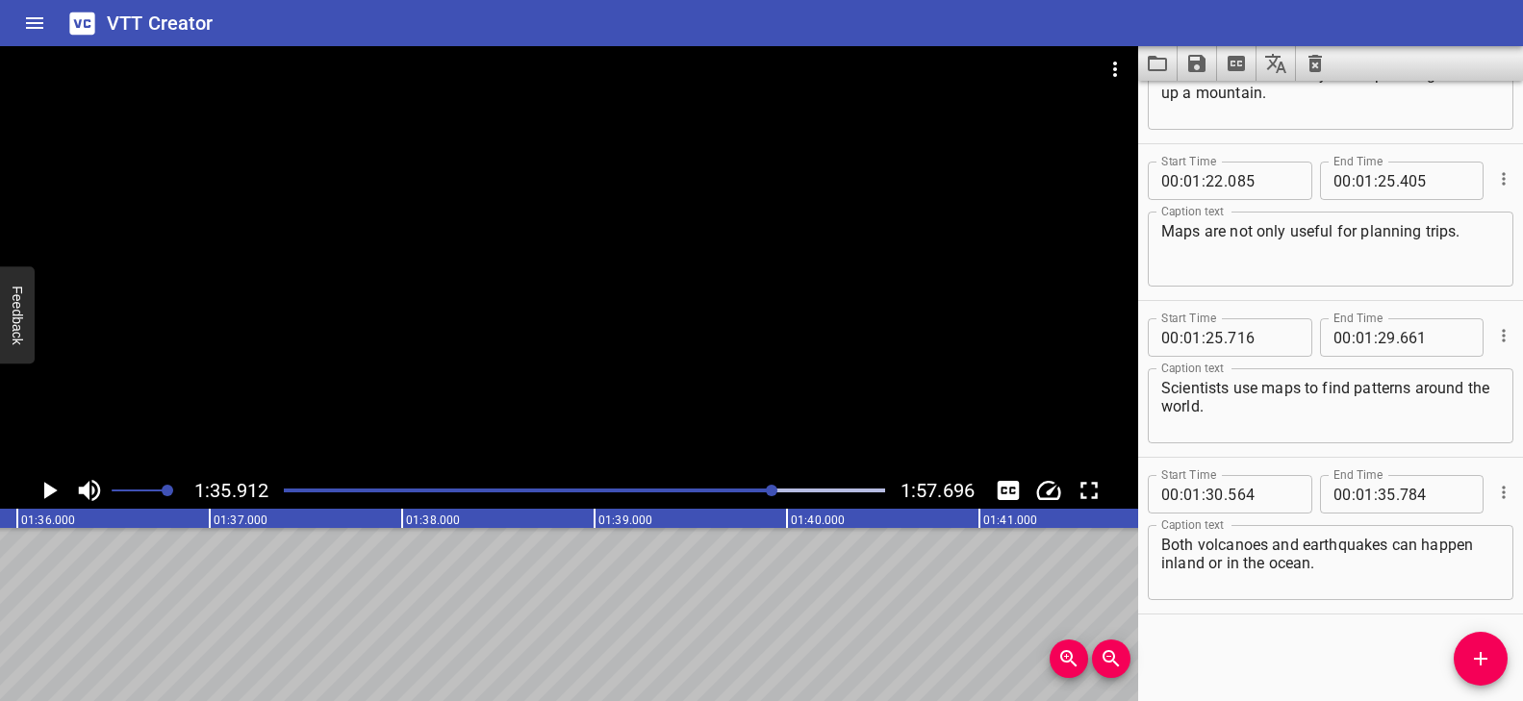
click at [1484, 671] on button "Add Cue" at bounding box center [1481, 659] width 54 height 54
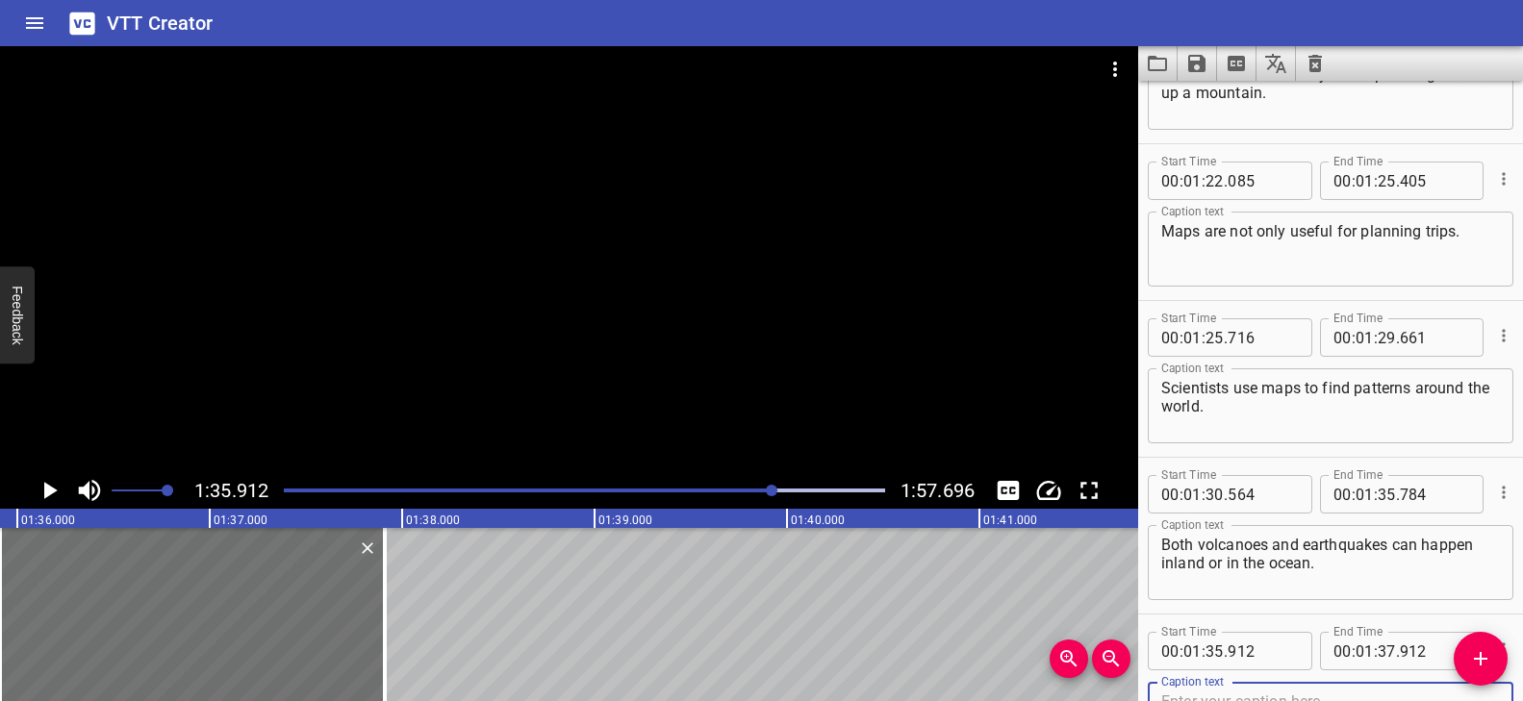
scroll to position [3714, 0]
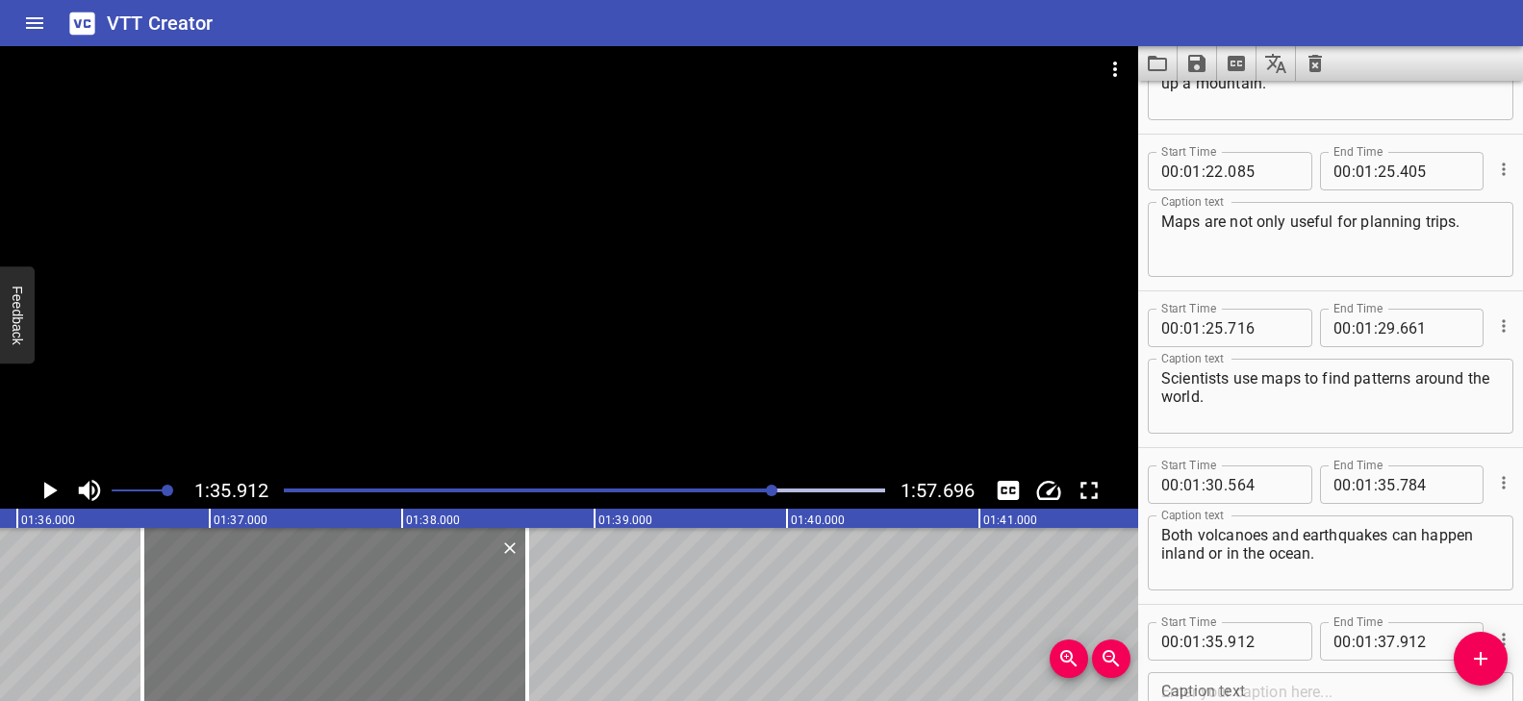
drag, startPoint x: 238, startPoint y: 605, endPoint x: 380, endPoint y: 612, distance: 142.5
click at [380, 612] on div at bounding box center [334, 614] width 385 height 173
type input "36"
type input "652"
type input "38"
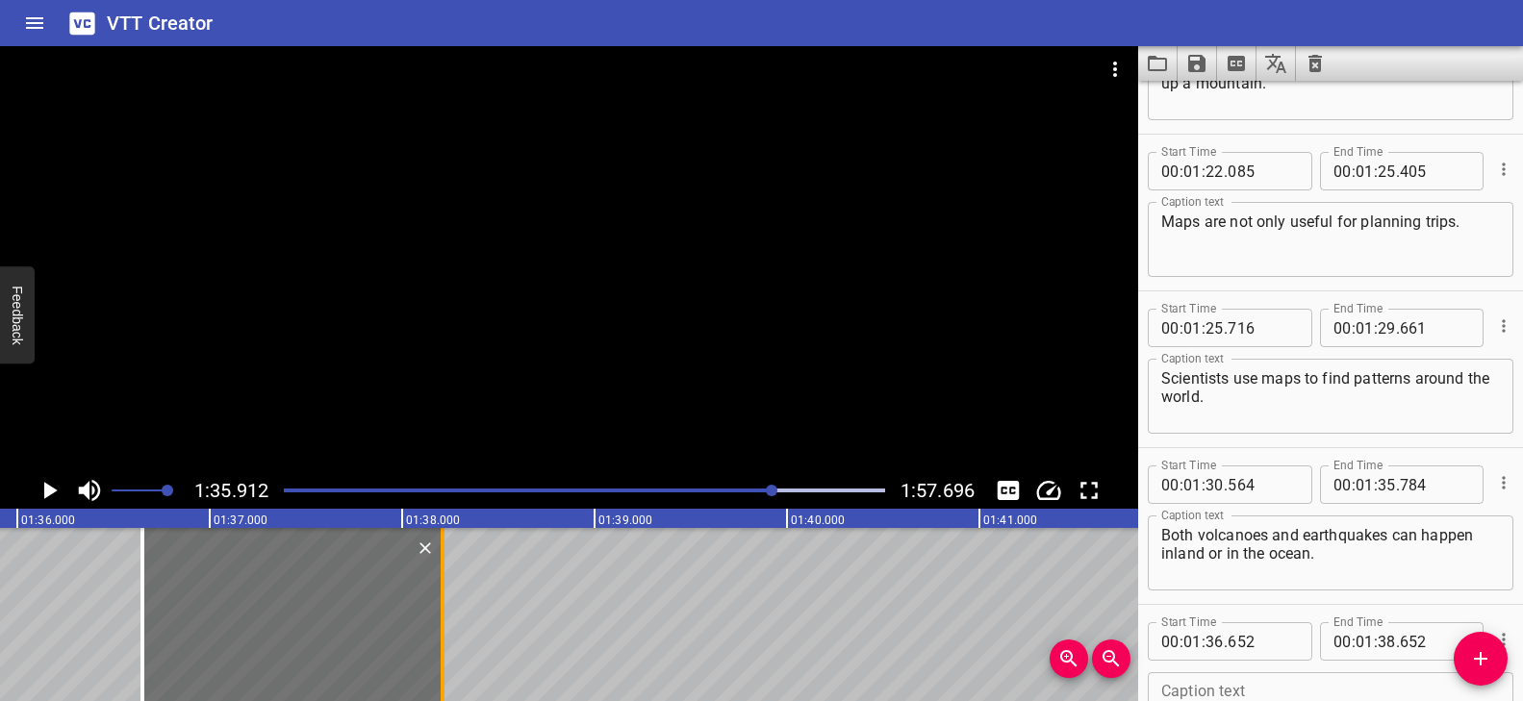
drag, startPoint x: 527, startPoint y: 597, endPoint x: 443, endPoint y: 604, distance: 84.9
click at [443, 604] on div at bounding box center [443, 614] width 4 height 173
type input "212"
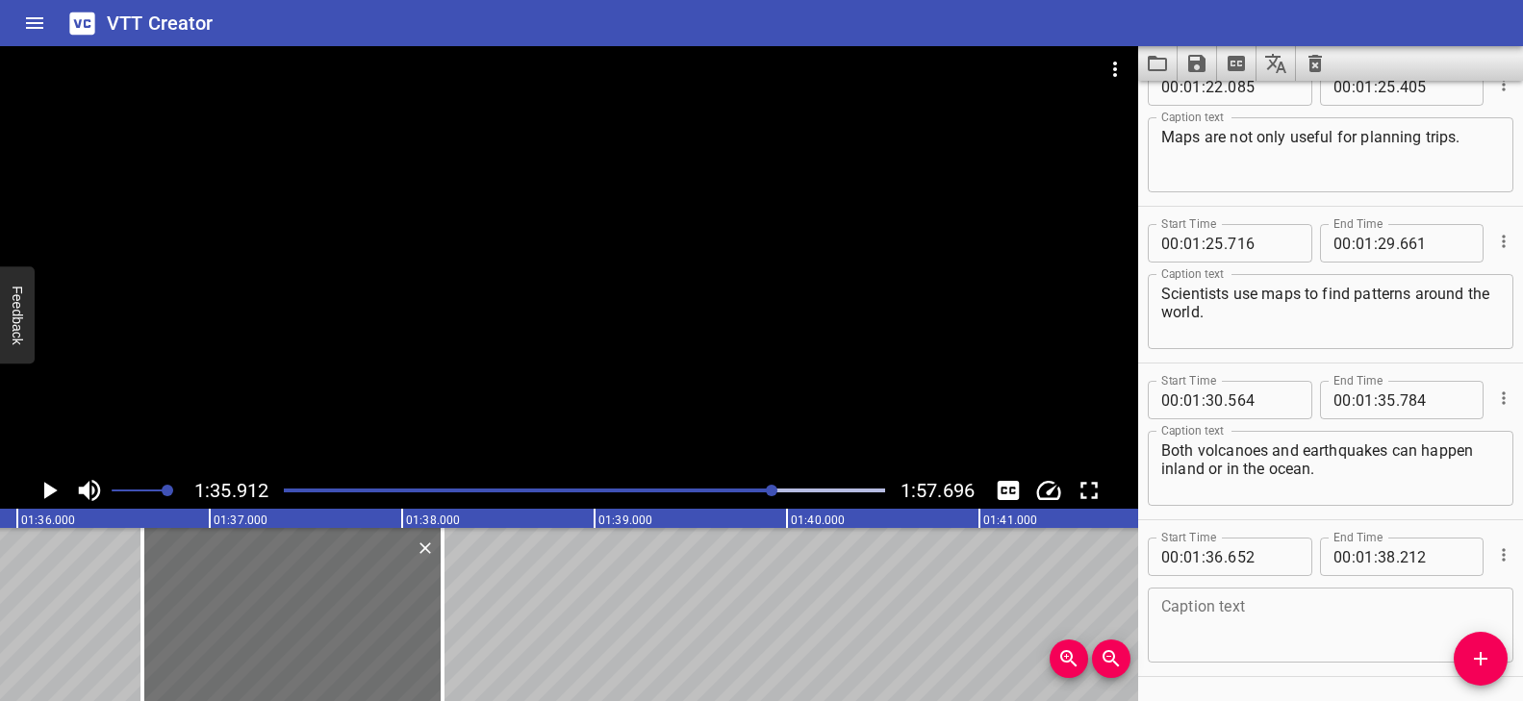
scroll to position [3861, 0]
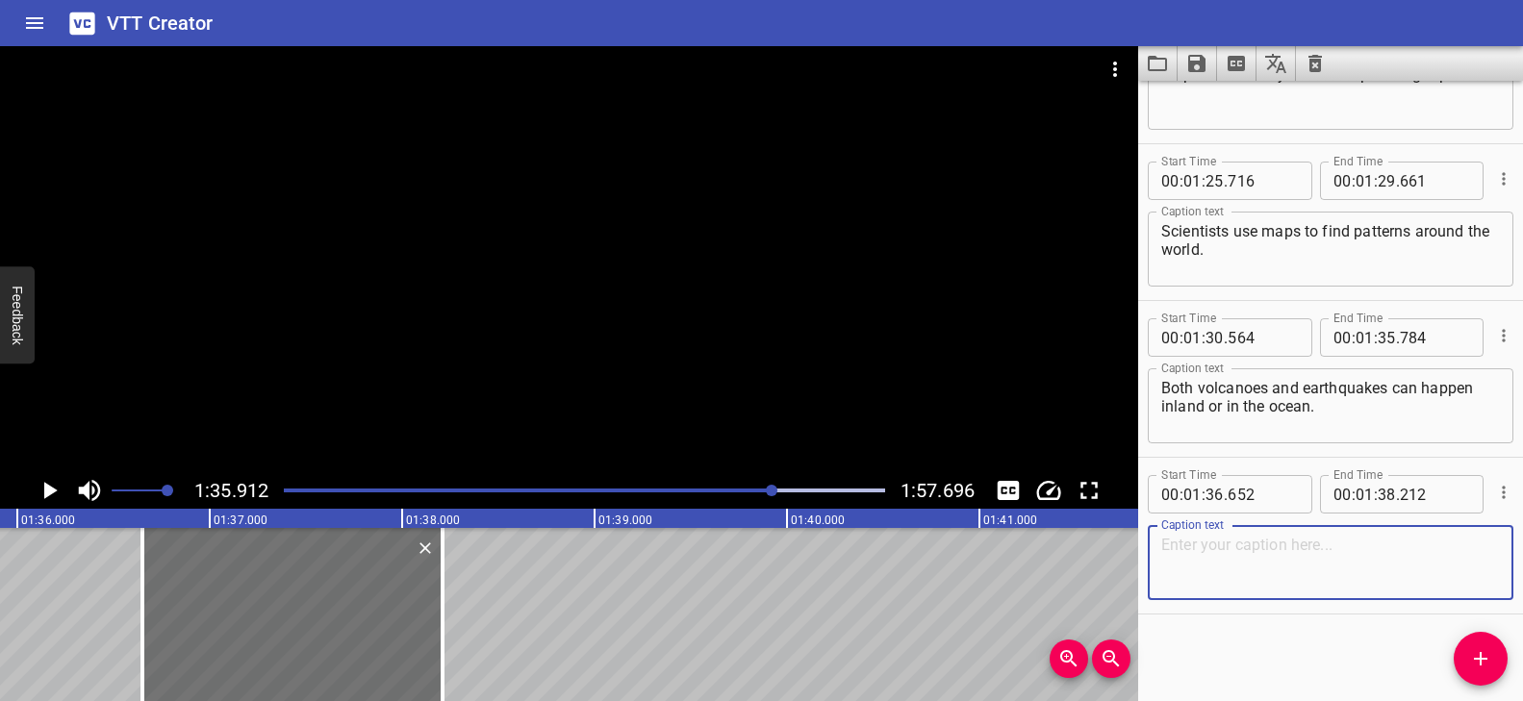
click at [1248, 580] on textarea at bounding box center [1330, 563] width 339 height 55
paste textarea "But most importantly,"
type textarea "But most importantly,"
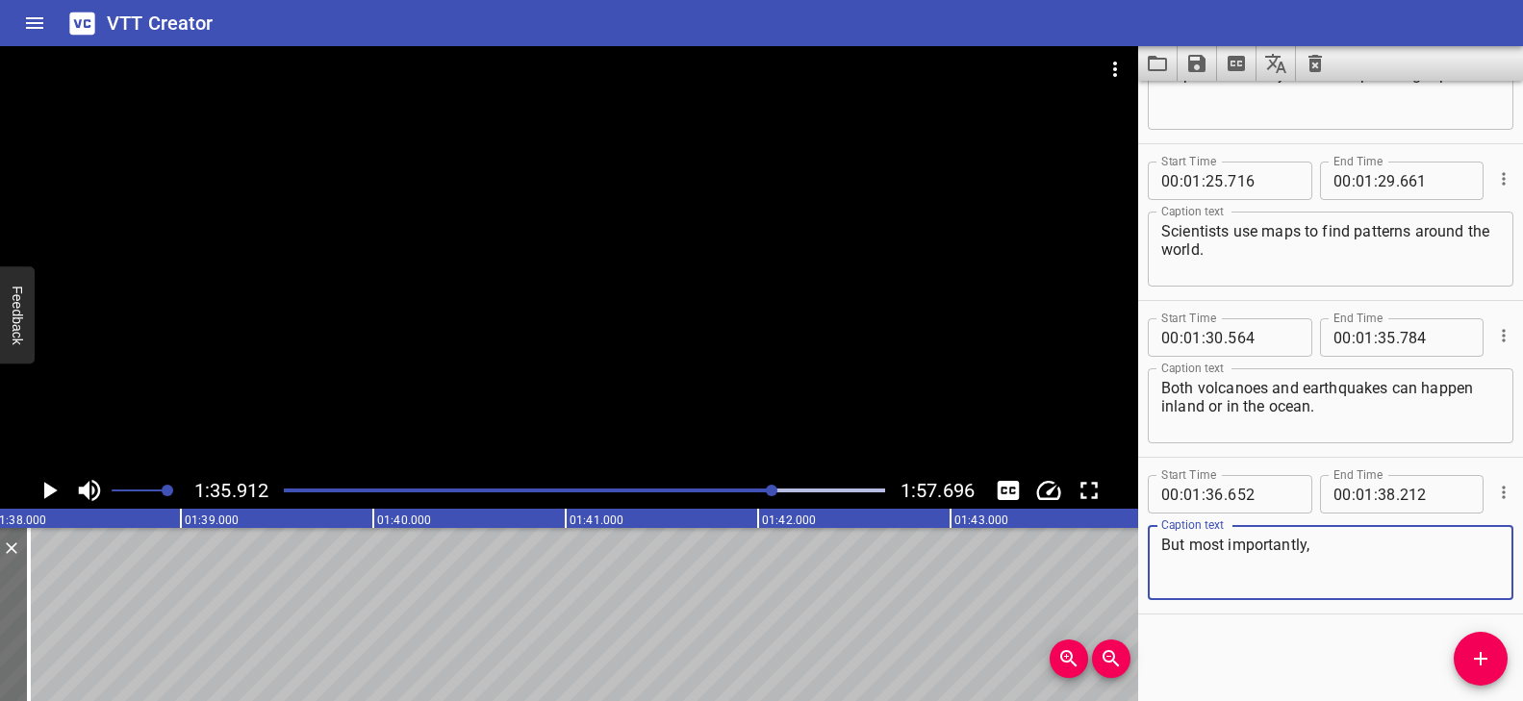
scroll to position [0, 18830]
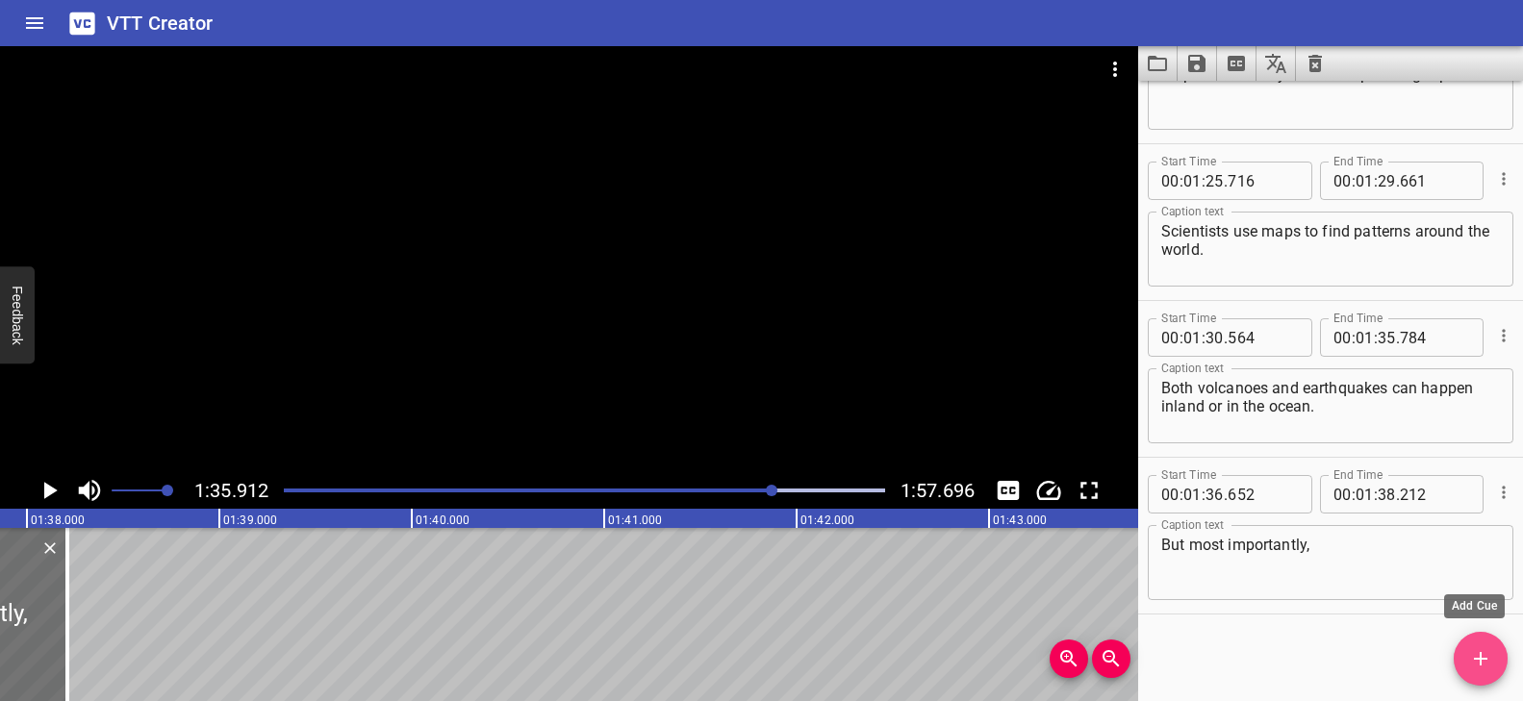
drag, startPoint x: 1476, startPoint y: 650, endPoint x: 1206, endPoint y: 631, distance: 270.1
click at [1476, 649] on icon "Add Cue" at bounding box center [1480, 658] width 23 height 23
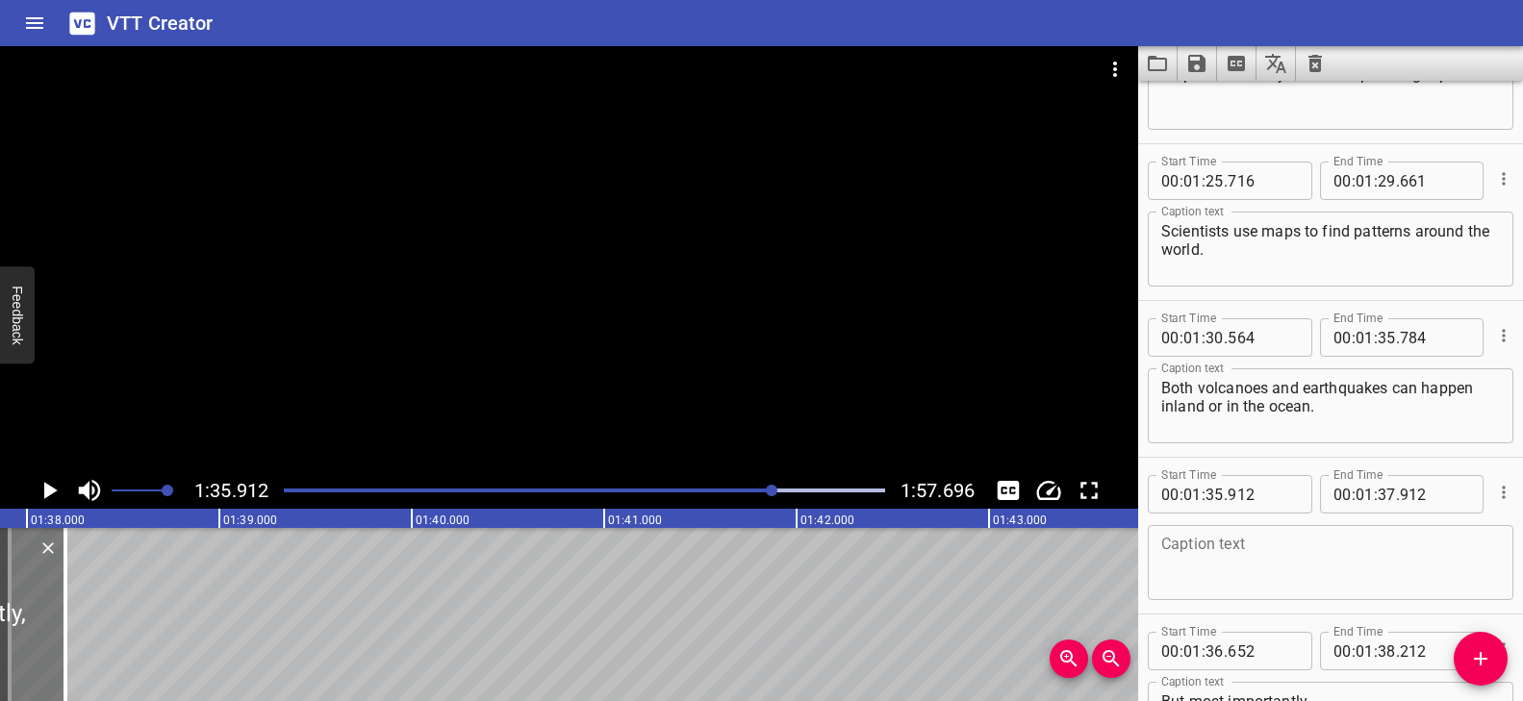
drag, startPoint x: 23, startPoint y: 593, endPoint x: 29, endPoint y: 607, distance: 15.5
type input "637"
type input "197"
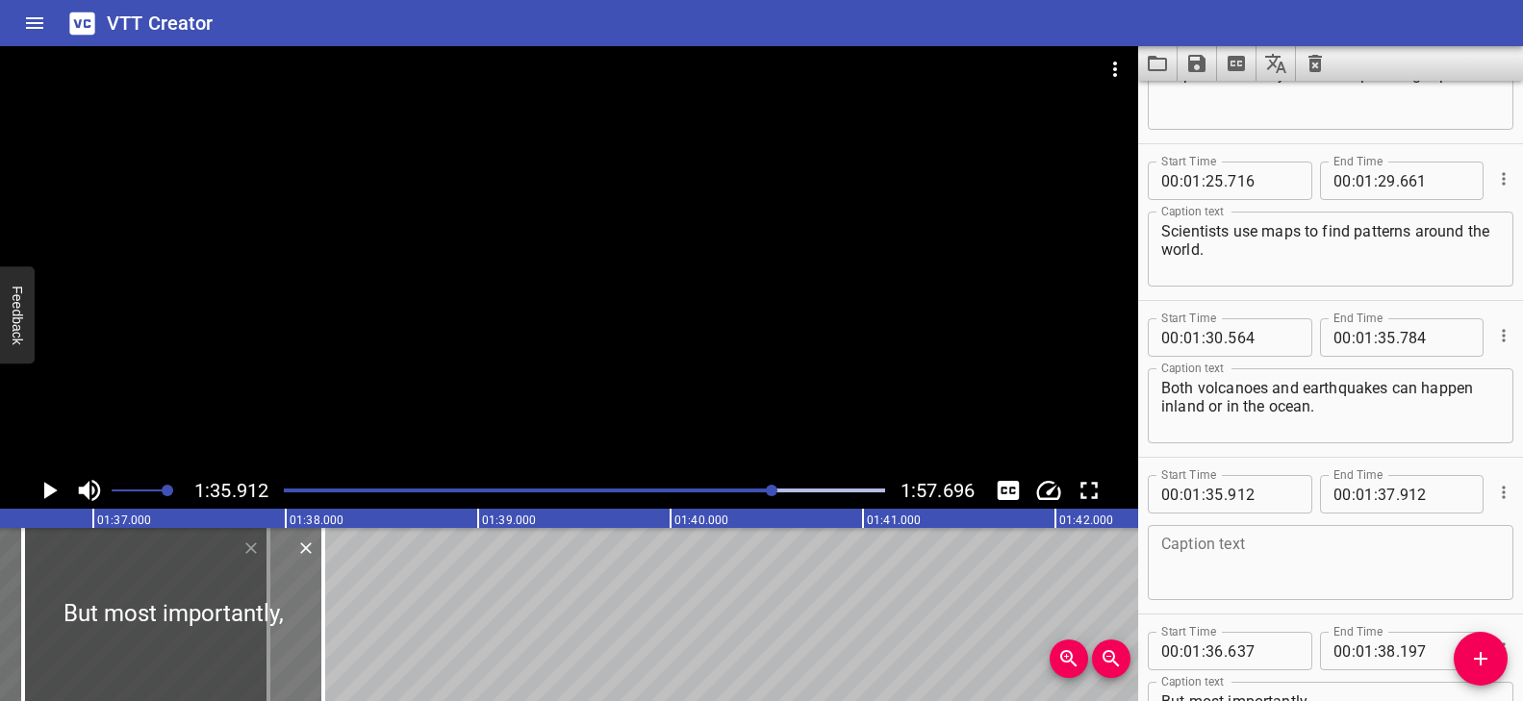
scroll to position [0, 18569]
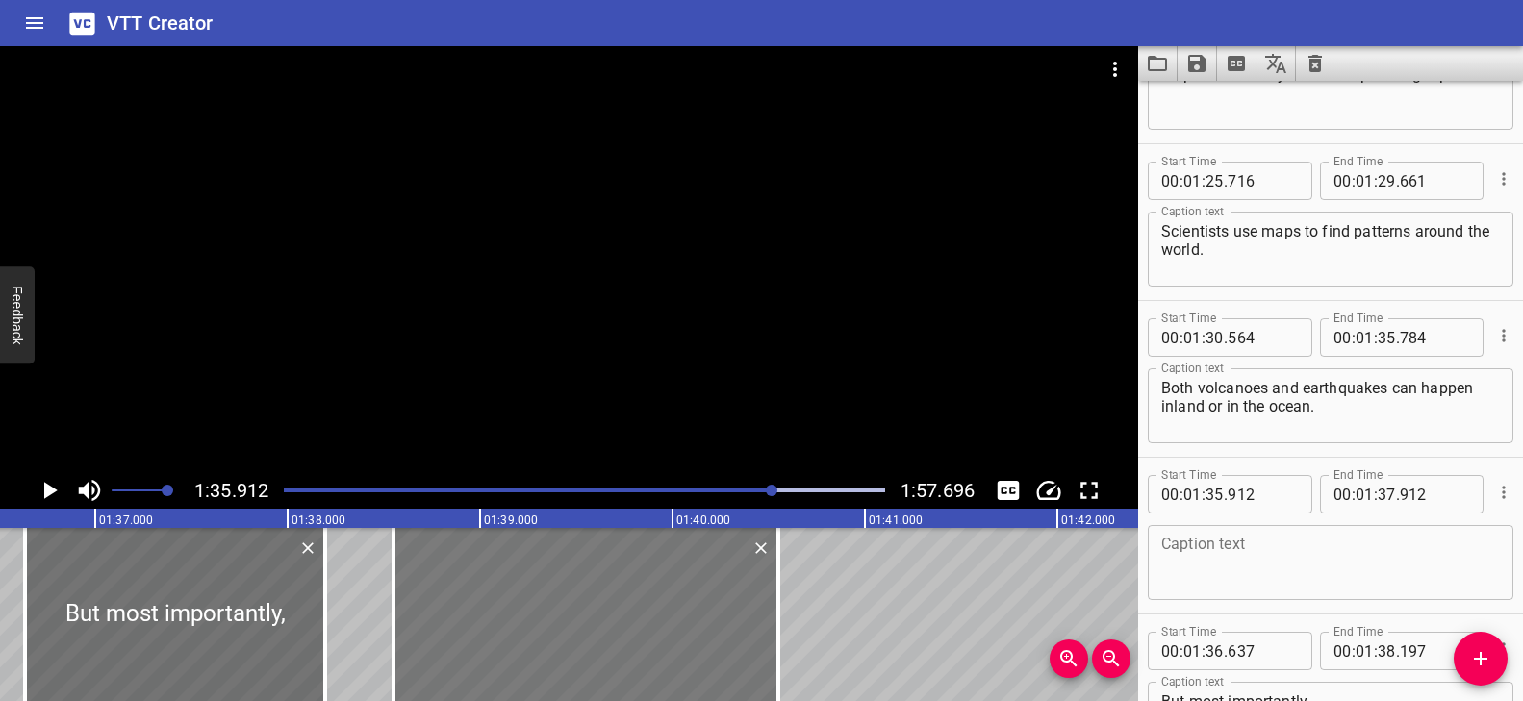
drag, startPoint x: 5, startPoint y: 641, endPoint x: 515, endPoint y: 638, distance: 509.9
type input "38"
type input "552"
type input "40"
type input "552"
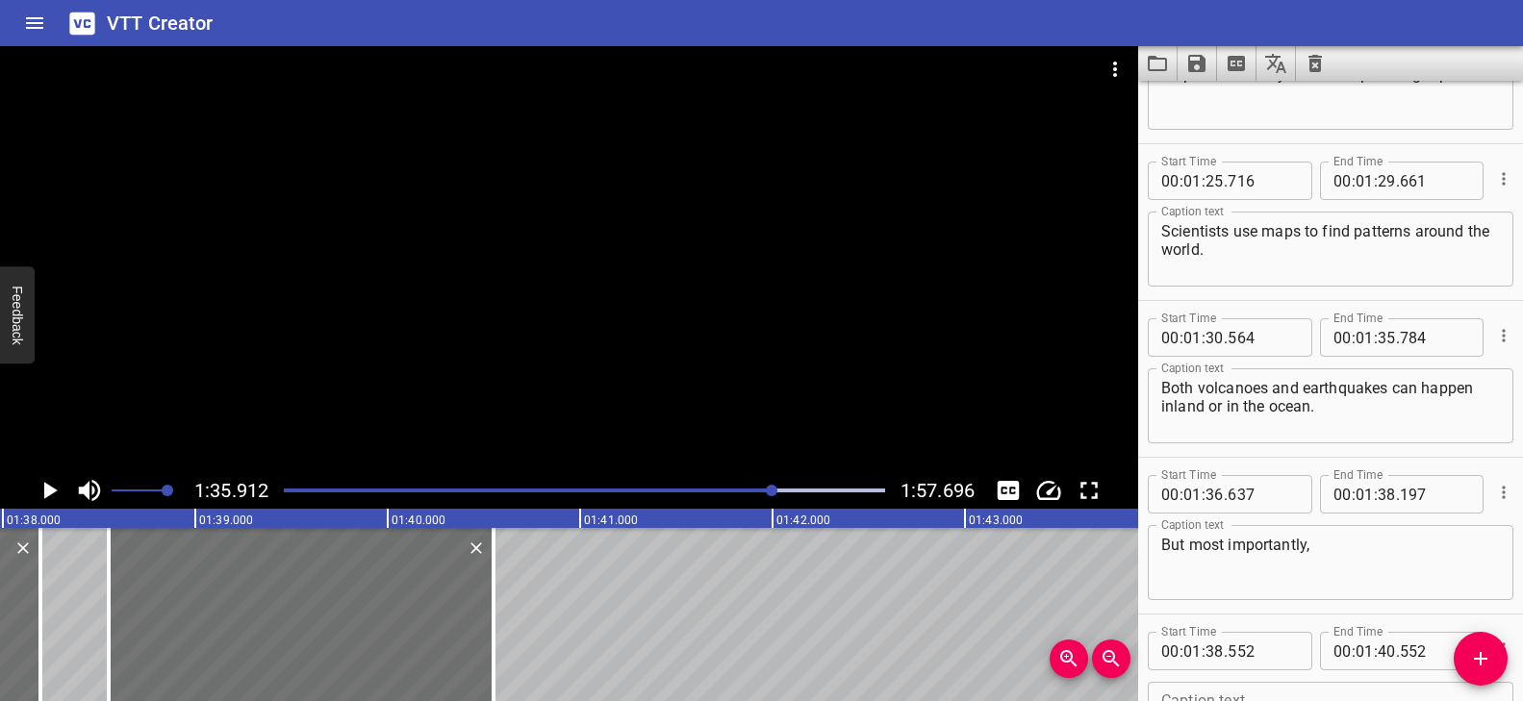
scroll to position [0, 18893]
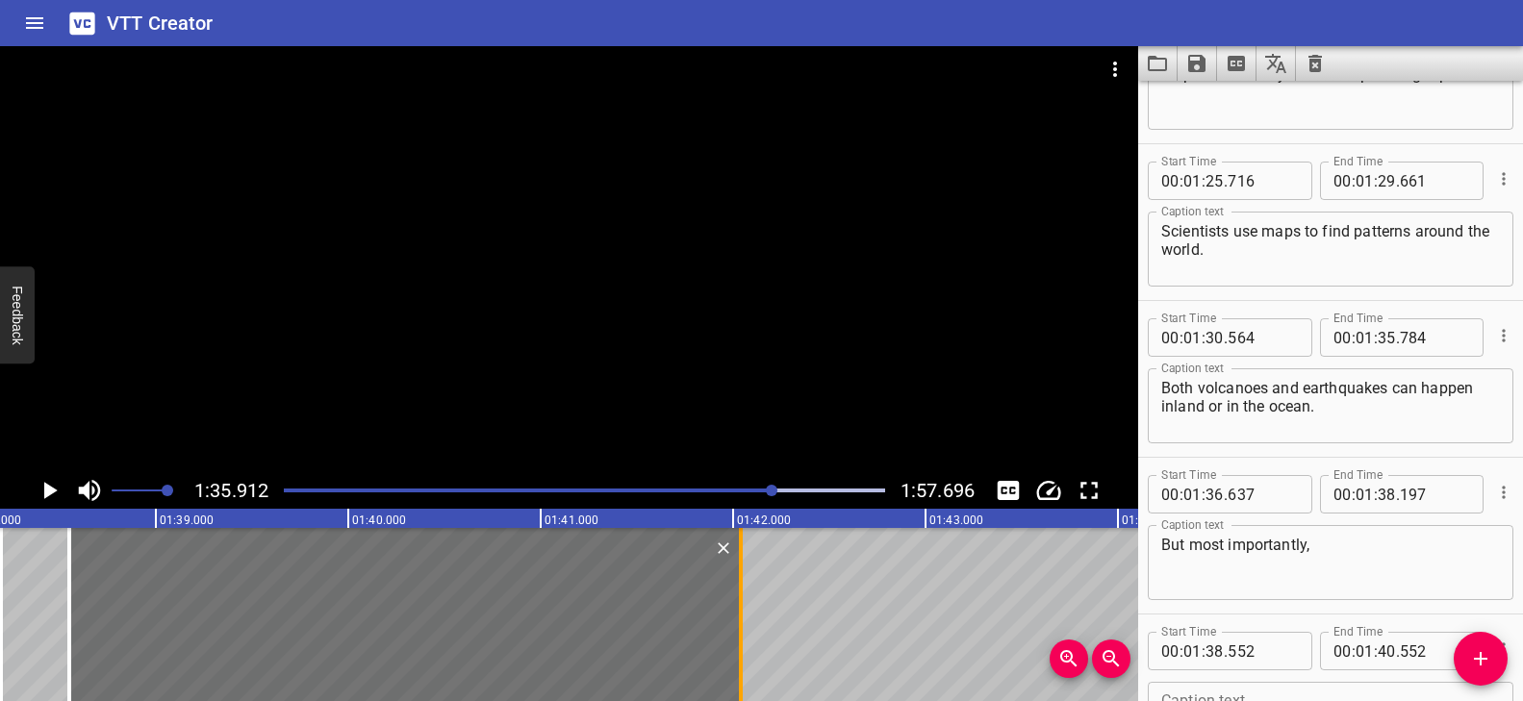
drag, startPoint x: 448, startPoint y: 603, endPoint x: 735, endPoint y: 600, distance: 286.7
click at [735, 600] on div at bounding box center [740, 614] width 19 height 173
type input "42"
type input "042"
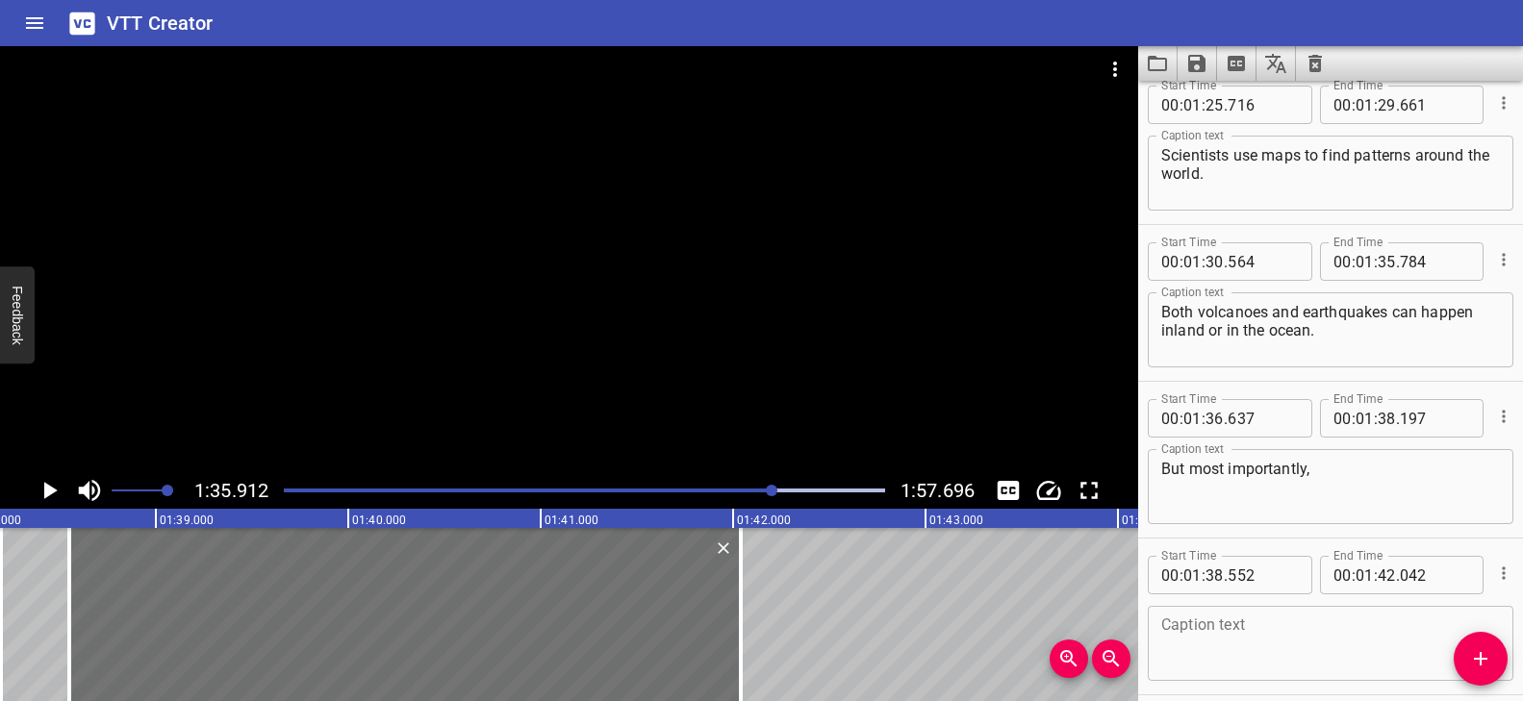
scroll to position [4018, 0]
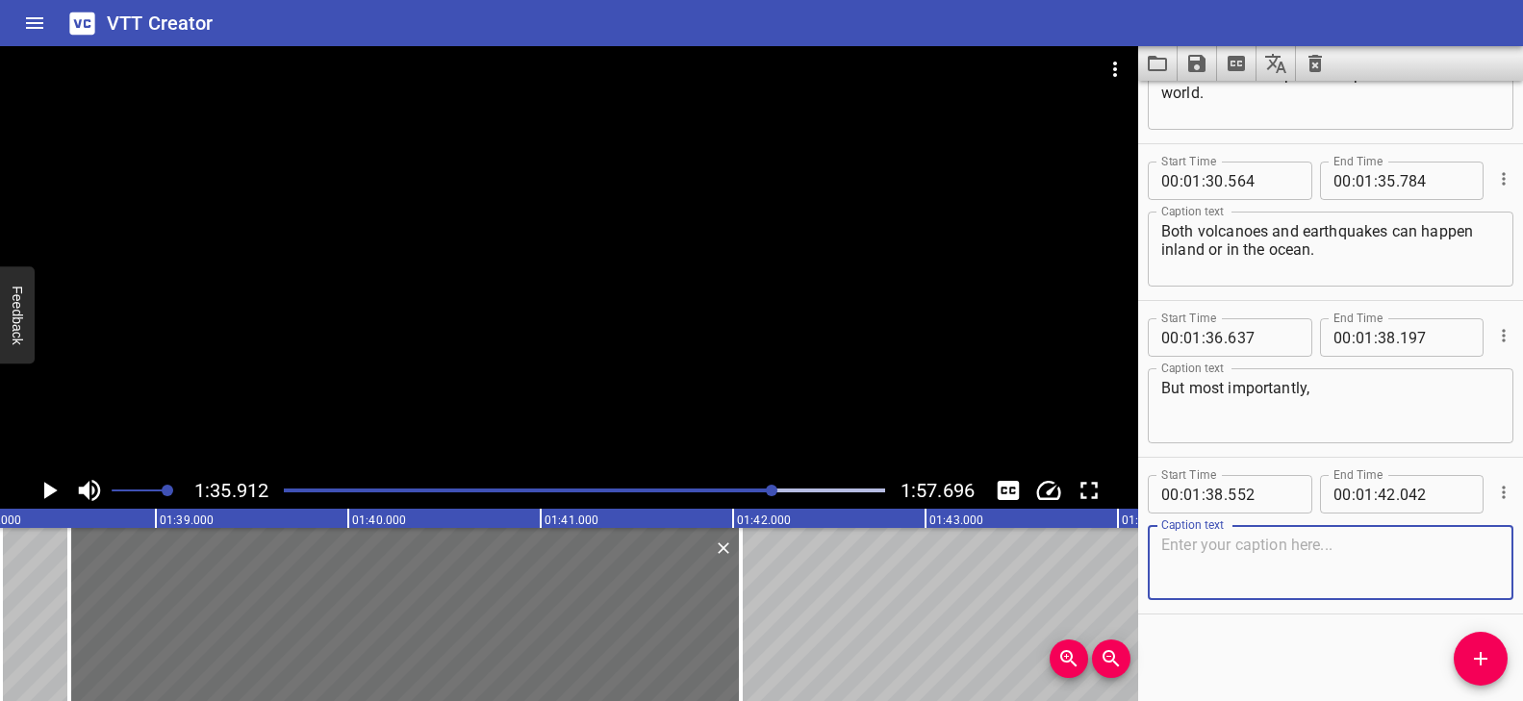
drag, startPoint x: 1228, startPoint y: 547, endPoint x: 1217, endPoint y: 541, distance: 12.5
click at [1228, 547] on textarea at bounding box center [1330, 563] width 339 height 55
paste textarea "volcanoes and earthquakes happen in a pattern,"
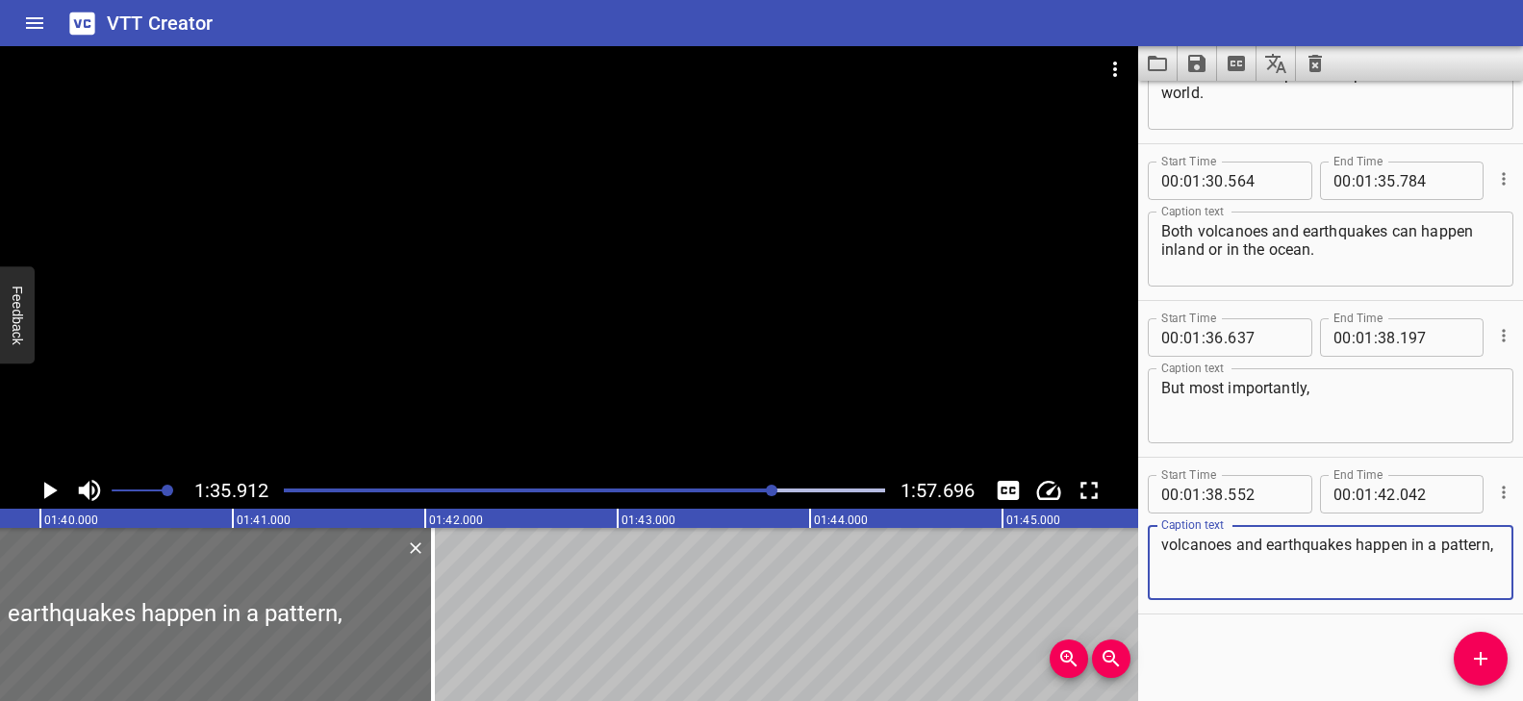
scroll to position [0, 19239]
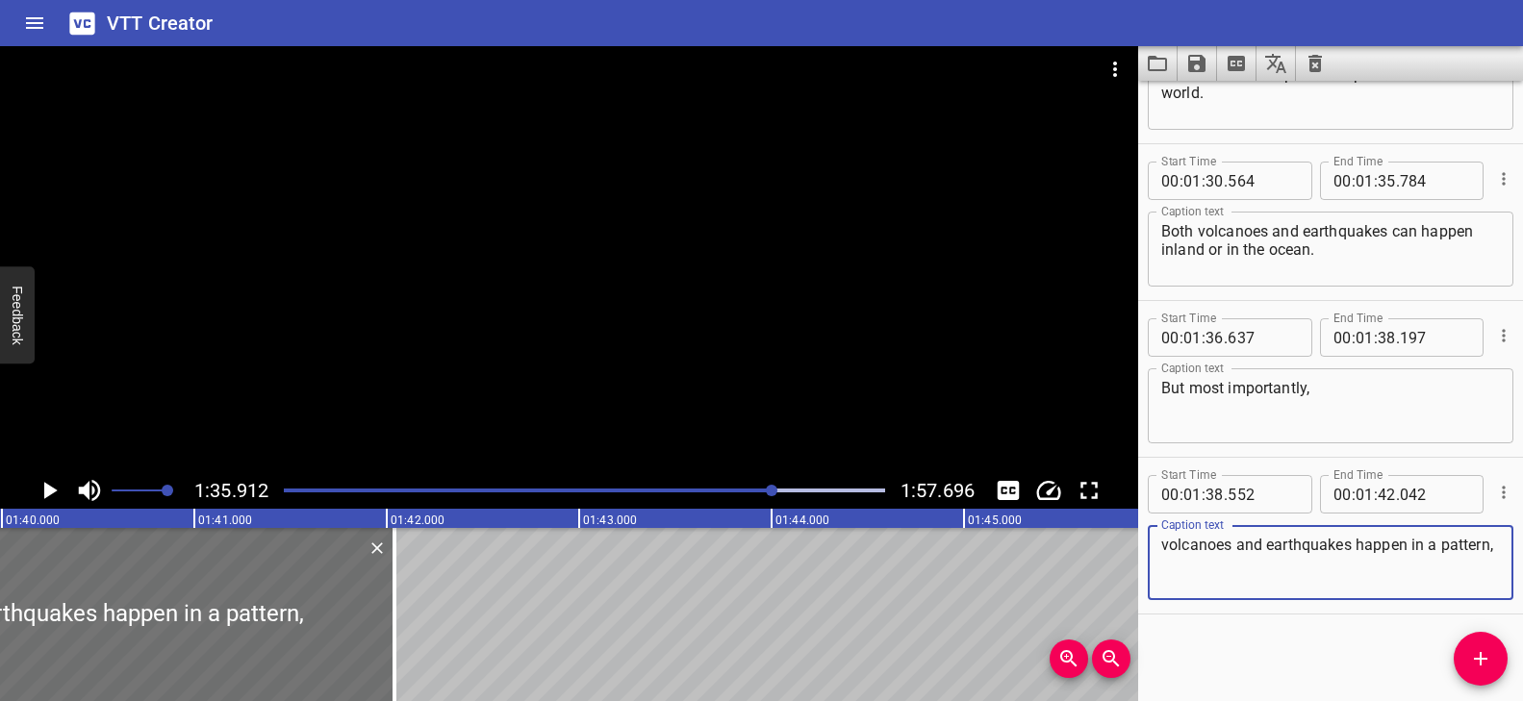
type textarea "volcanoes and earthquakes happen in a pattern,"
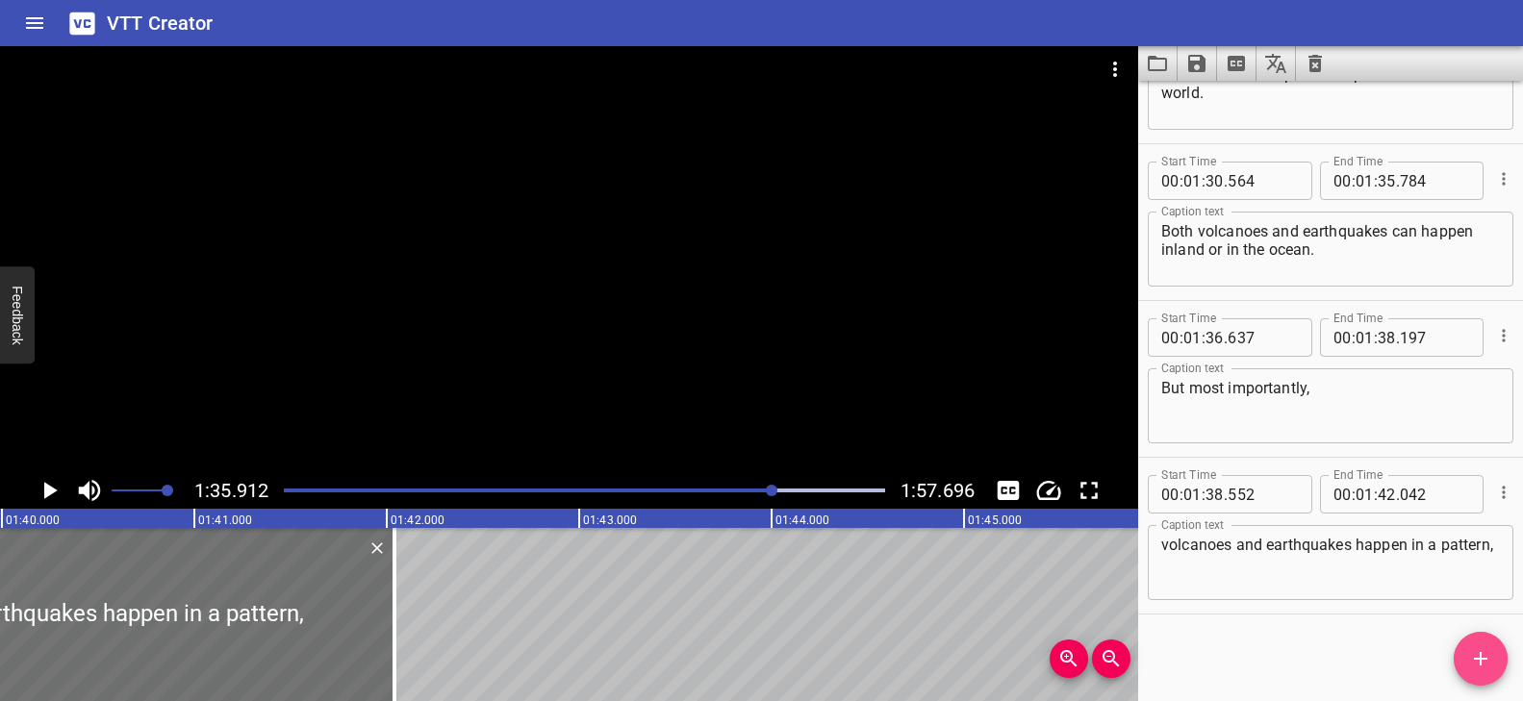
drag, startPoint x: 1474, startPoint y: 662, endPoint x: 1433, endPoint y: 664, distance: 41.4
click at [1475, 662] on icon "Add Cue" at bounding box center [1480, 658] width 23 height 23
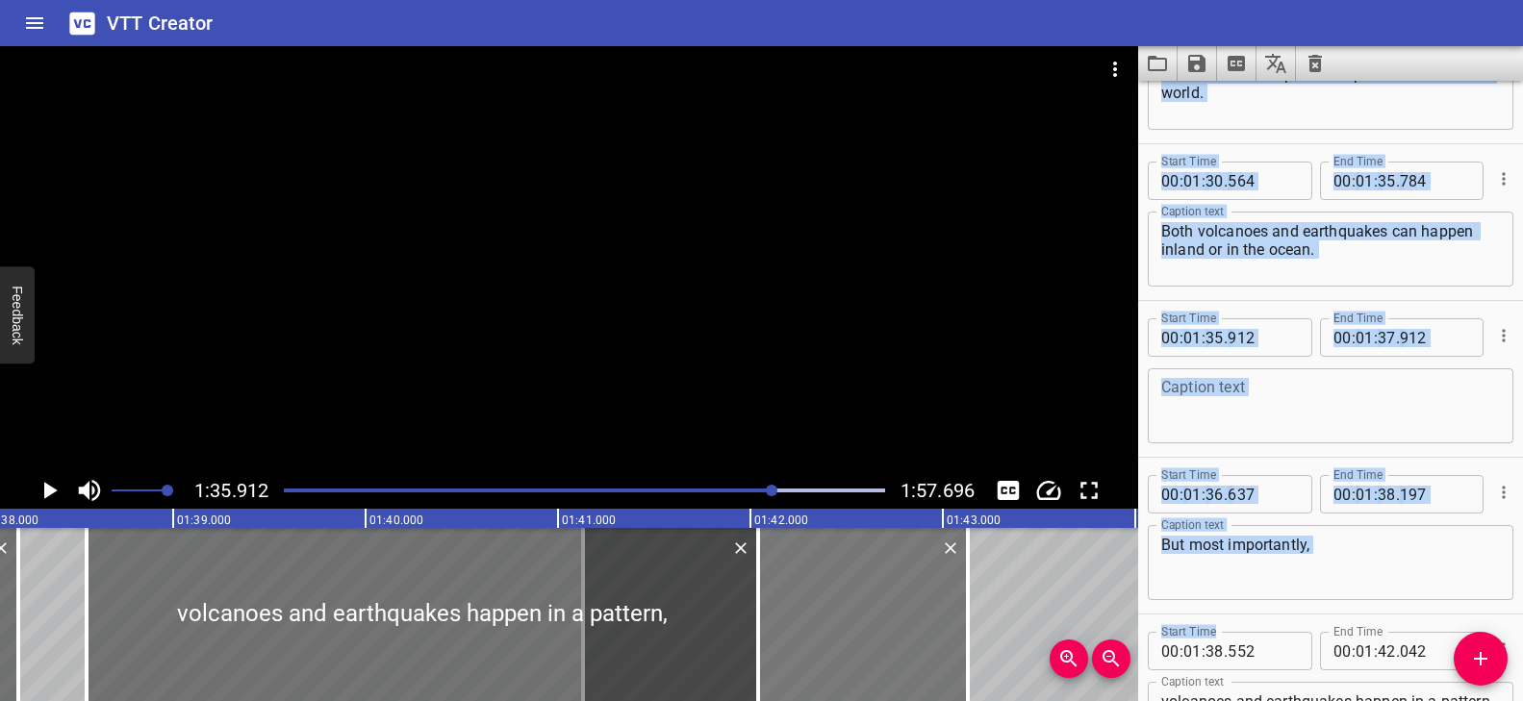
scroll to position [0, 18958]
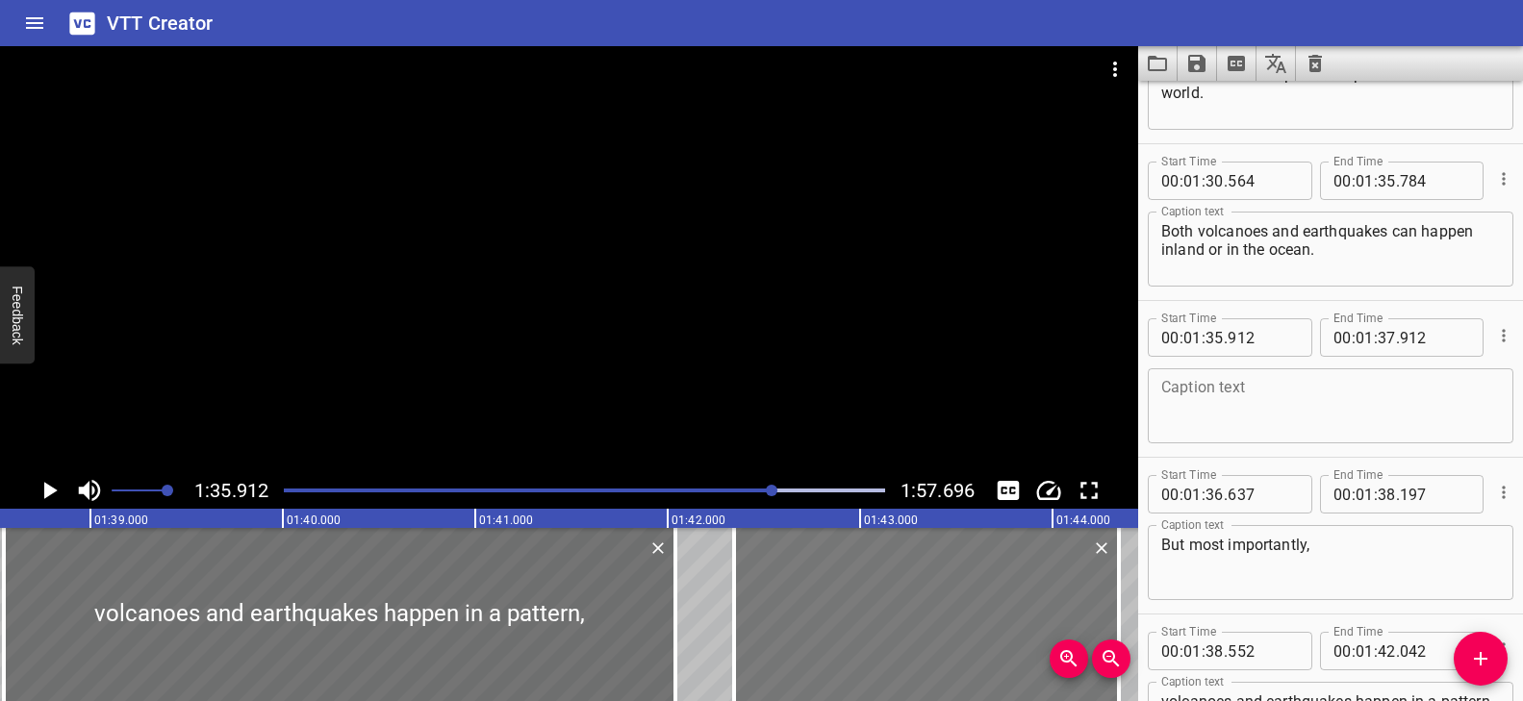
drag, startPoint x: 534, startPoint y: 640, endPoint x: 803, endPoint y: 650, distance: 269.6
type input "42"
type input "342"
type input "44"
type input "342"
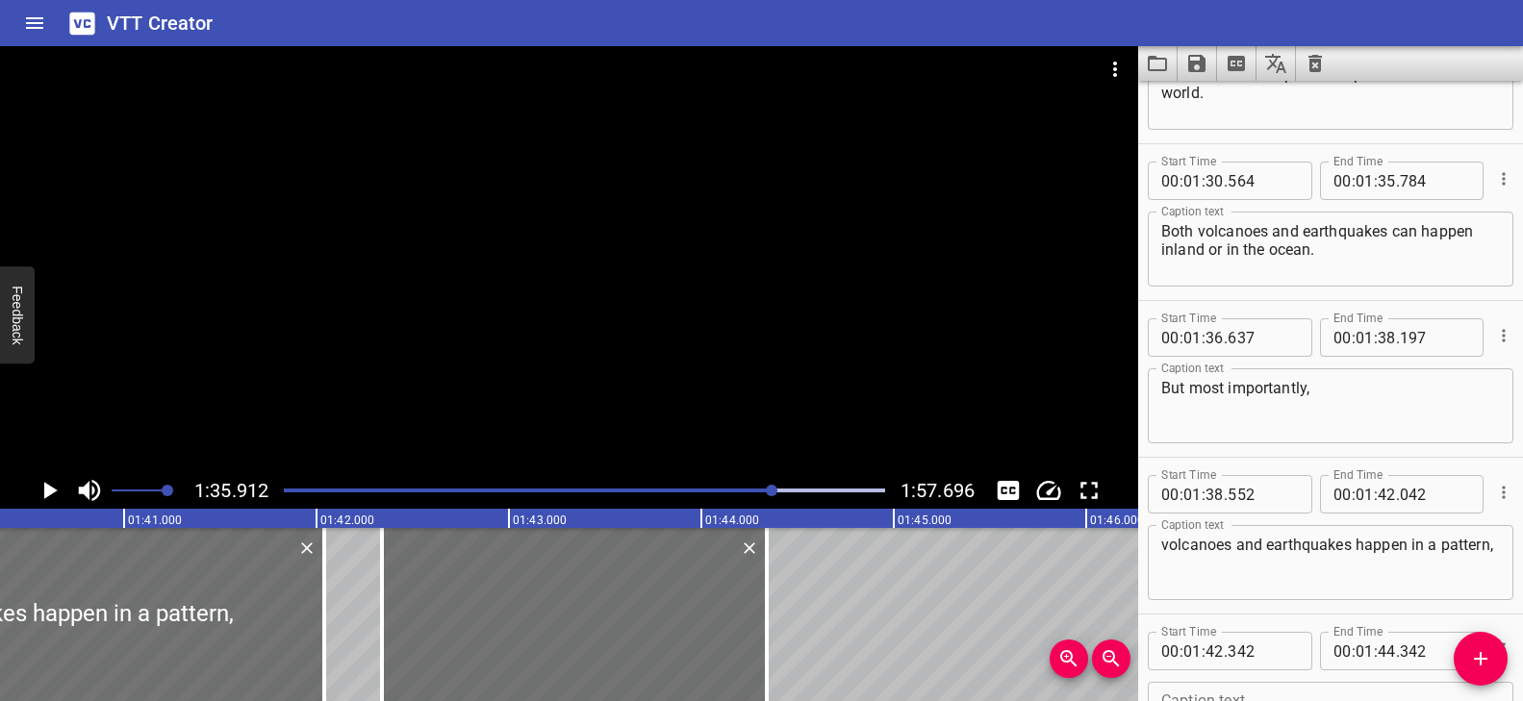
scroll to position [0, 19290]
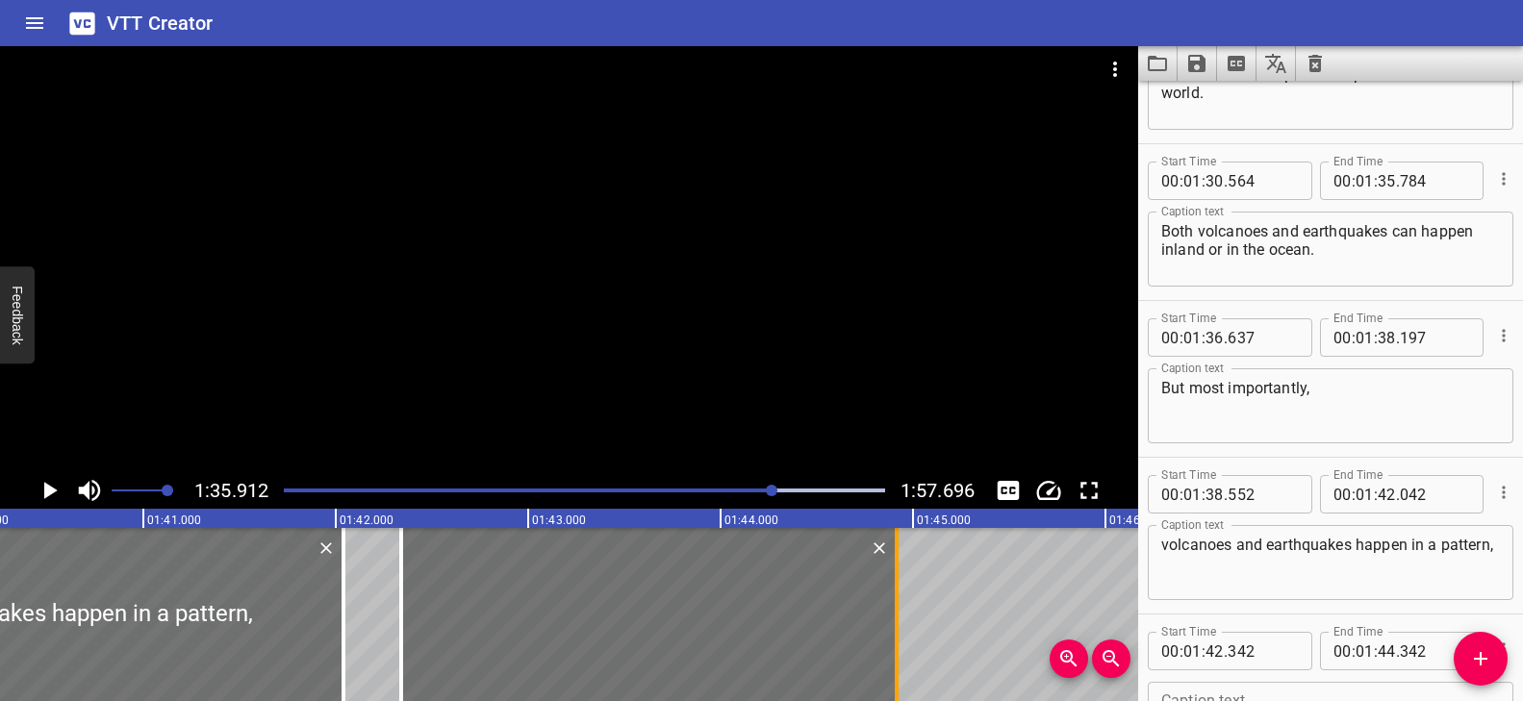
drag, startPoint x: 789, startPoint y: 584, endPoint x: 897, endPoint y: 600, distance: 109.0
click at [899, 601] on div at bounding box center [896, 614] width 19 height 173
click at [891, 599] on div at bounding box center [892, 614] width 4 height 173
type input "882"
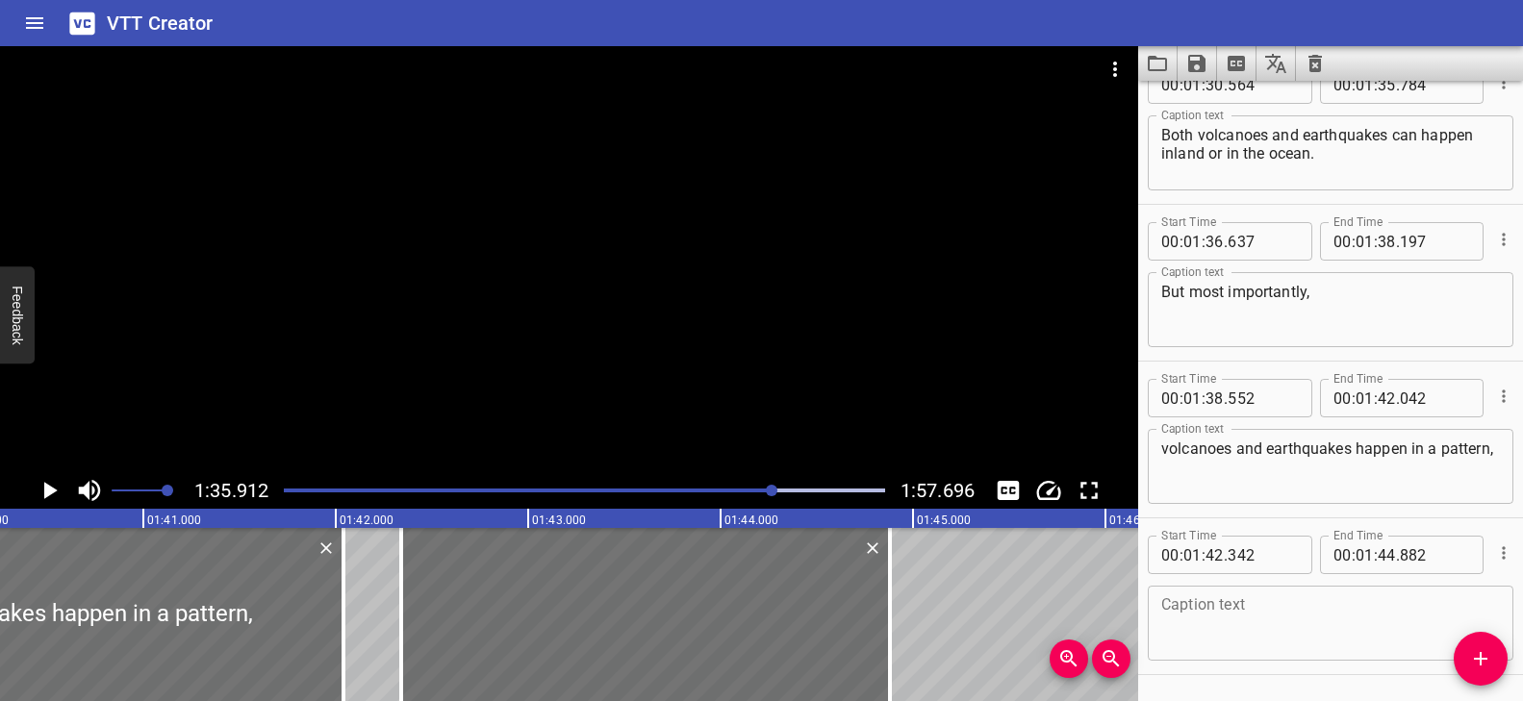
scroll to position [4174, 0]
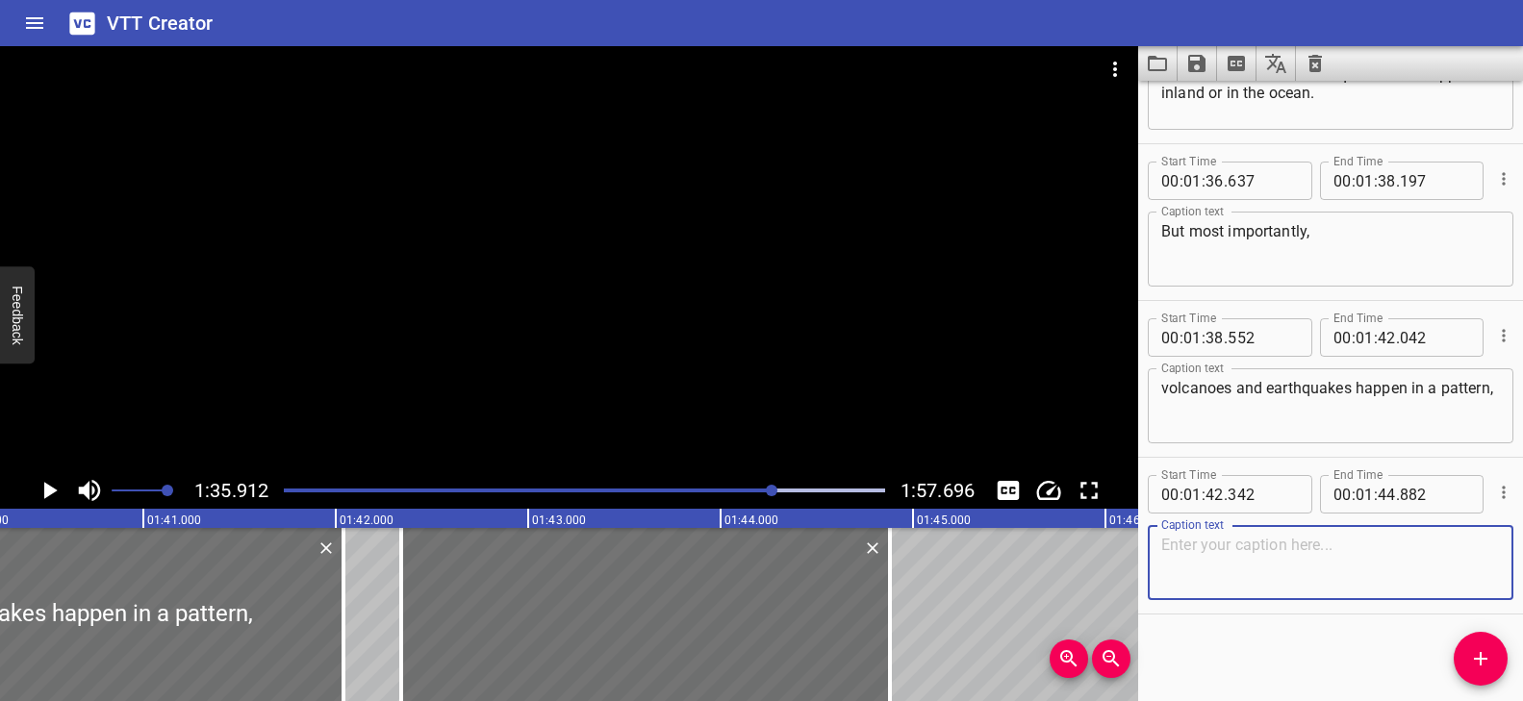
click at [1248, 581] on textarea at bounding box center [1330, 563] width 339 height 55
paste textarea "around the tectonic plate boundaries."
click at [408, 358] on div at bounding box center [569, 259] width 1138 height 426
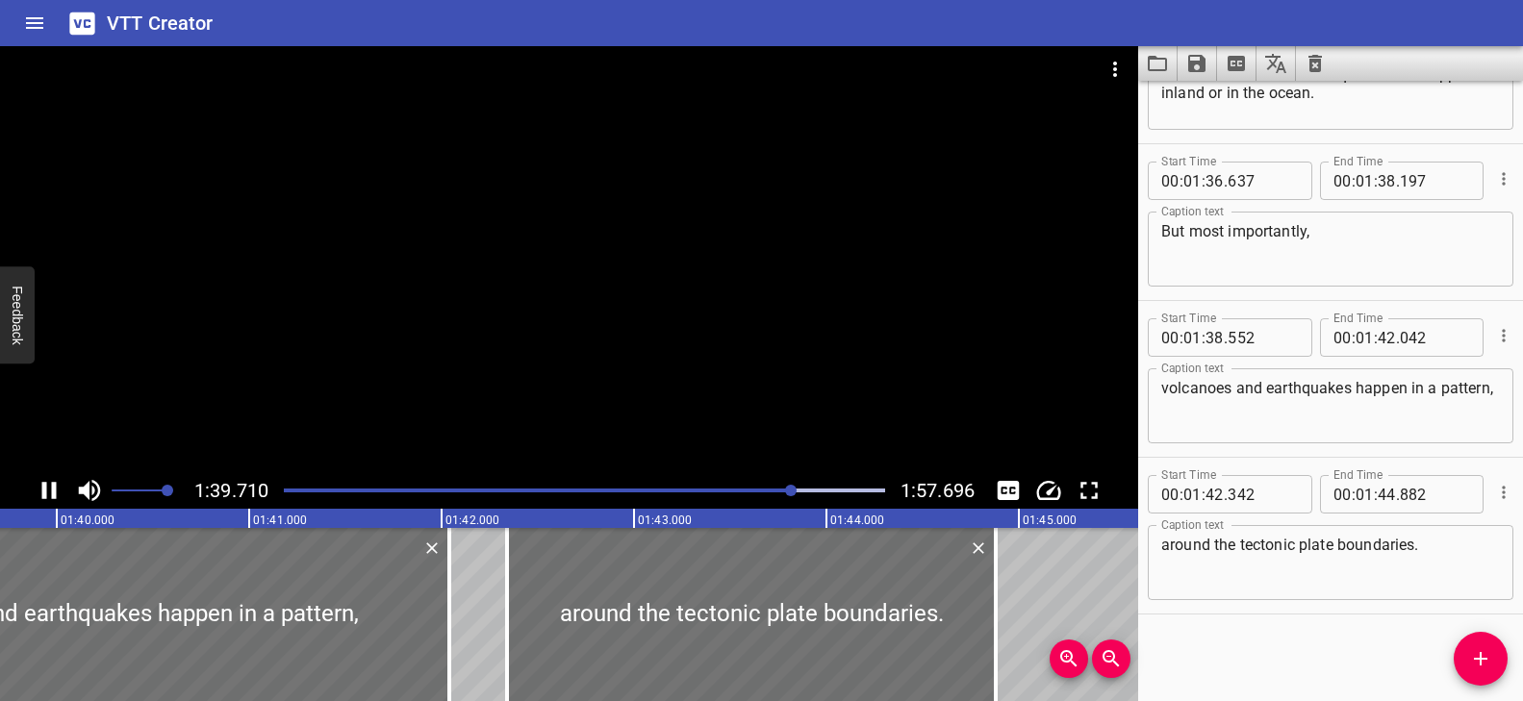
click at [777, 487] on div at bounding box center [584, 490] width 624 height 27
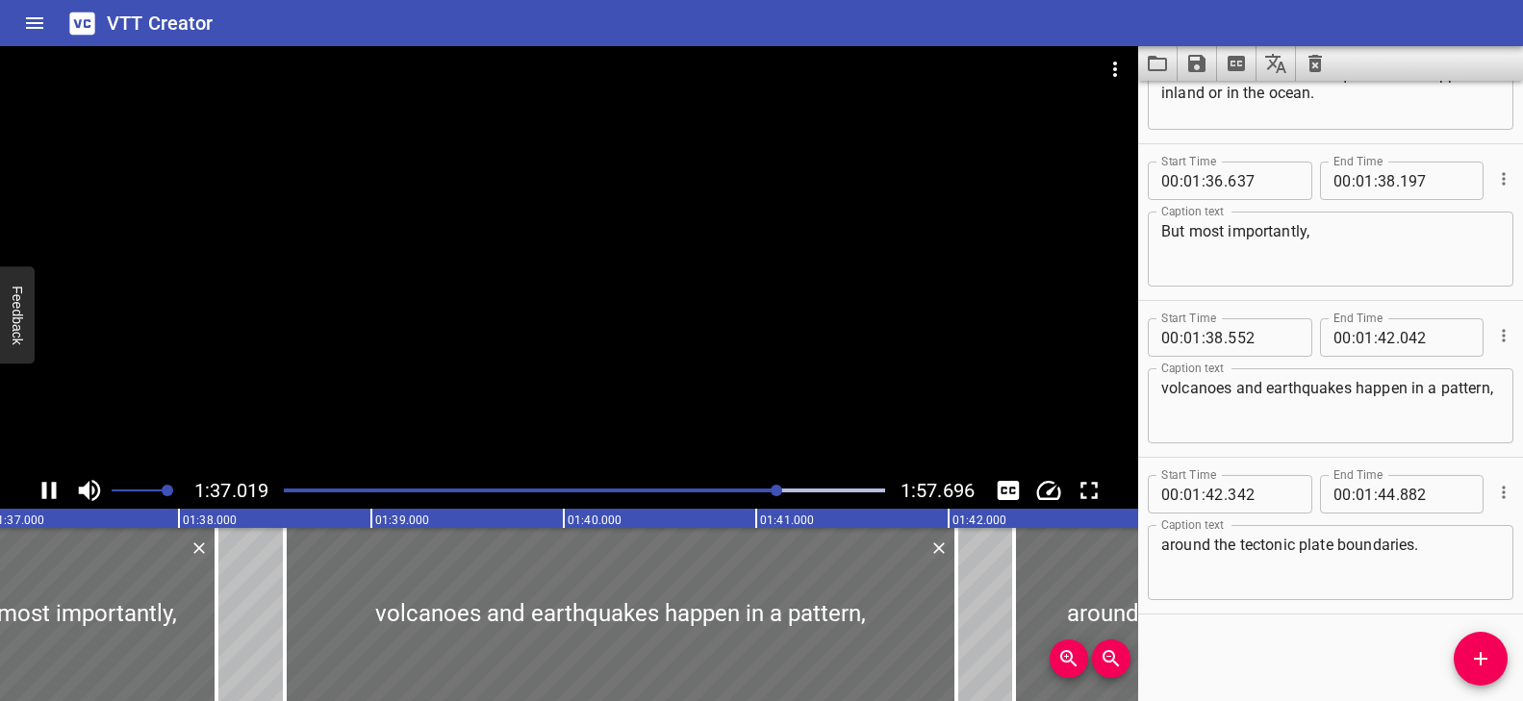
click at [731, 369] on div at bounding box center [569, 259] width 1138 height 426
click at [730, 369] on div at bounding box center [569, 259] width 1138 height 426
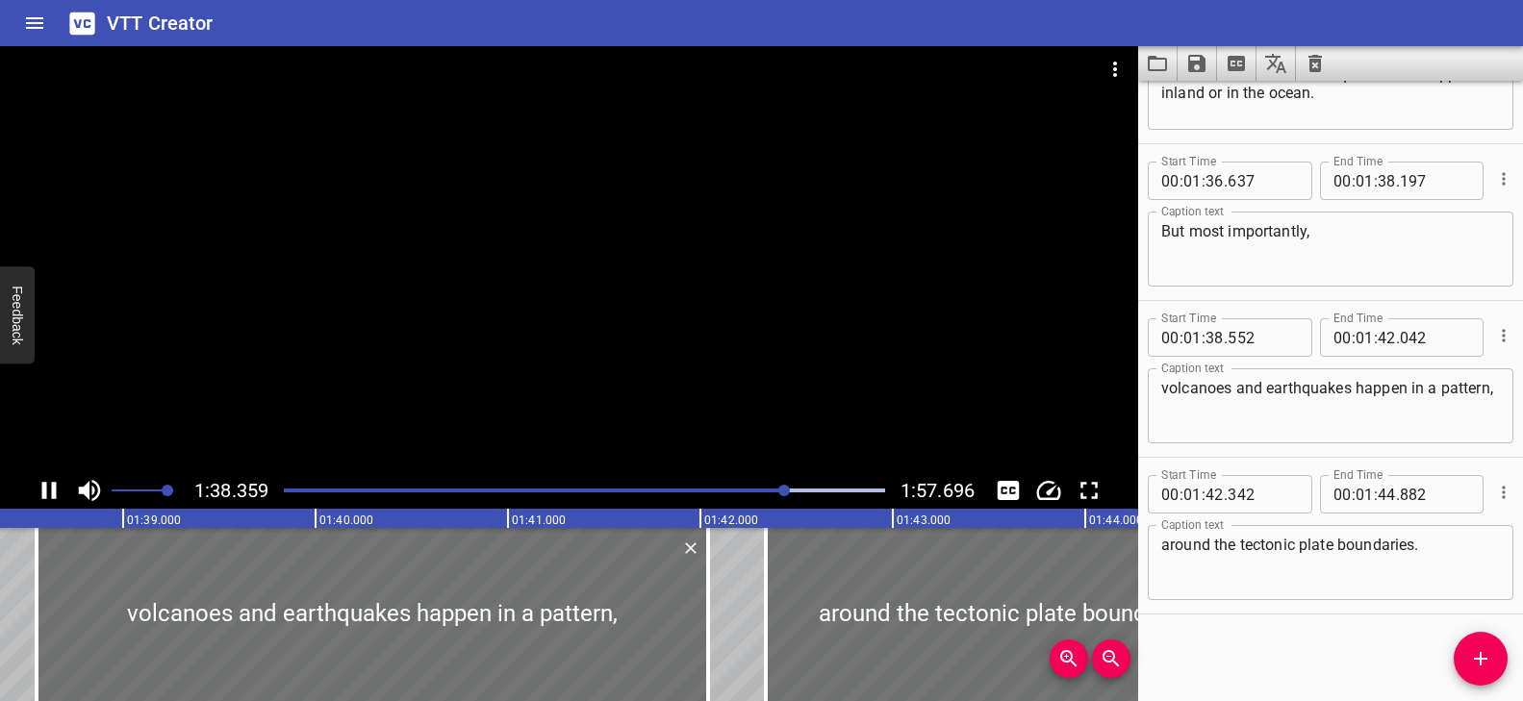
click at [728, 372] on div at bounding box center [569, 259] width 1138 height 426
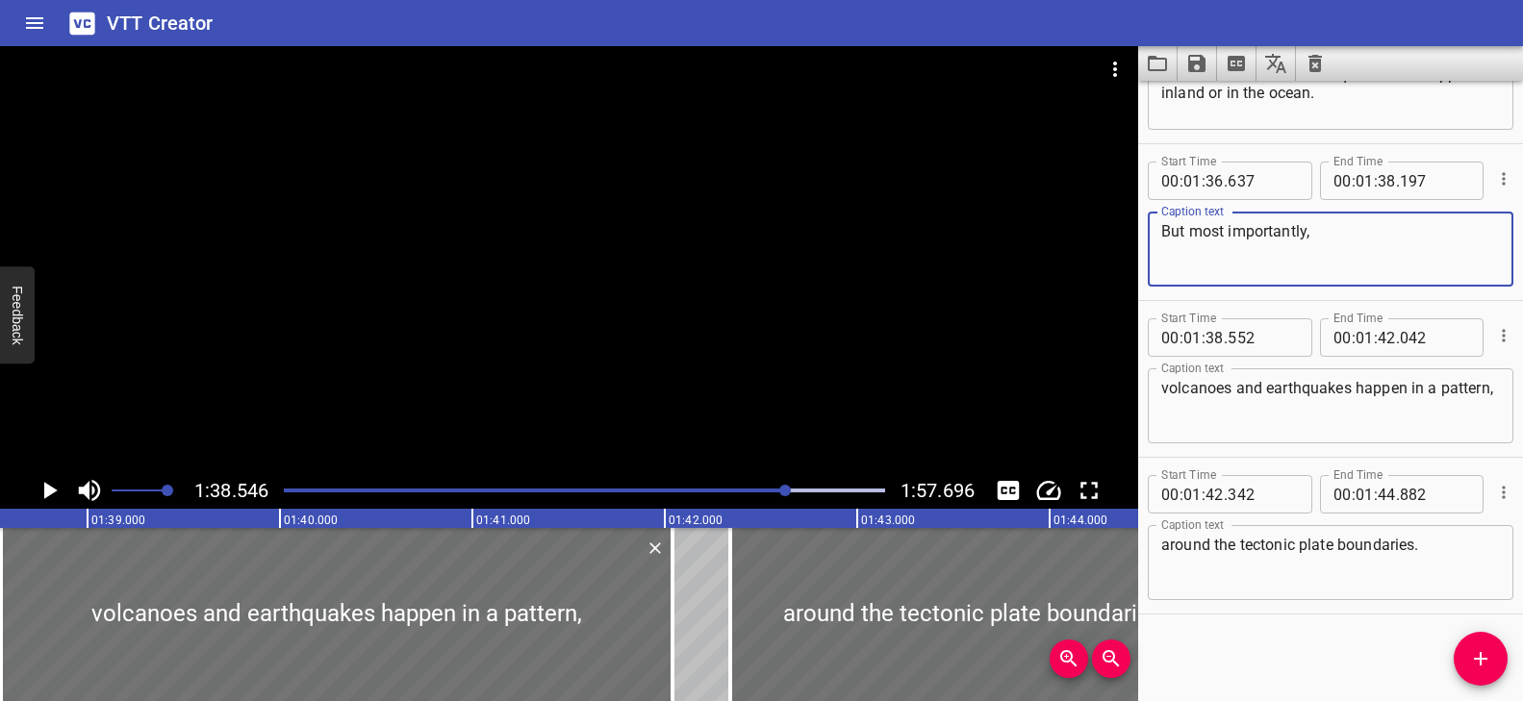
drag, startPoint x: 1188, startPoint y: 237, endPoint x: 1156, endPoint y: 235, distance: 31.8
click at [1156, 235] on div "But most importantly, Caption text" at bounding box center [1331, 249] width 366 height 75
click at [700, 292] on div at bounding box center [569, 259] width 1138 height 426
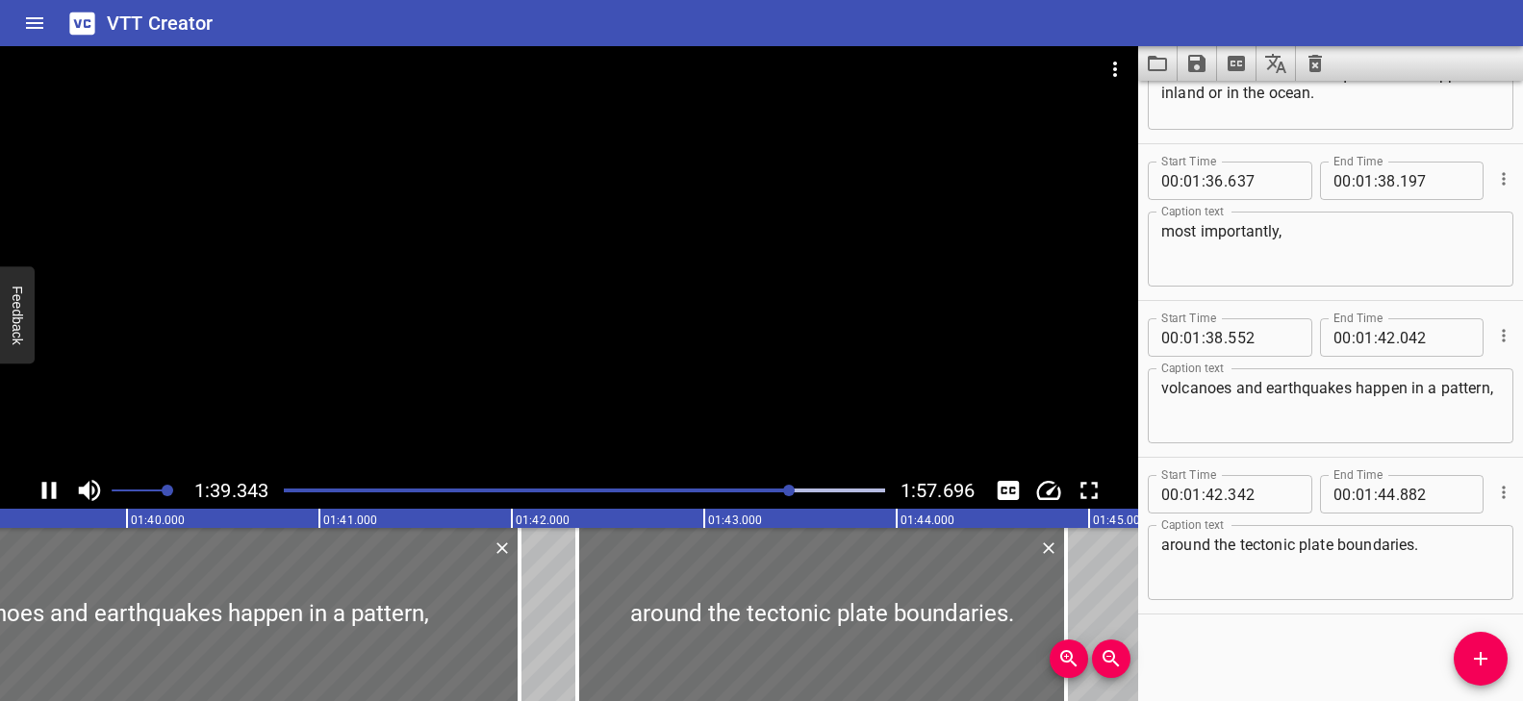
click at [638, 371] on div at bounding box center [569, 259] width 1138 height 426
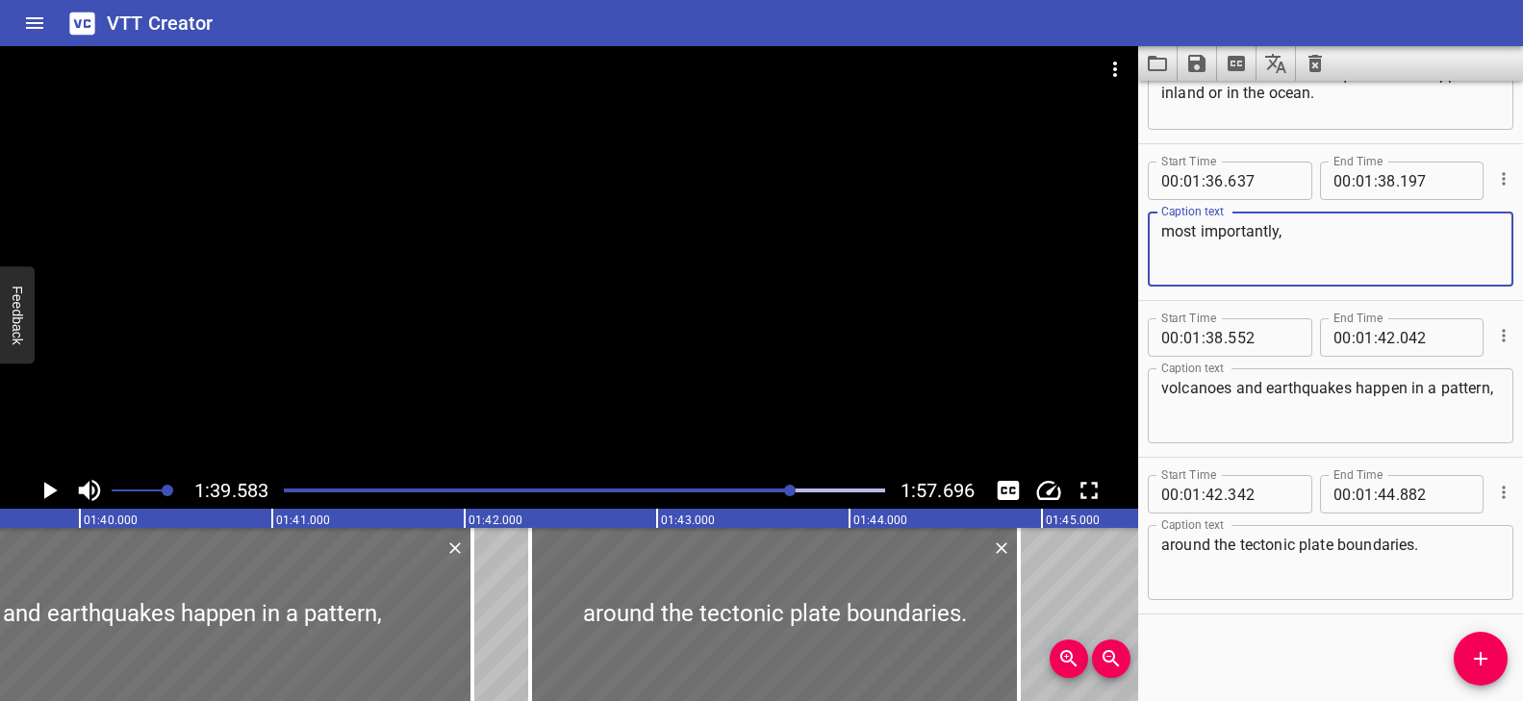
click at [1162, 234] on textarea "most importantly," at bounding box center [1330, 249] width 339 height 55
click at [793, 488] on div at bounding box center [790, 491] width 12 height 12
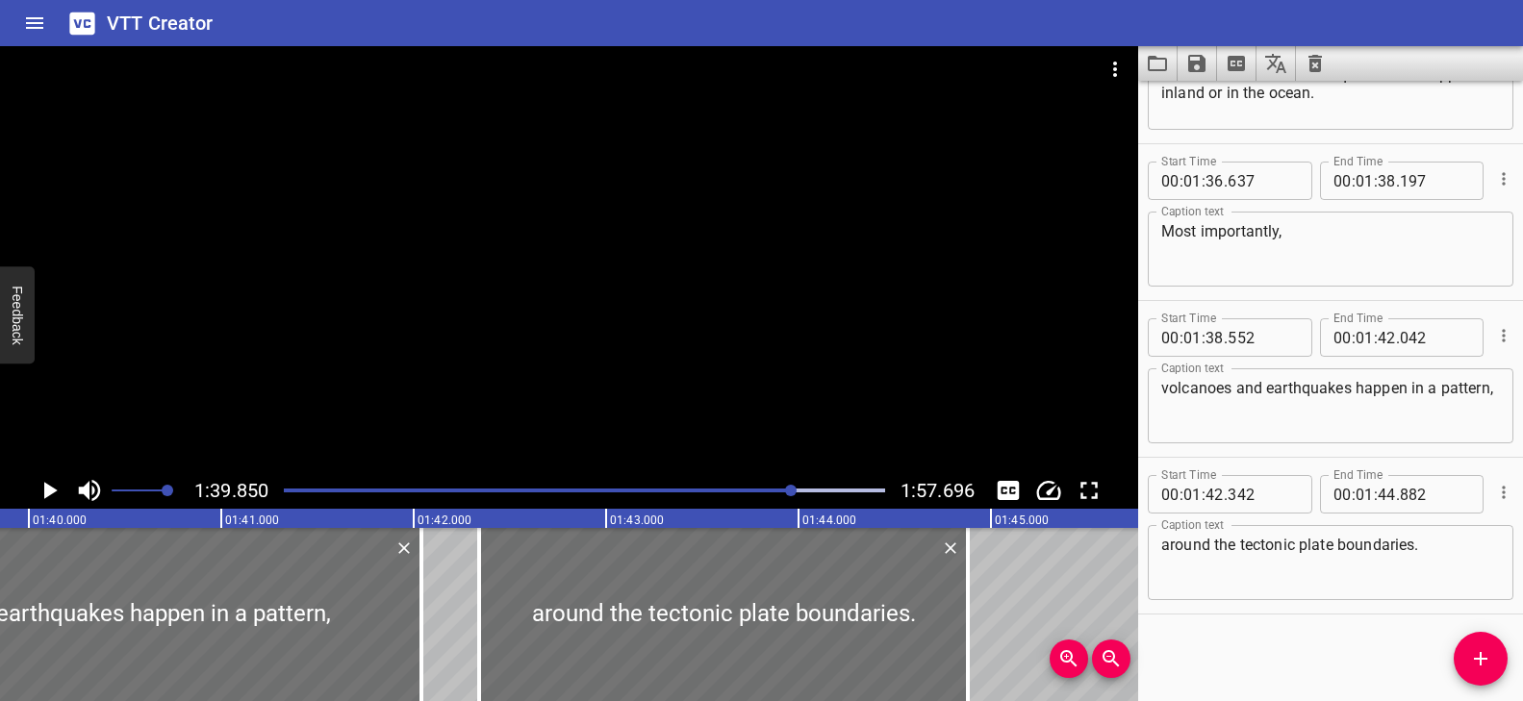
click at [781, 490] on div "Play progress" at bounding box center [492, 491] width 601 height 4
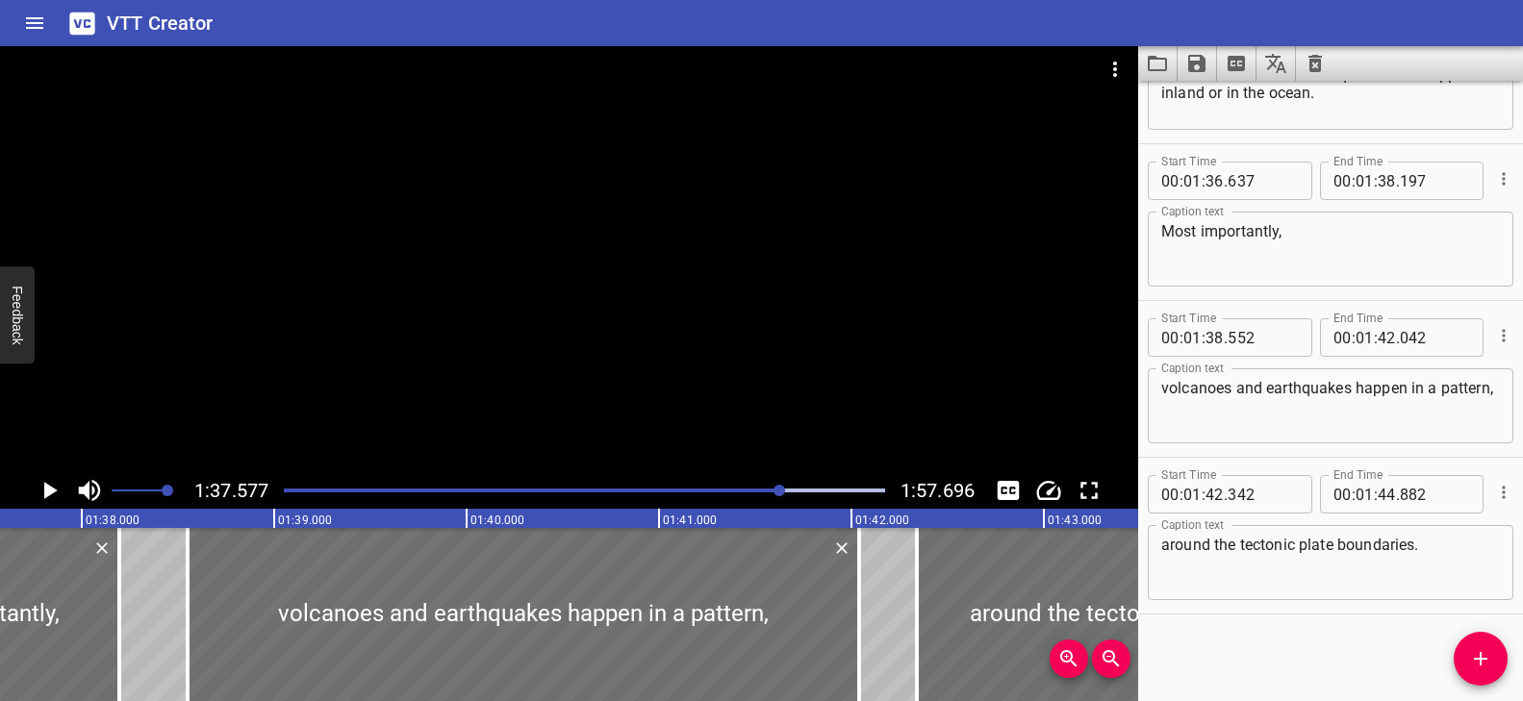
click at [656, 300] on div at bounding box center [569, 259] width 1138 height 426
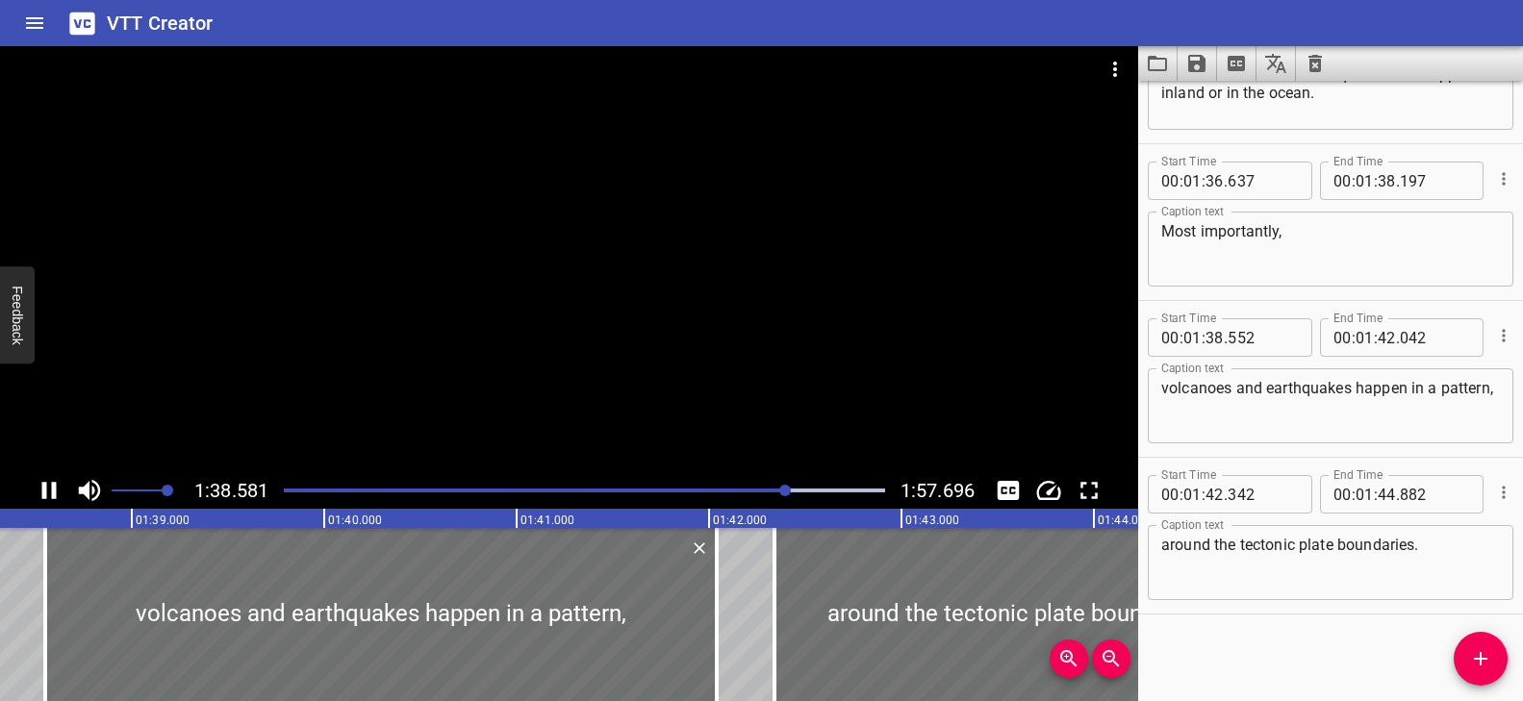
click at [768, 493] on div at bounding box center [584, 490] width 624 height 27
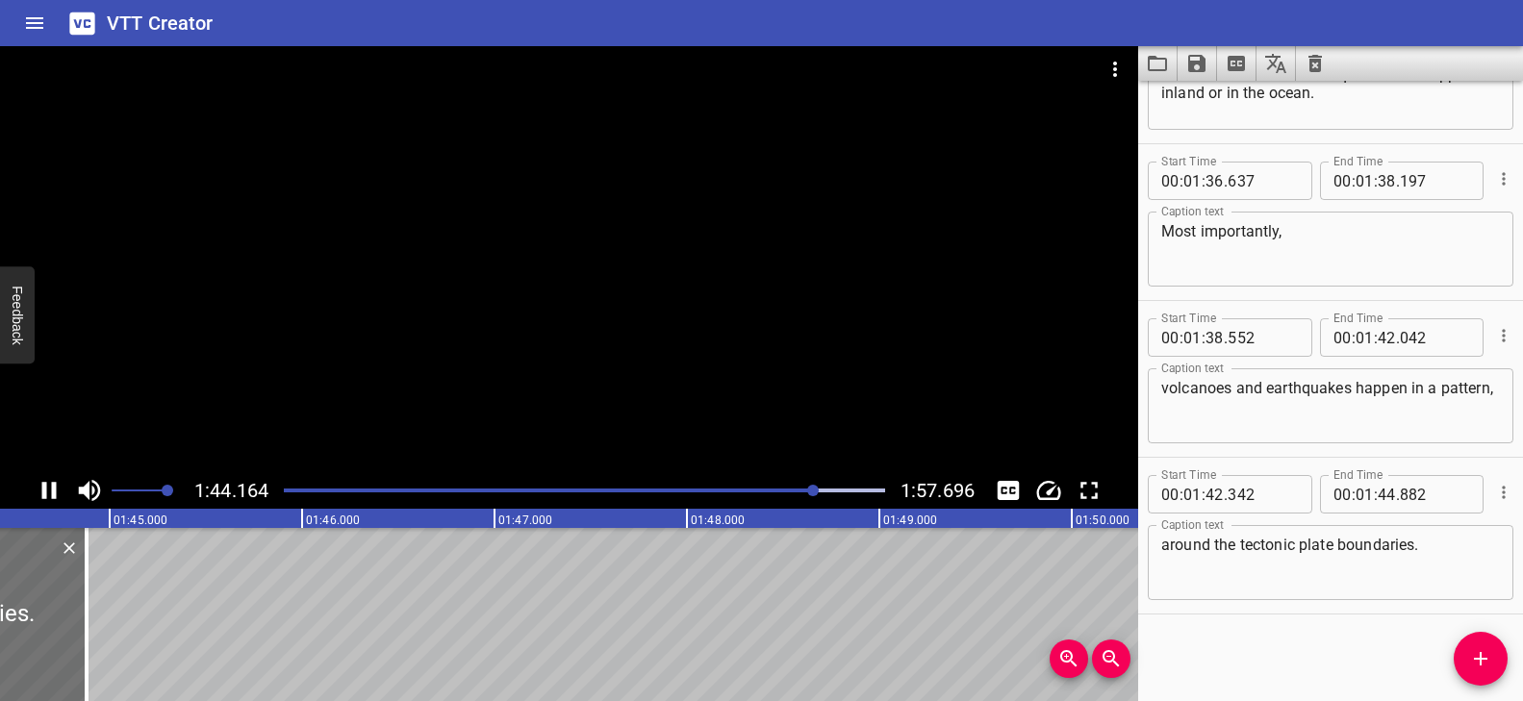
click at [552, 361] on div at bounding box center [569, 259] width 1138 height 426
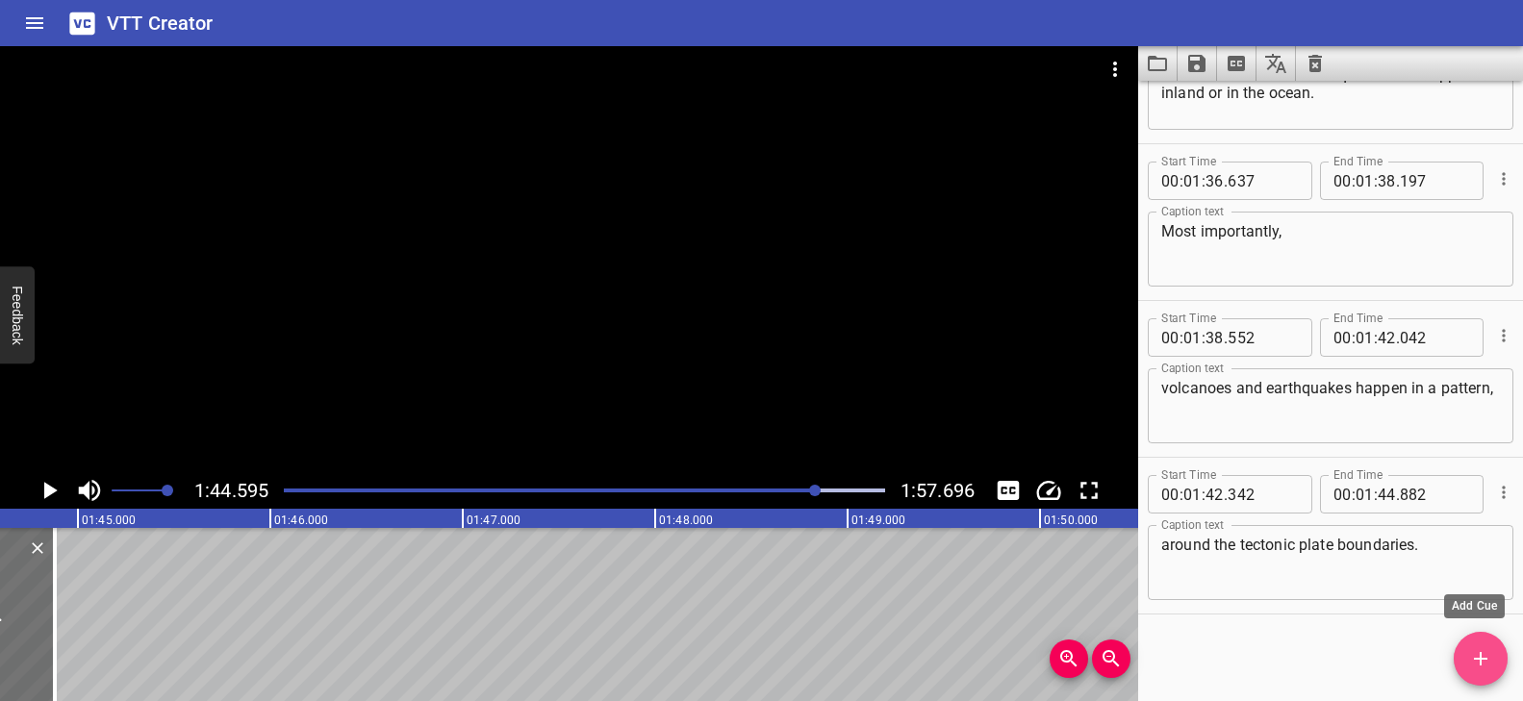
click at [1479, 643] on button "Add Cue" at bounding box center [1481, 659] width 54 height 54
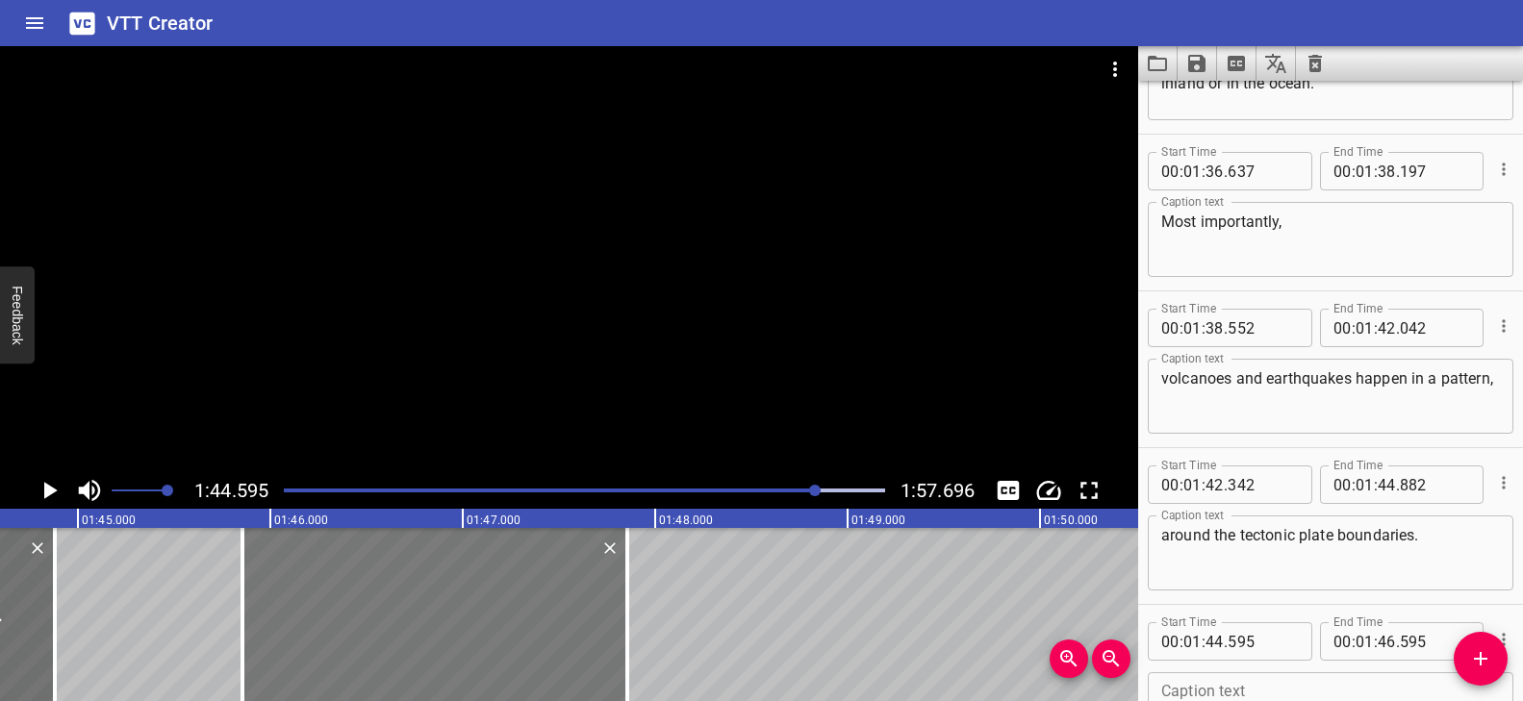
drag, startPoint x: 316, startPoint y: 645, endPoint x: 503, endPoint y: 672, distance: 189.5
click at [503, 672] on div at bounding box center [434, 614] width 385 height 173
drag, startPoint x: 612, startPoint y: 596, endPoint x: 614, endPoint y: 618, distance: 22.2
click at [614, 618] on div at bounding box center [437, 614] width 385 height 173
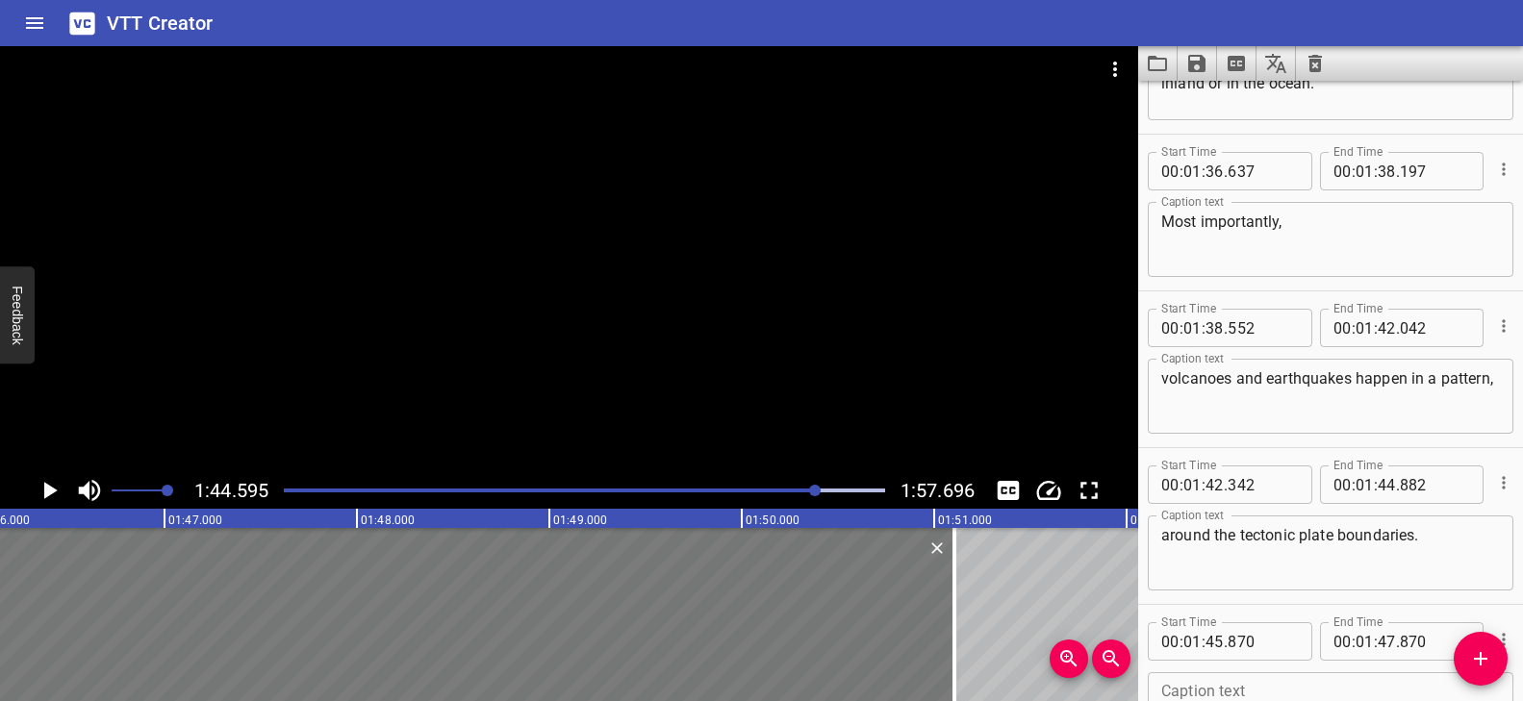
scroll to position [0, 20594]
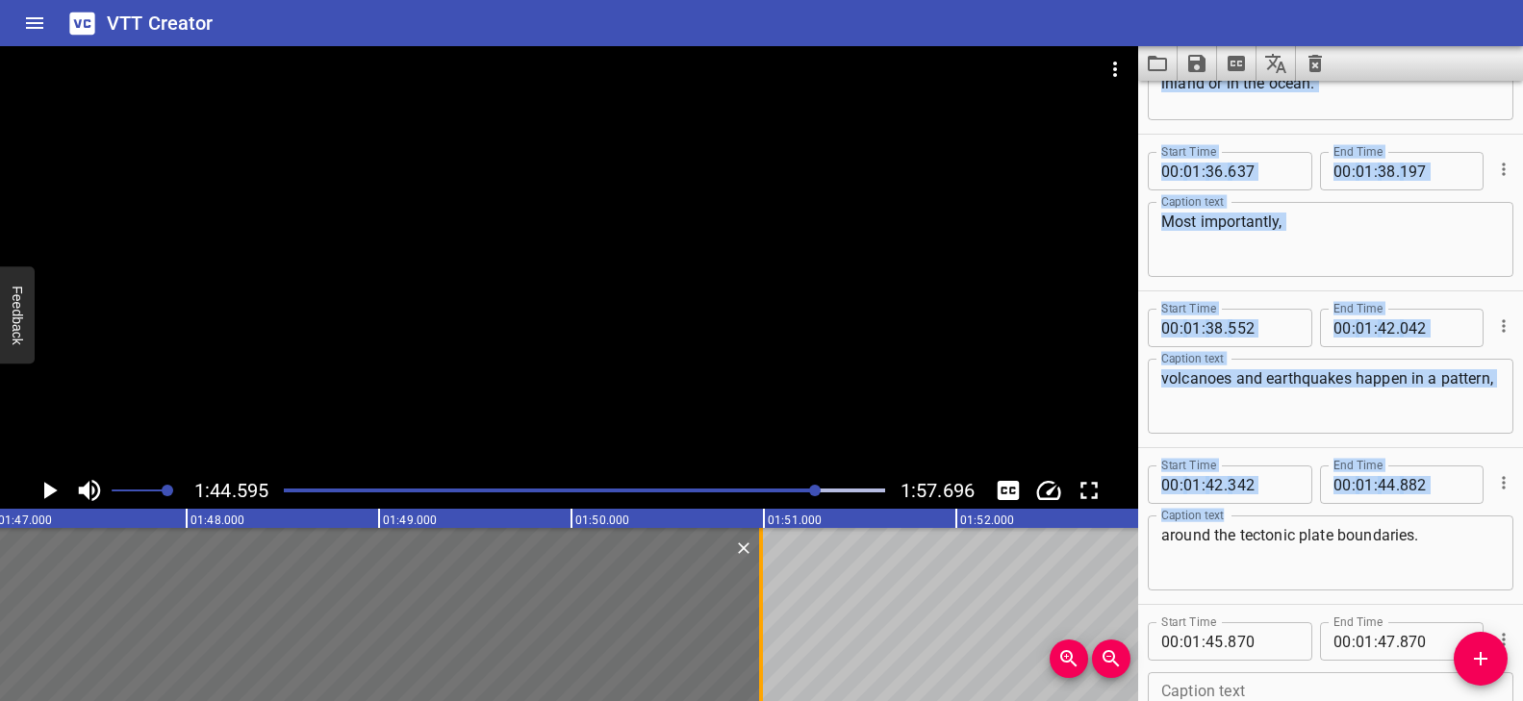
drag, startPoint x: 626, startPoint y: 597, endPoint x: 756, endPoint y: 624, distance: 132.6
click at [756, 624] on div at bounding box center [760, 614] width 19 height 173
click at [1436, 540] on textarea "around the tectonic plate boundaries." at bounding box center [1330, 553] width 339 height 55
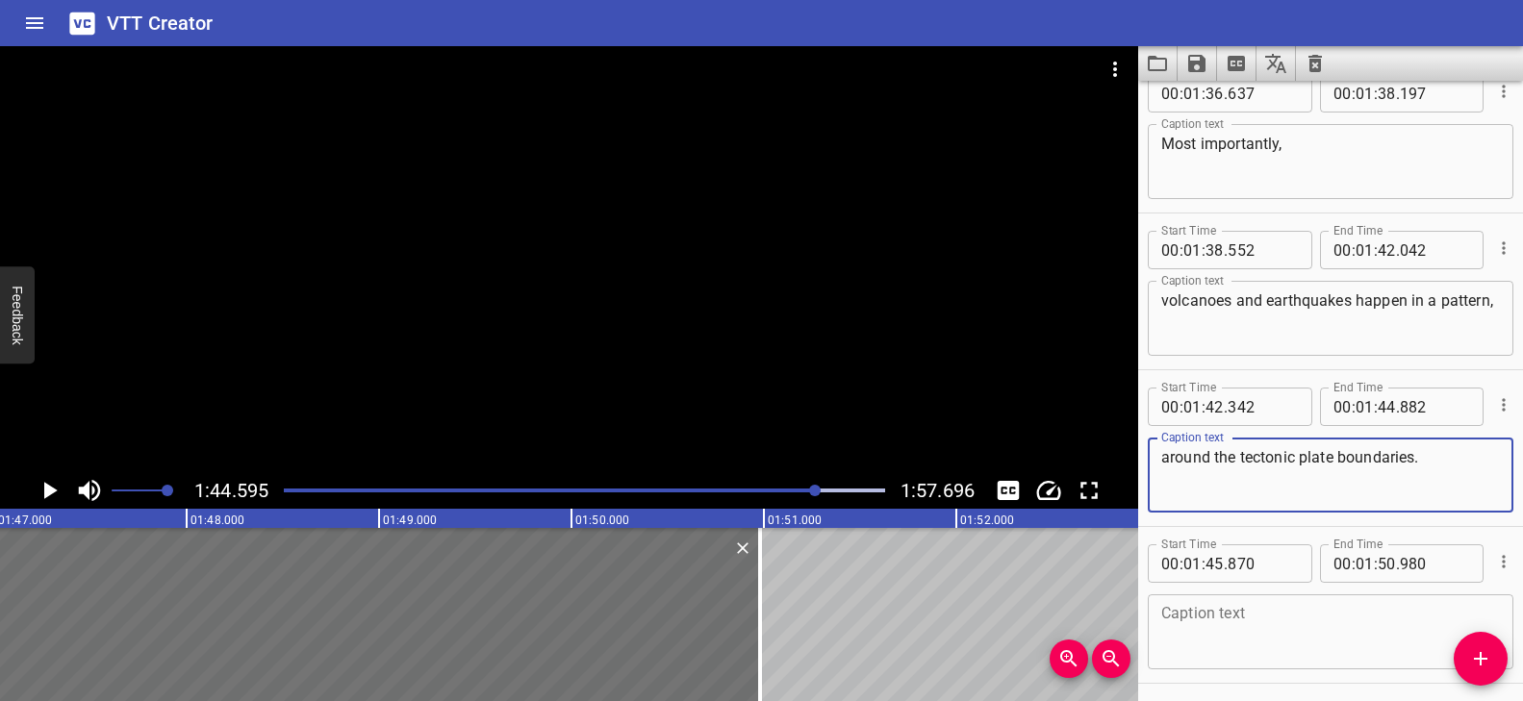
scroll to position [4331, 0]
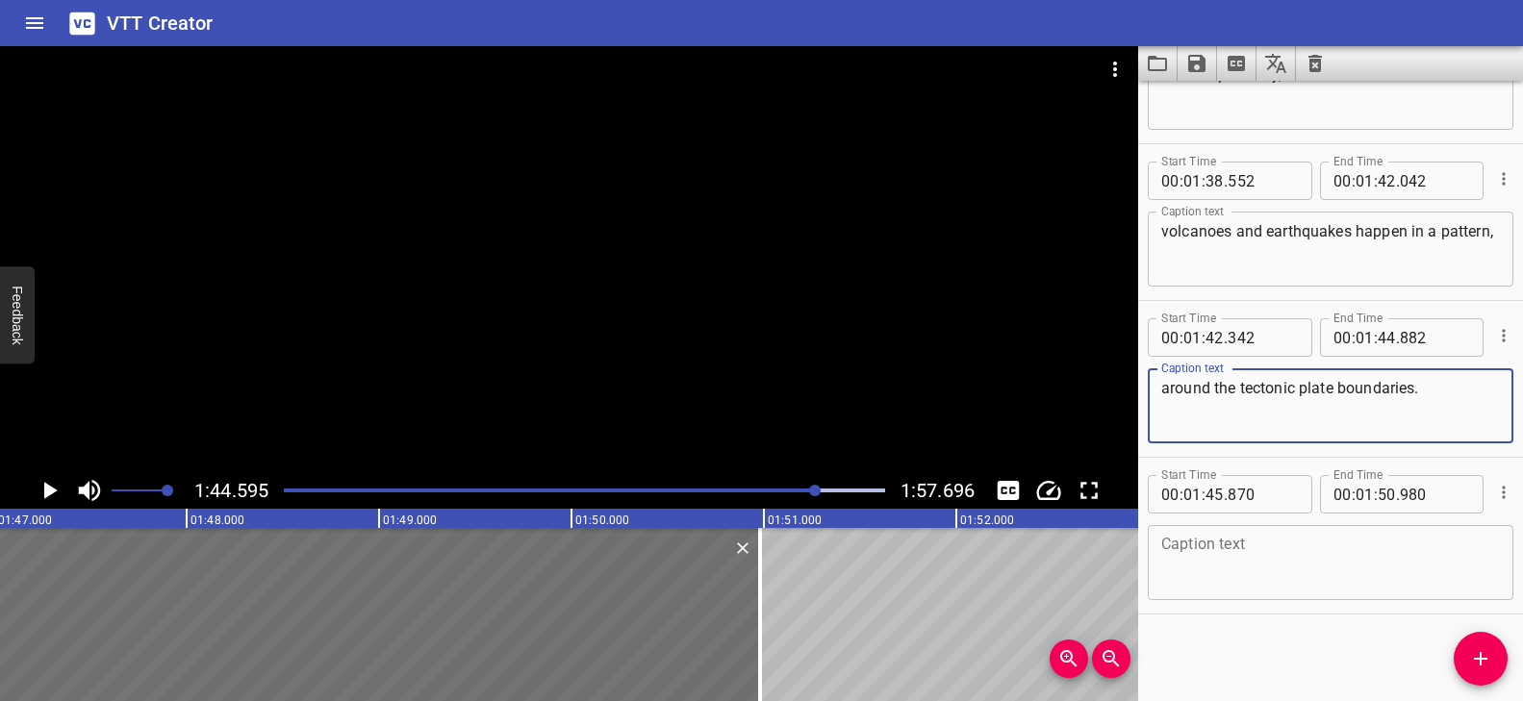
click at [1263, 545] on textarea at bounding box center [1330, 563] width 339 height 55
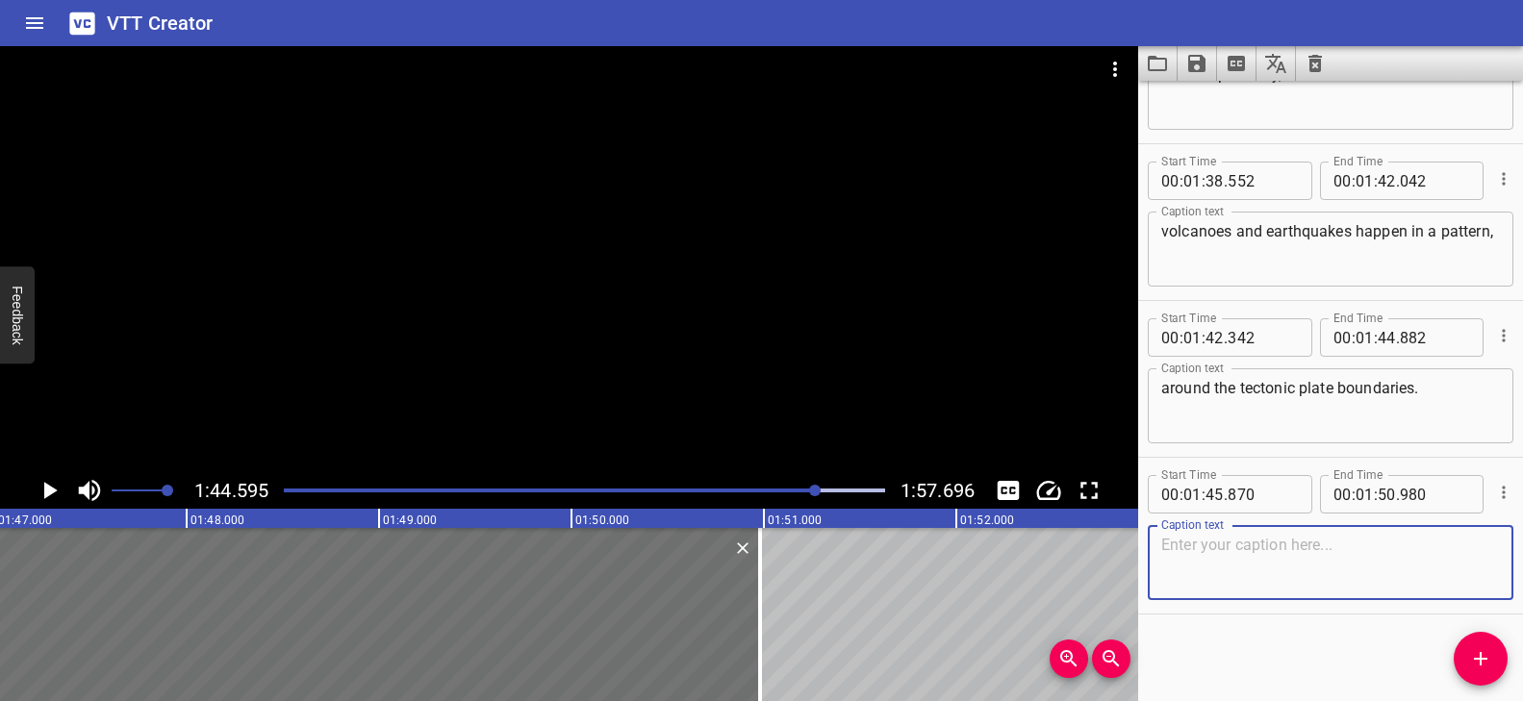
paste textarea "From earthquakes that shake the ground to volcanoes that erupt with fire,"
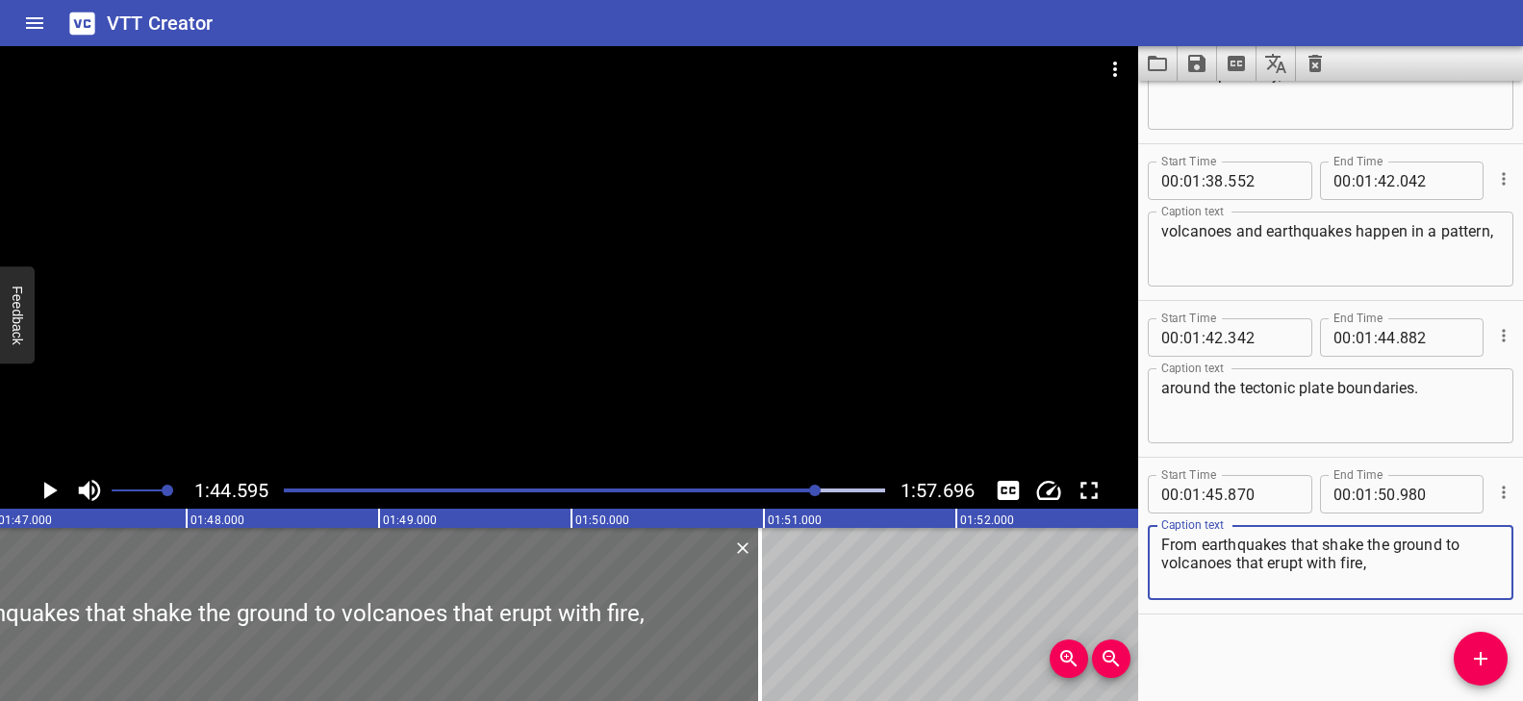
click at [388, 373] on div at bounding box center [569, 259] width 1138 height 426
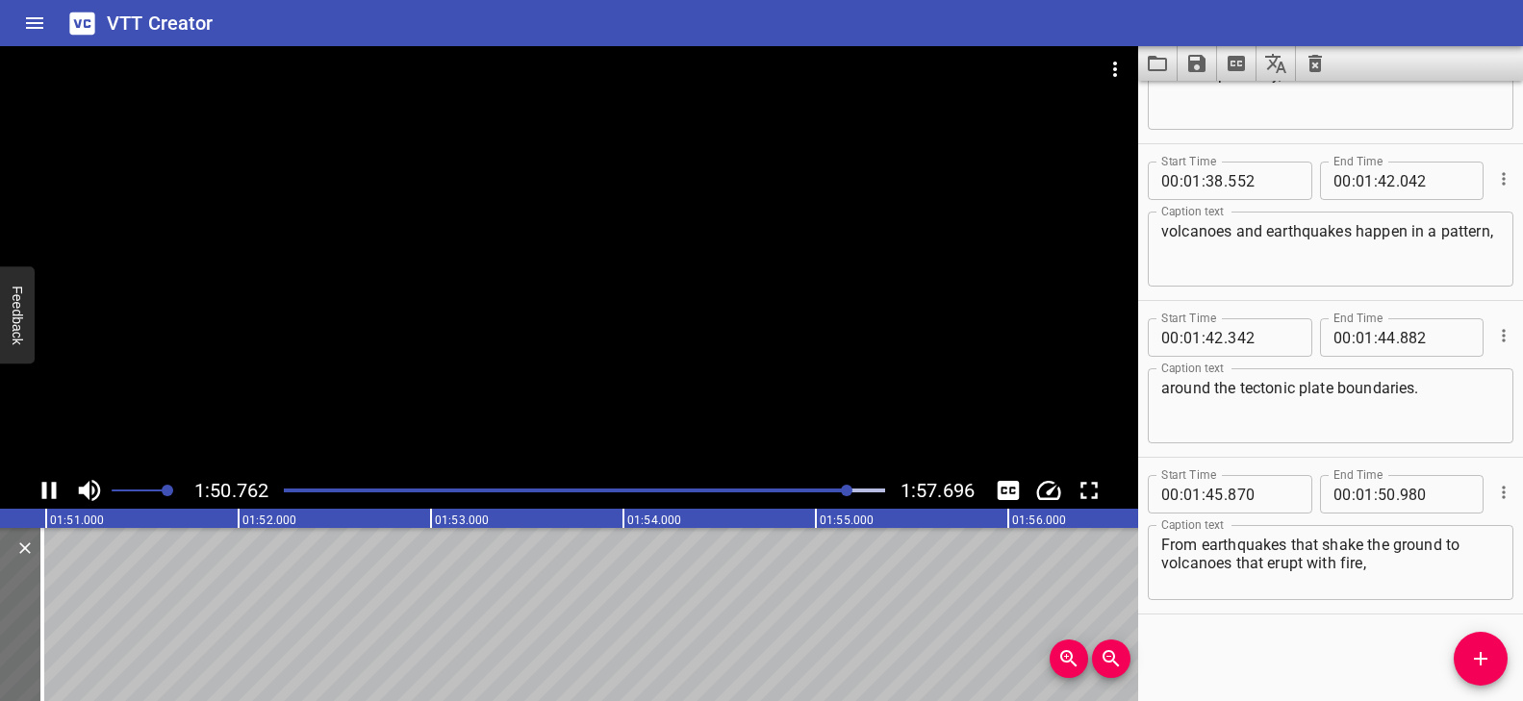
click at [618, 371] on div at bounding box center [569, 259] width 1138 height 426
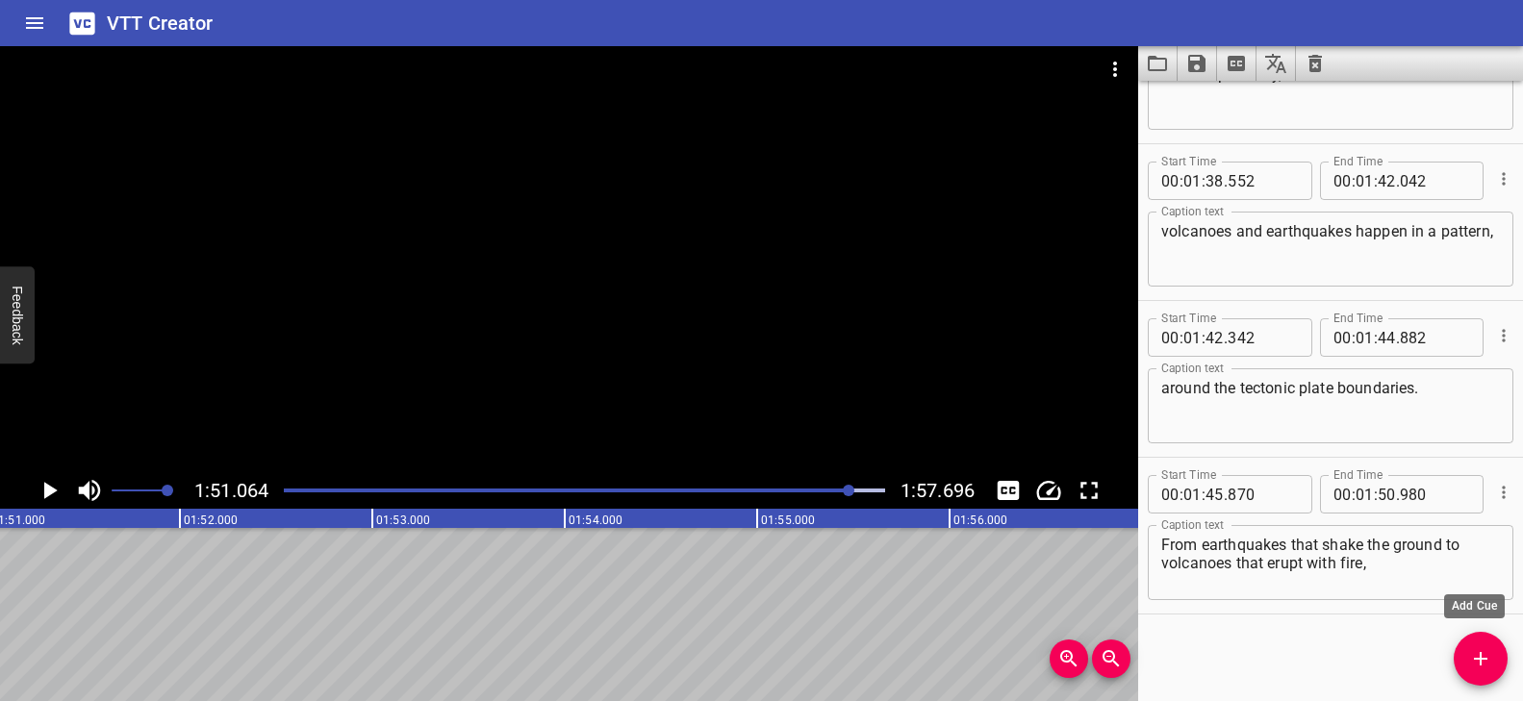
click at [1480, 650] on icon "Add Cue" at bounding box center [1480, 658] width 23 height 23
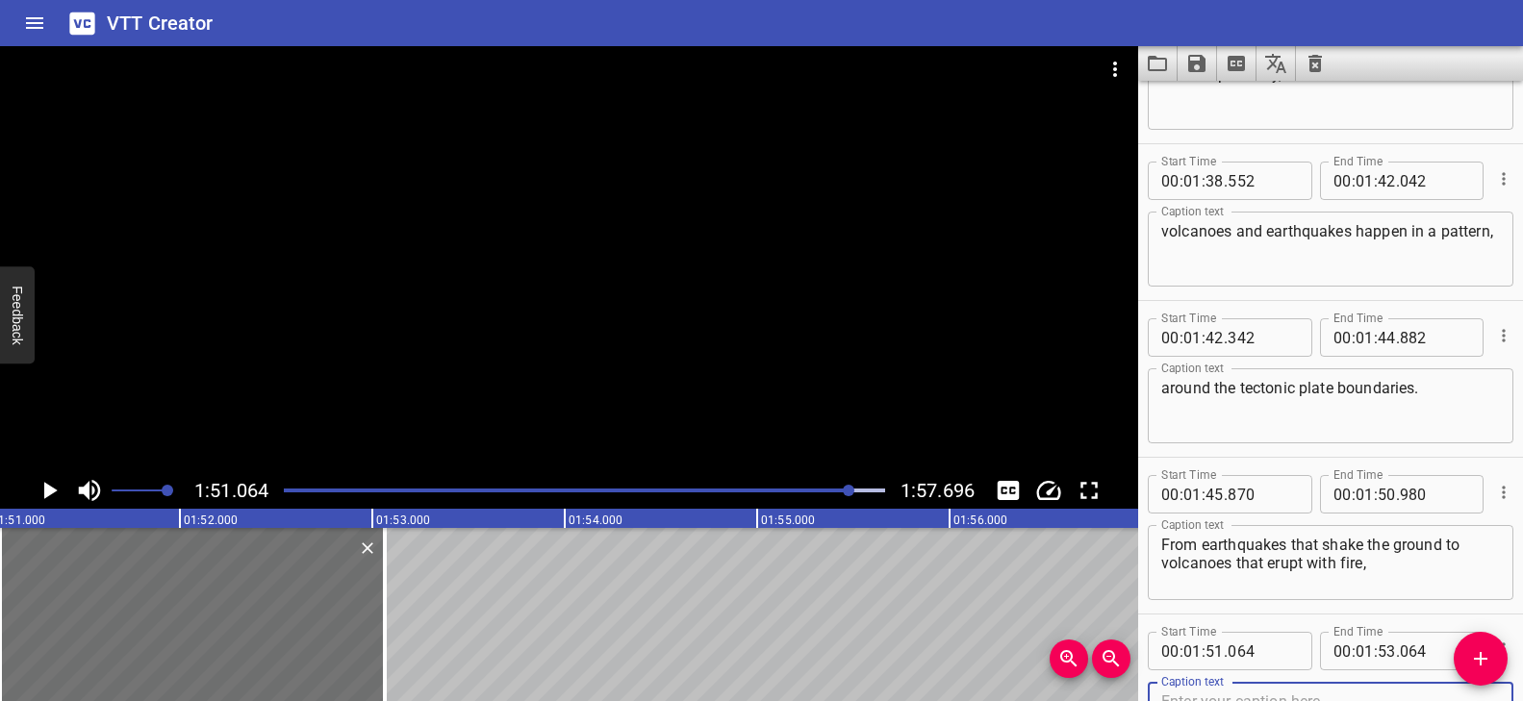
scroll to position [4341, 0]
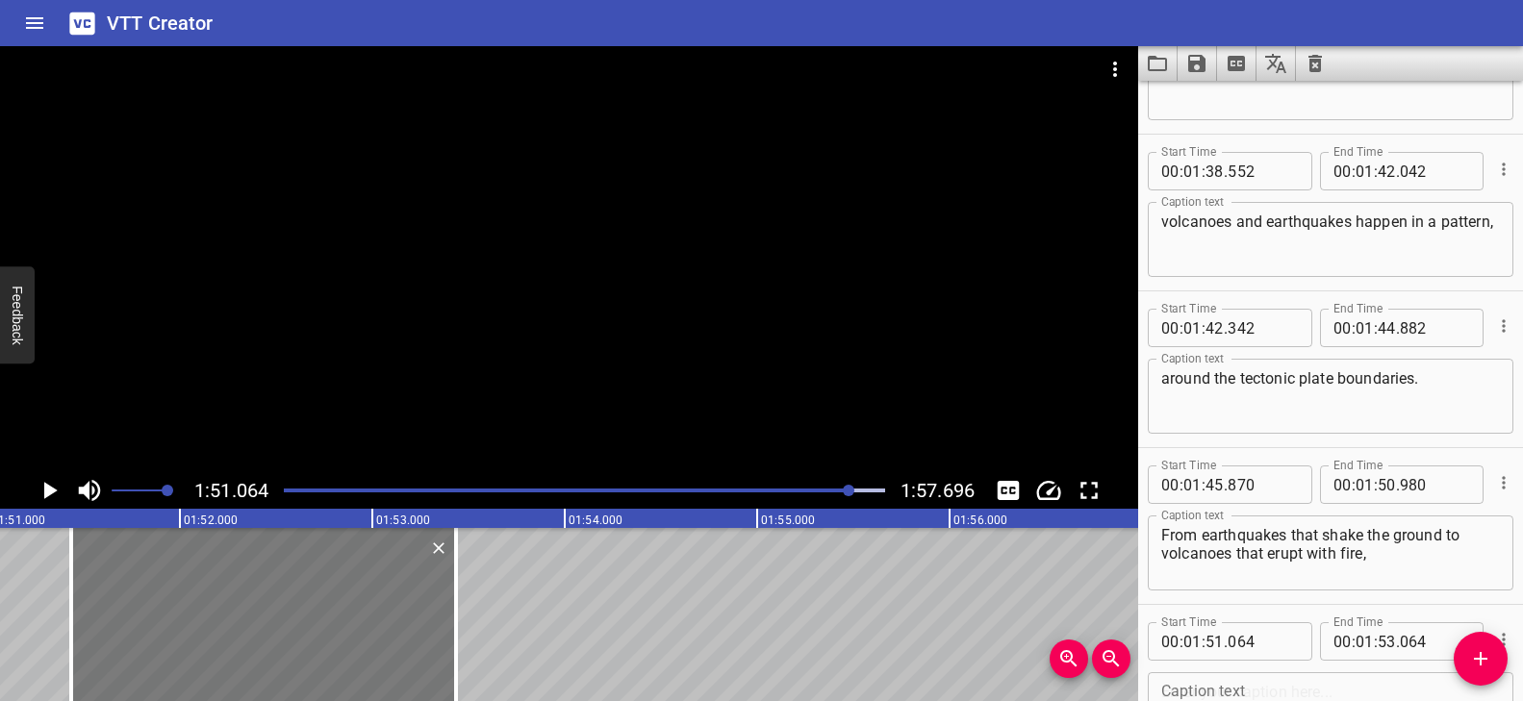
drag, startPoint x: 260, startPoint y: 635, endPoint x: 315, endPoint y: 638, distance: 54.9
click at [315, 638] on div at bounding box center [263, 614] width 385 height 173
drag, startPoint x: 441, startPoint y: 616, endPoint x: 443, endPoint y: 627, distance: 11.7
click at [443, 627] on div at bounding box center [265, 614] width 385 height 173
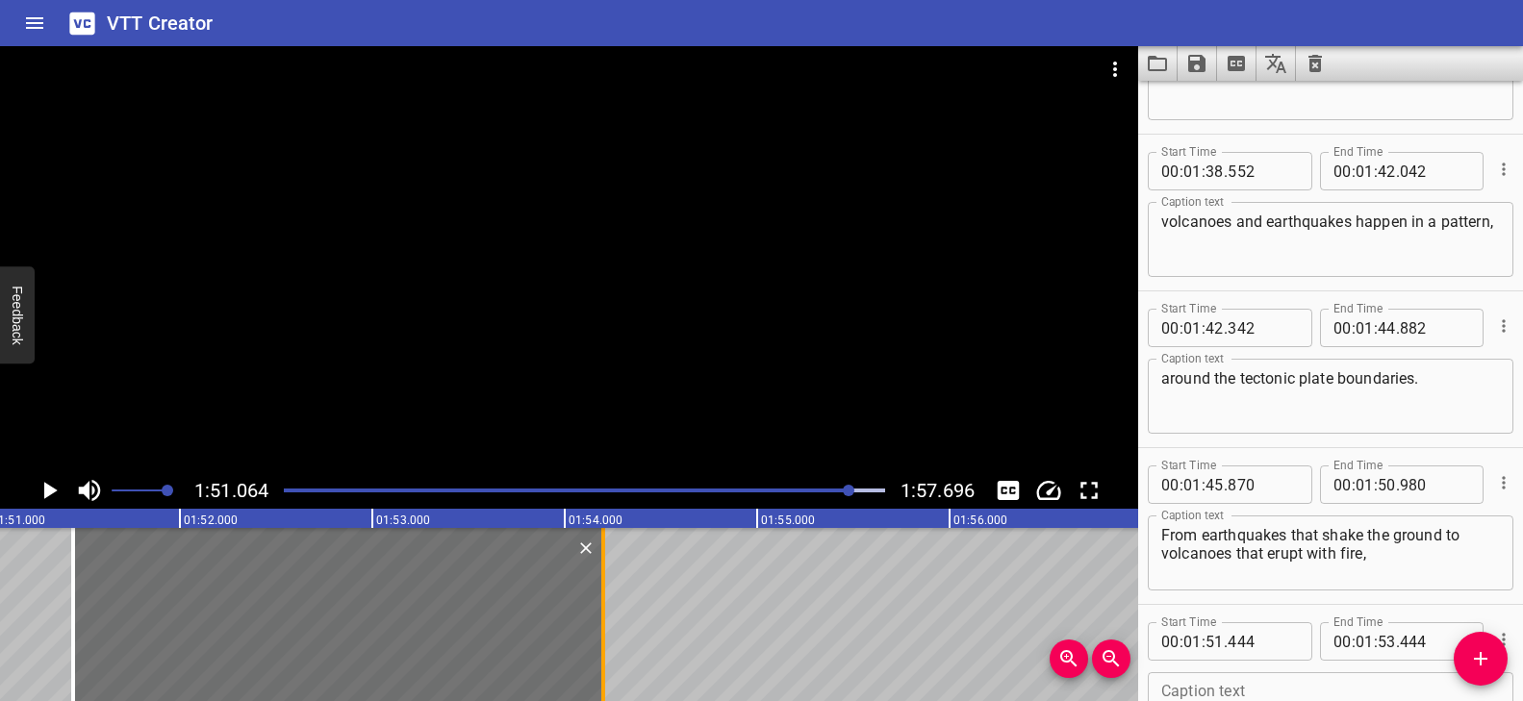
drag, startPoint x: 458, startPoint y: 613, endPoint x: 603, endPoint y: 610, distance: 145.3
click at [603, 610] on div at bounding box center [603, 614] width 4 height 173
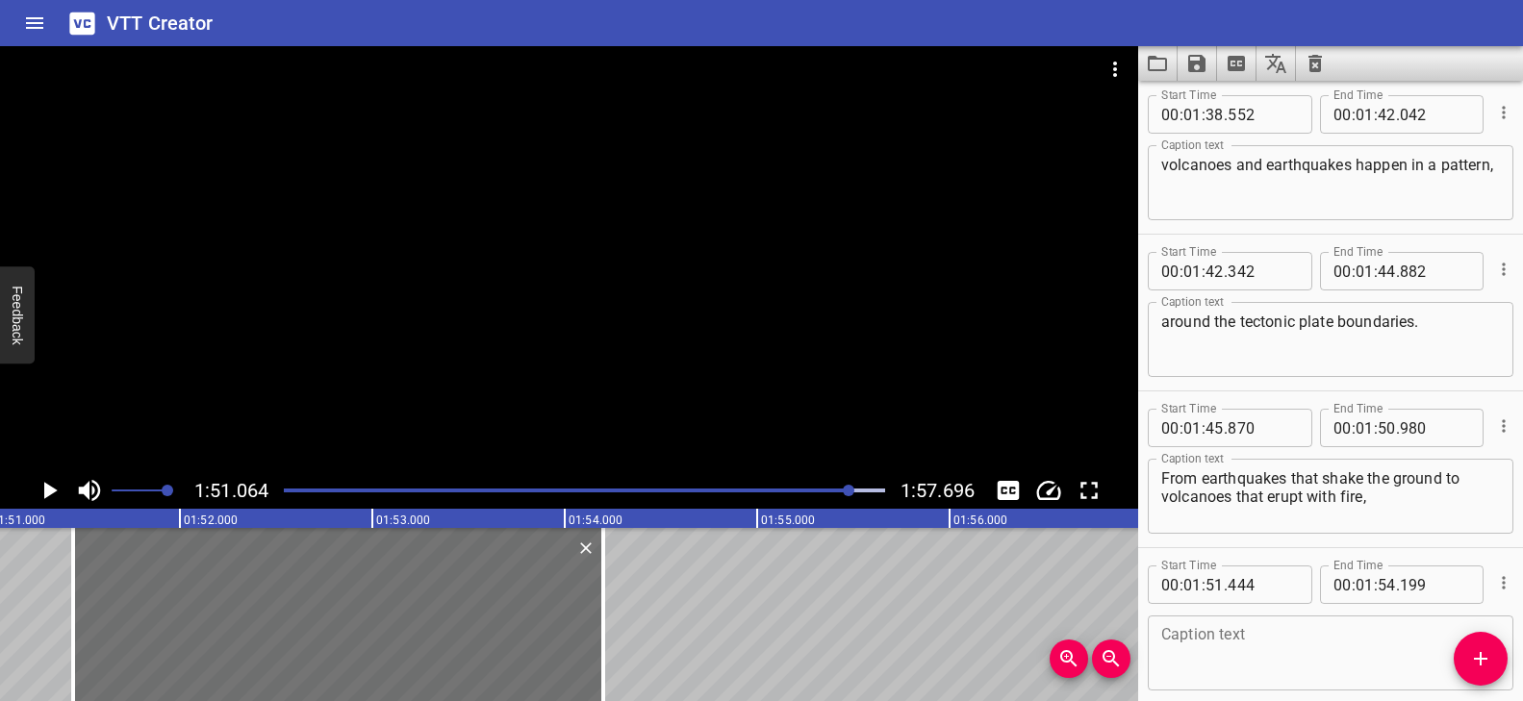
scroll to position [4488, 0]
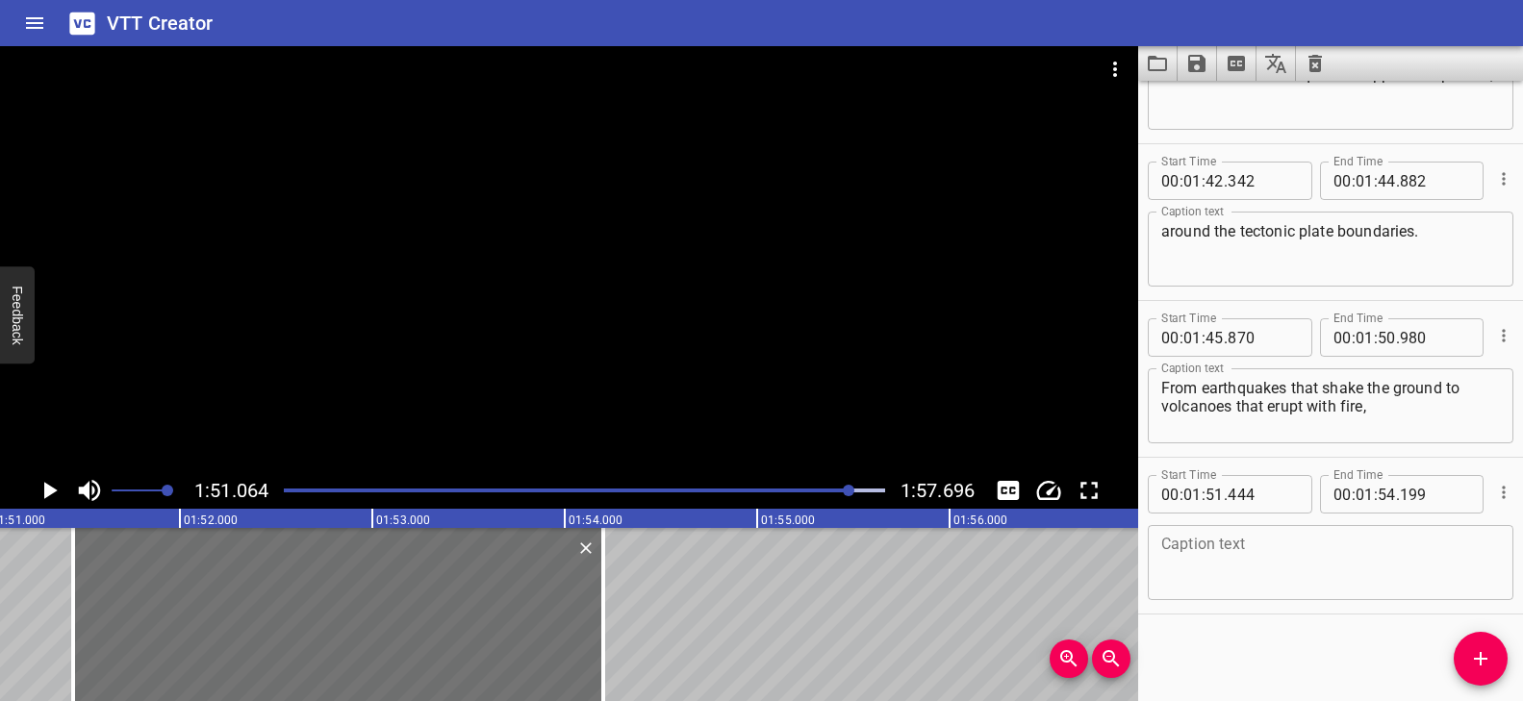
click at [1251, 560] on textarea at bounding box center [1330, 563] width 339 height 55
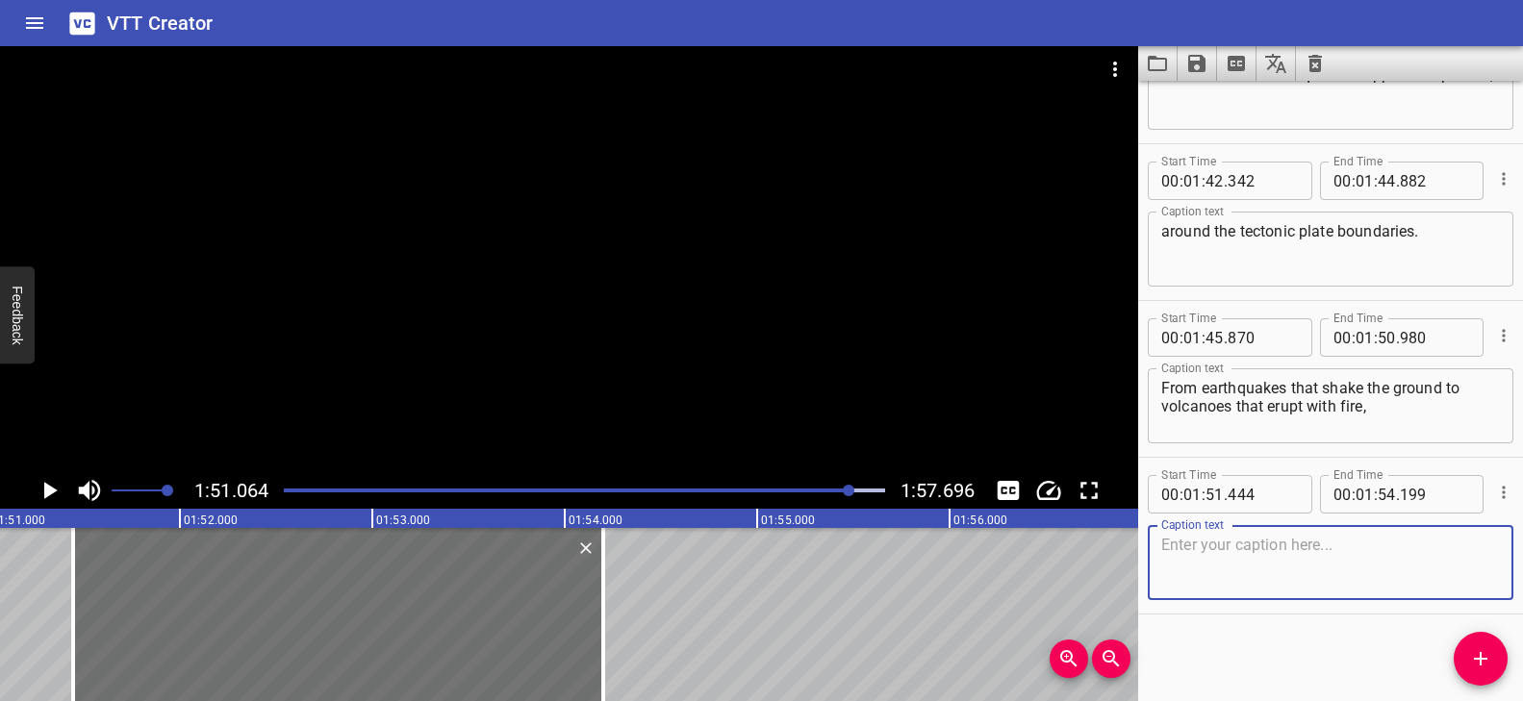
paste textarea "maps help us understand our world …"
click at [1493, 657] on span "Add Cue" at bounding box center [1481, 658] width 54 height 23
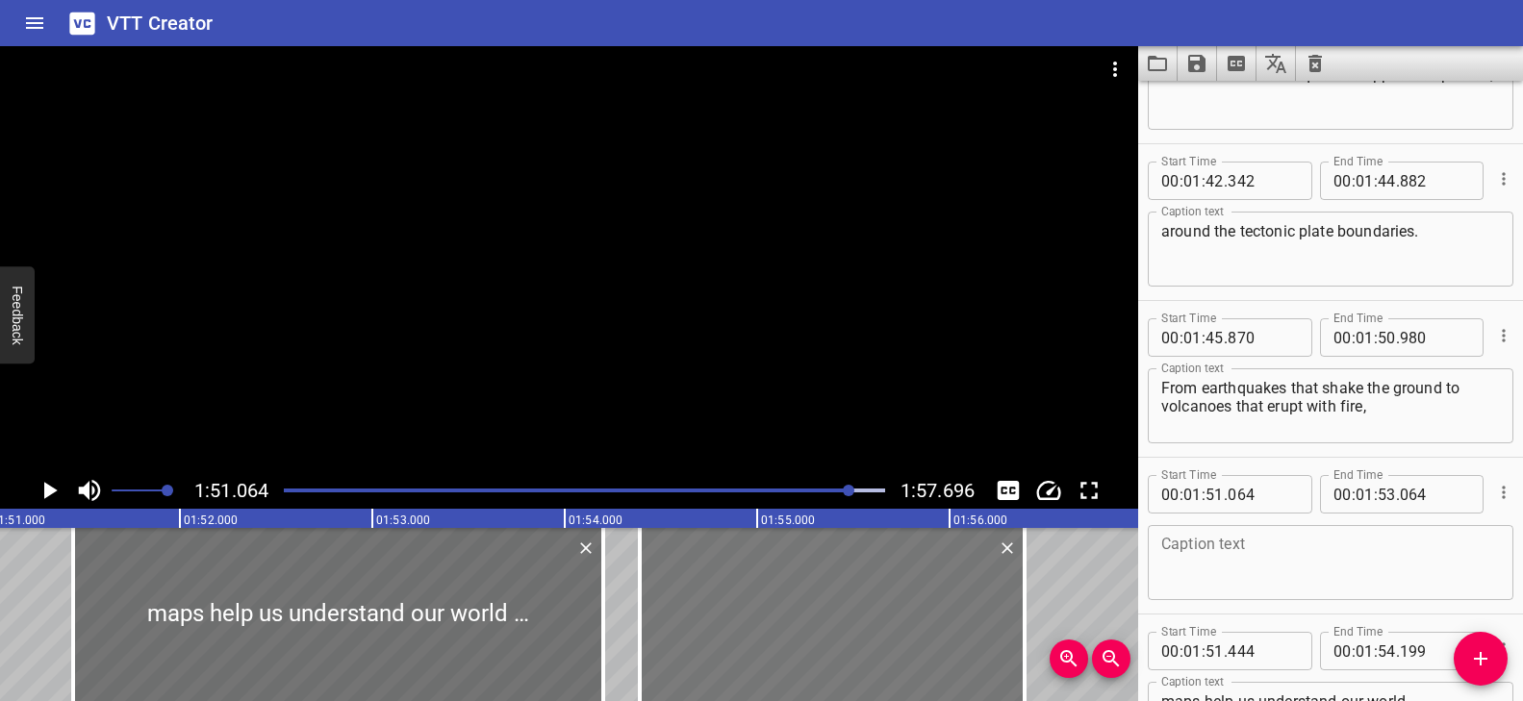
drag, startPoint x: 41, startPoint y: 595, endPoint x: 677, endPoint y: 613, distance: 636.2
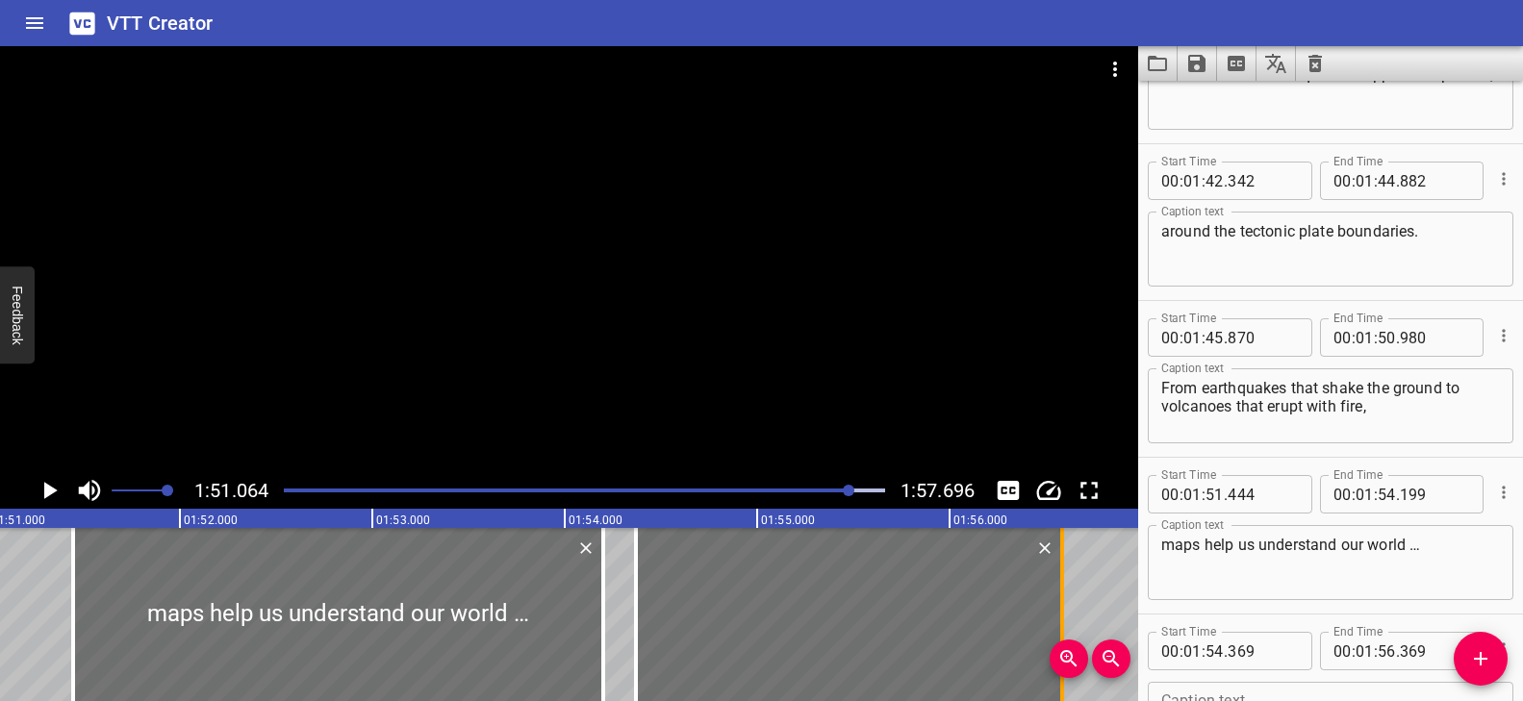
click at [1059, 584] on div at bounding box center [1061, 614] width 19 height 173
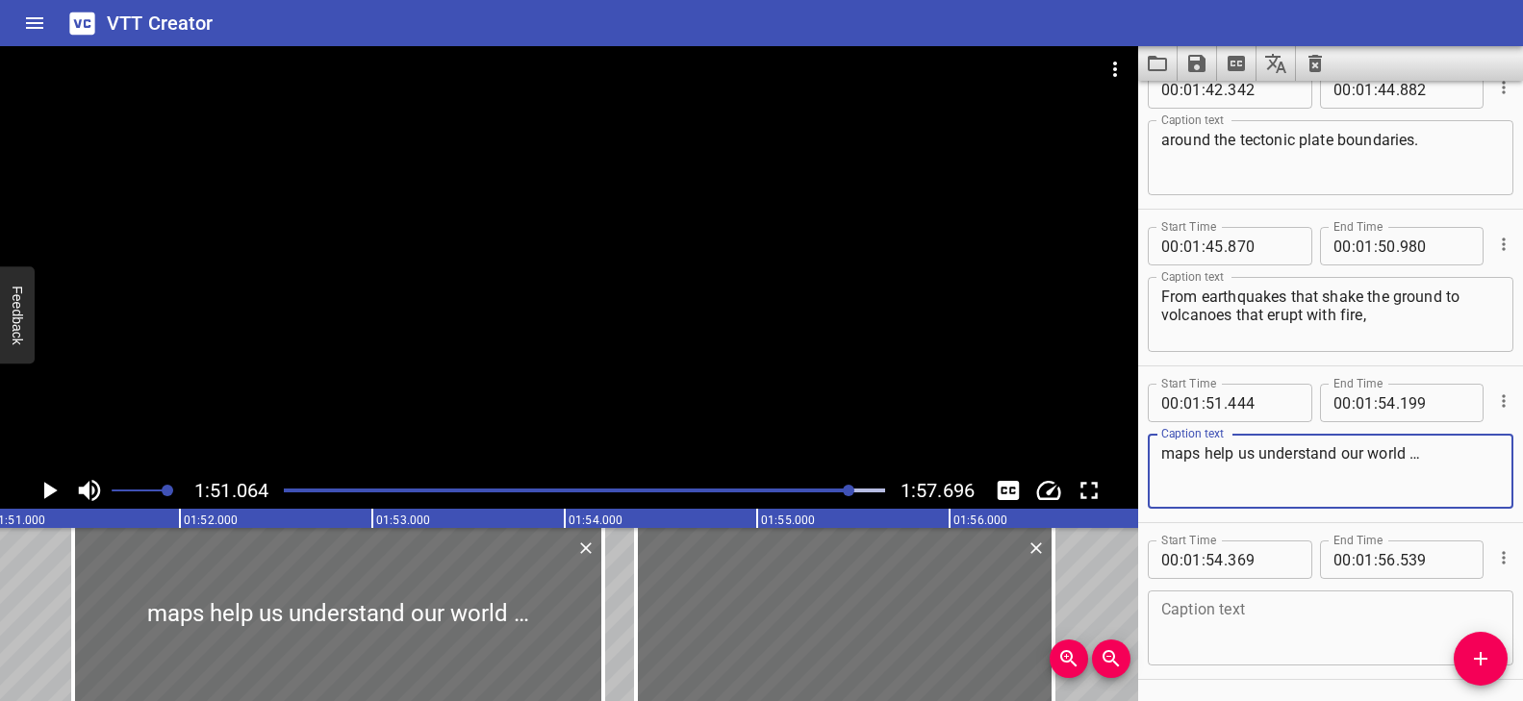
scroll to position [4645, 0]
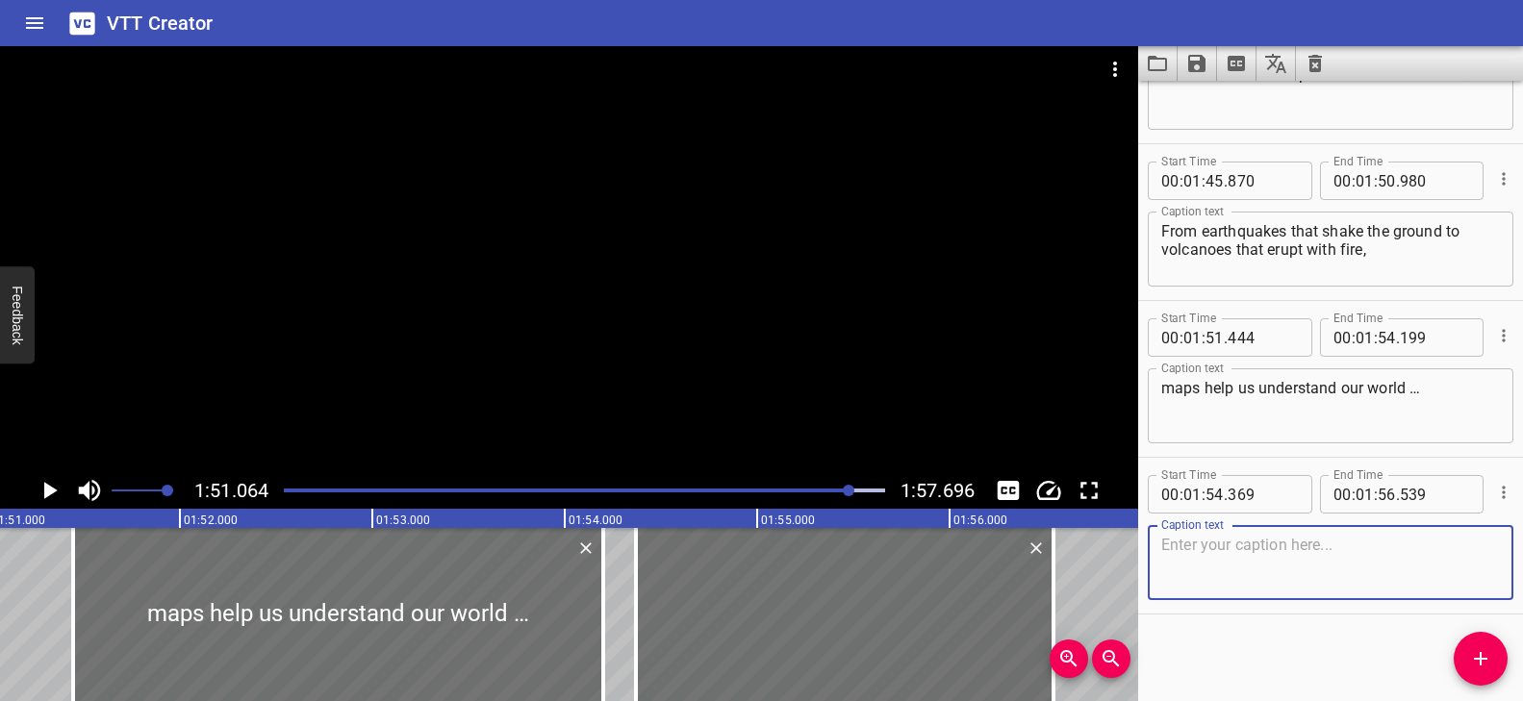
click at [1322, 587] on textarea at bounding box center [1330, 563] width 339 height 55
paste textarea "and where its forces are at work."
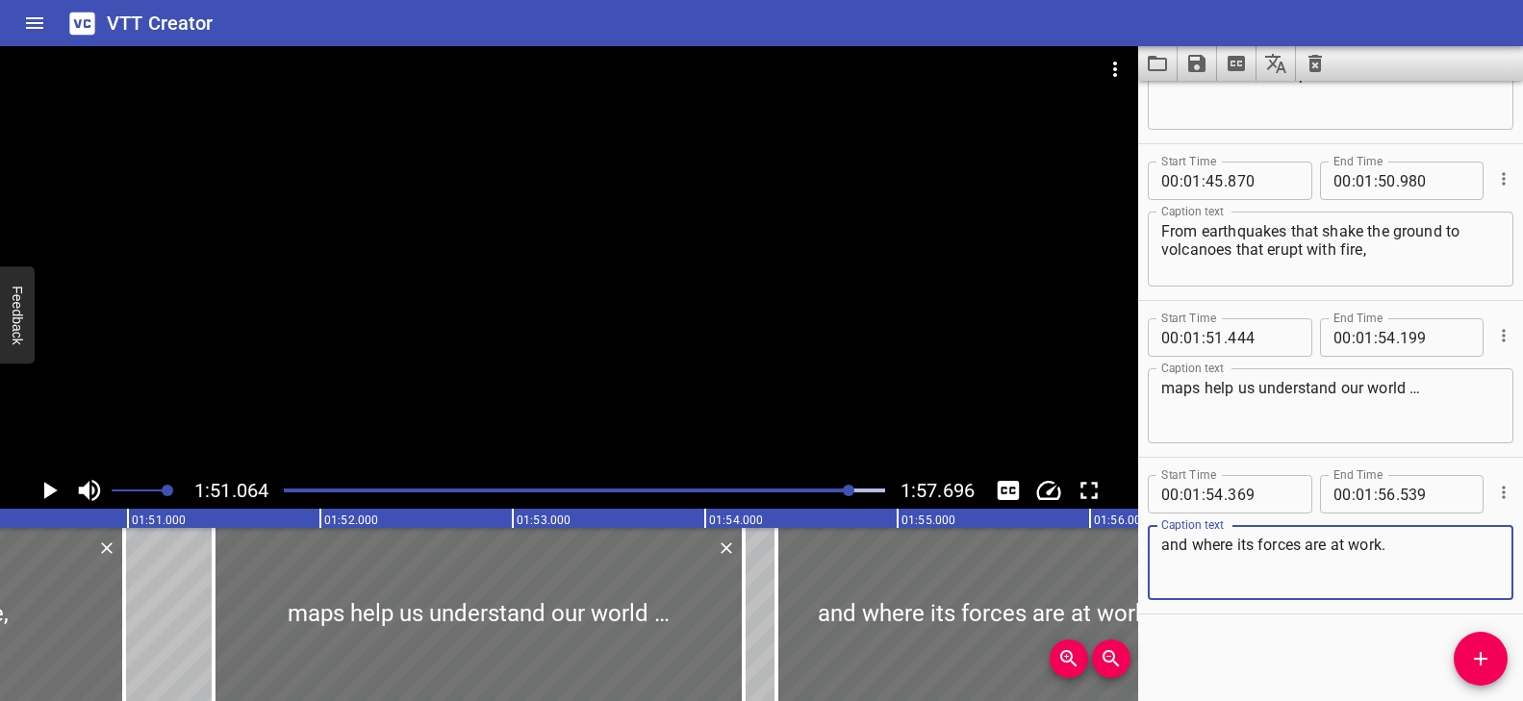
click at [812, 372] on div at bounding box center [569, 259] width 1138 height 426
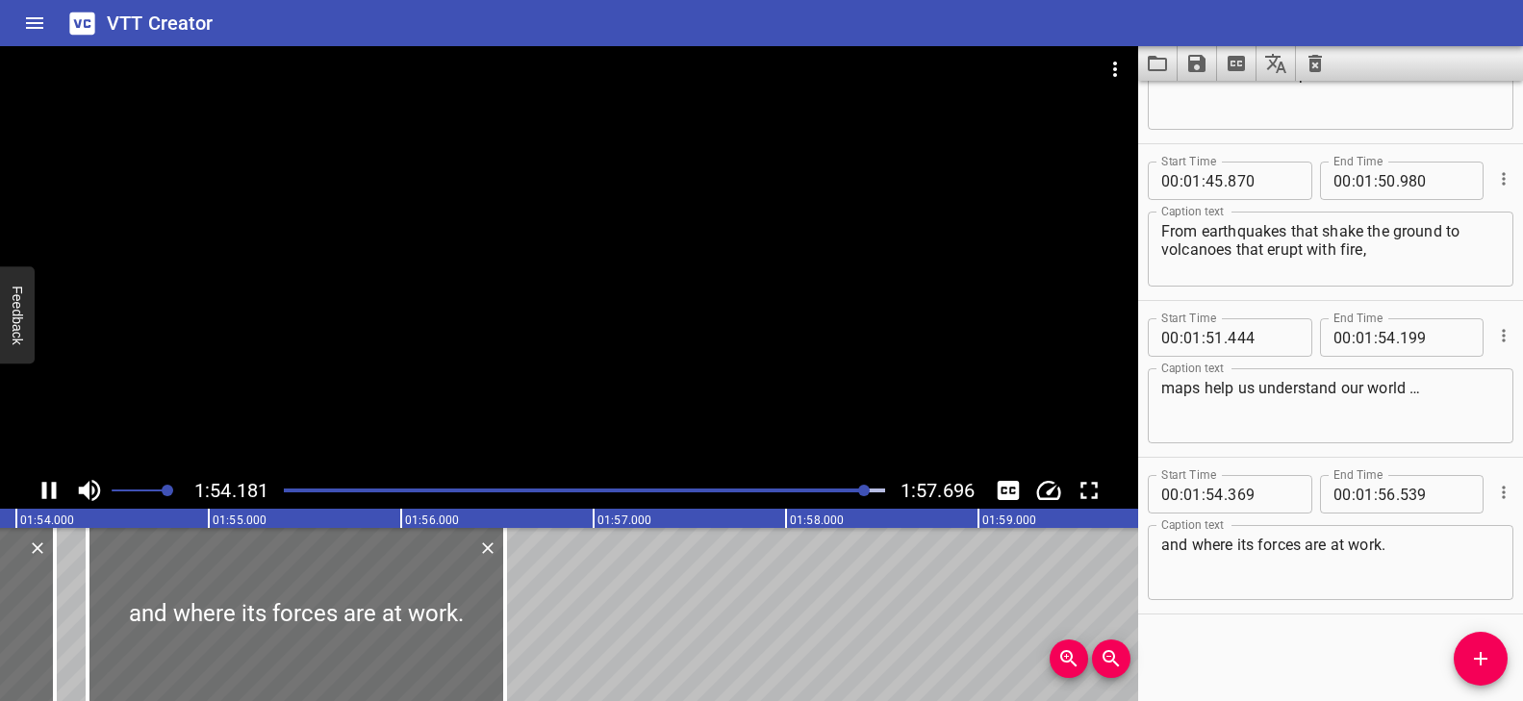
scroll to position [0, 21951]
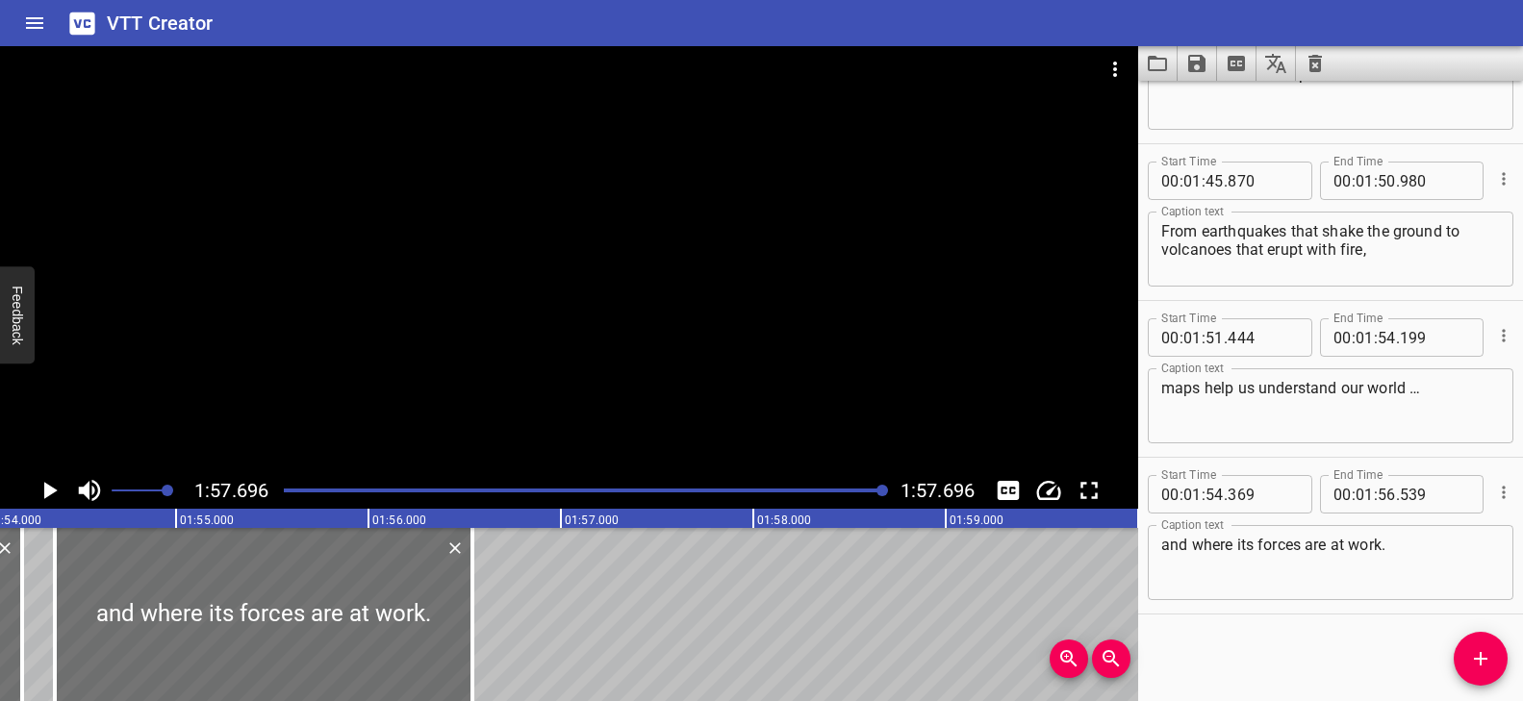
click at [289, 494] on div at bounding box center [584, 490] width 624 height 27
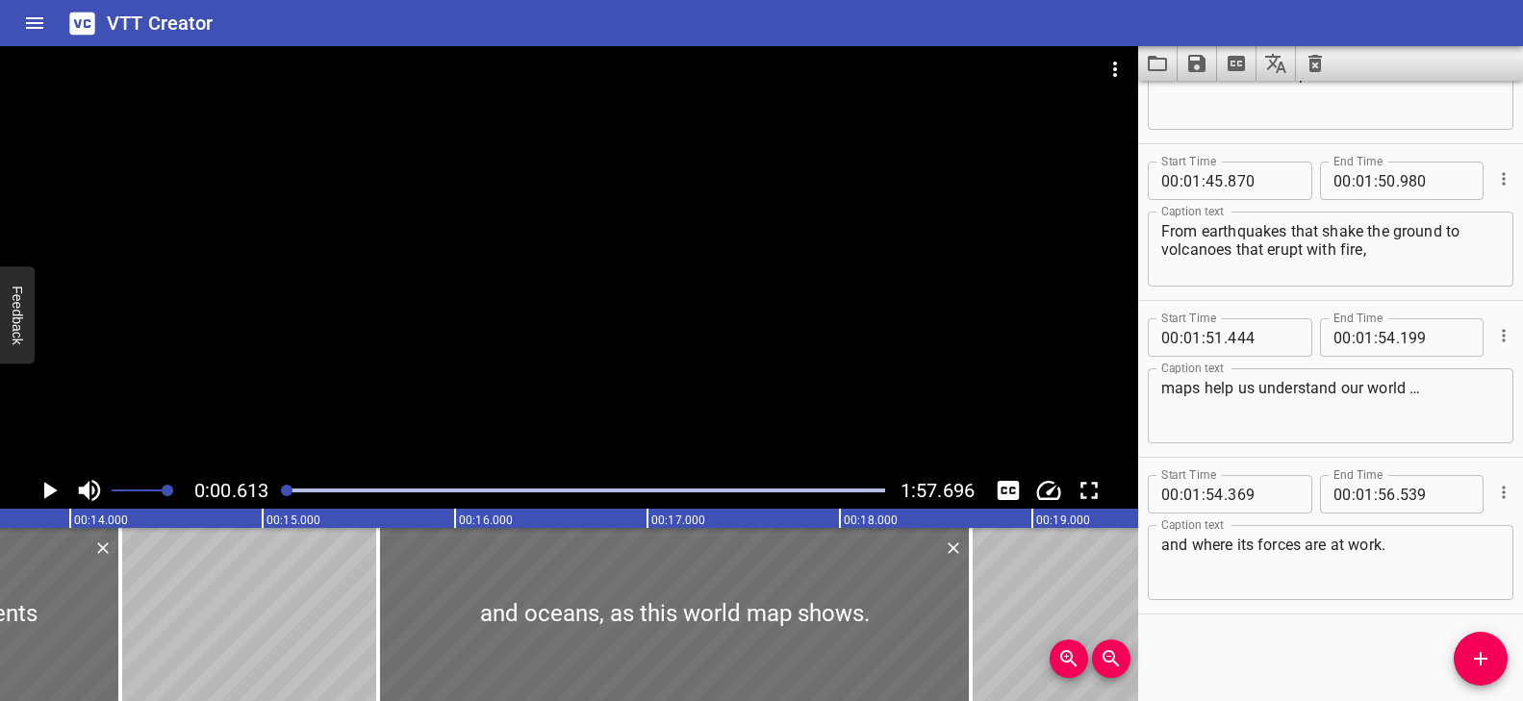
click at [538, 304] on div at bounding box center [569, 259] width 1138 height 426
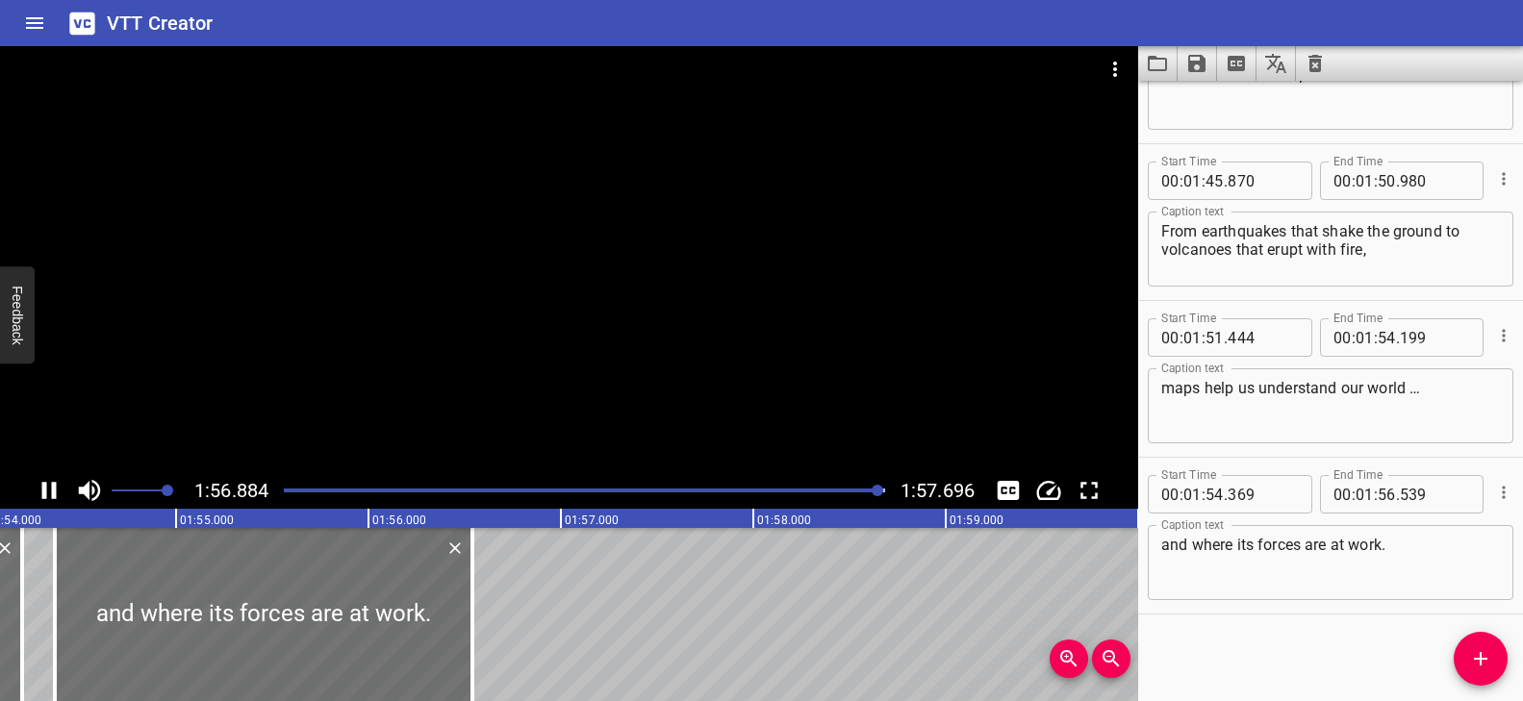
click at [747, 388] on div at bounding box center [569, 259] width 1138 height 426
click at [1202, 67] on icon "Save captions to file" at bounding box center [1196, 63] width 17 height 17
click at [1240, 108] on li "Save to VTT file" at bounding box center [1248, 106] width 141 height 35
